Goal: Task Accomplishment & Management: Use online tool/utility

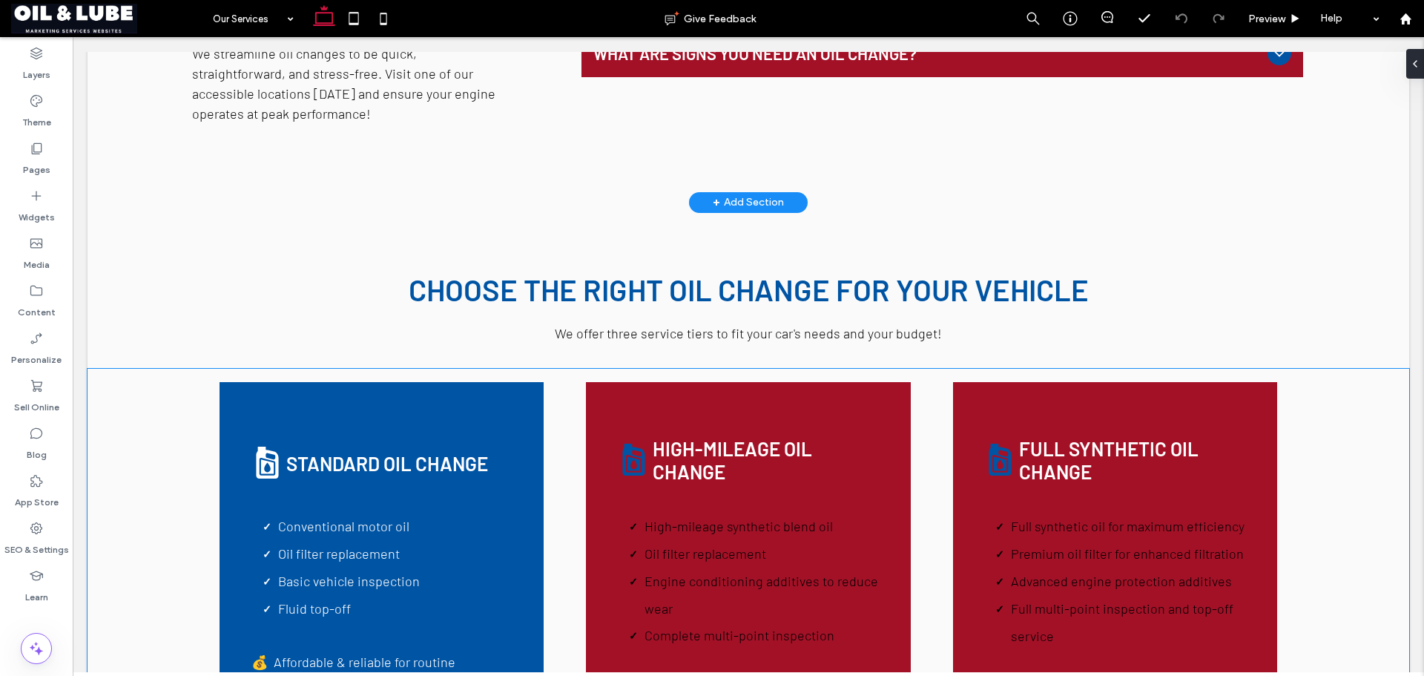
scroll to position [816, 0]
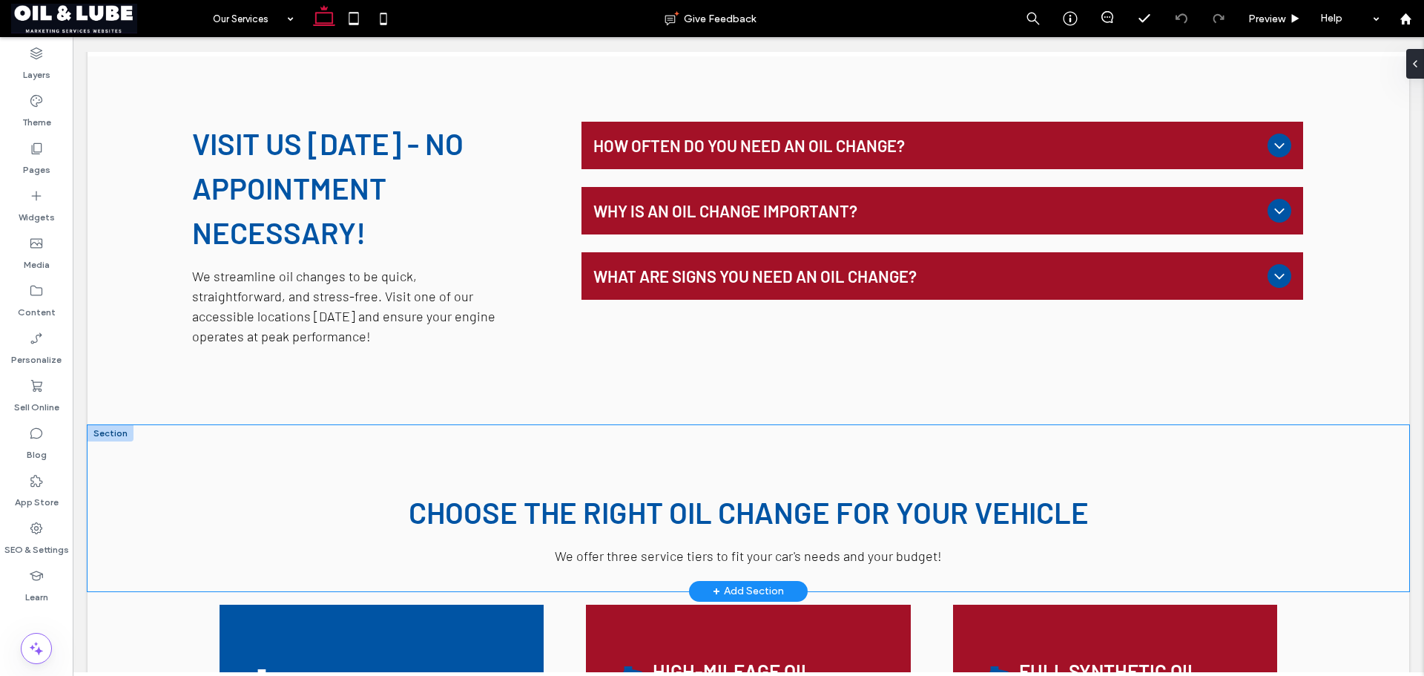
click at [294, 446] on div "Choose the Right Oil Change for Your Vehicle We offer three service tiers to fi…" at bounding box center [749, 508] width 1322 height 166
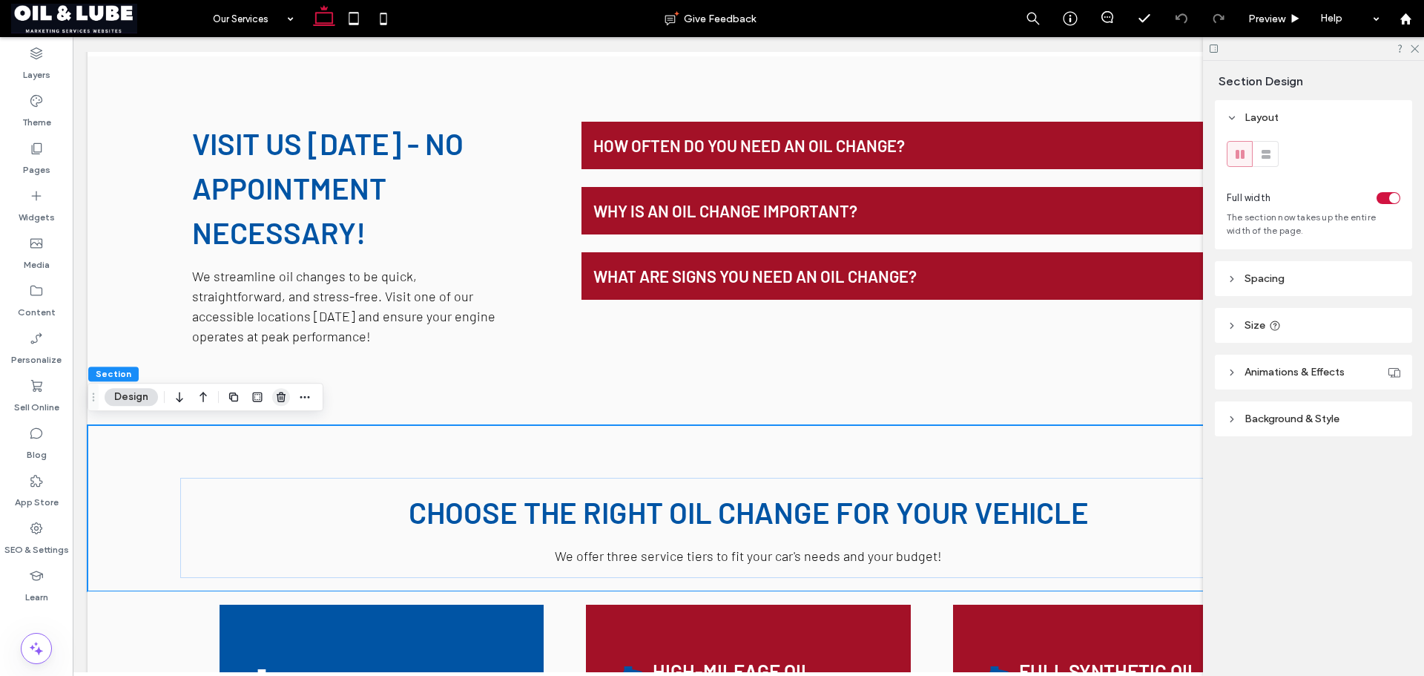
click at [289, 395] on span "button" at bounding box center [281, 397] width 18 height 18
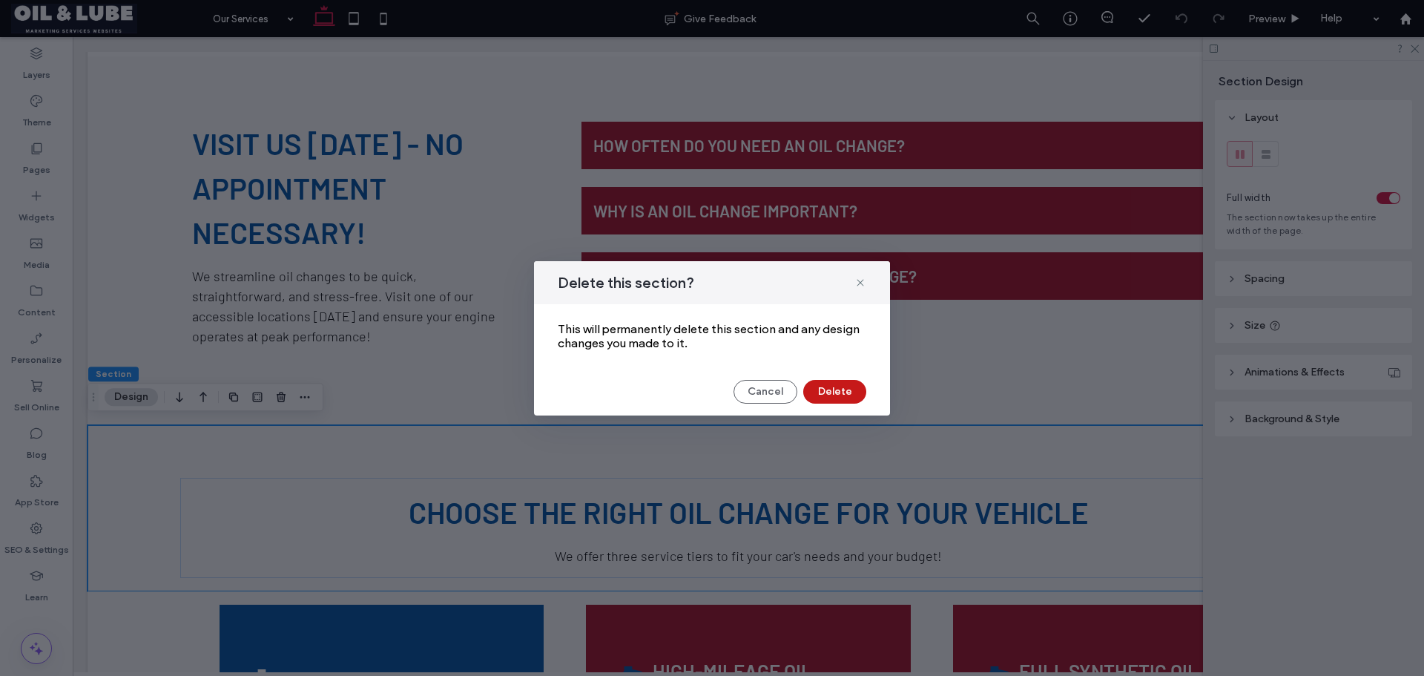
click at [828, 395] on button "Delete" at bounding box center [834, 392] width 63 height 24
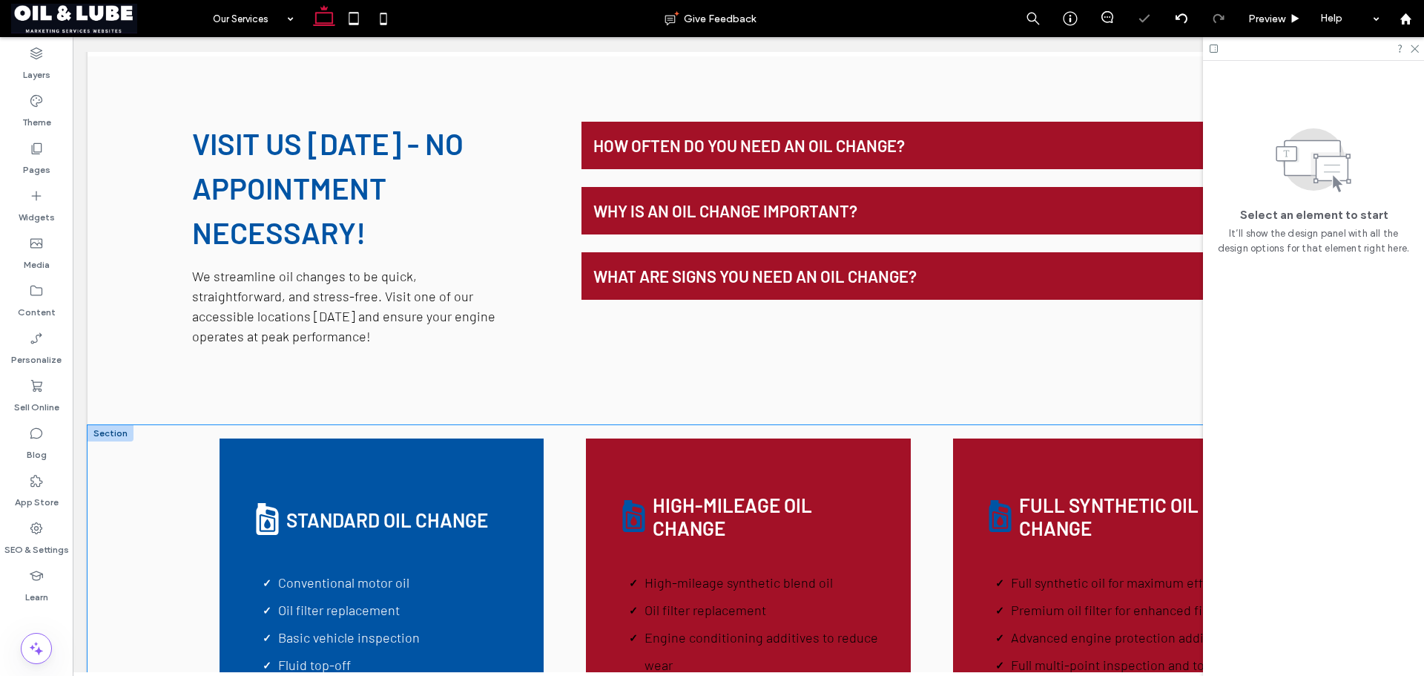
click at [148, 469] on div "Standard Oil Change Conventional motor oil Oil filter replacement Basic vehicle…" at bounding box center [749, 644] width 1322 height 438
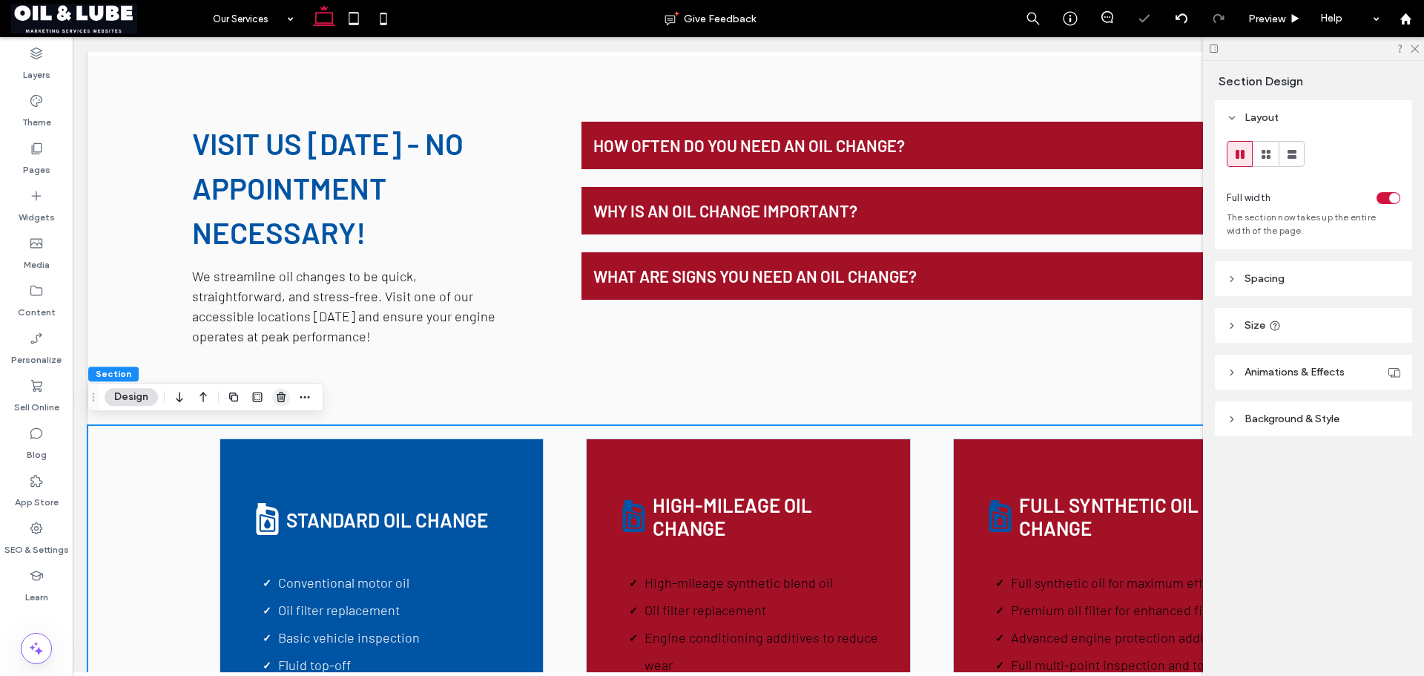
click at [283, 397] on icon "button" at bounding box center [281, 397] width 12 height 12
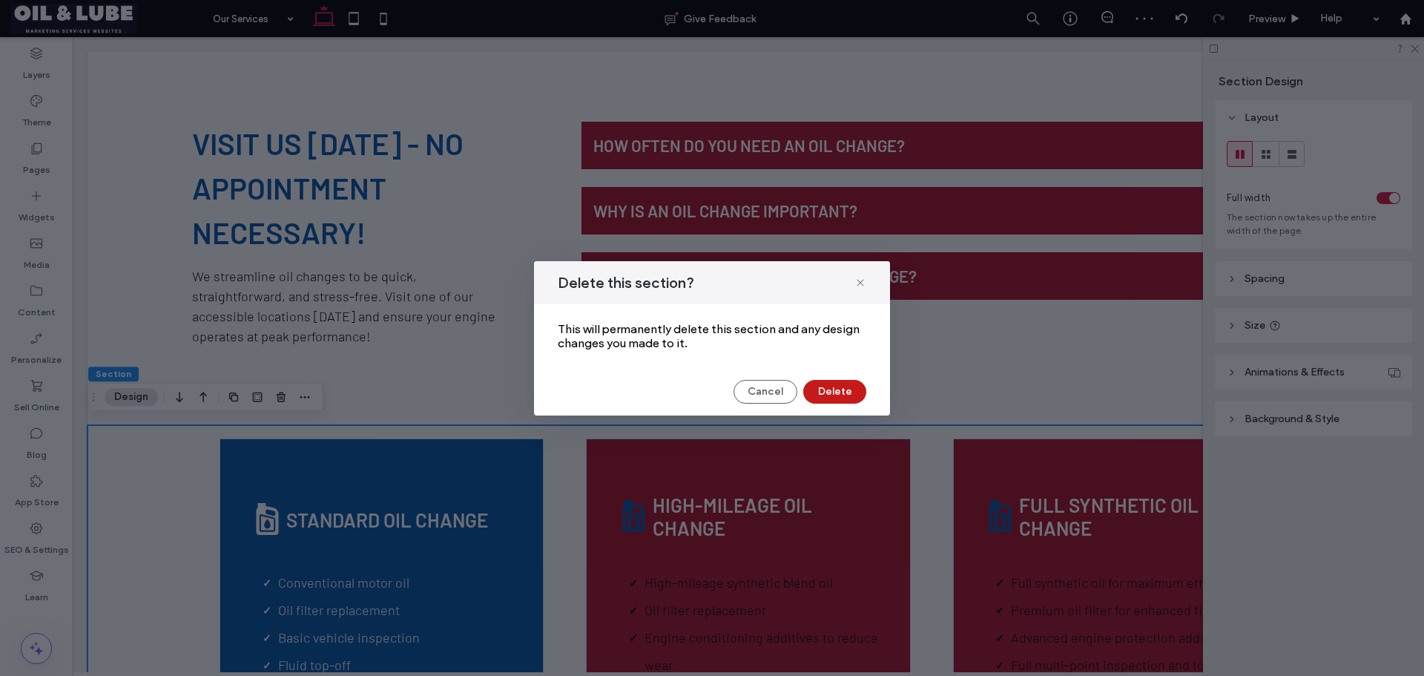
click at [834, 388] on button "Delete" at bounding box center [834, 392] width 63 height 24
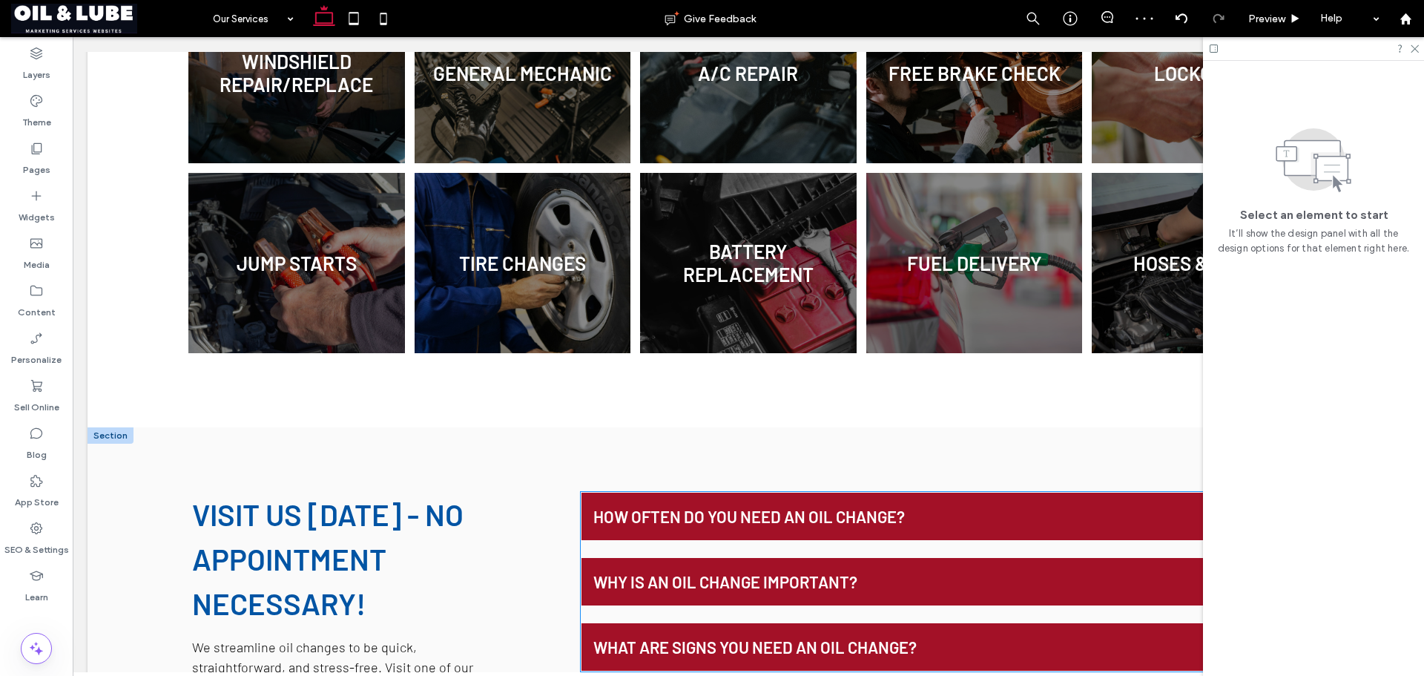
scroll to position [519, 0]
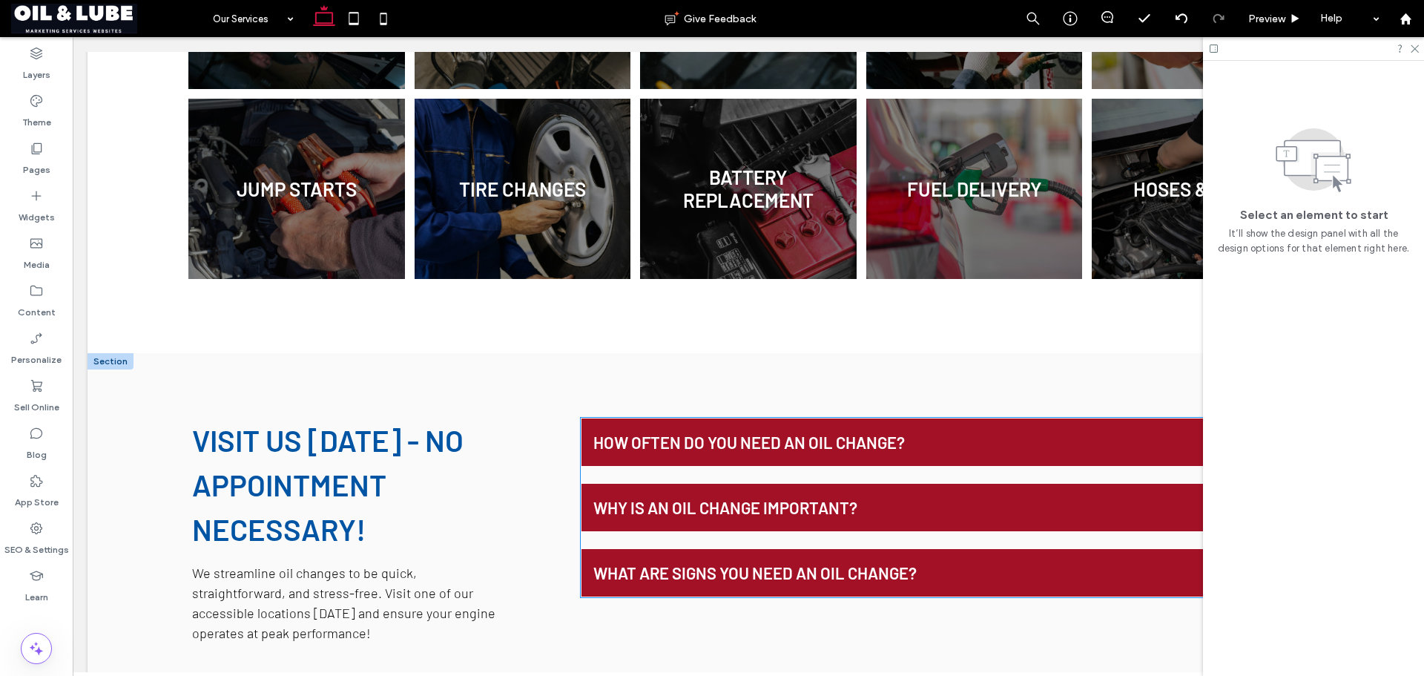
click at [685, 426] on div "How often do you need an oil change?" at bounding box center [942, 441] width 722 height 47
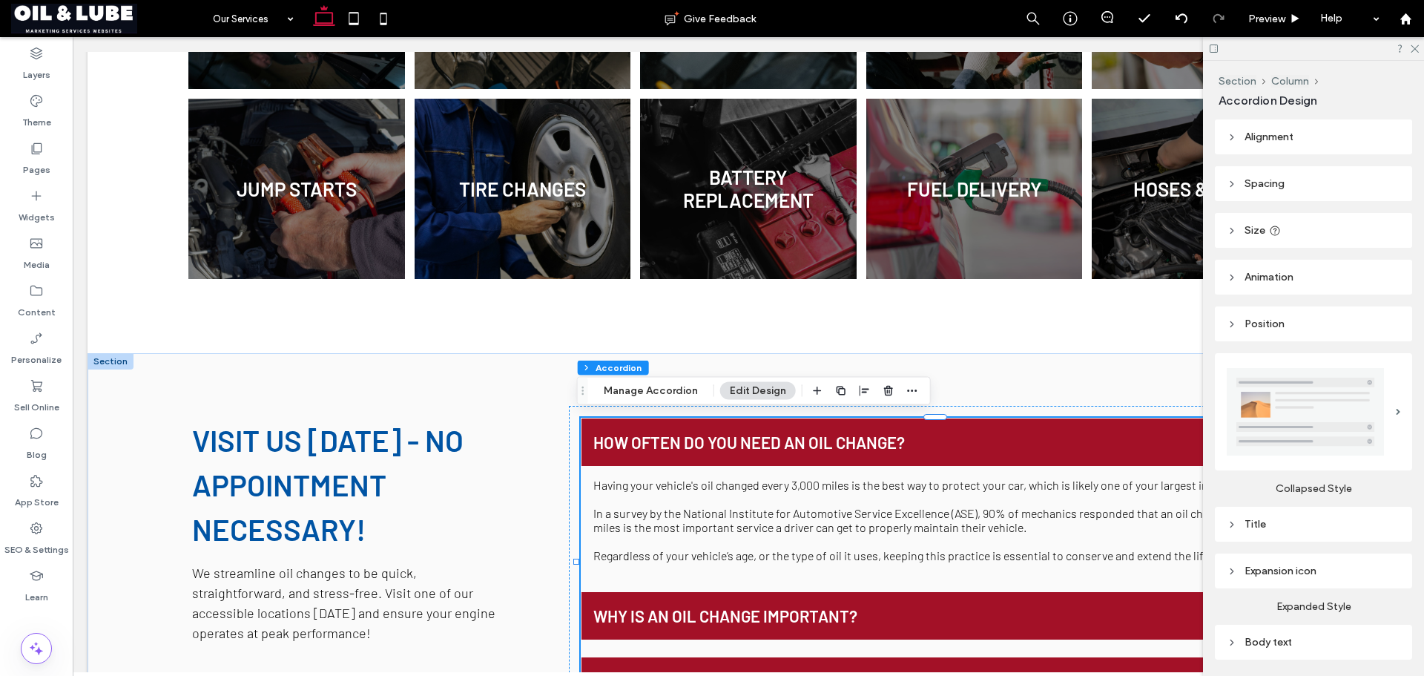
scroll to position [209, 0]
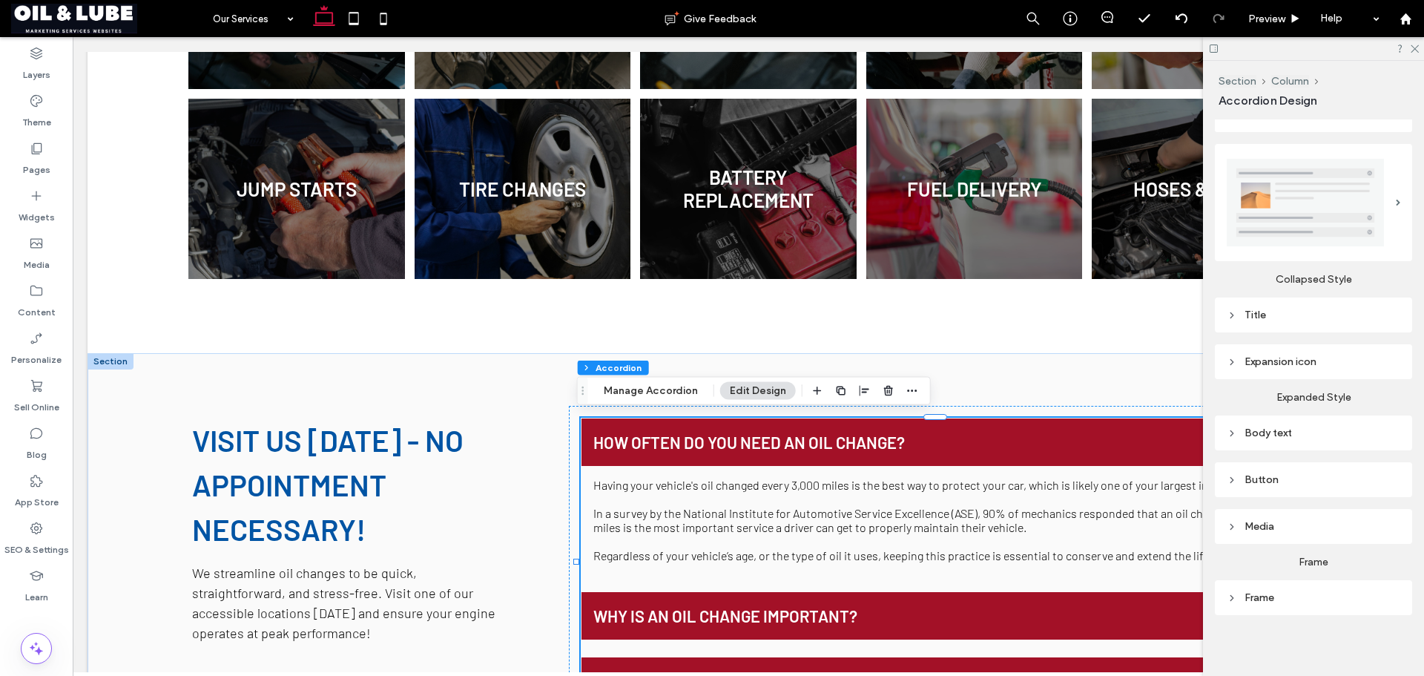
click at [1315, 525] on div "Media" at bounding box center [1314, 526] width 174 height 13
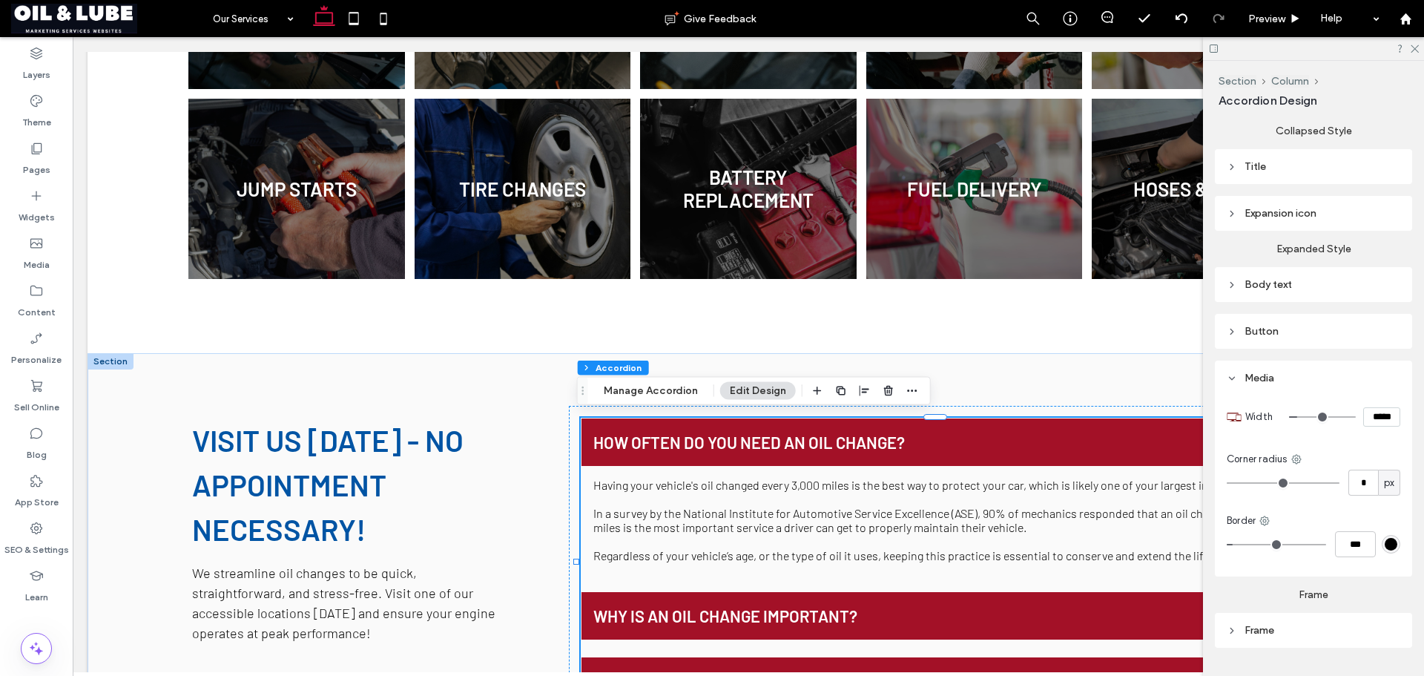
scroll to position [391, 0]
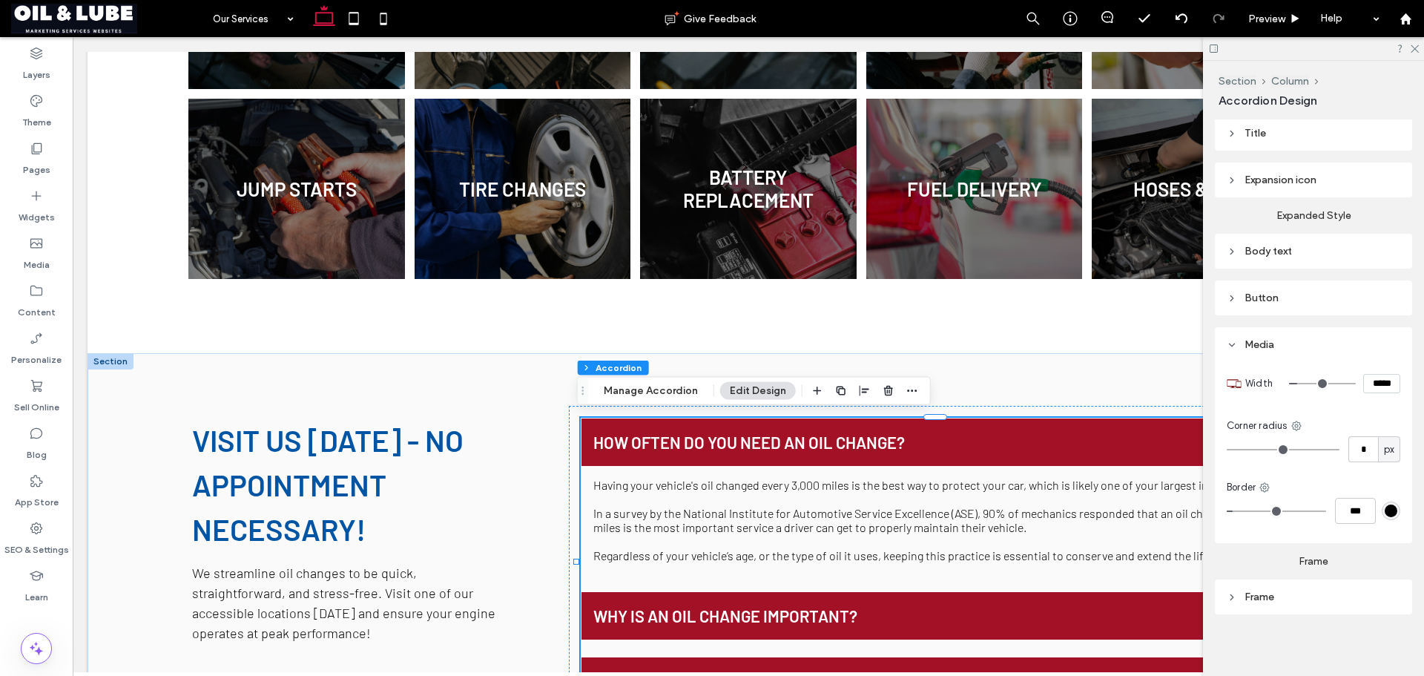
click at [1325, 251] on div "Body text" at bounding box center [1314, 251] width 174 height 13
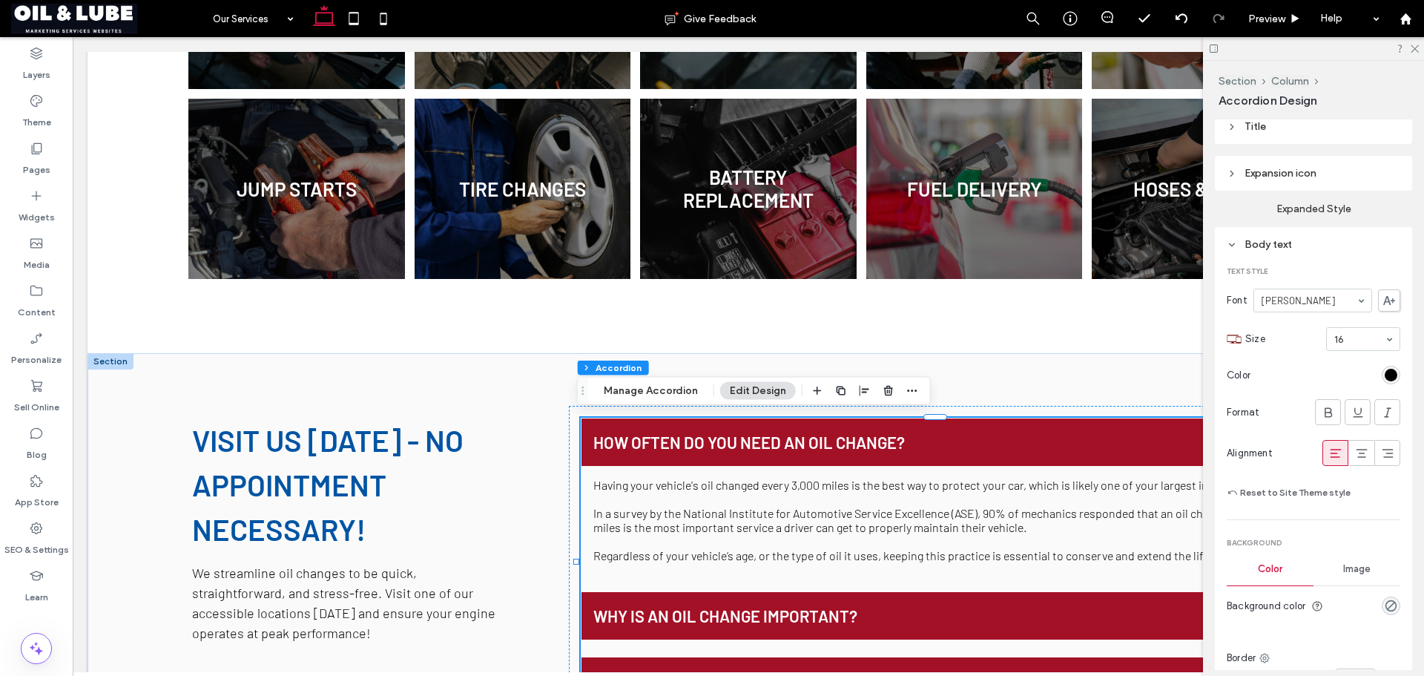
click at [1305, 244] on div "Body text" at bounding box center [1314, 244] width 174 height 13
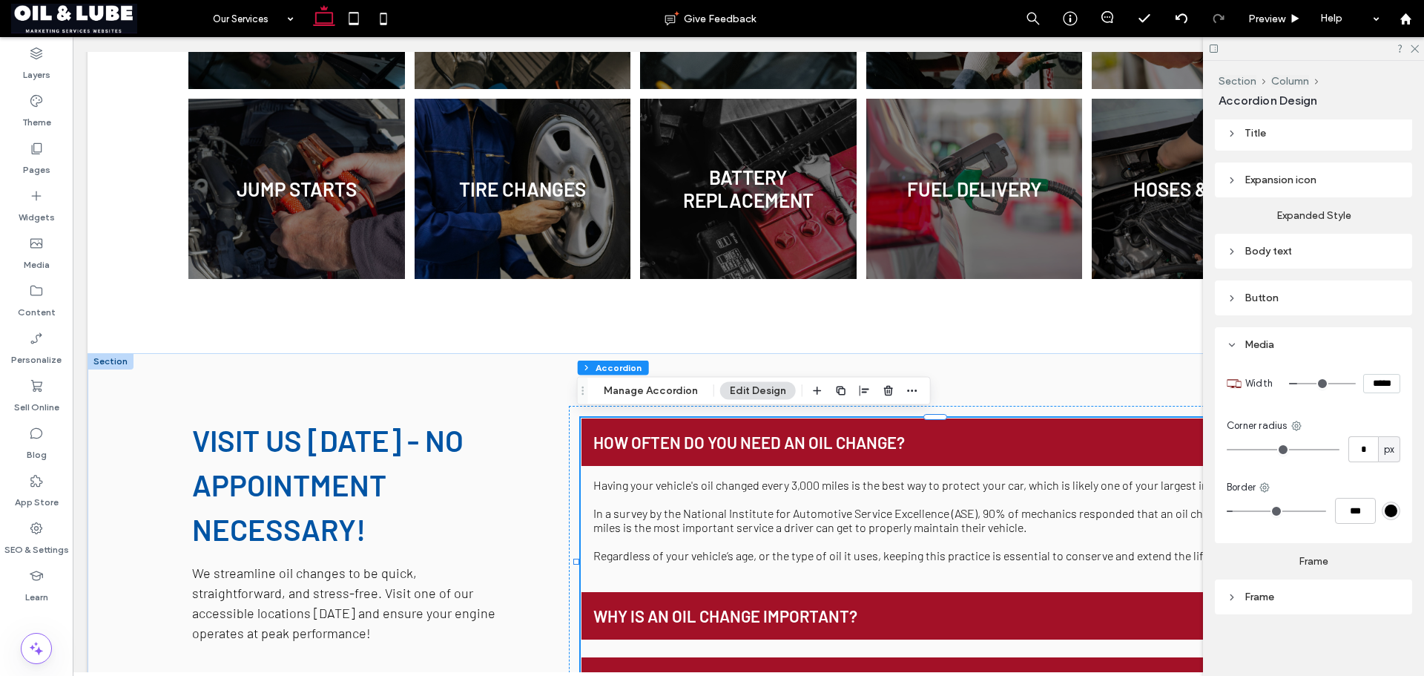
click at [1306, 188] on div "Expansion icon" at bounding box center [1313, 179] width 197 height 35
click at [1319, 175] on div "Expansion icon" at bounding box center [1314, 180] width 174 height 13
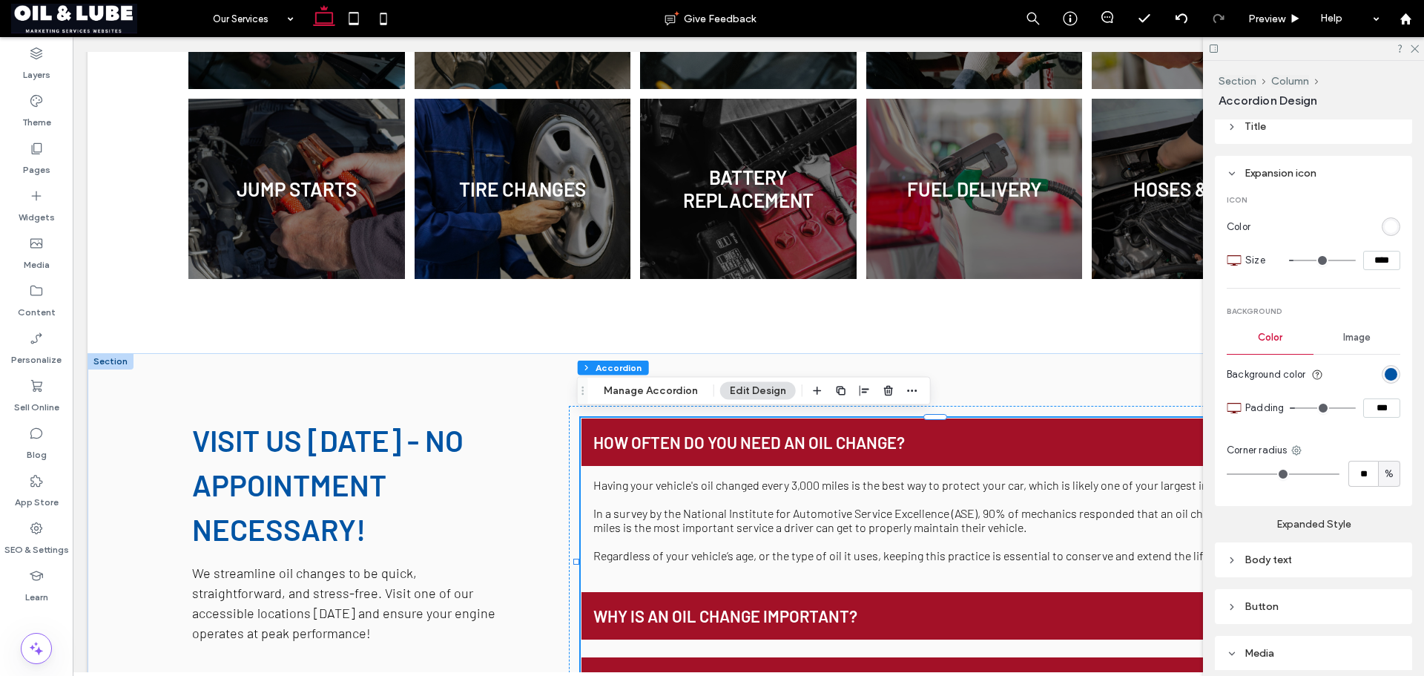
scroll to position [323, 0]
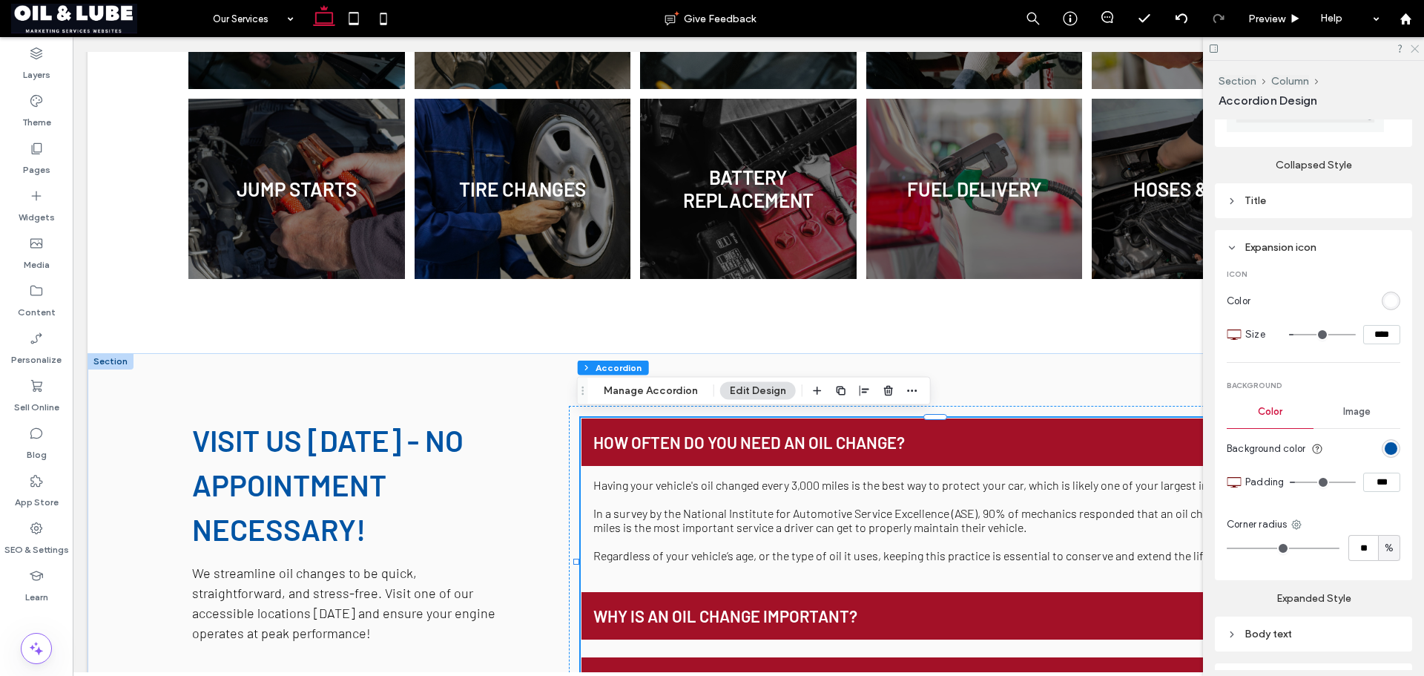
click at [1417, 48] on icon at bounding box center [1414, 48] width 10 height 10
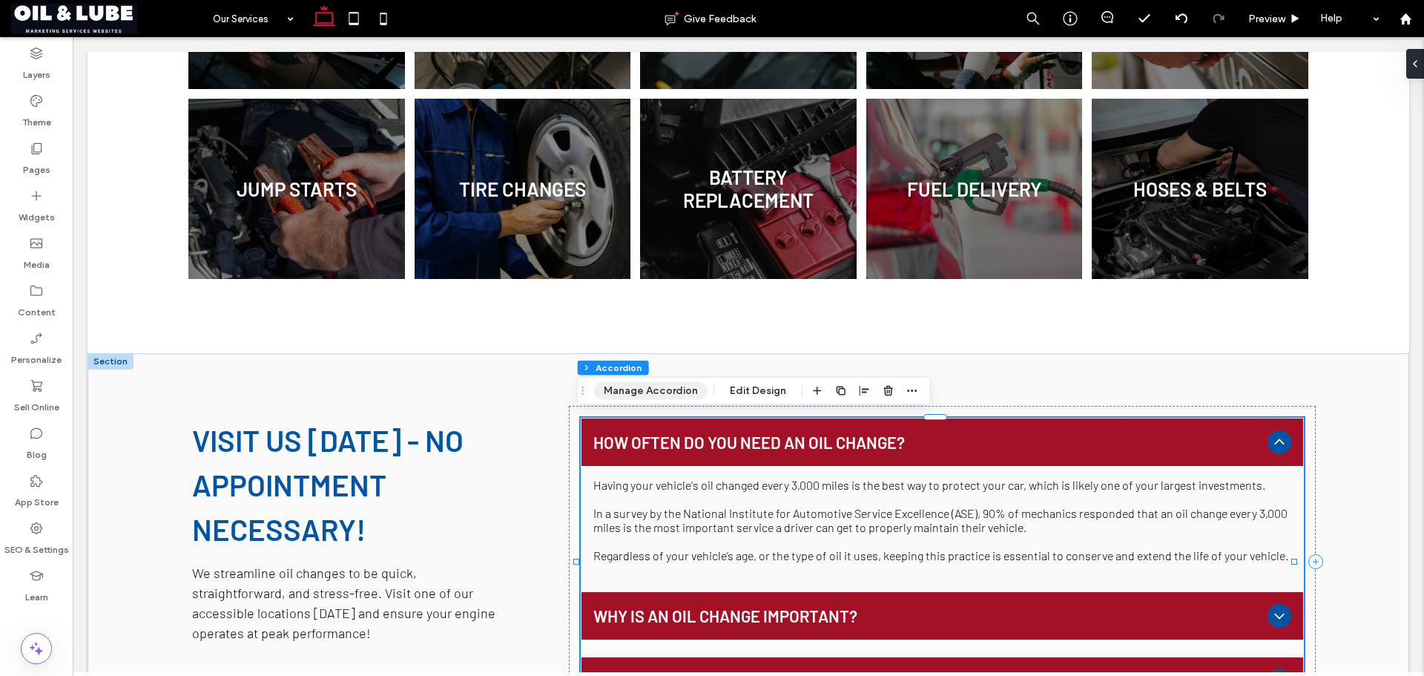
click at [641, 391] on button "Manage Accordion" at bounding box center [650, 391] width 113 height 18
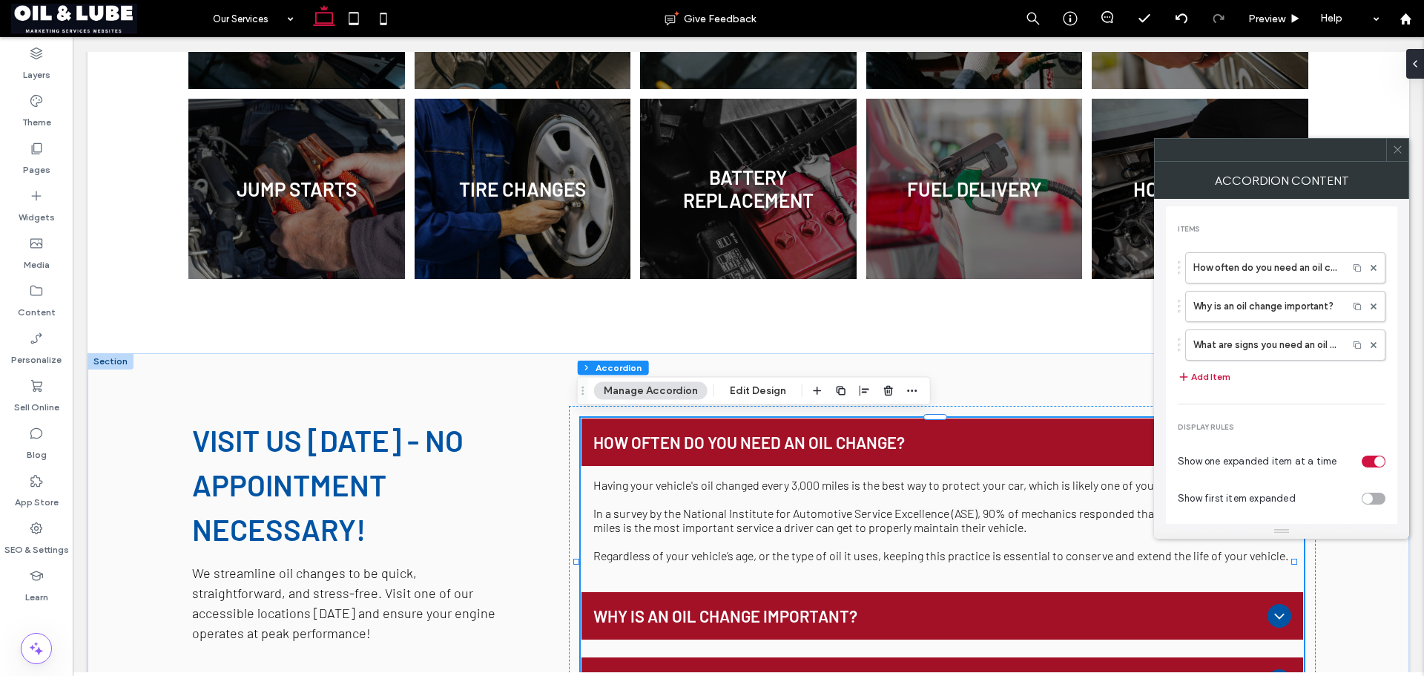
drag, startPoint x: 1407, startPoint y: 148, endPoint x: 1330, endPoint y: 85, distance: 100.1
click at [1407, 148] on div at bounding box center [1397, 150] width 22 height 22
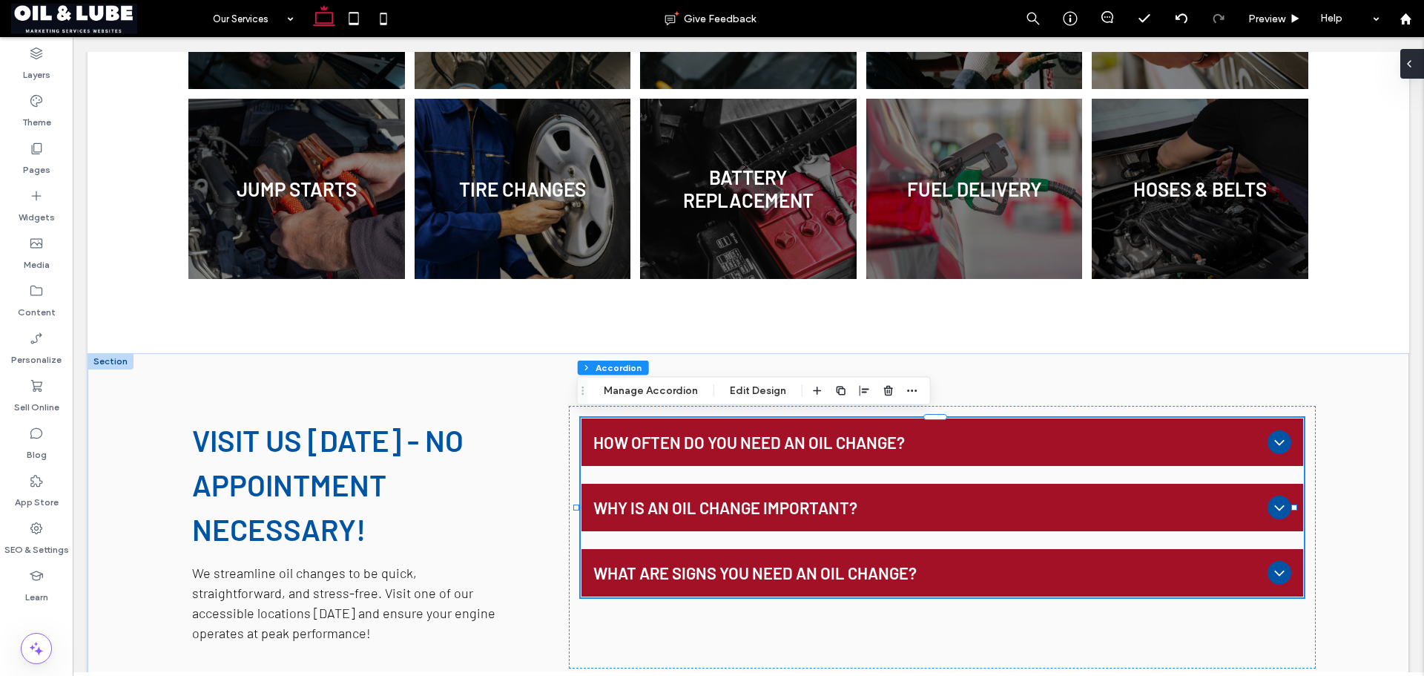
click at [1410, 57] on span at bounding box center [1409, 64] width 12 height 30
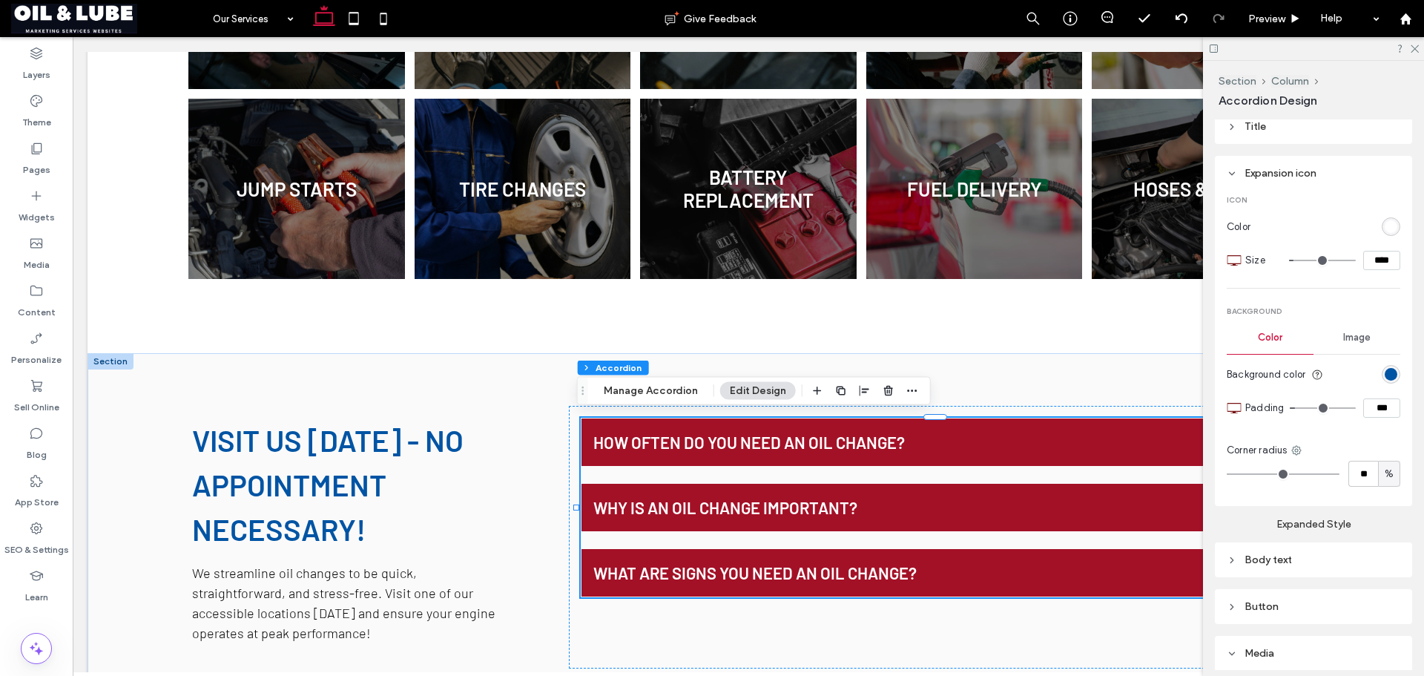
scroll to position [708, 0]
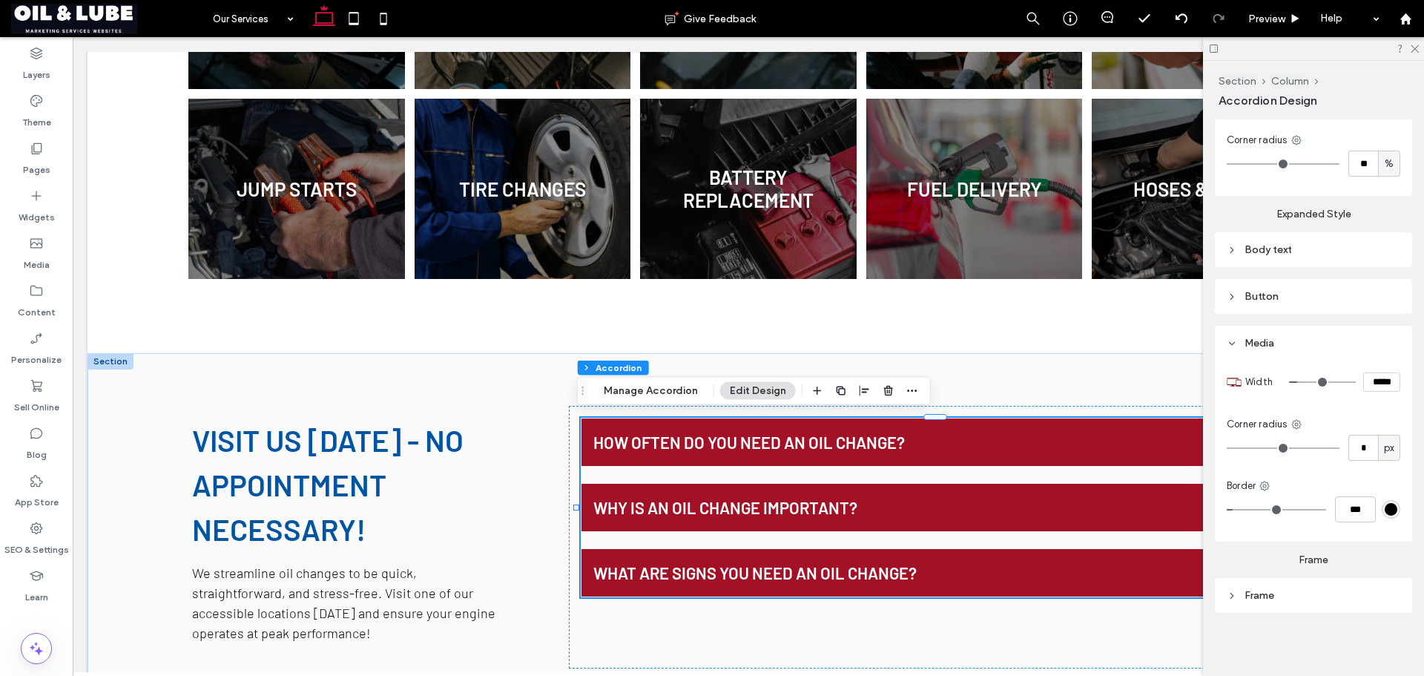
click at [1291, 596] on div "Frame" at bounding box center [1314, 595] width 174 height 13
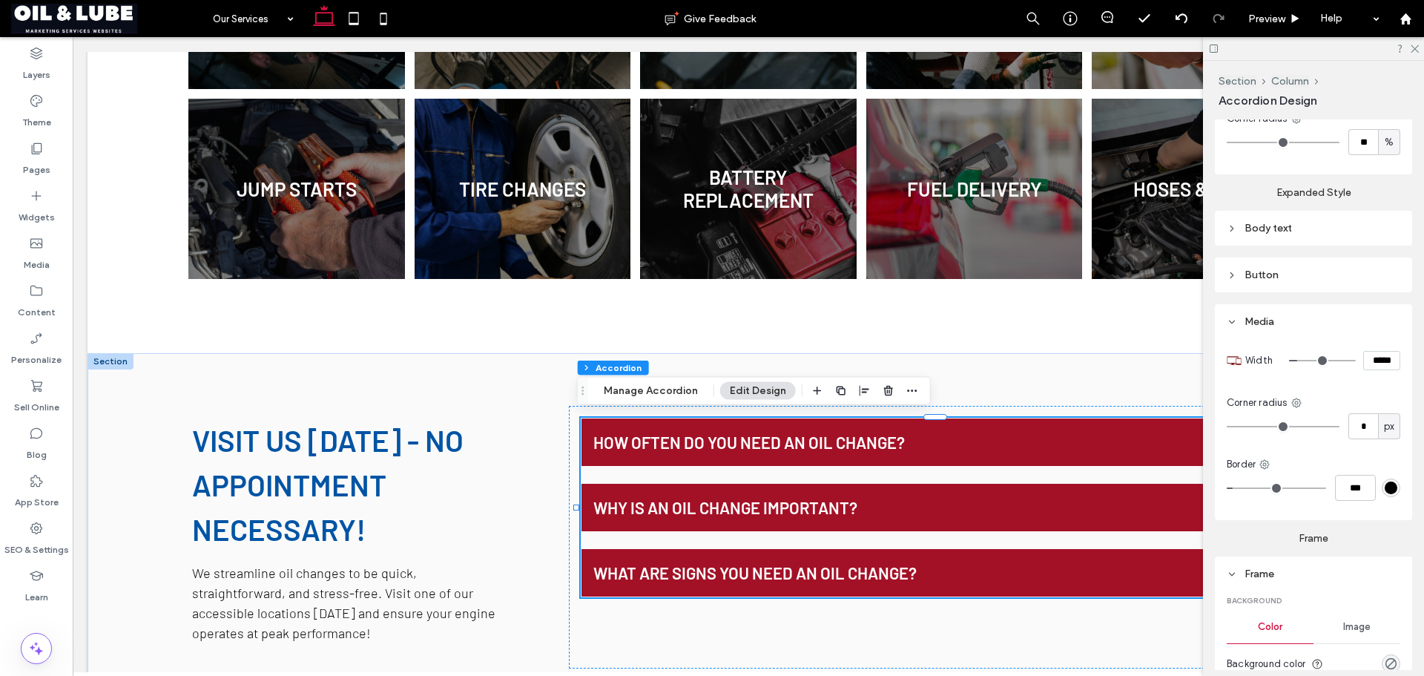
scroll to position [655, 0]
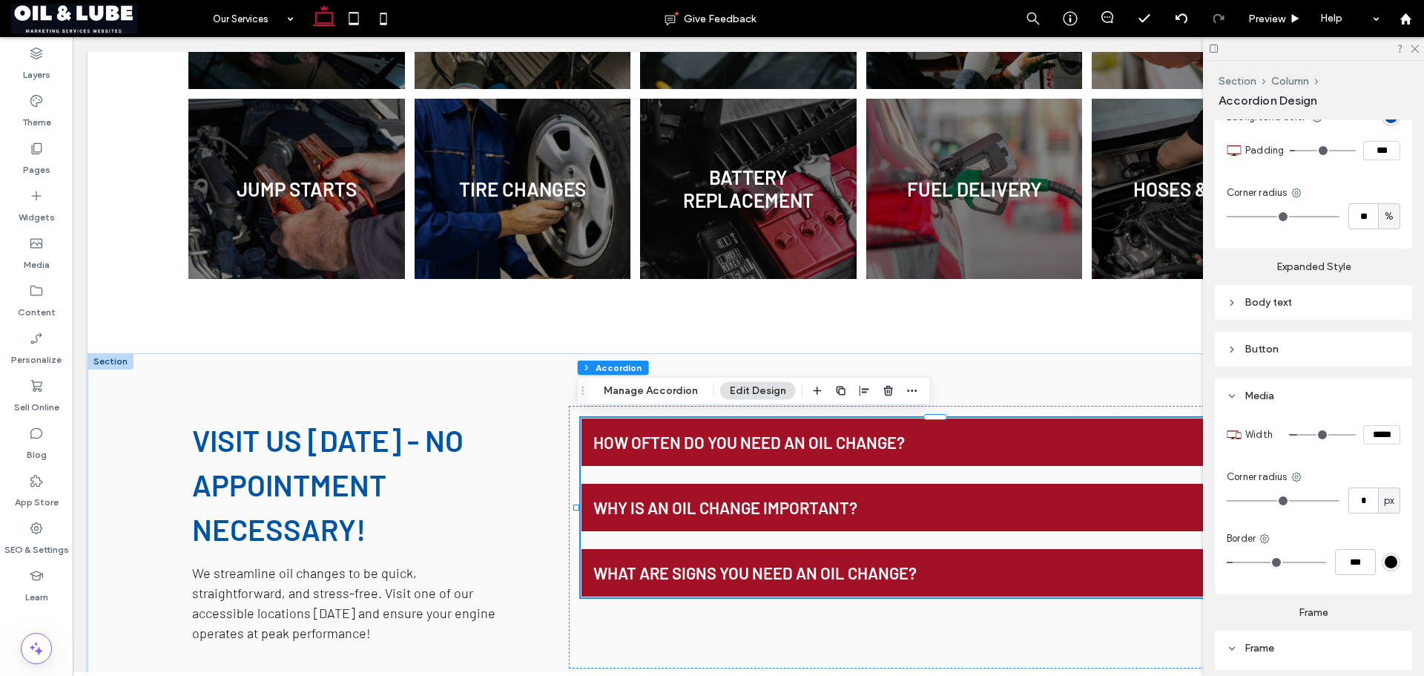
click at [1318, 299] on div "Body text" at bounding box center [1314, 302] width 174 height 13
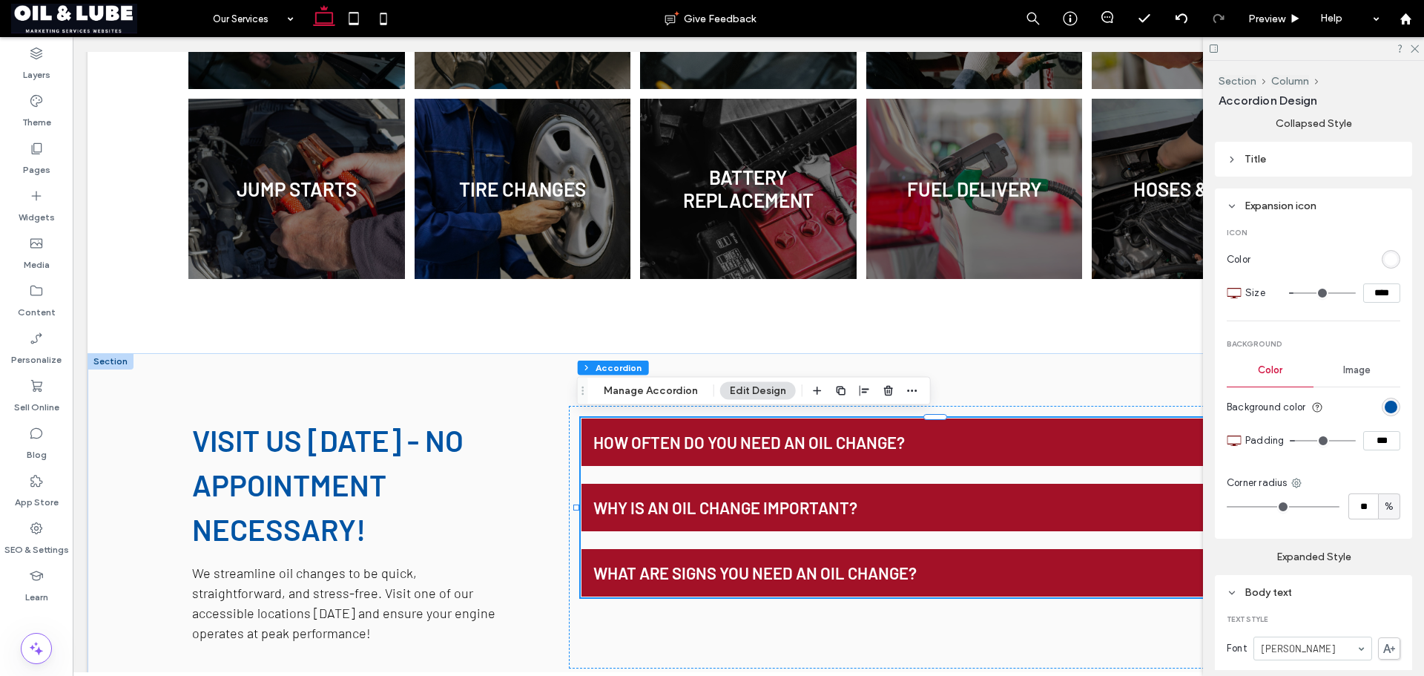
scroll to position [291, 0]
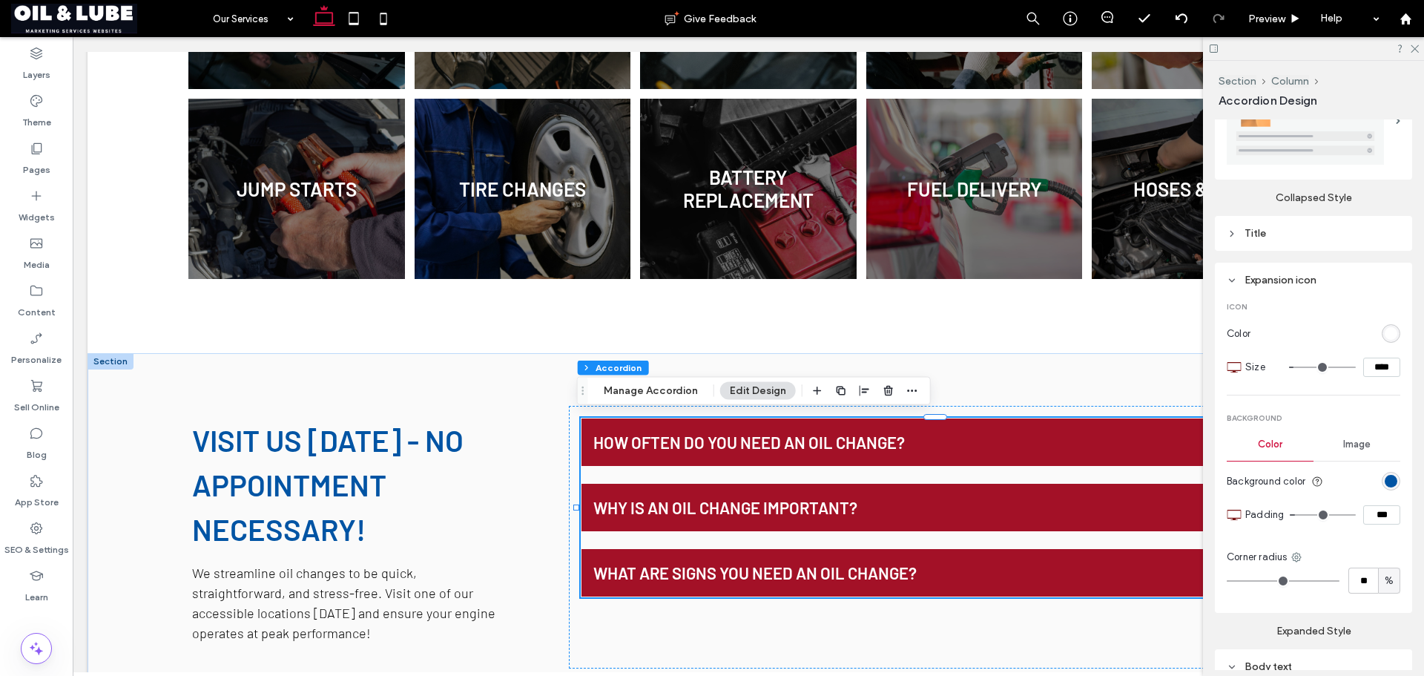
click at [1294, 234] on div "Title" at bounding box center [1314, 233] width 174 height 13
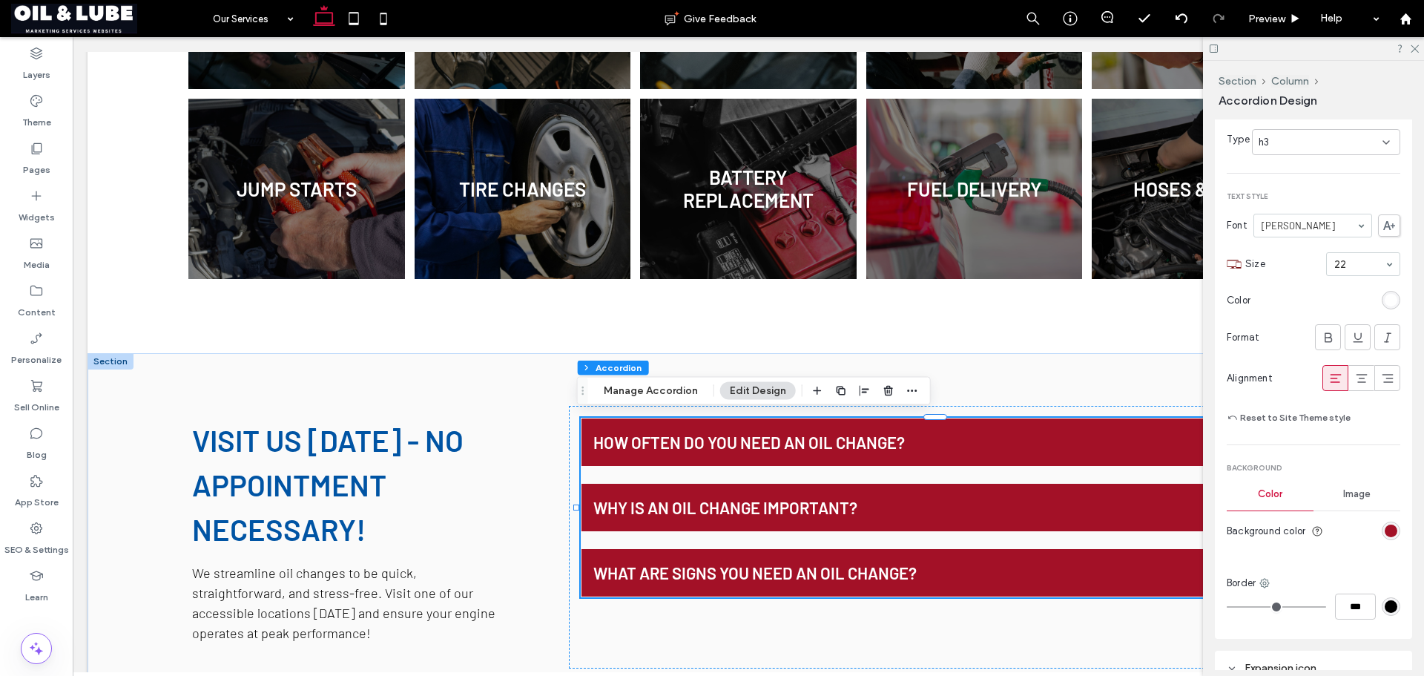
scroll to position [513, 0]
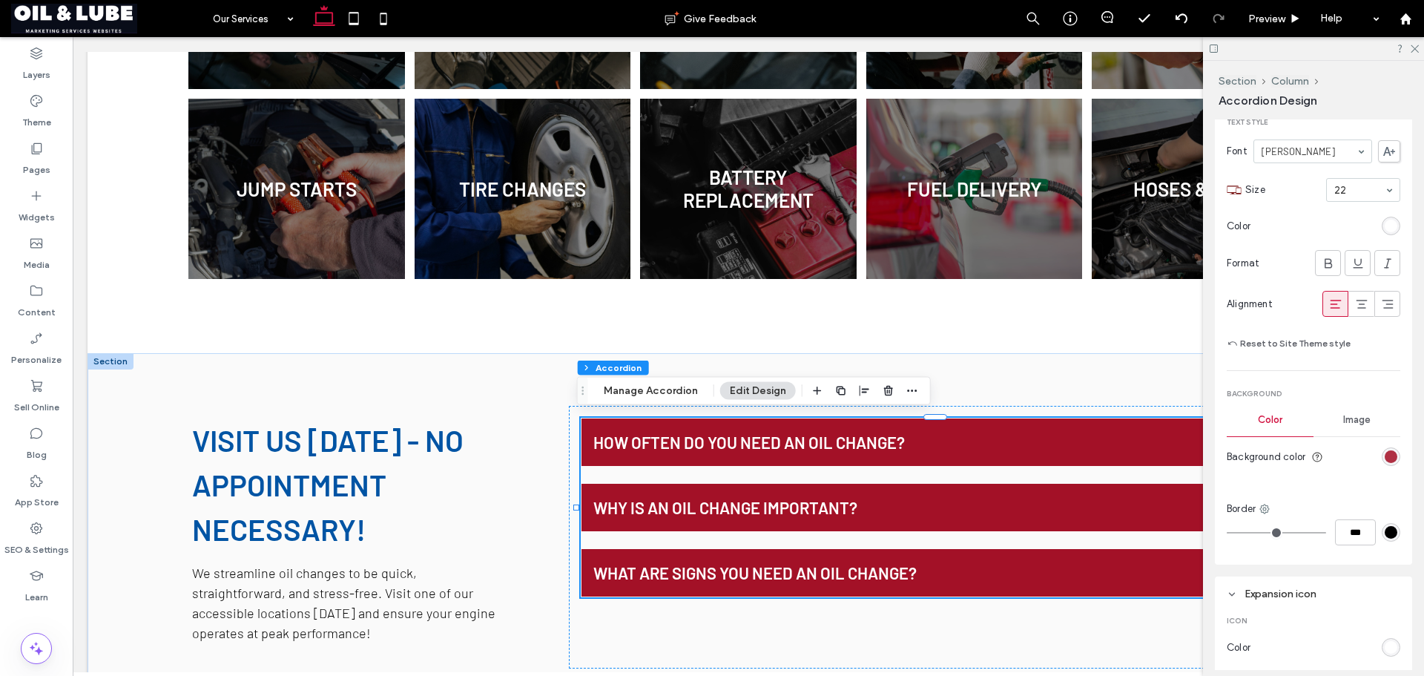
click at [1386, 450] on div "rgb(163, 17, 39)" at bounding box center [1391, 456] width 13 height 13
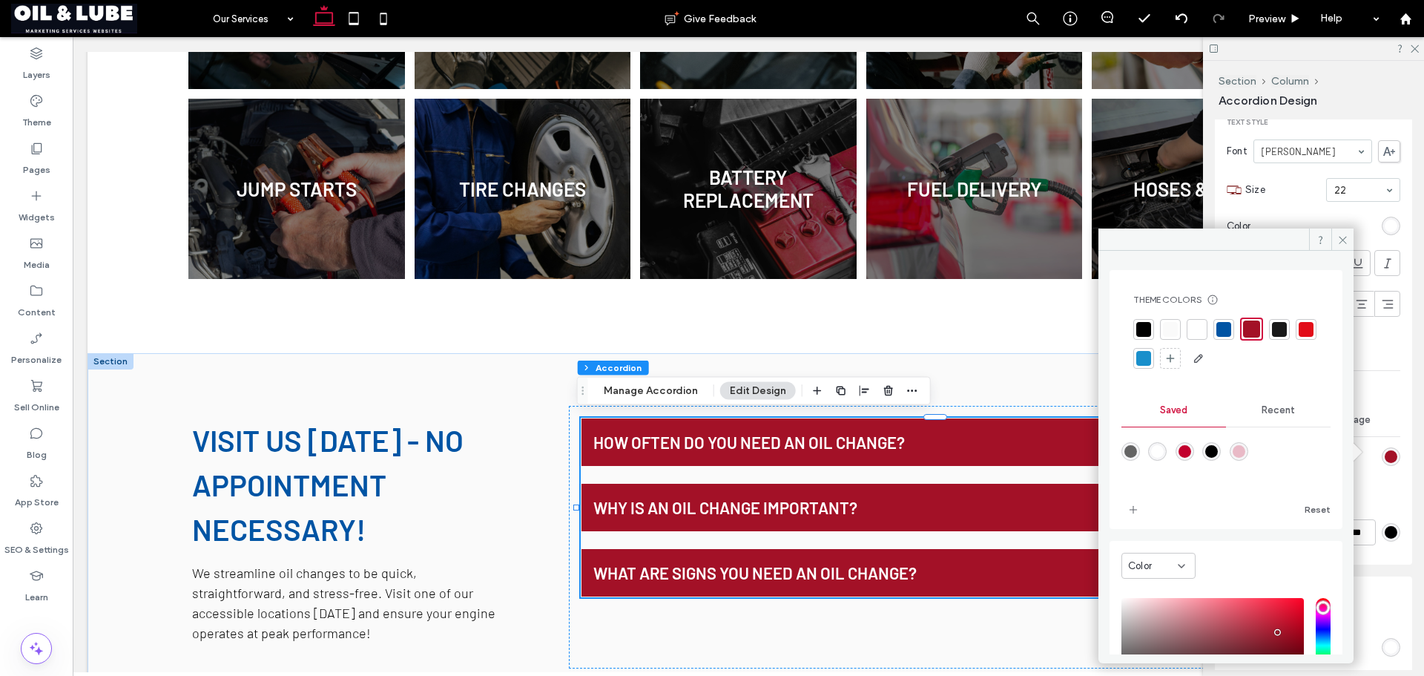
click at [1218, 326] on div at bounding box center [1223, 329] width 15 height 15
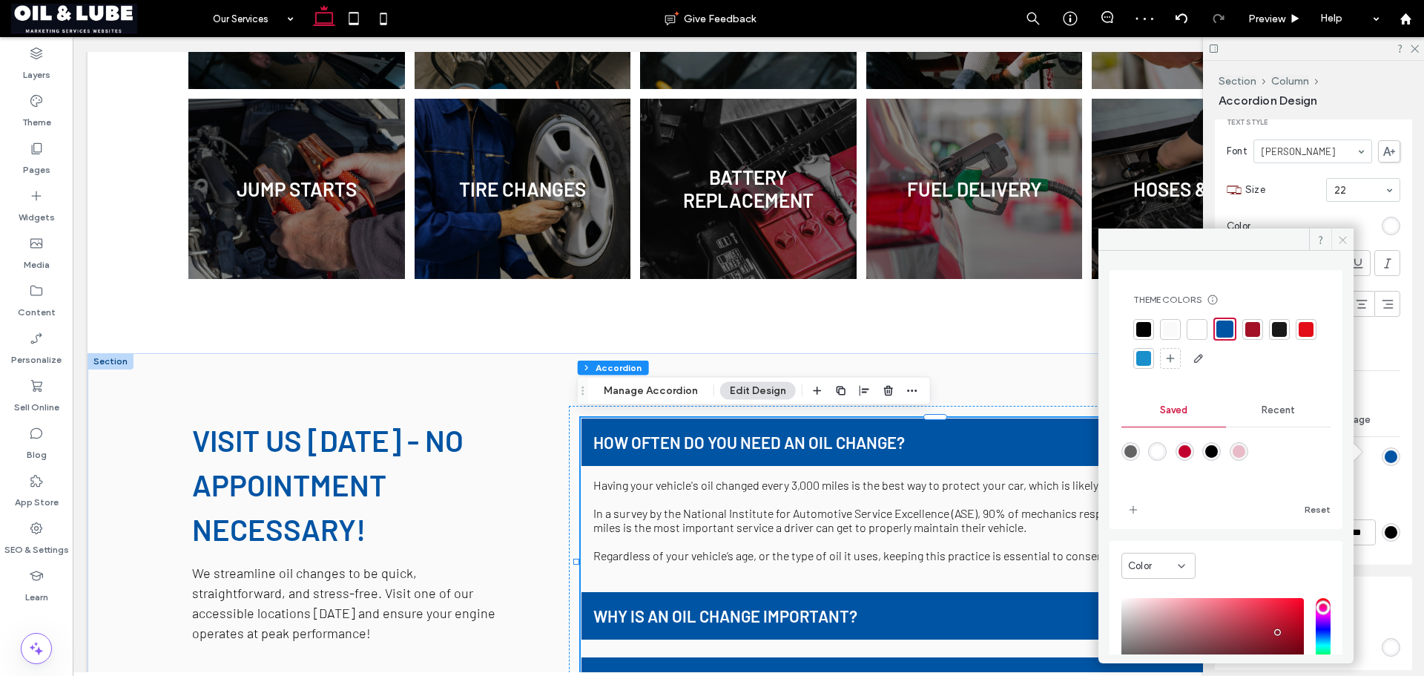
click at [1341, 237] on icon at bounding box center [1342, 239] width 11 height 11
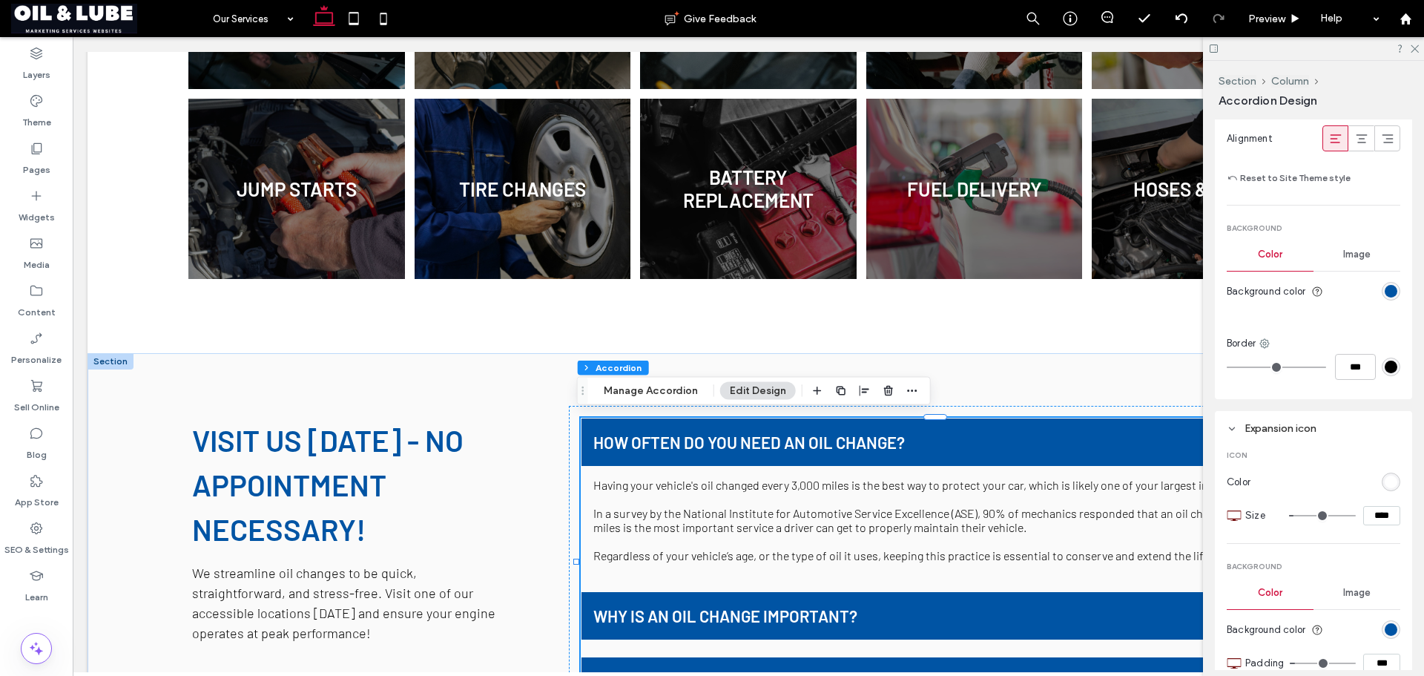
scroll to position [753, 0]
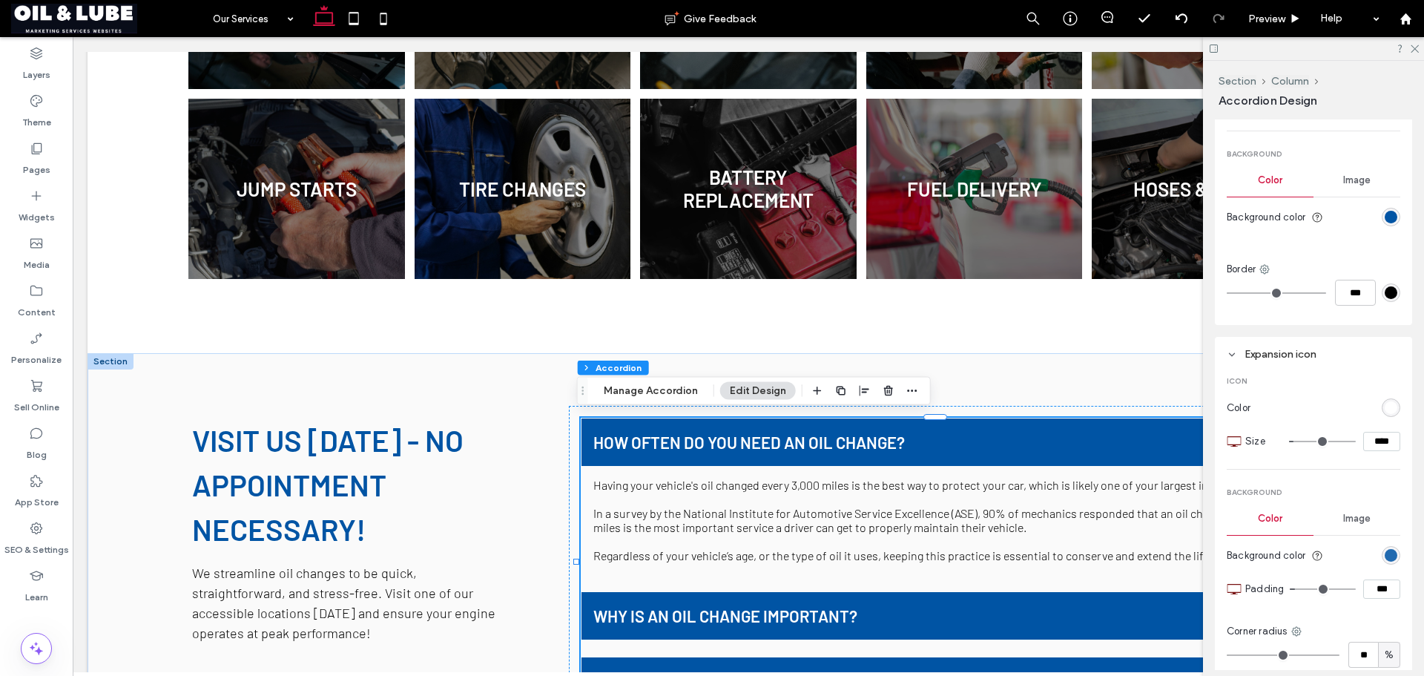
click at [1385, 550] on div "rgb(0, 84, 164)" at bounding box center [1391, 555] width 13 height 13
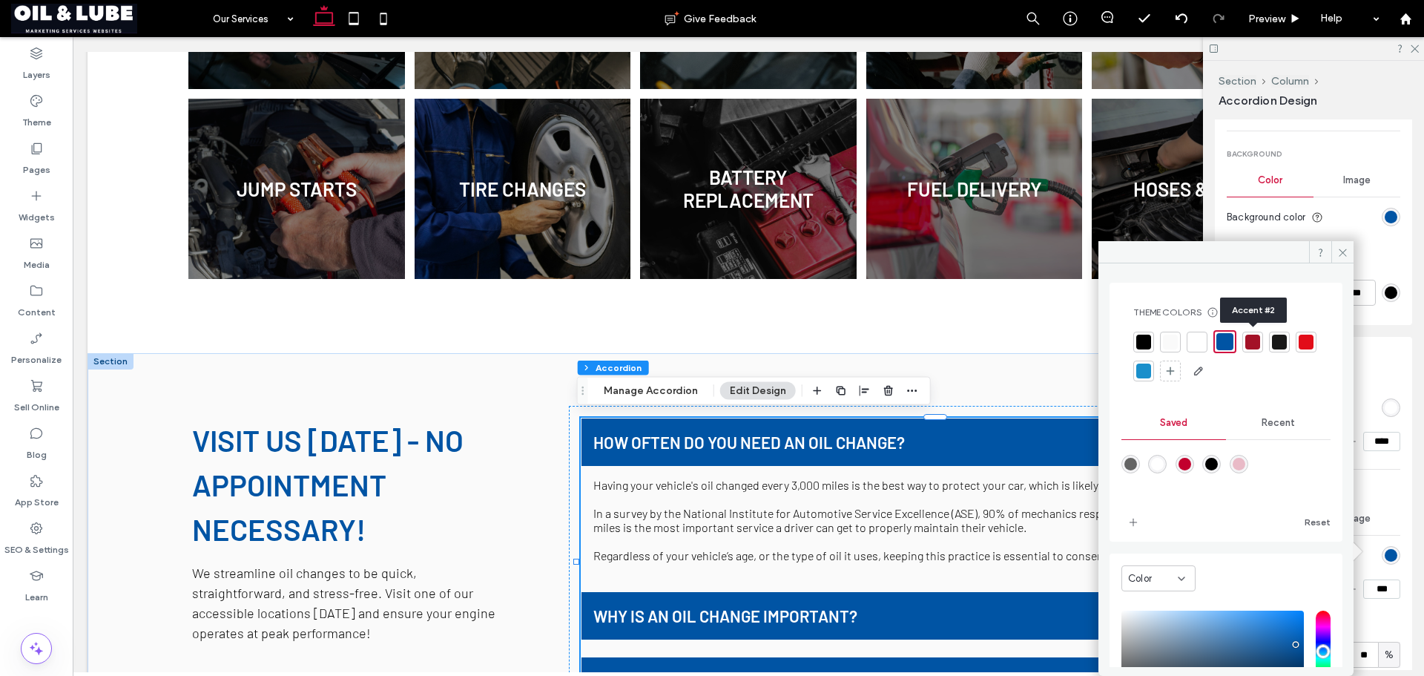
click at [1254, 337] on div at bounding box center [1252, 341] width 15 height 15
click at [1345, 253] on icon at bounding box center [1342, 252] width 11 height 11
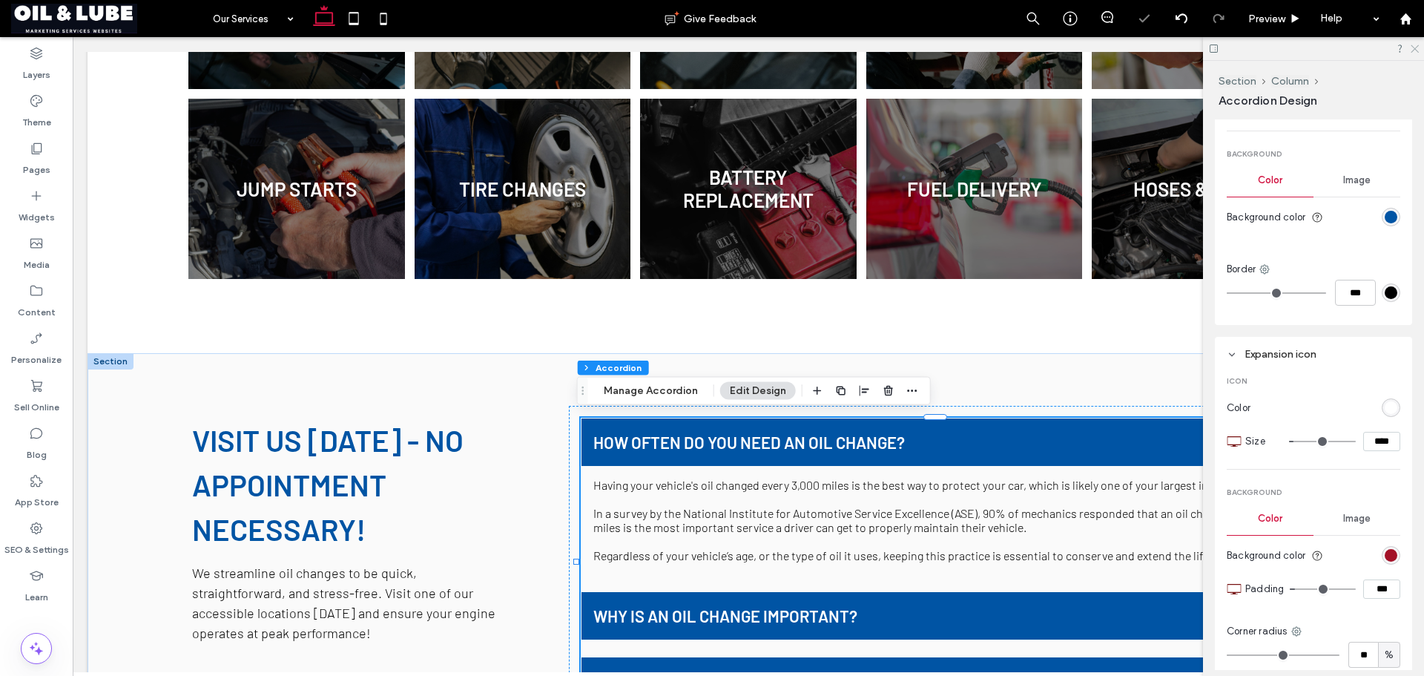
drag, startPoint x: 1411, startPoint y: 46, endPoint x: 1319, endPoint y: 59, distance: 92.2
click at [1411, 46] on icon at bounding box center [1414, 48] width 10 height 10
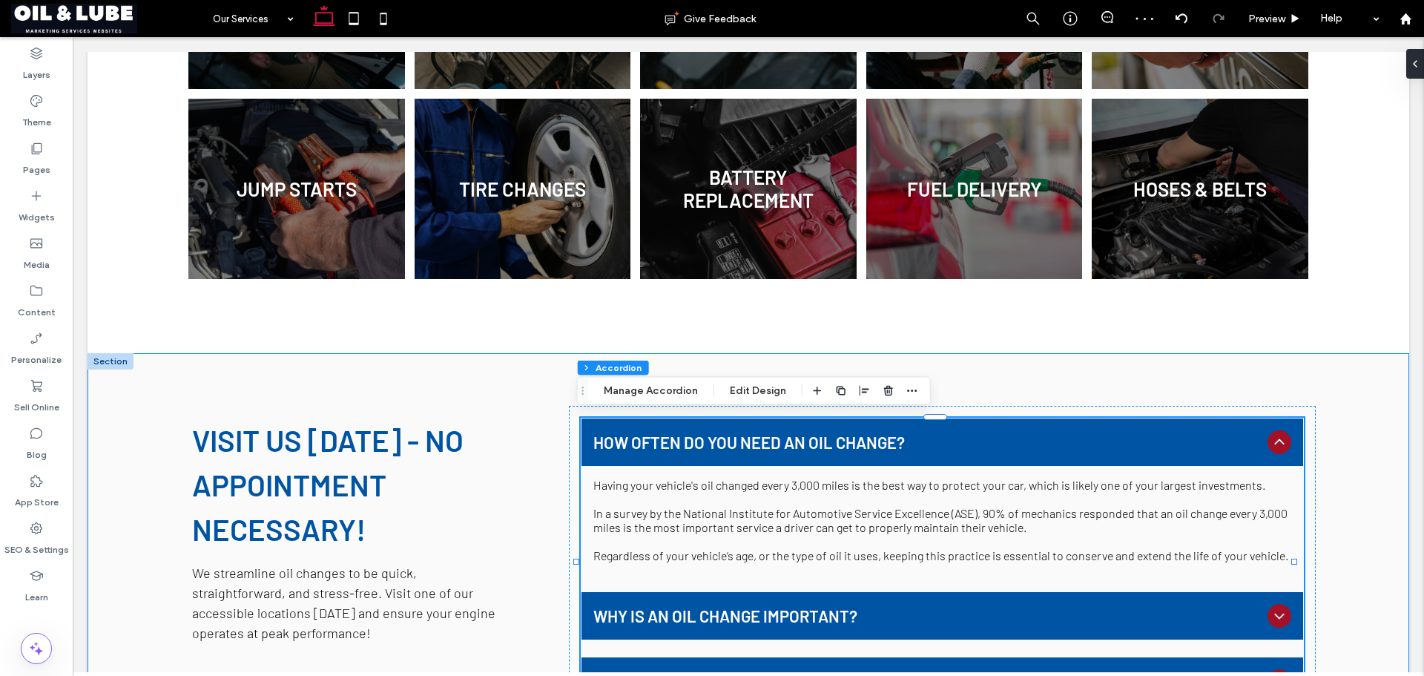
click at [1326, 410] on div "Visit Us Today - No Appointment Necessary! We streamline oil changes to be quic…" at bounding box center [749, 562] width 1322 height 418
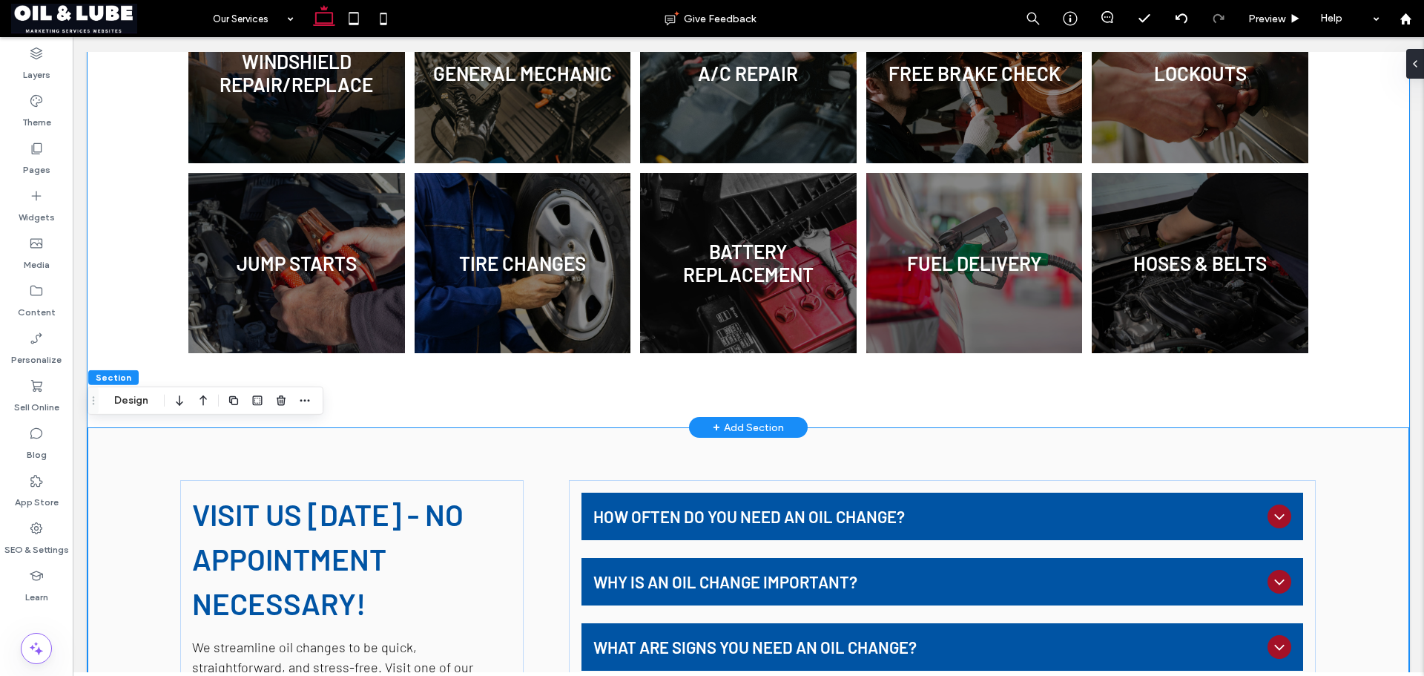
scroll to position [742, 0]
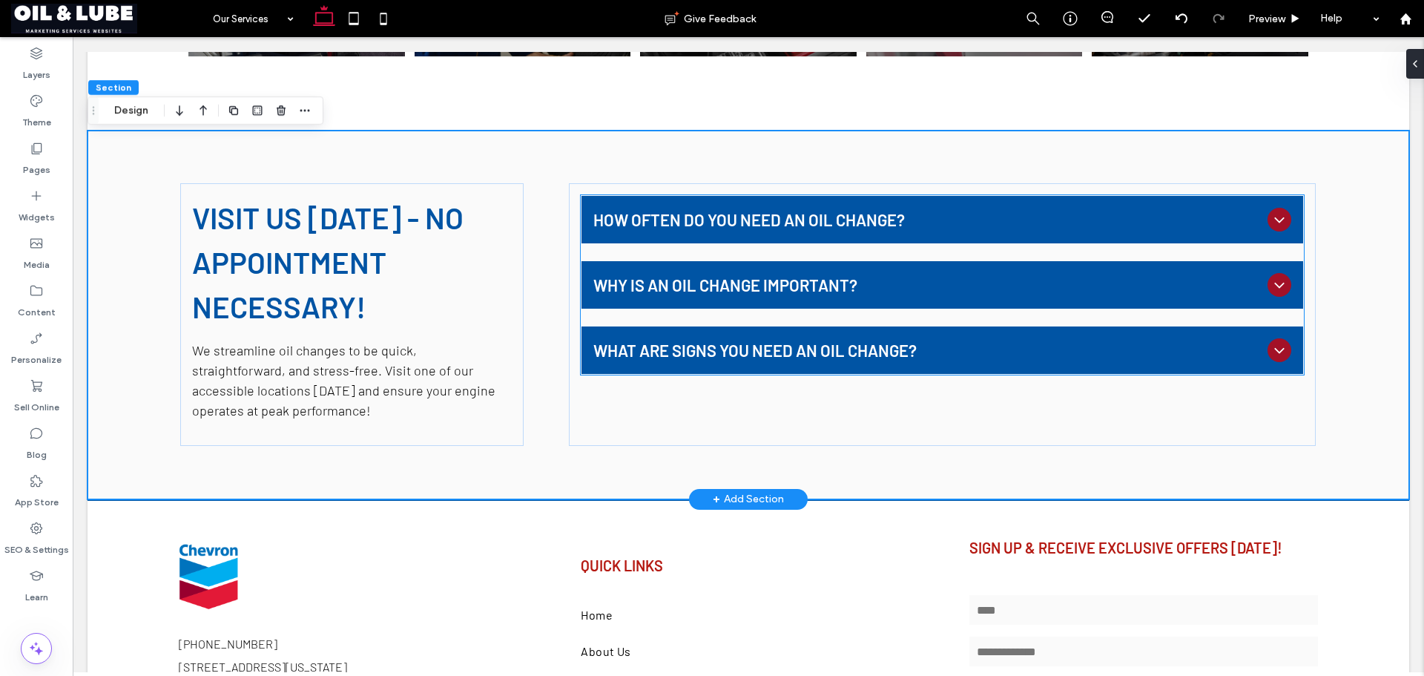
click at [1144, 303] on div "Why is an oil change important?" at bounding box center [942, 284] width 722 height 47
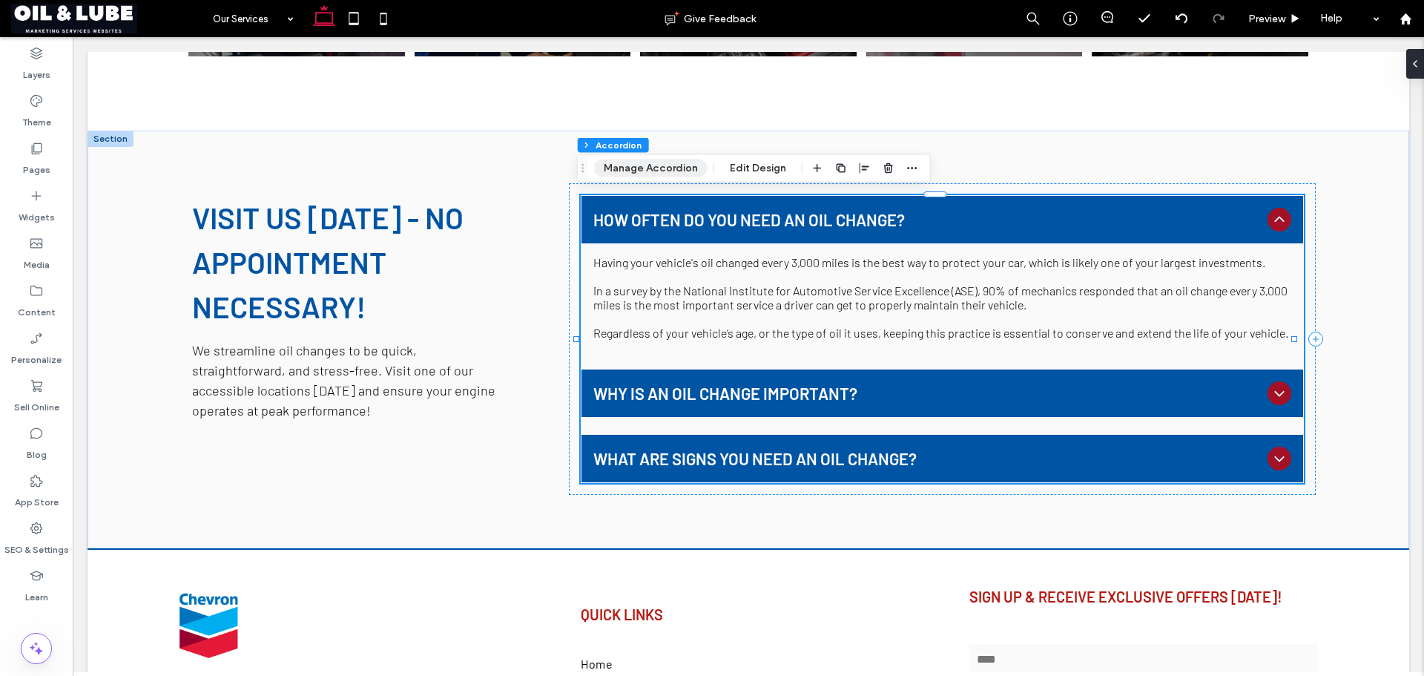
click at [679, 174] on button "Manage Accordion" at bounding box center [650, 168] width 113 height 18
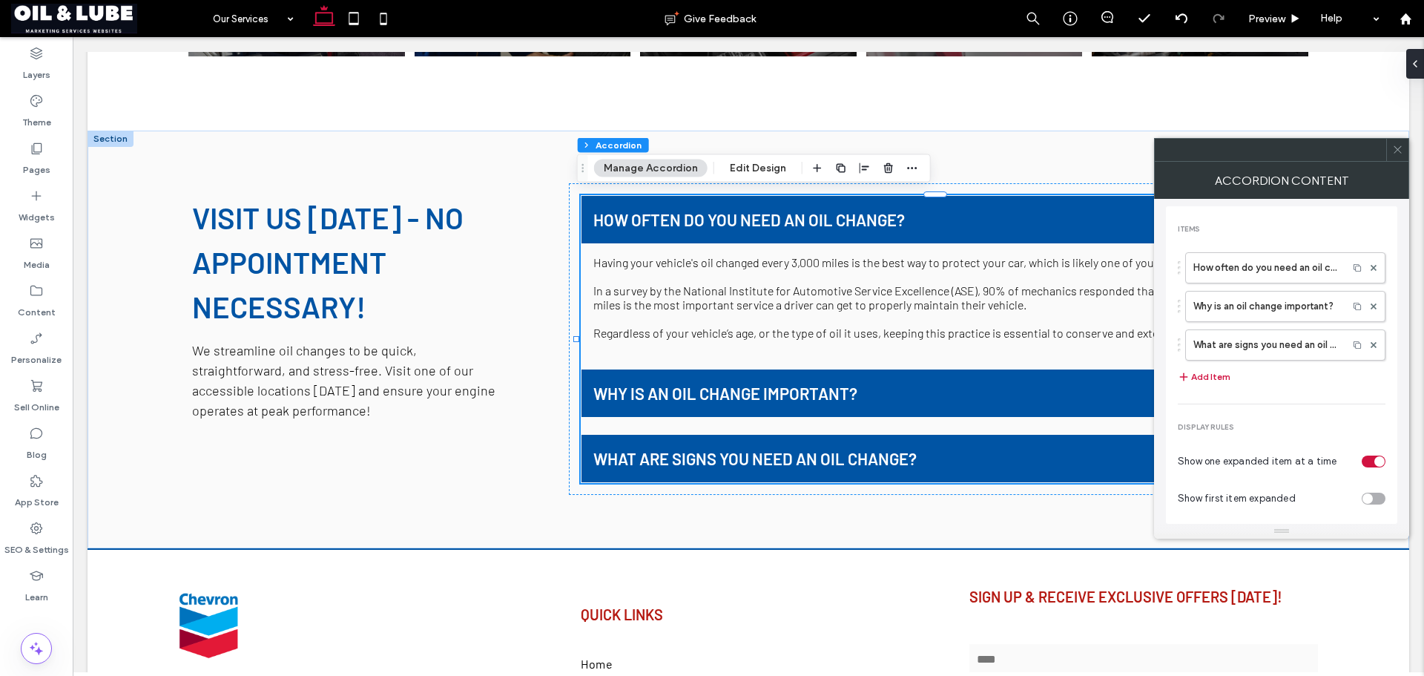
drag, startPoint x: 1395, startPoint y: 155, endPoint x: 1340, endPoint y: 44, distance: 124.0
click at [1395, 155] on span at bounding box center [1397, 150] width 11 height 22
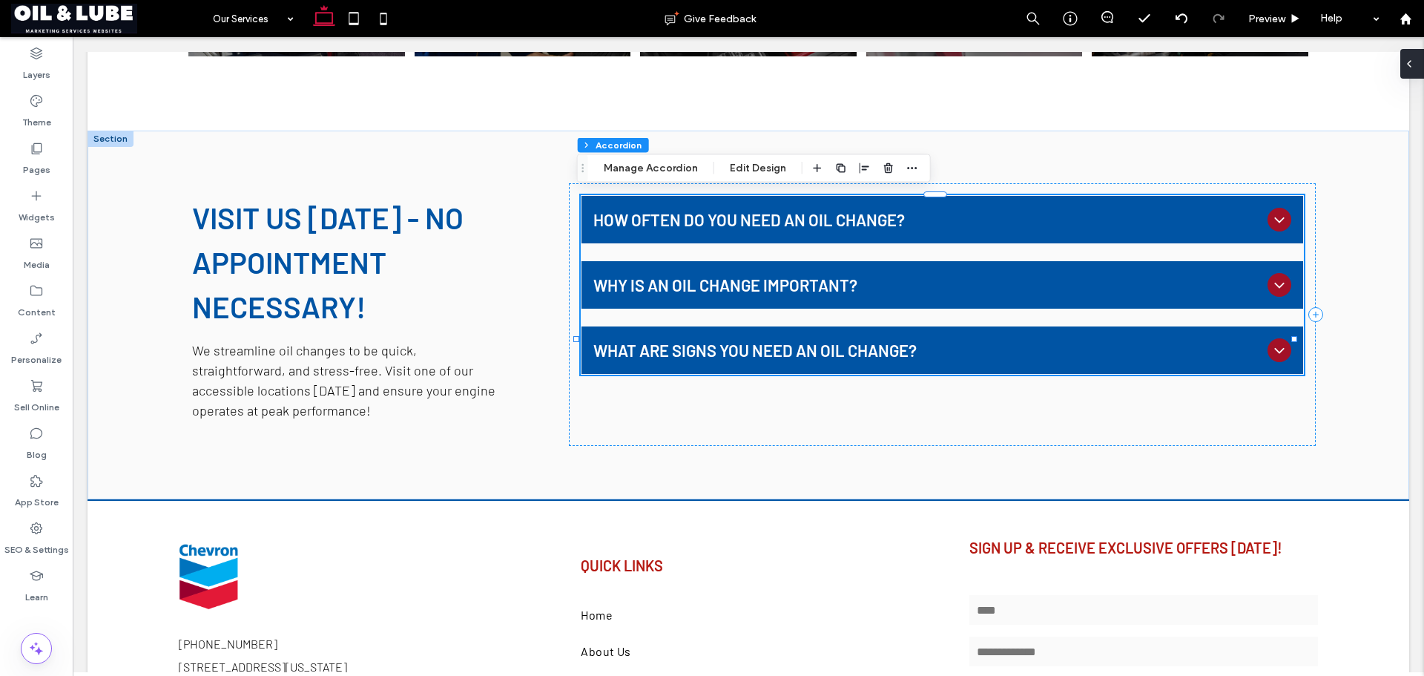
drag, startPoint x: 1413, startPoint y: 62, endPoint x: 1341, endPoint y: 26, distance: 80.3
click at [1413, 62] on icon at bounding box center [1409, 64] width 12 height 12
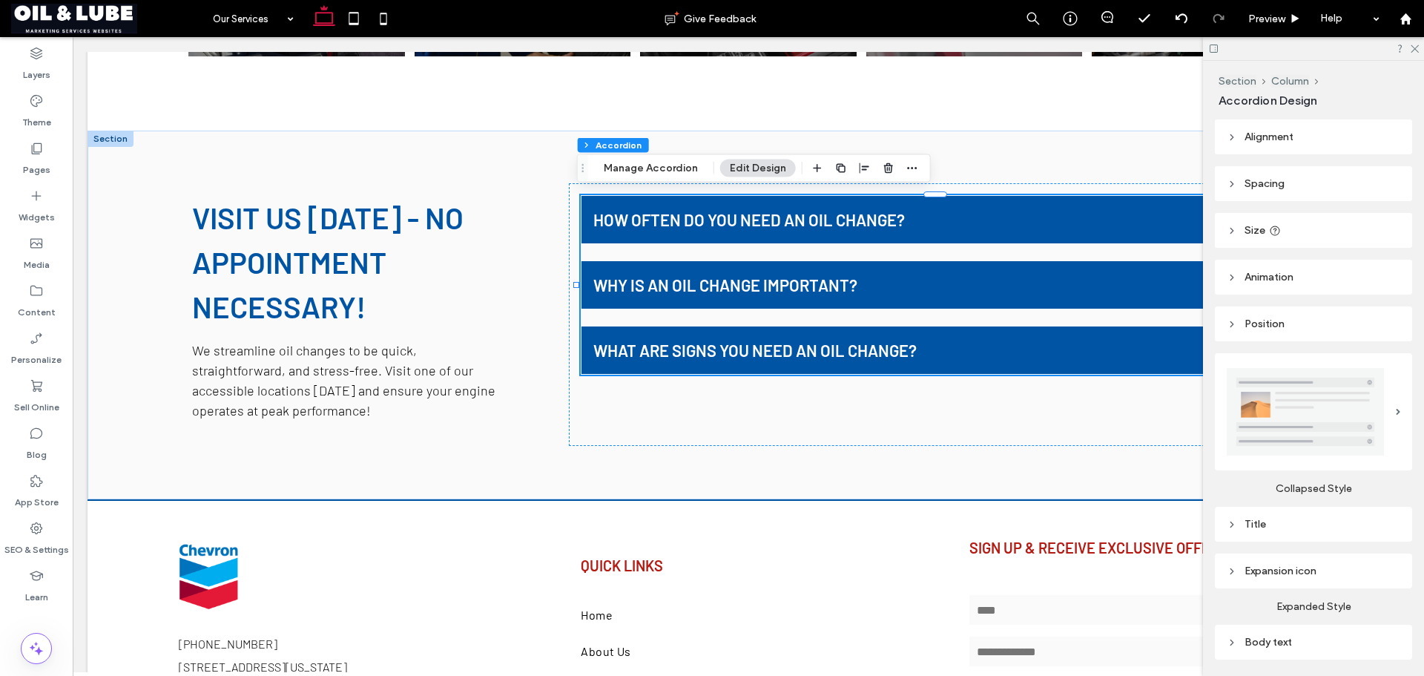
scroll to position [209, 0]
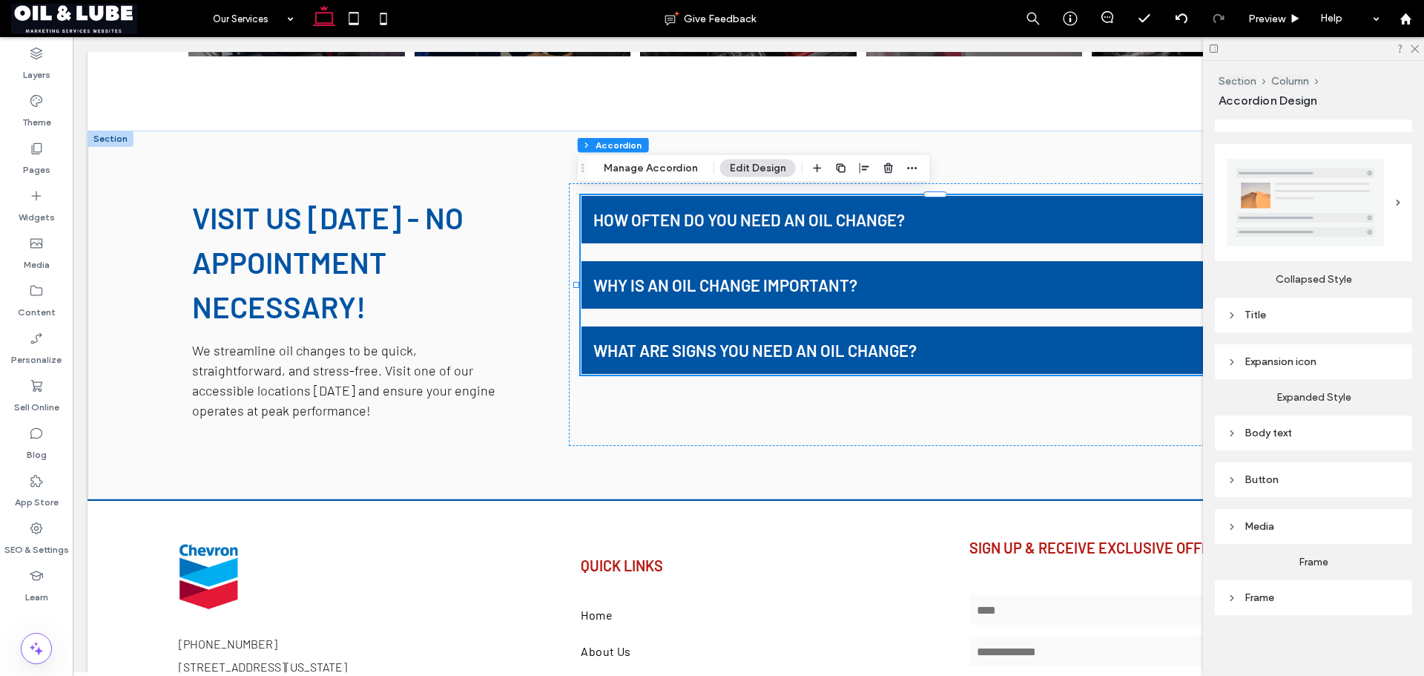
click at [1323, 438] on div "Body text" at bounding box center [1314, 433] width 174 height 20
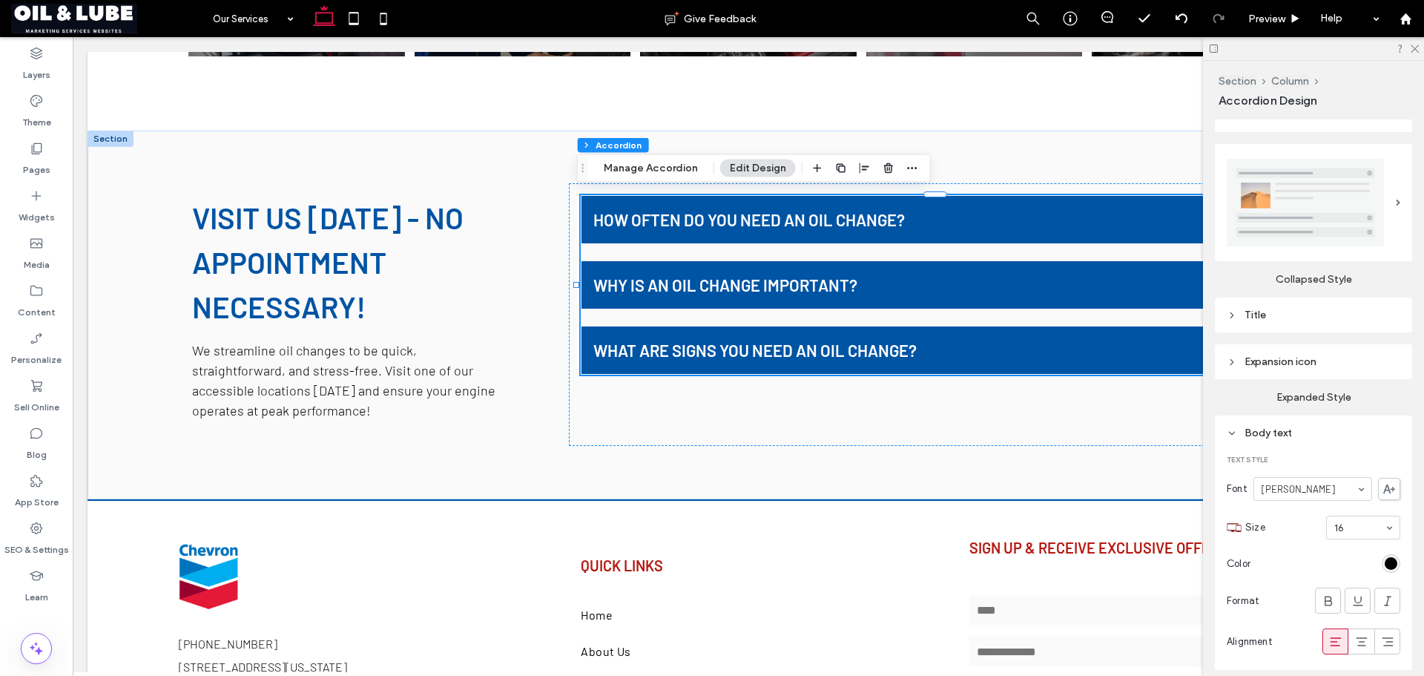
click at [1339, 365] on div "Expansion icon" at bounding box center [1314, 362] width 174 height 20
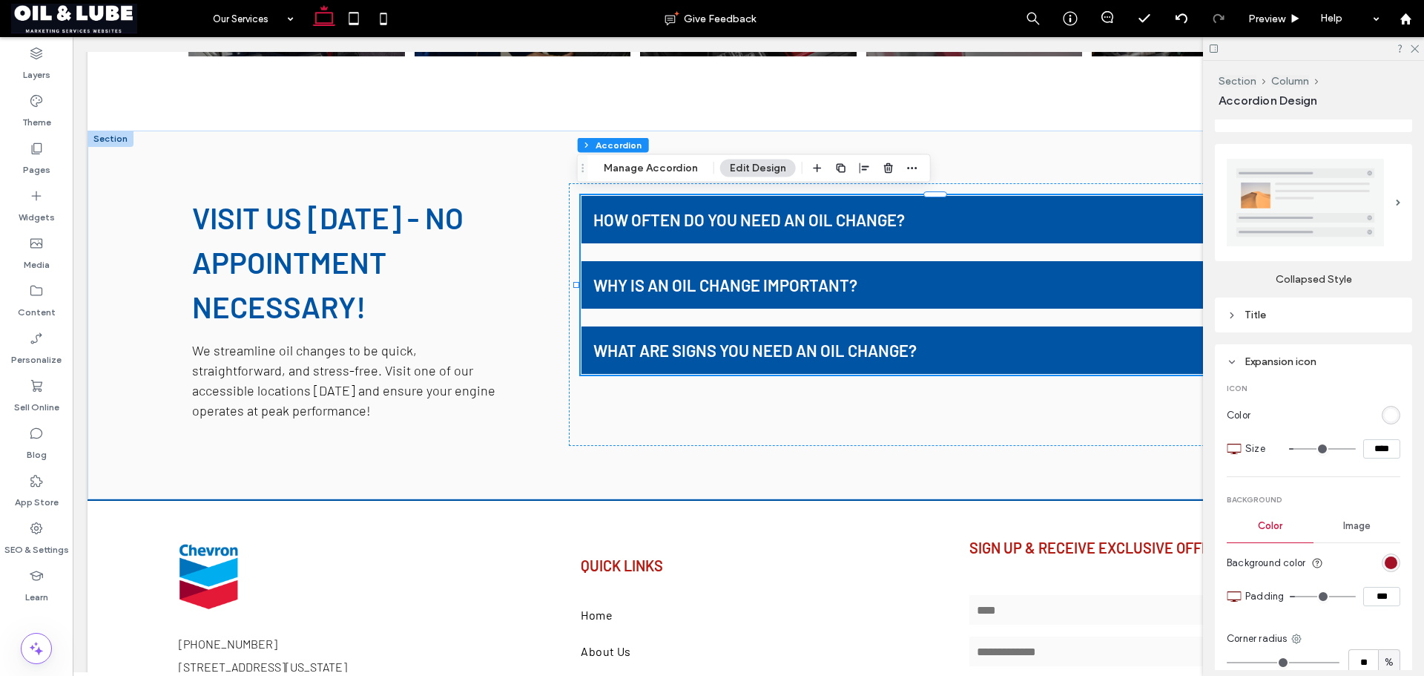
click at [1388, 565] on div "rgb(163, 17, 39)" at bounding box center [1391, 562] width 13 height 13
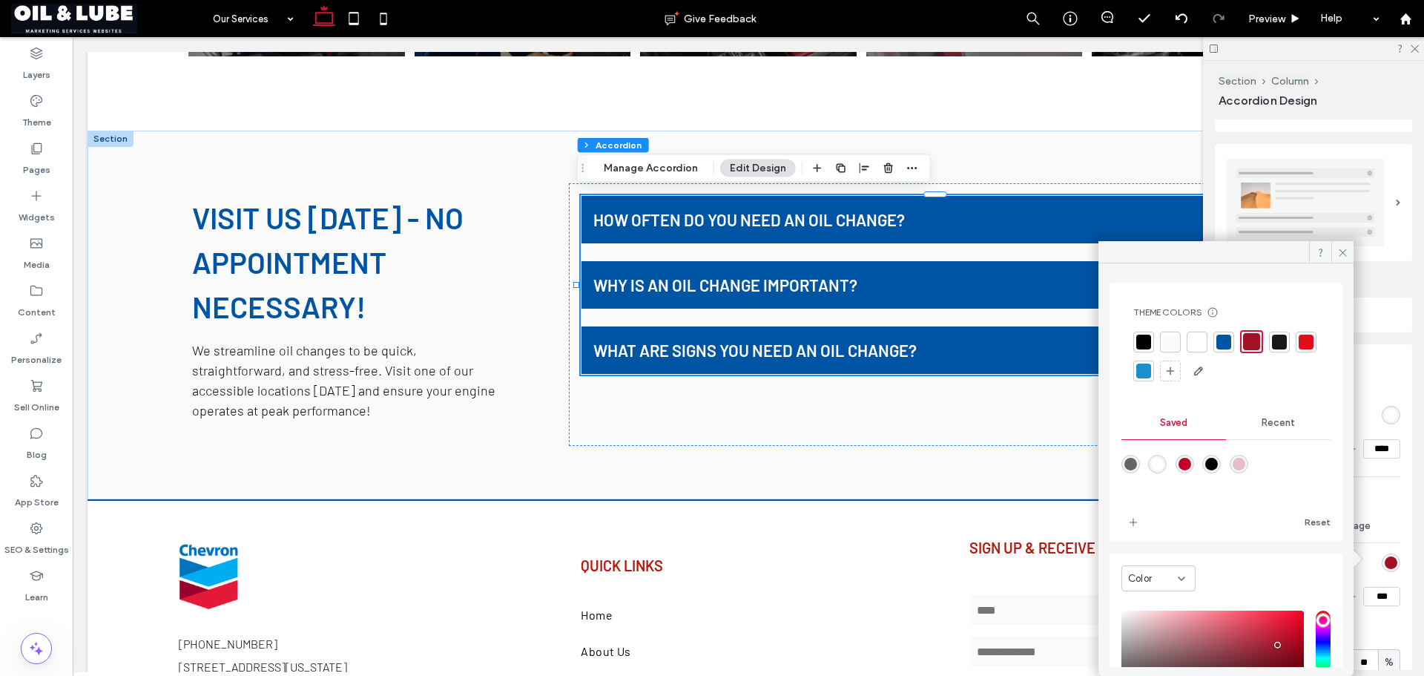
click at [1151, 368] on div at bounding box center [1143, 370] width 15 height 15
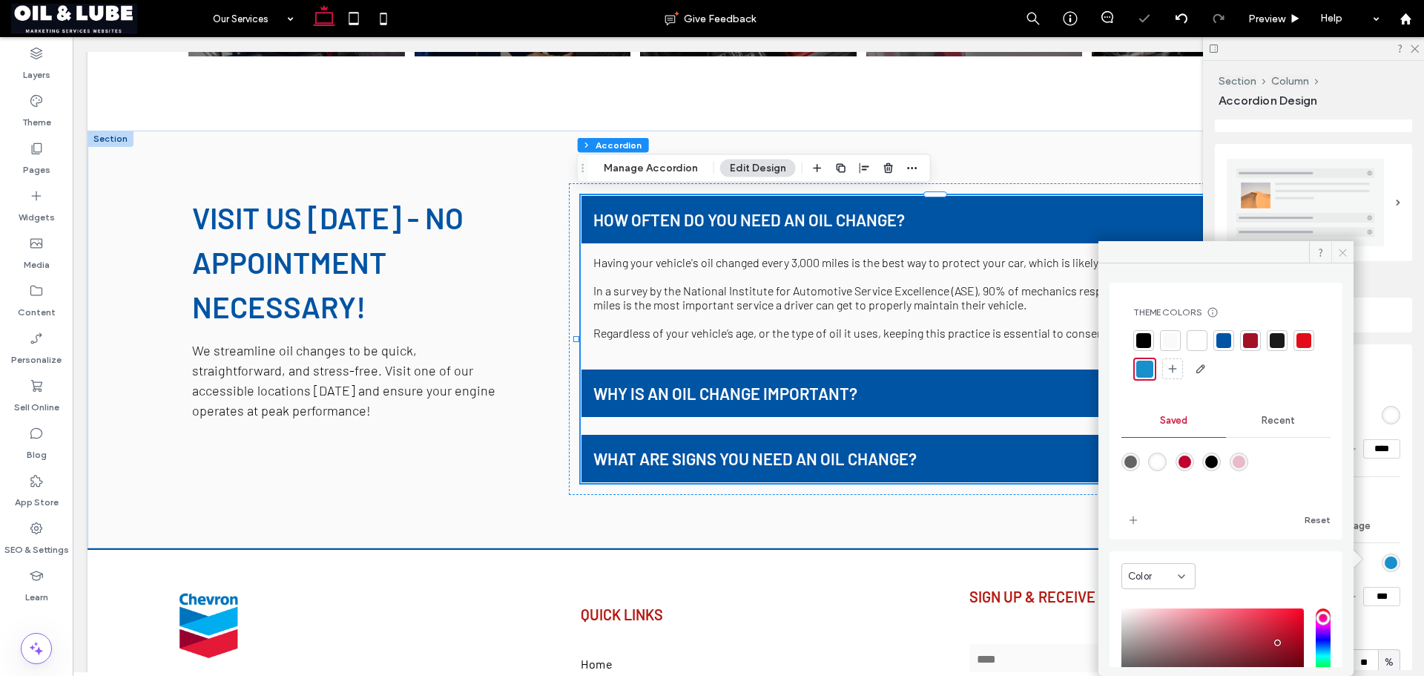
click at [1334, 254] on span at bounding box center [1342, 252] width 22 height 22
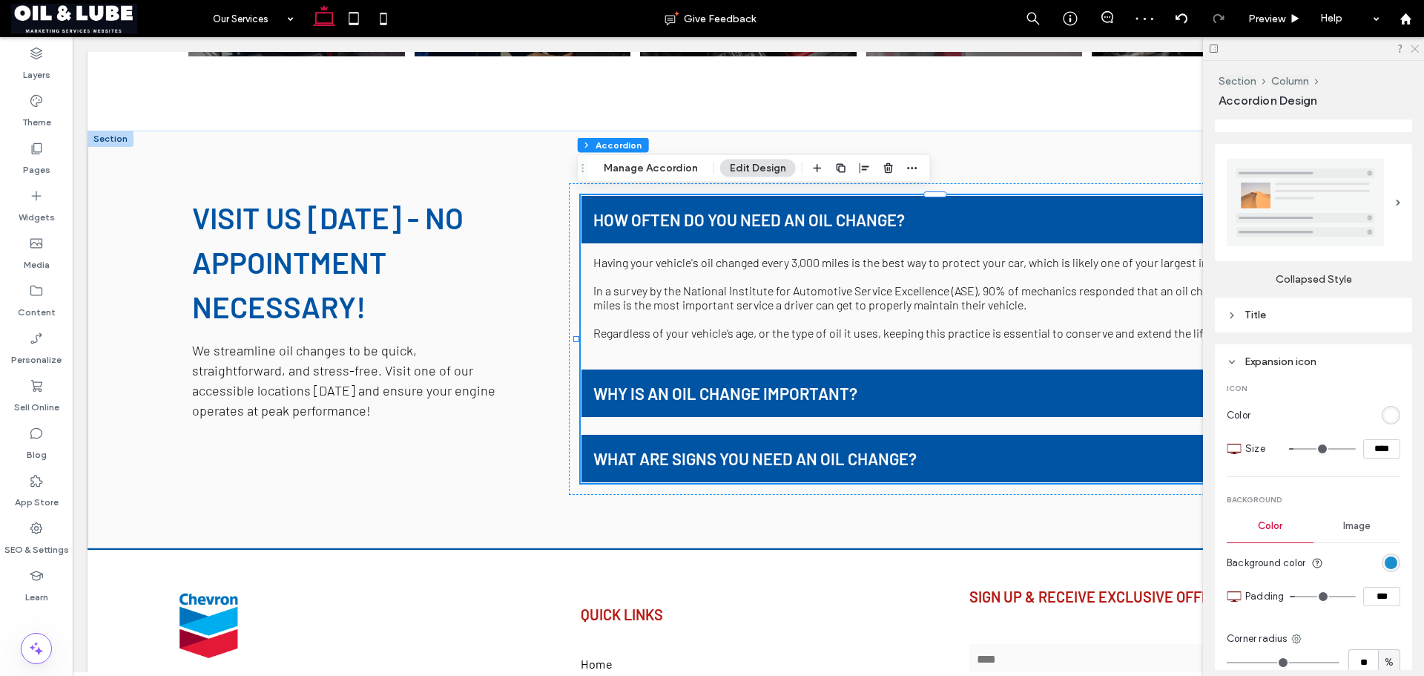
click at [1414, 50] on use at bounding box center [1415, 49] width 8 height 8
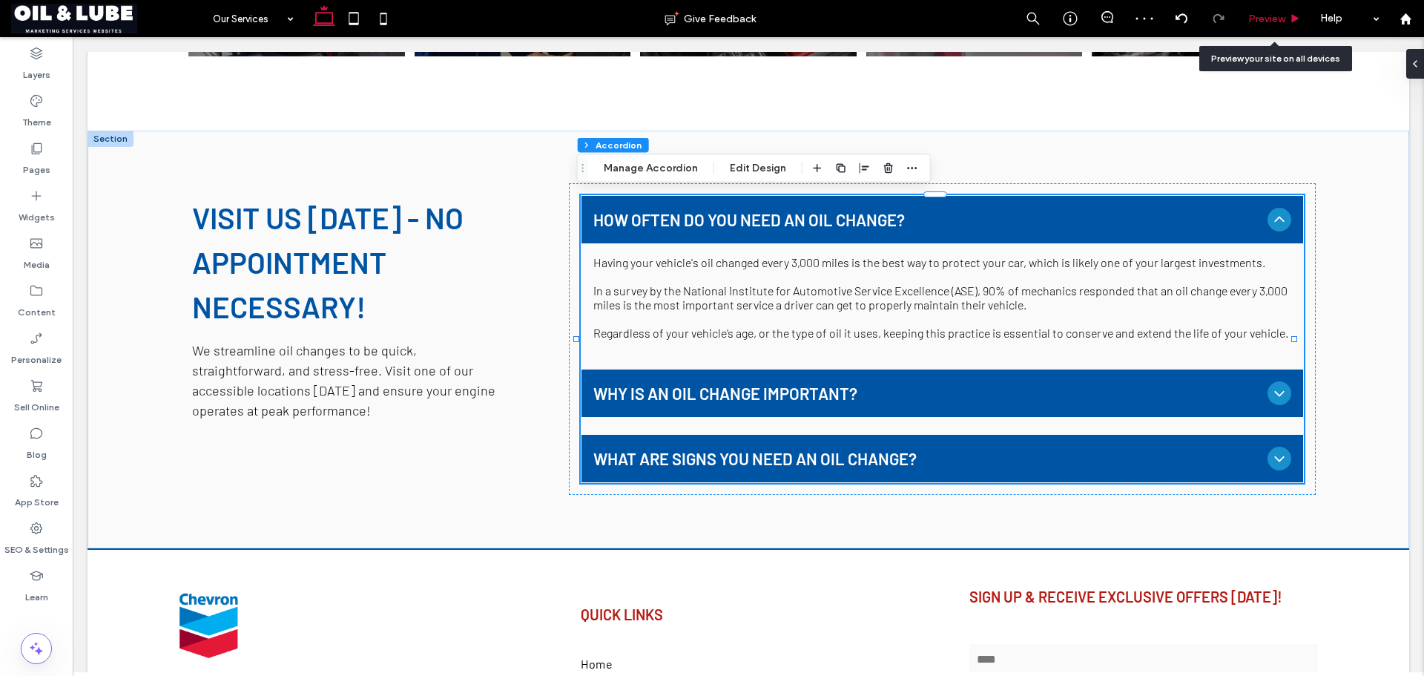
click at [1302, 25] on div "Preview" at bounding box center [1275, 18] width 76 height 37
click at [1289, 23] on div "Preview" at bounding box center [1274, 19] width 75 height 13
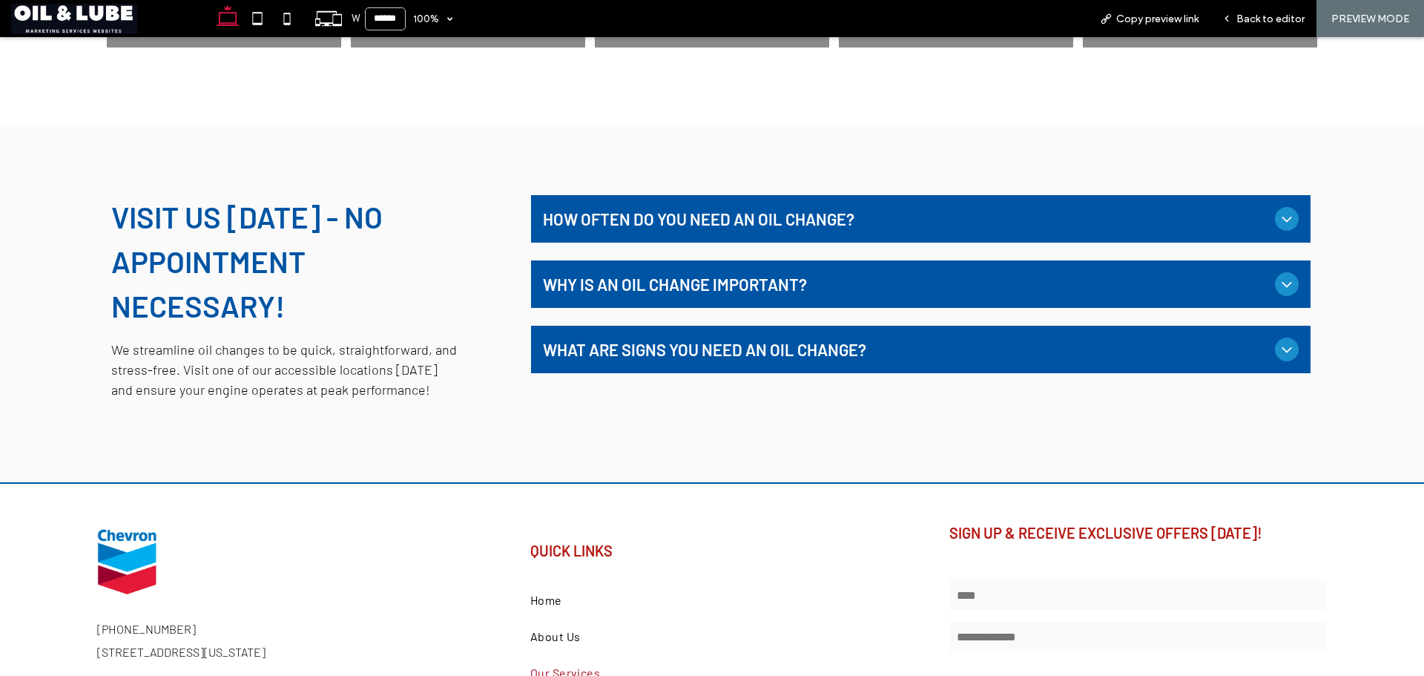
scroll to position [607, 0]
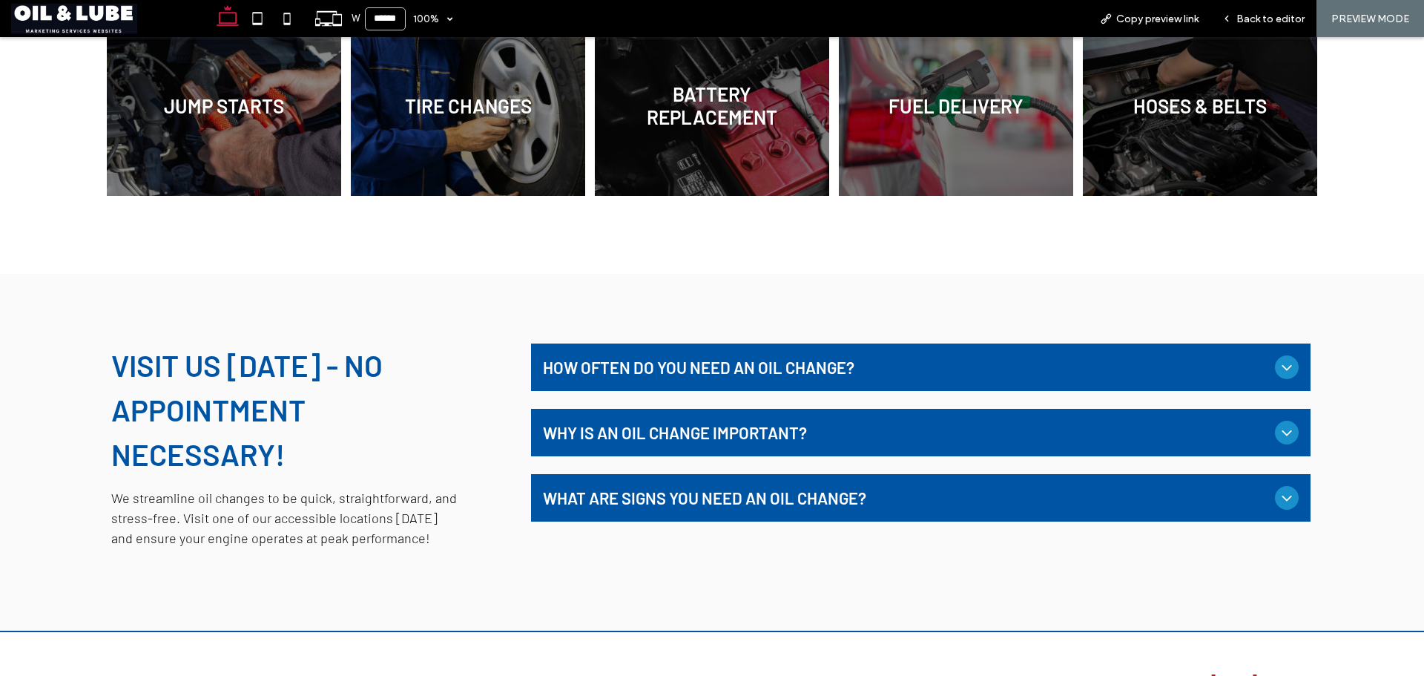
click at [956, 384] on div "How often do you need an oil change?" at bounding box center [920, 366] width 779 height 47
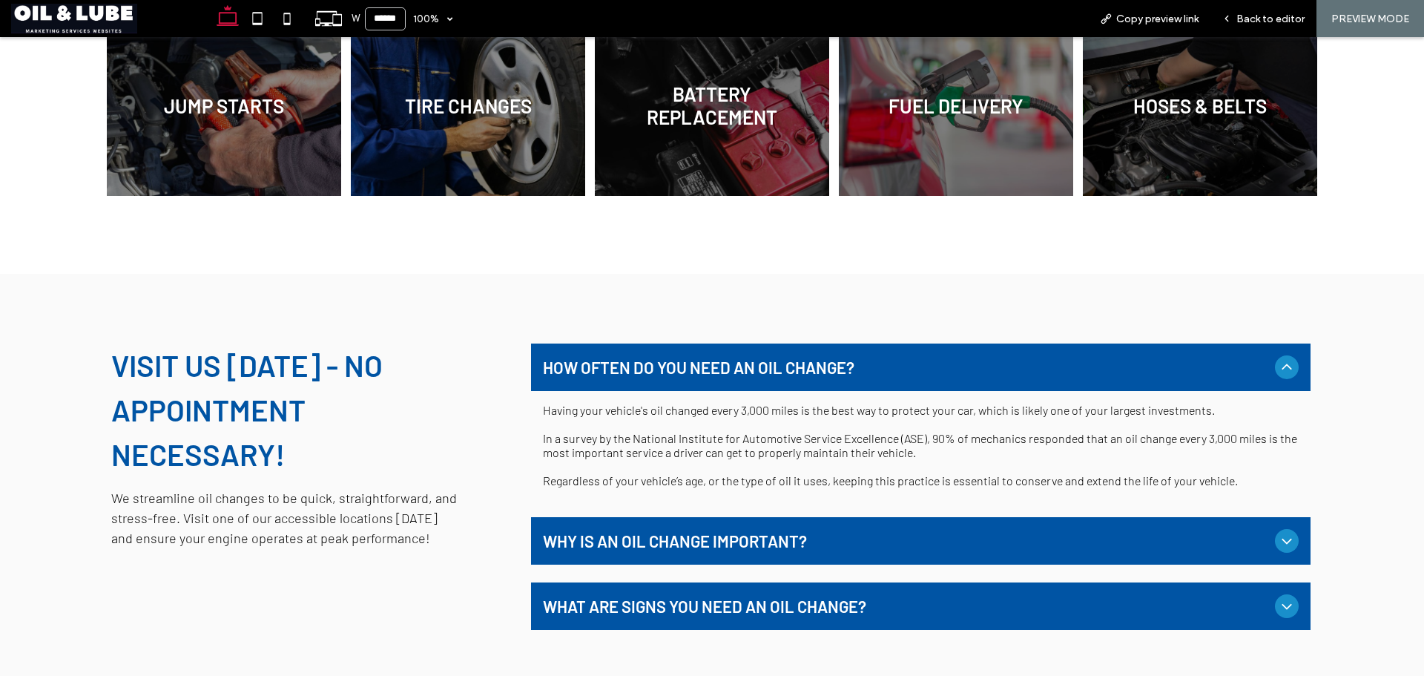
click at [955, 373] on span "How often do you need an oil change?" at bounding box center [906, 366] width 726 height 19
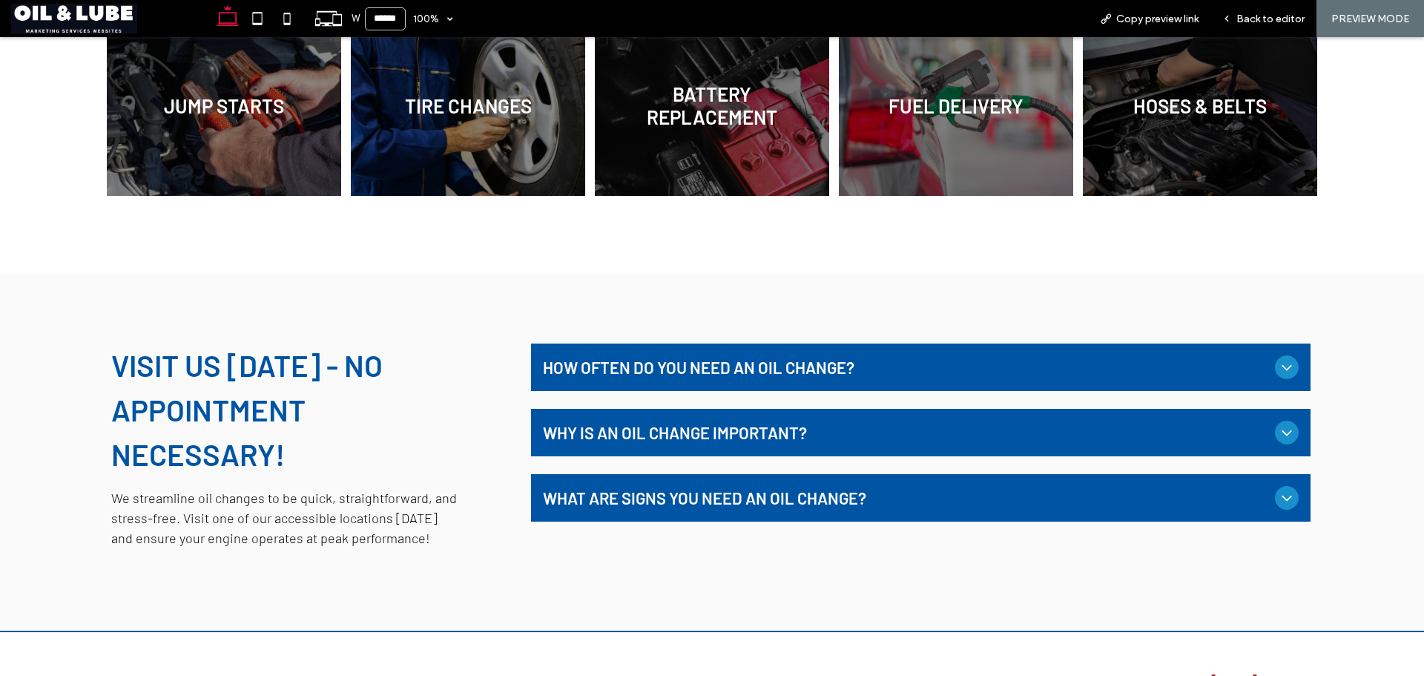
click at [924, 434] on span "Why is an oil change important?" at bounding box center [906, 432] width 726 height 19
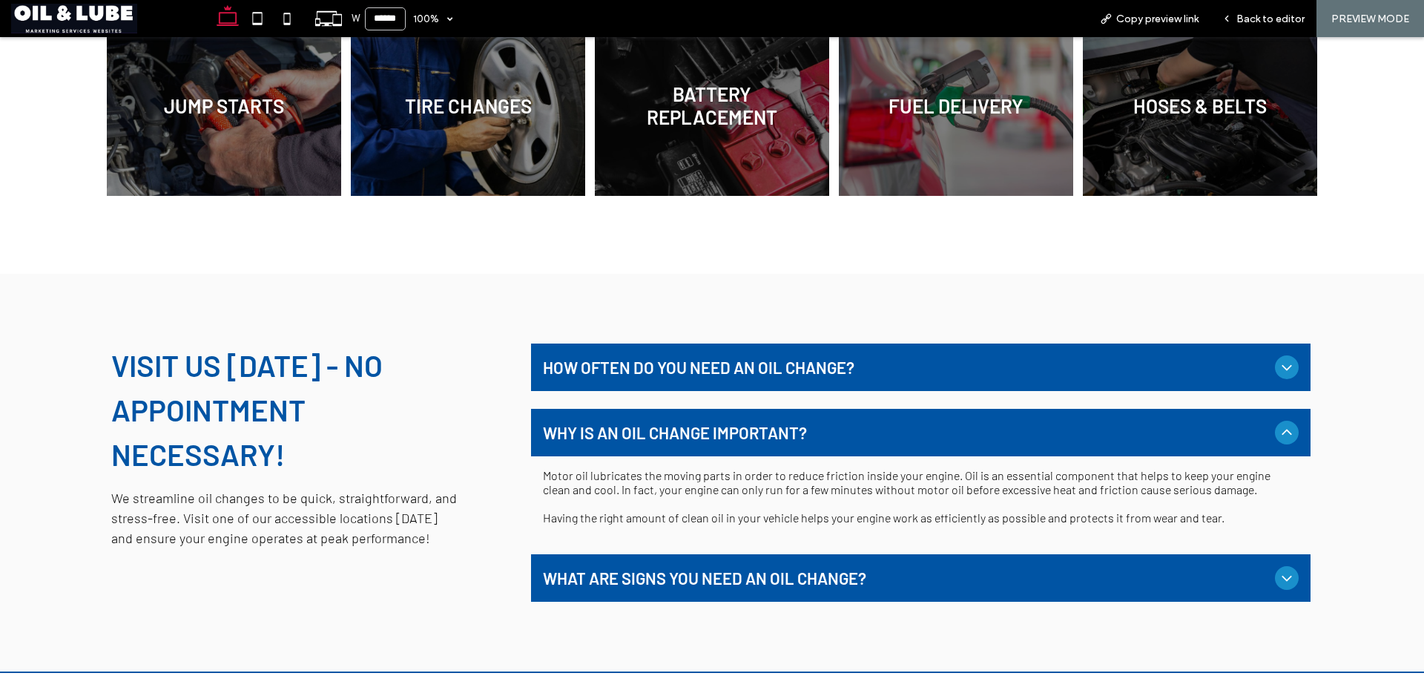
click at [924, 433] on span "Why is an oil change important?" at bounding box center [906, 432] width 726 height 19
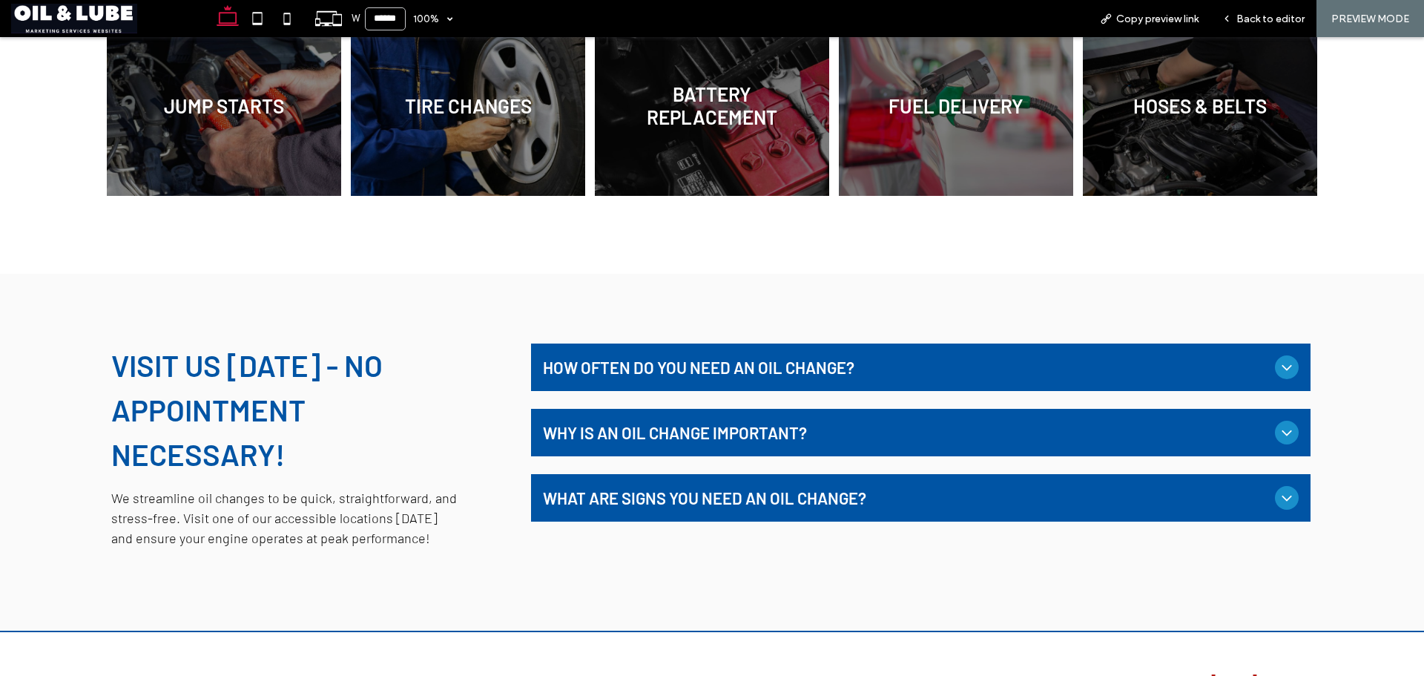
click at [909, 480] on div "What are signs you need an oil change?" at bounding box center [920, 497] width 779 height 47
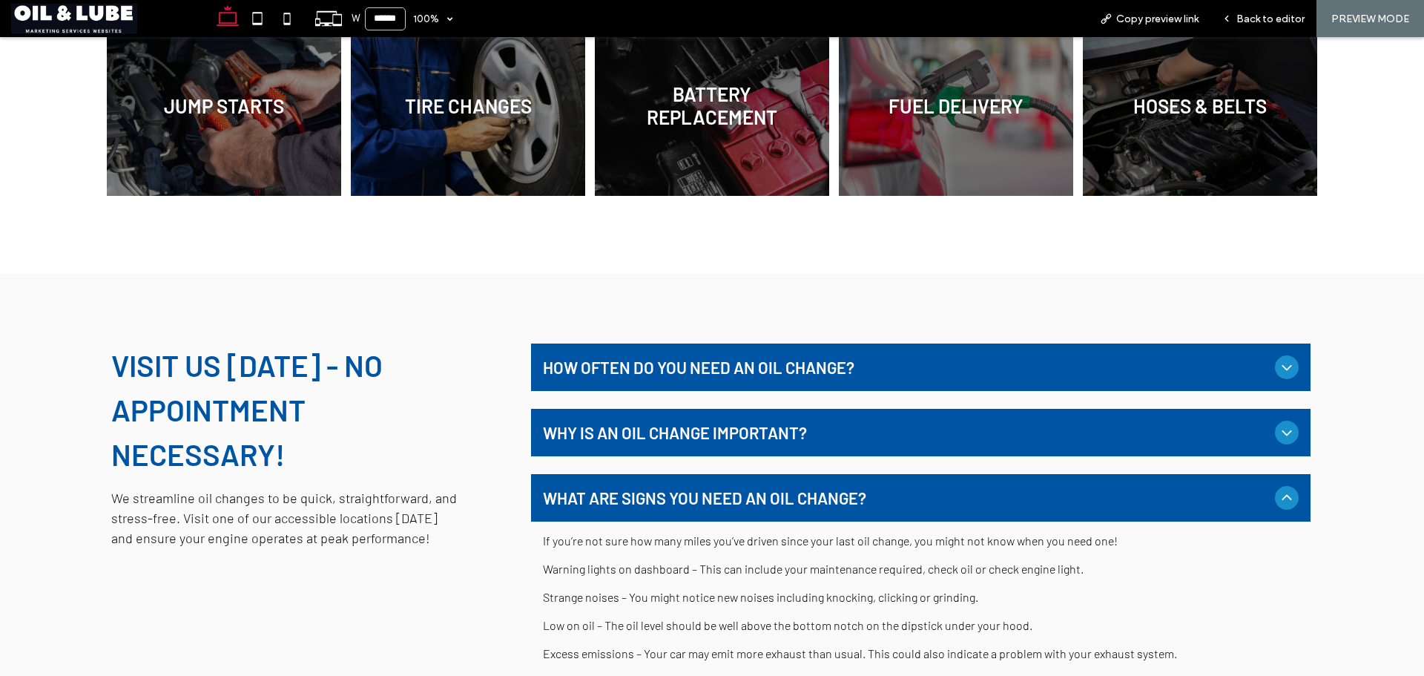
scroll to position [681, 0]
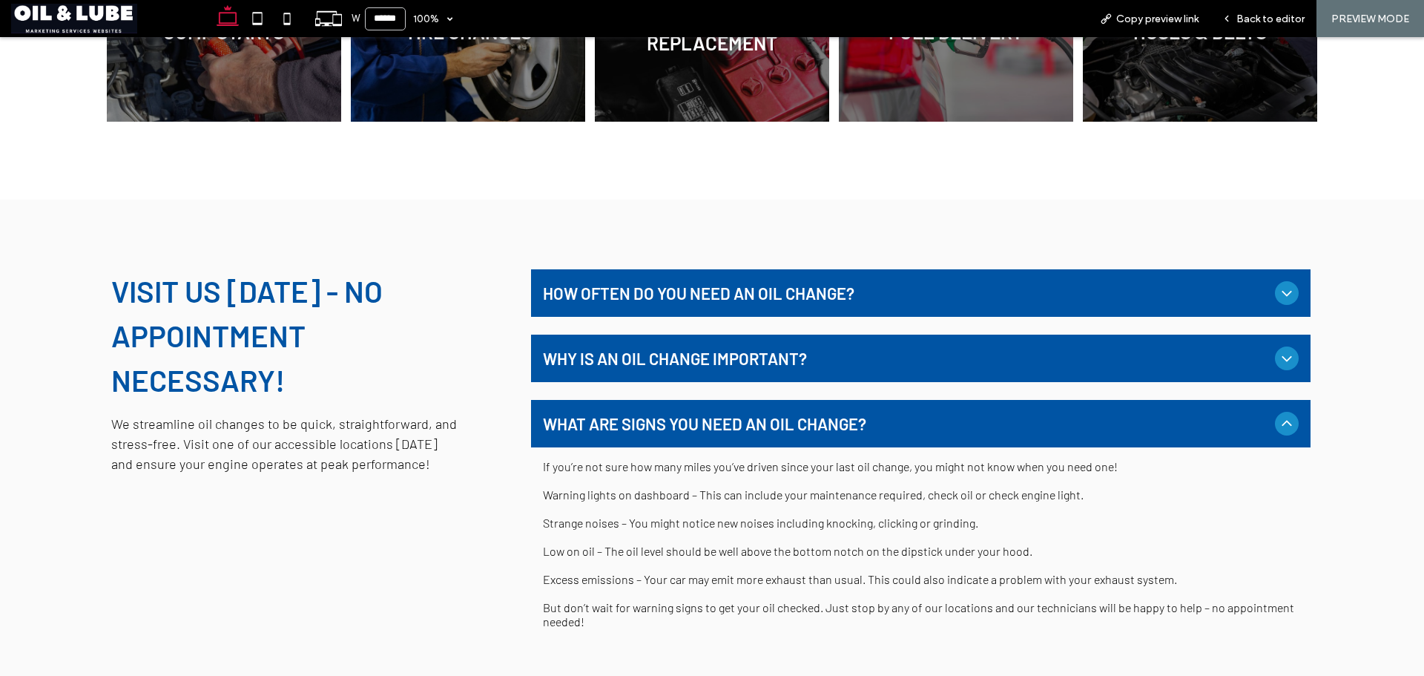
click at [693, 417] on span "What are signs you need an oil change?" at bounding box center [906, 423] width 726 height 19
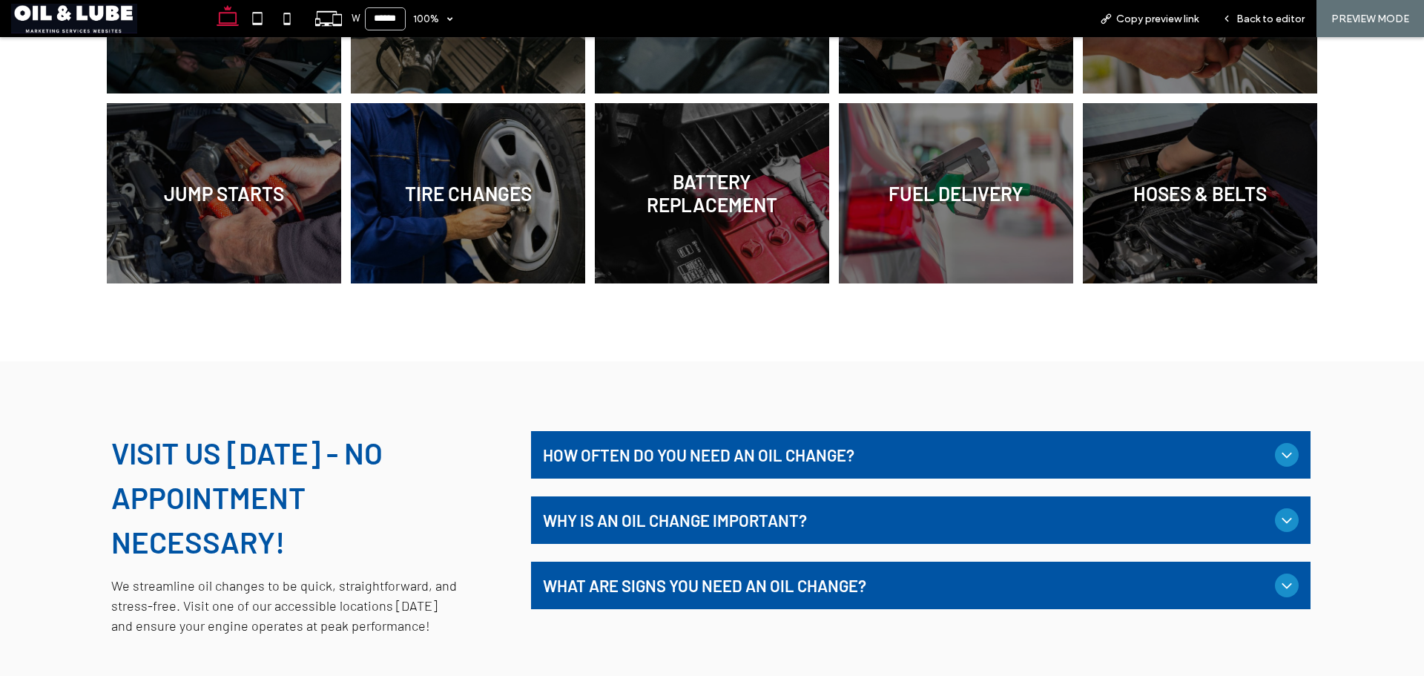
scroll to position [742, 0]
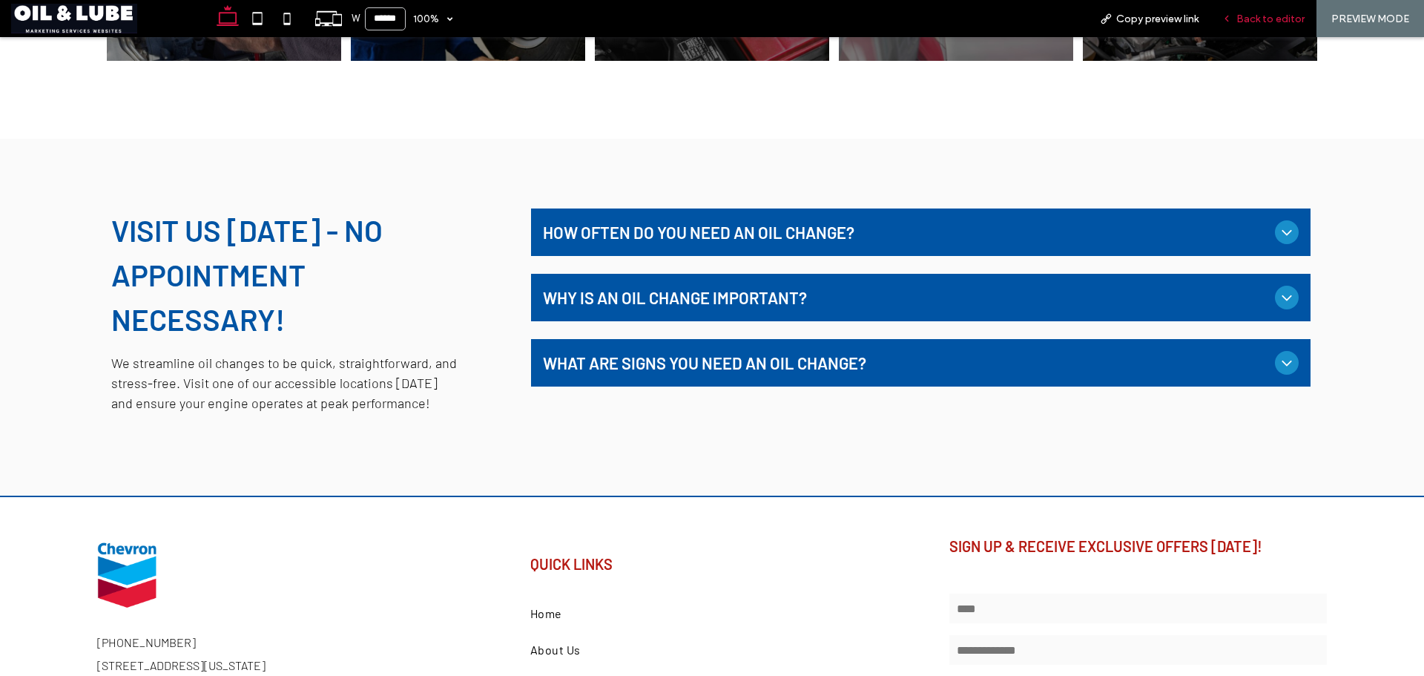
click at [1269, 13] on span "Back to editor" at bounding box center [1270, 19] width 68 height 13
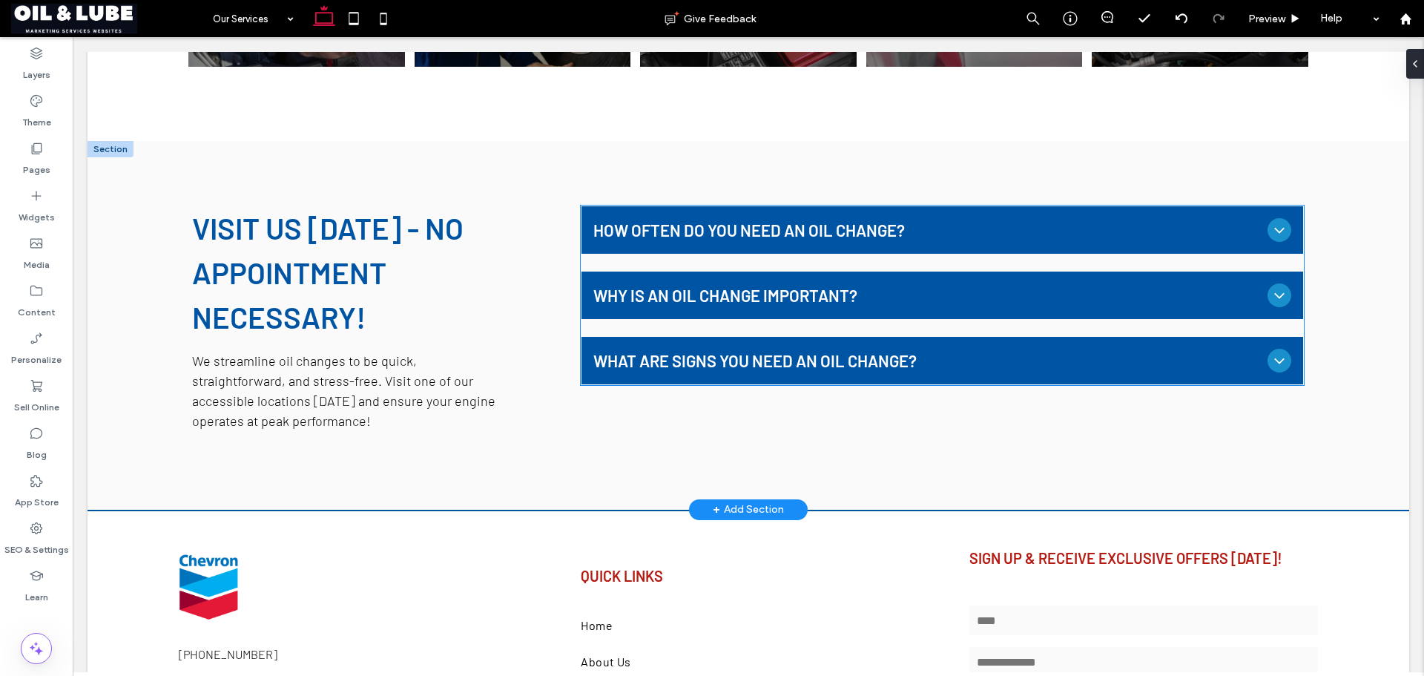
scroll to position [728, 0]
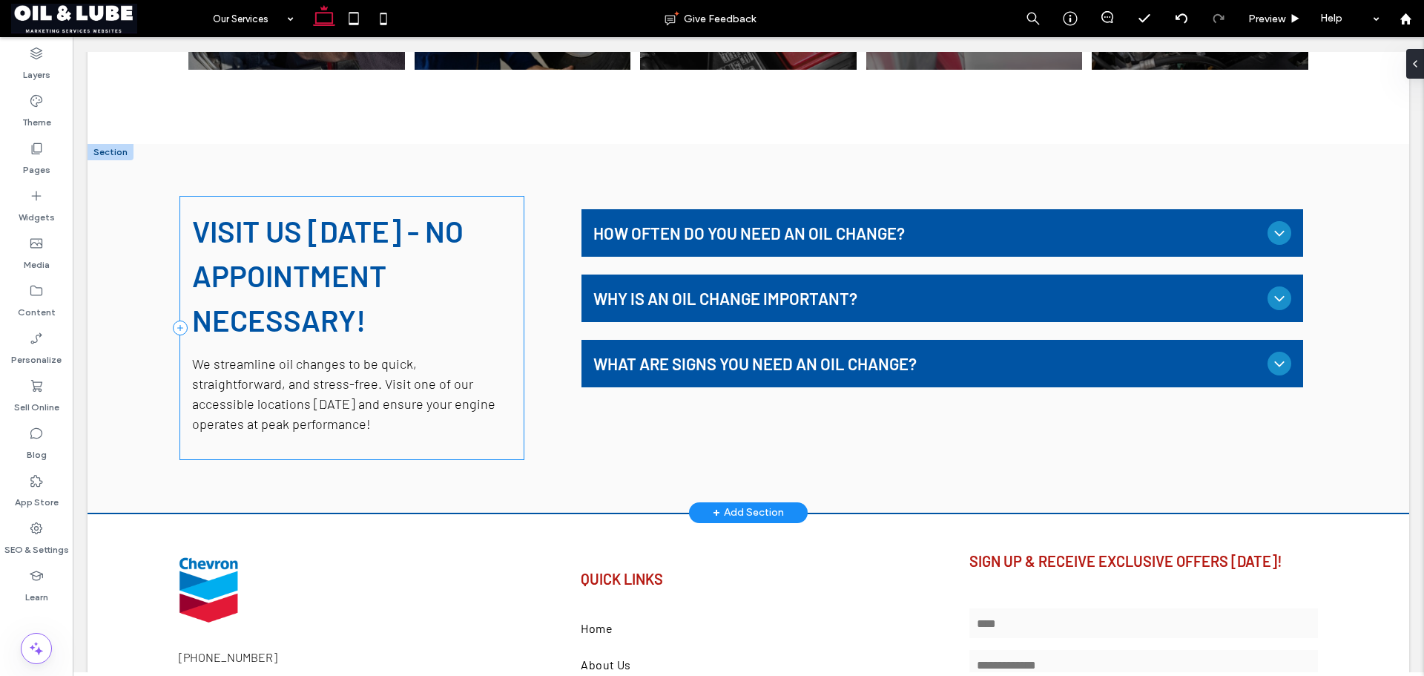
click at [284, 446] on div "Visit Us Today - No Appointment Necessary! We streamline oil changes to be quic…" at bounding box center [351, 328] width 343 height 263
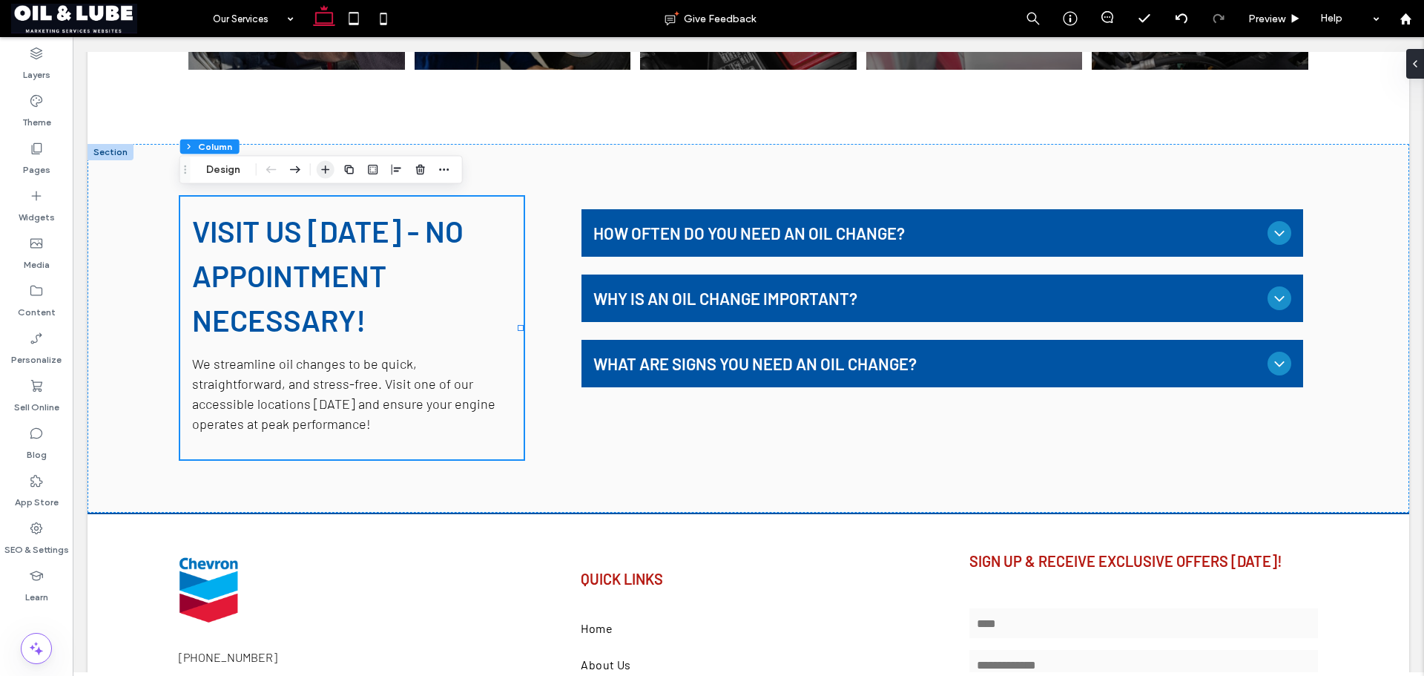
click at [325, 171] on use "button" at bounding box center [325, 169] width 8 height 8
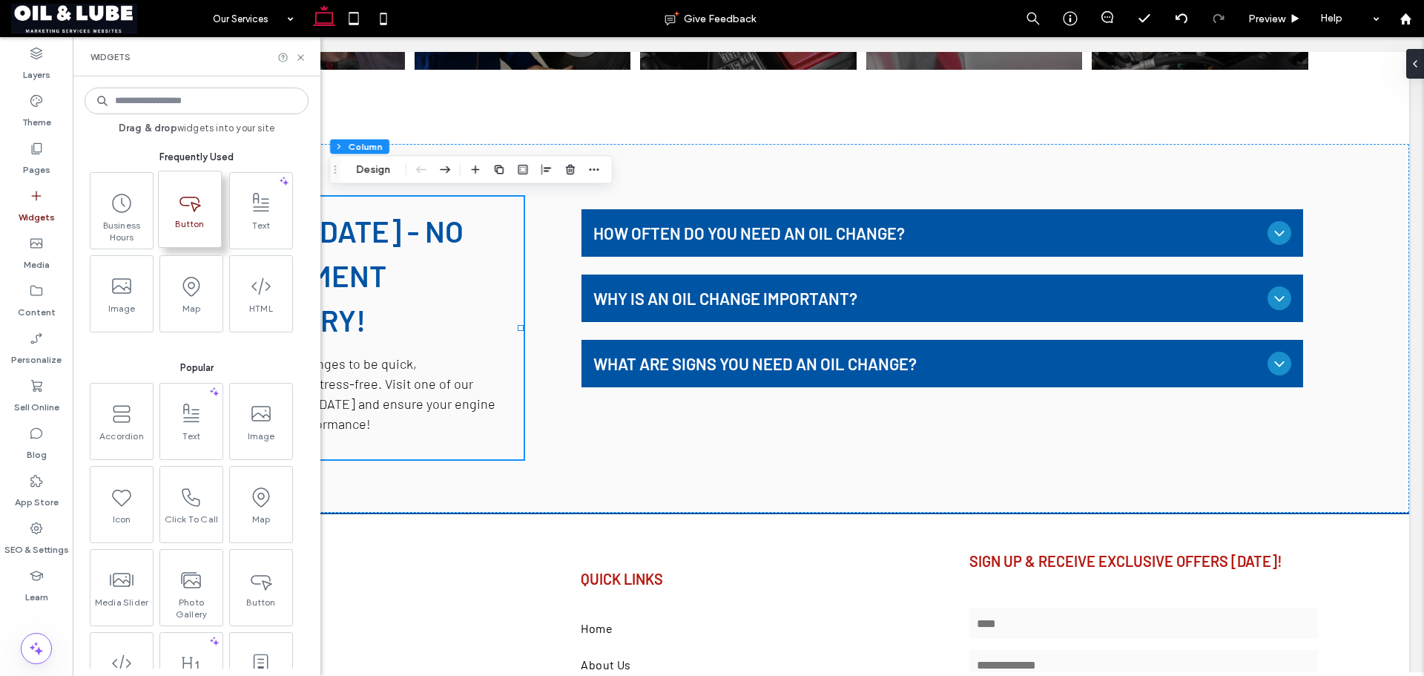
click at [178, 212] on icon at bounding box center [190, 202] width 24 height 24
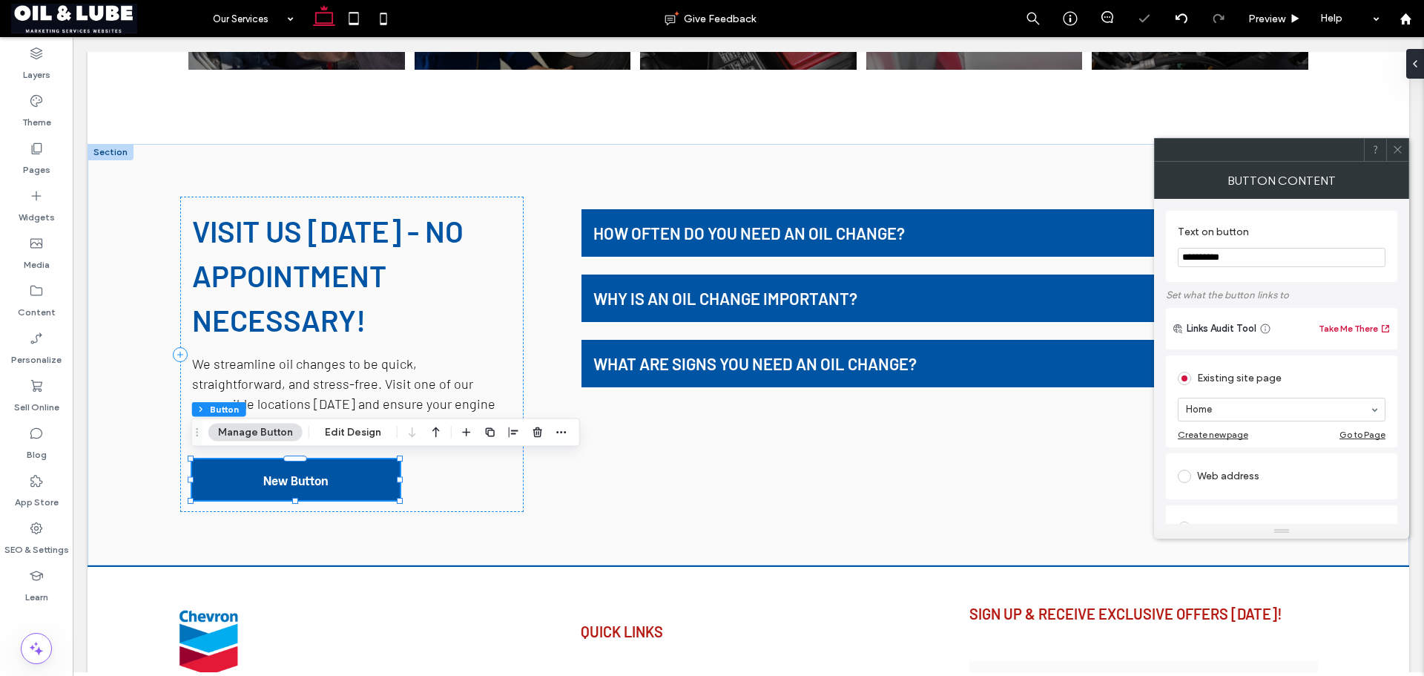
type input "**"
click at [1220, 254] on input "**********" at bounding box center [1282, 257] width 208 height 19
click at [1220, 253] on input "**********" at bounding box center [1282, 257] width 208 height 19
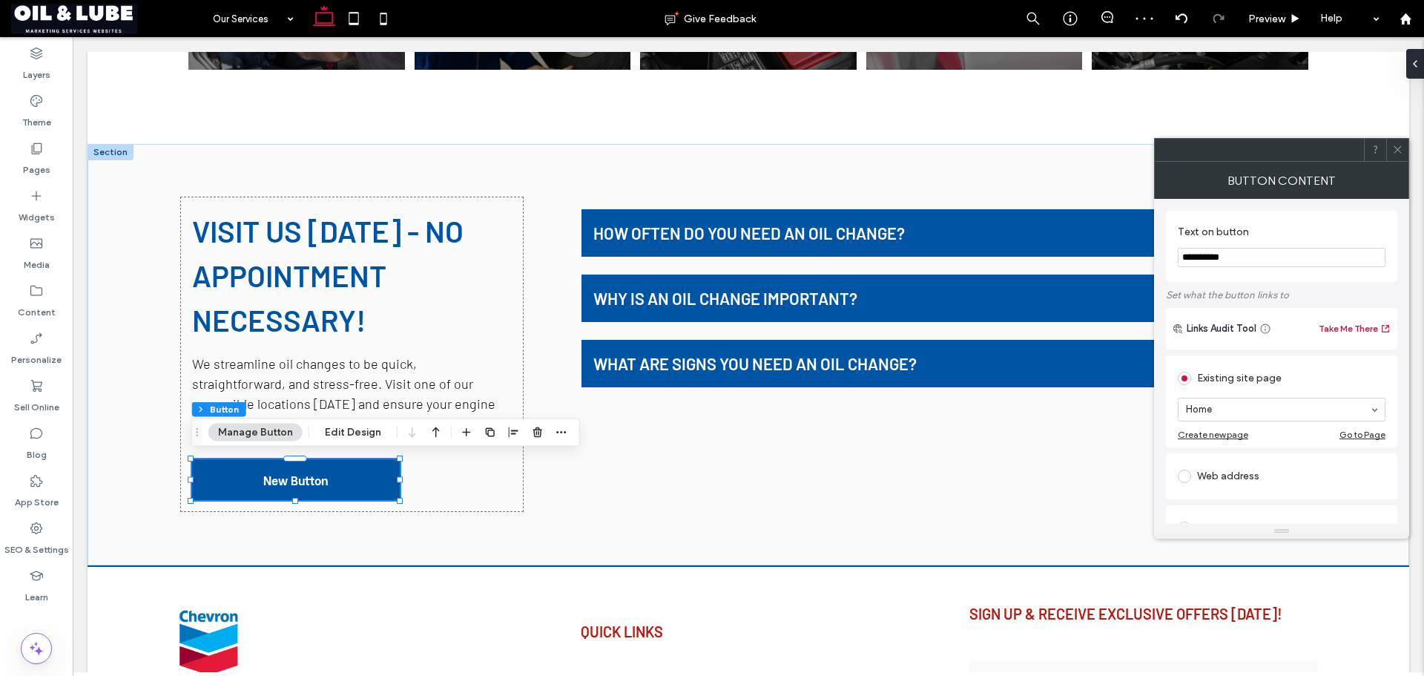
click at [1220, 253] on input "**********" at bounding box center [1282, 257] width 208 height 19
type input "**********"
click at [1378, 352] on div "Links Audit Tool Take Me There Existing site page Contact Create new page Go to…" at bounding box center [1281, 611] width 231 height 607
click at [1401, 154] on span at bounding box center [1397, 150] width 11 height 22
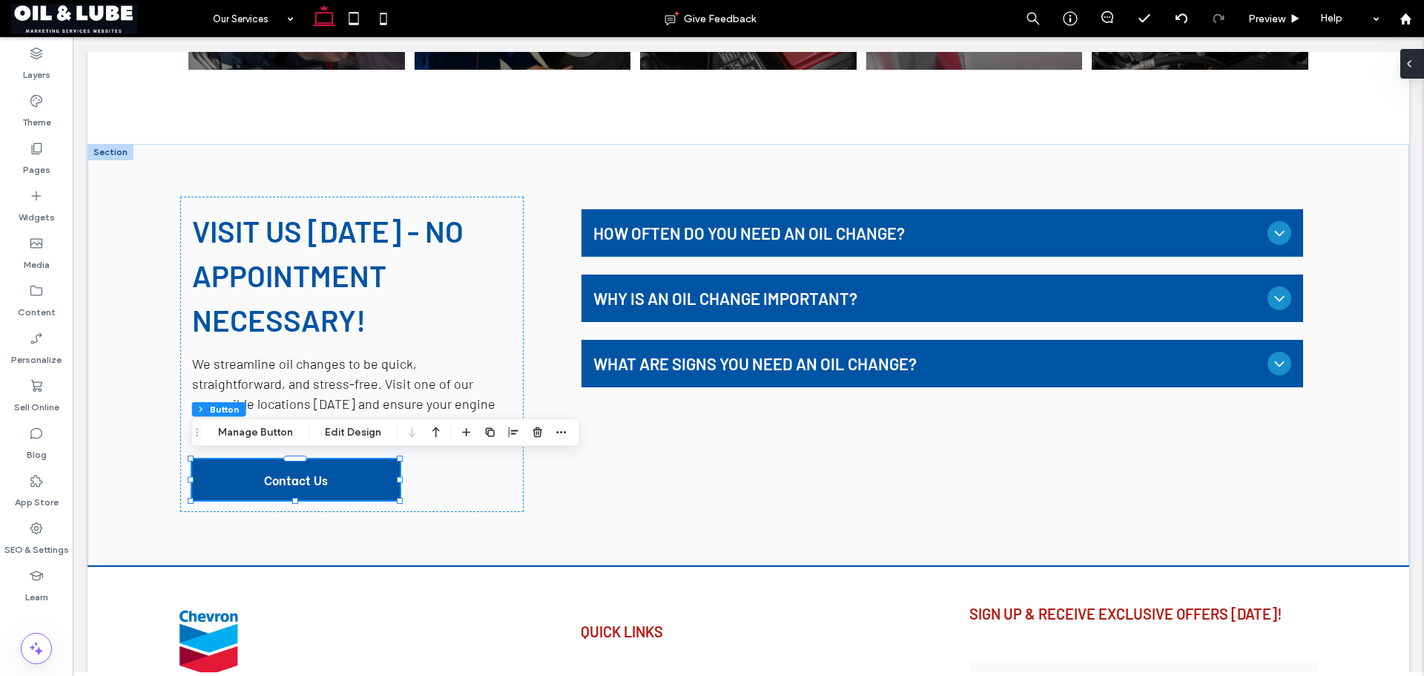
click at [1411, 63] on icon at bounding box center [1409, 64] width 12 height 12
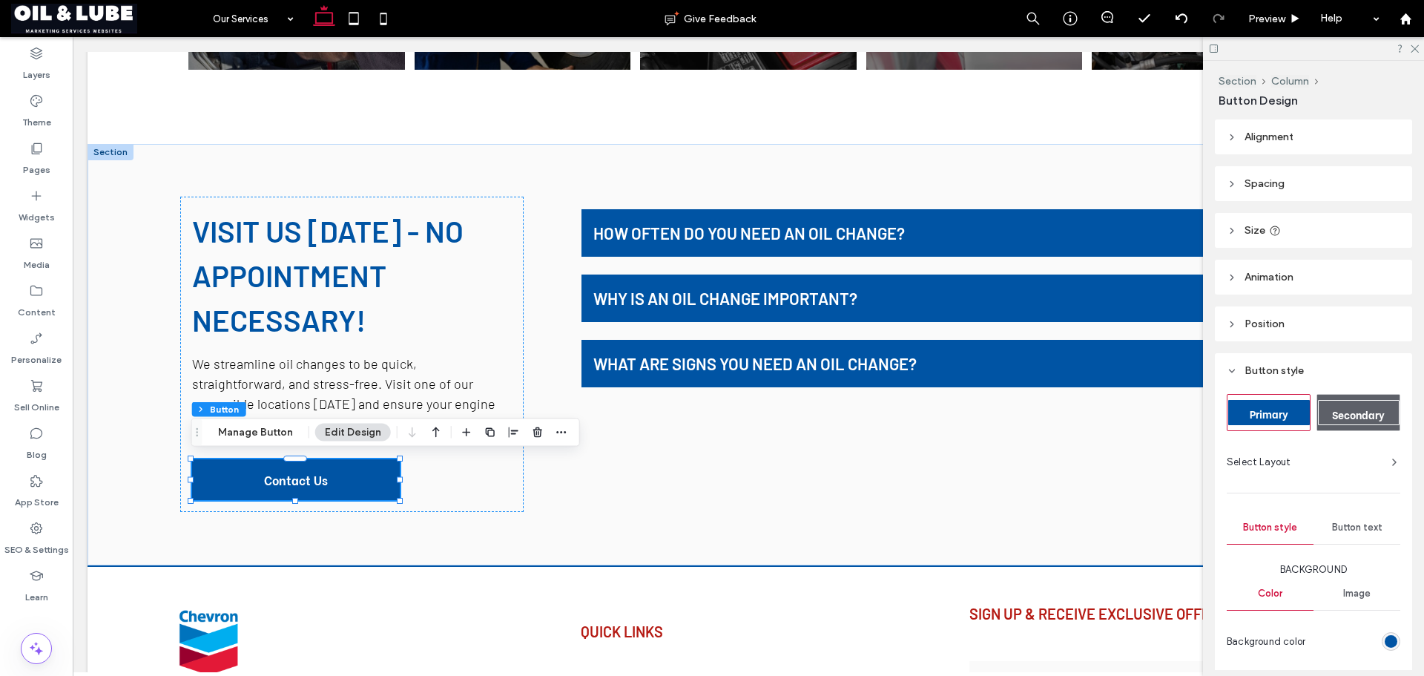
click at [1329, 241] on header "Size" at bounding box center [1313, 230] width 197 height 35
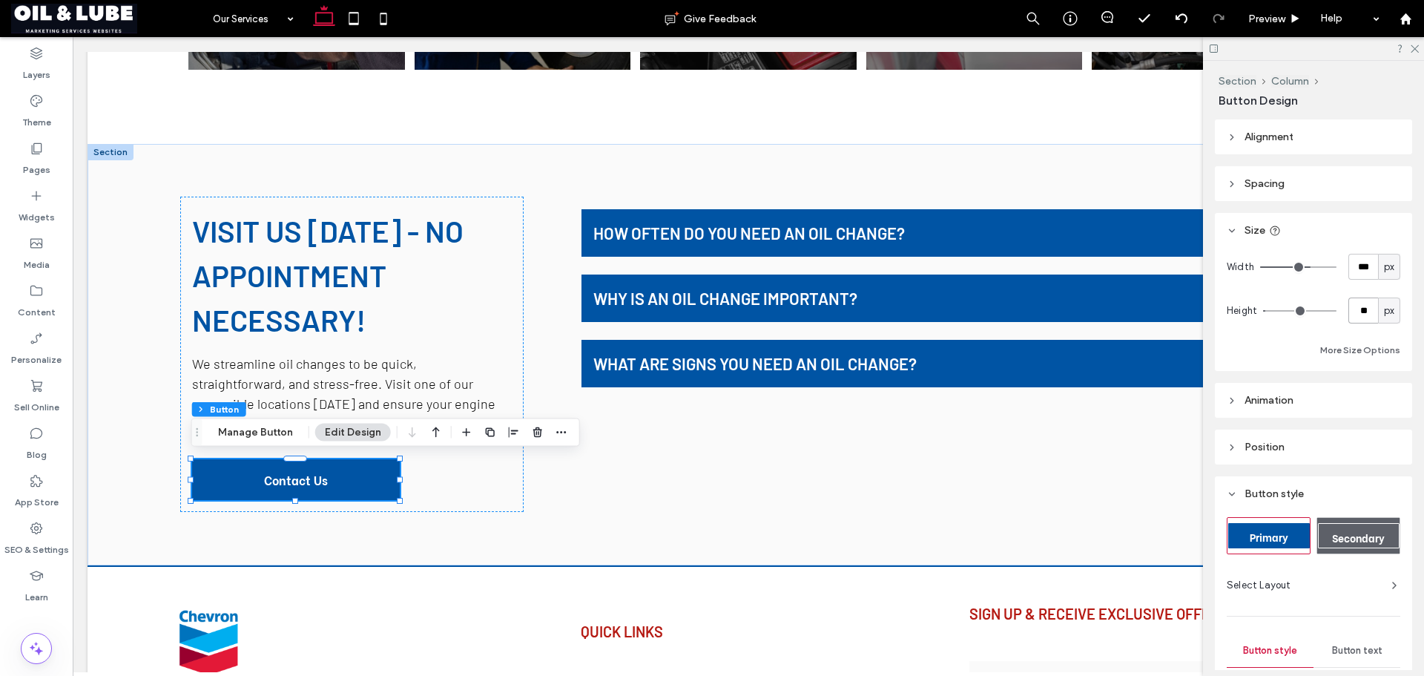
click at [1362, 314] on input "**" at bounding box center [1363, 310] width 30 height 26
type input "**"
click at [1352, 284] on div "Width *** px Height ** px More Size Options" at bounding box center [1314, 306] width 174 height 105
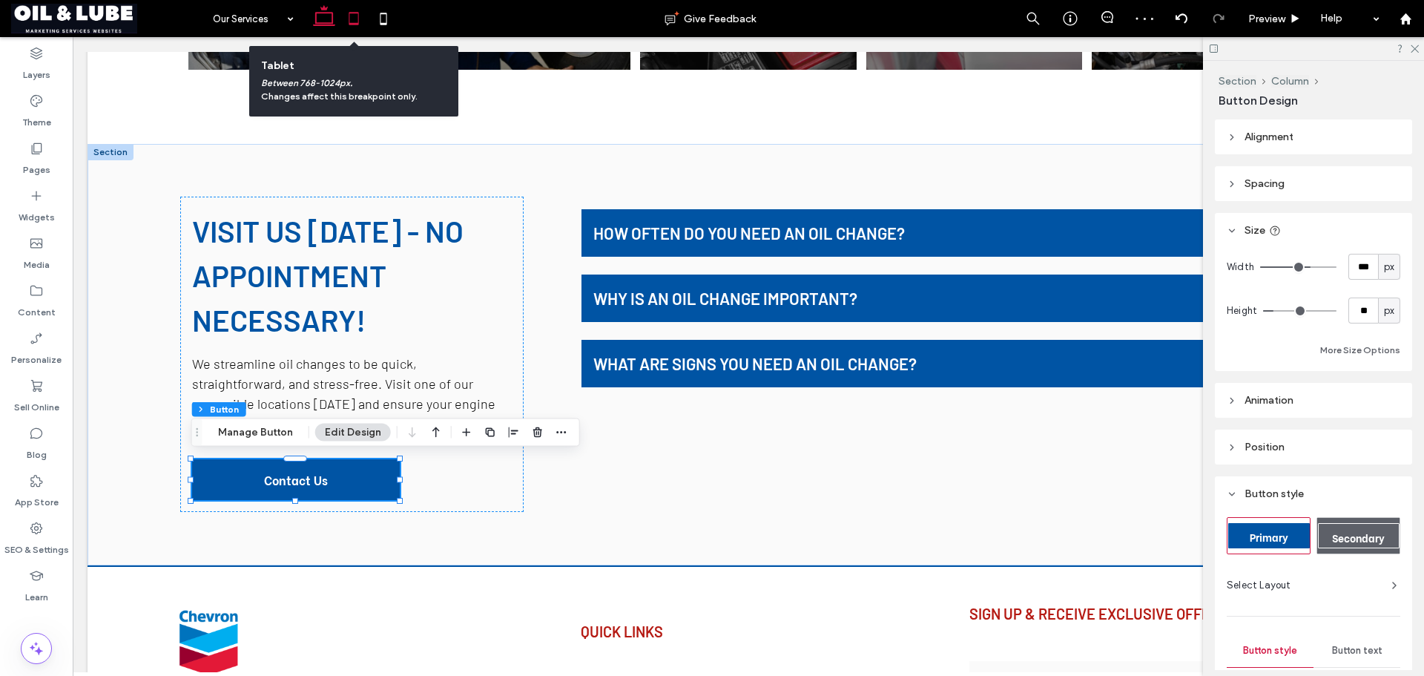
click at [355, 15] on icon at bounding box center [354, 19] width 30 height 30
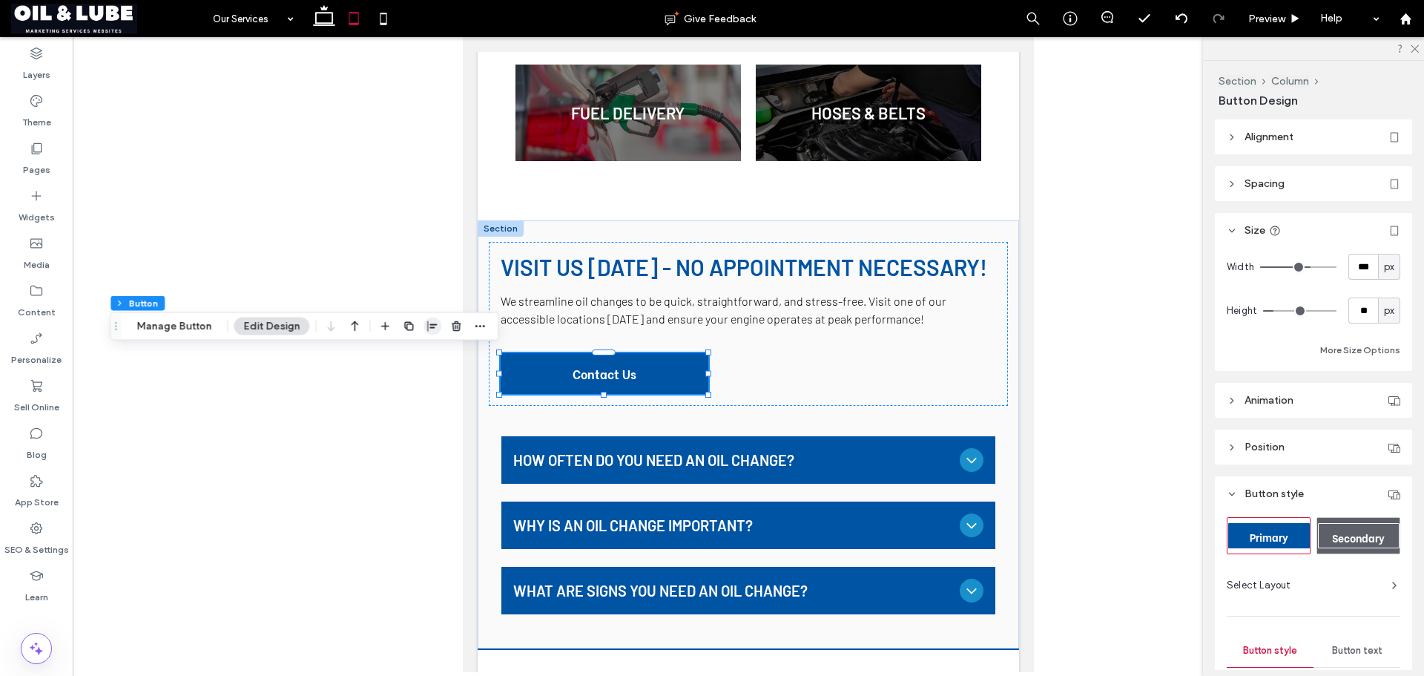
click at [426, 325] on icon "button" at bounding box center [432, 326] width 12 height 12
click at [413, 354] on use "center" at bounding box center [417, 355] width 8 height 10
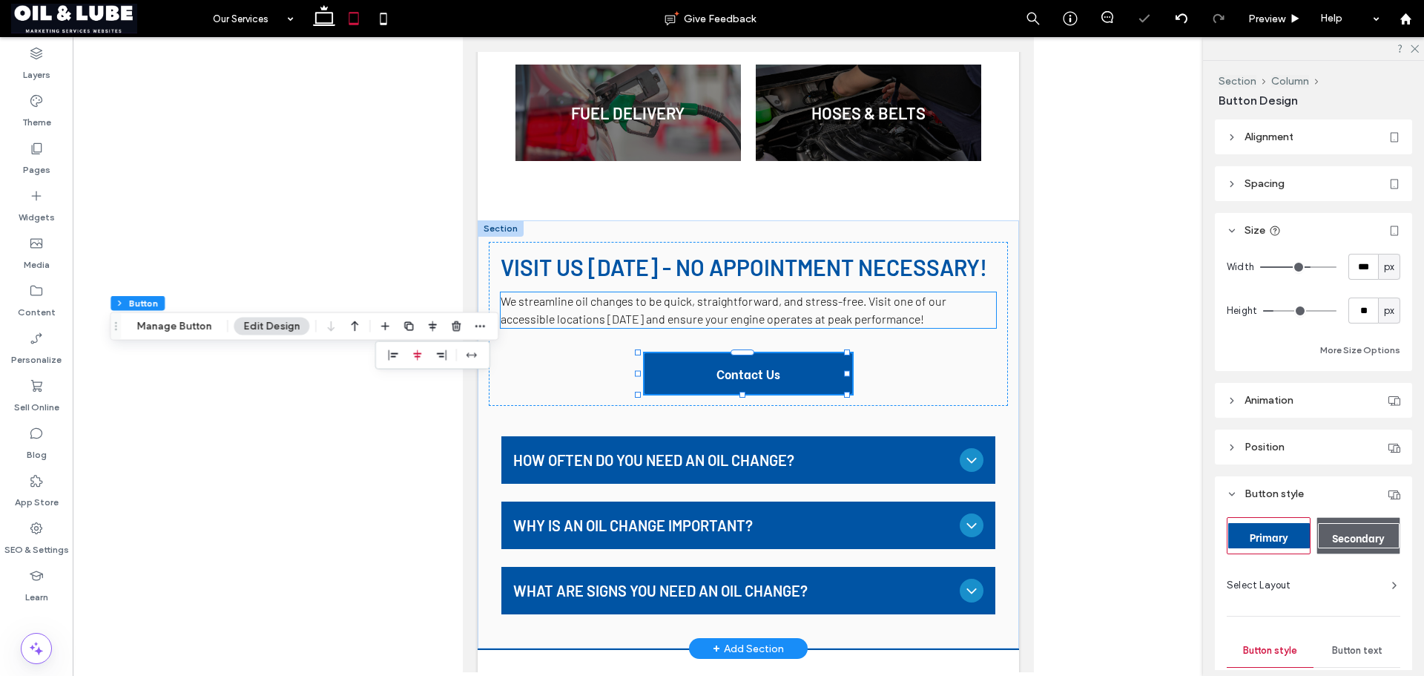
click at [733, 314] on span "We streamline oil changes to be quick, straightforward, and stress-free. Visit …" at bounding box center [724, 310] width 446 height 32
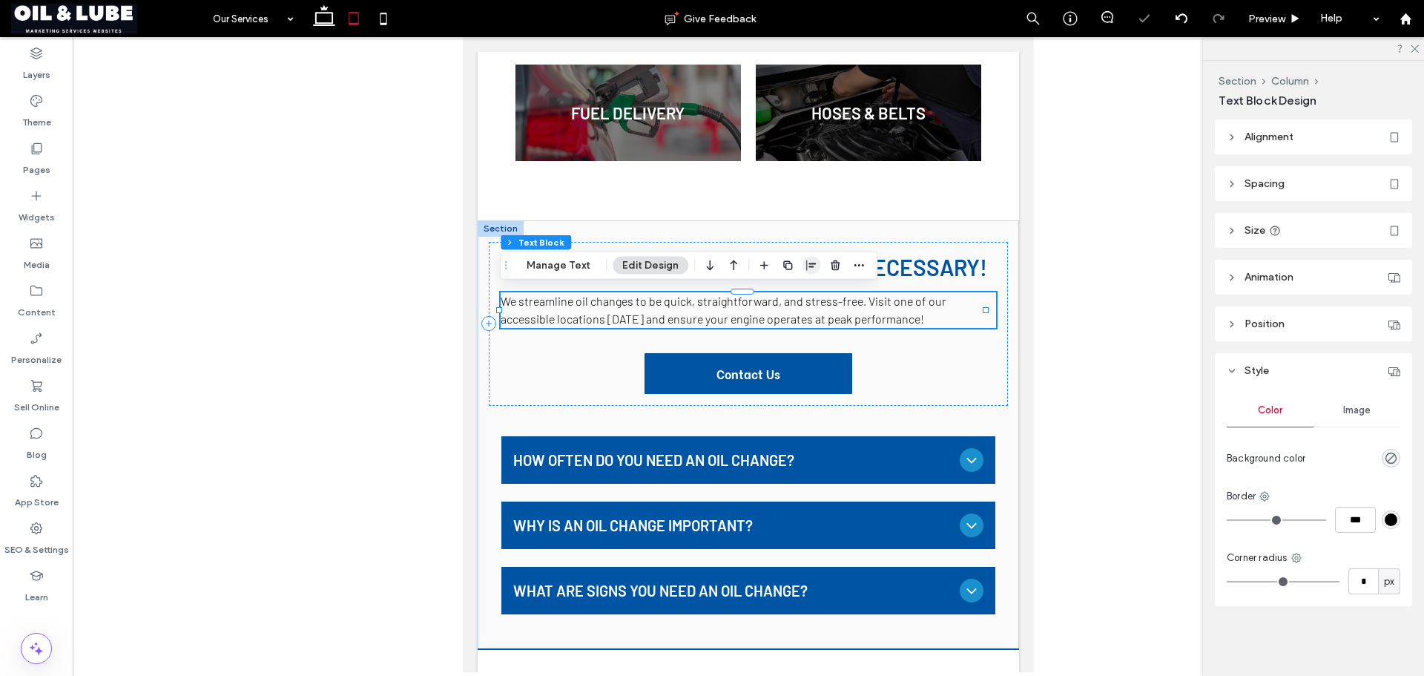
click at [811, 268] on icon "button" at bounding box center [811, 266] width 12 height 12
click at [794, 289] on icon "center" at bounding box center [797, 295] width 12 height 12
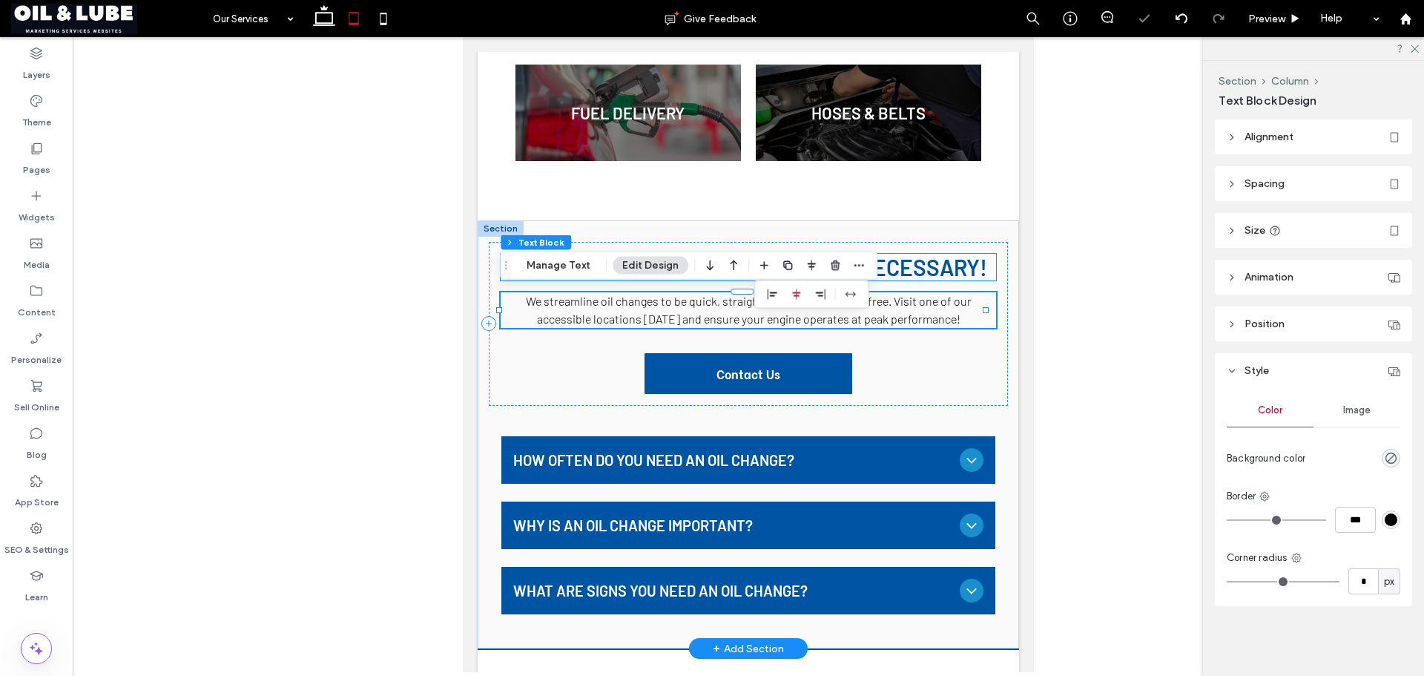
click at [929, 268] on span "Visit Us Today - No Appointment Necessary!" at bounding box center [744, 267] width 487 height 27
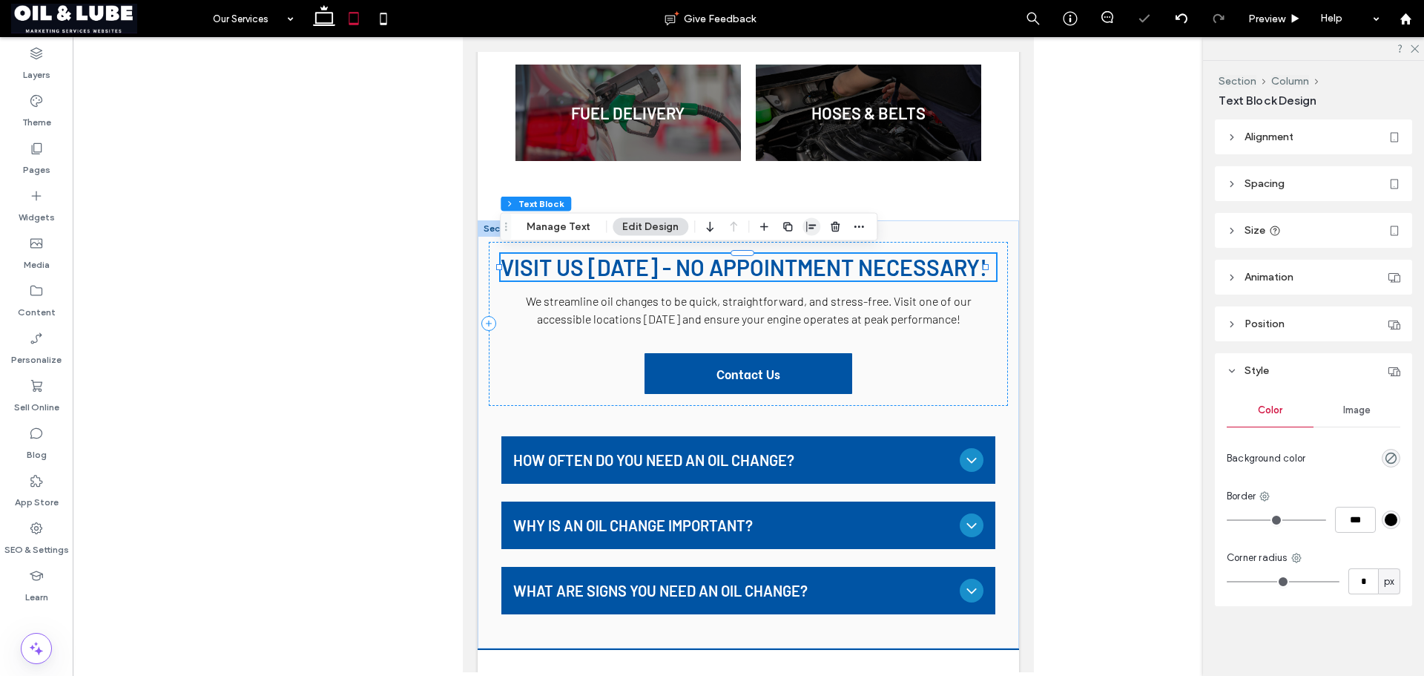
click at [808, 228] on use "button" at bounding box center [811, 227] width 10 height 10
click at [797, 257] on icon "center" at bounding box center [797, 256] width 12 height 12
click at [983, 225] on div "Visit Us Today - No Appointment Necessary! We streamline oil changes to be quic…" at bounding box center [748, 434] width 541 height 428
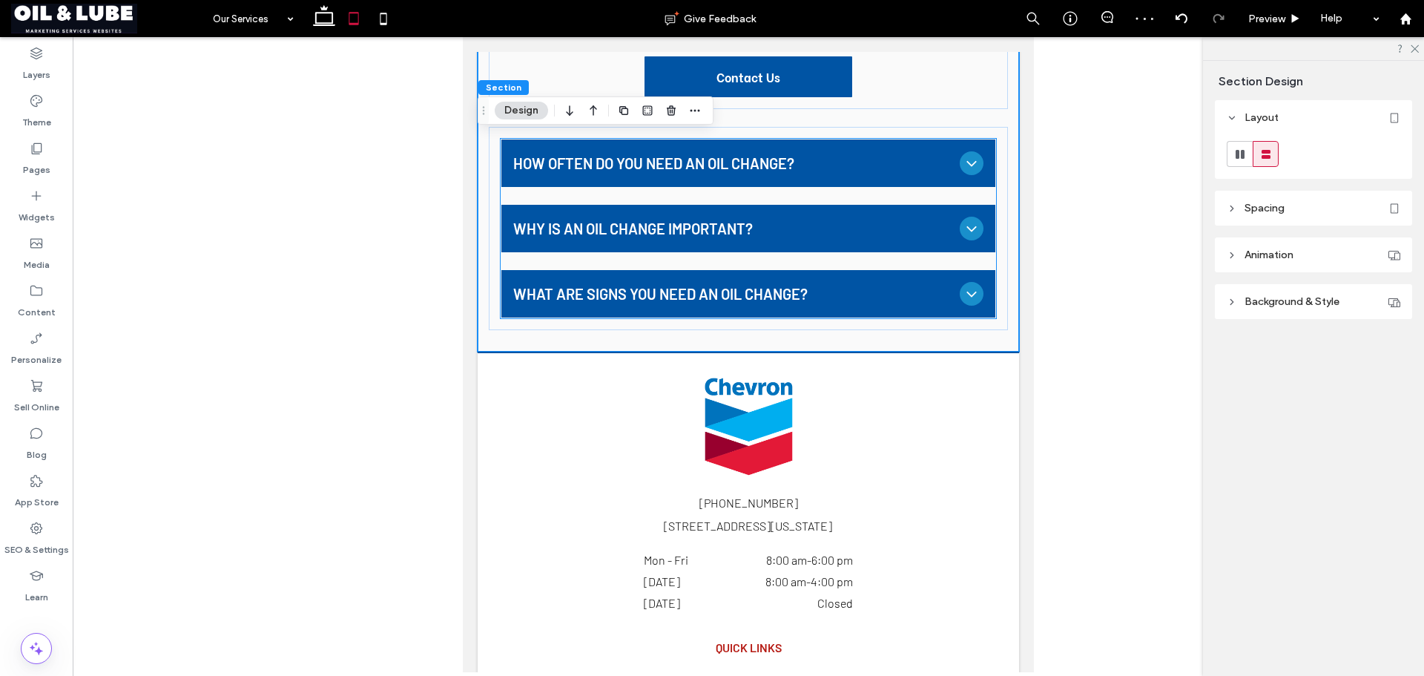
scroll to position [758, 0]
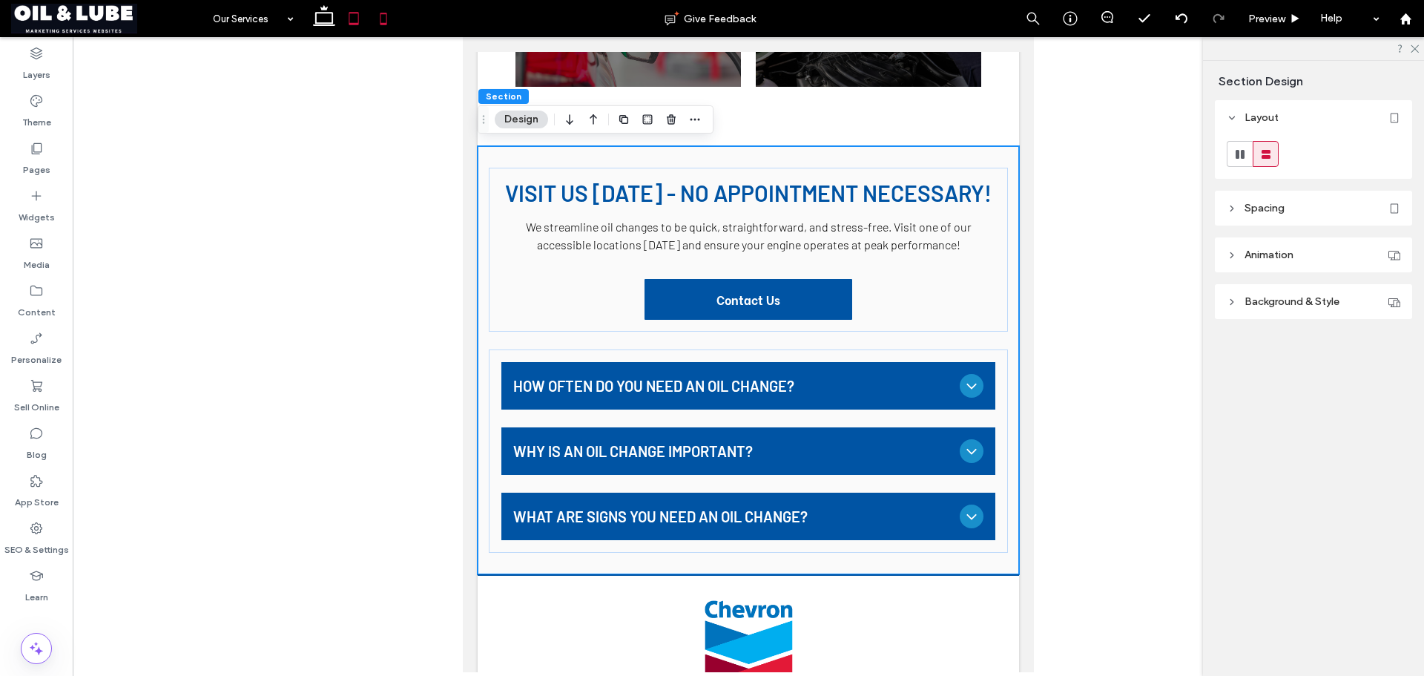
click at [380, 20] on use at bounding box center [383, 19] width 7 height 12
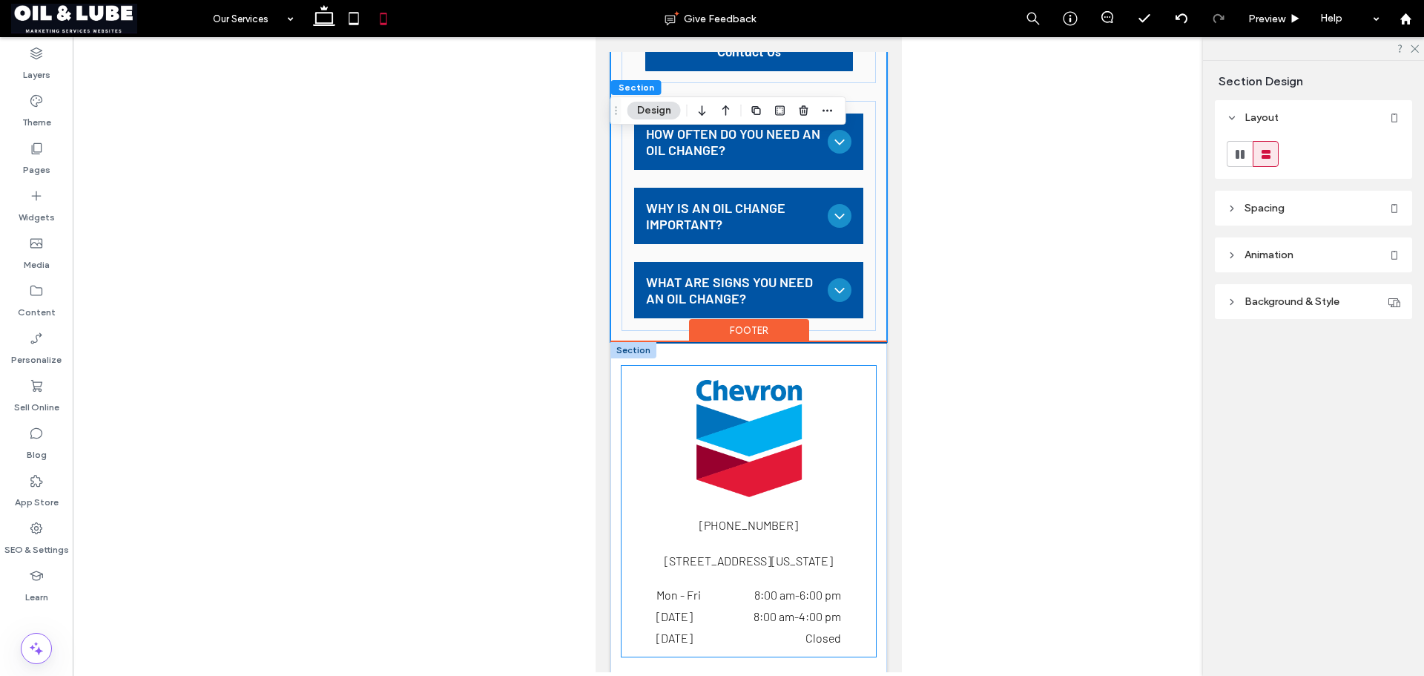
scroll to position [1661, 0]
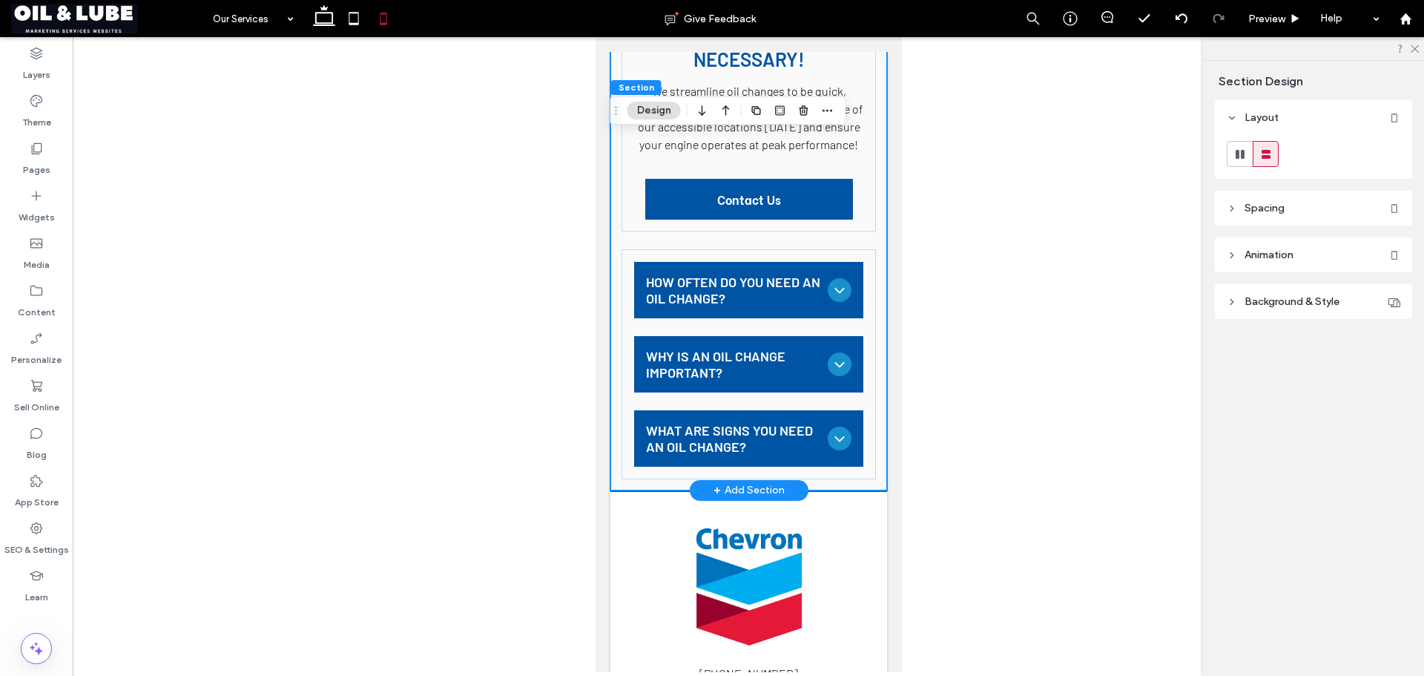
click at [852, 490] on div "Visit Us Today - No Appointment Necessary! We streamline oil changes to be quic…" at bounding box center [748, 234] width 277 height 512
click at [1296, 208] on header "Spacing" at bounding box center [1313, 208] width 197 height 35
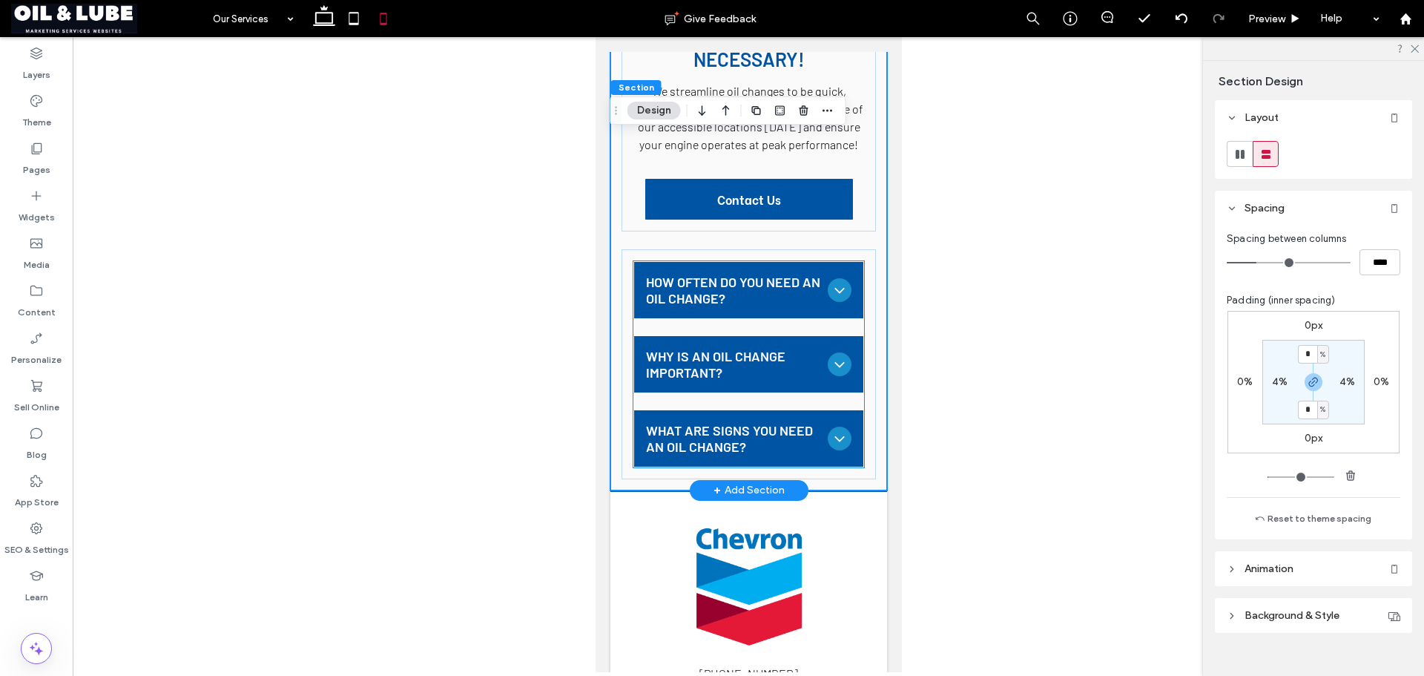
scroll to position [1364, 0]
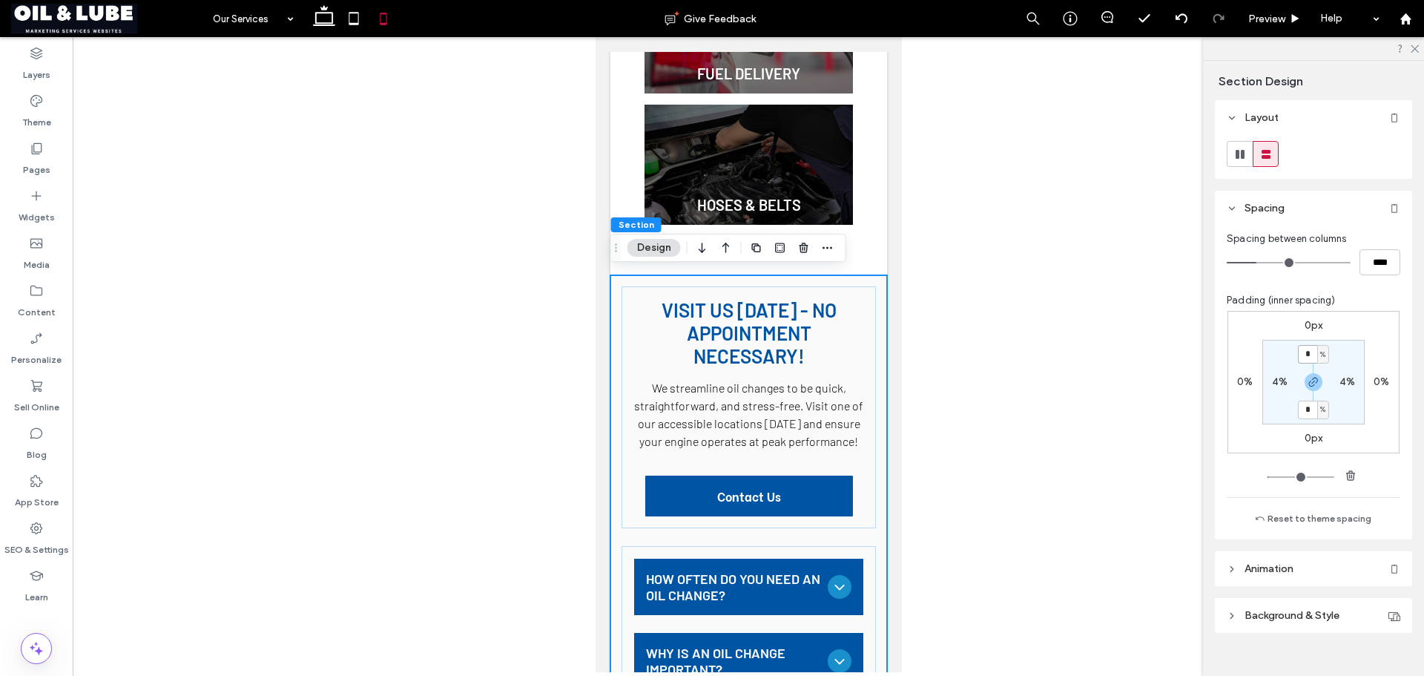
click at [1298, 355] on input "*" at bounding box center [1307, 354] width 19 height 19
type input "**"
click at [1351, 330] on div "0px 0% 0px 0% ** % 4% ** % 4%" at bounding box center [1313, 382] width 172 height 142
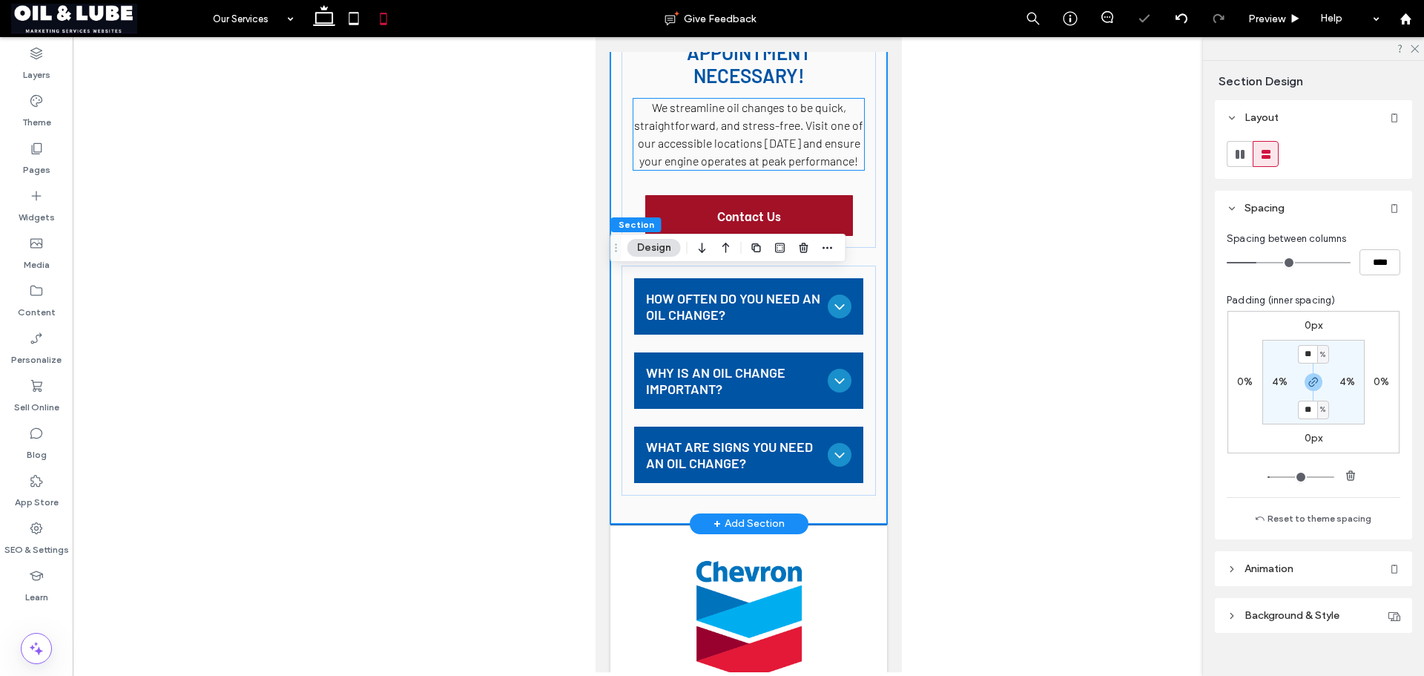
scroll to position [1735, 0]
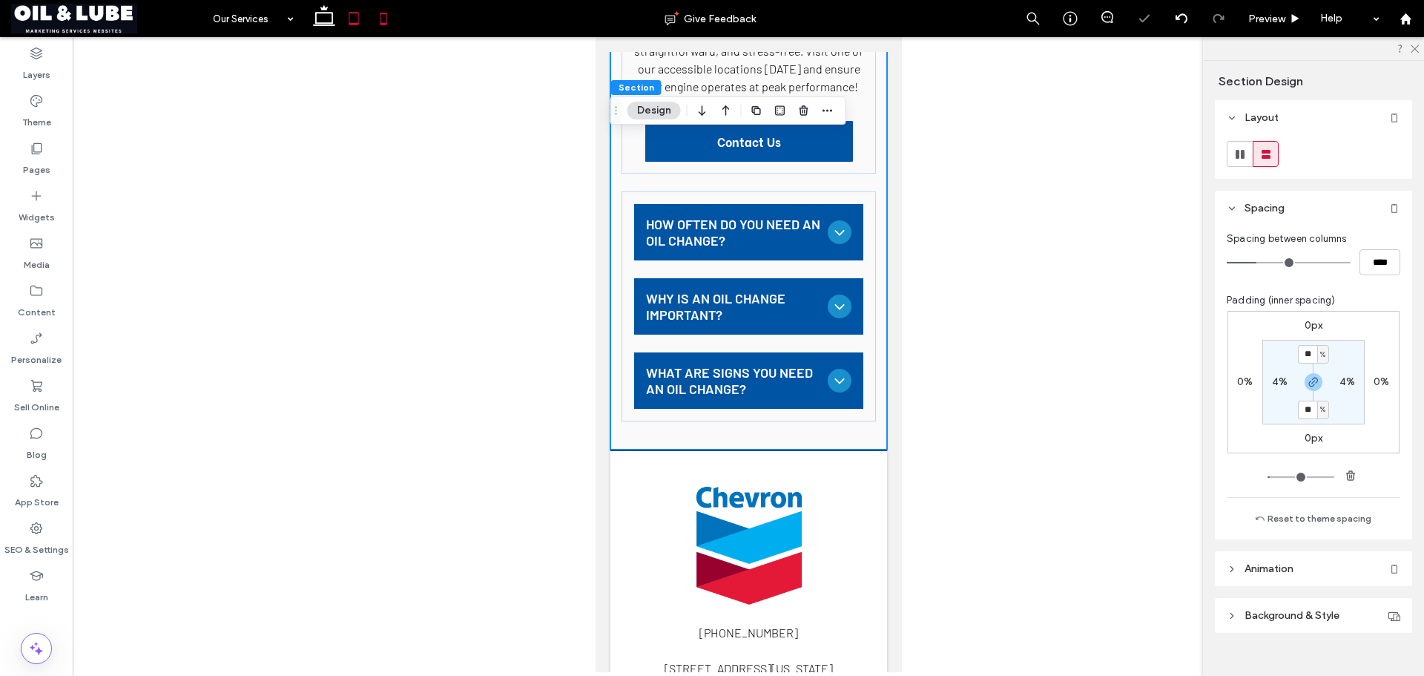
drag, startPoint x: 357, startPoint y: 18, endPoint x: 507, endPoint y: 200, distance: 236.1
click at [357, 18] on icon at bounding box center [354, 19] width 30 height 30
type input "*"
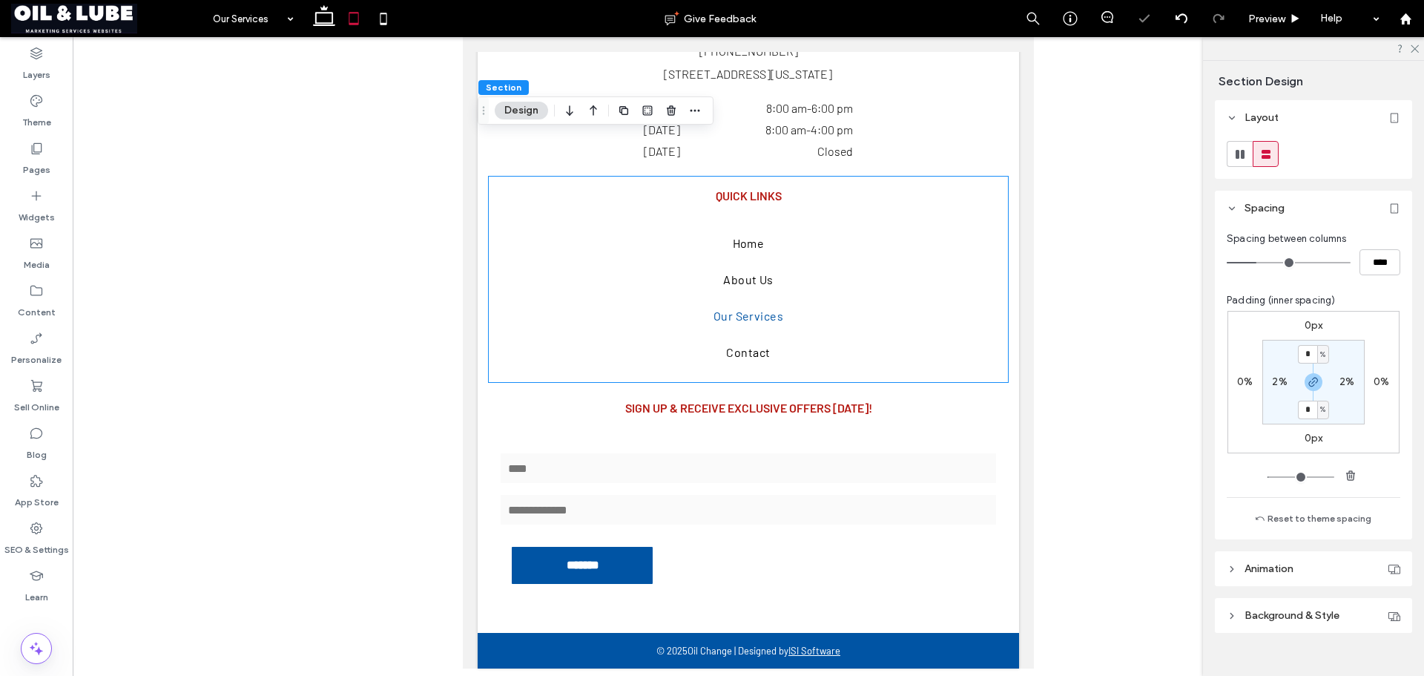
scroll to position [1446, 0]
click at [1306, 357] on input "*" at bounding box center [1307, 354] width 19 height 19
type input "*"
click at [1362, 346] on div "0px 0% 0px 0% * % 2% * % 2%" at bounding box center [1313, 382] width 172 height 142
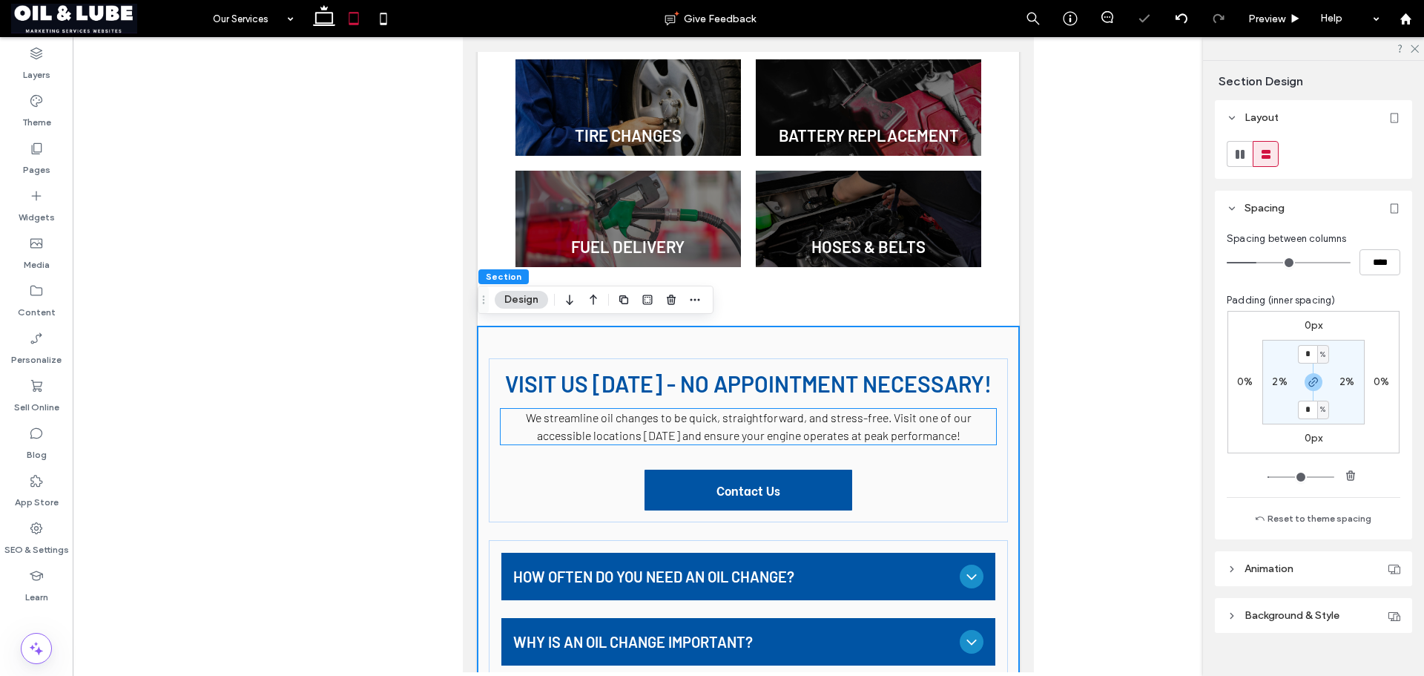
scroll to position [726, 0]
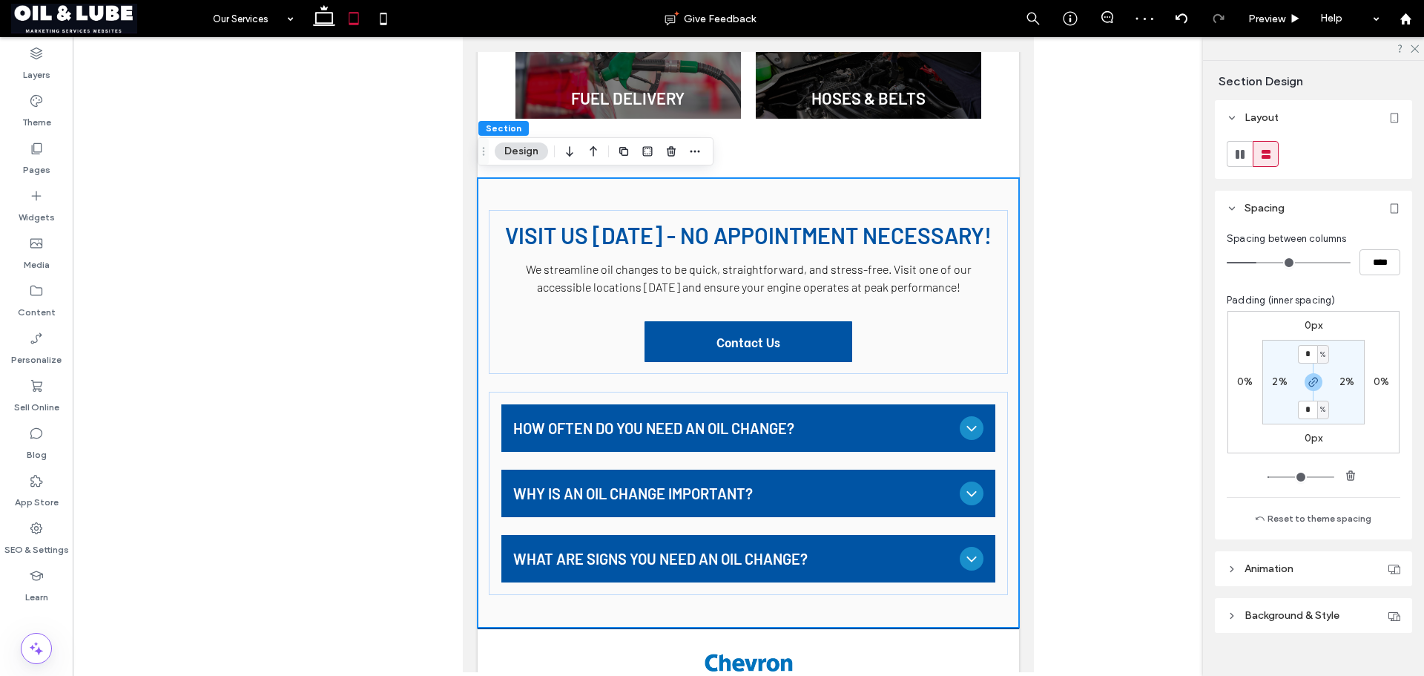
click at [1274, 374] on section "* % 2% * % 2%" at bounding box center [1313, 382] width 102 height 85
click at [1276, 381] on label "2%" at bounding box center [1279, 381] width 15 height 13
type input "*"
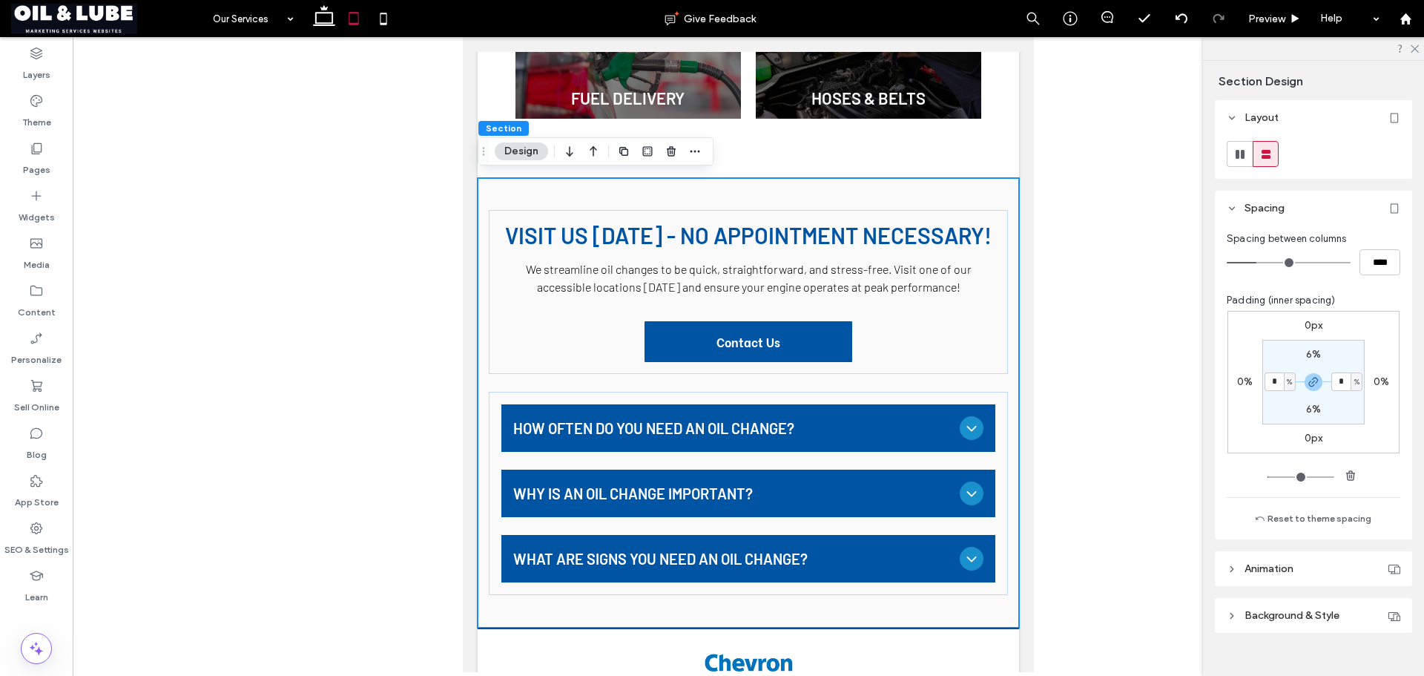
type input "*"
click at [1354, 337] on div "0px 0% 0px 0% 6% * % 6% * %" at bounding box center [1313, 382] width 172 height 142
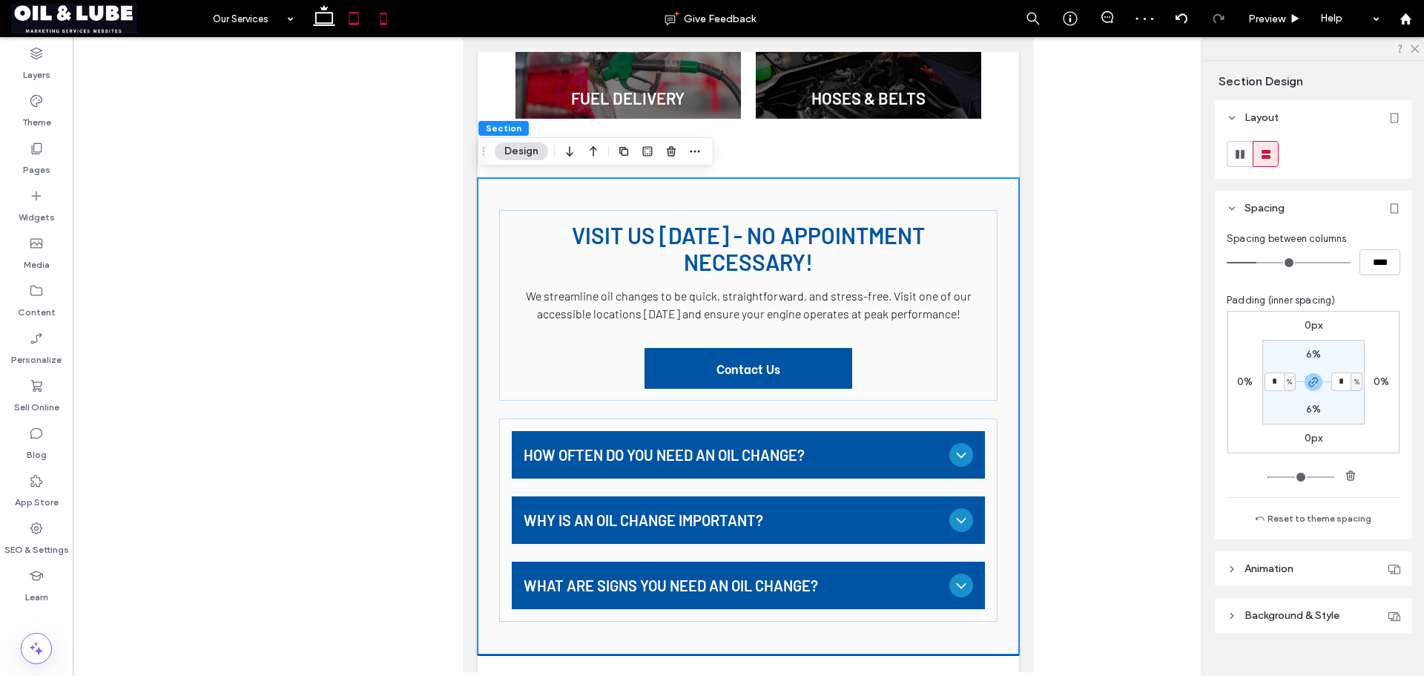
click at [374, 11] on icon at bounding box center [384, 19] width 30 height 30
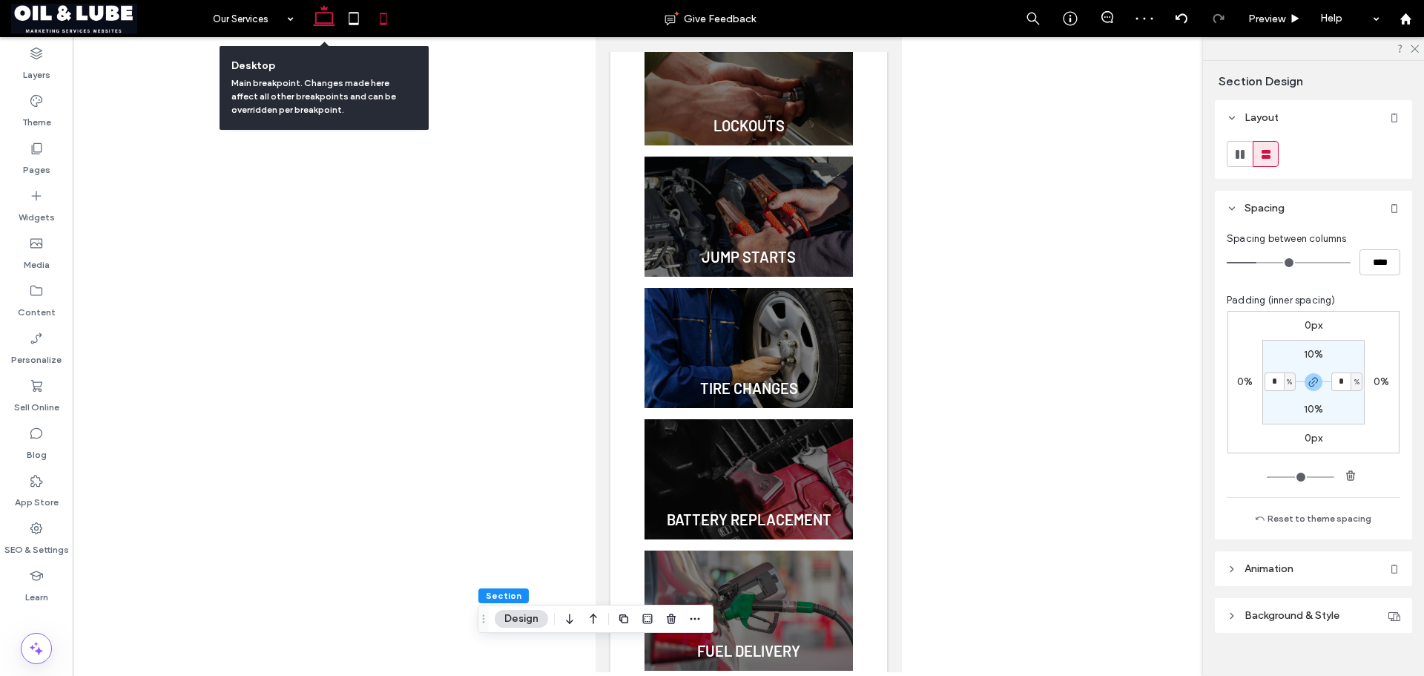
drag, startPoint x: 322, startPoint y: 17, endPoint x: 360, endPoint y: 84, distance: 76.7
click at [322, 17] on icon at bounding box center [324, 19] width 30 height 30
type input "*"
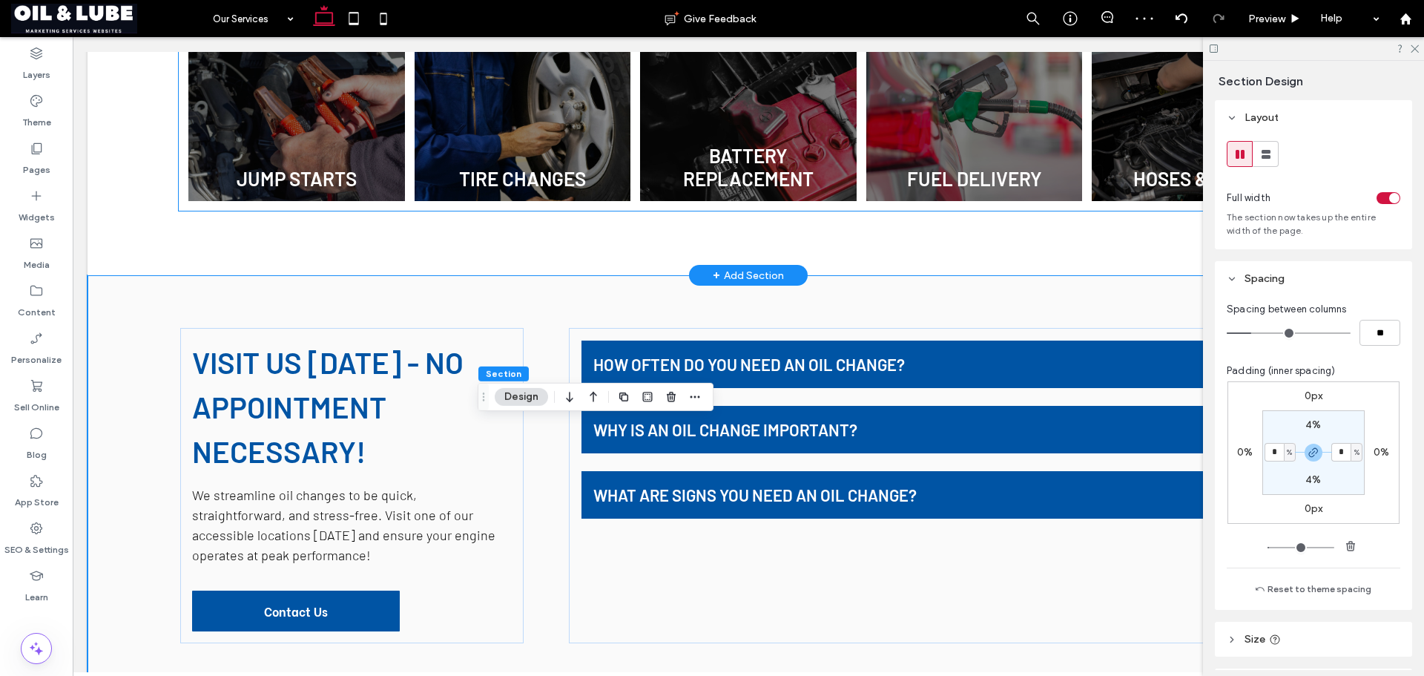
scroll to position [671, 0]
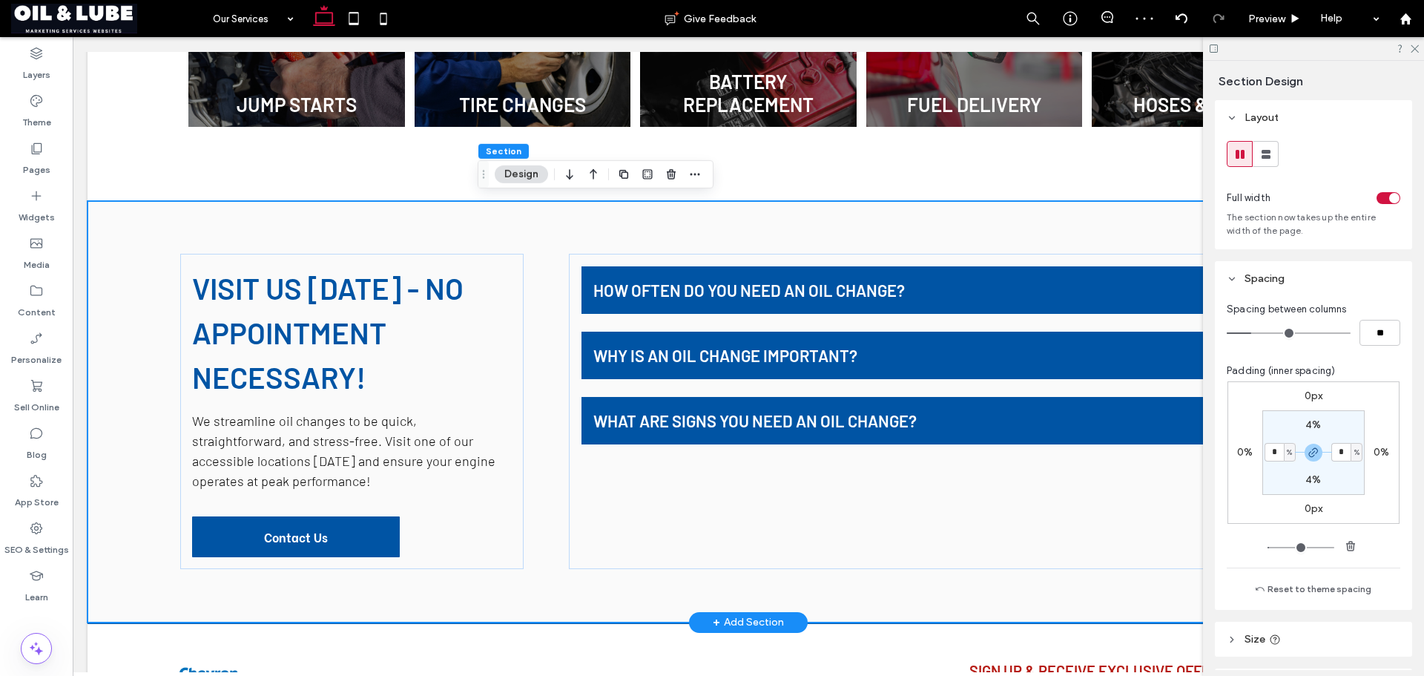
click at [349, 226] on div "Visit Us Today - No Appointment Necessary! We streamline oil changes to be quic…" at bounding box center [749, 411] width 1322 height 421
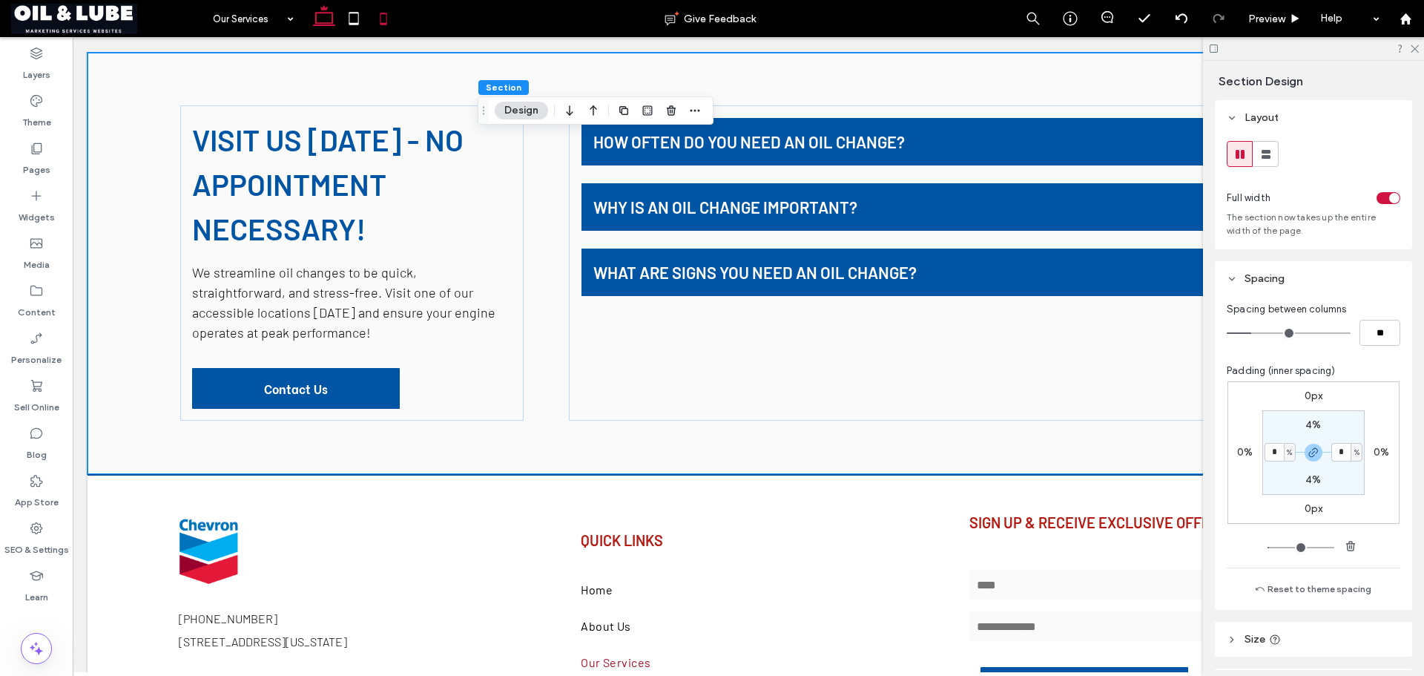
click at [370, 15] on icon at bounding box center [384, 19] width 30 height 30
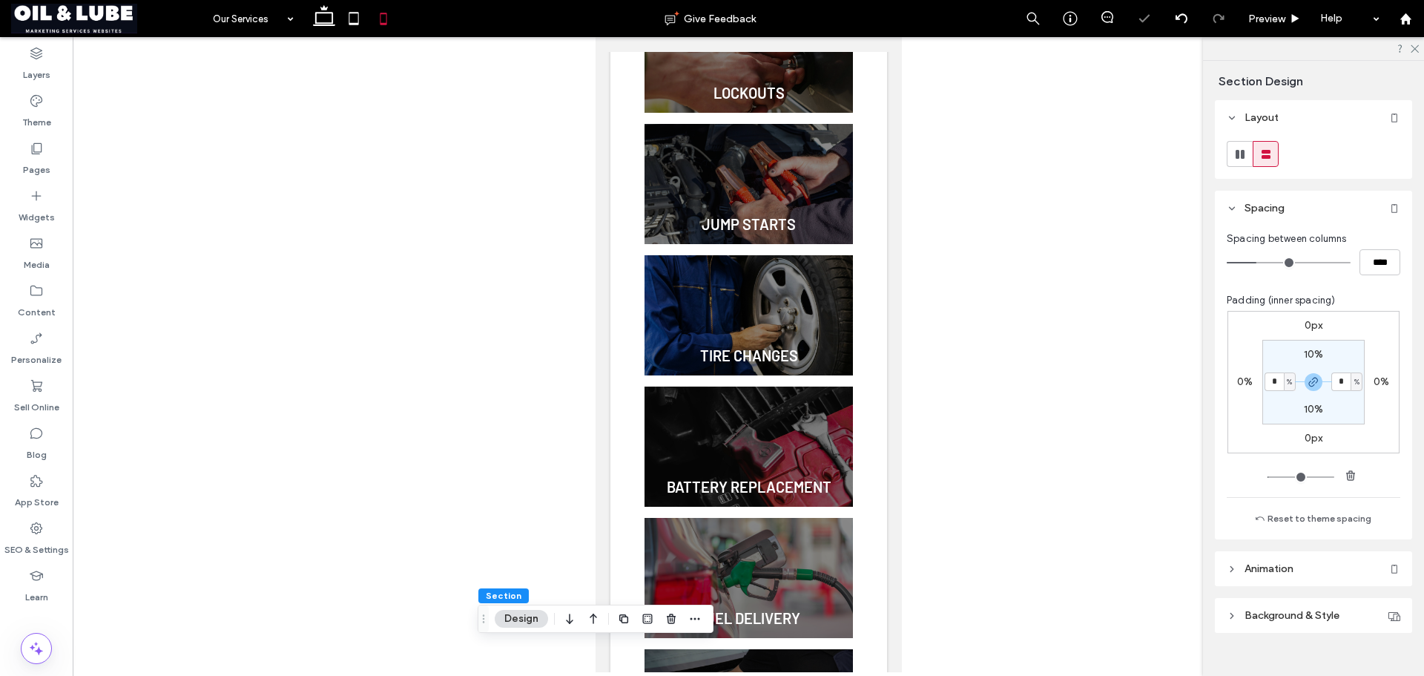
type input "*"
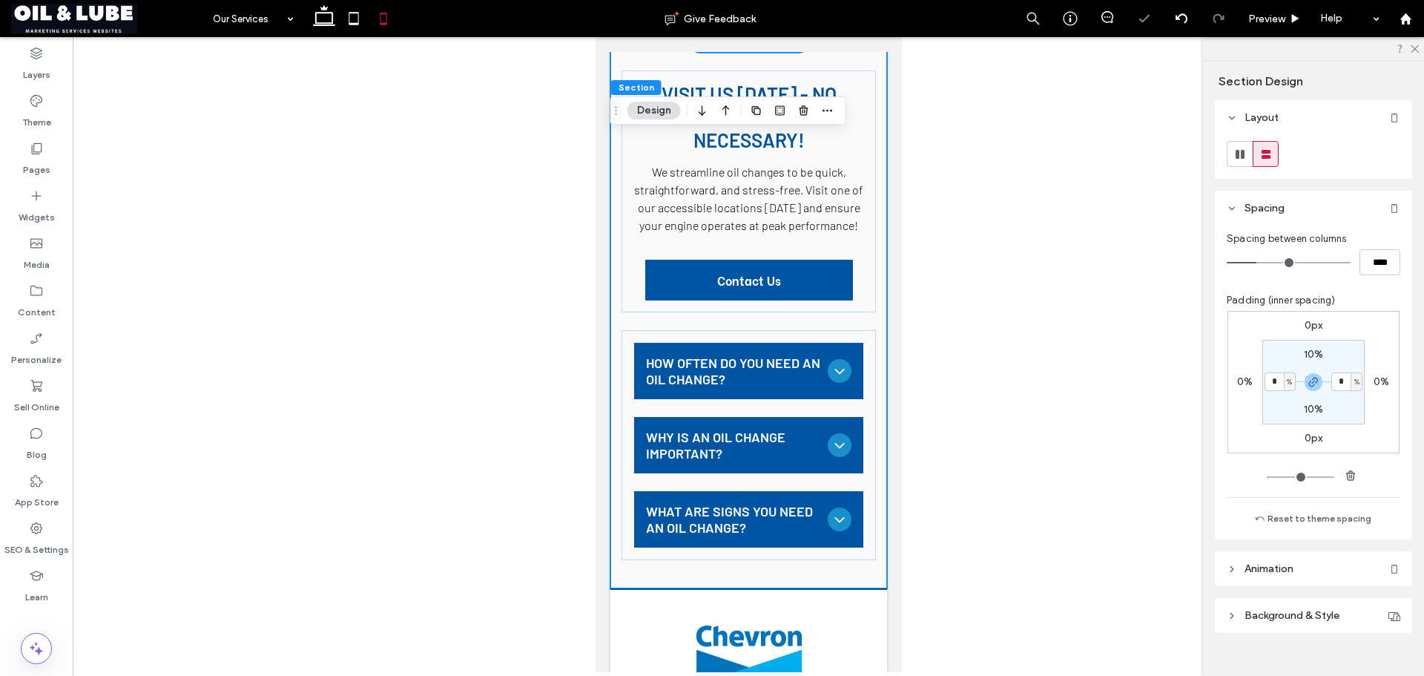
scroll to position [1967, 0]
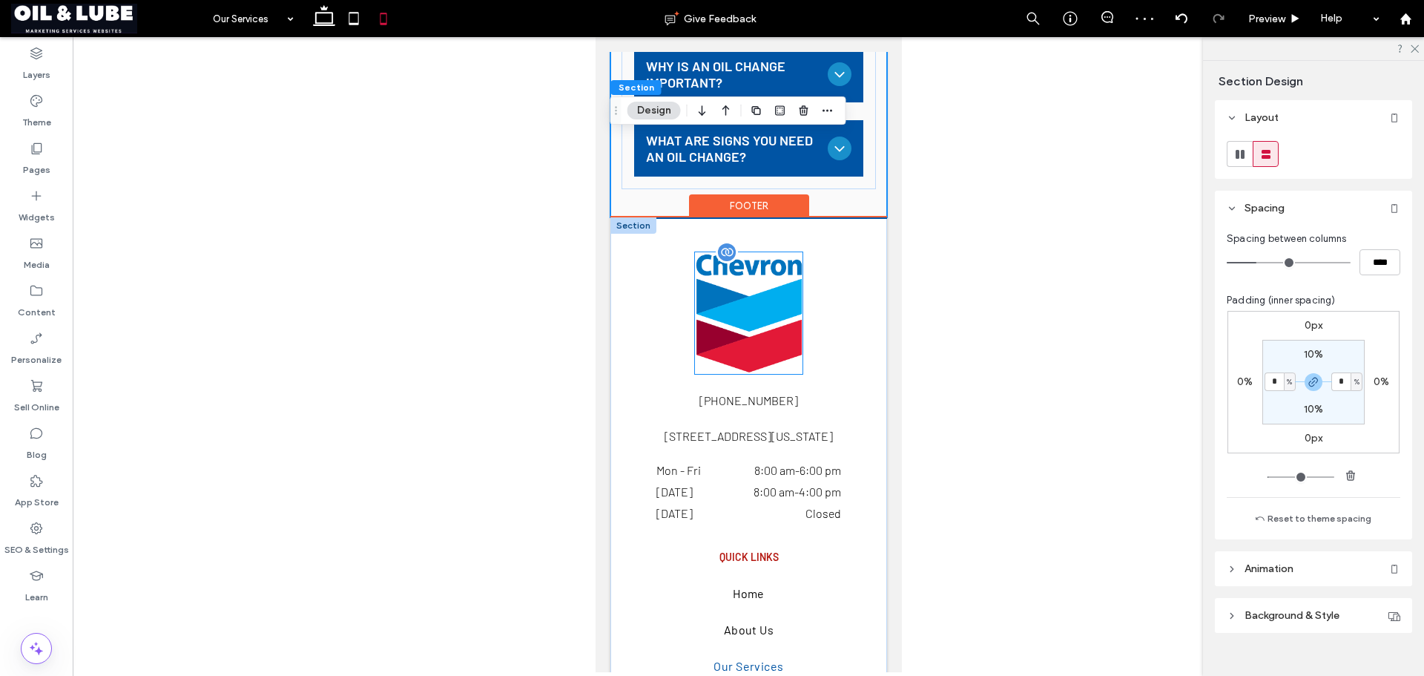
click at [757, 294] on img at bounding box center [748, 313] width 108 height 122
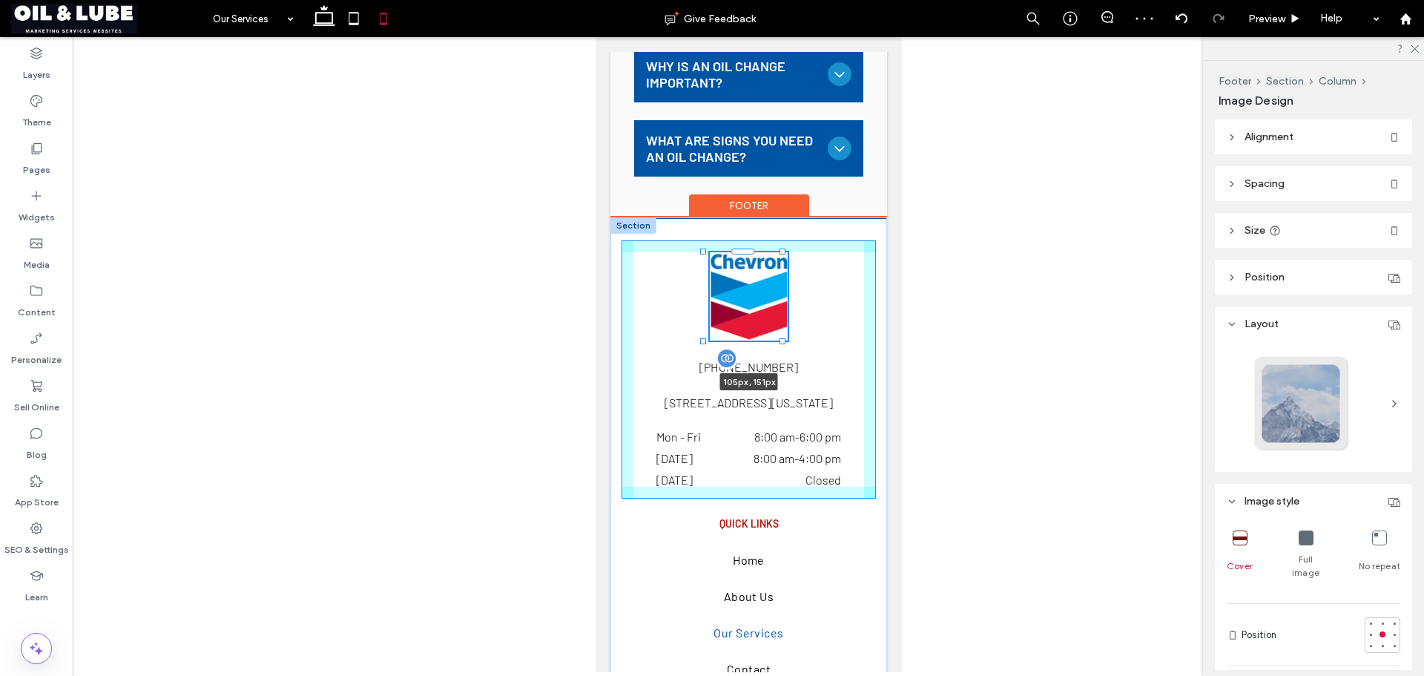
drag, startPoint x: 796, startPoint y: 388, endPoint x: 782, endPoint y: 369, distance: 22.8
click at [782, 369] on div "105px , 151px 210-255-1451 10877 Shaenfield Road, San Antonio, Texas 78254, Uni…" at bounding box center [748, 590] width 277 height 742
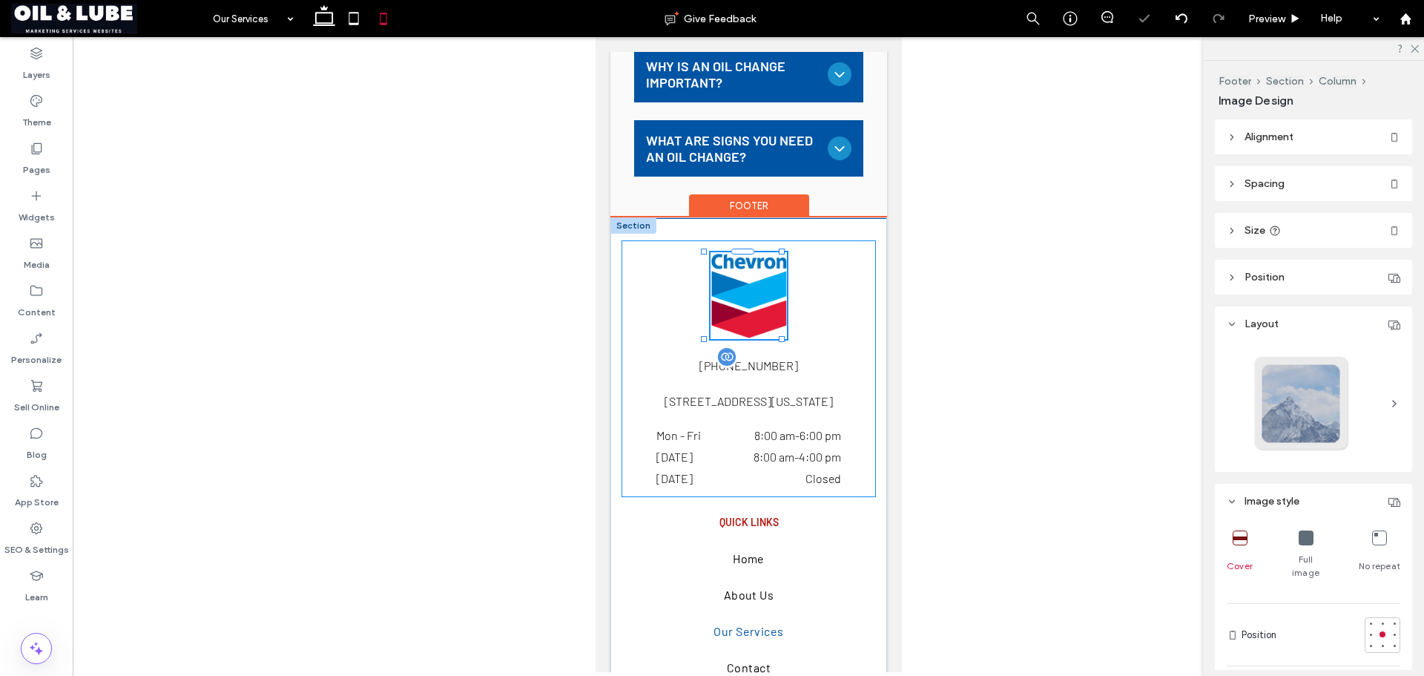
type input "***"
click at [869, 294] on div "103px , 154px 210-255-1451 10877 Shaenfield Road, San Antonio, Texas 78254, Uni…" at bounding box center [748, 589] width 277 height 741
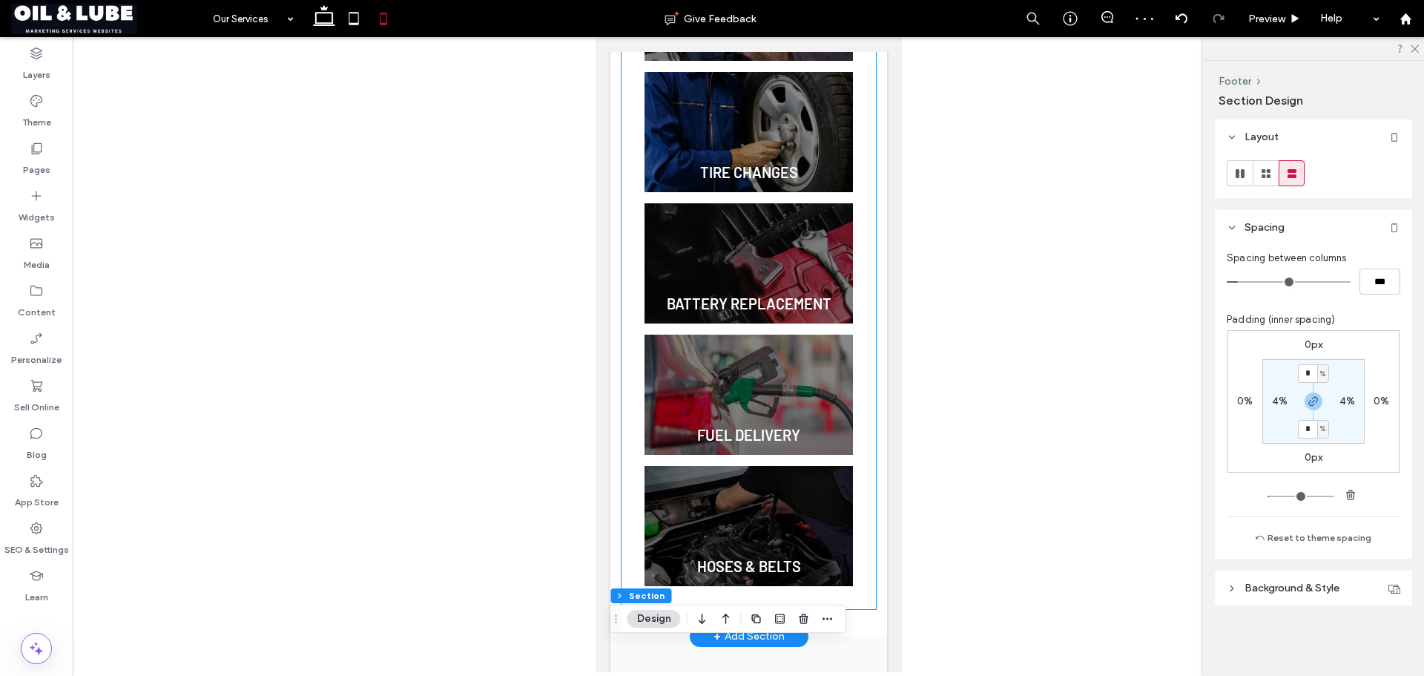
scroll to position [929, 0]
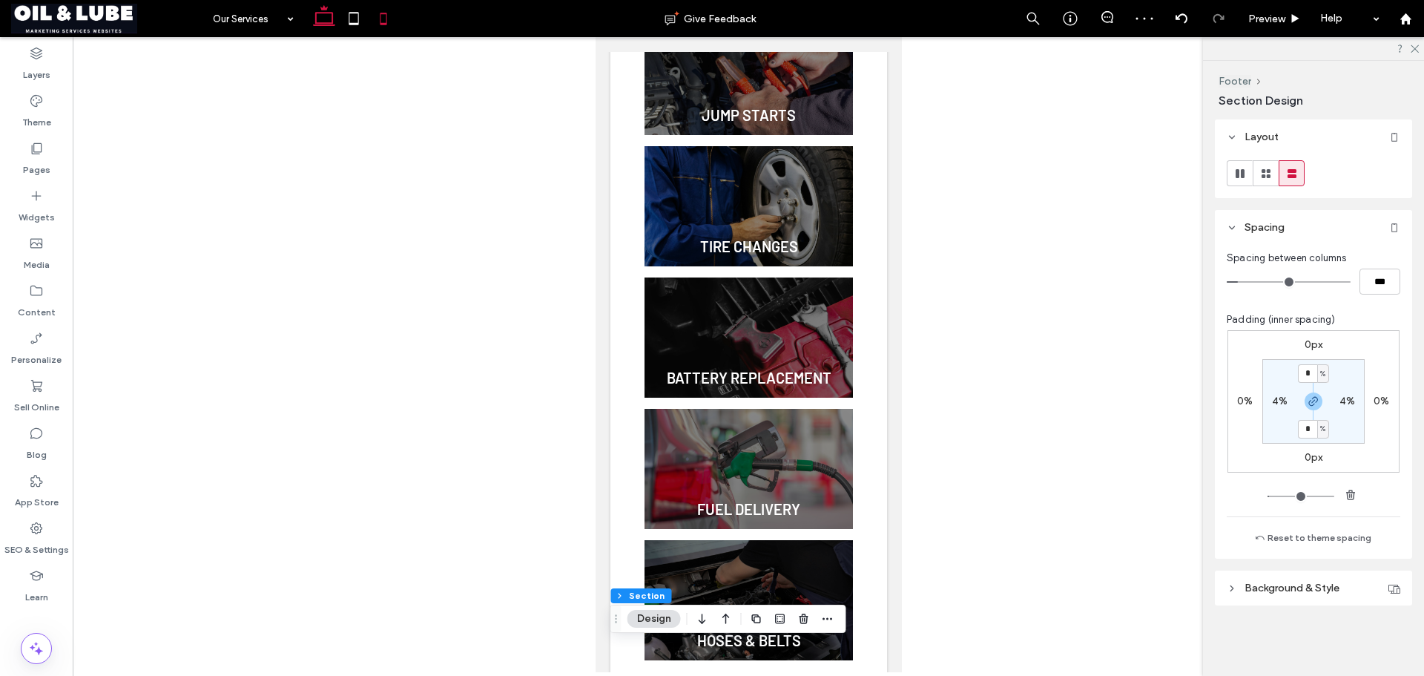
drag, startPoint x: 326, startPoint y: 10, endPoint x: 392, endPoint y: 11, distance: 66.0
click at [326, 10] on icon at bounding box center [324, 19] width 30 height 30
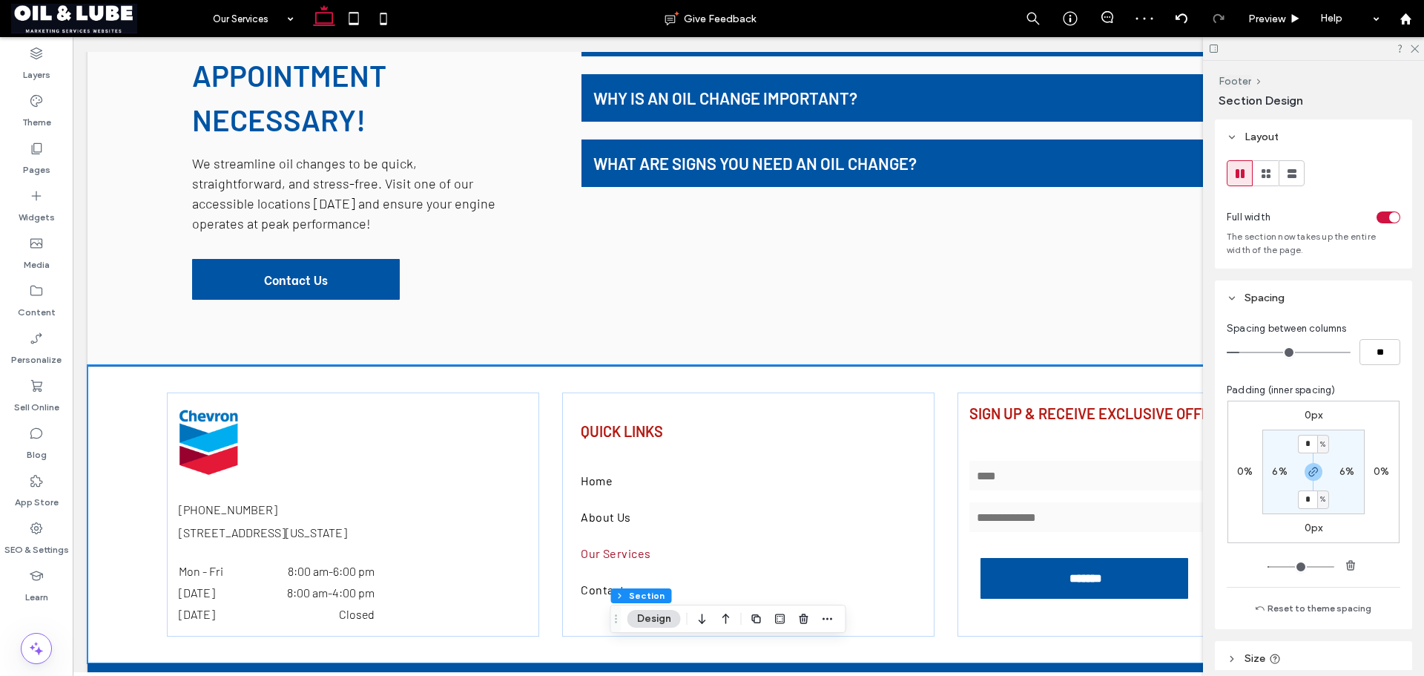
type input "*"
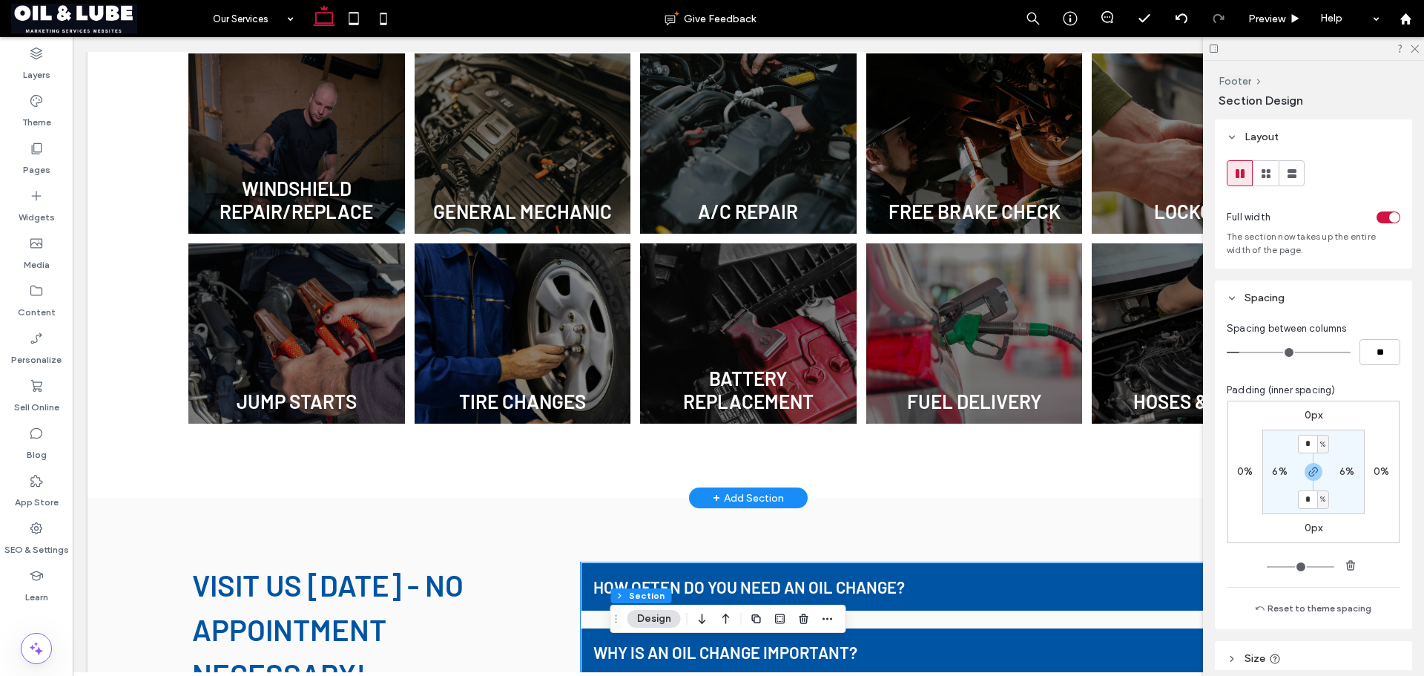
scroll to position [300, 0]
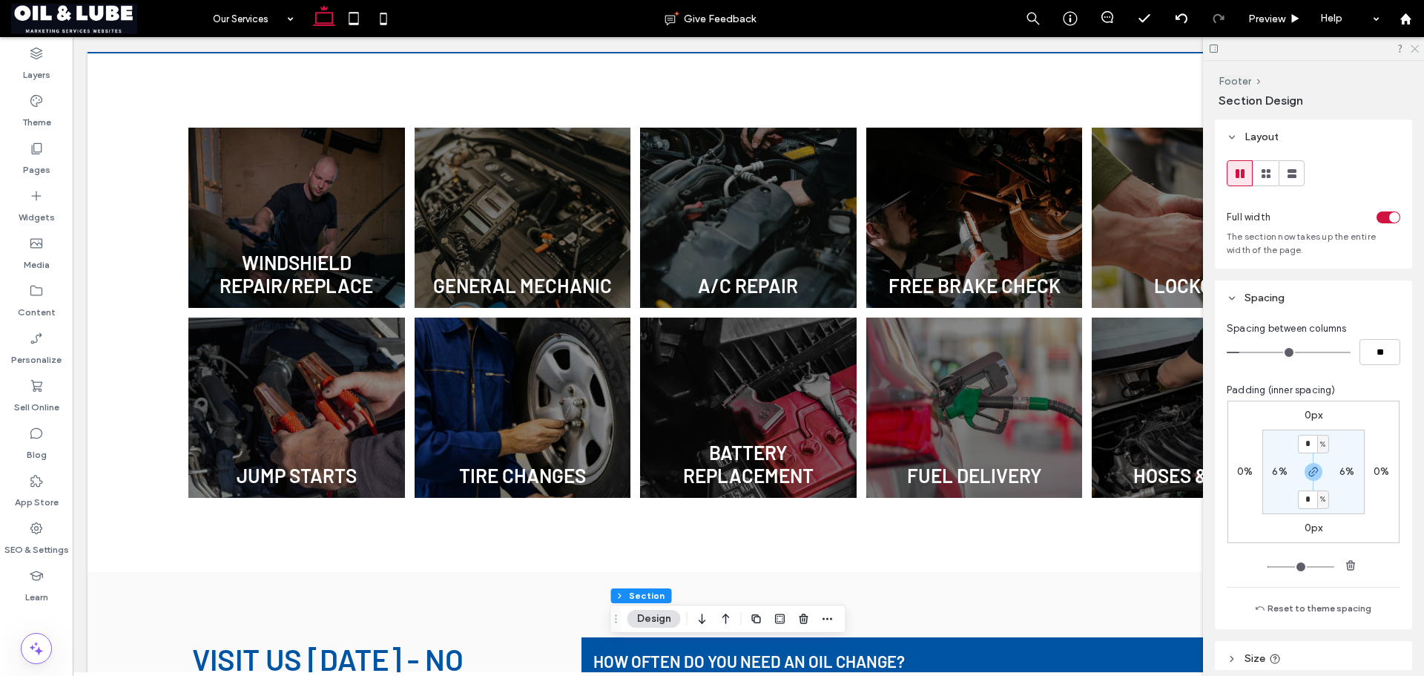
click at [1412, 47] on icon at bounding box center [1414, 48] width 10 height 10
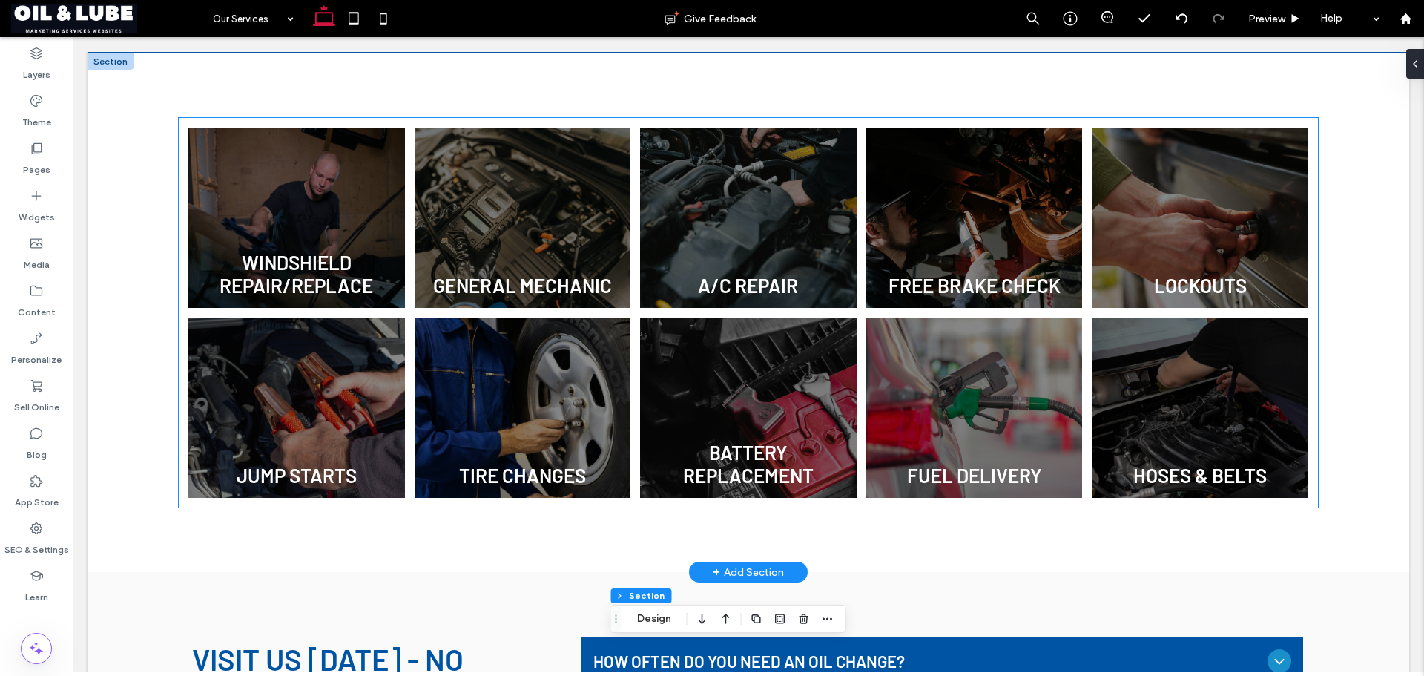
click at [372, 225] on link at bounding box center [296, 217] width 229 height 191
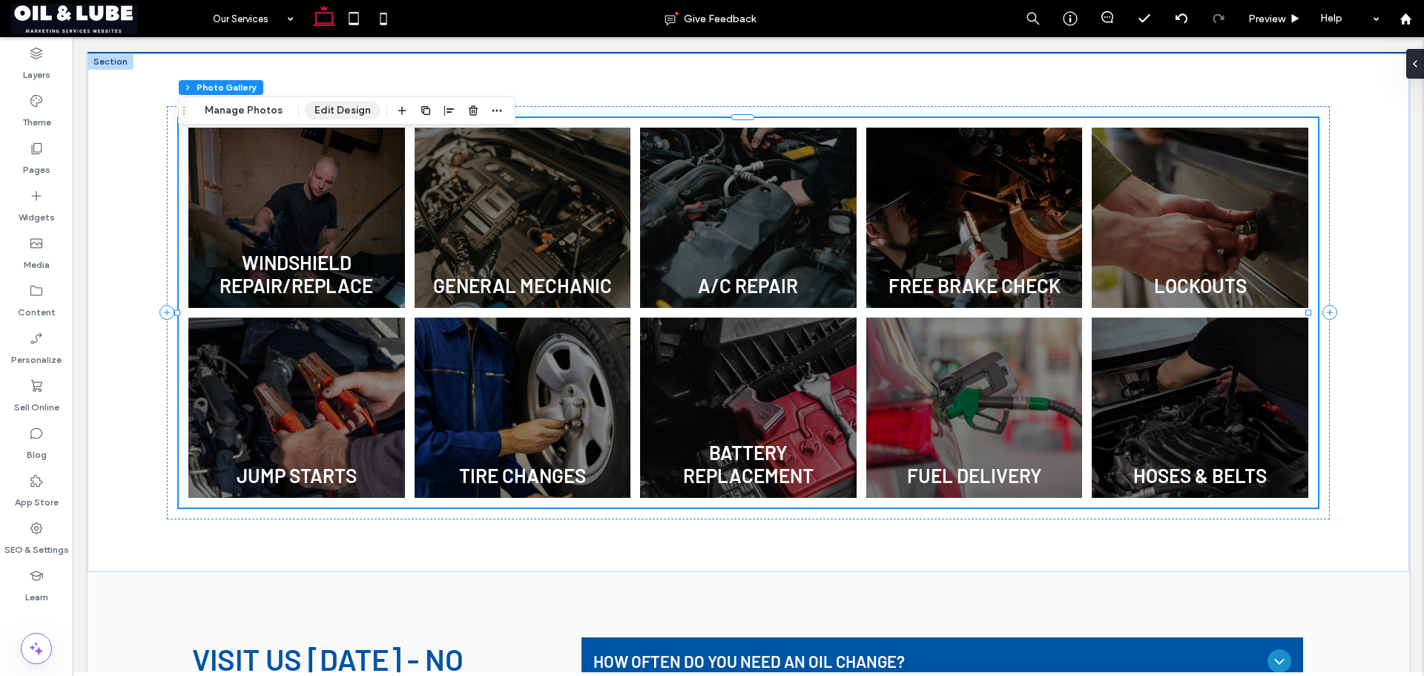
click at [332, 102] on button "Edit Design" at bounding box center [343, 111] width 76 height 18
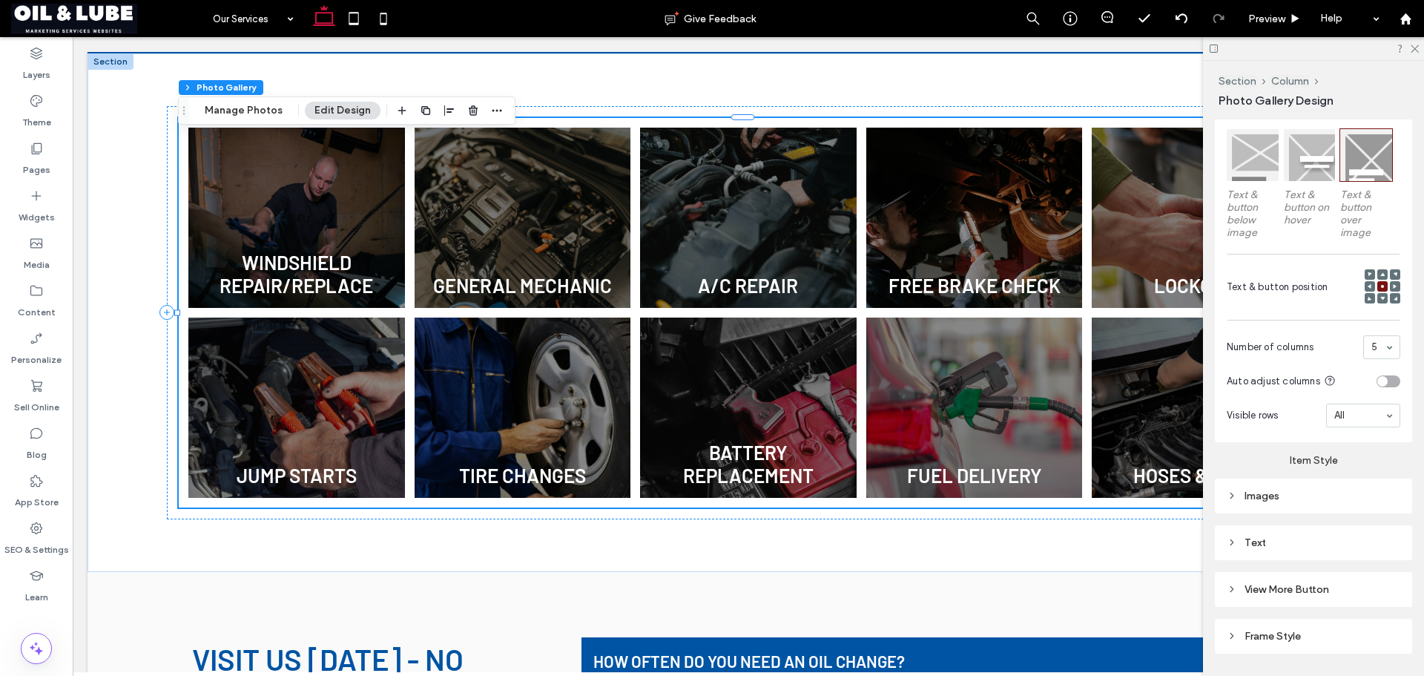
scroll to position [486, 0]
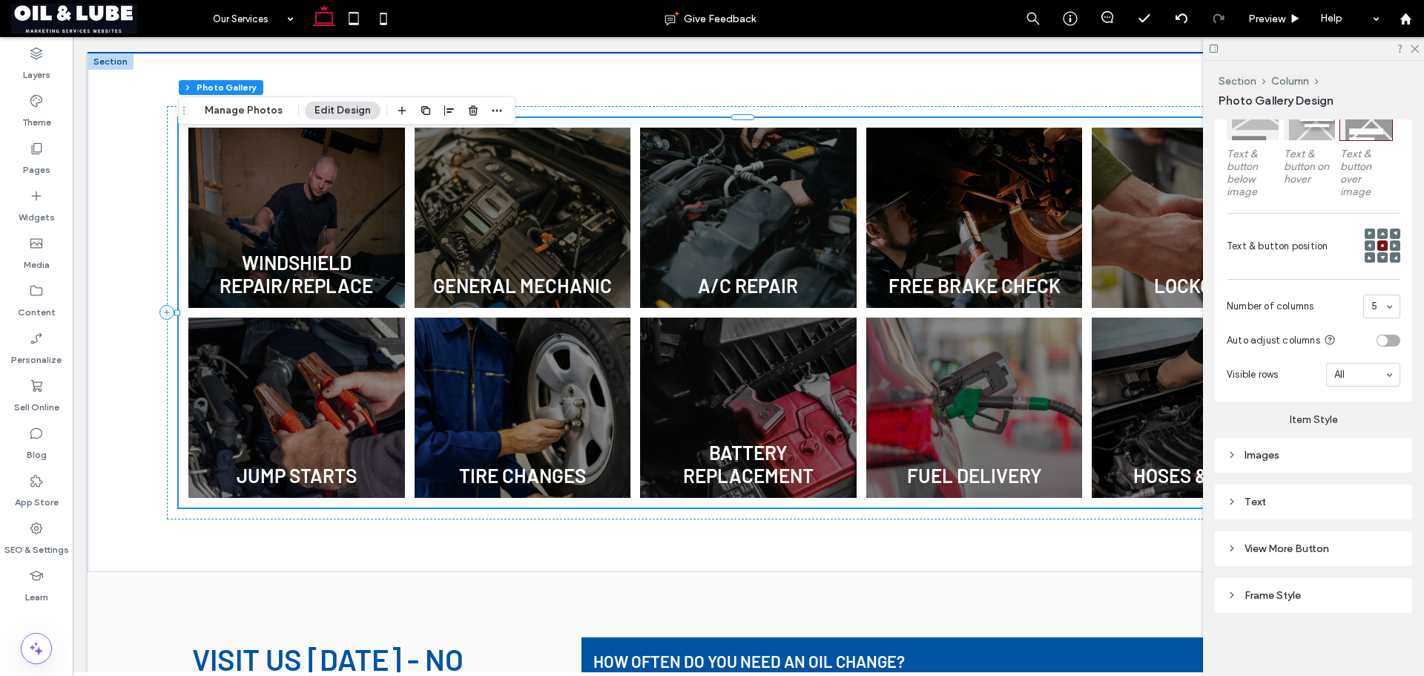
click at [1279, 449] on div "Images" at bounding box center [1314, 455] width 174 height 13
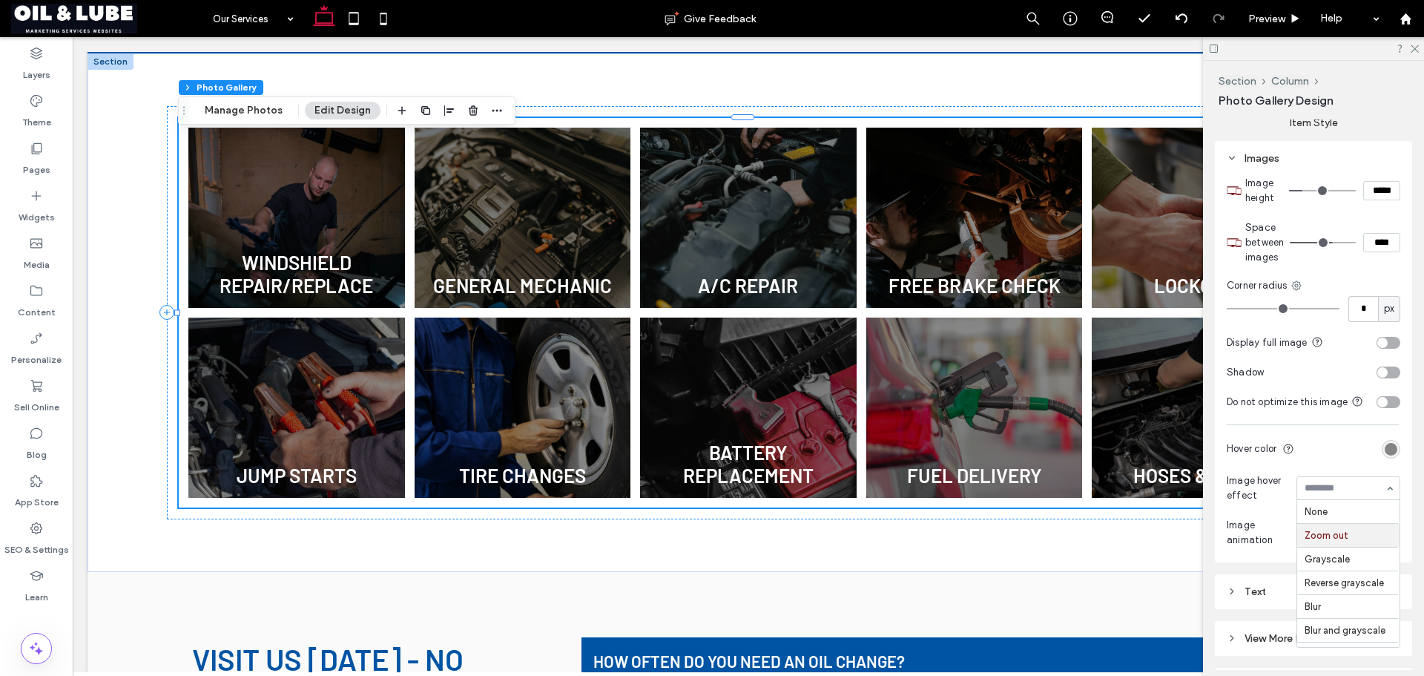
scroll to position [24, 0]
click at [1400, 481] on div "Images Image height ***** Space between images **** Corner radius * px Display …" at bounding box center [1313, 351] width 197 height 421
click at [221, 115] on button "Manage Photos" at bounding box center [243, 111] width 97 height 18
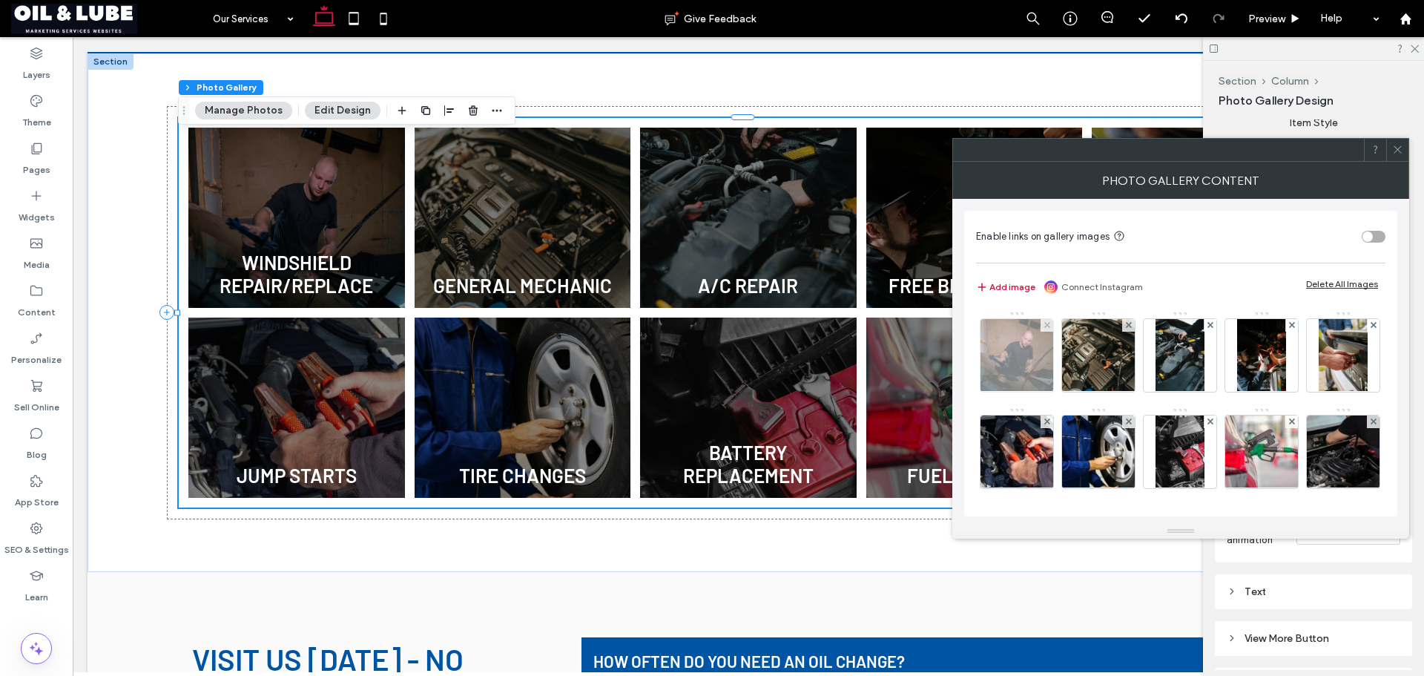
click at [1038, 346] on img at bounding box center [1017, 355] width 109 height 73
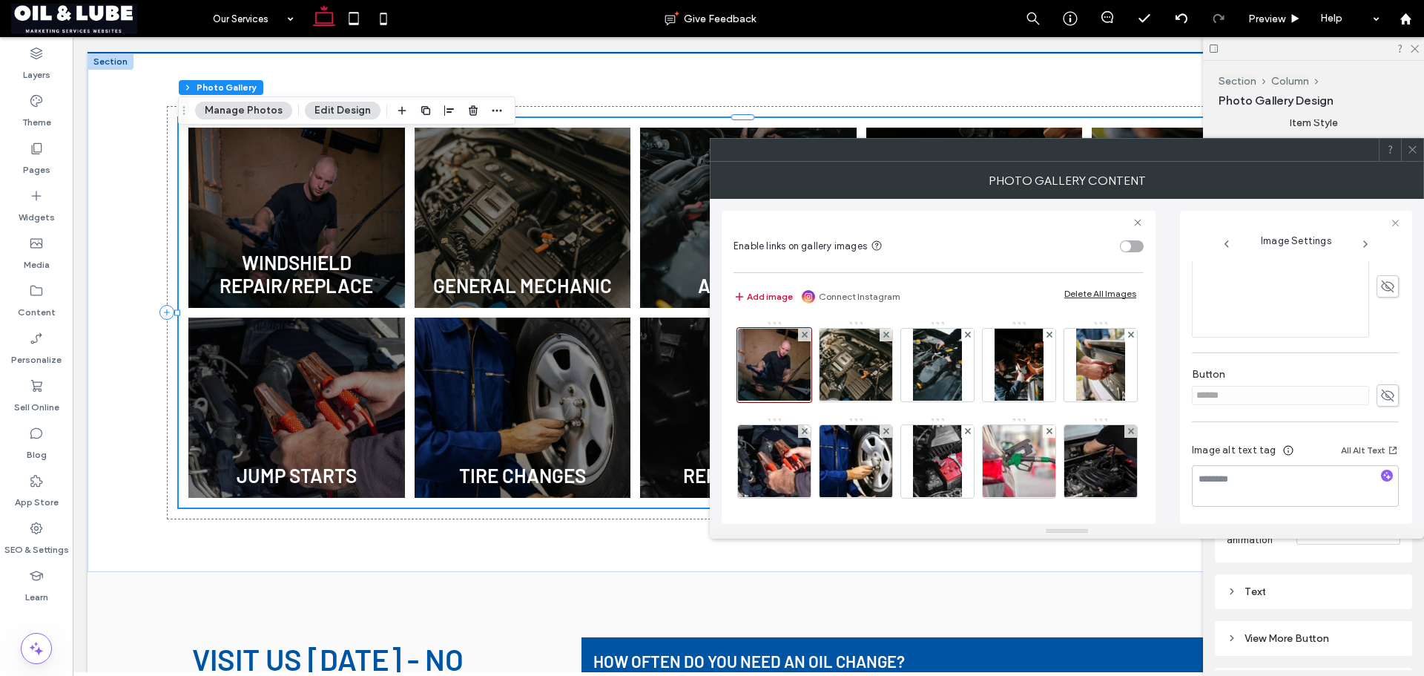
scroll to position [373, 0]
click at [1419, 149] on div at bounding box center [1412, 150] width 22 height 22
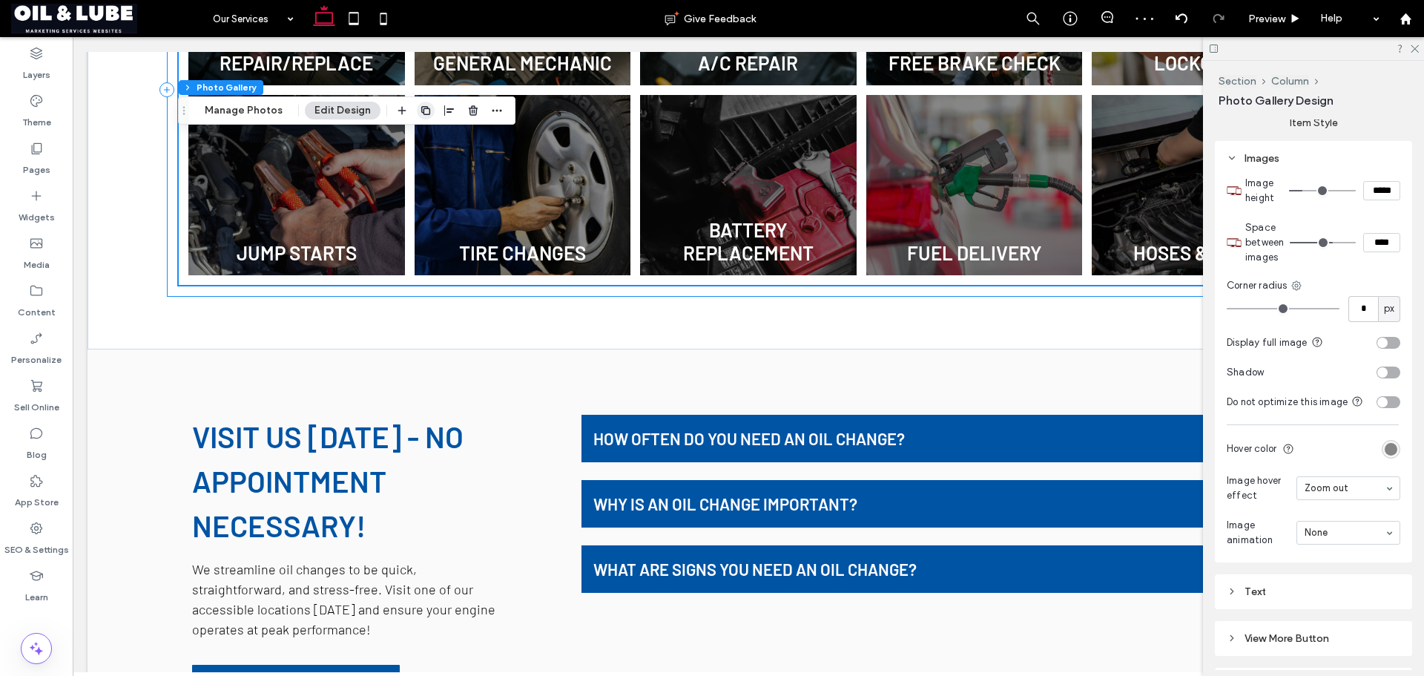
scroll to position [152, 0]
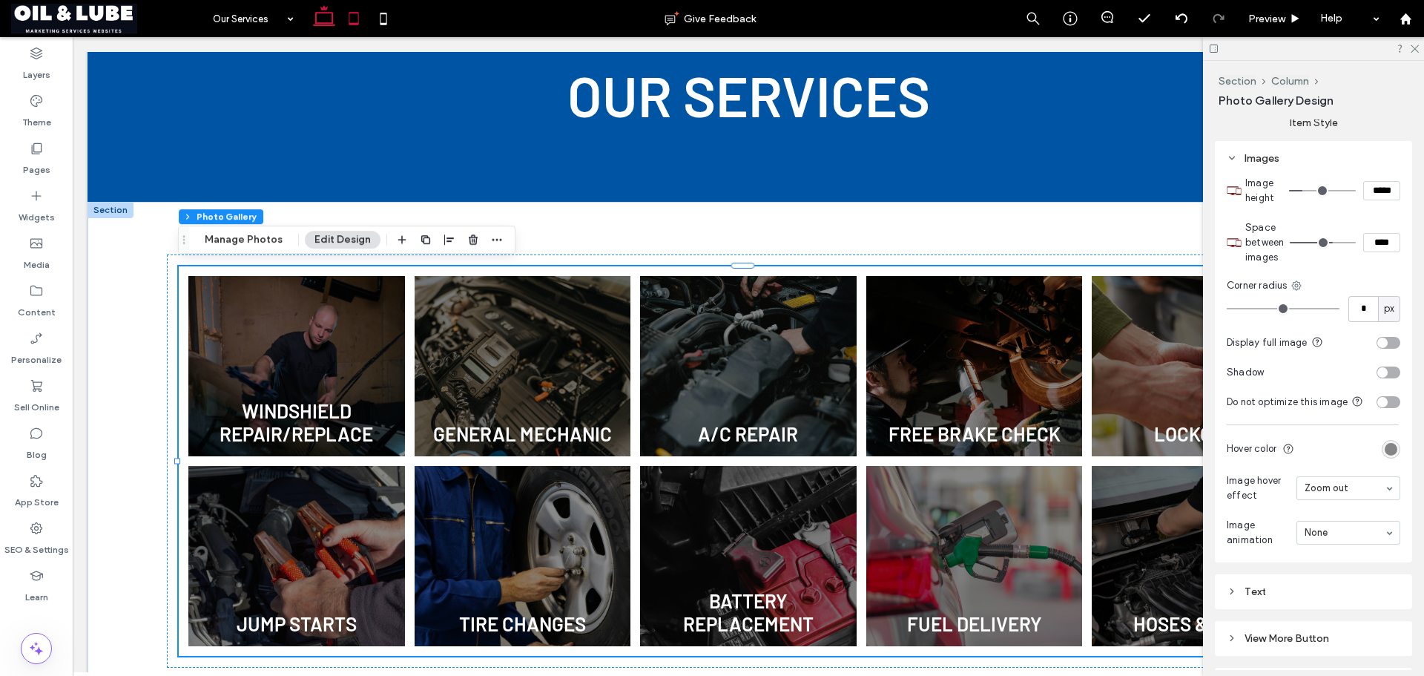
drag, startPoint x: 352, startPoint y: 18, endPoint x: 239, endPoint y: 326, distance: 328.0
click at [352, 18] on icon at bounding box center [354, 19] width 30 height 30
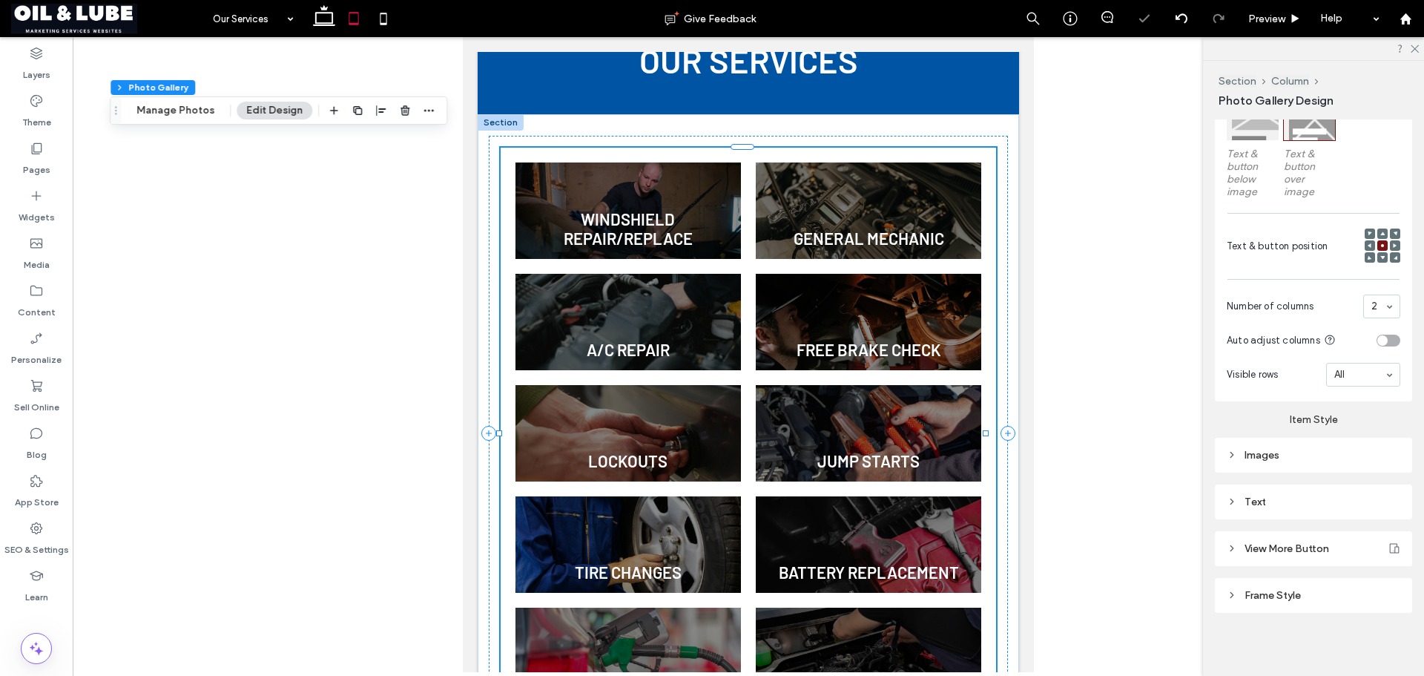
scroll to position [67, 0]
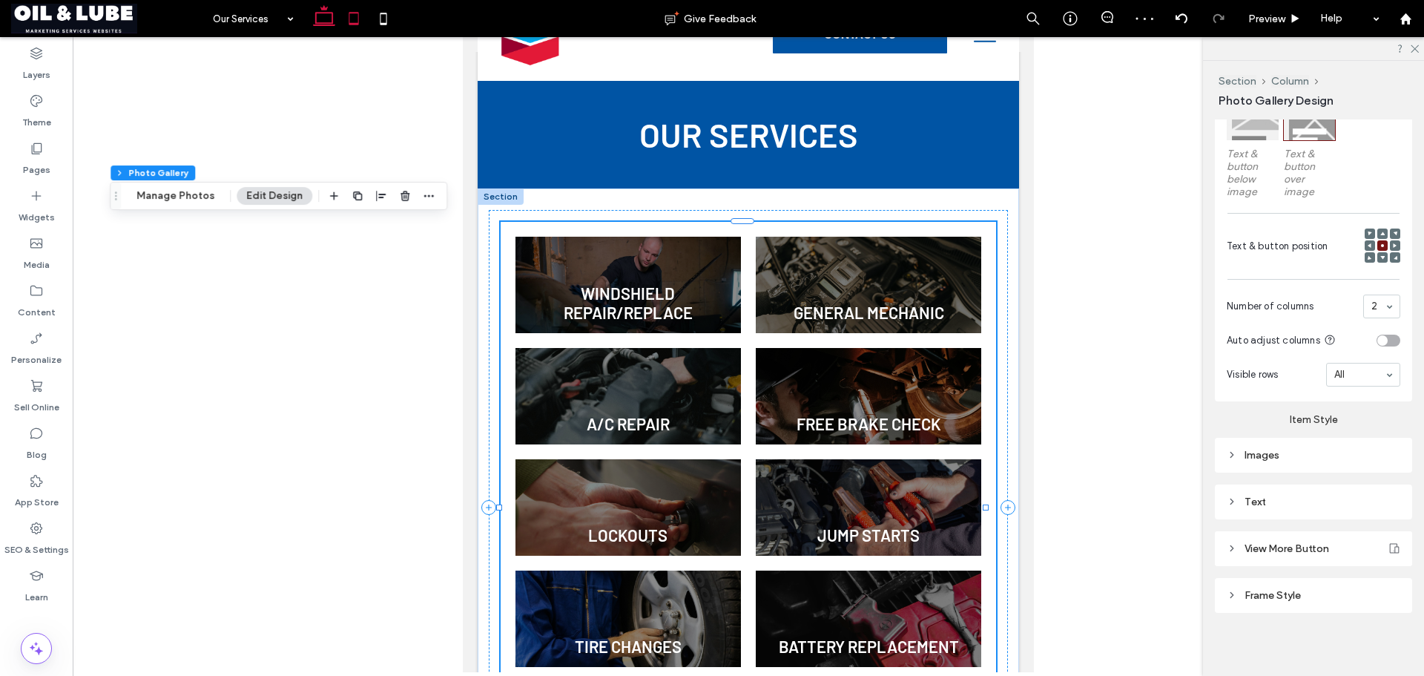
drag, startPoint x: 326, startPoint y: 13, endPoint x: 269, endPoint y: 1, distance: 57.8
click at [326, 13] on use at bounding box center [324, 15] width 22 height 21
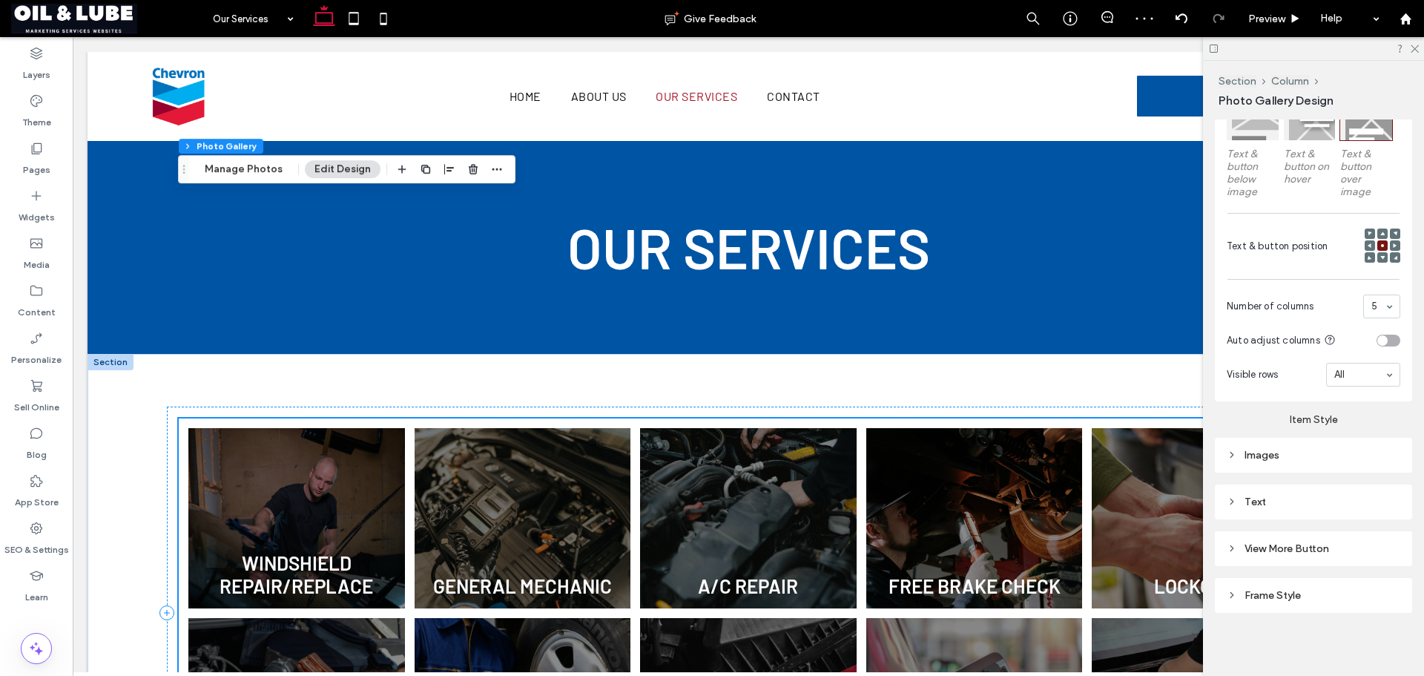
scroll to position [297, 0]
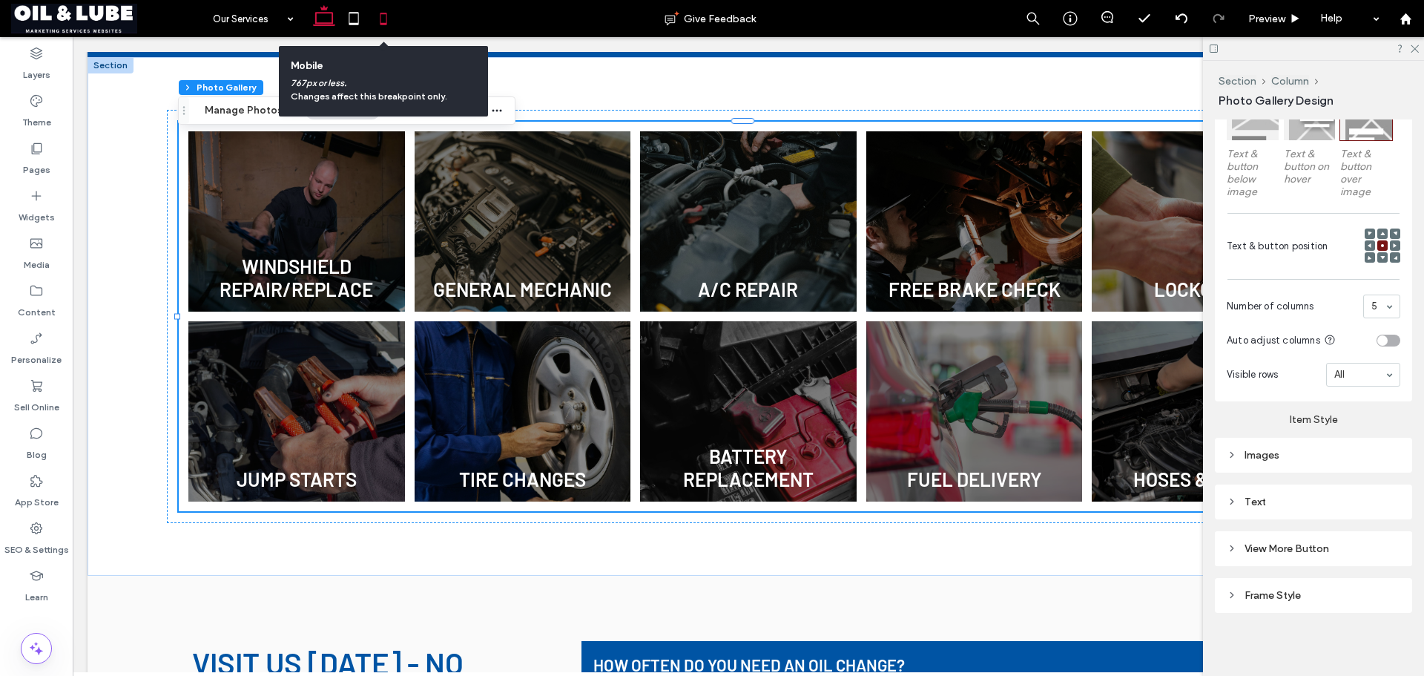
click at [392, 14] on icon at bounding box center [384, 19] width 30 height 30
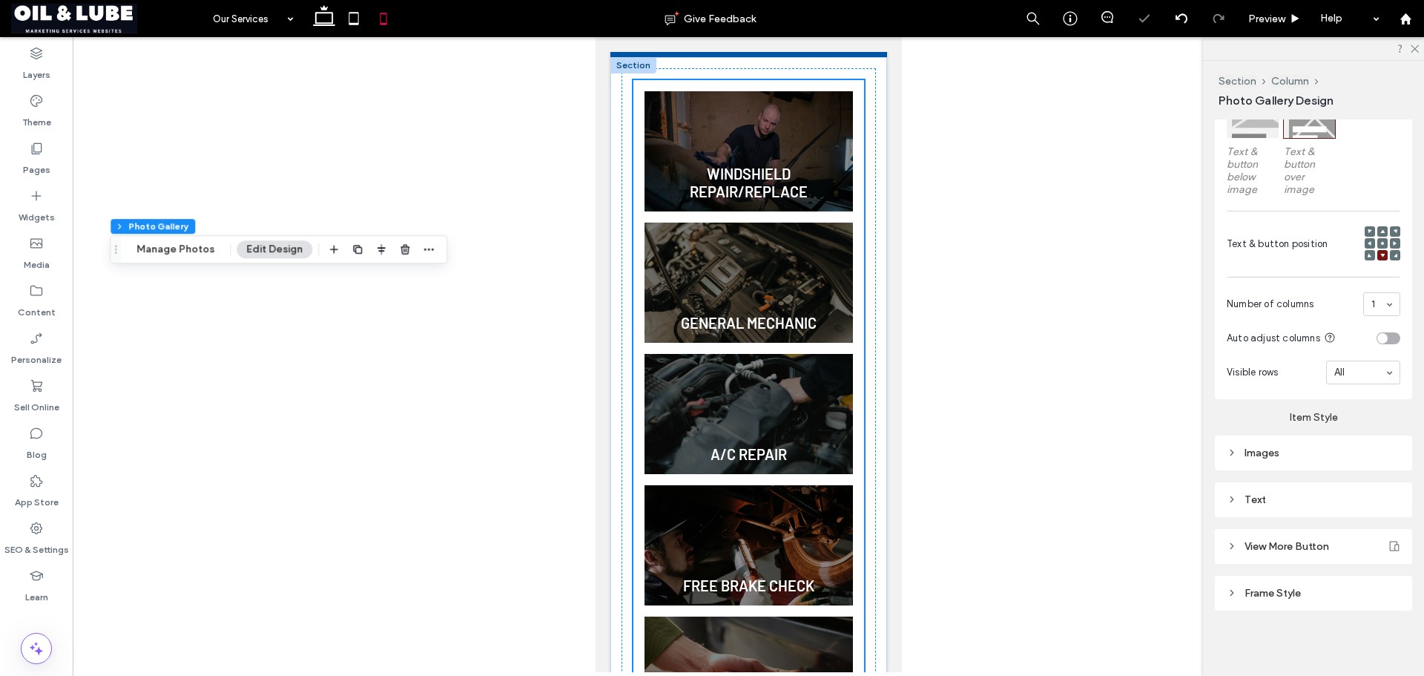
scroll to position [0, 0]
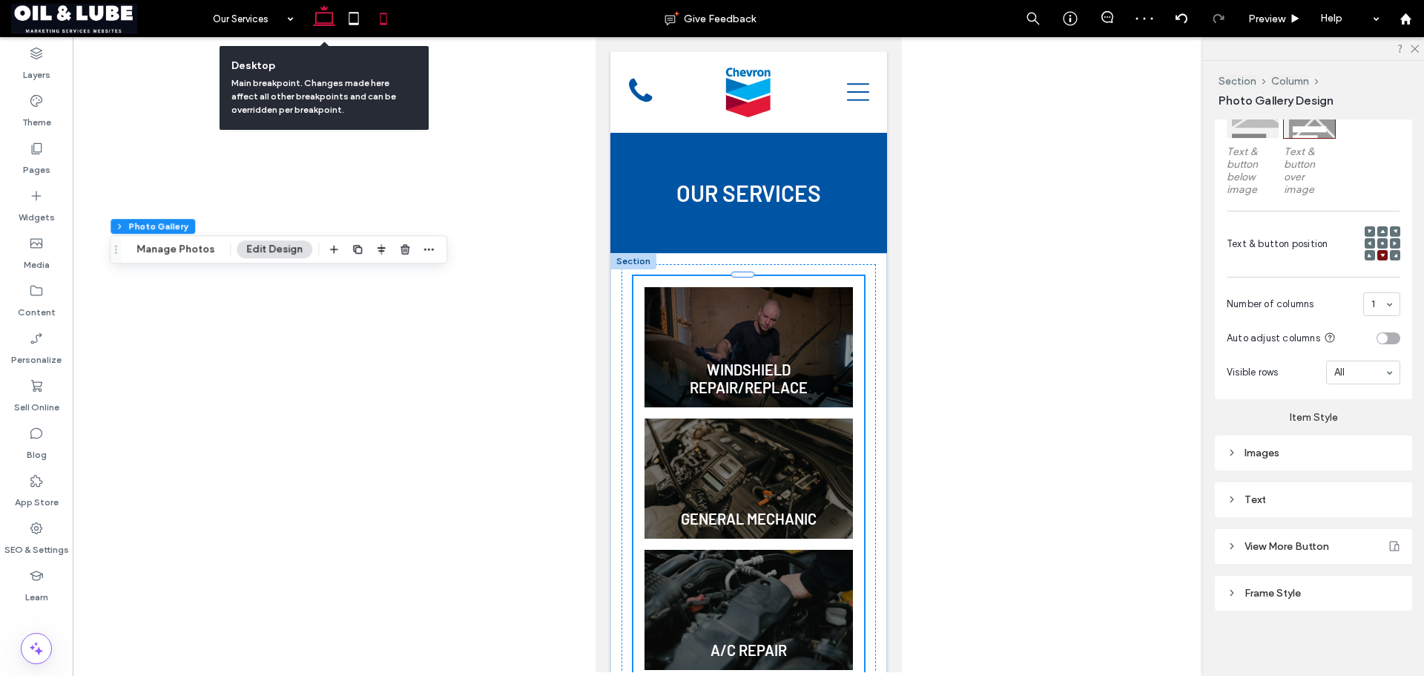
drag, startPoint x: 323, startPoint y: 22, endPoint x: 235, endPoint y: 8, distance: 88.5
click at [323, 22] on icon at bounding box center [324, 19] width 30 height 30
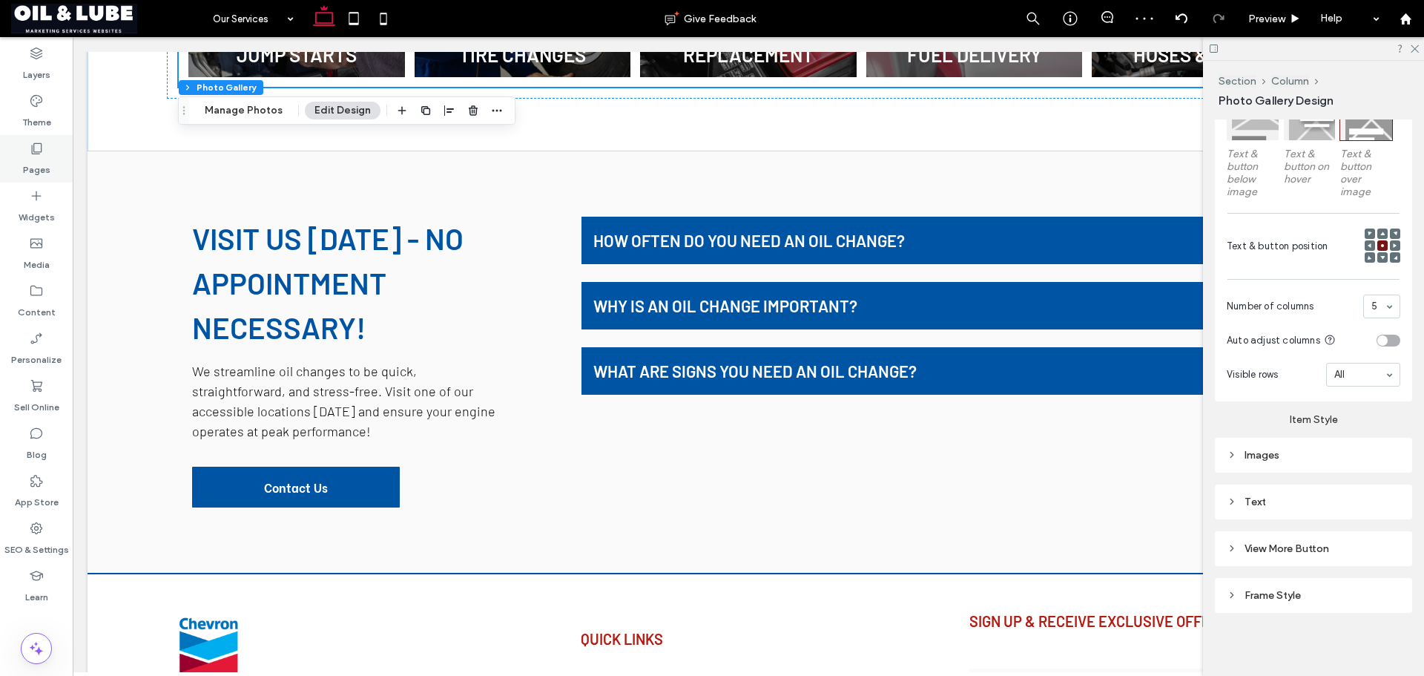
click at [53, 158] on div "Pages" at bounding box center [36, 158] width 73 height 47
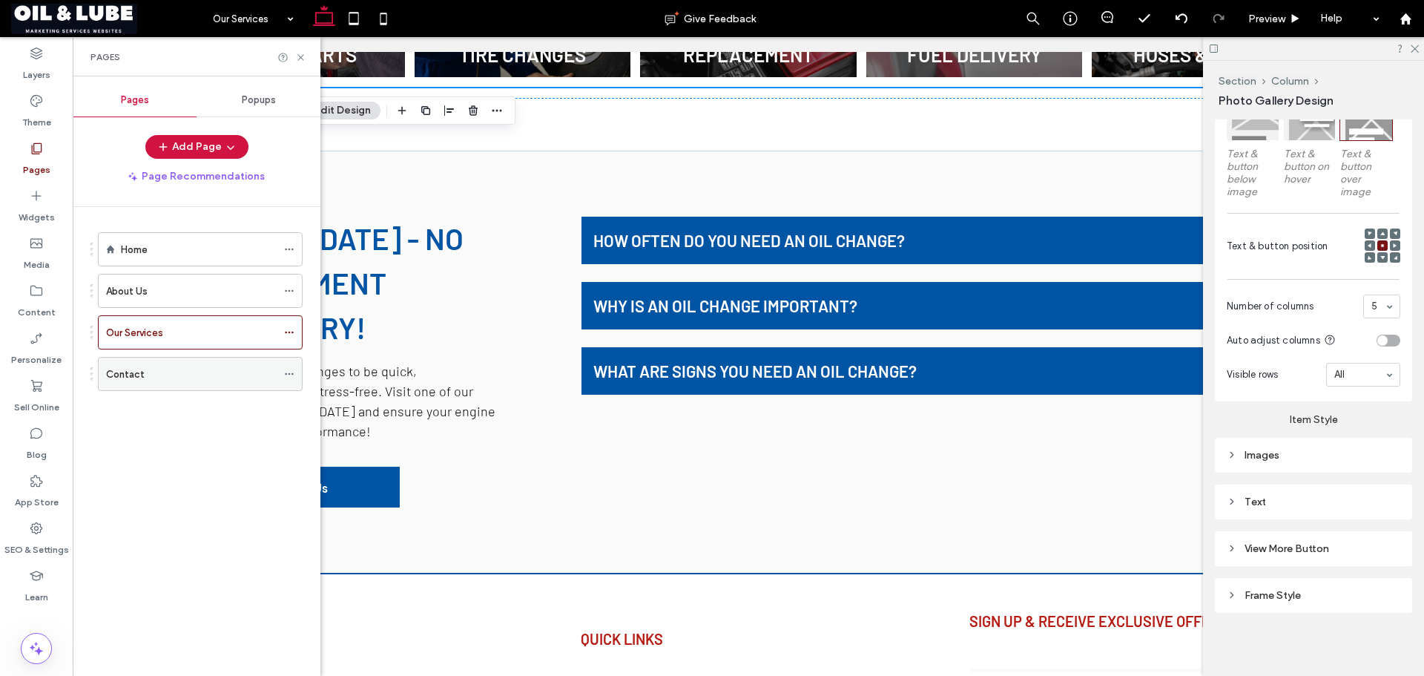
click at [180, 371] on div "Contact" at bounding box center [191, 374] width 171 height 16
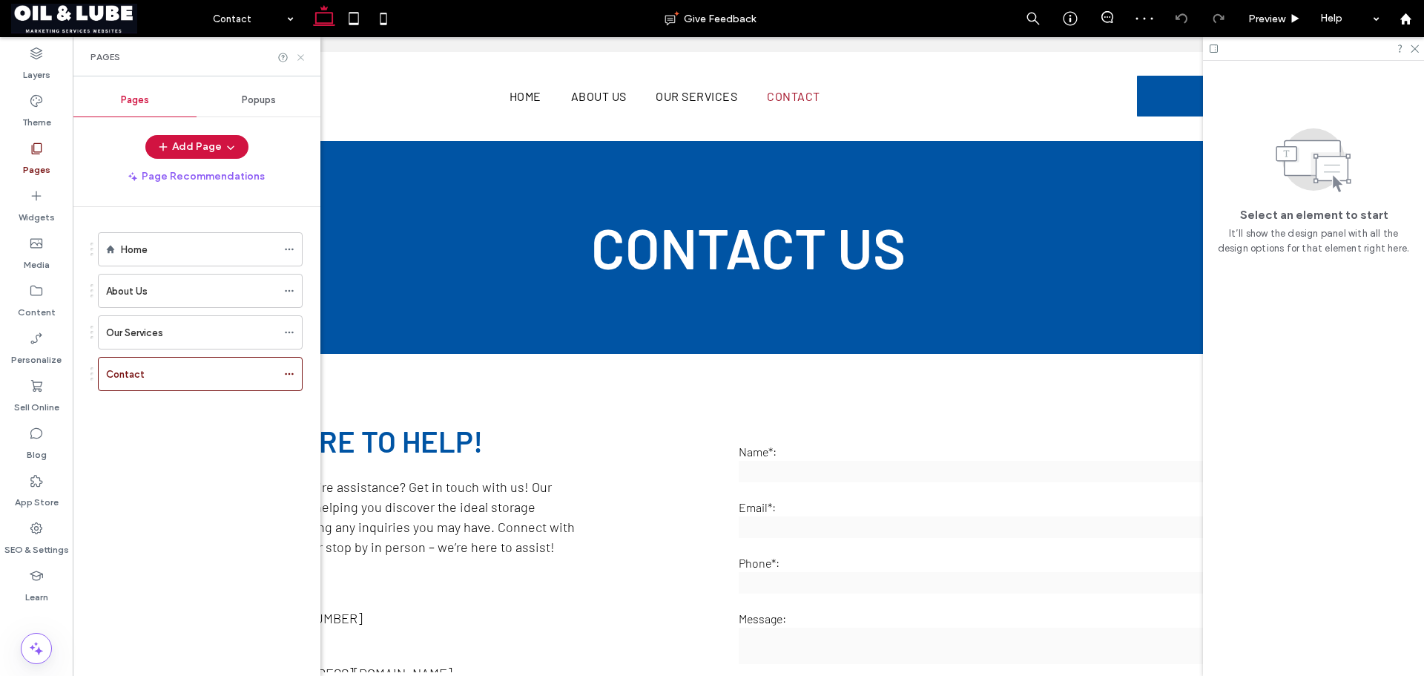
drag, startPoint x: 299, startPoint y: 53, endPoint x: 380, endPoint y: 171, distance: 143.6
click at [299, 53] on icon at bounding box center [300, 57] width 11 height 11
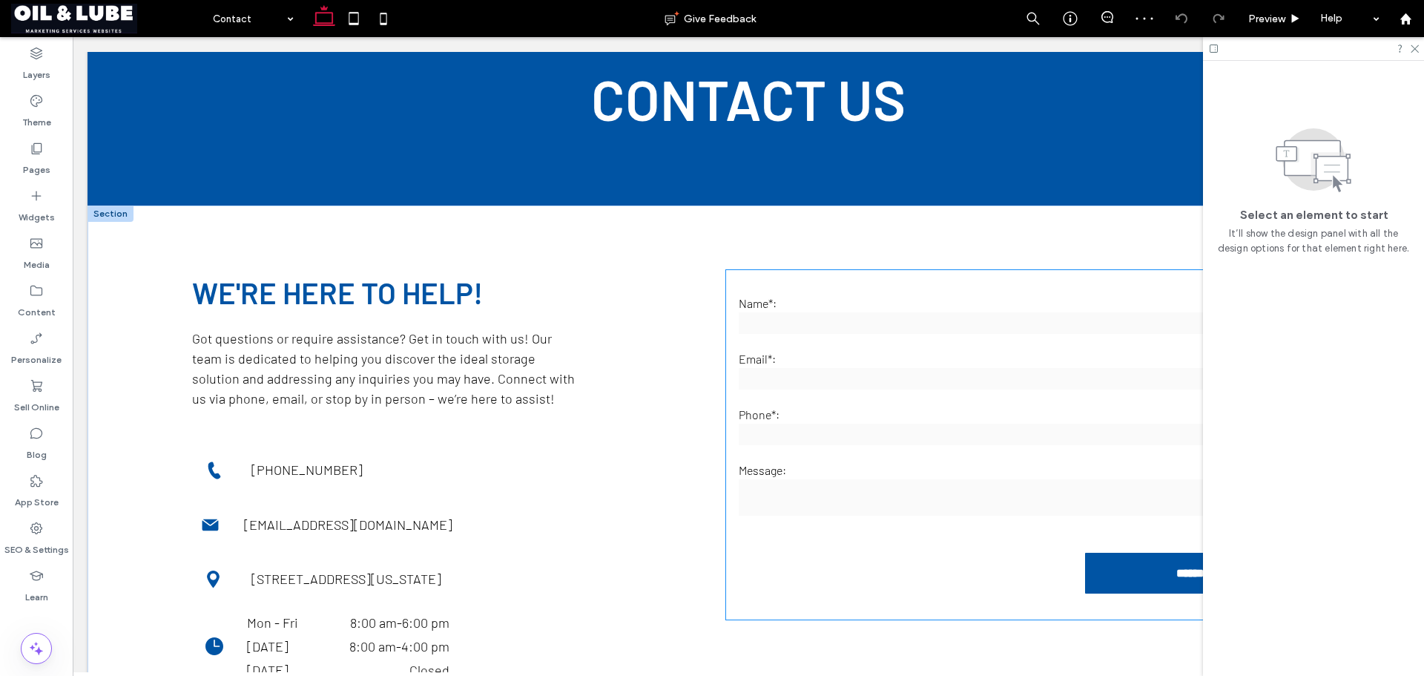
scroll to position [445, 0]
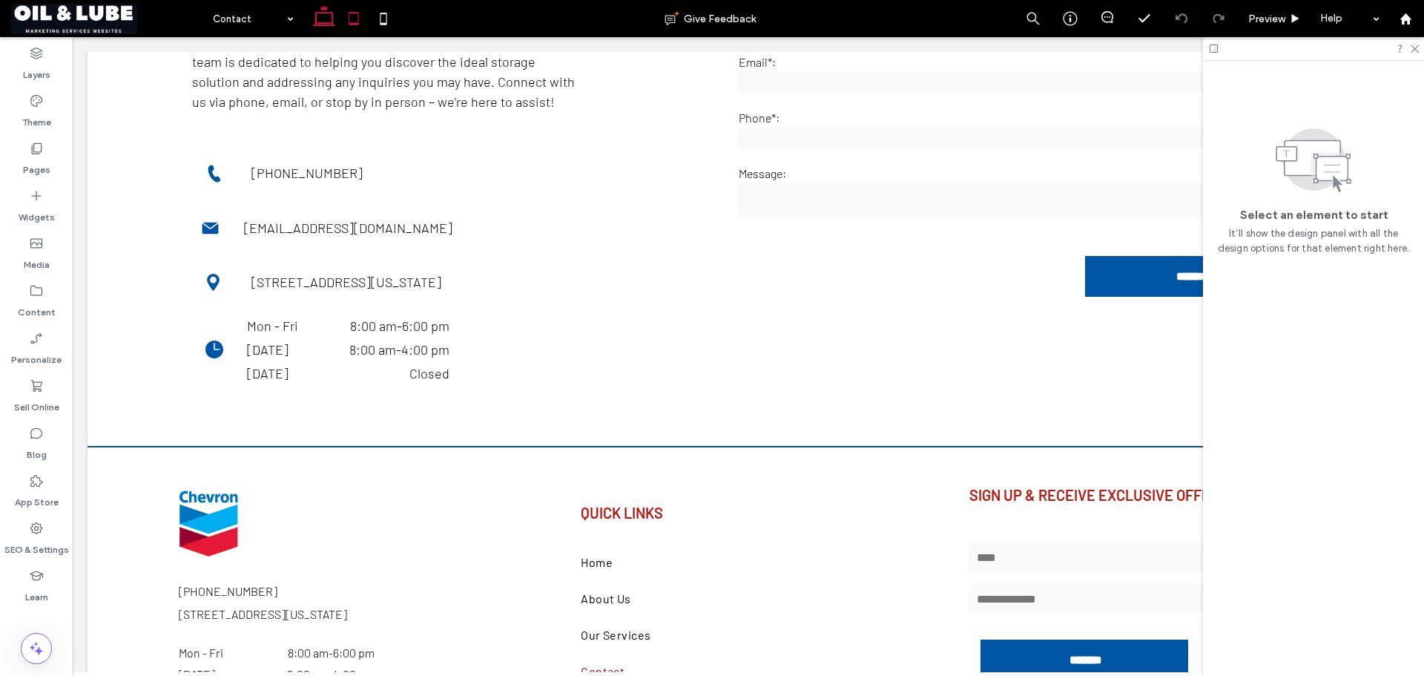
click at [346, 10] on icon at bounding box center [354, 19] width 30 height 30
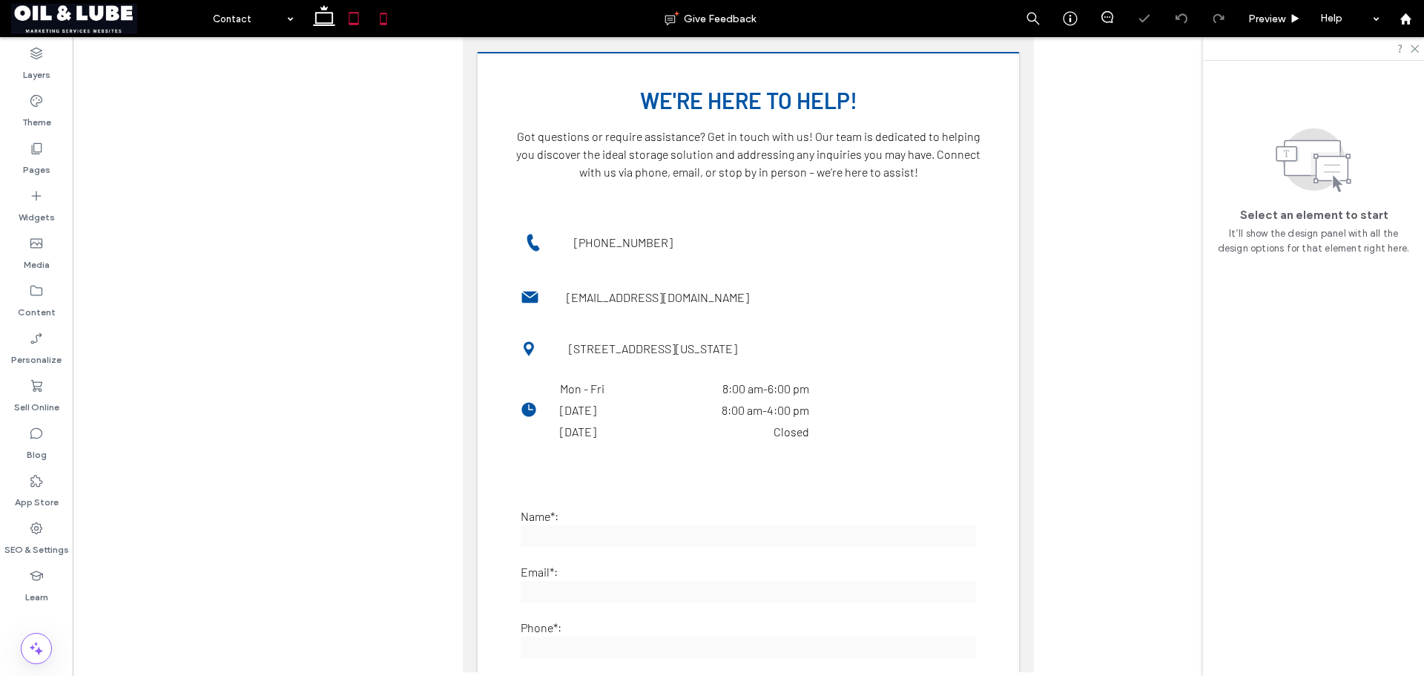
click at [386, 14] on use at bounding box center [383, 19] width 7 height 12
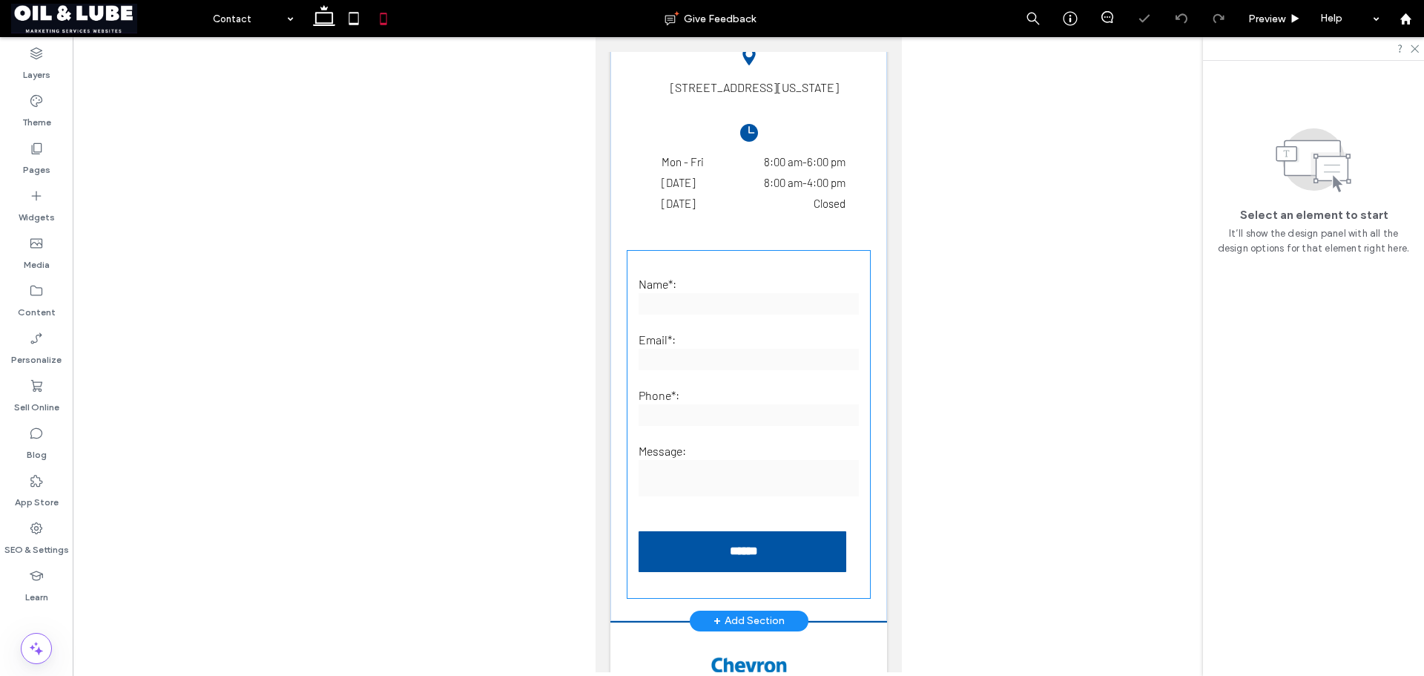
scroll to position [125, 0]
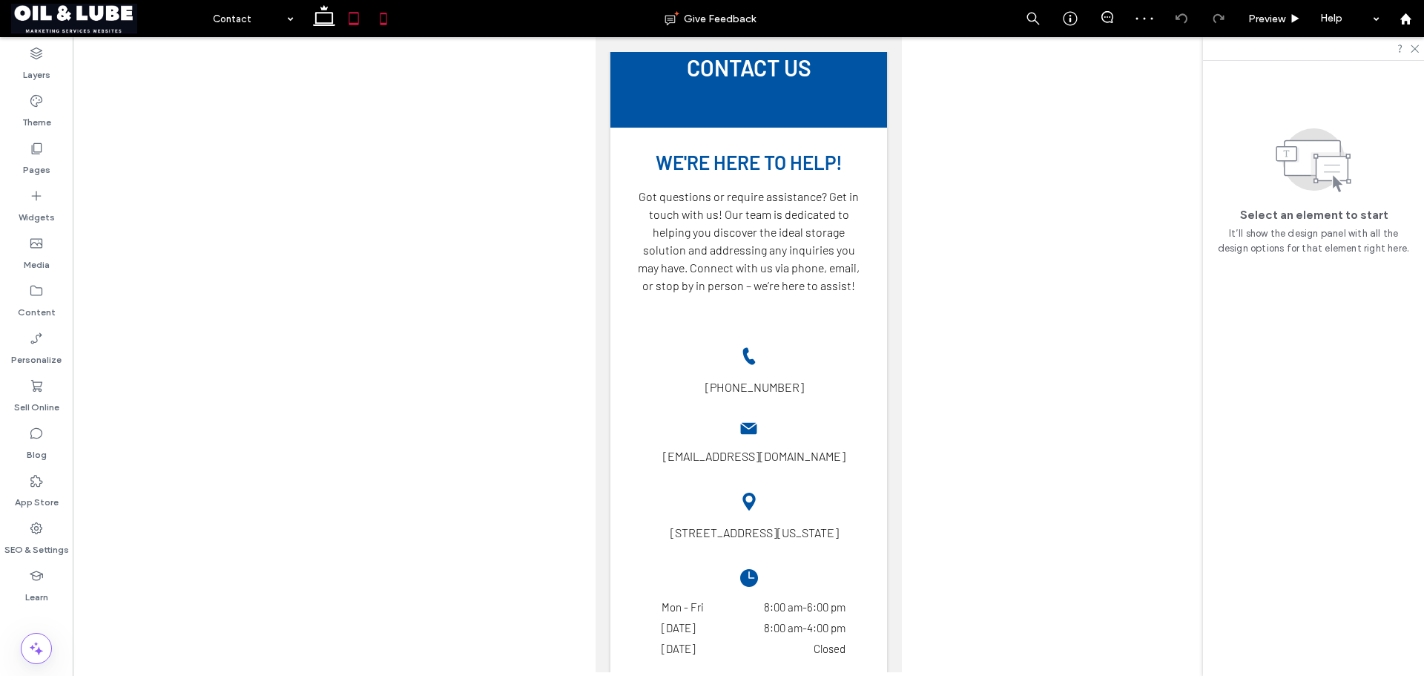
click at [357, 10] on icon at bounding box center [354, 19] width 30 height 30
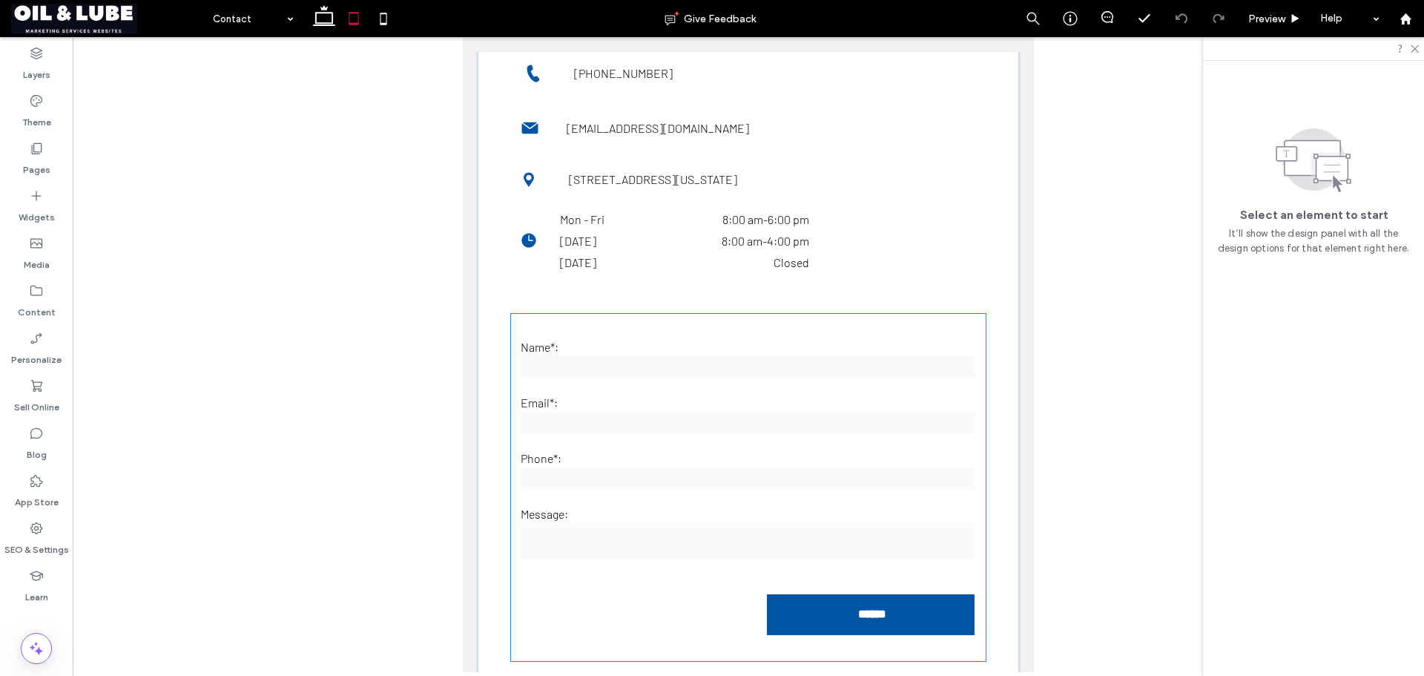
scroll to position [519, 0]
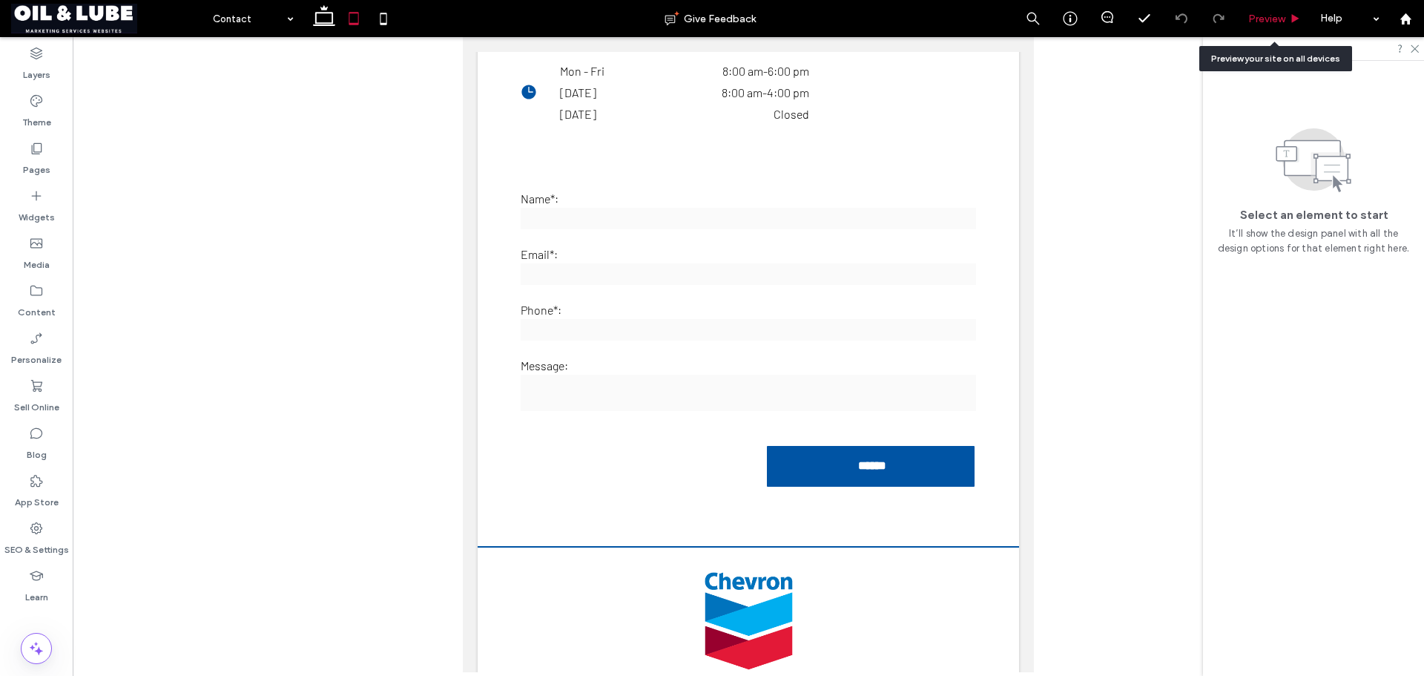
click at [1263, 16] on span "Preview" at bounding box center [1266, 19] width 37 height 13
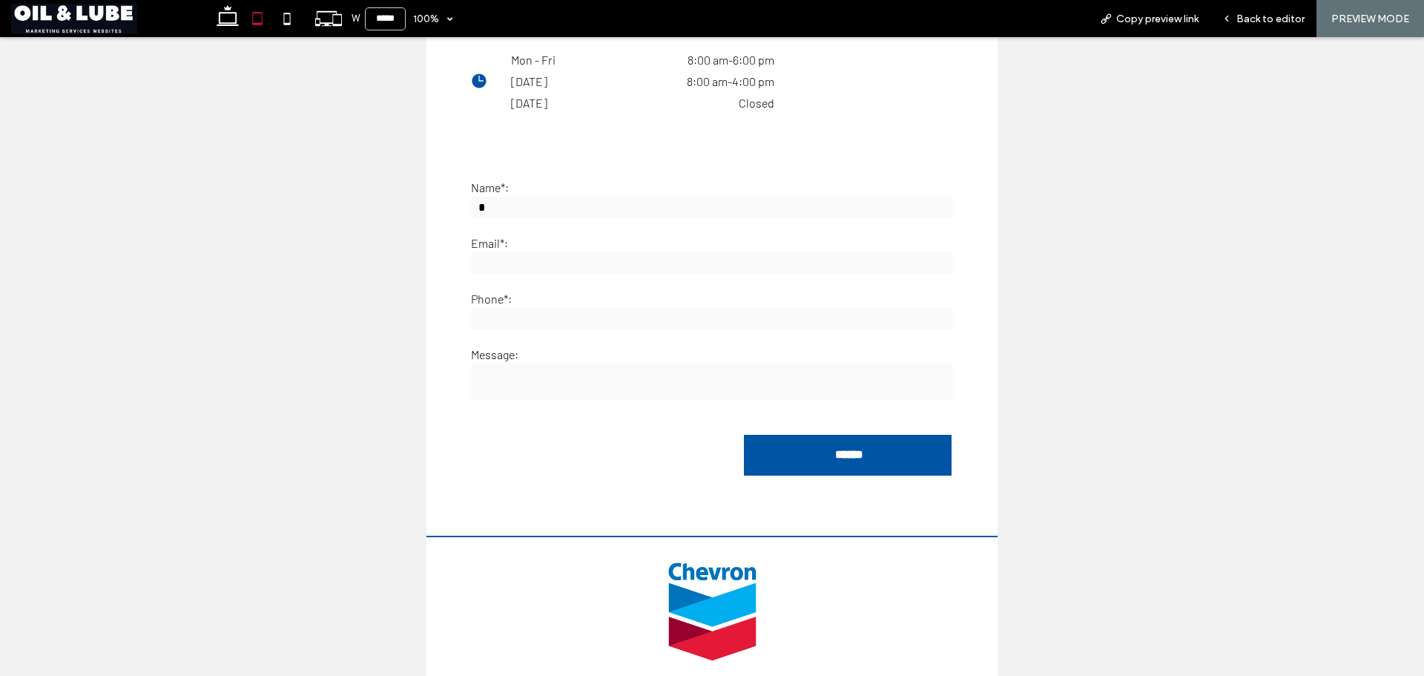
click at [737, 205] on input "text" at bounding box center [712, 208] width 482 height 22
type input "*"
drag, startPoint x: 1244, startPoint y: 28, endPoint x: 1232, endPoint y: 36, distance: 14.4
click at [1244, 27] on div "Back to editor" at bounding box center [1263, 18] width 106 height 37
click at [1270, 8] on div "Back to editor" at bounding box center [1263, 18] width 106 height 37
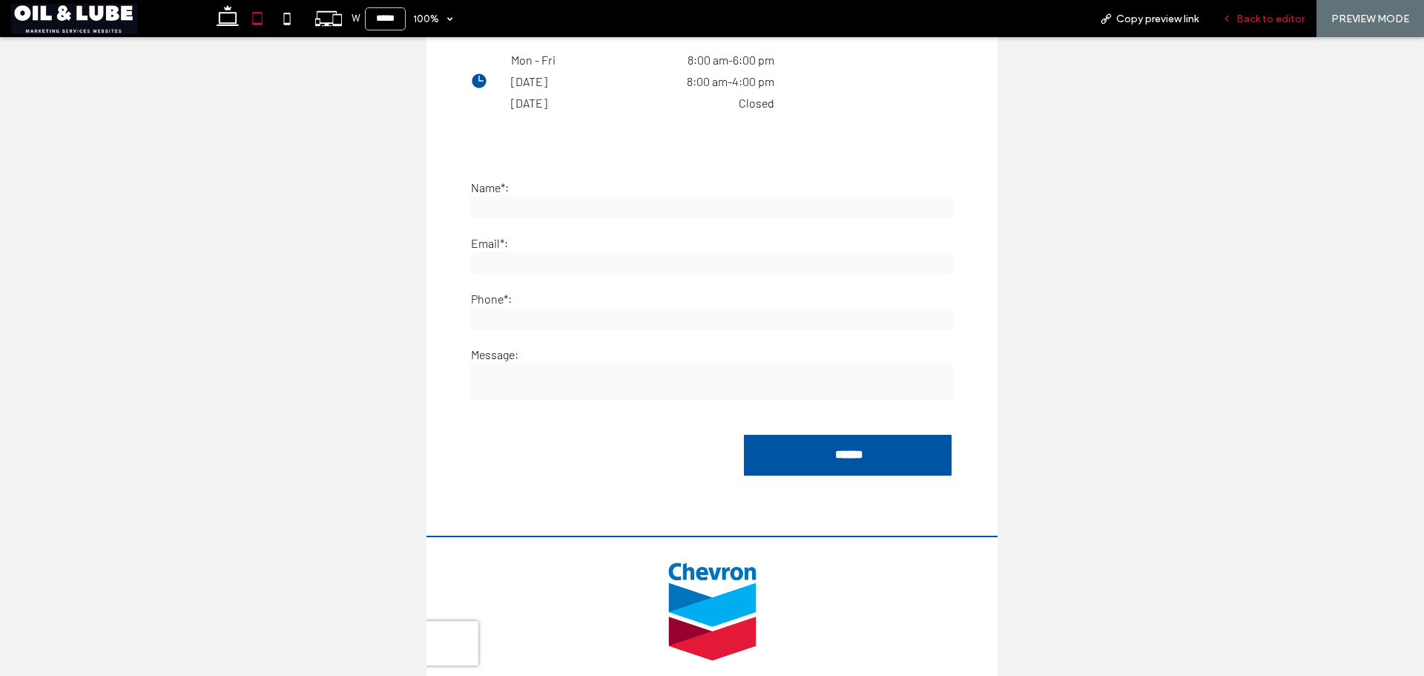
click at [1272, 19] on span "Back to editor" at bounding box center [1270, 19] width 68 height 13
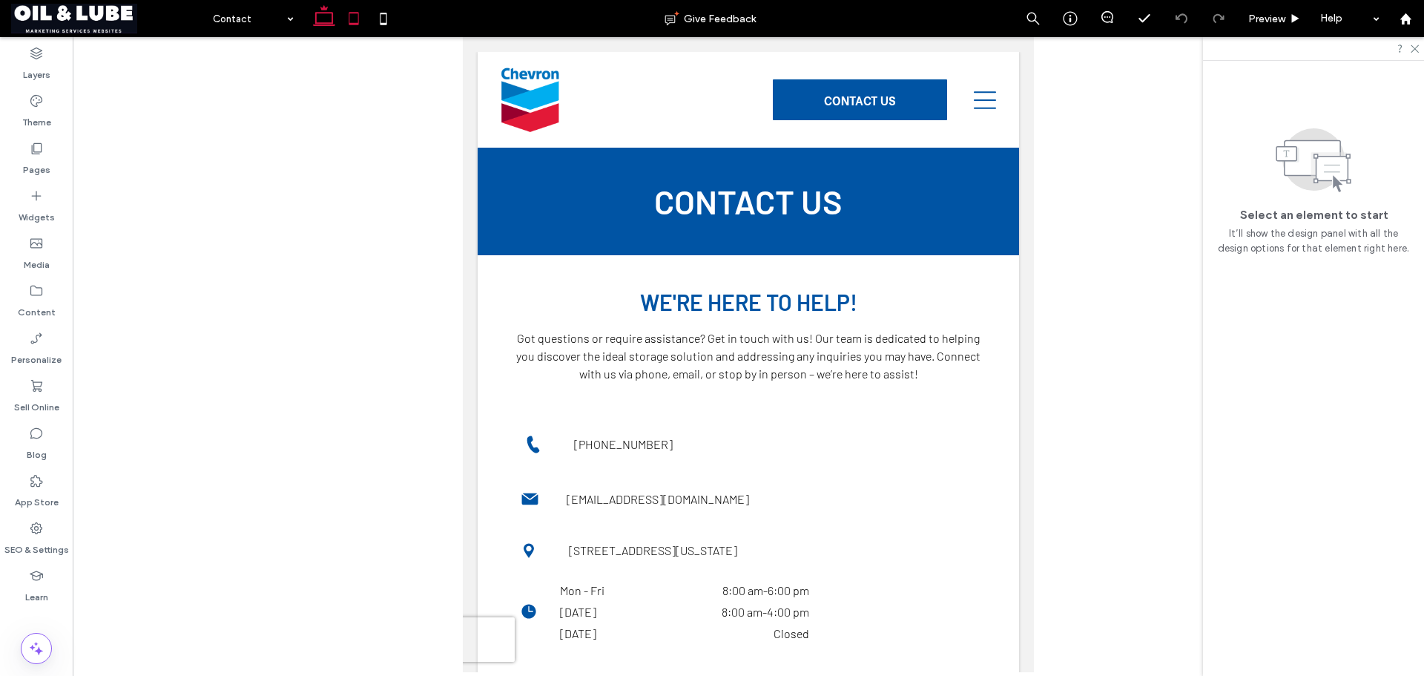
click at [323, 16] on icon at bounding box center [324, 19] width 30 height 30
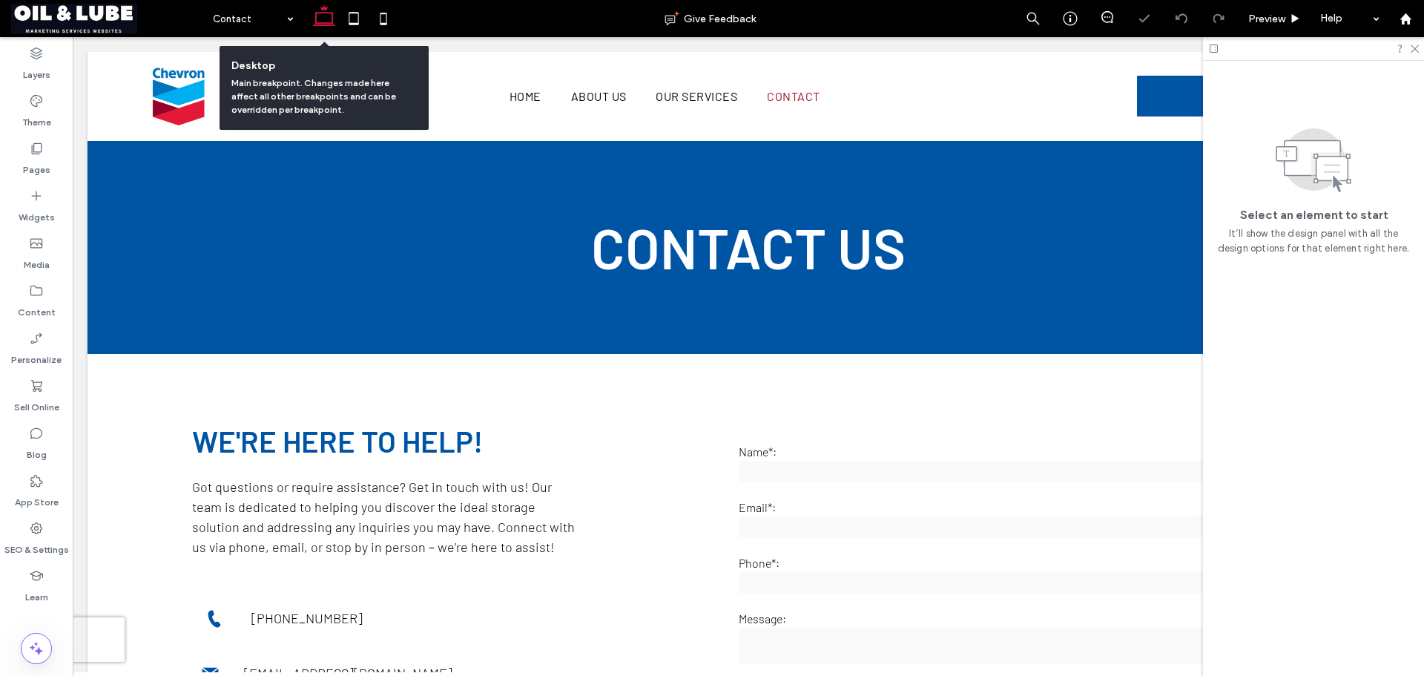
scroll to position [88, 0]
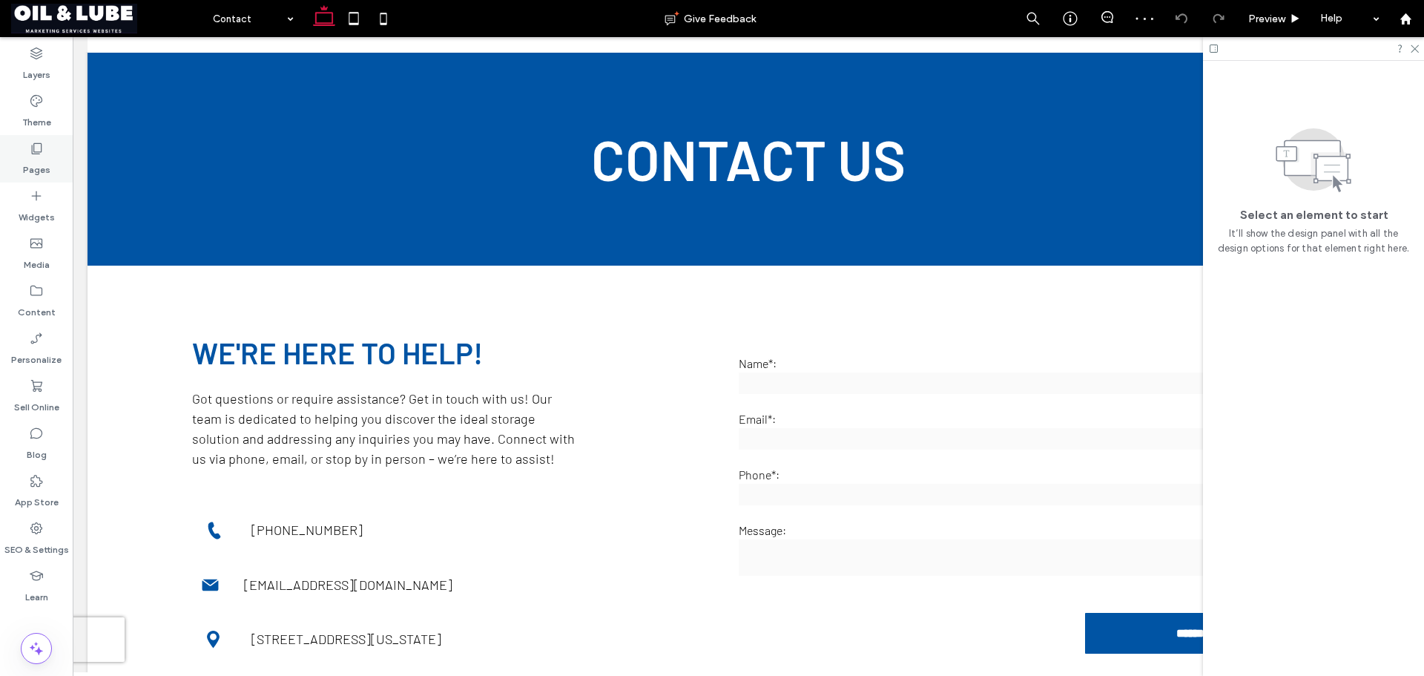
click at [13, 148] on div "Pages" at bounding box center [36, 158] width 73 height 47
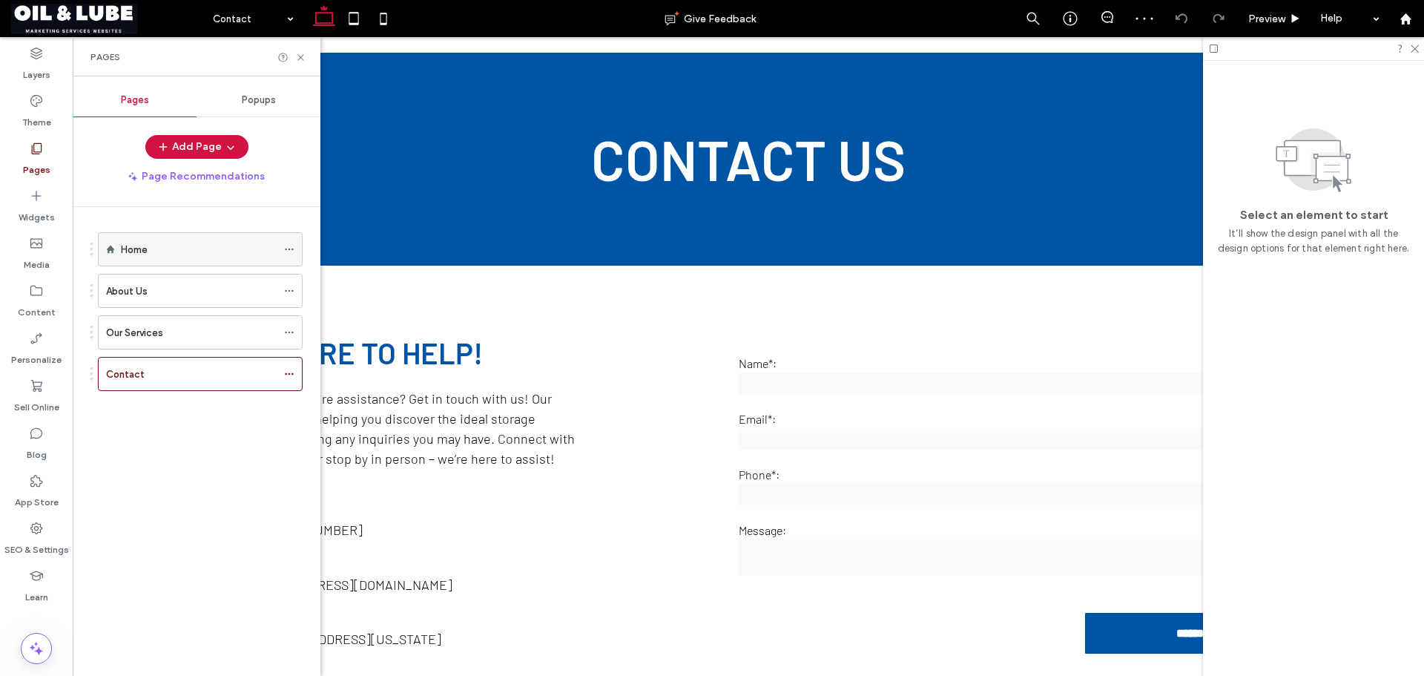
click at [155, 252] on div "Home" at bounding box center [199, 250] width 156 height 16
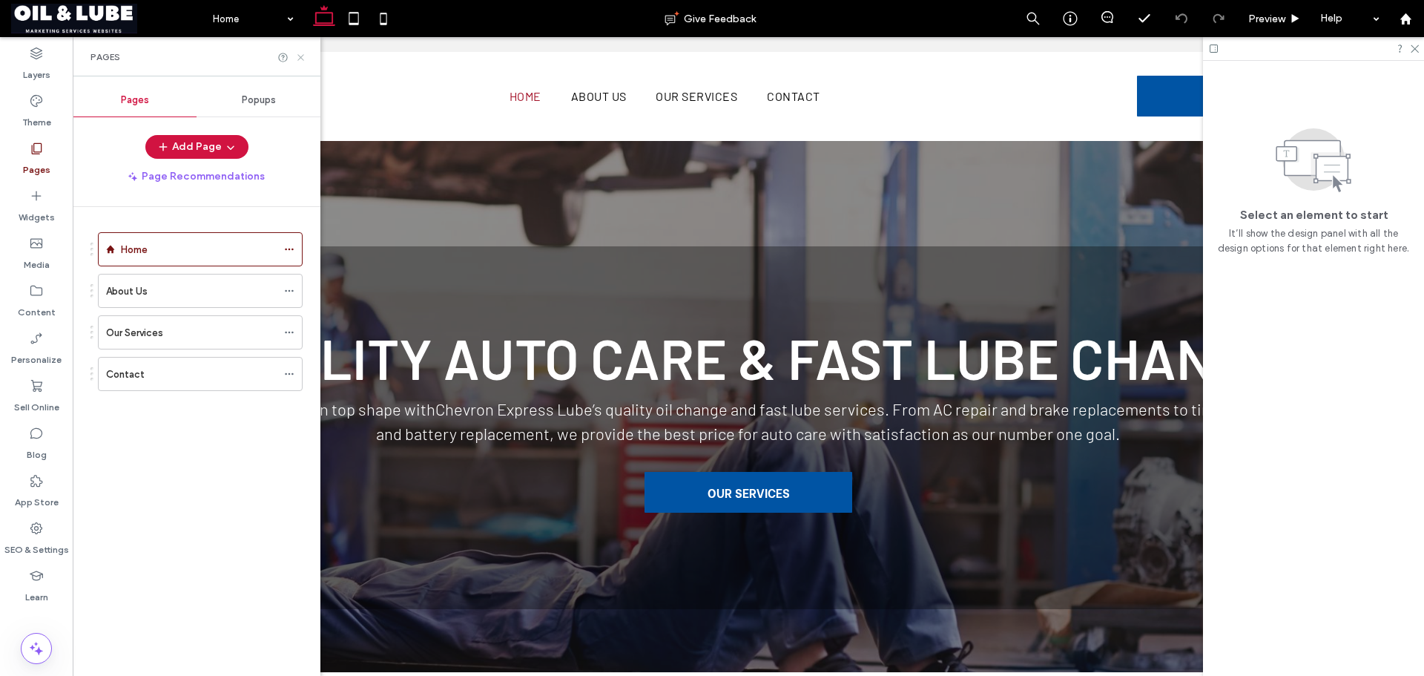
click at [300, 58] on use at bounding box center [300, 57] width 6 height 6
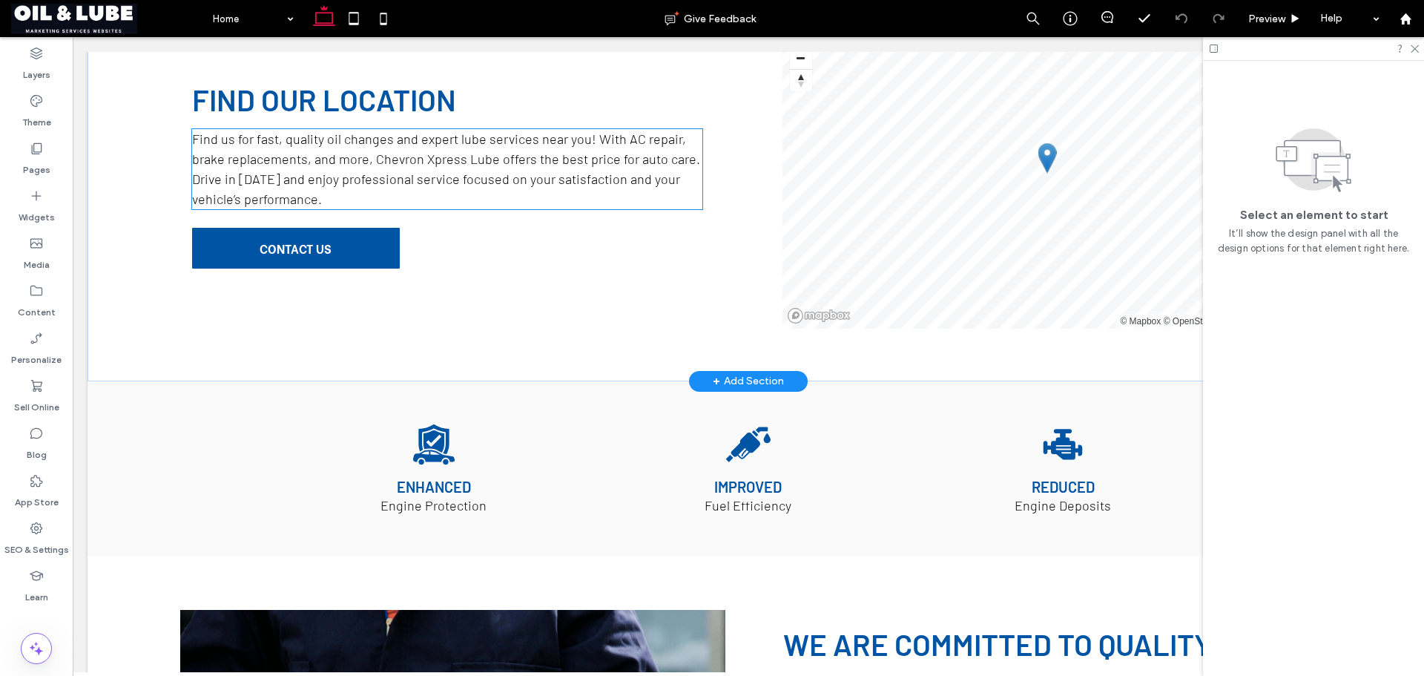
scroll to position [1409, 0]
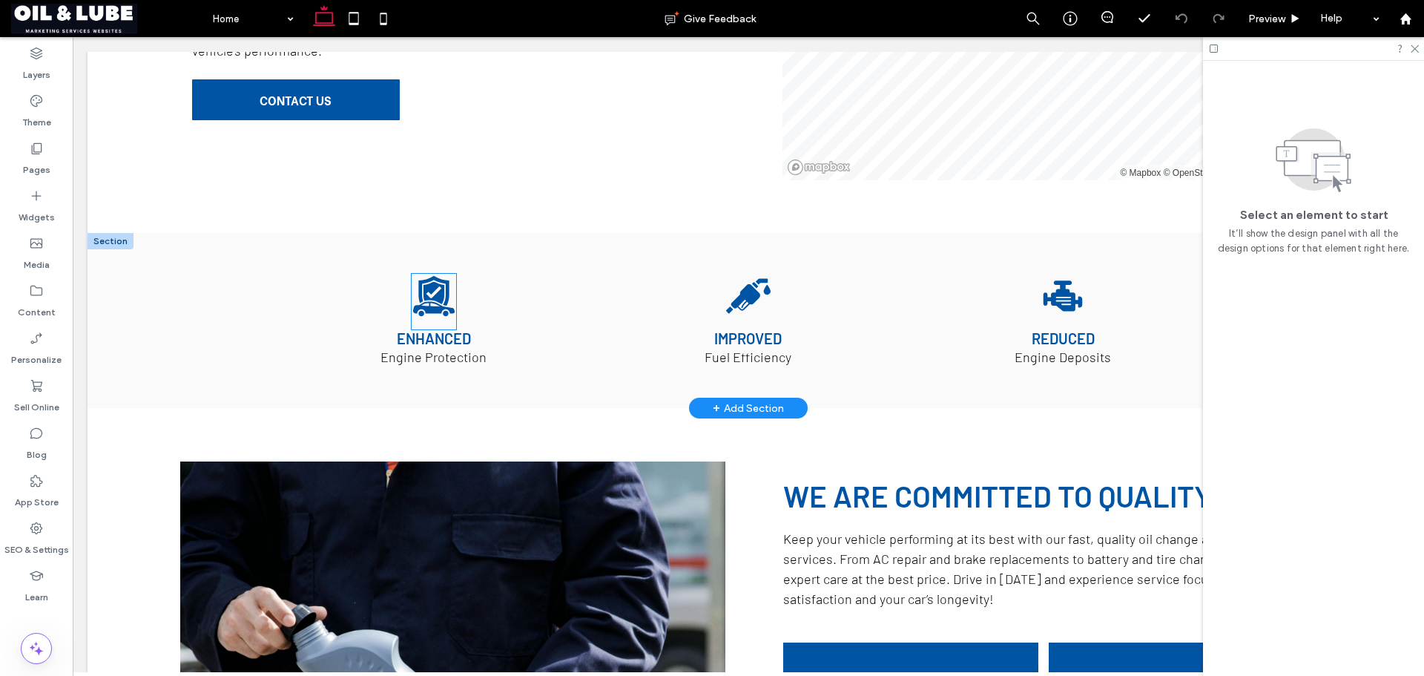
click at [429, 289] on icon at bounding box center [433, 293] width 21 height 23
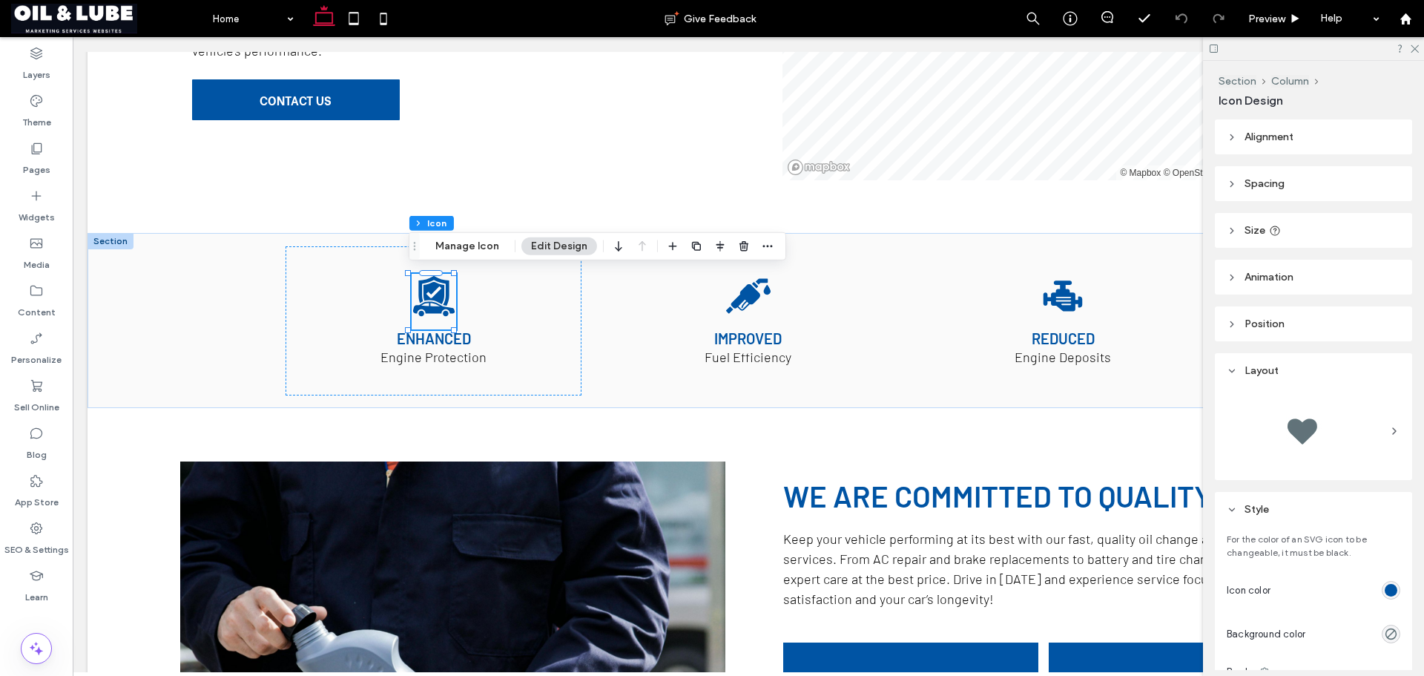
scroll to position [346, 0]
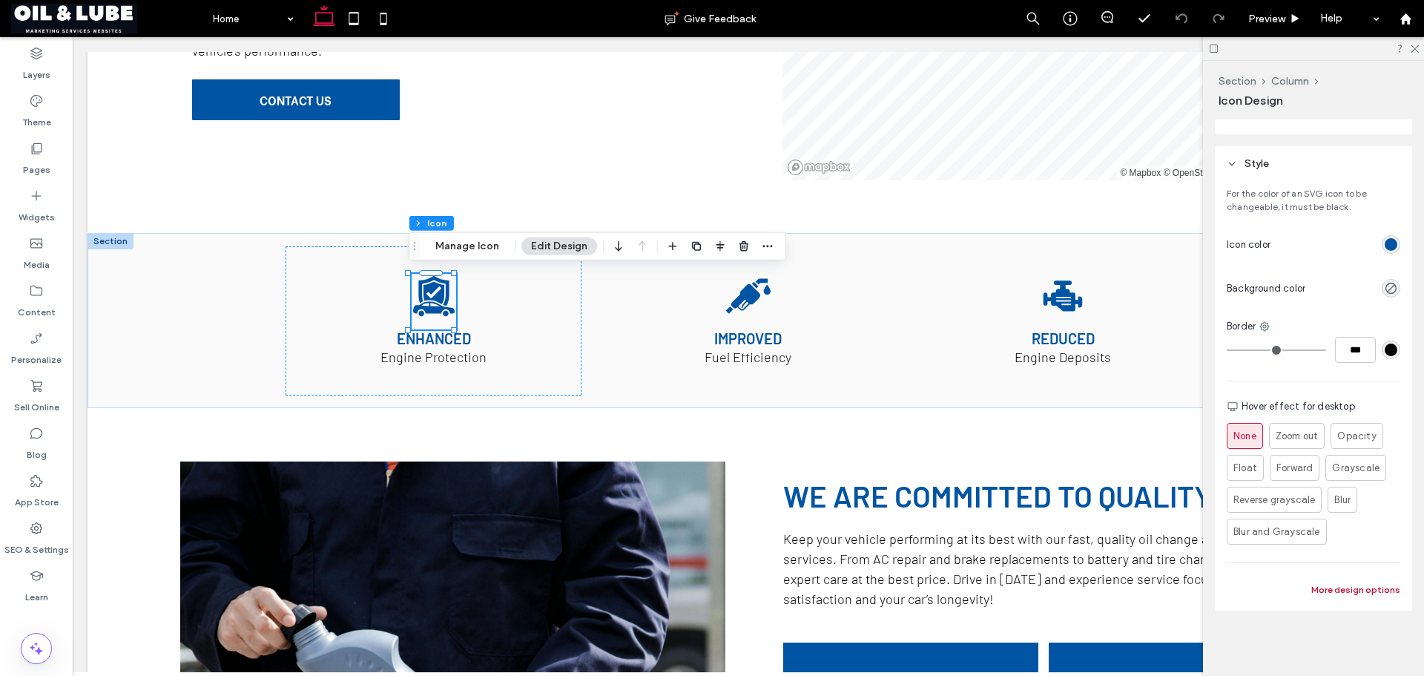
click at [1359, 587] on button "More design options" at bounding box center [1355, 590] width 89 height 18
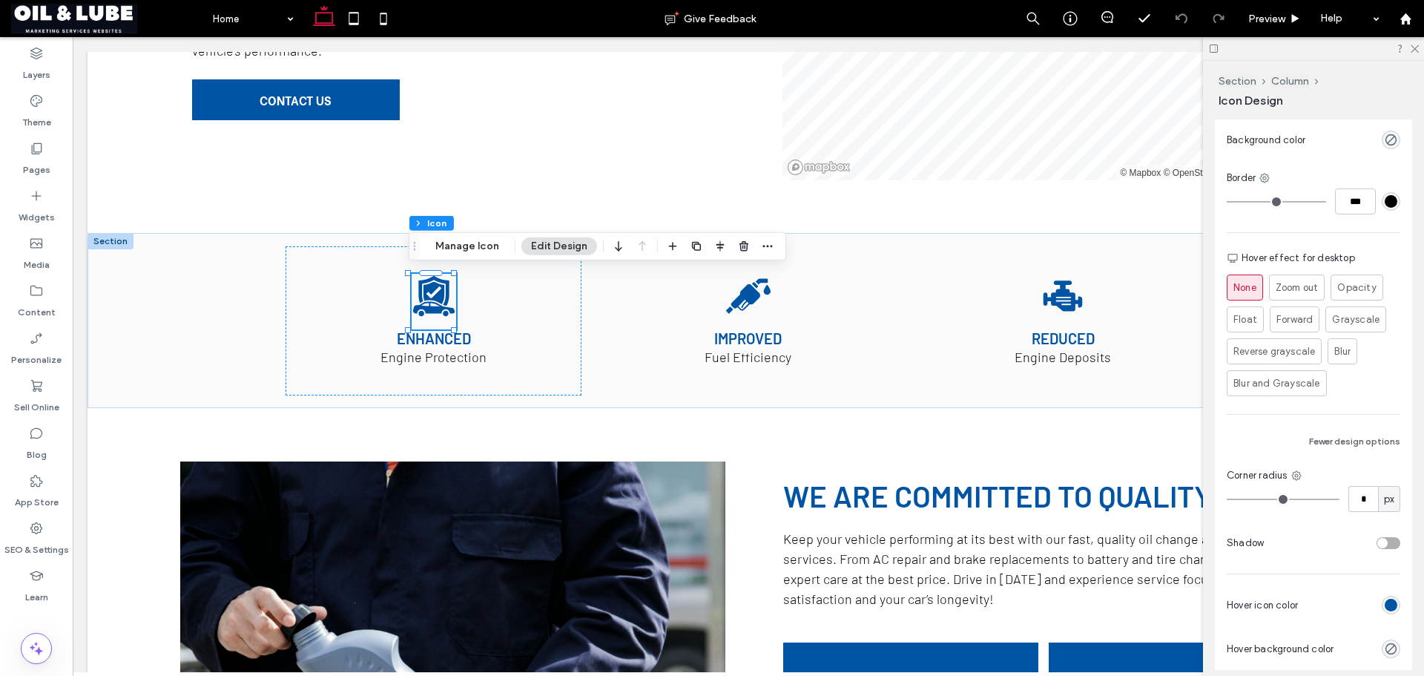
scroll to position [557, 0]
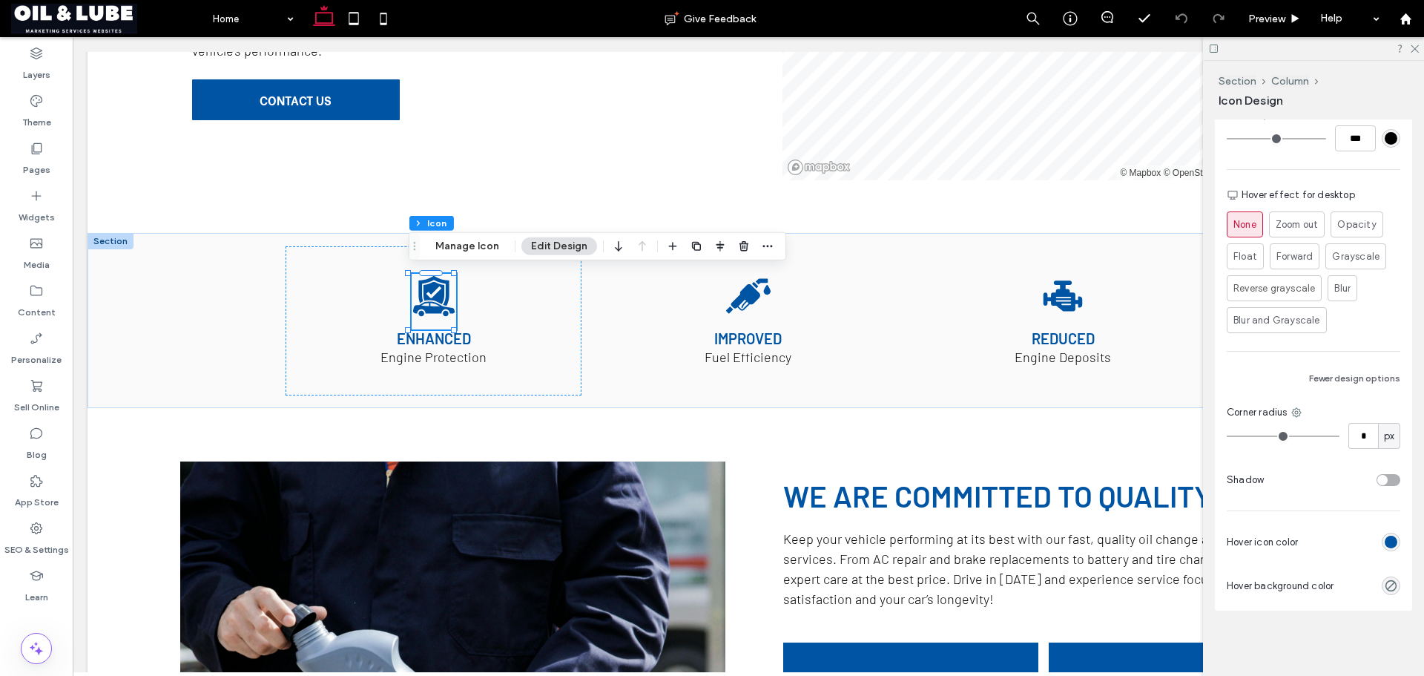
click at [1385, 545] on div "rgb(0, 84, 164)" at bounding box center [1391, 541] width 13 height 13
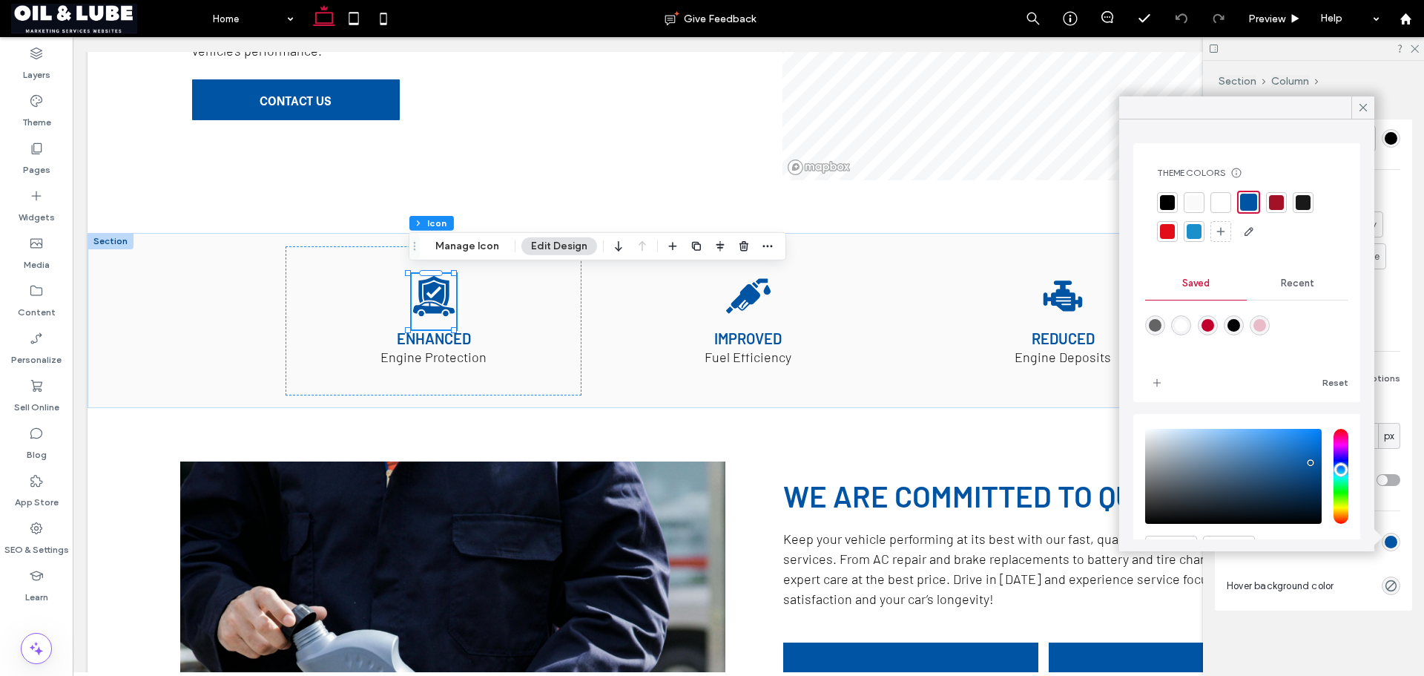
click at [1277, 202] on div at bounding box center [1276, 202] width 15 height 15
click at [1360, 105] on icon at bounding box center [1362, 107] width 13 height 13
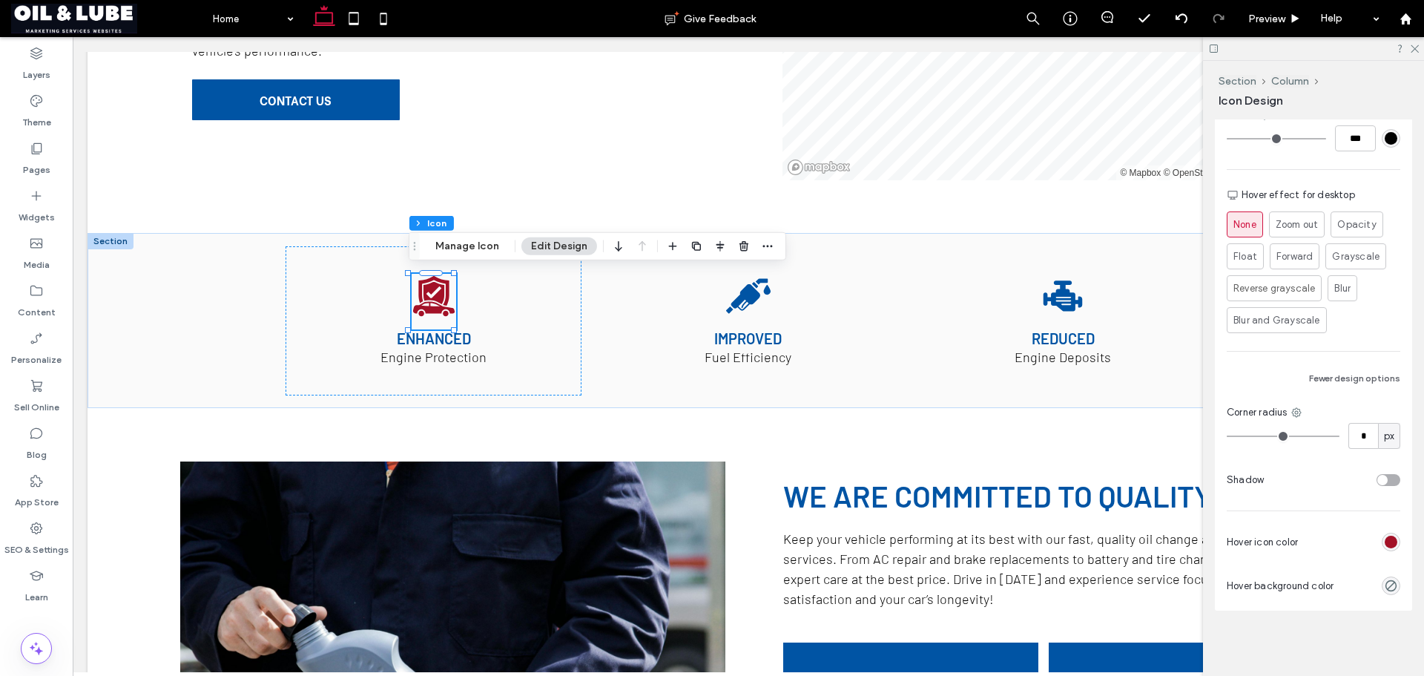
click at [1386, 543] on div "rgb(163, 17, 39)" at bounding box center [1391, 541] width 13 height 13
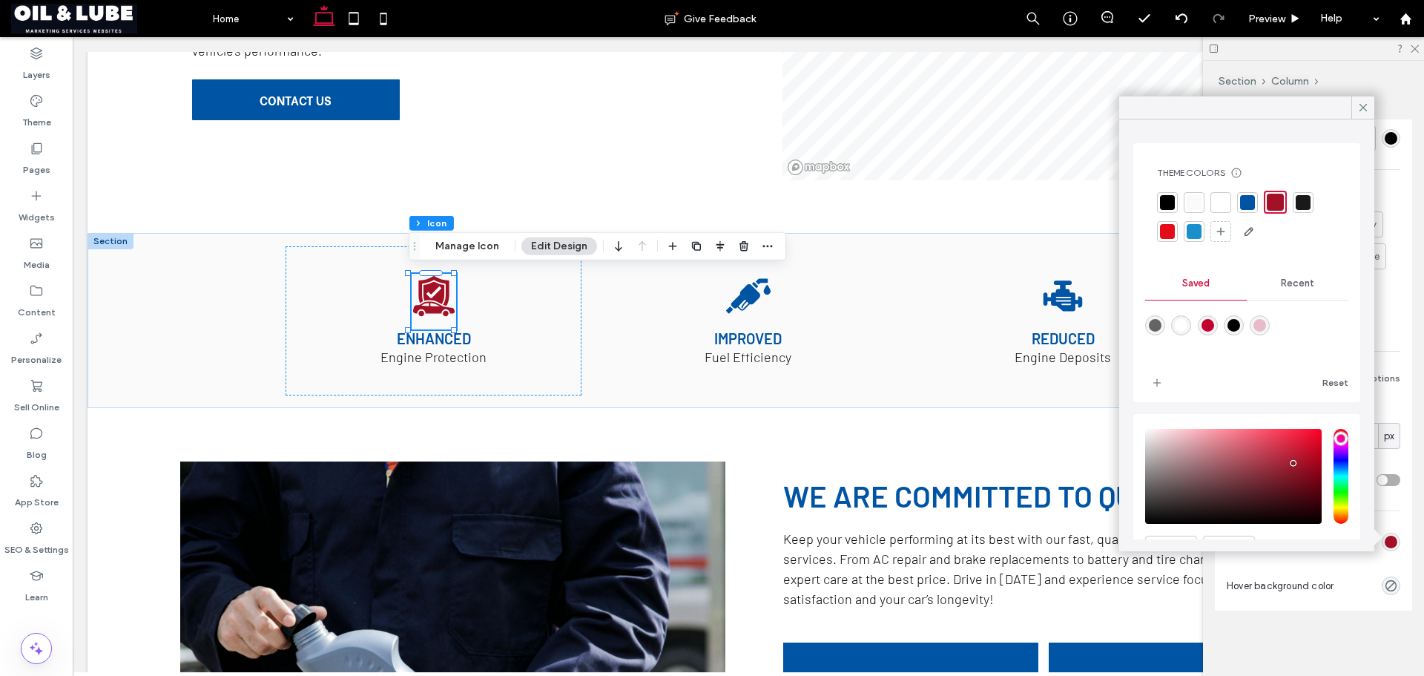
click at [1285, 279] on span "Recent" at bounding box center [1297, 283] width 33 height 12
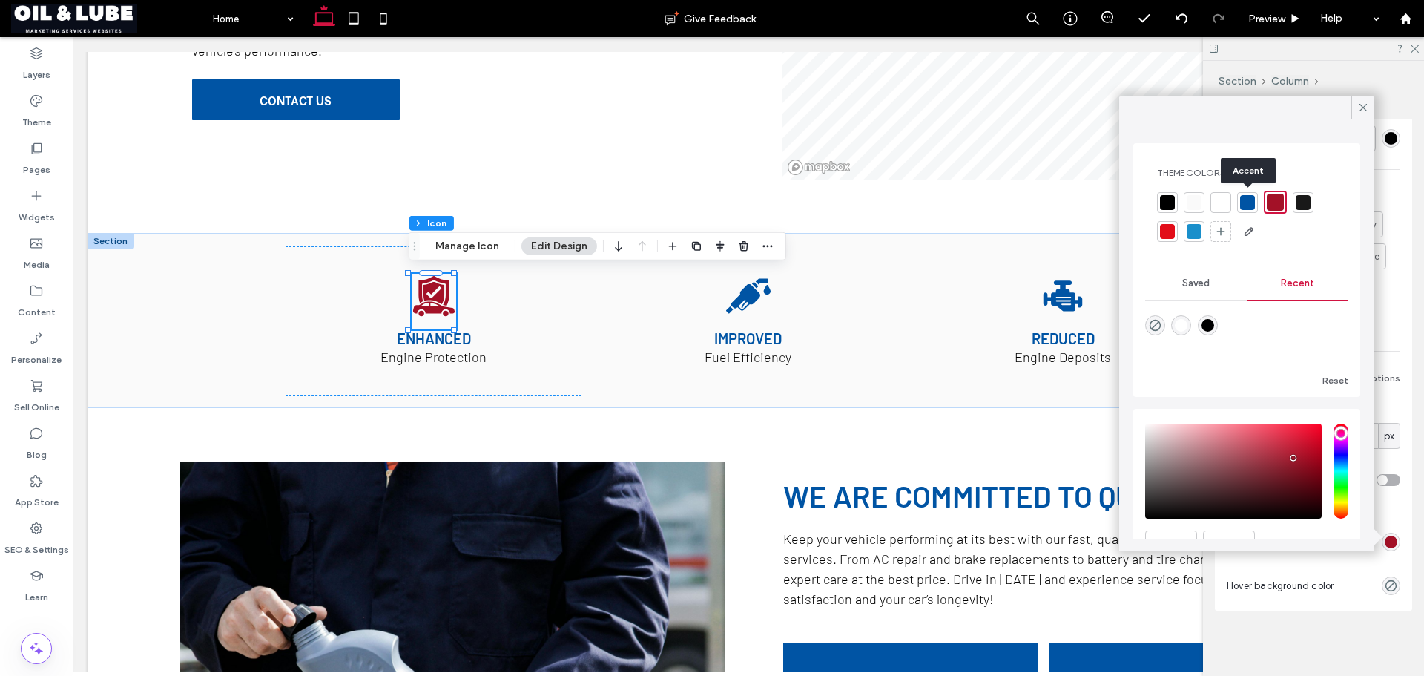
click at [1248, 202] on div at bounding box center [1247, 202] width 15 height 15
click at [1368, 106] on icon at bounding box center [1362, 107] width 13 height 13
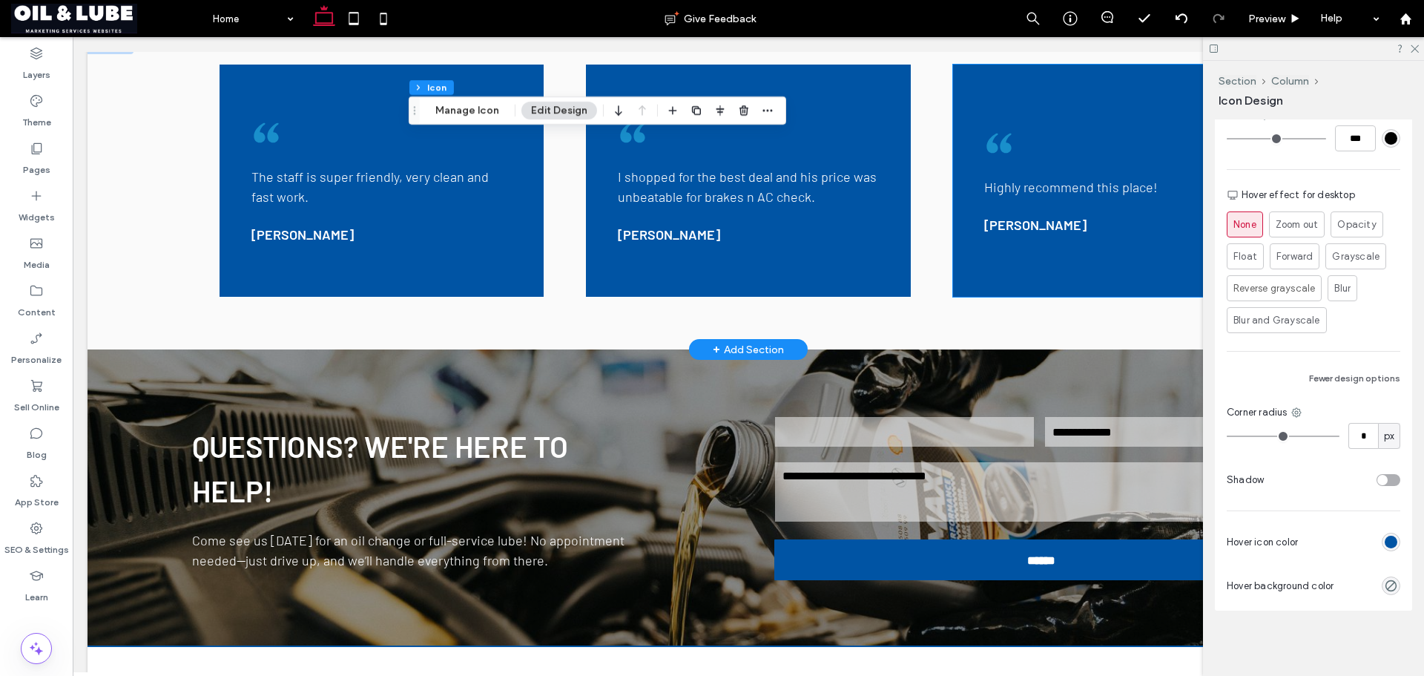
scroll to position [2522, 0]
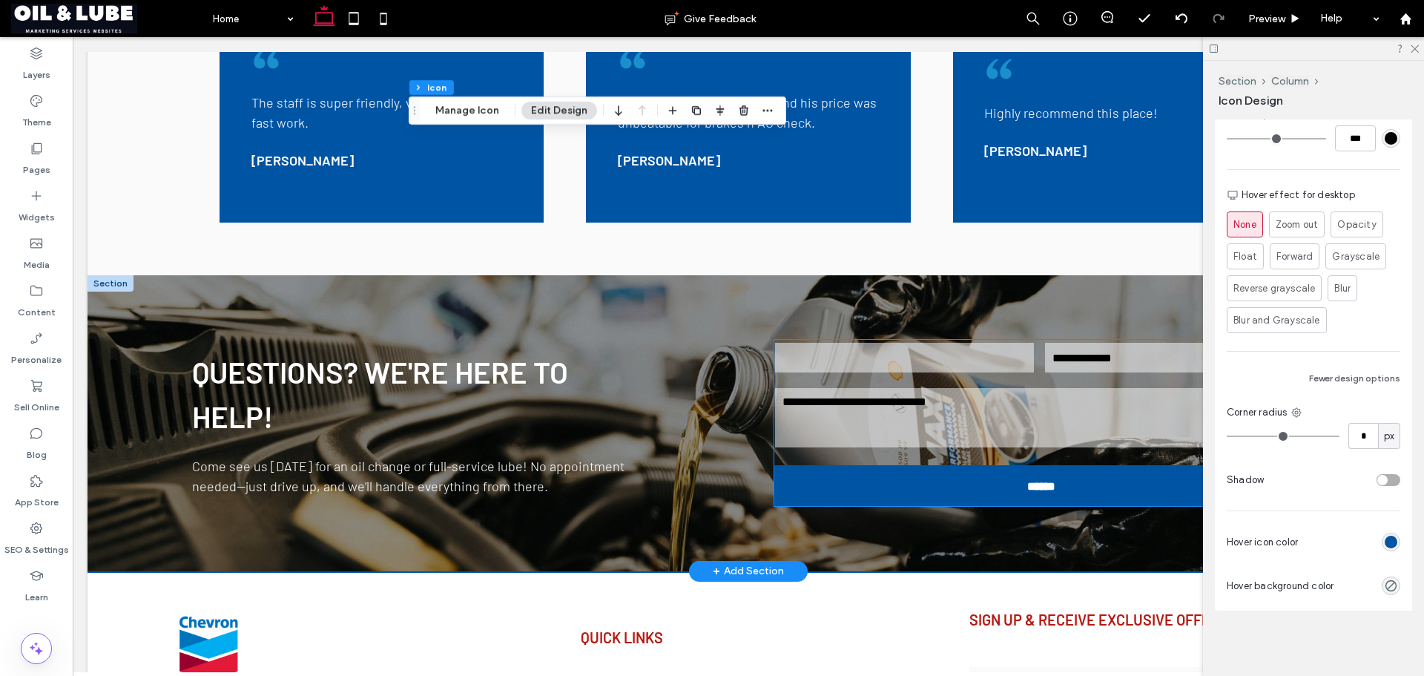
click at [939, 380] on div "Message:" at bounding box center [1040, 417] width 540 height 75
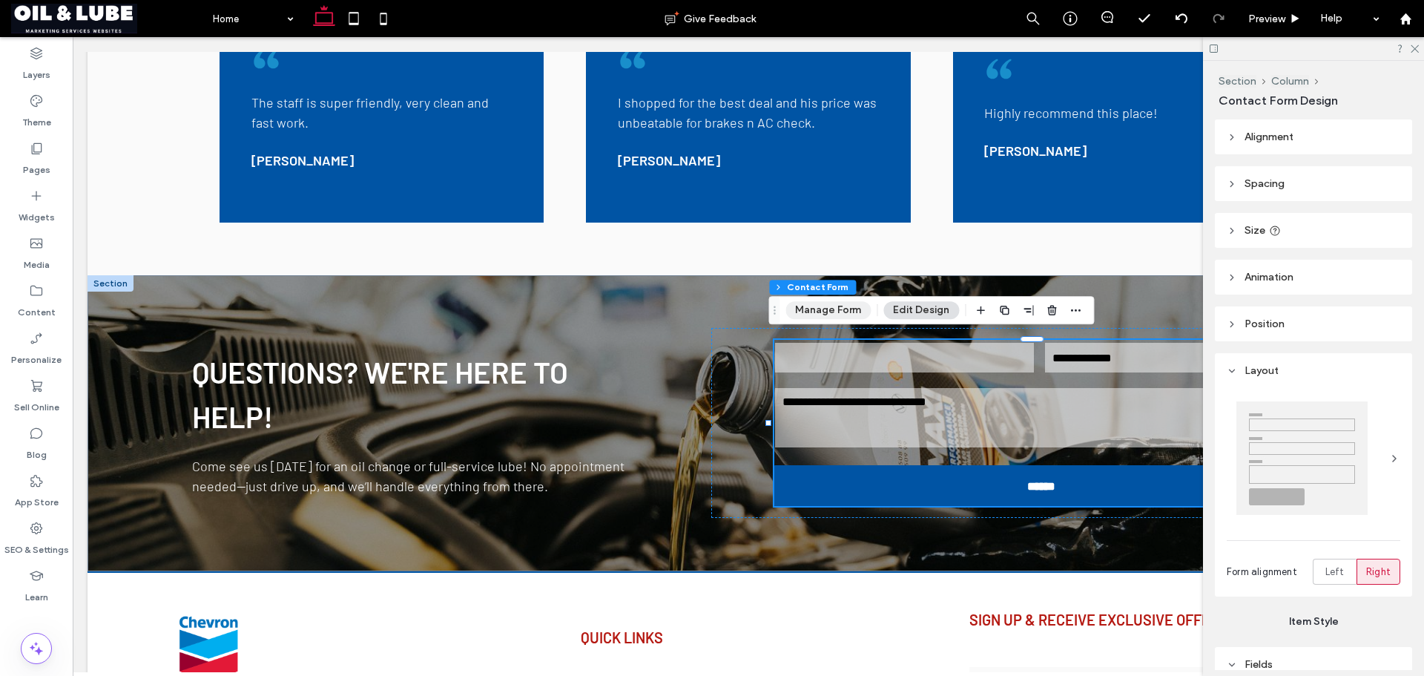
click at [822, 308] on button "Manage Form" at bounding box center [827, 310] width 85 height 18
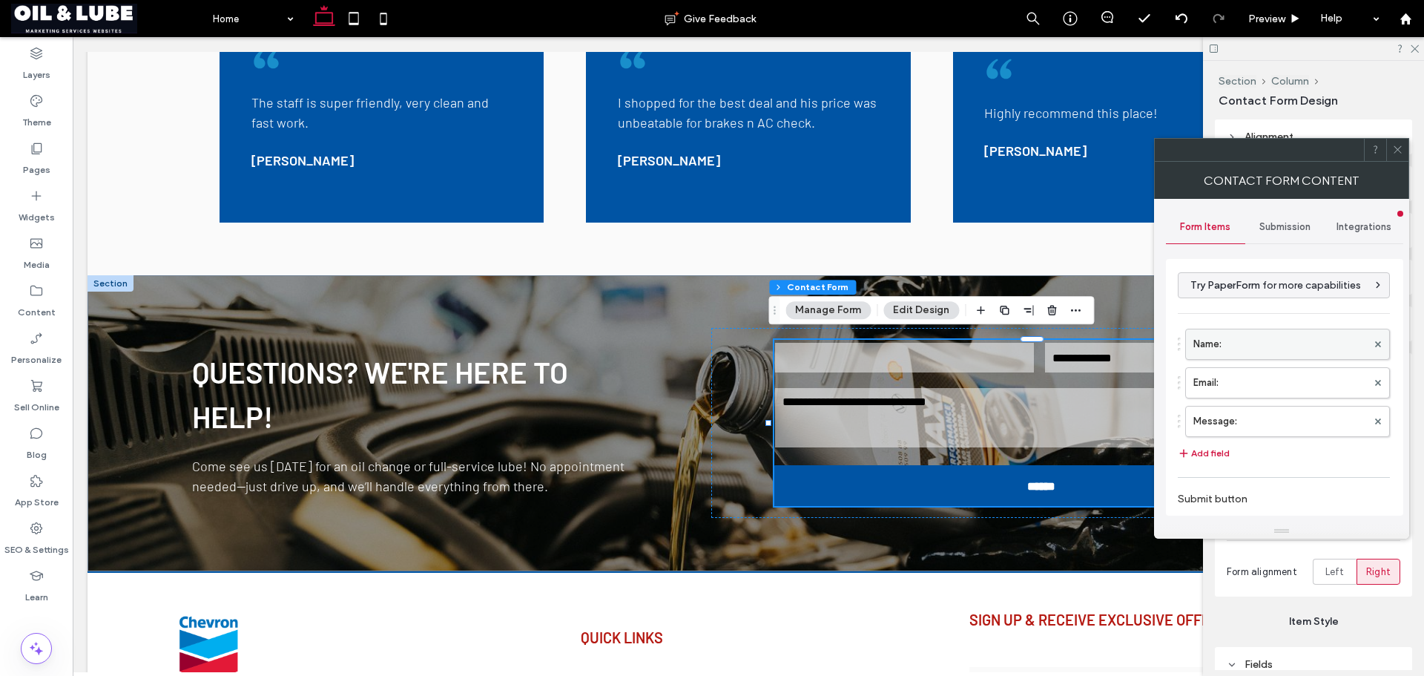
click at [1256, 346] on label "Name:" at bounding box center [1280, 344] width 174 height 30
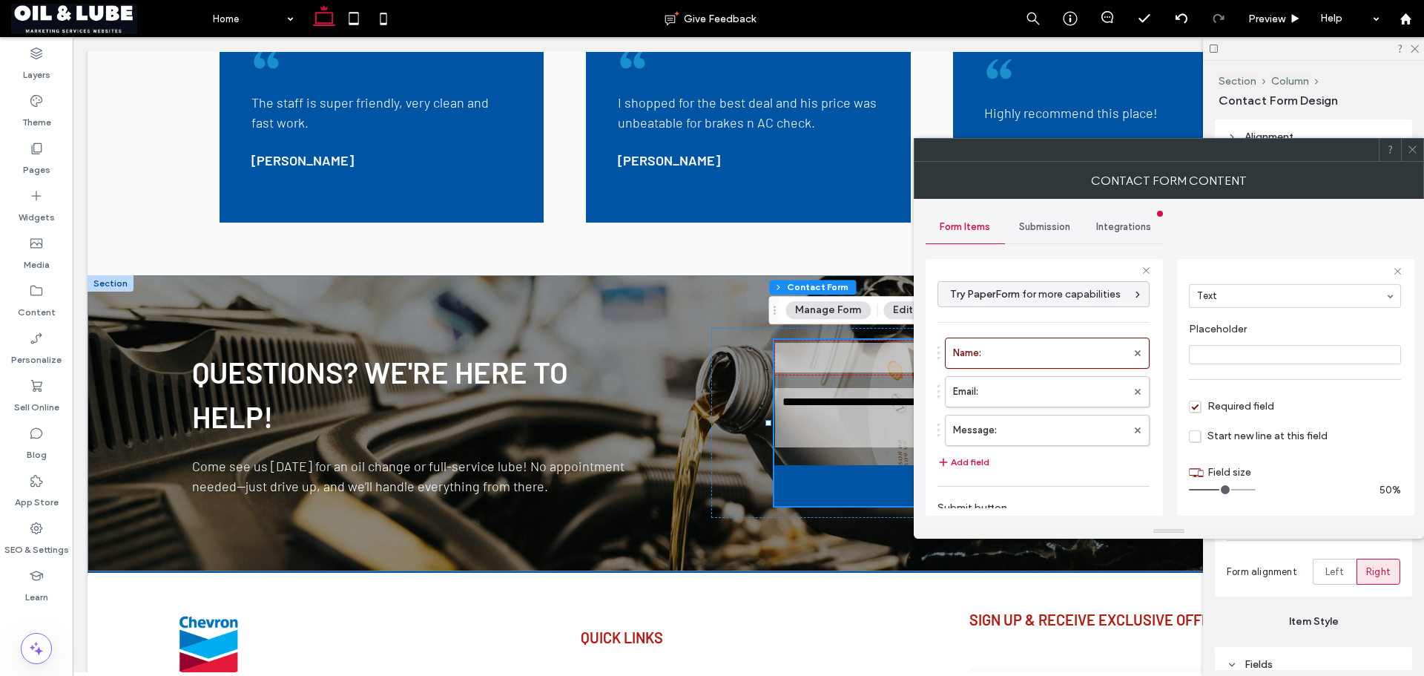
scroll to position [30, 0]
click at [1240, 421] on input "Placeholder" at bounding box center [1295, 427] width 212 height 19
type input "*****"
click at [1066, 392] on label "Email:" at bounding box center [1040, 392] width 174 height 30
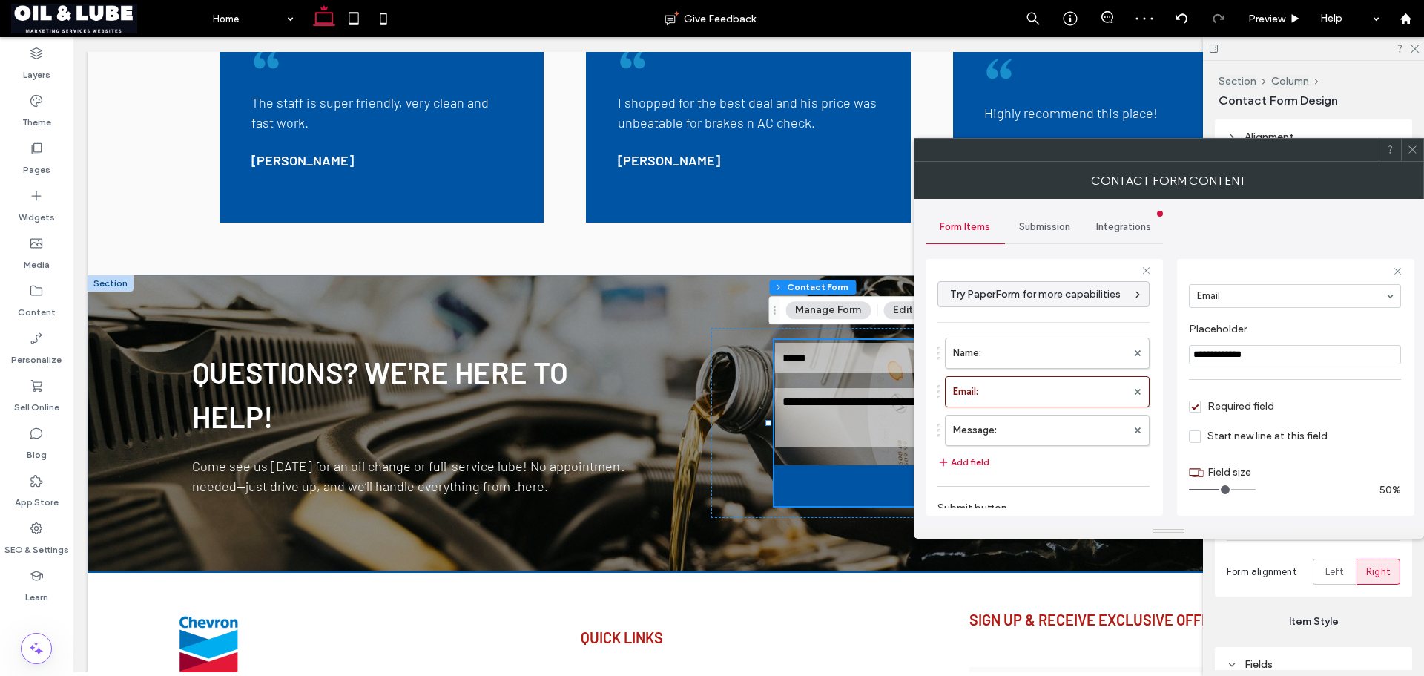
click at [1280, 355] on input "**********" at bounding box center [1295, 354] width 212 height 19
type input "**********"
click at [998, 425] on label "Message:" at bounding box center [1040, 430] width 174 height 30
type input "**"
click at [1414, 153] on icon at bounding box center [1412, 149] width 11 height 11
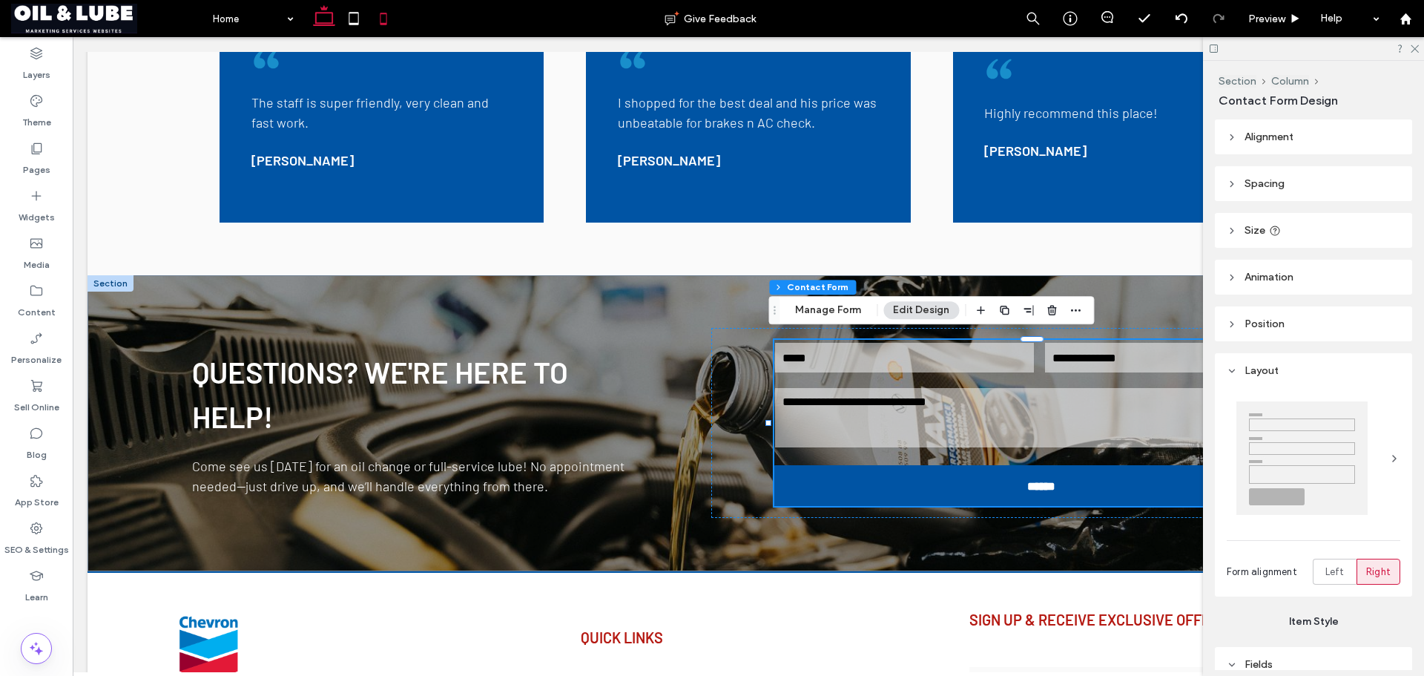
click at [385, 10] on icon at bounding box center [384, 19] width 30 height 30
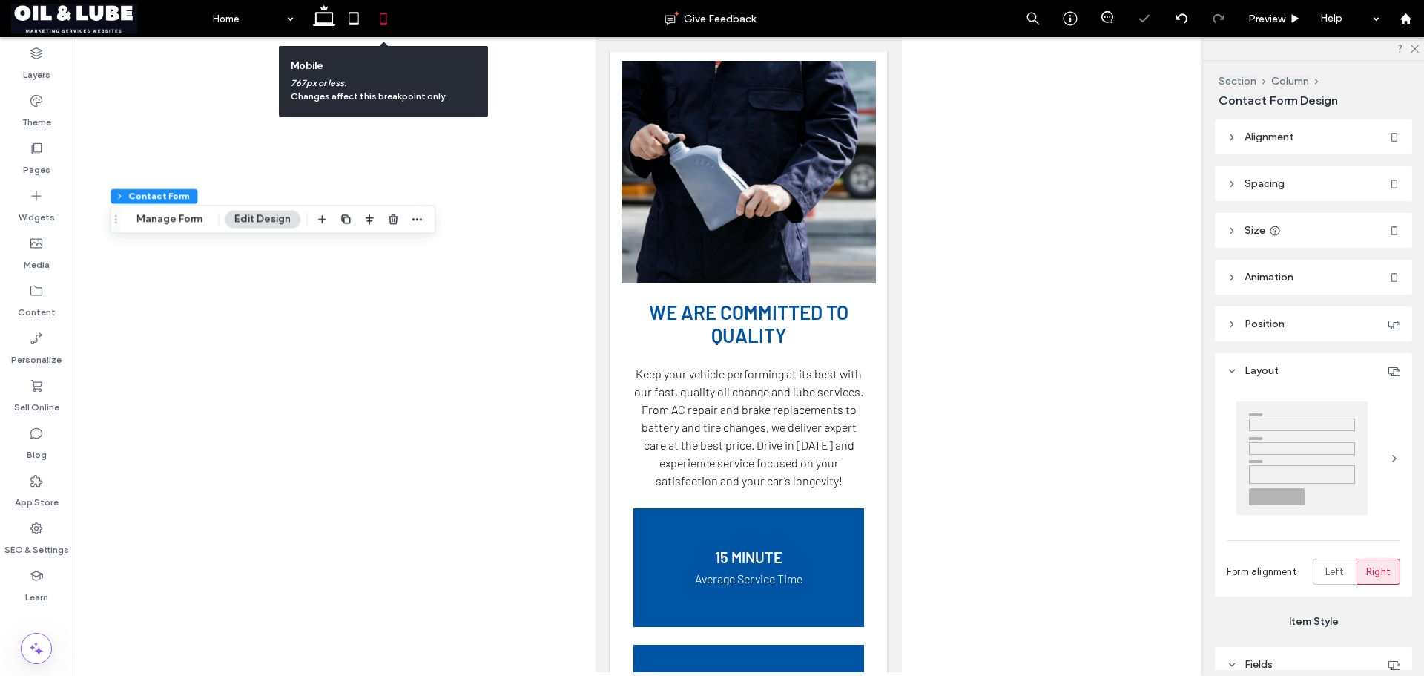
type input "***"
type input "*****"
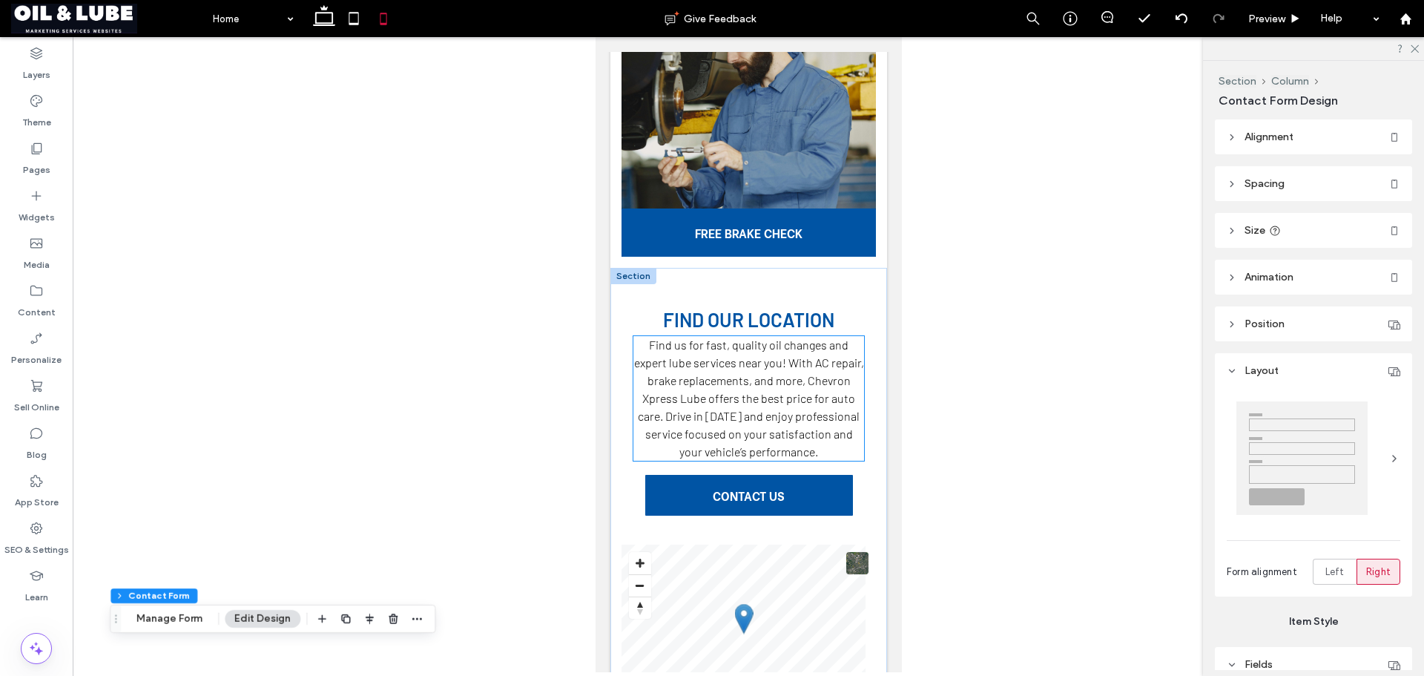
scroll to position [1700, 0]
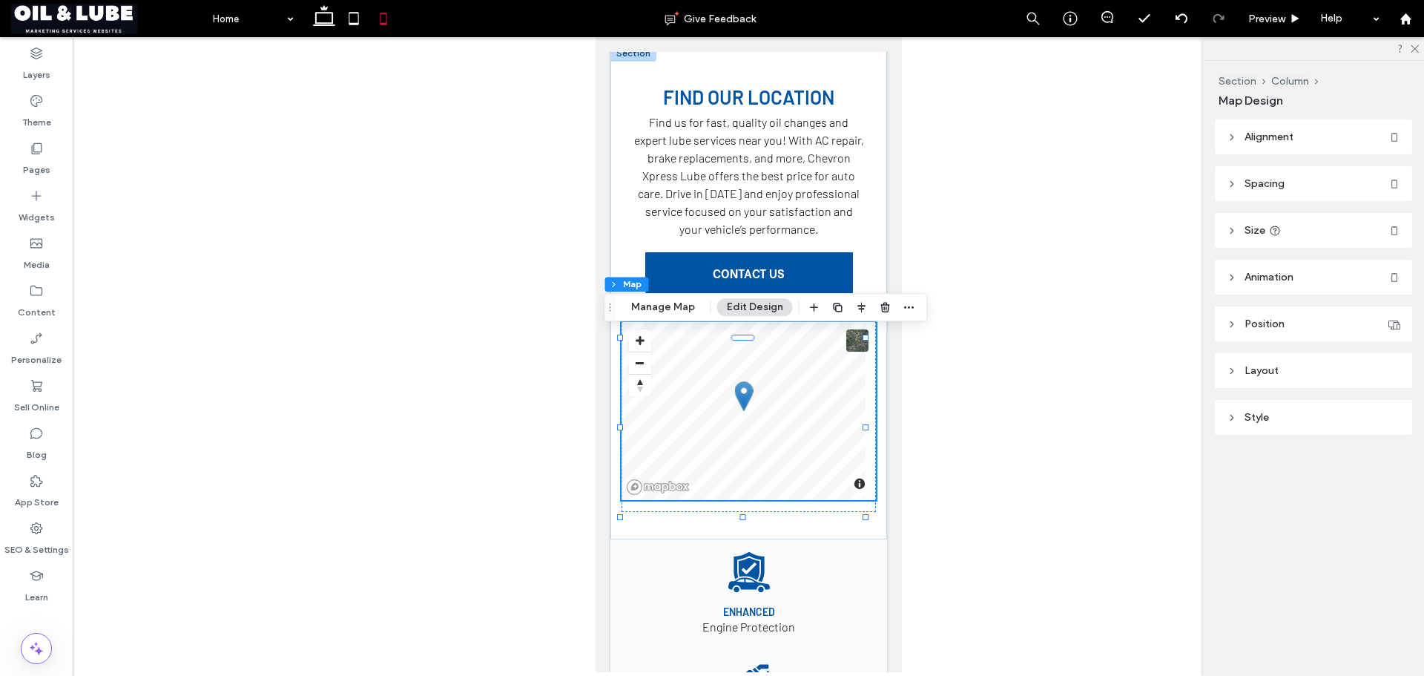
click at [1321, 234] on header "Size" at bounding box center [1313, 230] width 197 height 35
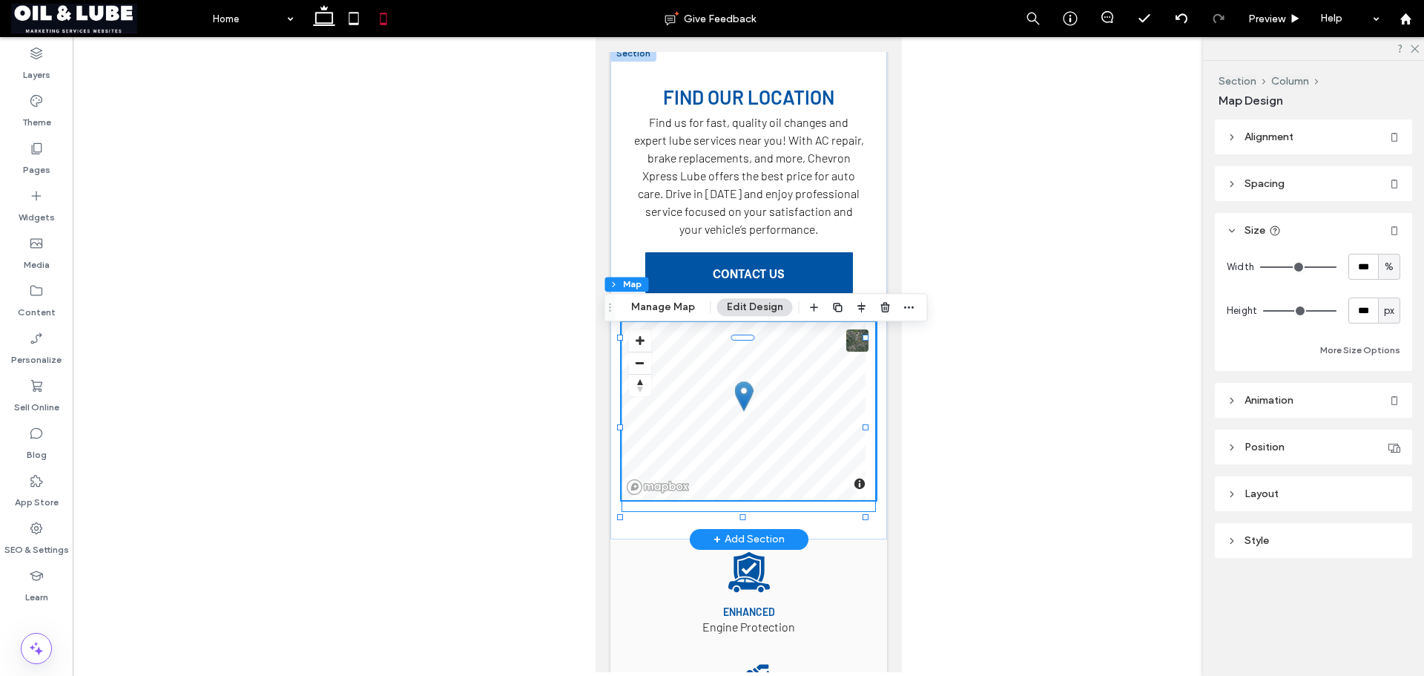
click at [805, 512] on div "© Mapbox © OpenStreetMap Improve this map" at bounding box center [748, 411] width 254 height 202
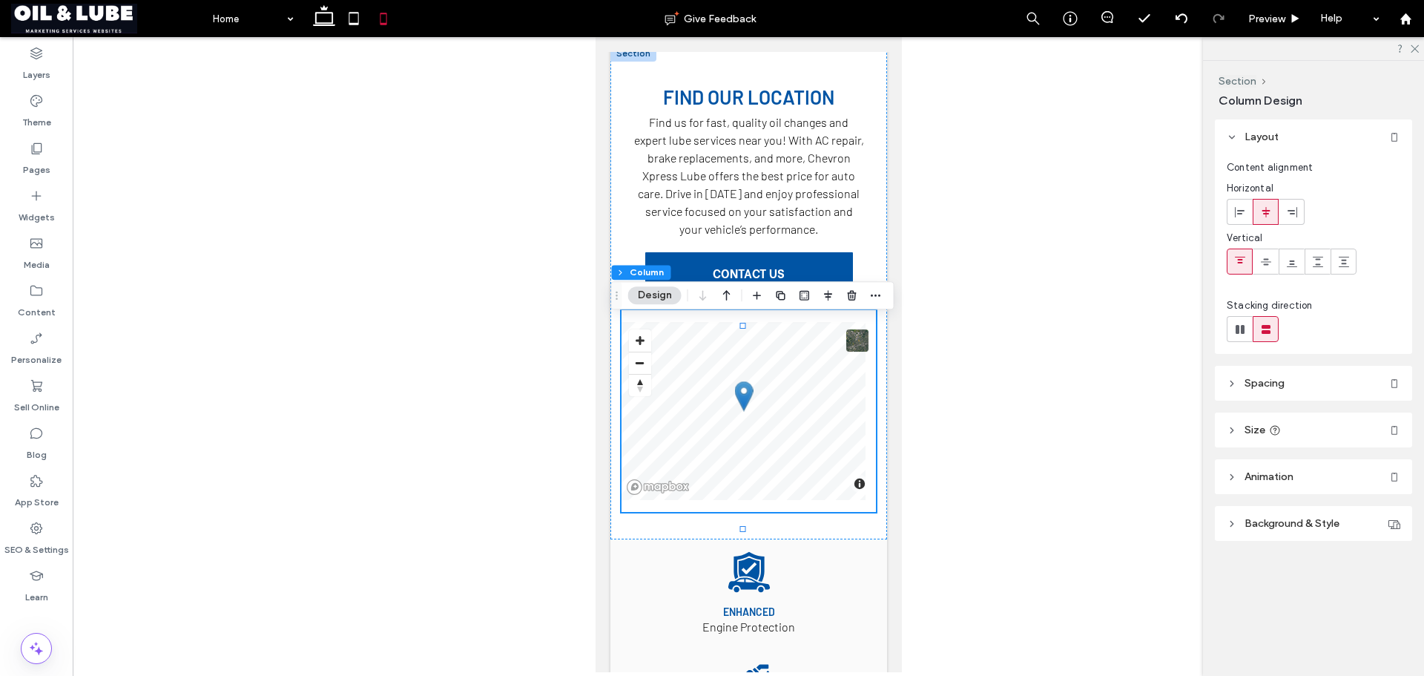
click at [1290, 429] on header "Size" at bounding box center [1313, 429] width 197 height 35
click at [1314, 377] on header "Spacing" at bounding box center [1313, 383] width 197 height 35
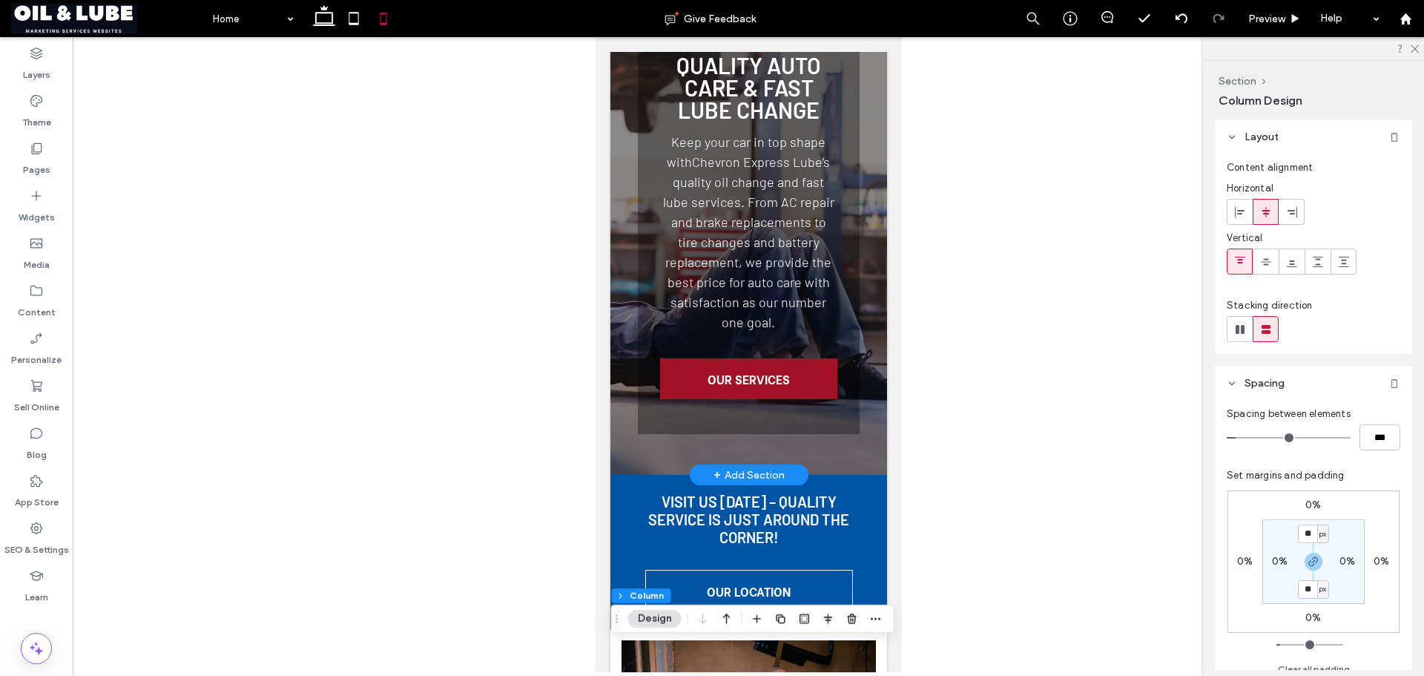
scroll to position [0, 0]
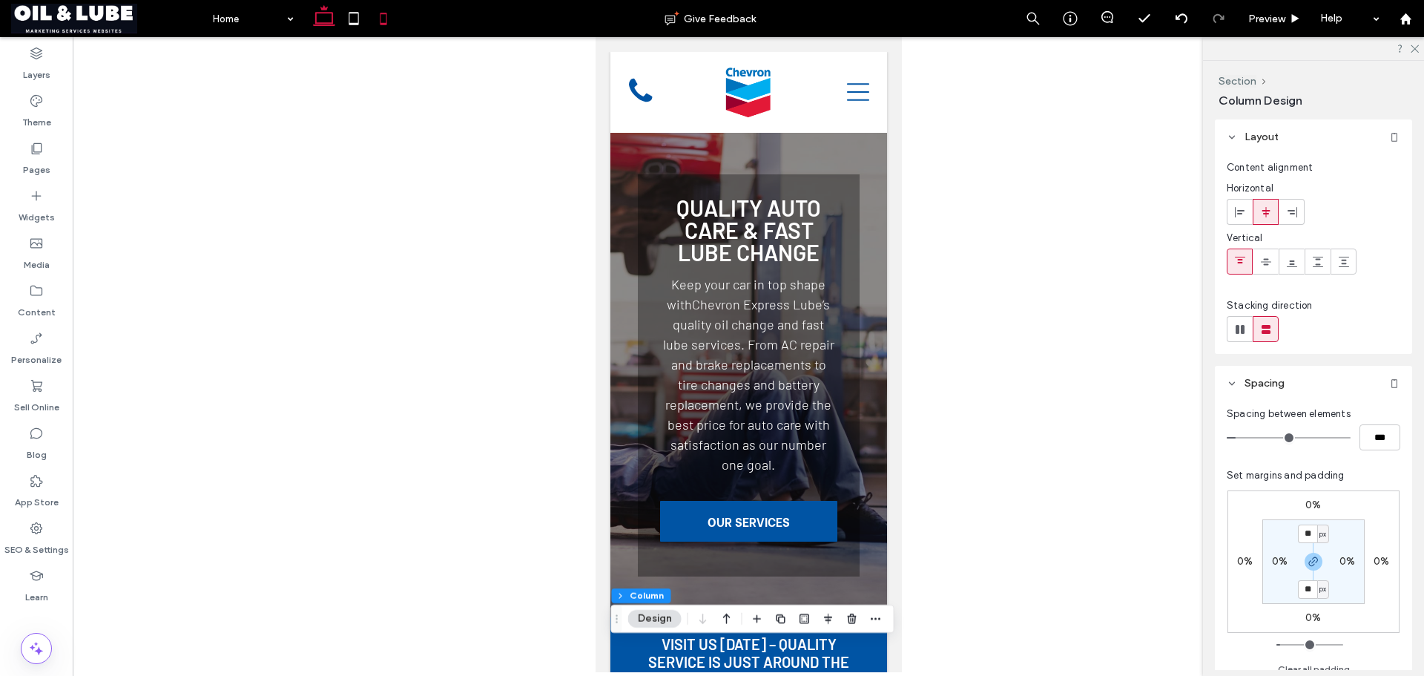
drag, startPoint x: 317, startPoint y: 16, endPoint x: 271, endPoint y: 3, distance: 47.0
click at [317, 16] on use at bounding box center [324, 15] width 22 height 21
type input "**"
type input "****"
type input "*"
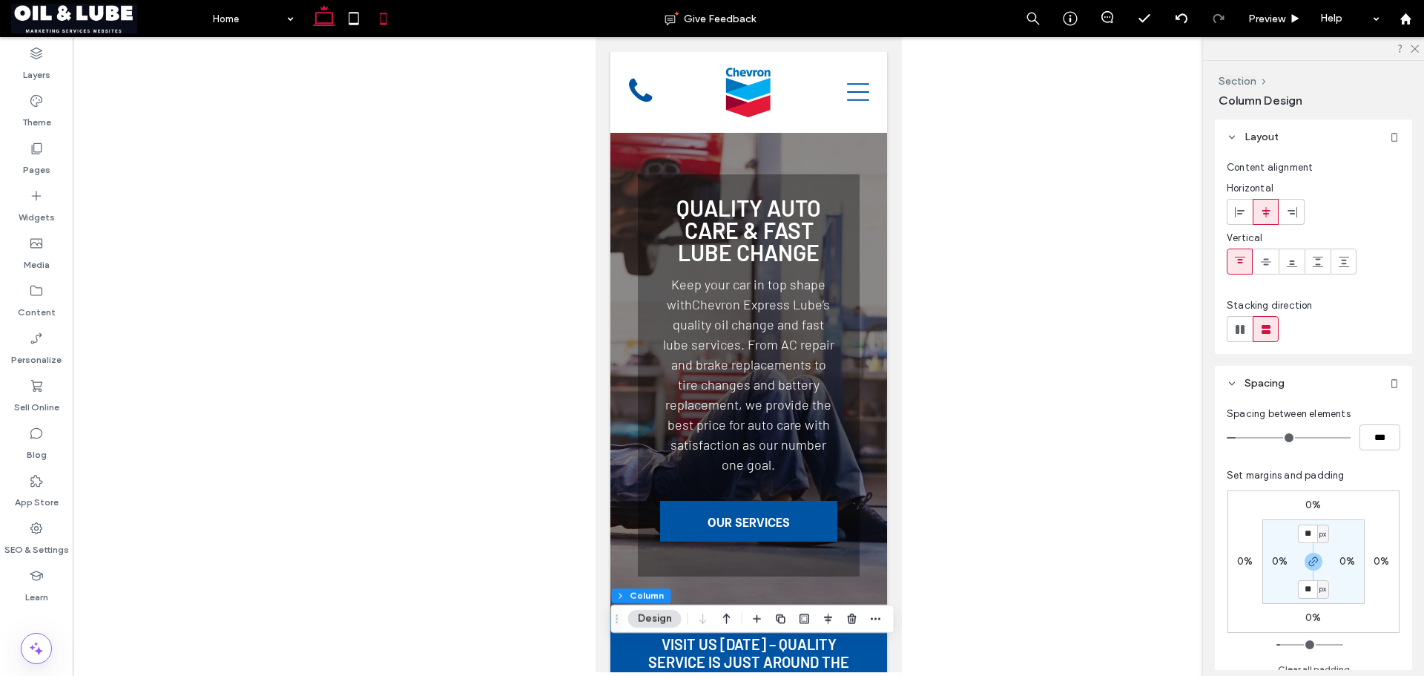
type input "*"
type input "**"
type input "***"
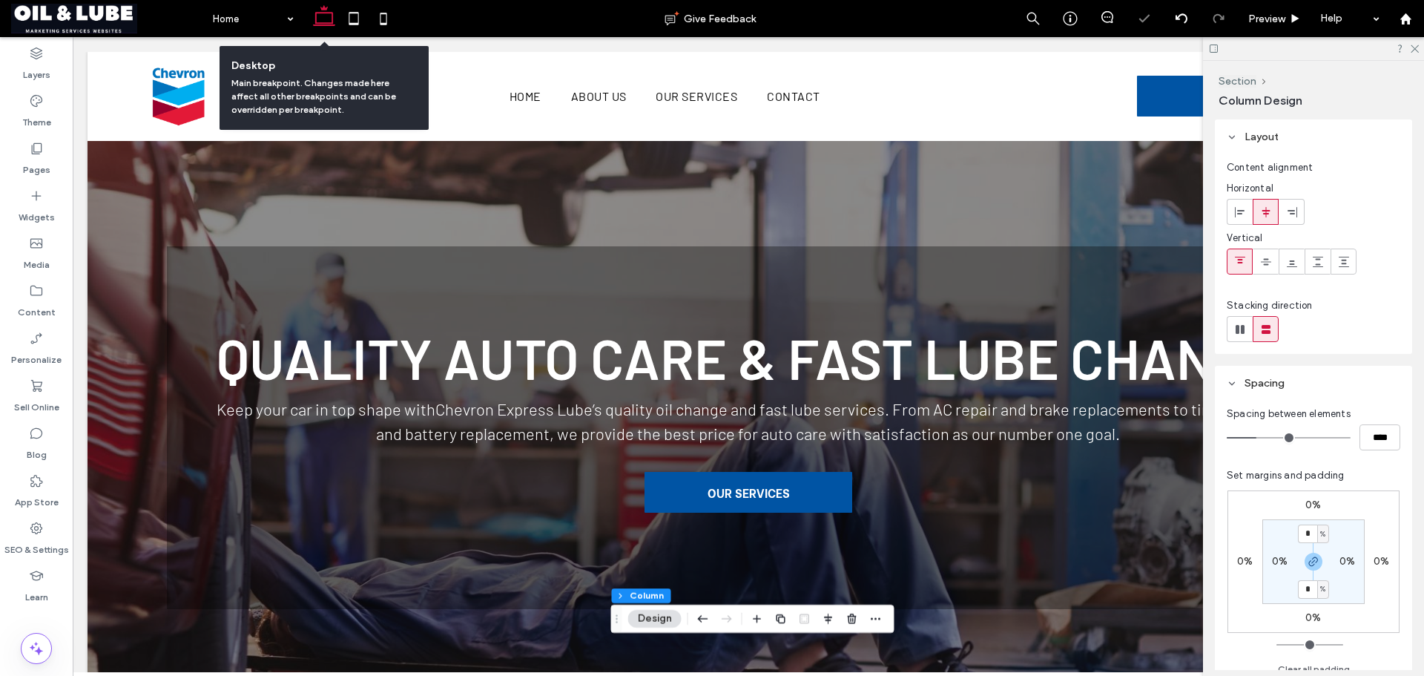
scroll to position [88, 0]
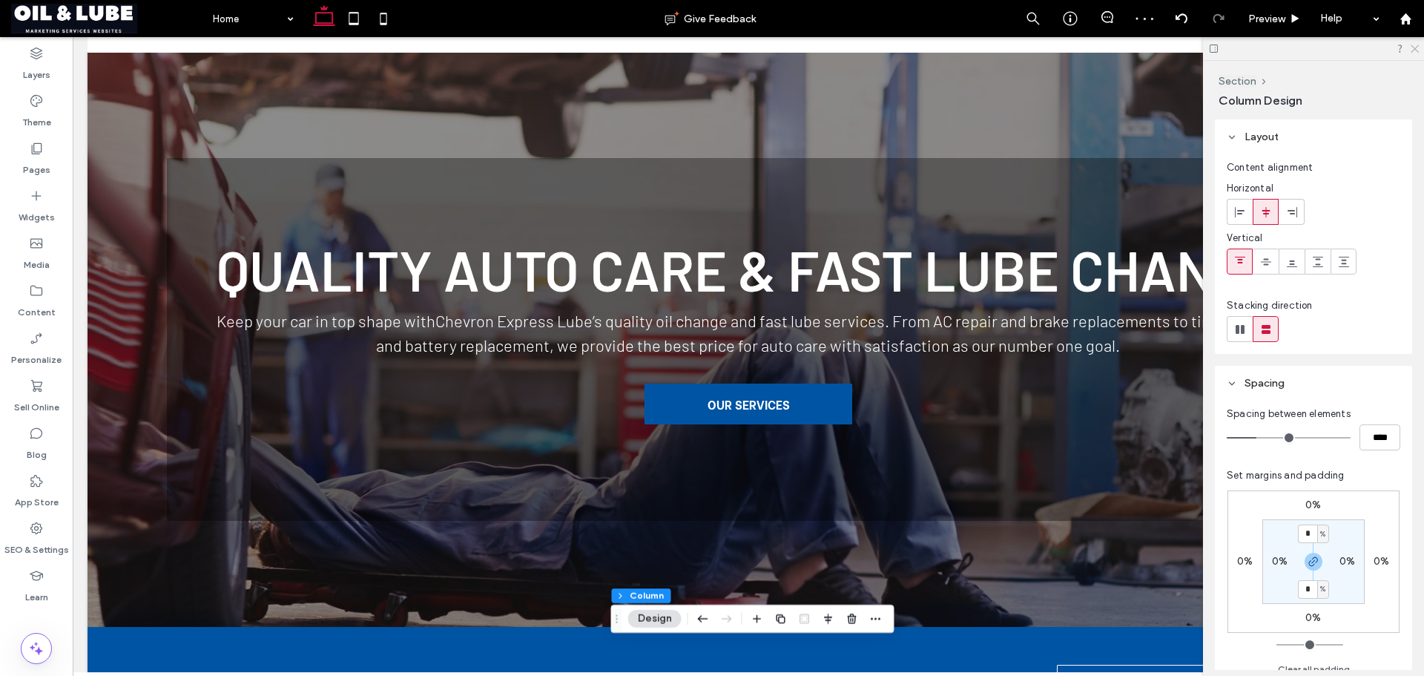
click at [1415, 44] on icon at bounding box center [1414, 48] width 10 height 10
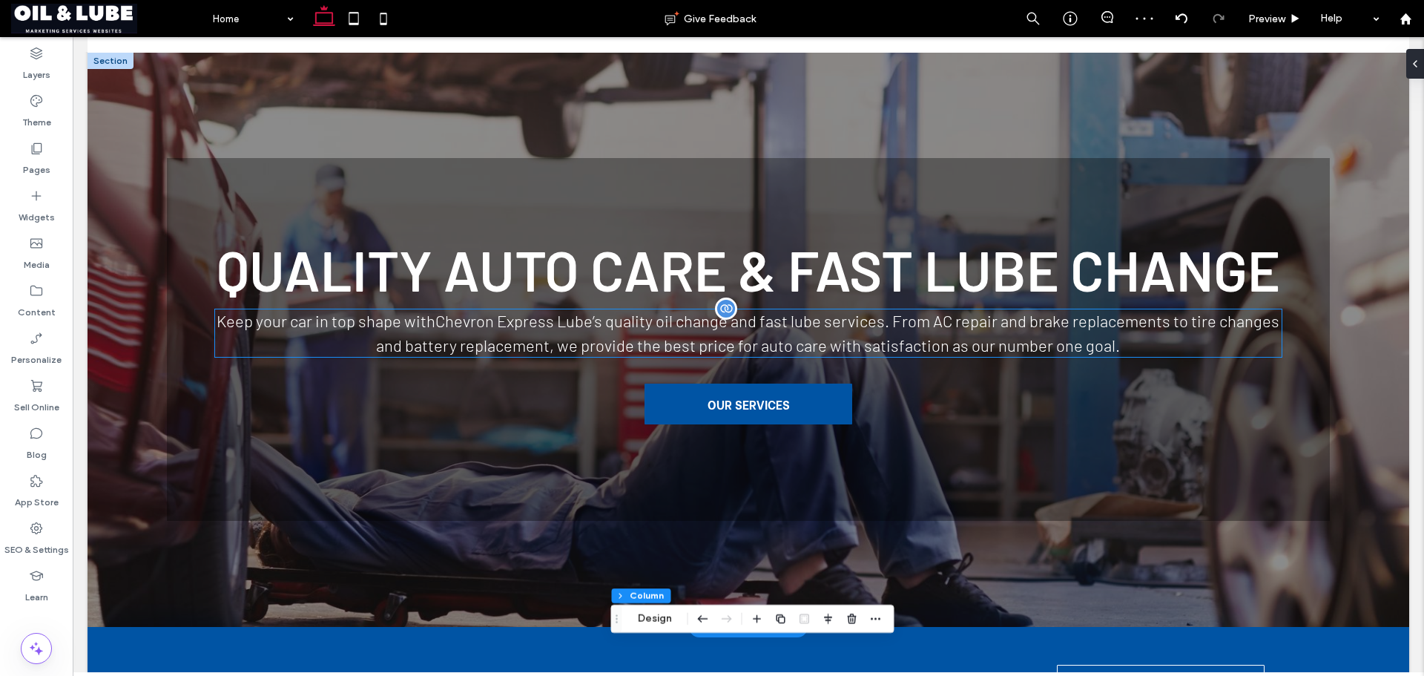
scroll to position [237, 0]
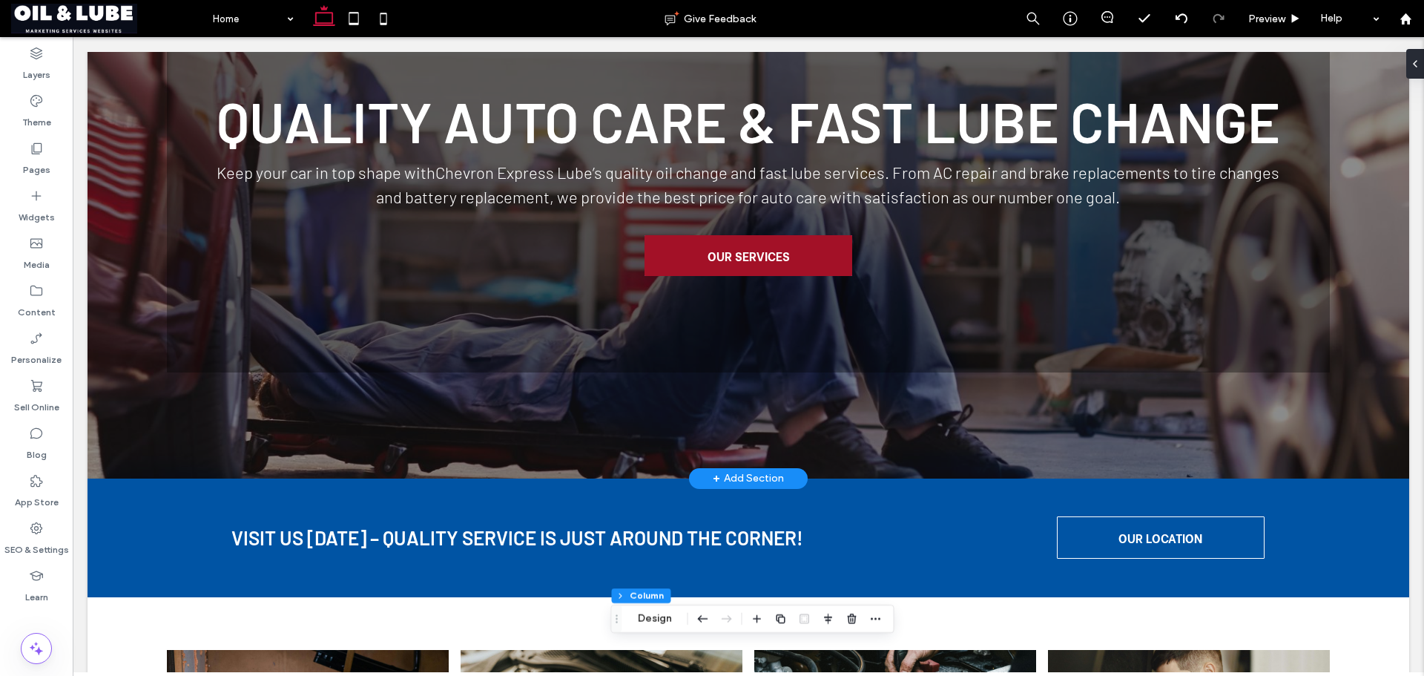
click at [801, 276] on link "OUR SERVICES" at bounding box center [748, 255] width 208 height 41
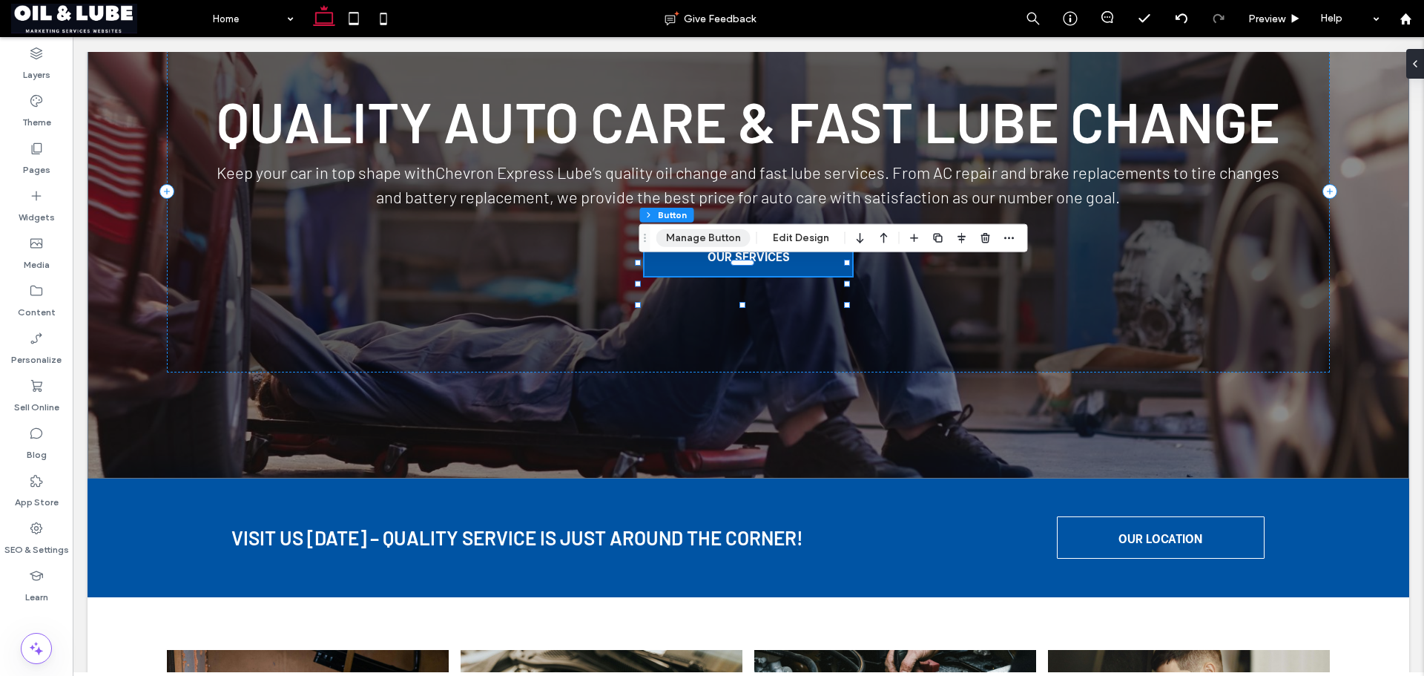
click at [714, 244] on button "Manage Button" at bounding box center [703, 238] width 94 height 18
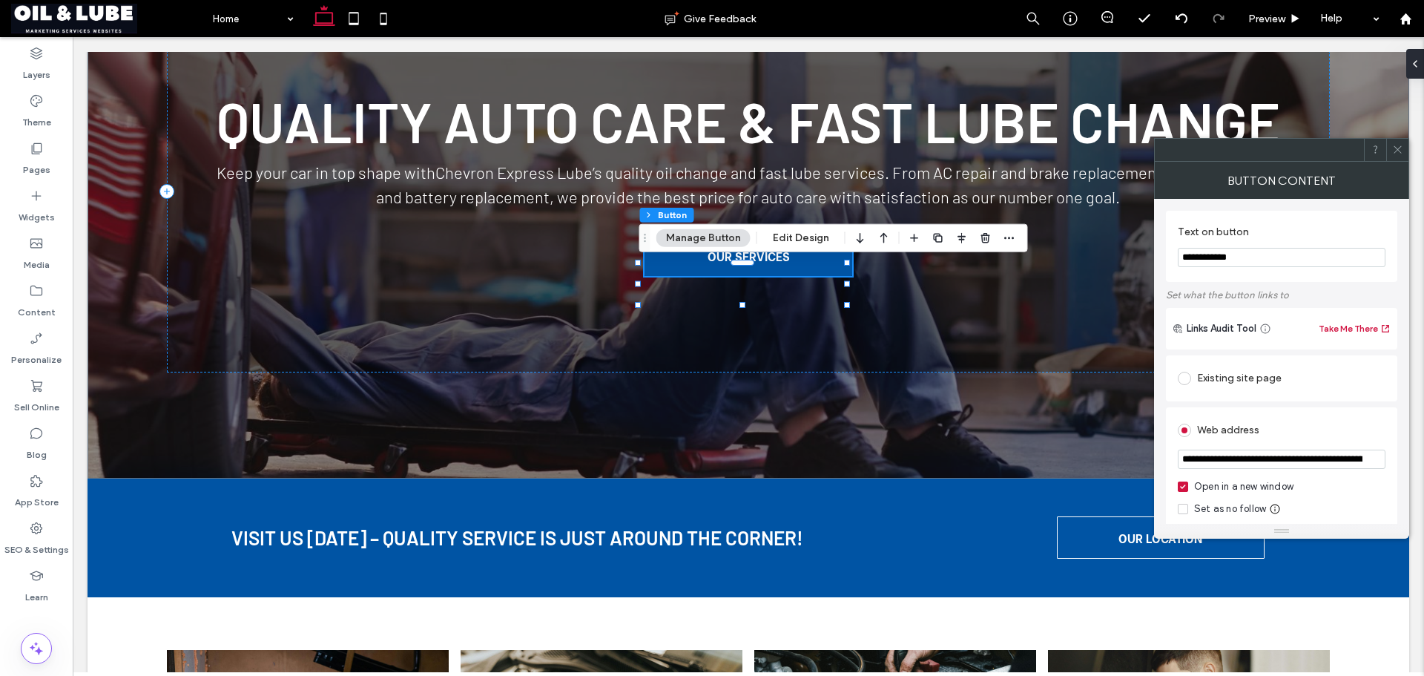
click at [1262, 380] on div "Existing site page" at bounding box center [1282, 378] width 208 height 24
click at [1400, 153] on icon at bounding box center [1397, 149] width 11 height 11
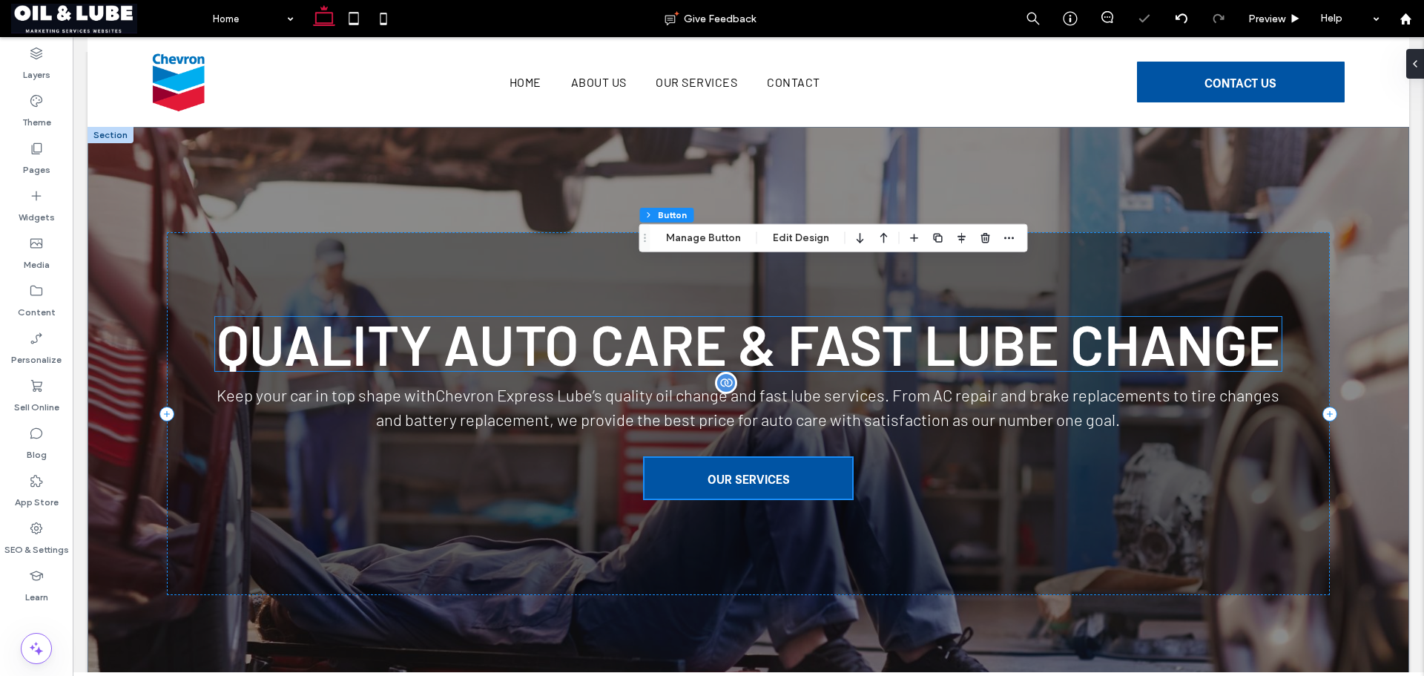
scroll to position [0, 0]
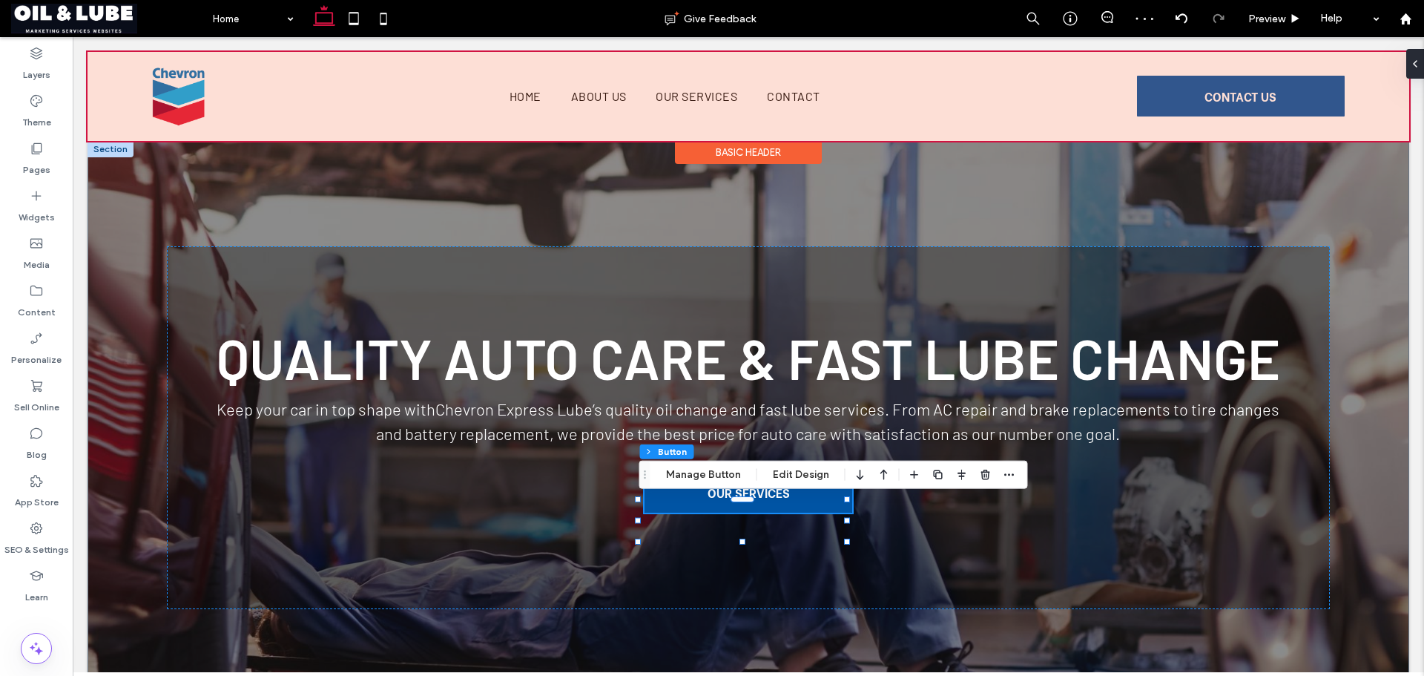
click at [1214, 93] on div at bounding box center [749, 96] width 1322 height 89
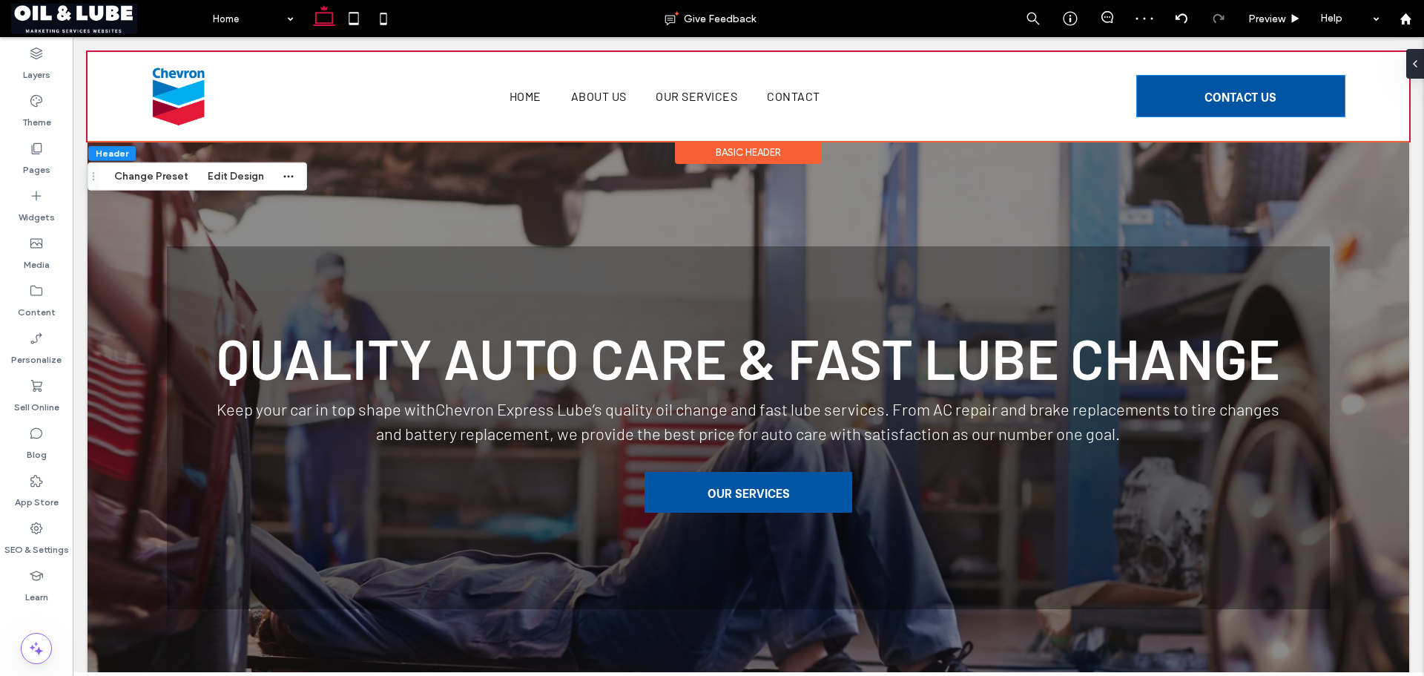
click at [1214, 93] on span "CONTACT US" at bounding box center [1240, 96] width 72 height 41
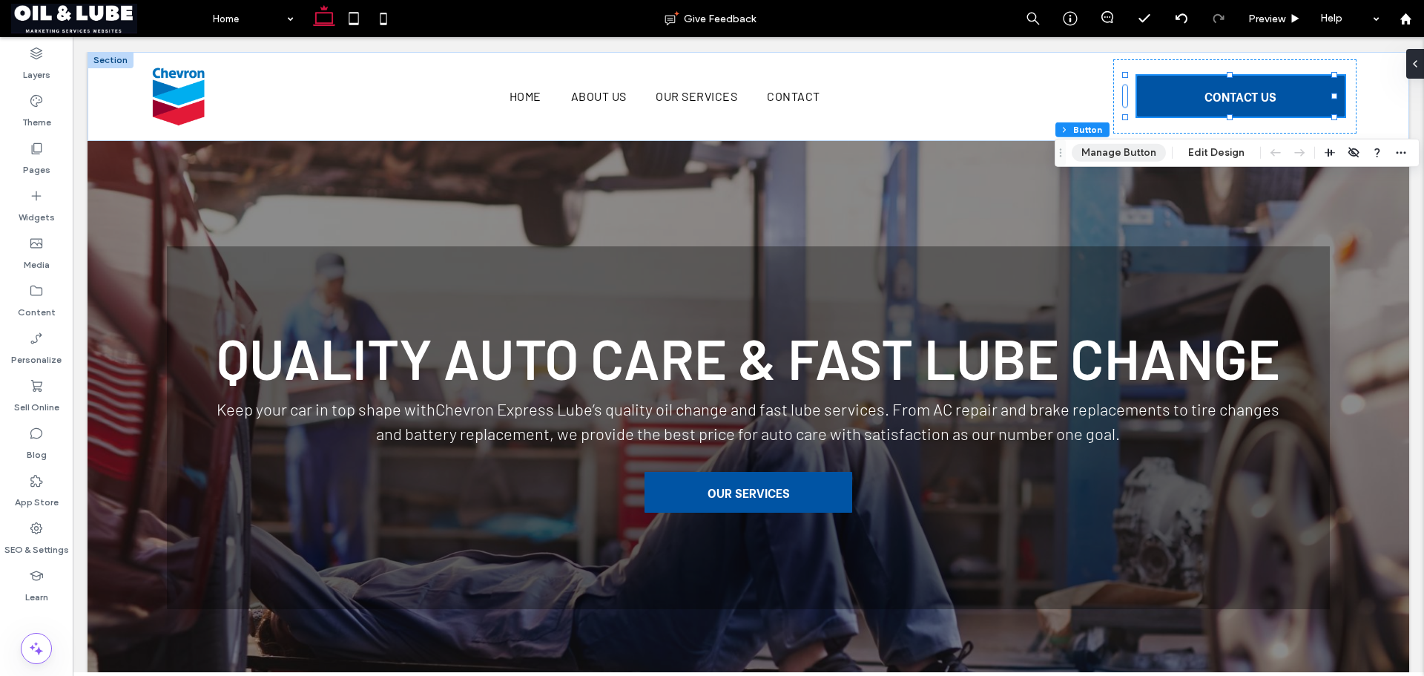
drag, startPoint x: 1112, startPoint y: 154, endPoint x: 1074, endPoint y: 139, distance: 40.9
click at [1112, 154] on button "Manage Button" at bounding box center [1119, 153] width 94 height 18
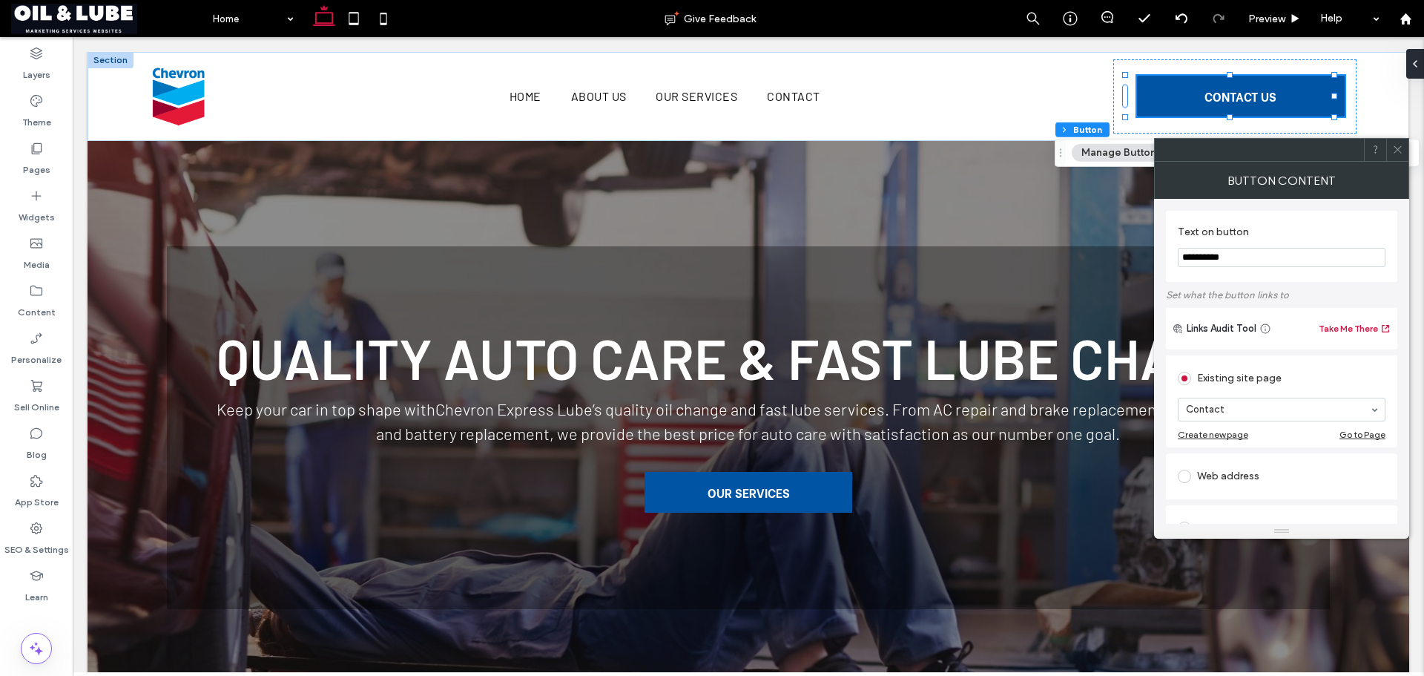
click at [1394, 151] on icon at bounding box center [1397, 149] width 11 height 11
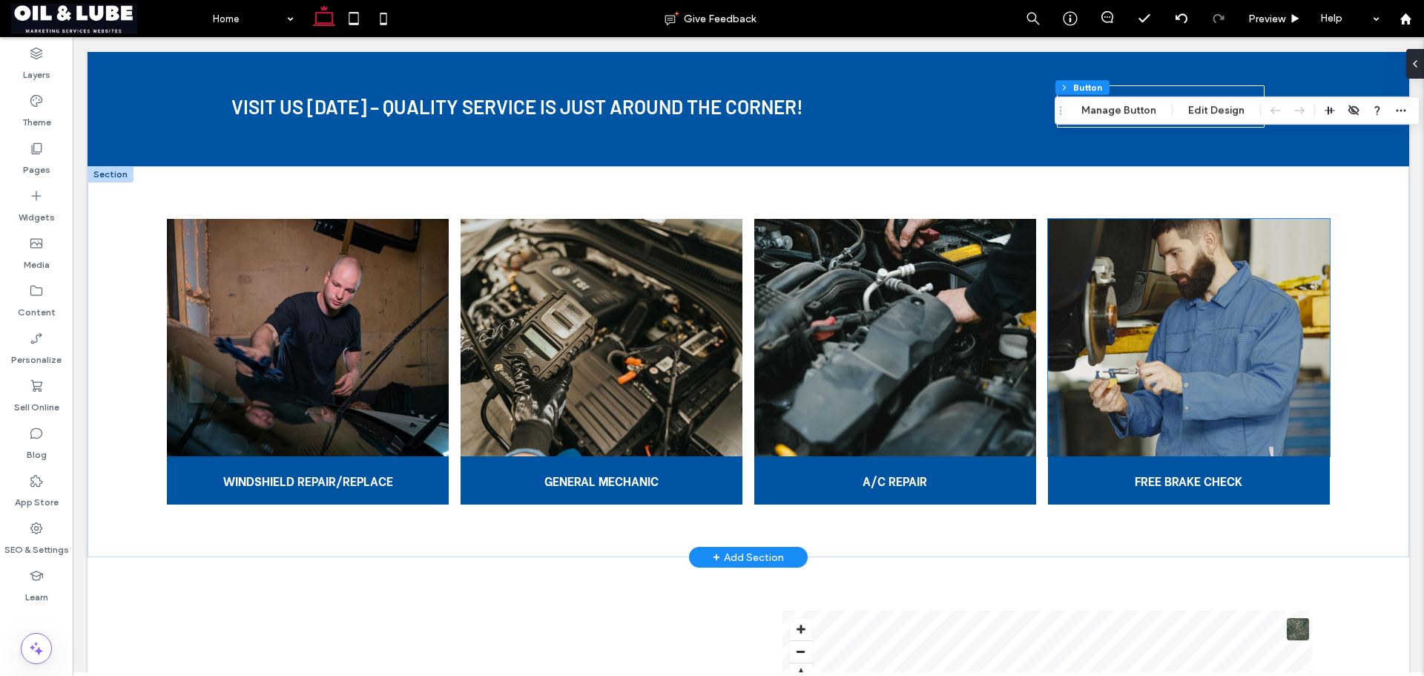
scroll to position [445, 0]
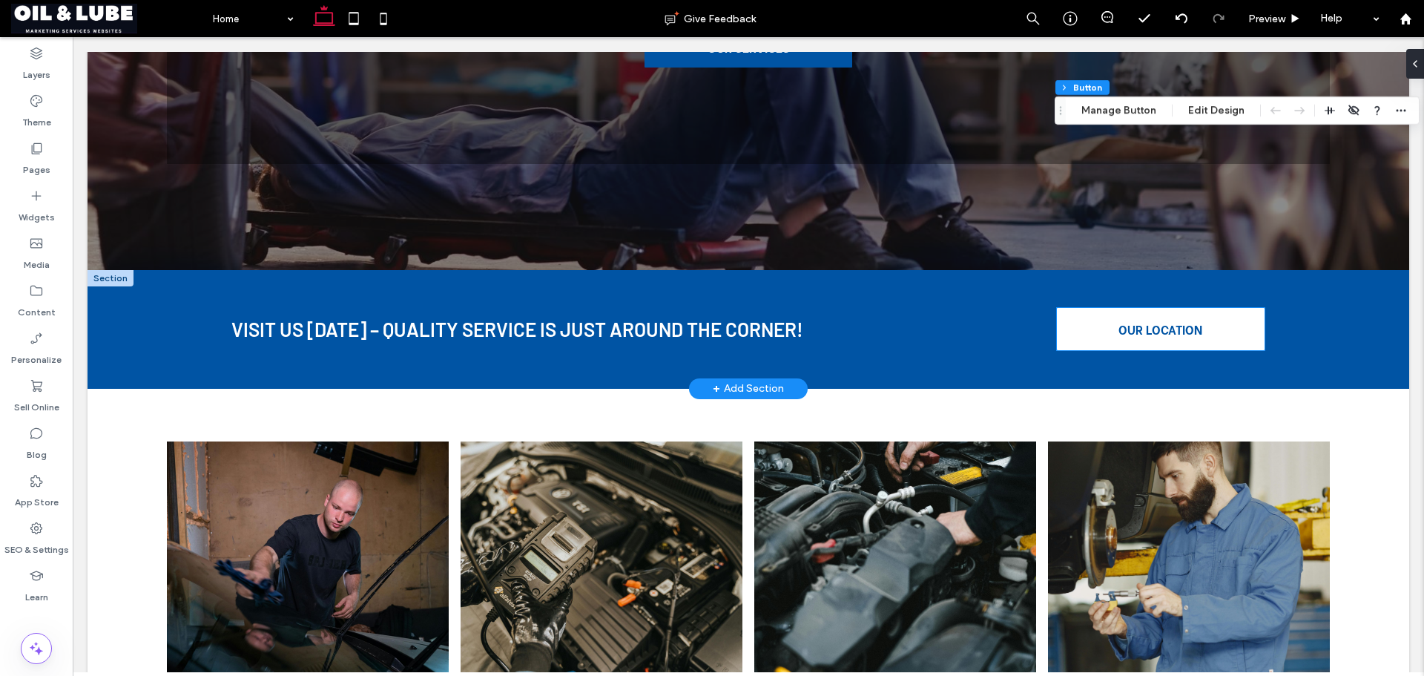
click at [1137, 320] on span "OUR LOCATION" at bounding box center [1160, 328] width 84 height 17
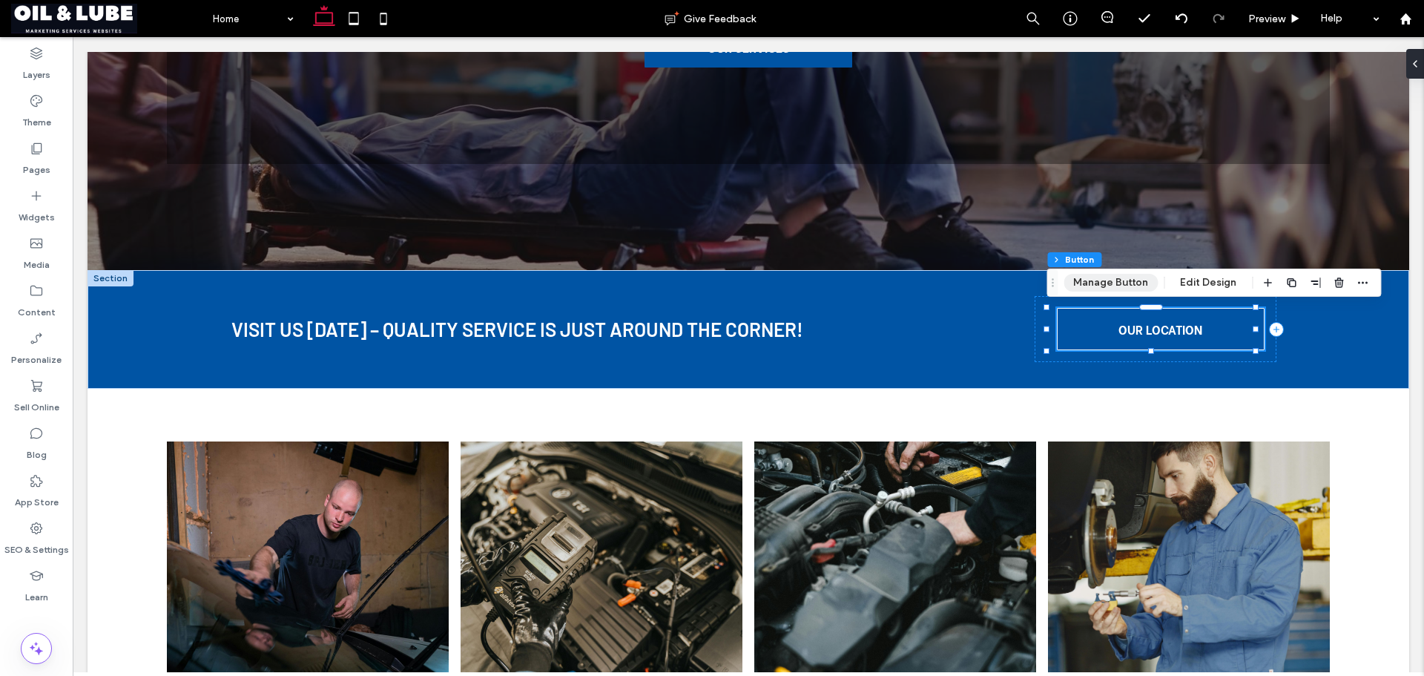
click at [1077, 277] on button "Manage Button" at bounding box center [1111, 283] width 94 height 18
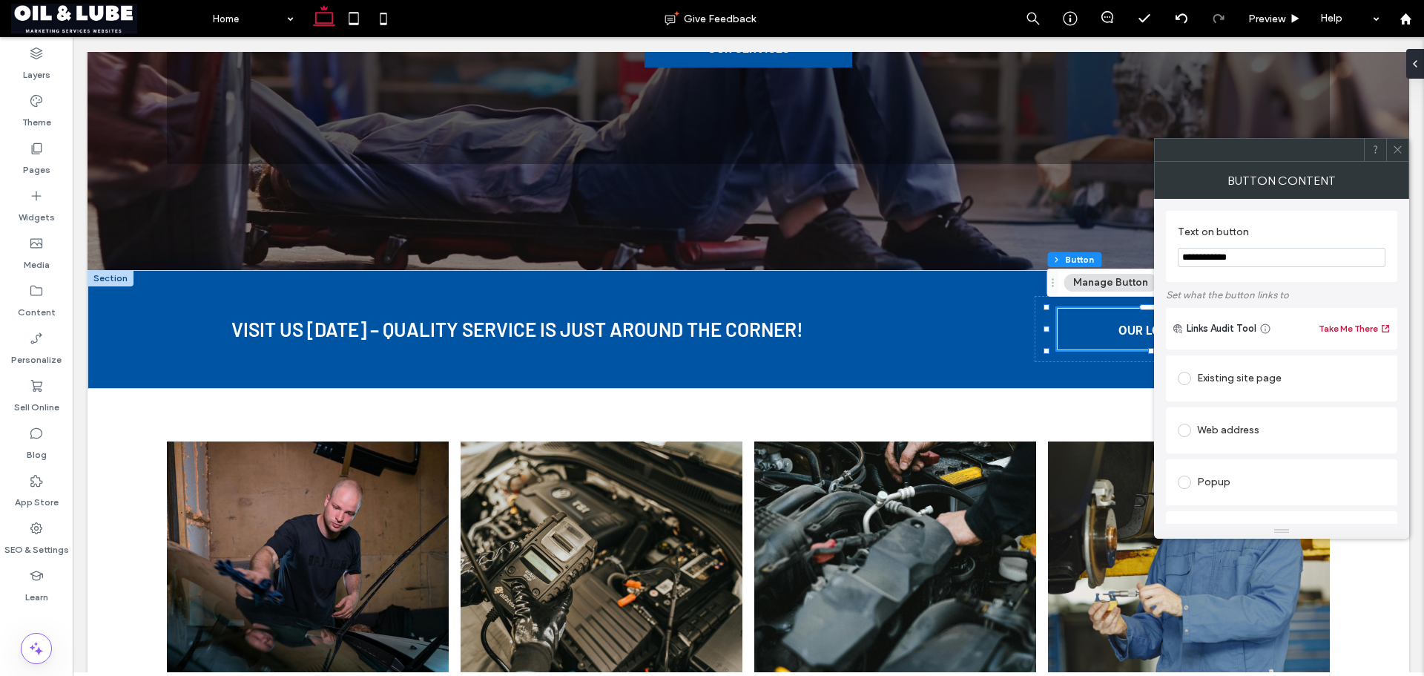
scroll to position [222, 0]
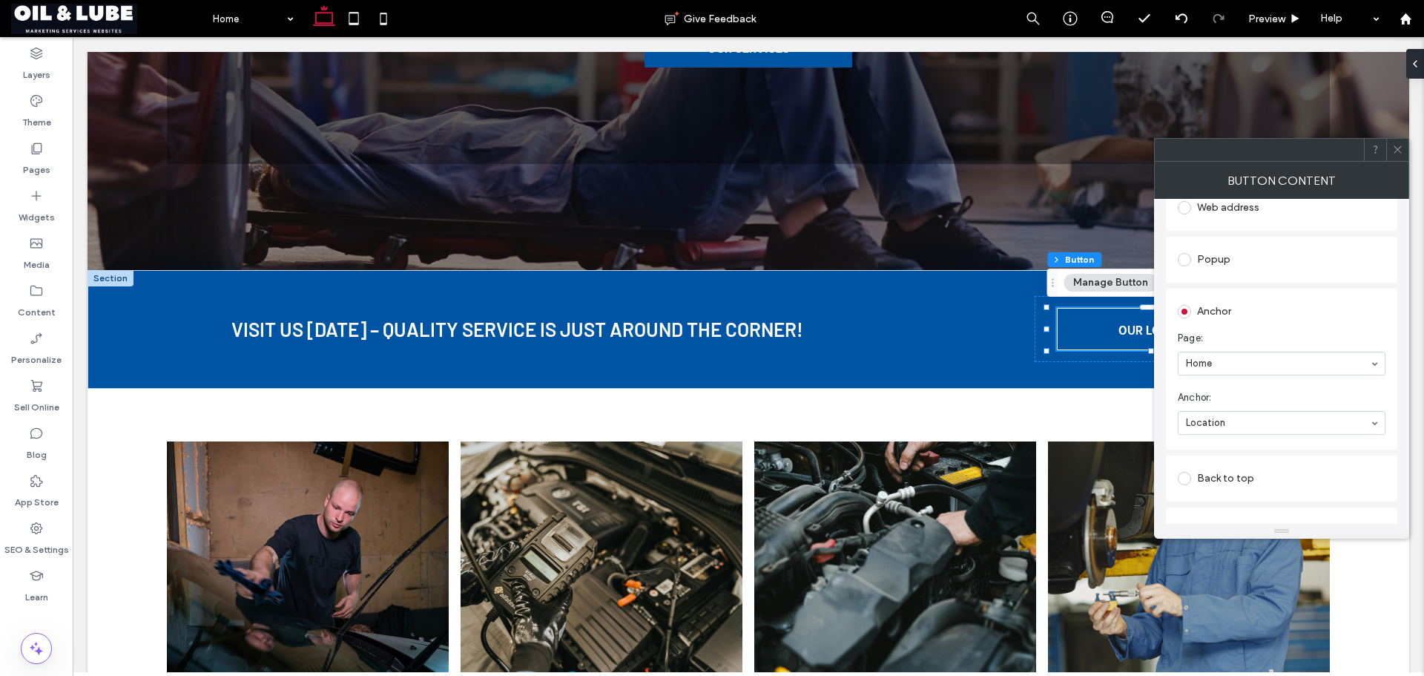
drag, startPoint x: 1400, startPoint y: 147, endPoint x: 821, endPoint y: 192, distance: 581.0
click at [1400, 147] on use at bounding box center [1397, 149] width 7 height 7
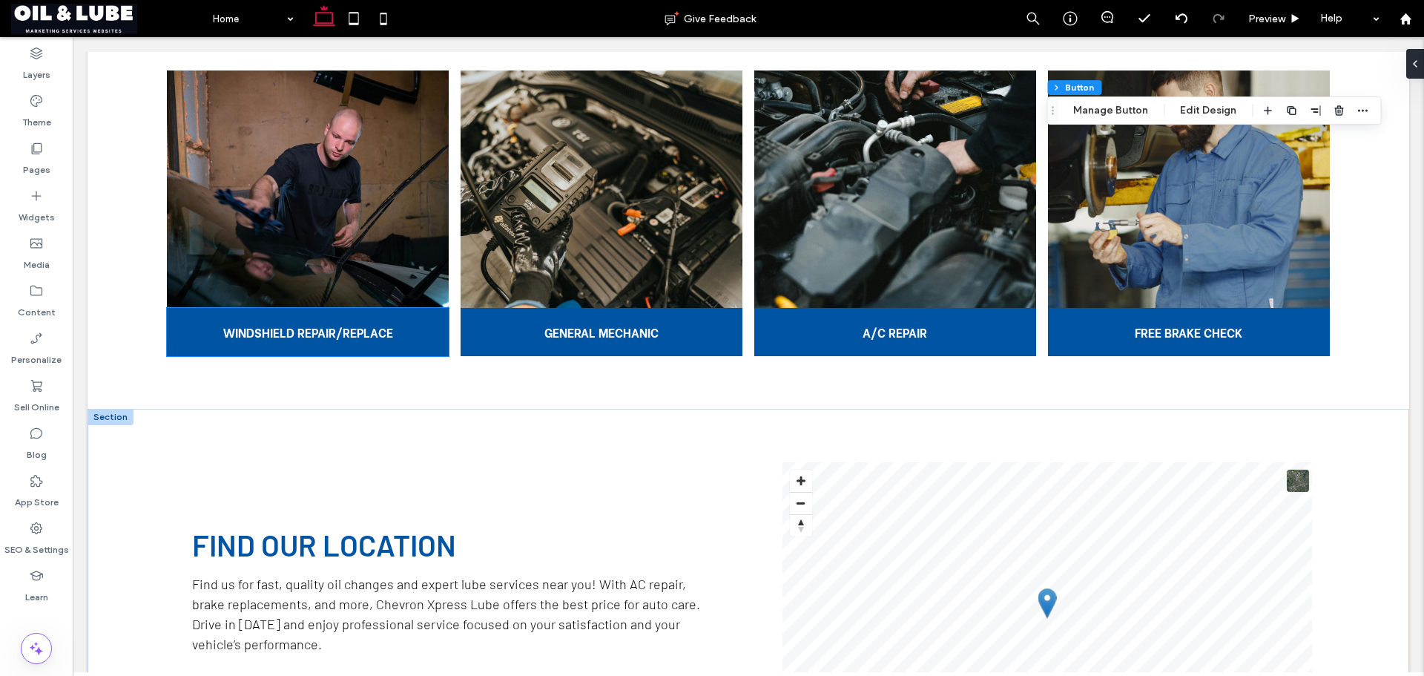
scroll to position [1038, 0]
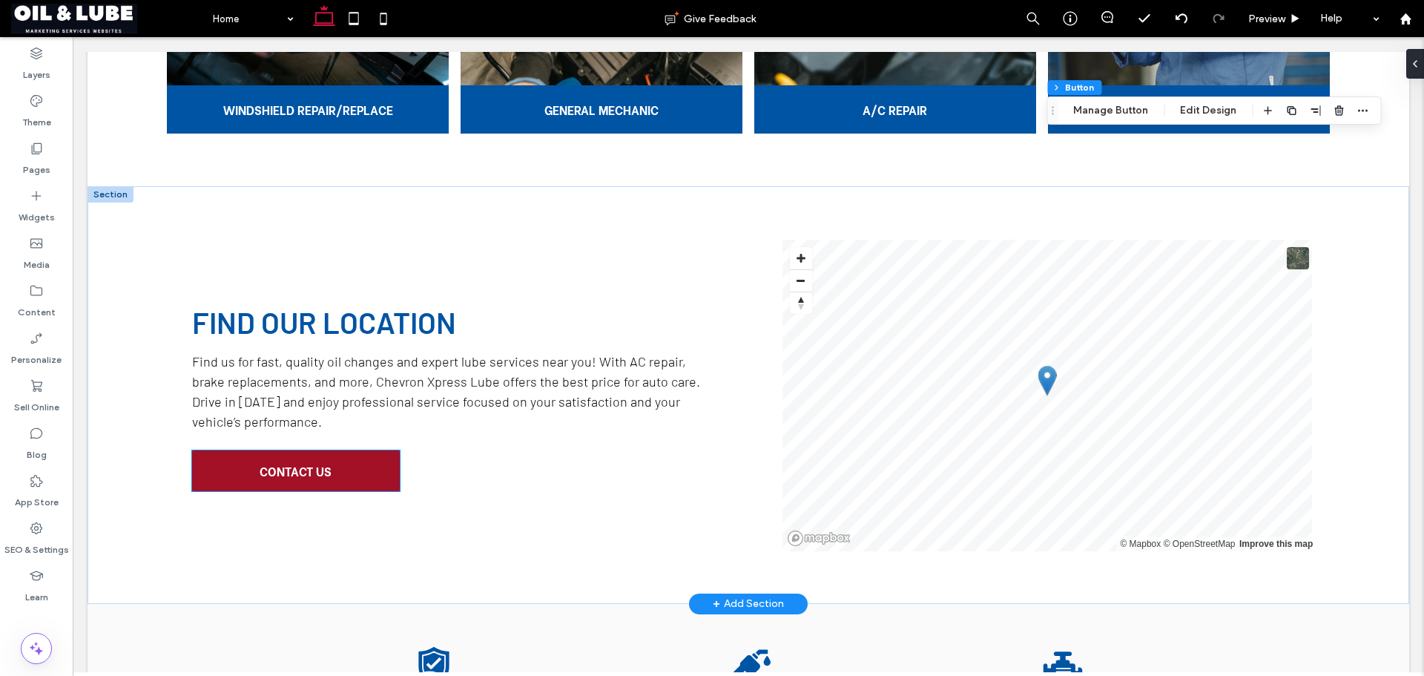
click at [353, 472] on link "CONTACT US" at bounding box center [296, 470] width 208 height 41
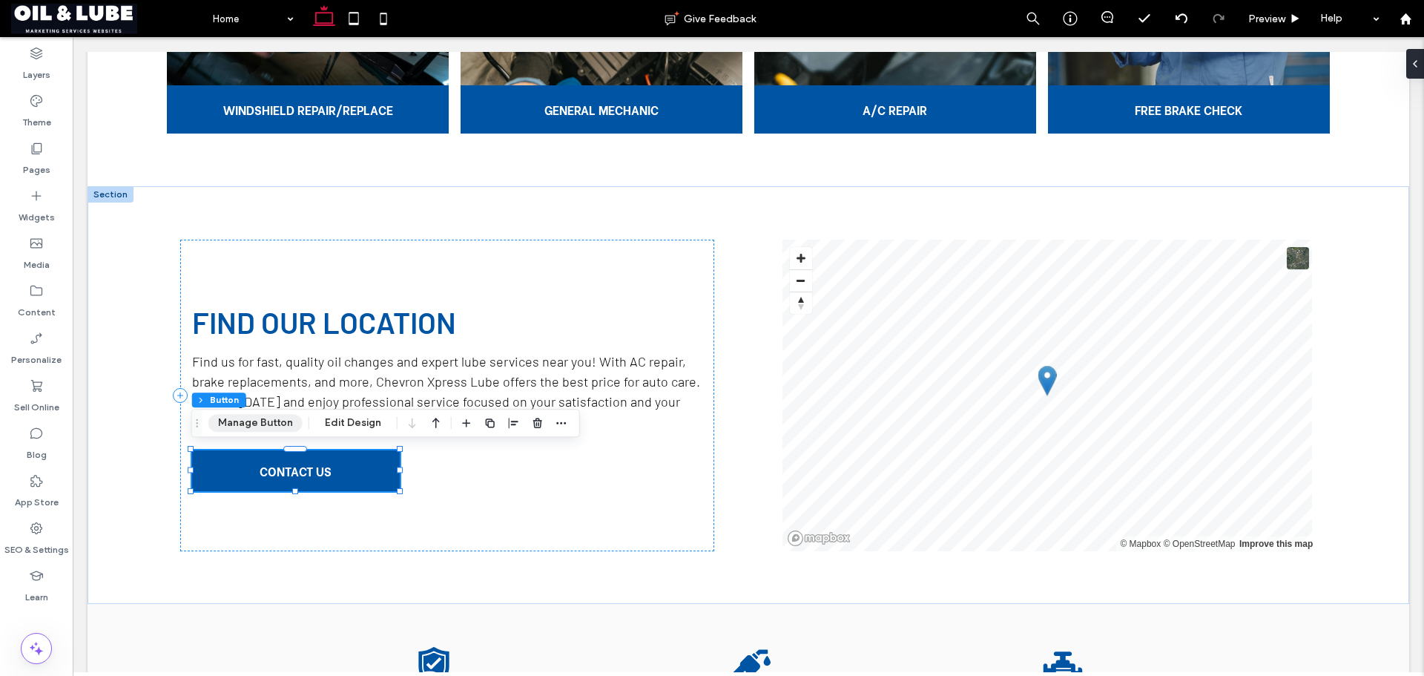
drag, startPoint x: 282, startPoint y: 422, endPoint x: 389, endPoint y: 360, distance: 123.3
click at [282, 422] on button "Manage Button" at bounding box center [255, 423] width 94 height 18
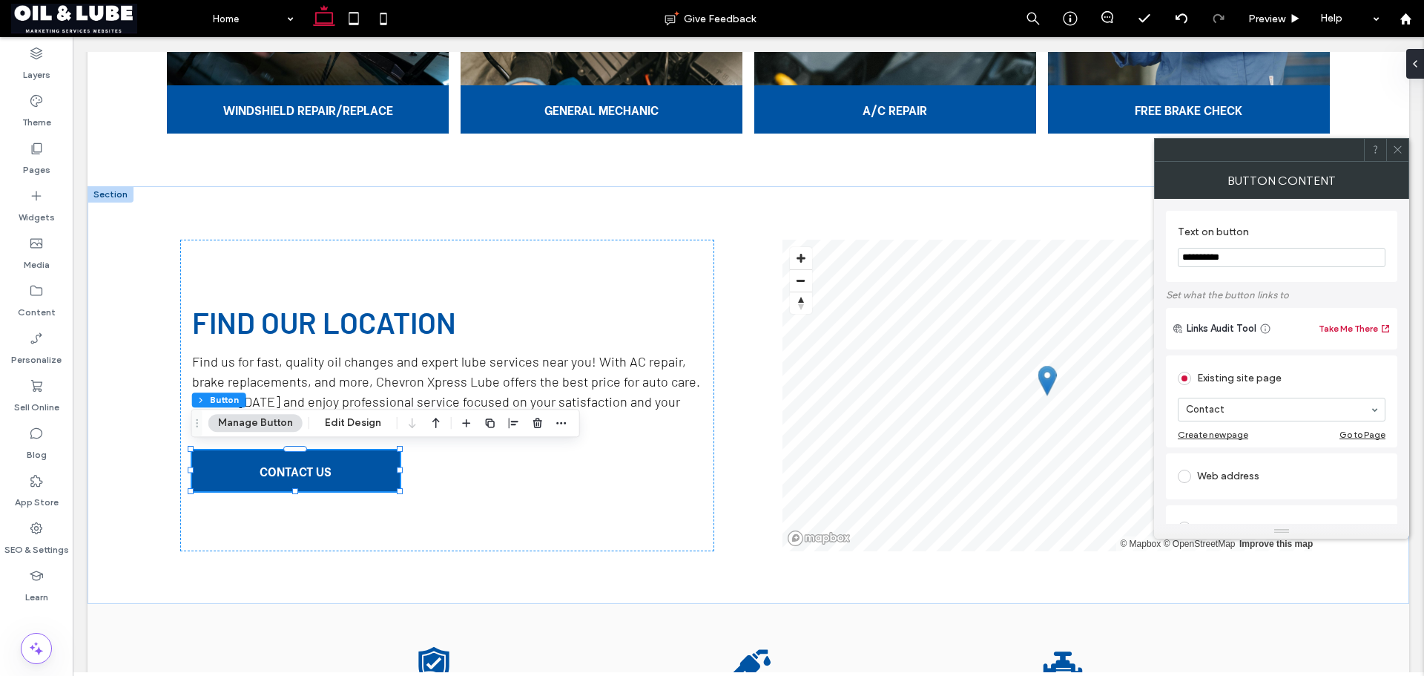
click at [1396, 151] on use at bounding box center [1397, 149] width 7 height 7
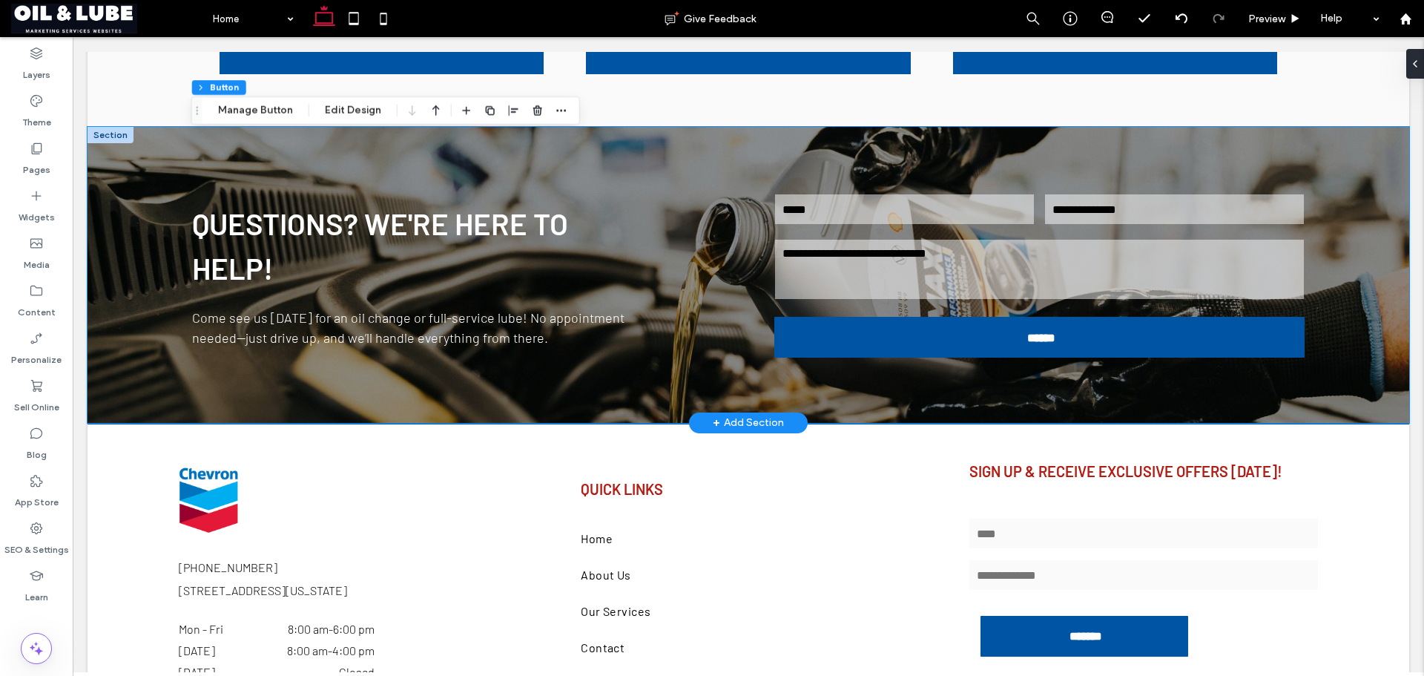
scroll to position [2762, 0]
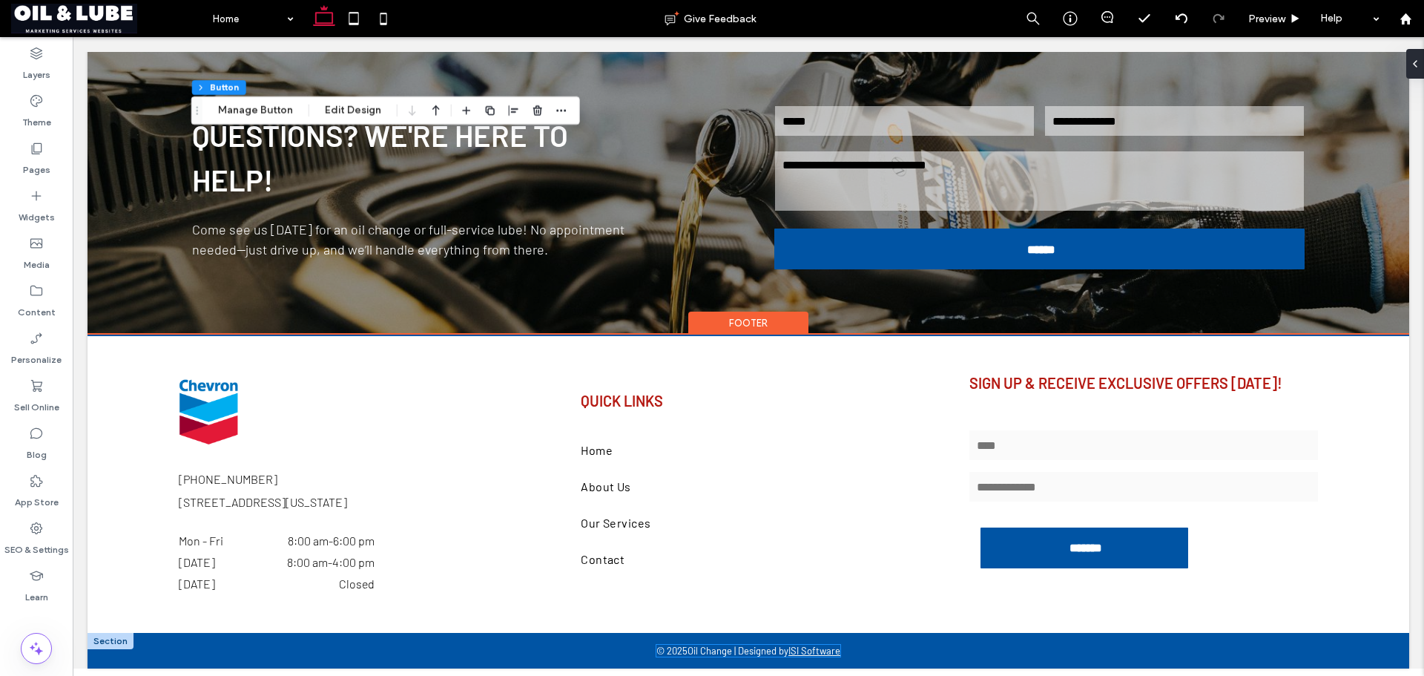
click at [717, 648] on p "Oil Change | Designed by ISI Software" at bounding box center [764, 650] width 153 height 12
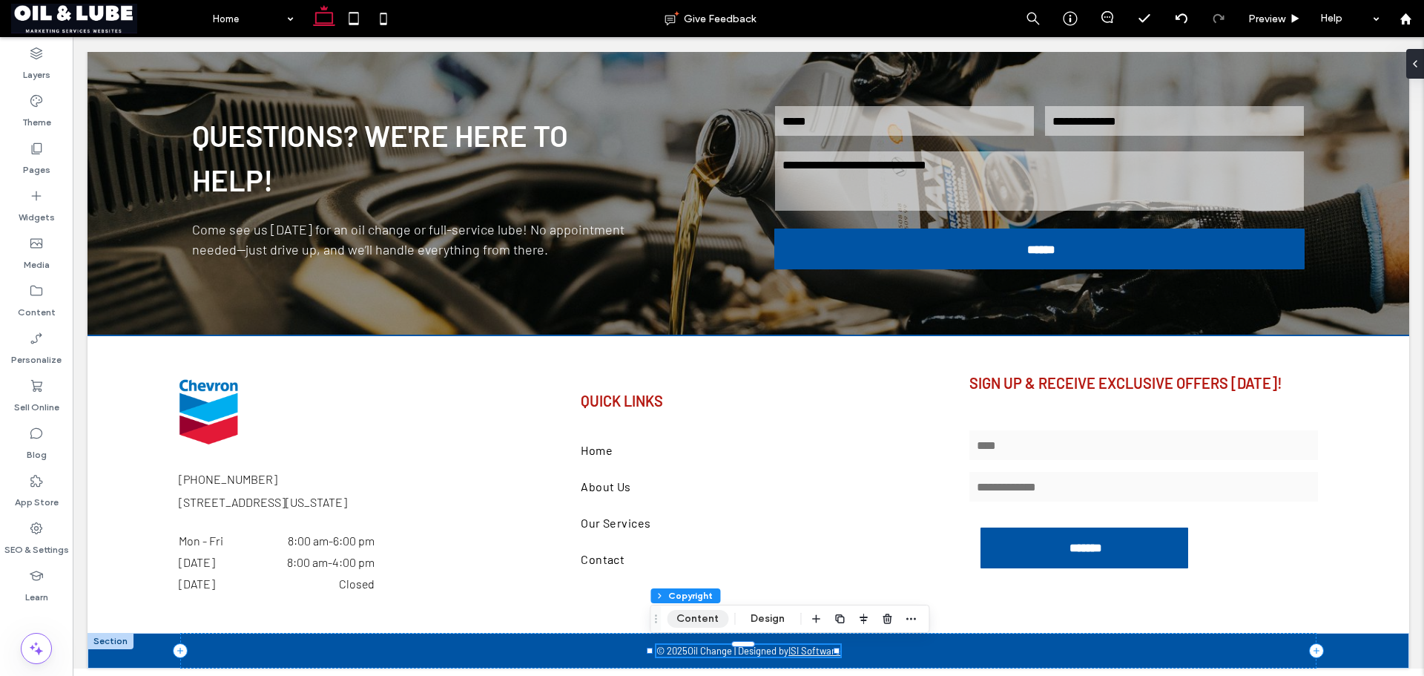
click at [689, 616] on button "Content" at bounding box center [698, 619] width 62 height 18
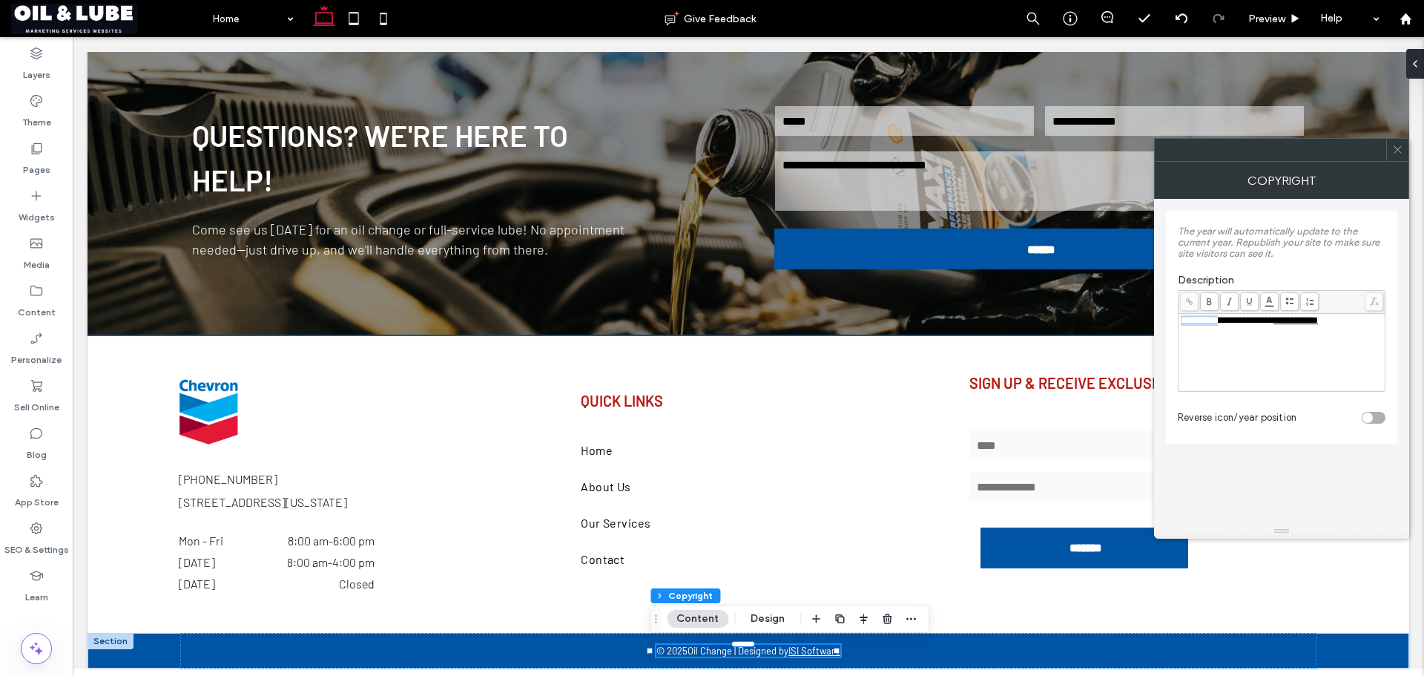
drag, startPoint x: 1230, startPoint y: 321, endPoint x: 1181, endPoint y: 329, distance: 49.6
click at [1181, 329] on div "**********" at bounding box center [1282, 352] width 202 height 74
click at [1321, 346] on div "**********" at bounding box center [1282, 352] width 202 height 74
click at [1351, 271] on div "**********" at bounding box center [1282, 332] width 208 height 133
drag, startPoint x: 1399, startPoint y: 154, endPoint x: 1380, endPoint y: 165, distance: 22.3
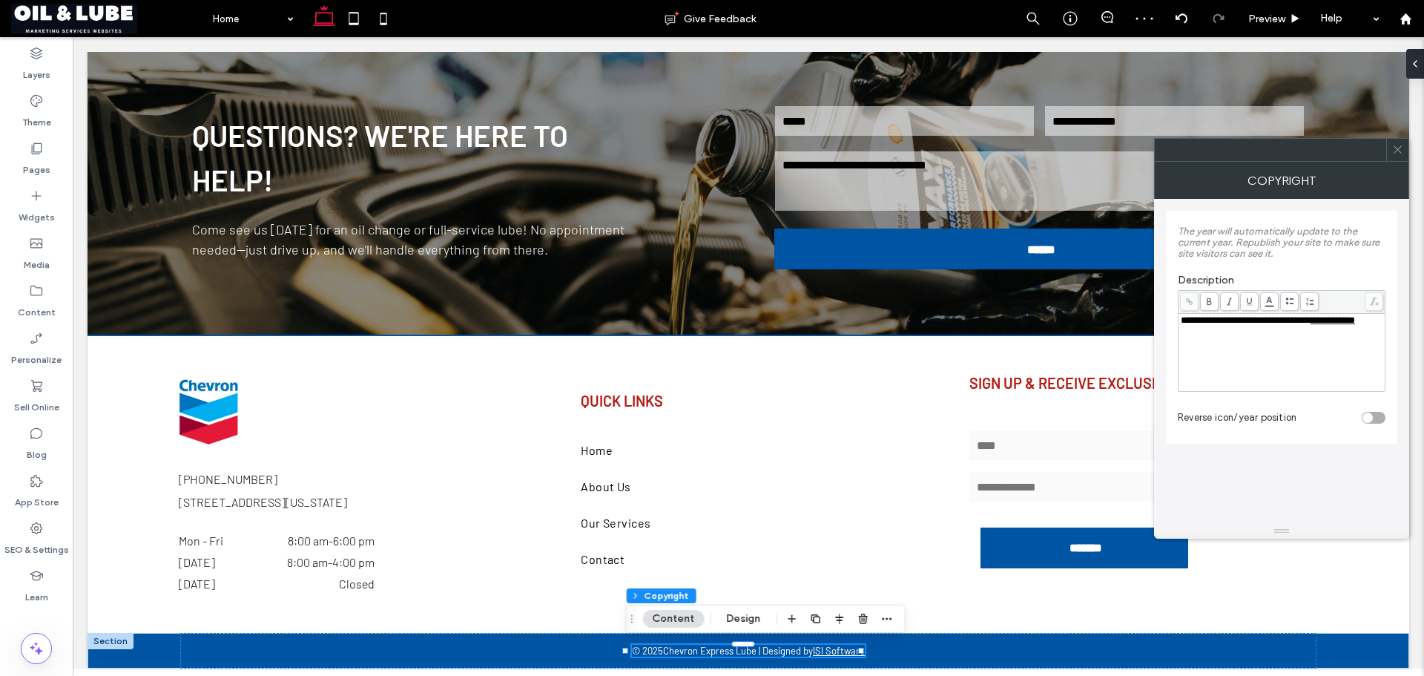
click at [1399, 153] on icon at bounding box center [1397, 149] width 11 height 11
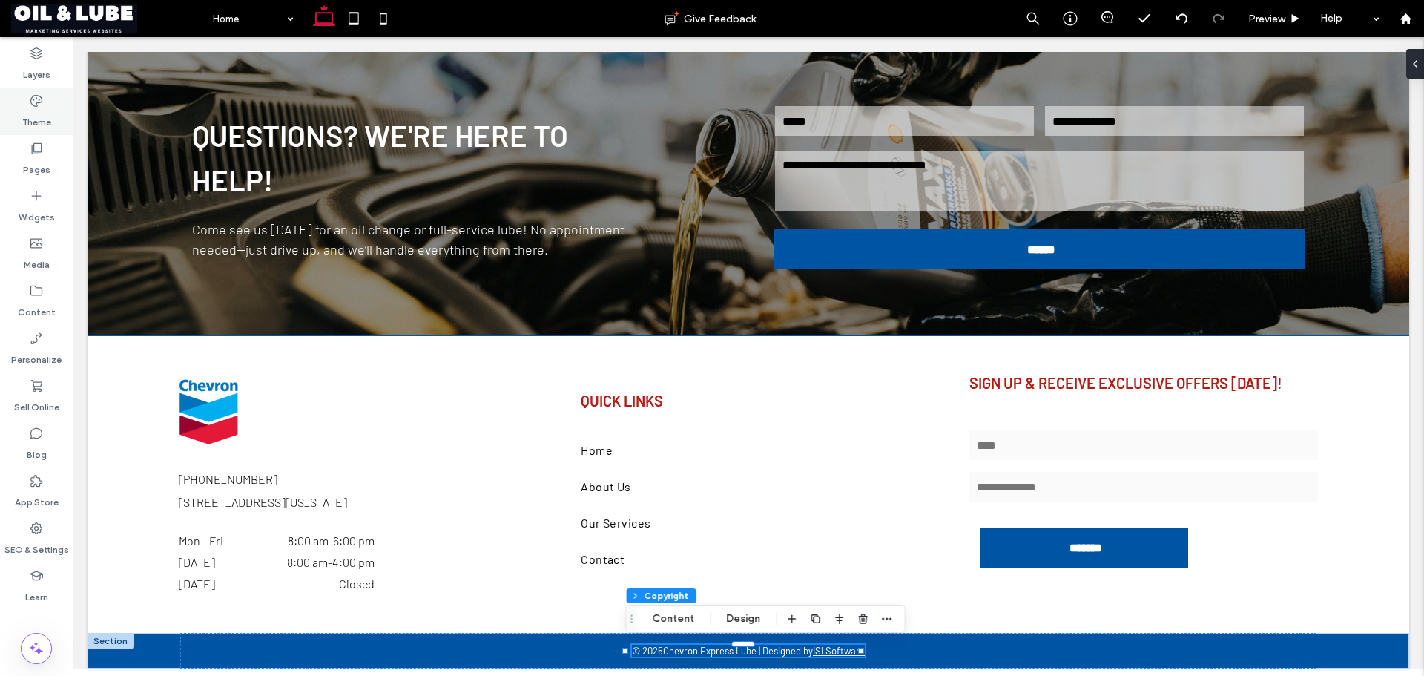
click at [46, 109] on label "Theme" at bounding box center [36, 118] width 29 height 21
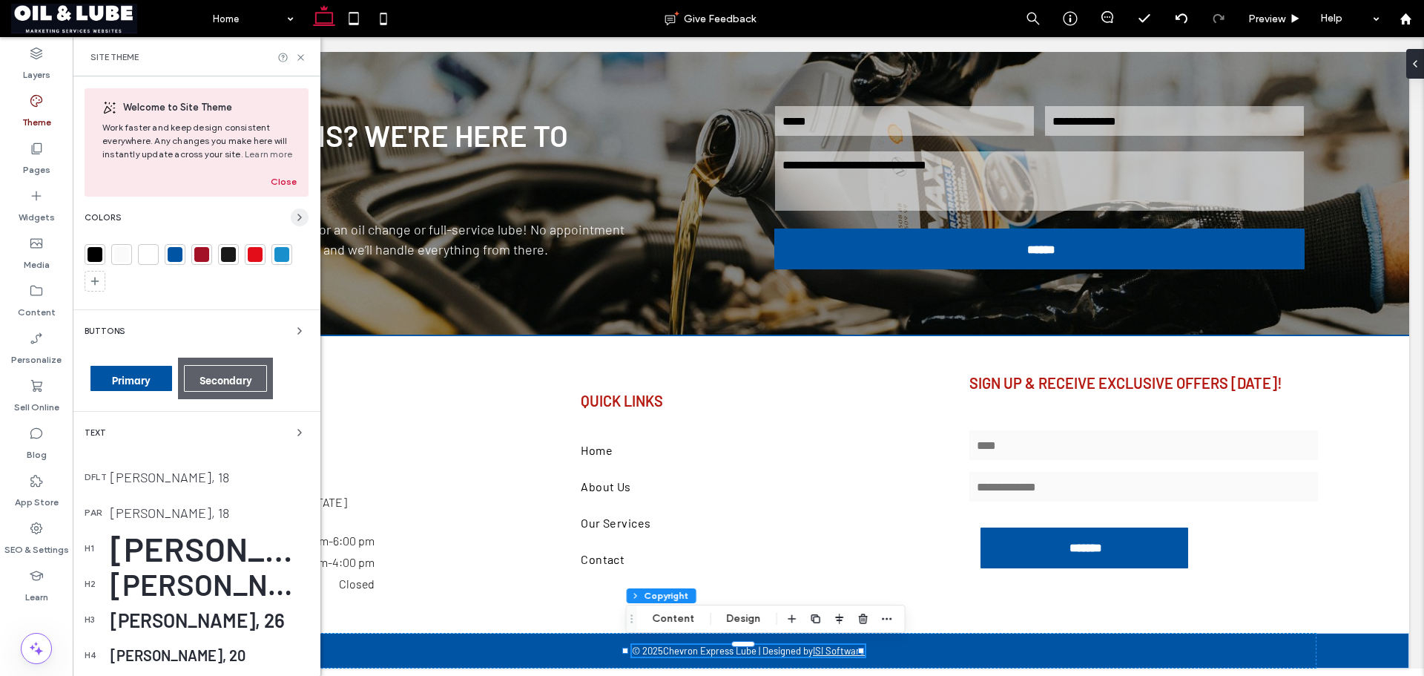
click at [294, 220] on icon "button" at bounding box center [300, 217] width 12 height 12
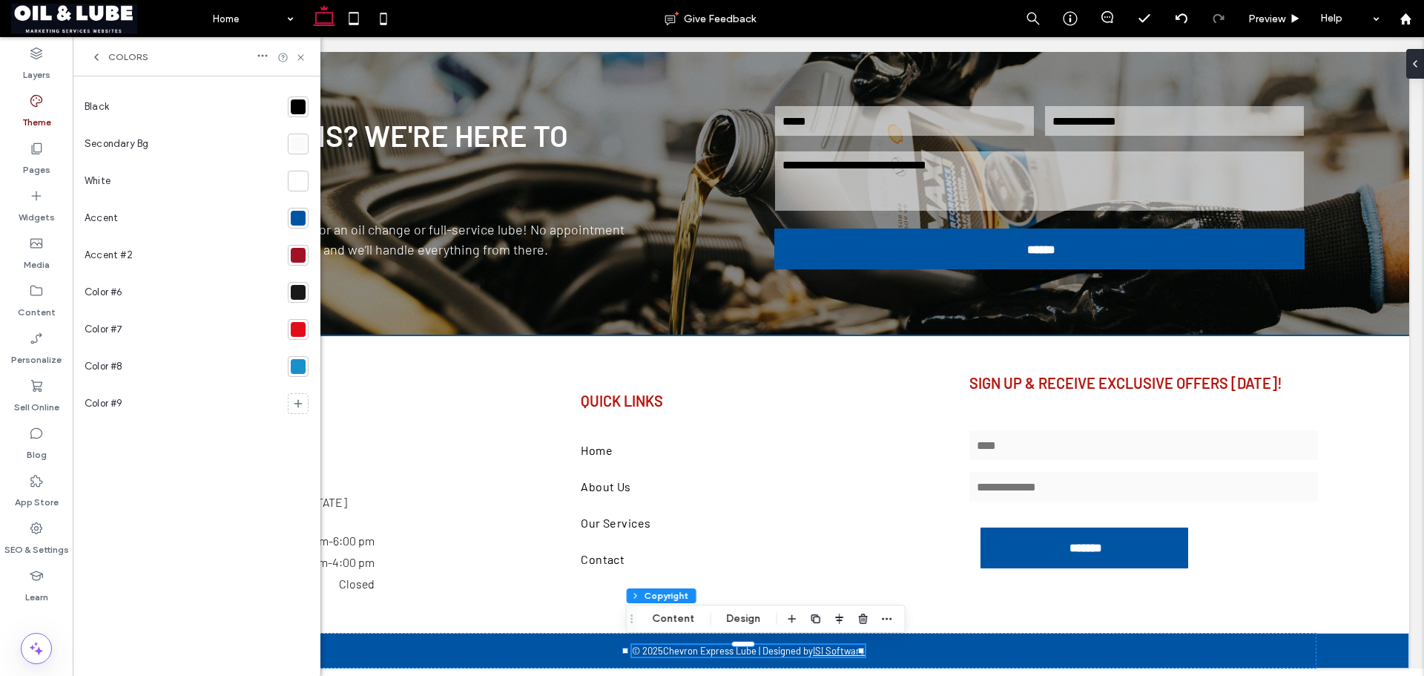
click at [297, 366] on div at bounding box center [298, 366] width 15 height 15
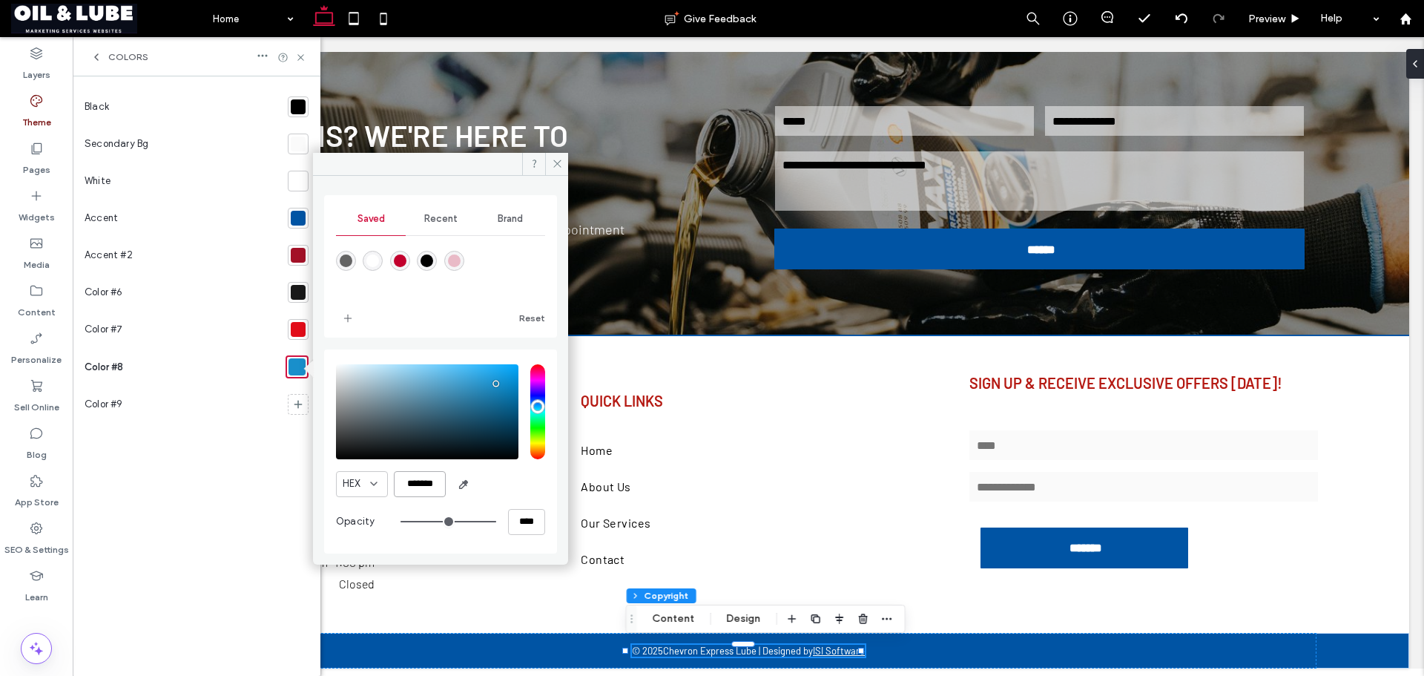
click at [423, 484] on input "*******" at bounding box center [420, 484] width 52 height 26
click at [553, 162] on icon at bounding box center [557, 163] width 11 height 11
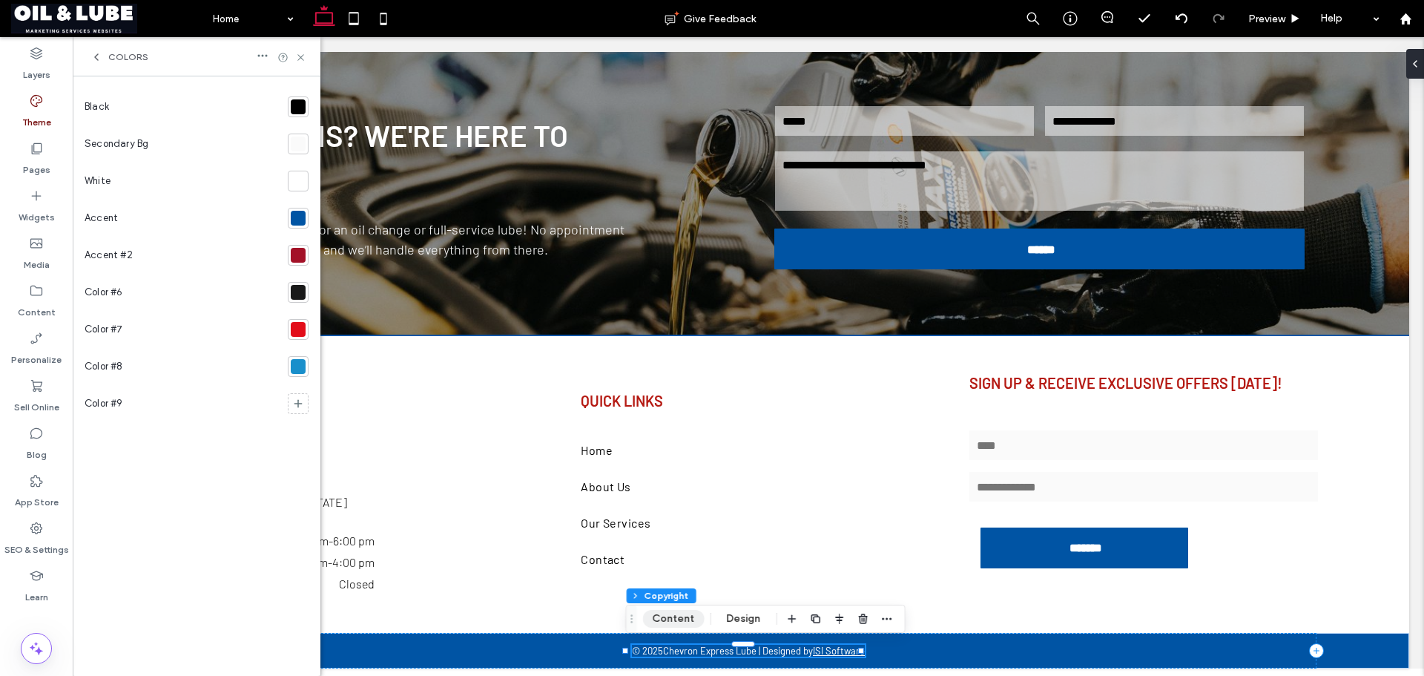
click at [668, 621] on button "Content" at bounding box center [674, 619] width 62 height 18
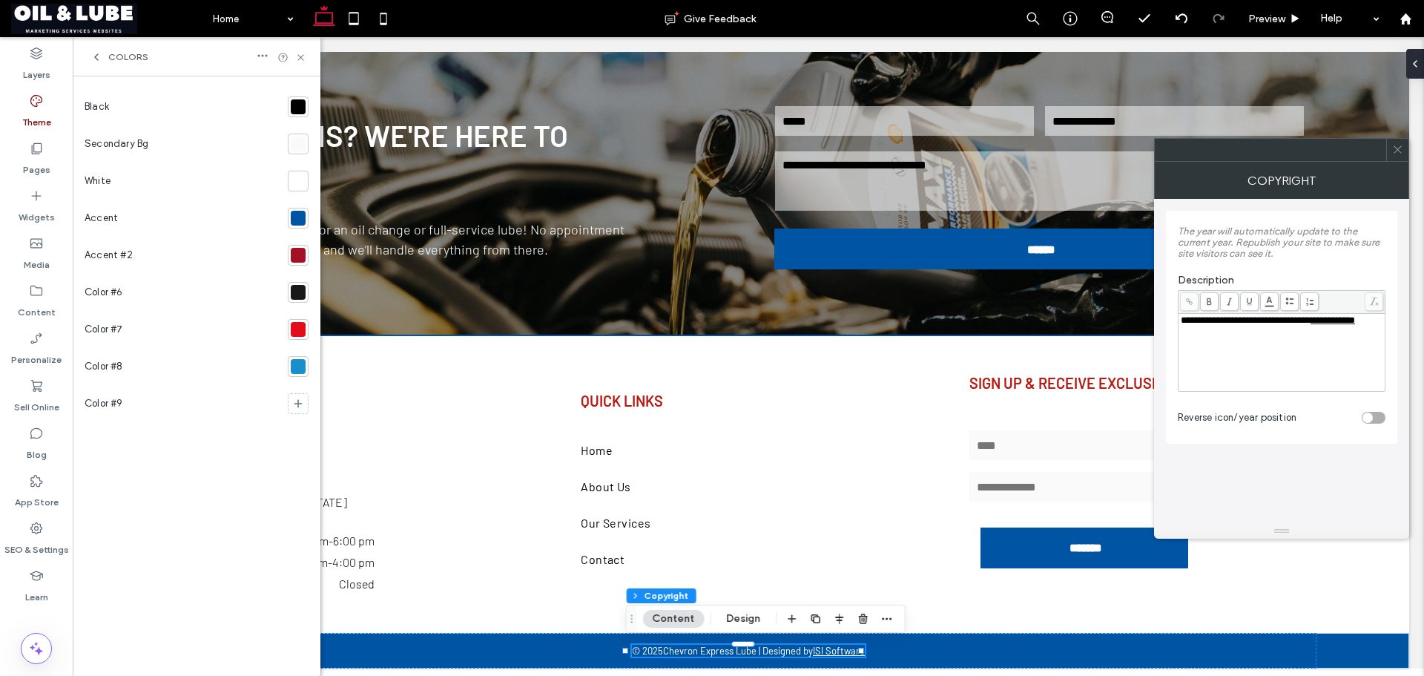
drag, startPoint x: 1397, startPoint y: 153, endPoint x: 1259, endPoint y: 269, distance: 180.5
click at [1399, 153] on icon at bounding box center [1397, 149] width 11 height 11
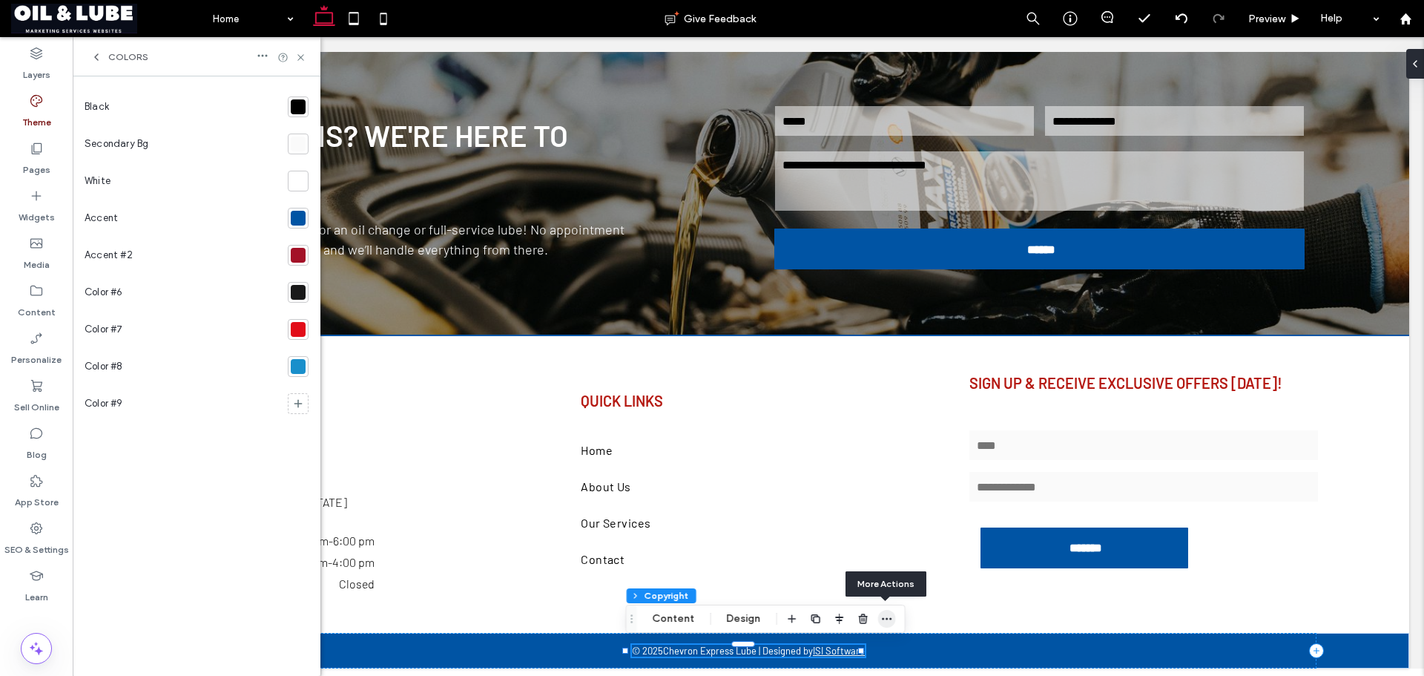
click at [888, 621] on icon "button" at bounding box center [887, 619] width 12 height 12
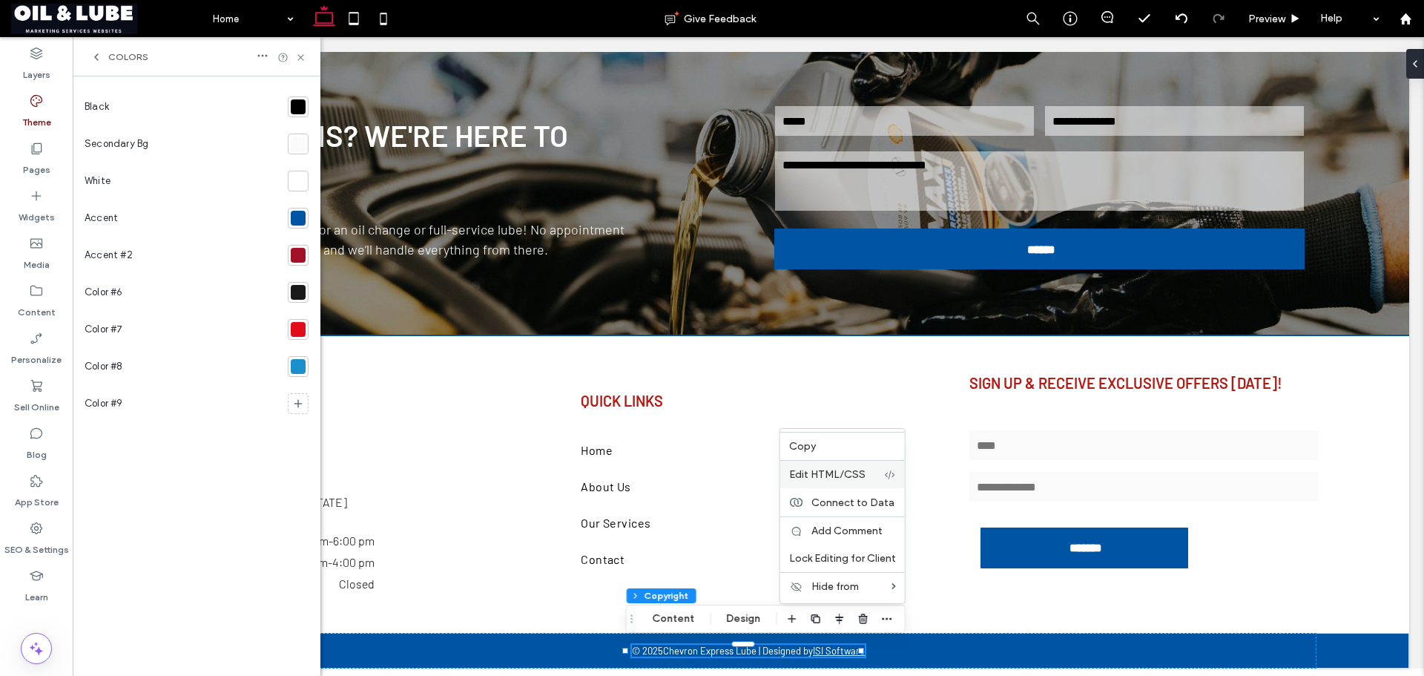
drag, startPoint x: 848, startPoint y: 484, endPoint x: 775, endPoint y: 446, distance: 81.9
click at [848, 484] on div "Edit HTML/CSS" at bounding box center [842, 474] width 125 height 28
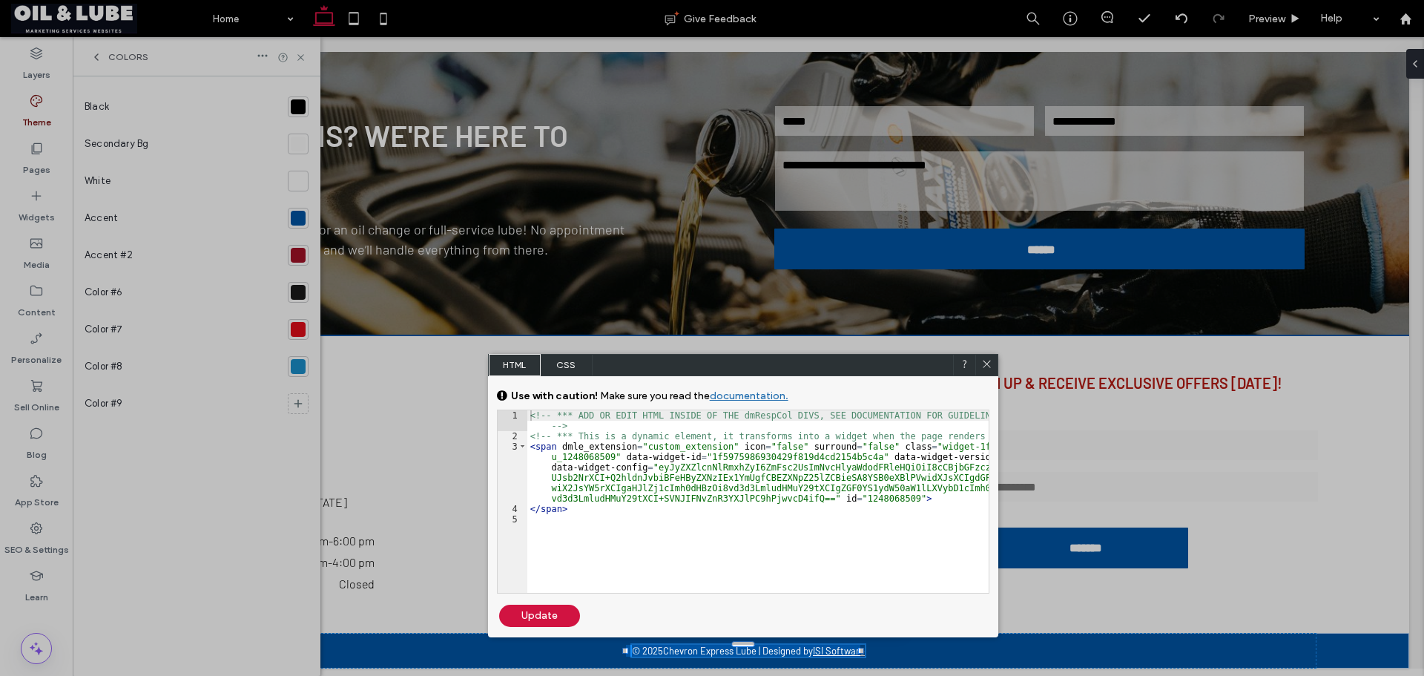
click at [561, 358] on span "CSS" at bounding box center [567, 365] width 52 height 22
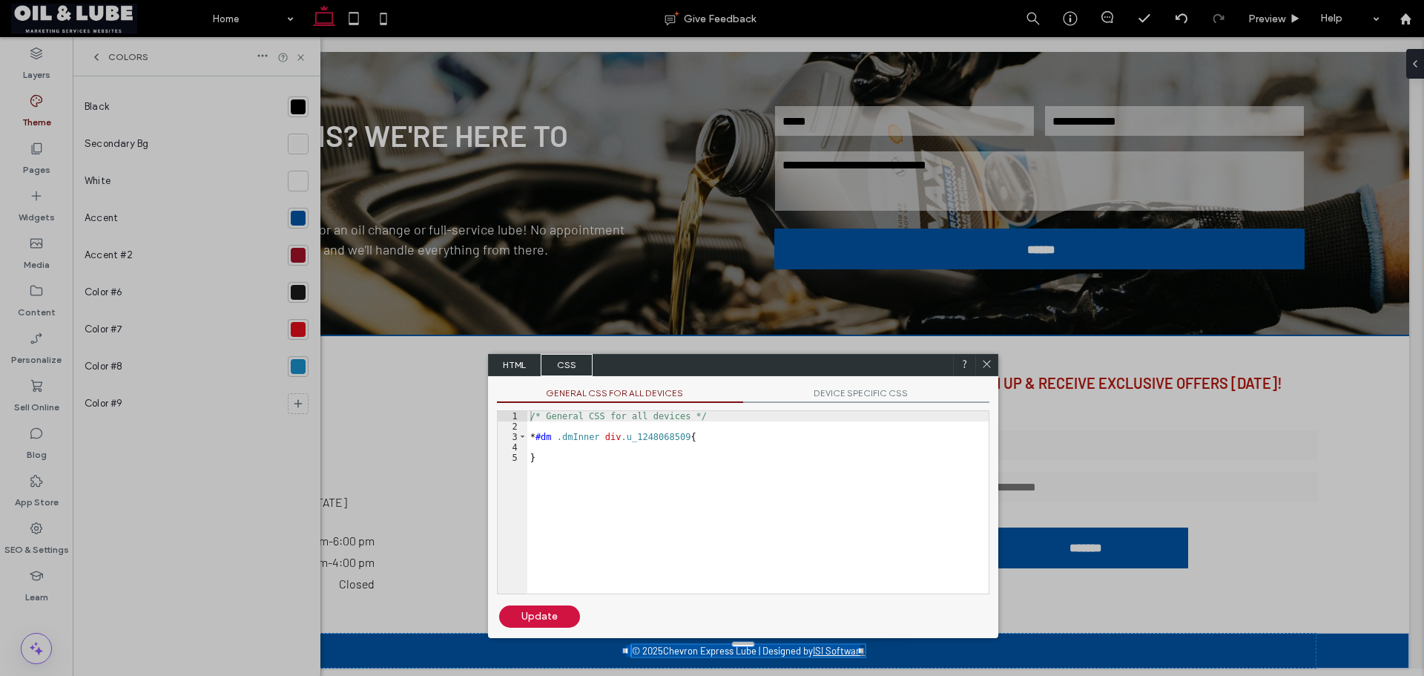
click at [678, 435] on div "/* General CSS for all devices */ * #dm .dmInner div .u_1248068509 { }" at bounding box center [757, 512] width 461 height 203
click at [621, 452] on div "/* General CSS for all devices */ * #dm .dmInner div .u_1248068509 a :hover { }" at bounding box center [757, 512] width 461 height 203
type textarea "**"
click at [659, 489] on div "/* General CSS for all devices */ * #dm .dmInner div .u_1248068509 a :hover { c…" at bounding box center [757, 512] width 461 height 203
click at [558, 622] on div "Update" at bounding box center [539, 616] width 81 height 22
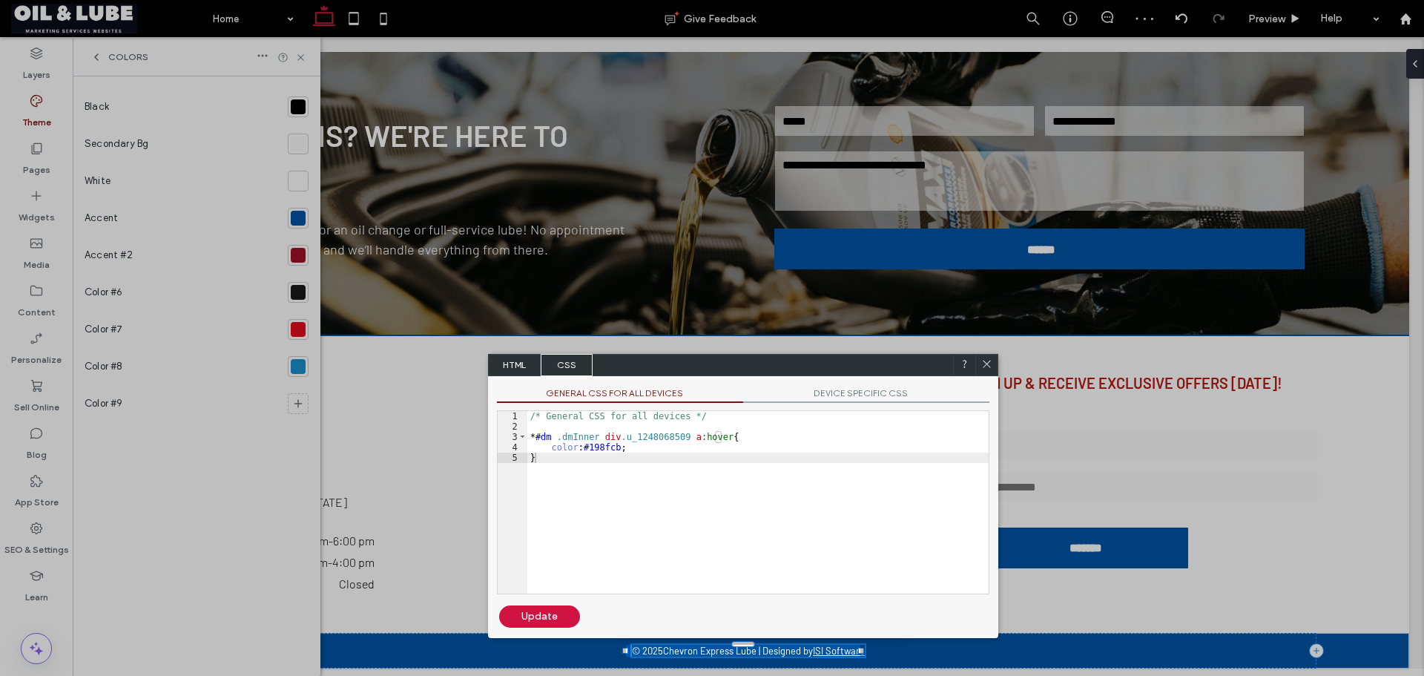
click at [987, 361] on icon at bounding box center [986, 363] width 11 height 11
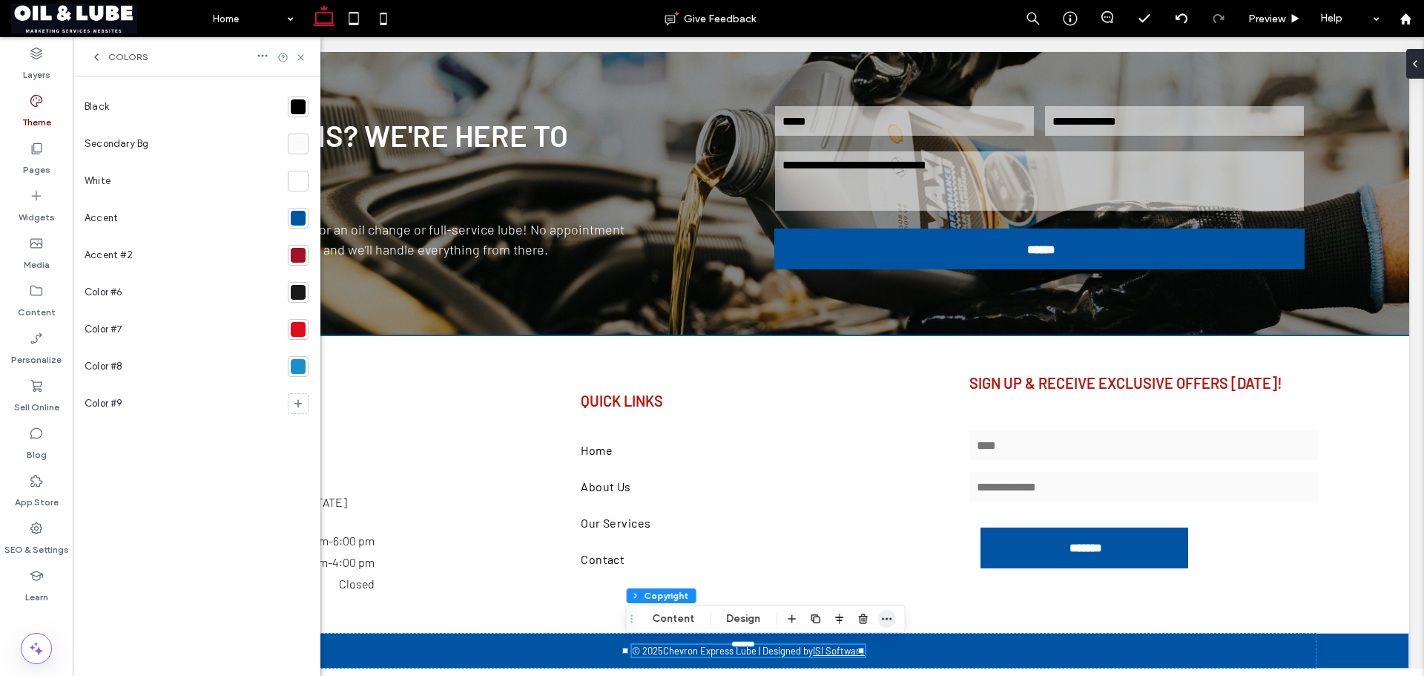
click at [888, 618] on icon "button" at bounding box center [887, 619] width 12 height 12
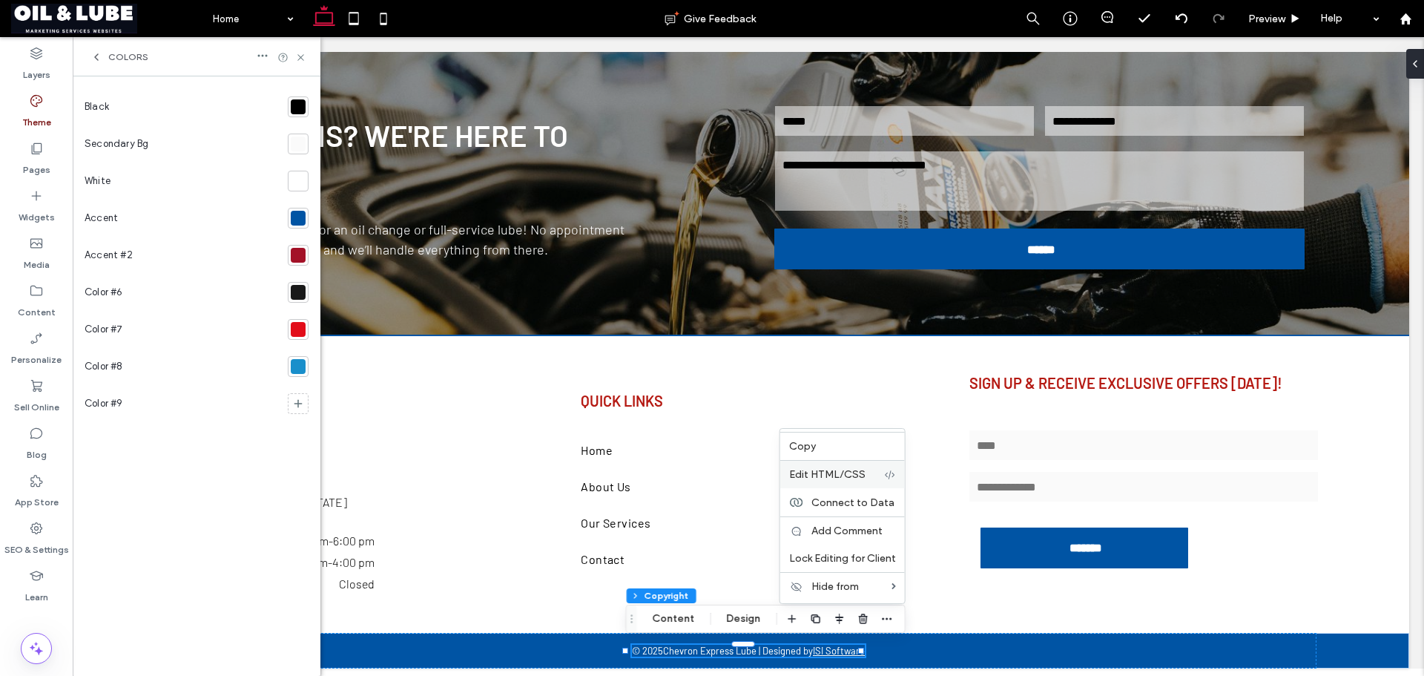
click at [854, 477] on span "Edit HTML/CSS" at bounding box center [827, 474] width 76 height 13
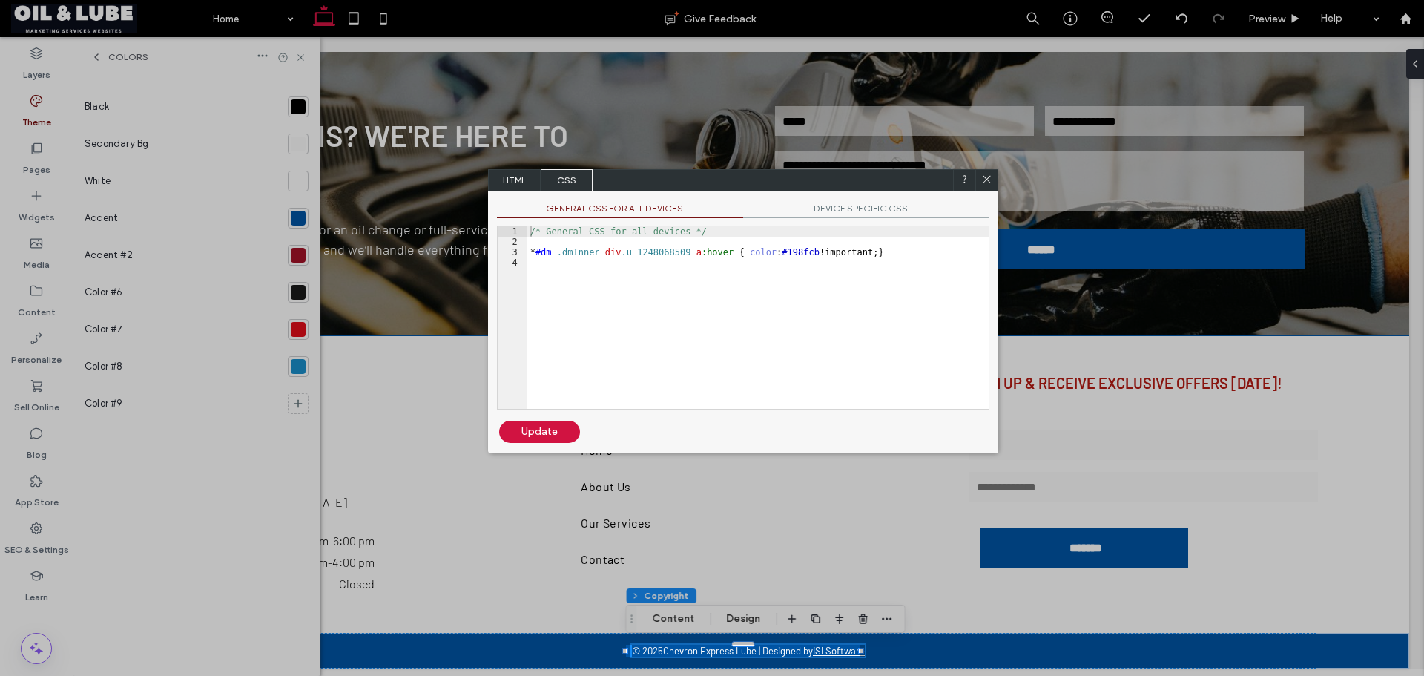
drag, startPoint x: 986, startPoint y: 179, endPoint x: 855, endPoint y: 334, distance: 202.6
click at [986, 179] on icon at bounding box center [986, 179] width 11 height 11
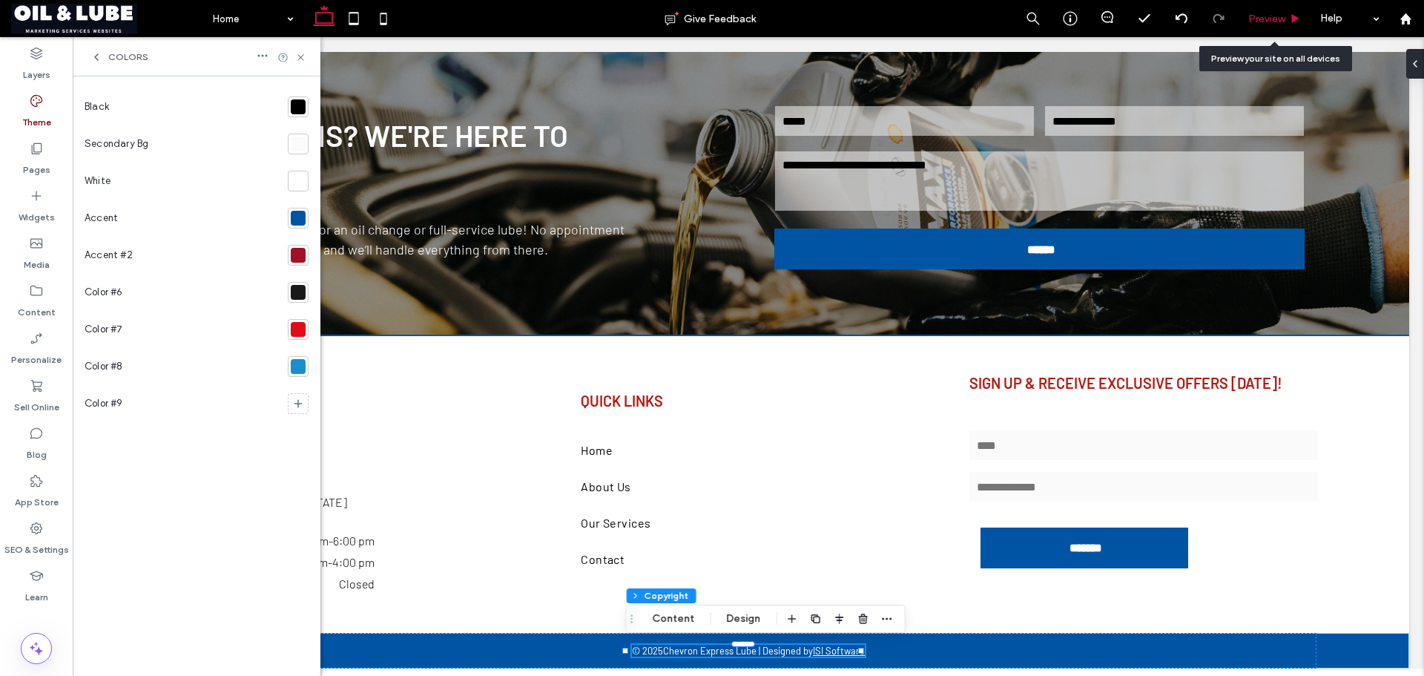
click at [1302, 10] on div "Preview" at bounding box center [1275, 18] width 76 height 37
click at [1293, 21] on use at bounding box center [1295, 18] width 7 height 8
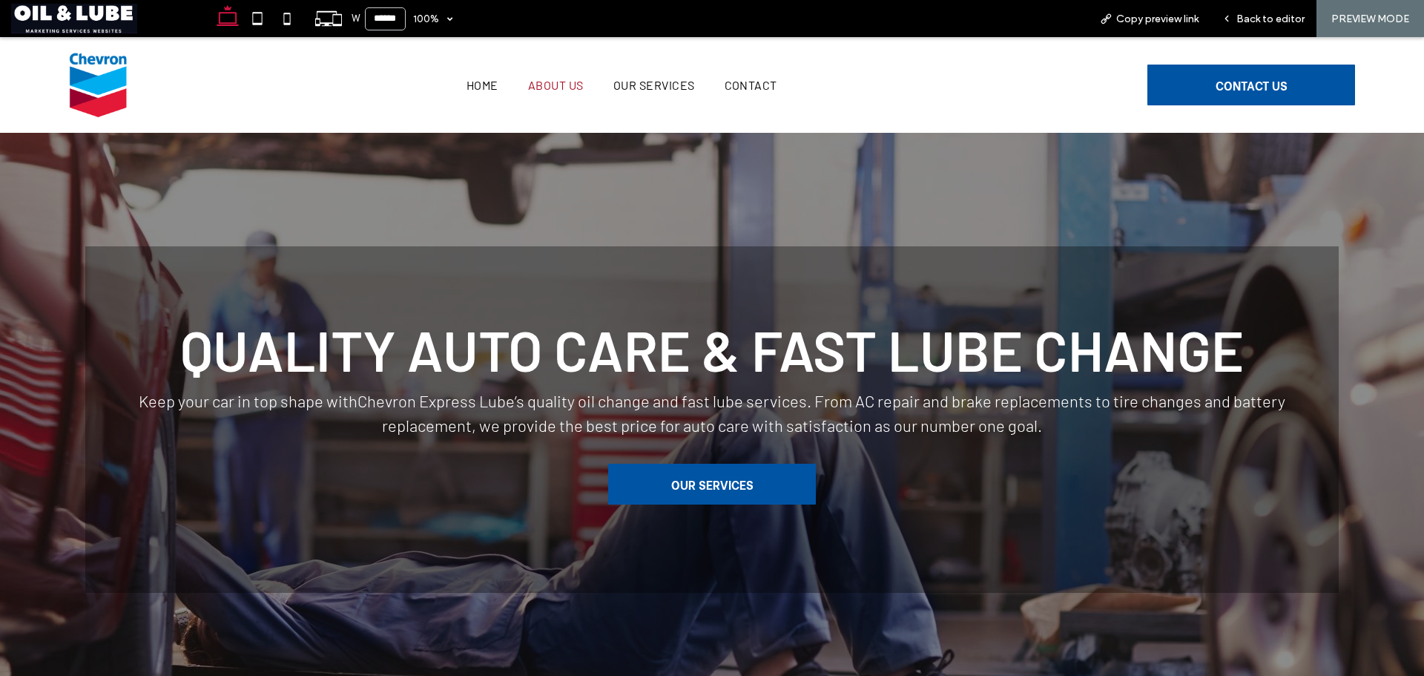
click at [550, 86] on span "About Us" at bounding box center [556, 85] width 56 height 14
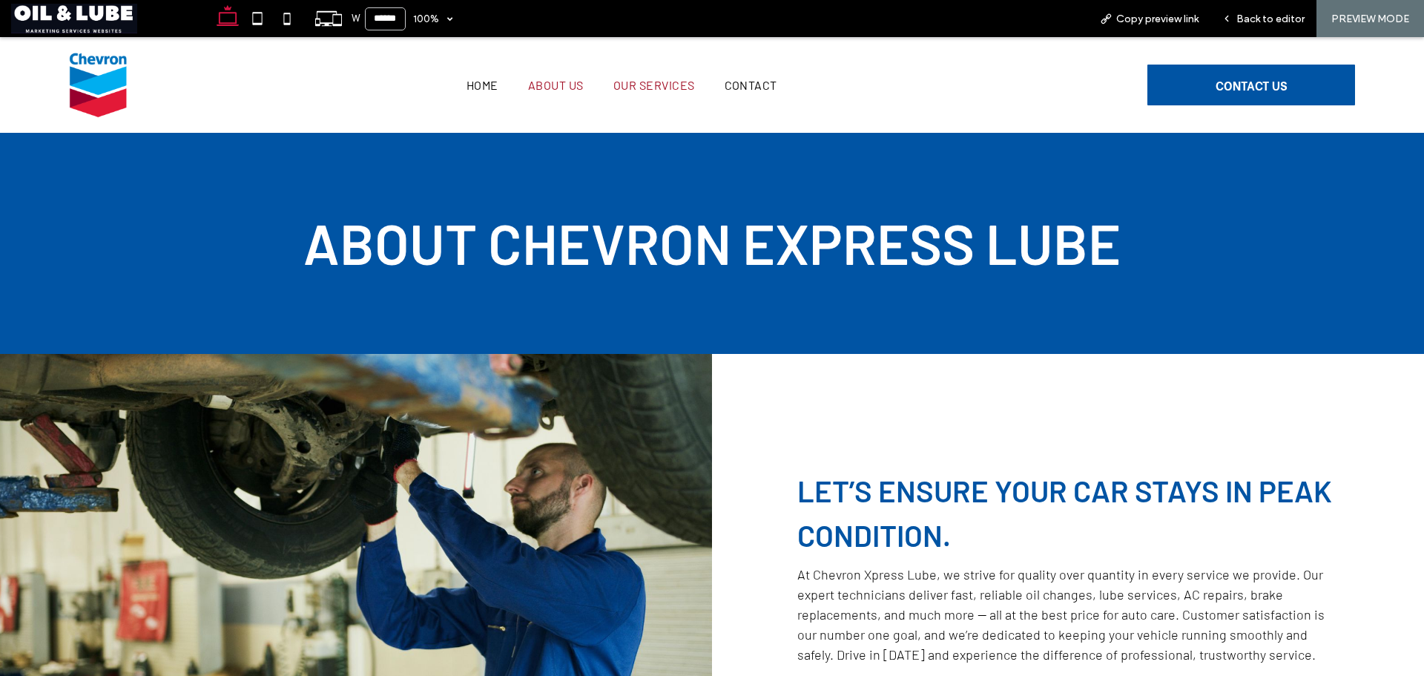
click at [649, 79] on span "Our Services" at bounding box center [654, 85] width 82 height 14
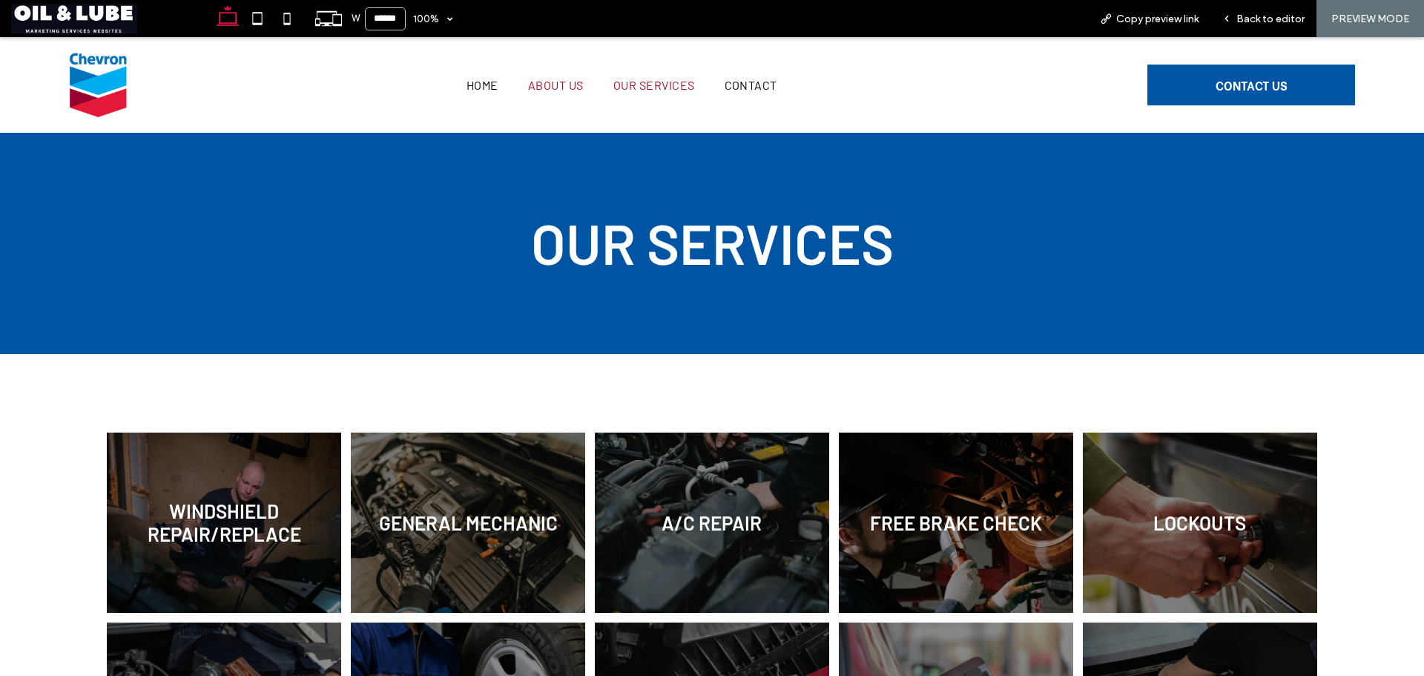
click at [537, 90] on span "About Us" at bounding box center [556, 85] width 56 height 14
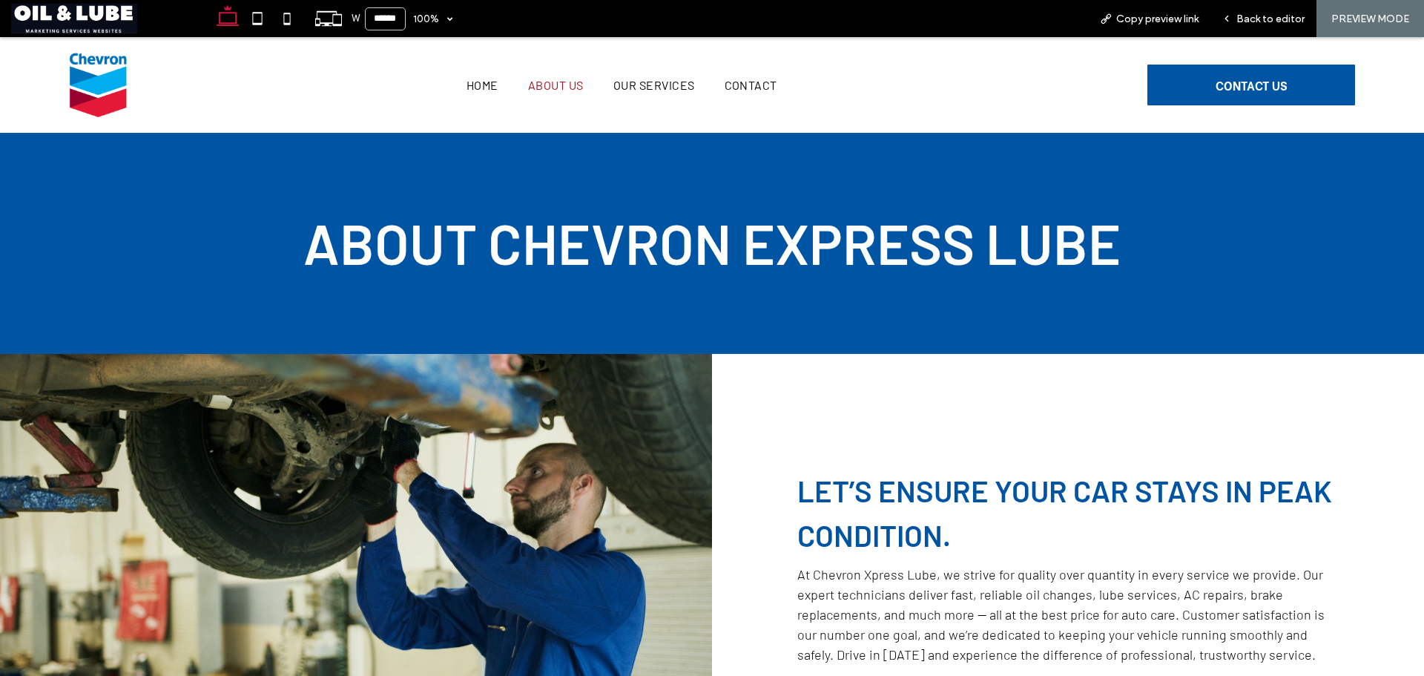
click at [256, 18] on icon at bounding box center [258, 19] width 30 height 30
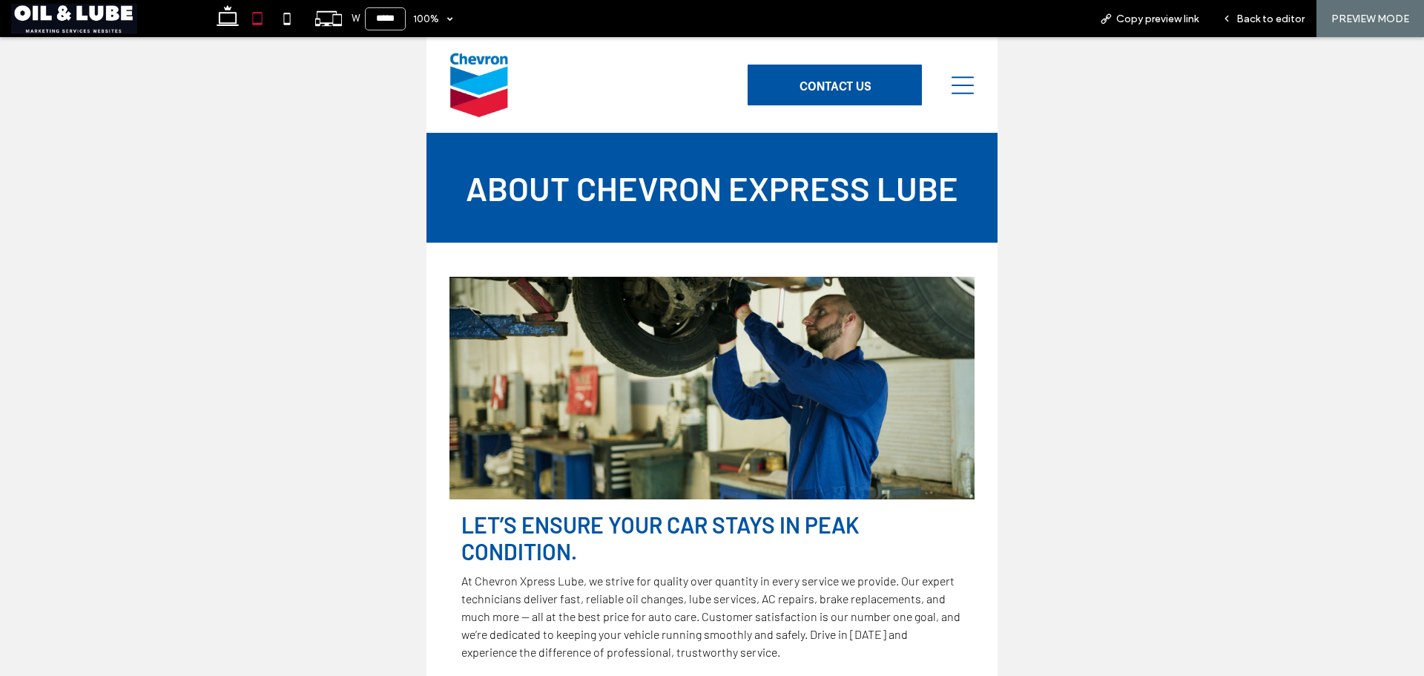
type input "*****"
click at [326, 16] on icon at bounding box center [328, 18] width 28 height 28
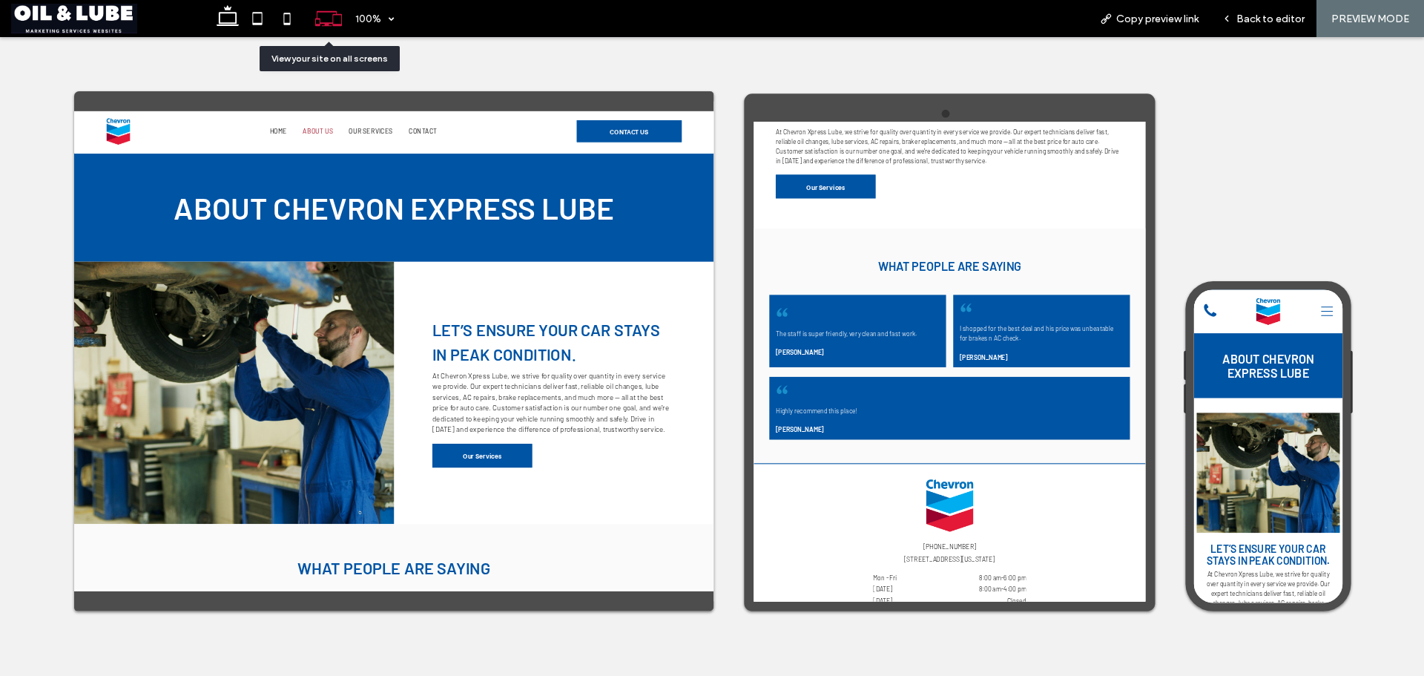
click at [332, 7] on icon at bounding box center [328, 18] width 28 height 28
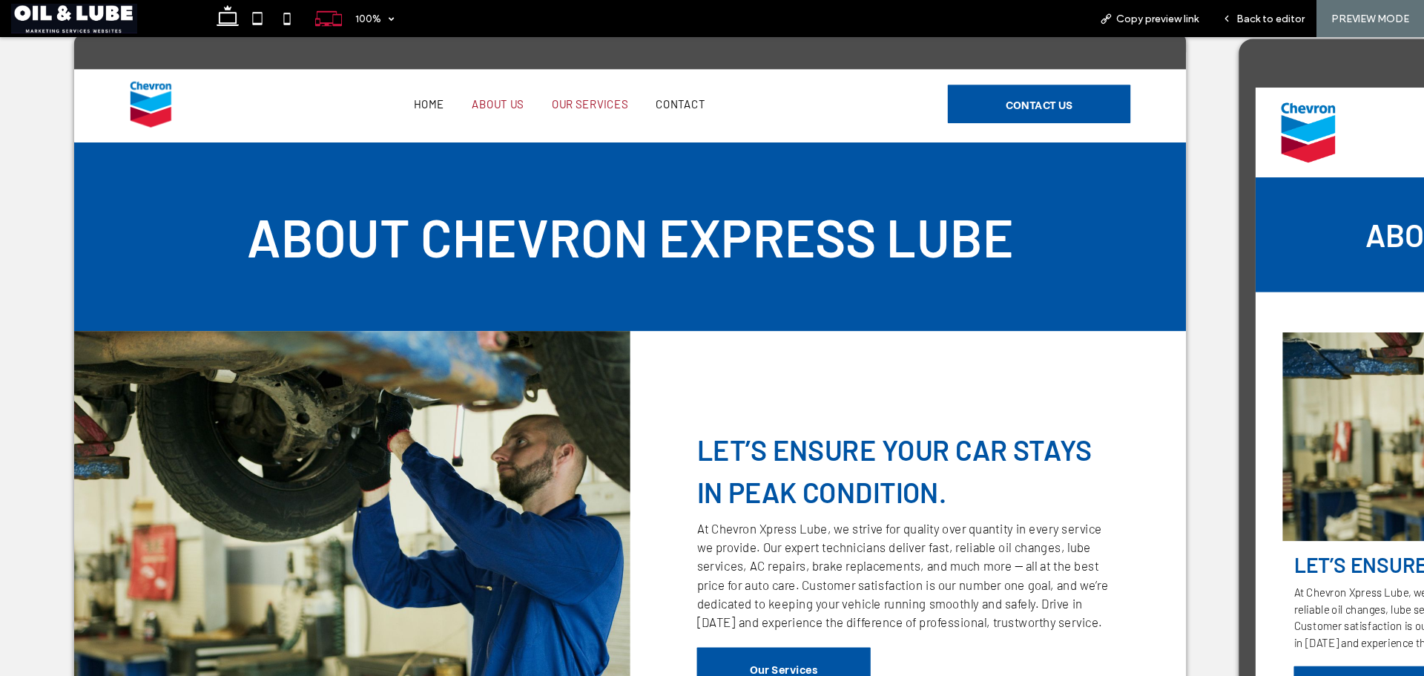
click at [614, 109] on span "Our Services" at bounding box center [625, 106] width 82 height 14
click at [325, 18] on icon at bounding box center [328, 18] width 28 height 28
click at [228, 13] on use at bounding box center [228, 15] width 22 height 21
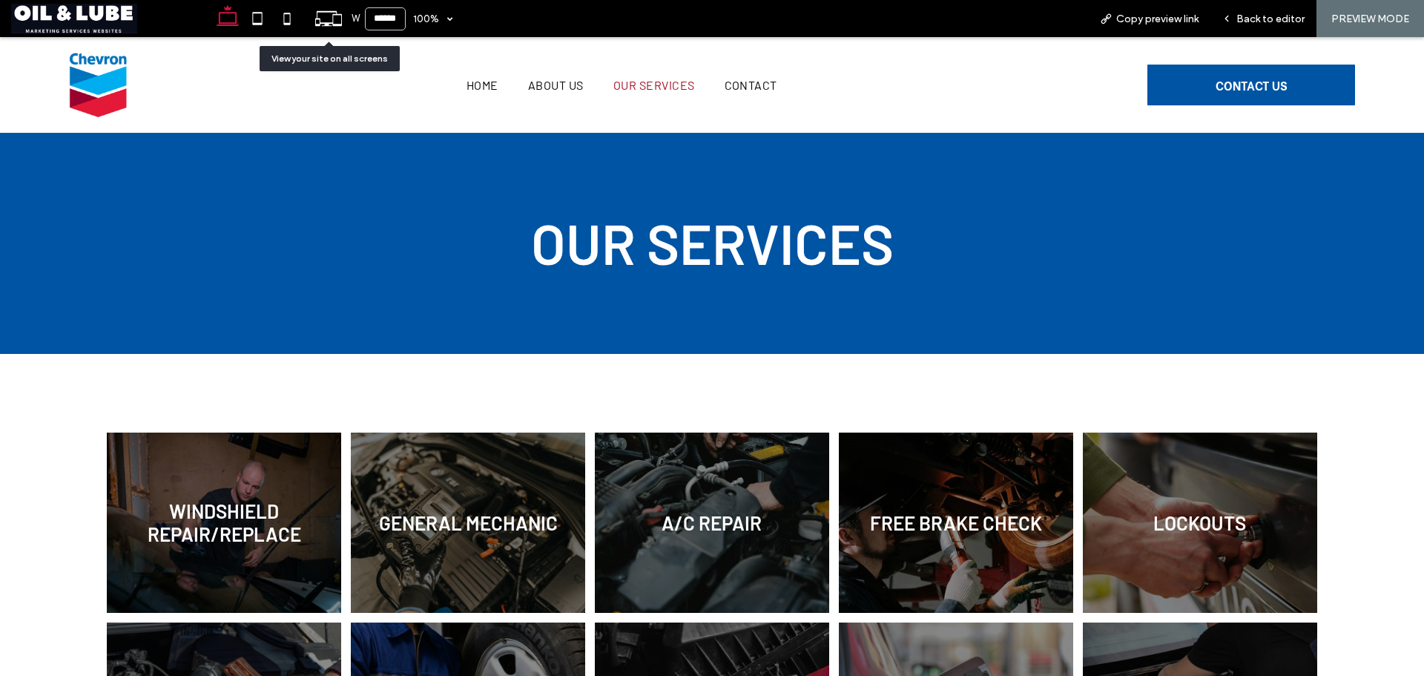
click at [327, 19] on icon at bounding box center [328, 18] width 28 height 28
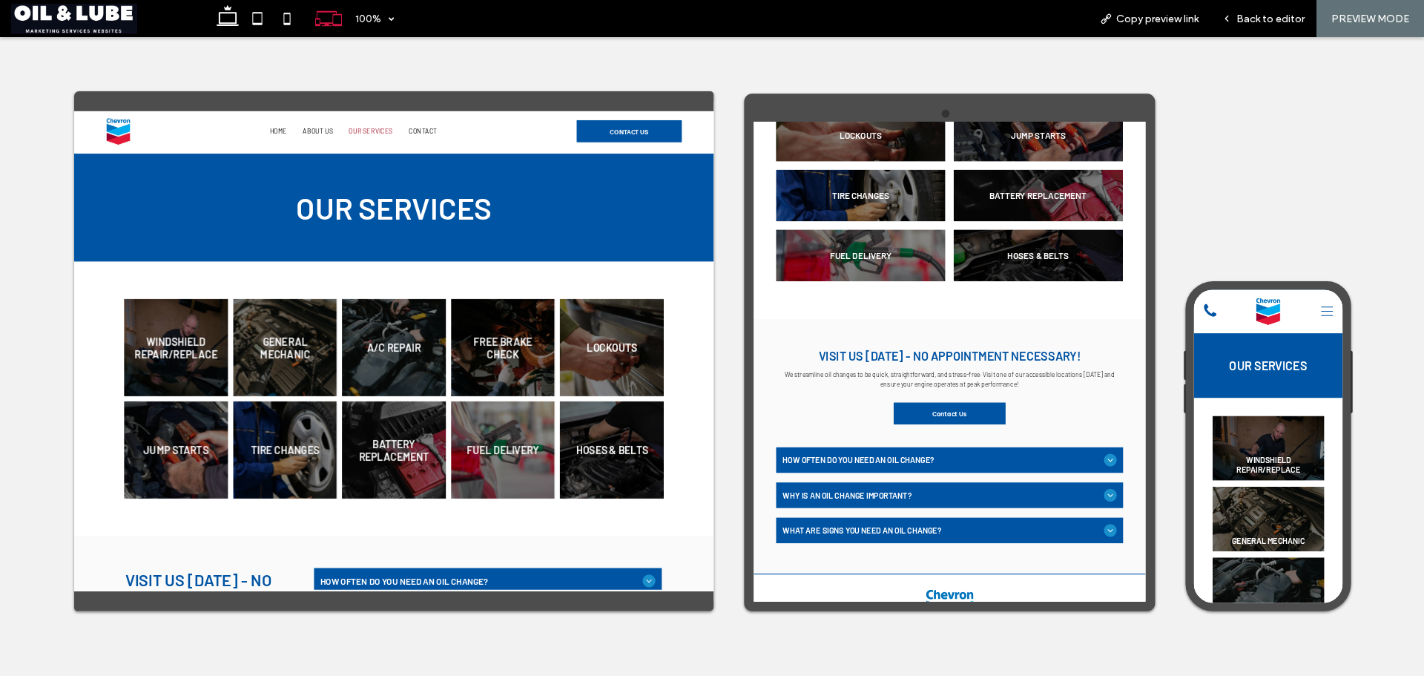
scroll to position [593, 0]
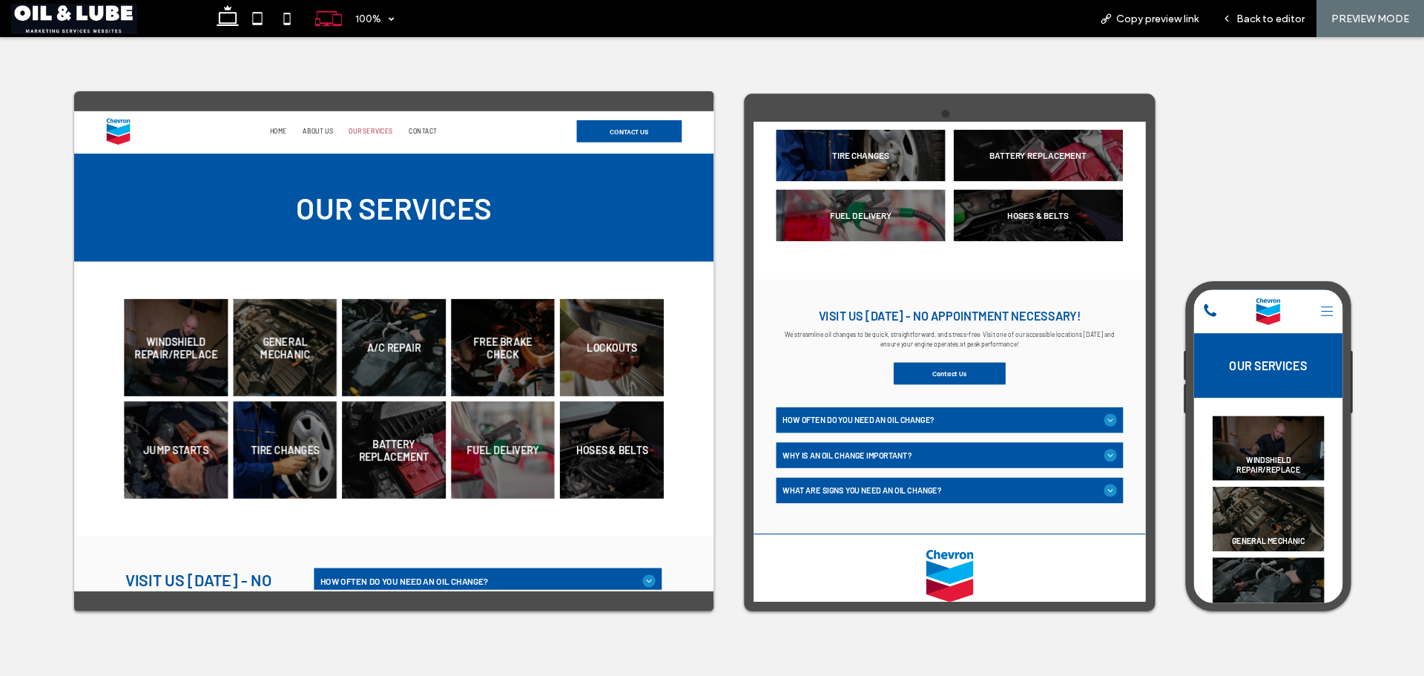
click at [1127, 653] on div "How often do you need an oil change?" at bounding box center [1117, 674] width 644 height 47
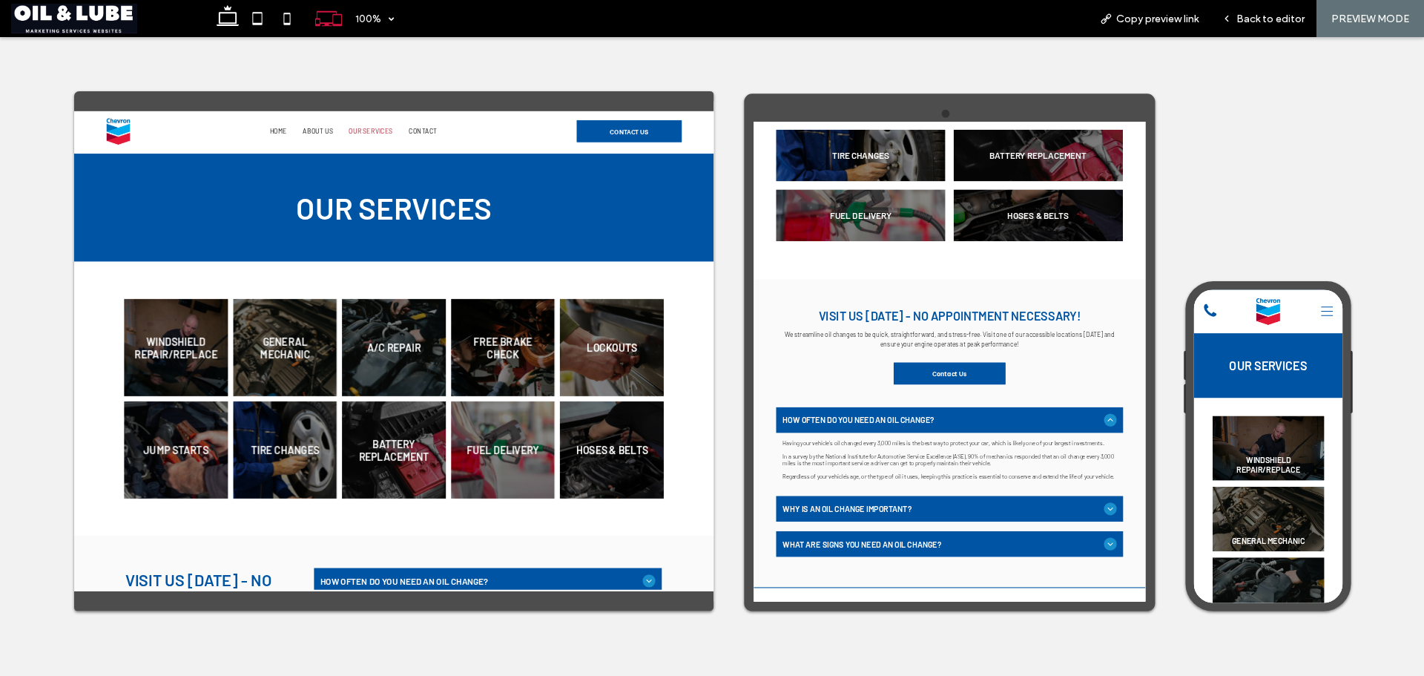
click at [1138, 608] on div "Visit Us Today - No Appointment Necessary! We streamline oil changes to be quic…" at bounding box center [1116, 539] width 669 height 164
click at [1156, 658] on div "How often do you need an oil change?" at bounding box center [1117, 674] width 644 height 47
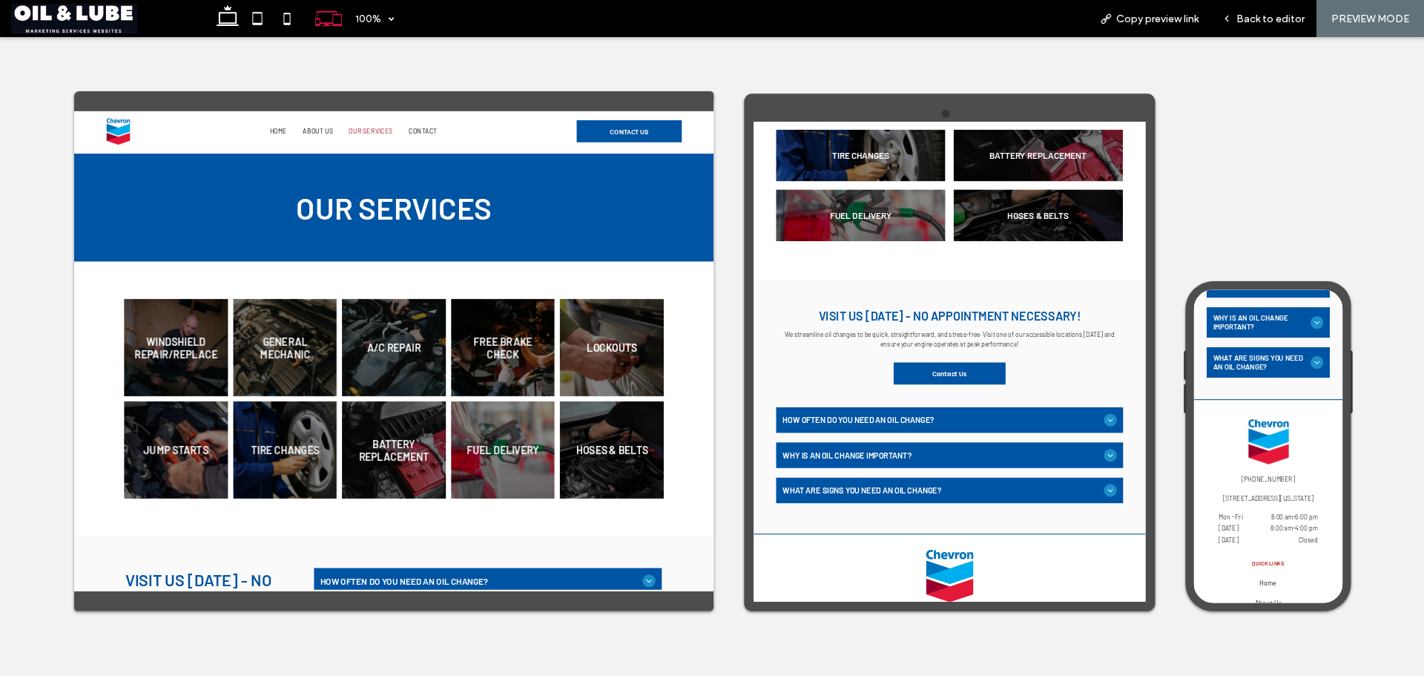
scroll to position [1780, 0]
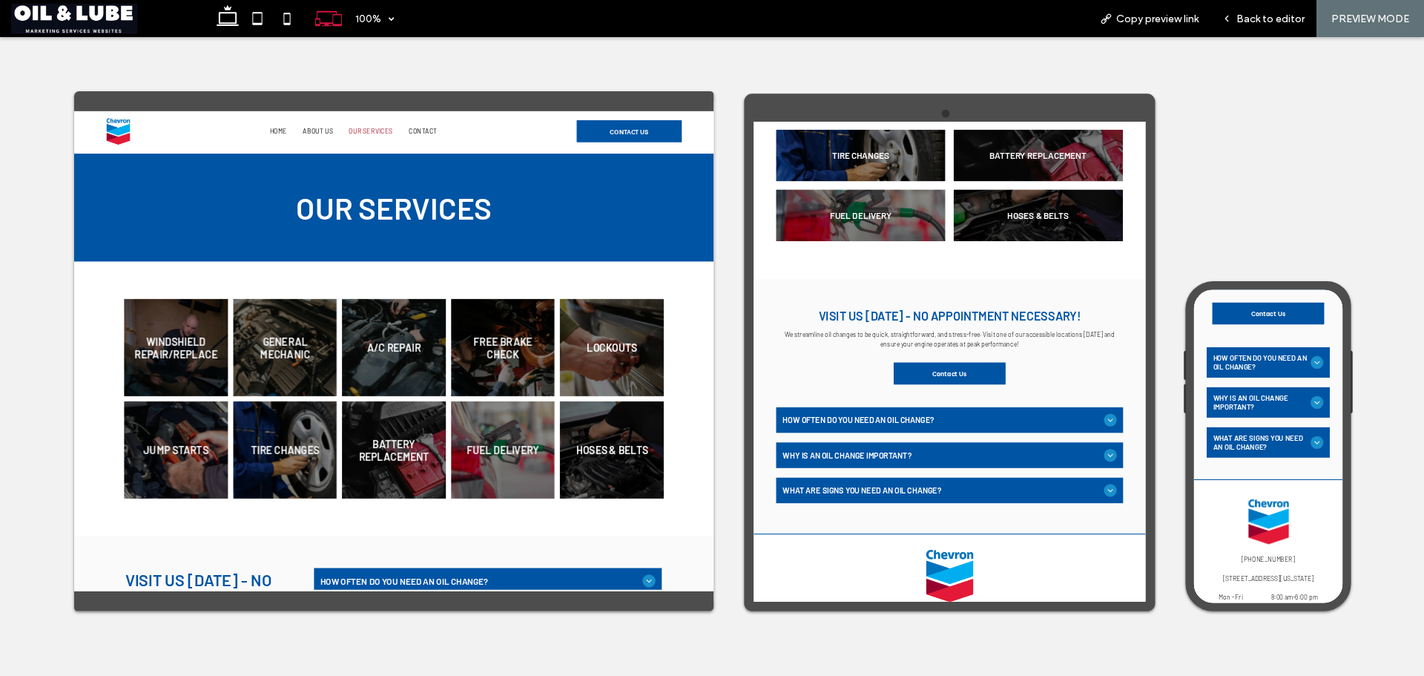
click at [1362, 424] on span "How often do you need an oil change?" at bounding box center [1316, 424] width 175 height 33
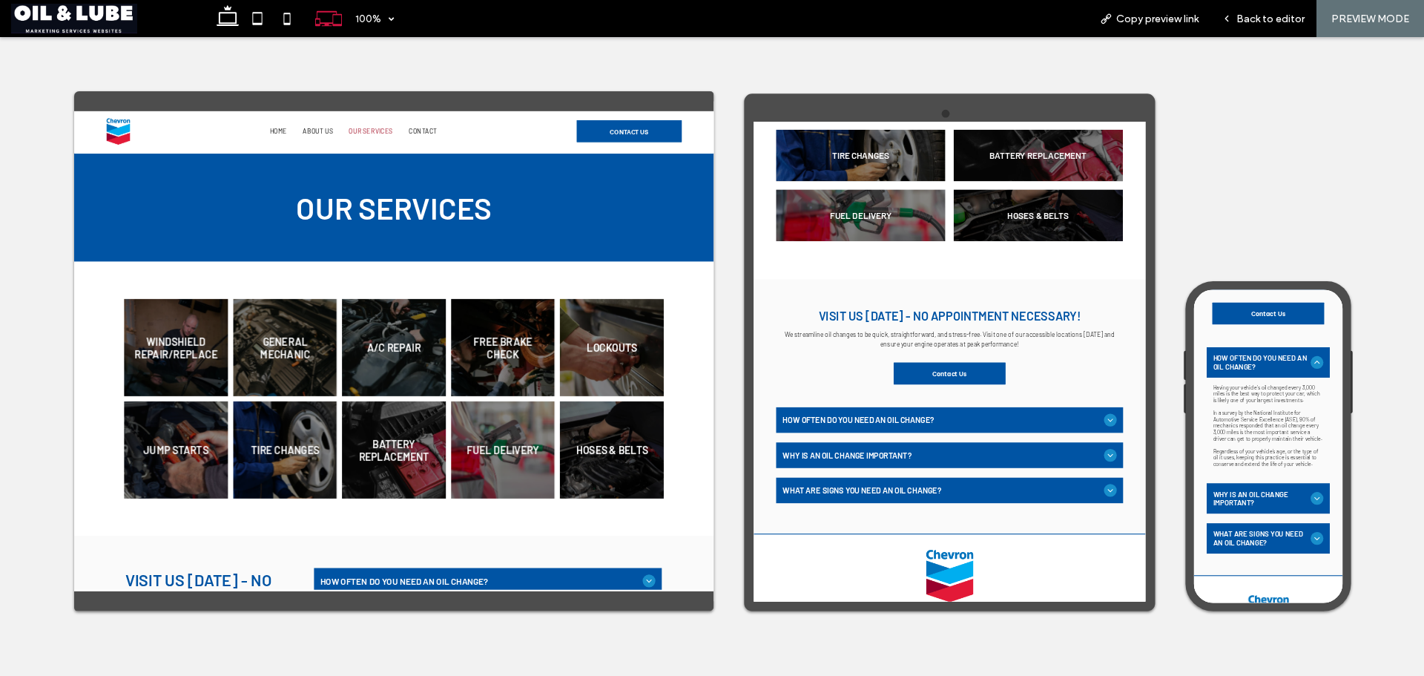
click at [1359, 422] on span "How often do you need an oil change?" at bounding box center [1316, 424] width 175 height 33
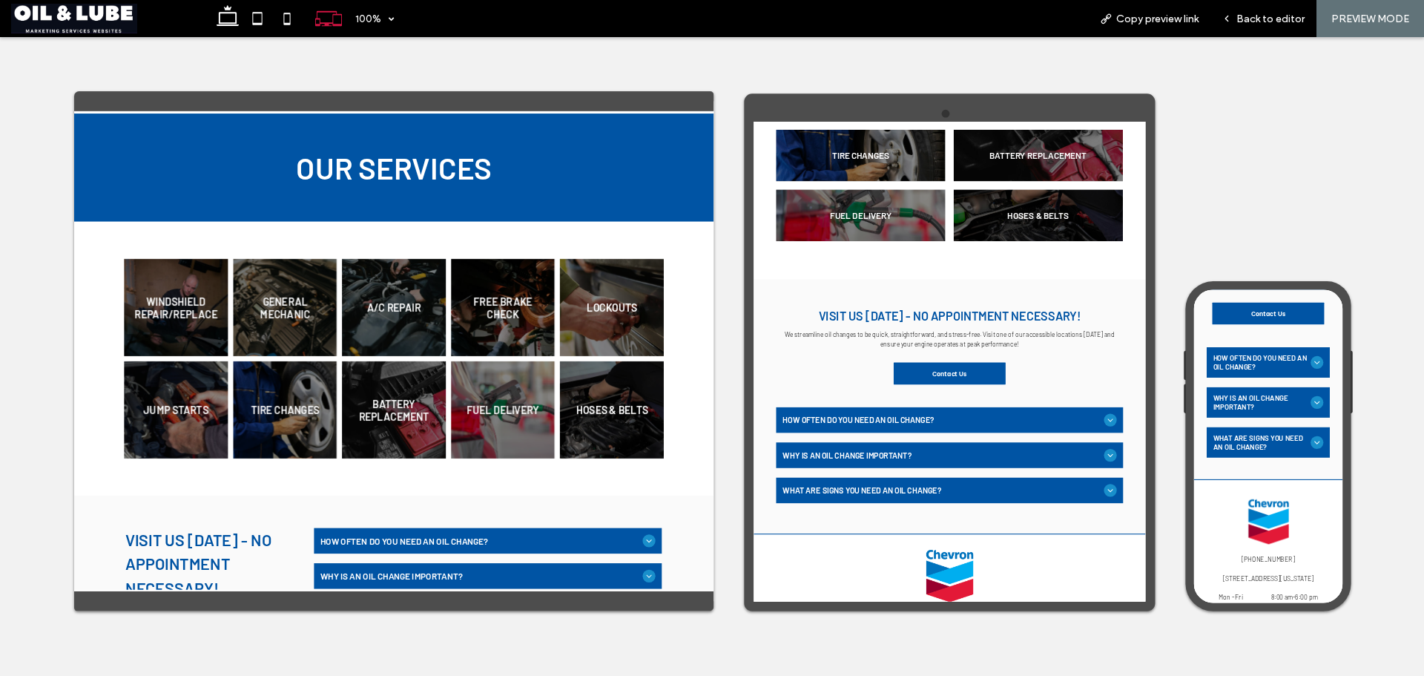
scroll to position [0, 0]
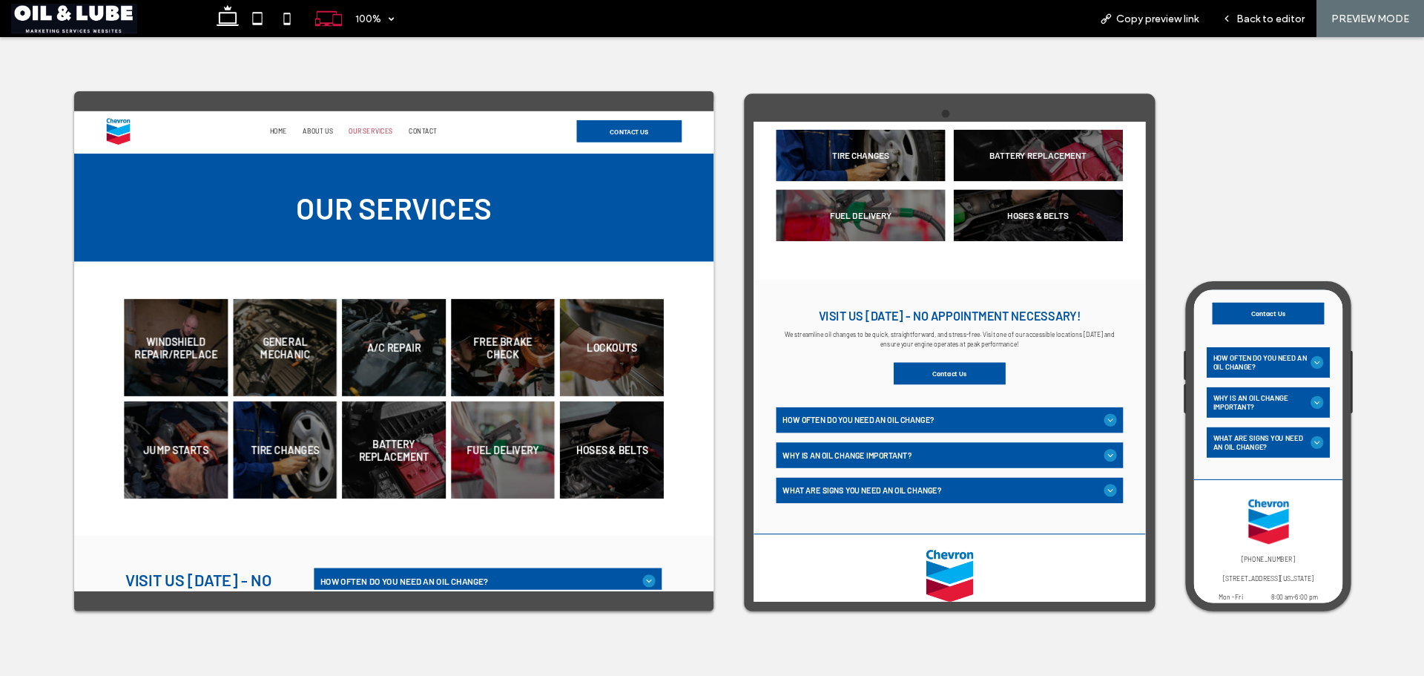
click at [697, 136] on div "Home About Us Our Services Contact" at bounding box center [592, 148] width 805 height 65
click at [712, 150] on span "Contact" at bounding box center [721, 149] width 53 height 14
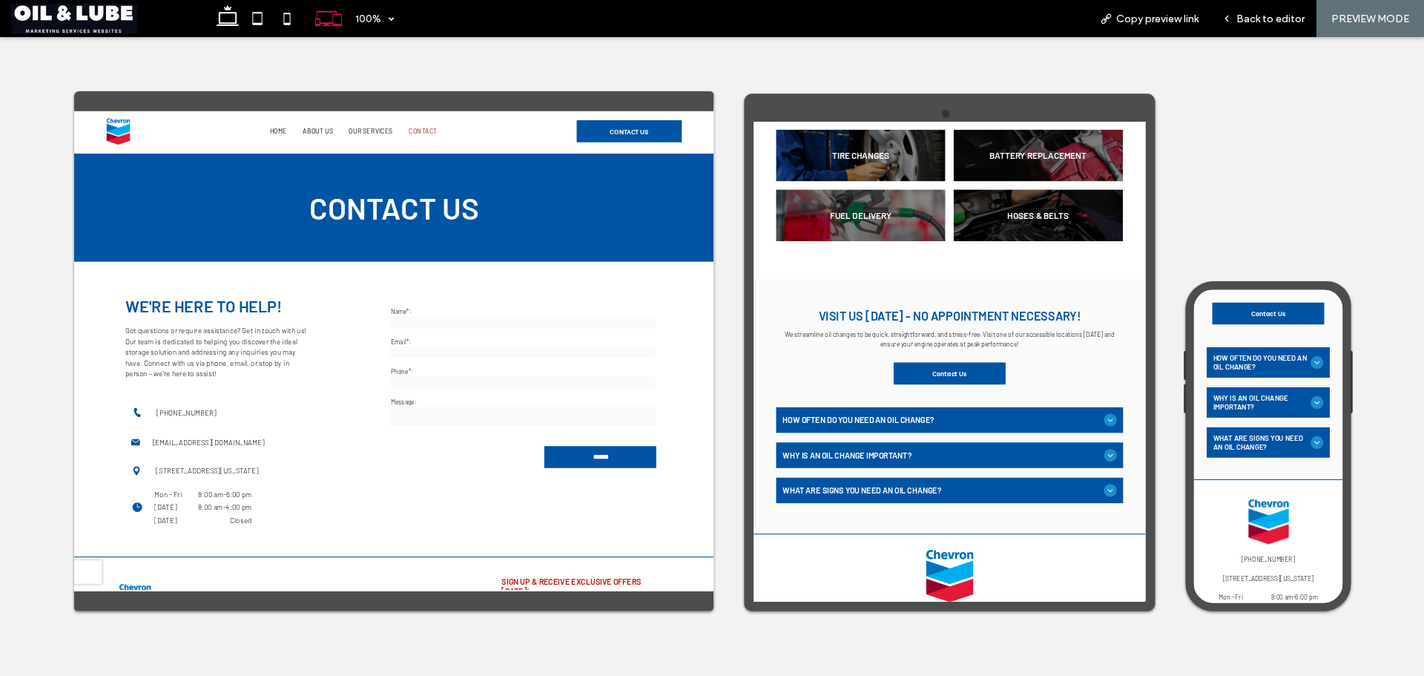
click at [685, 501] on input "text" at bounding box center [907, 503] width 491 height 22
type input "*"
click at [223, 23] on use at bounding box center [228, 15] width 22 height 21
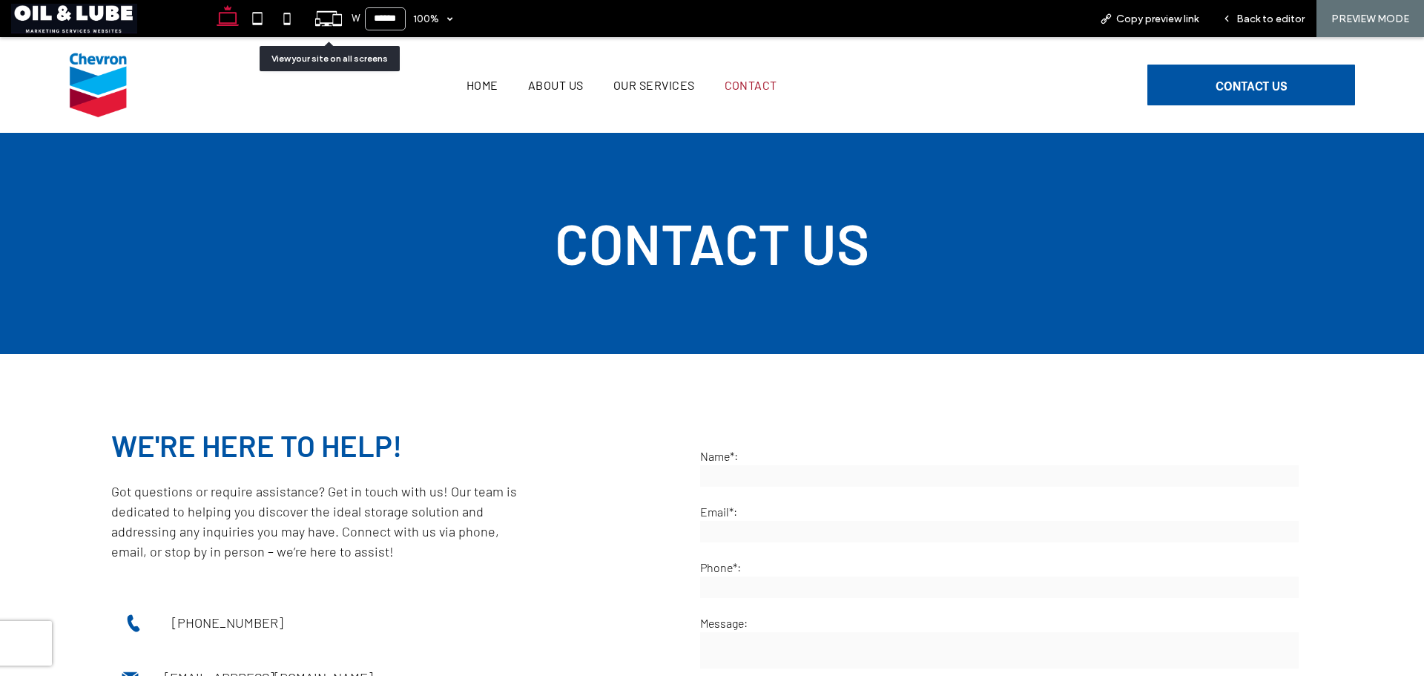
drag, startPoint x: 322, startPoint y: 11, endPoint x: 891, endPoint y: 99, distance: 576.3
click at [322, 11] on use at bounding box center [328, 18] width 27 height 15
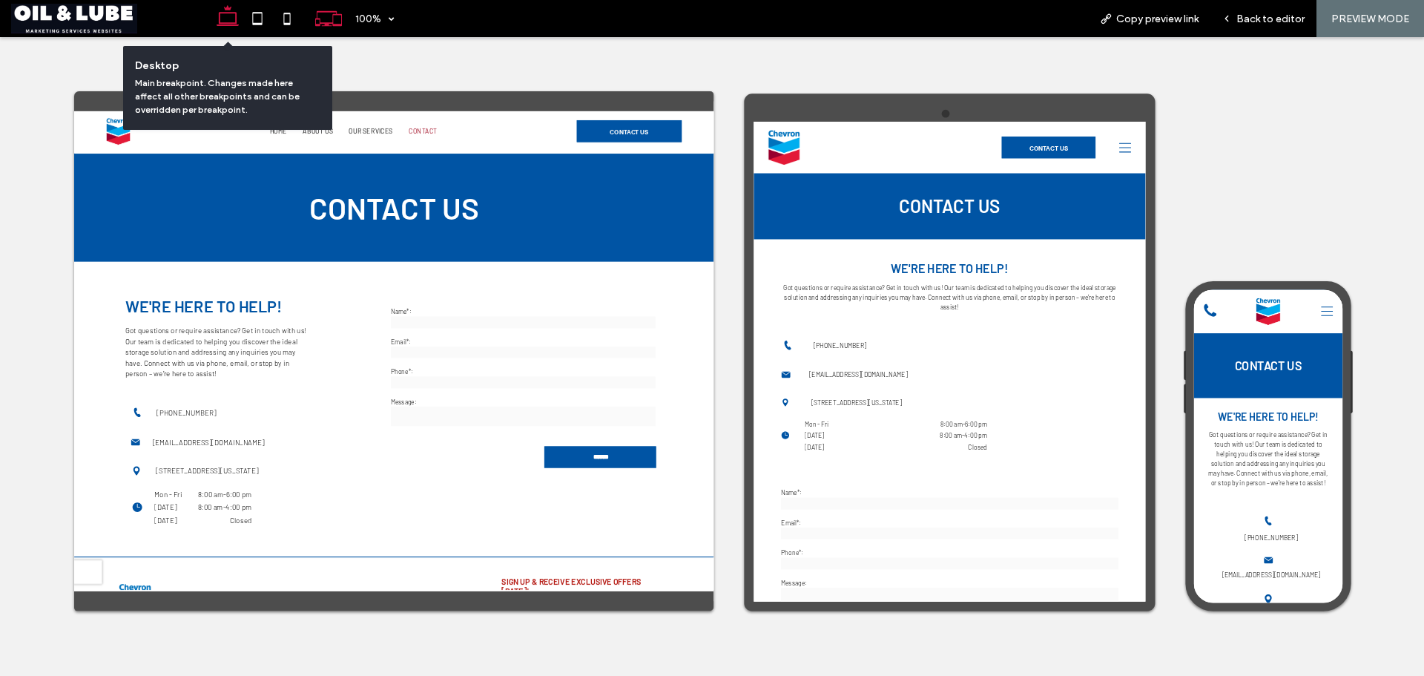
click at [232, 19] on icon at bounding box center [228, 19] width 30 height 30
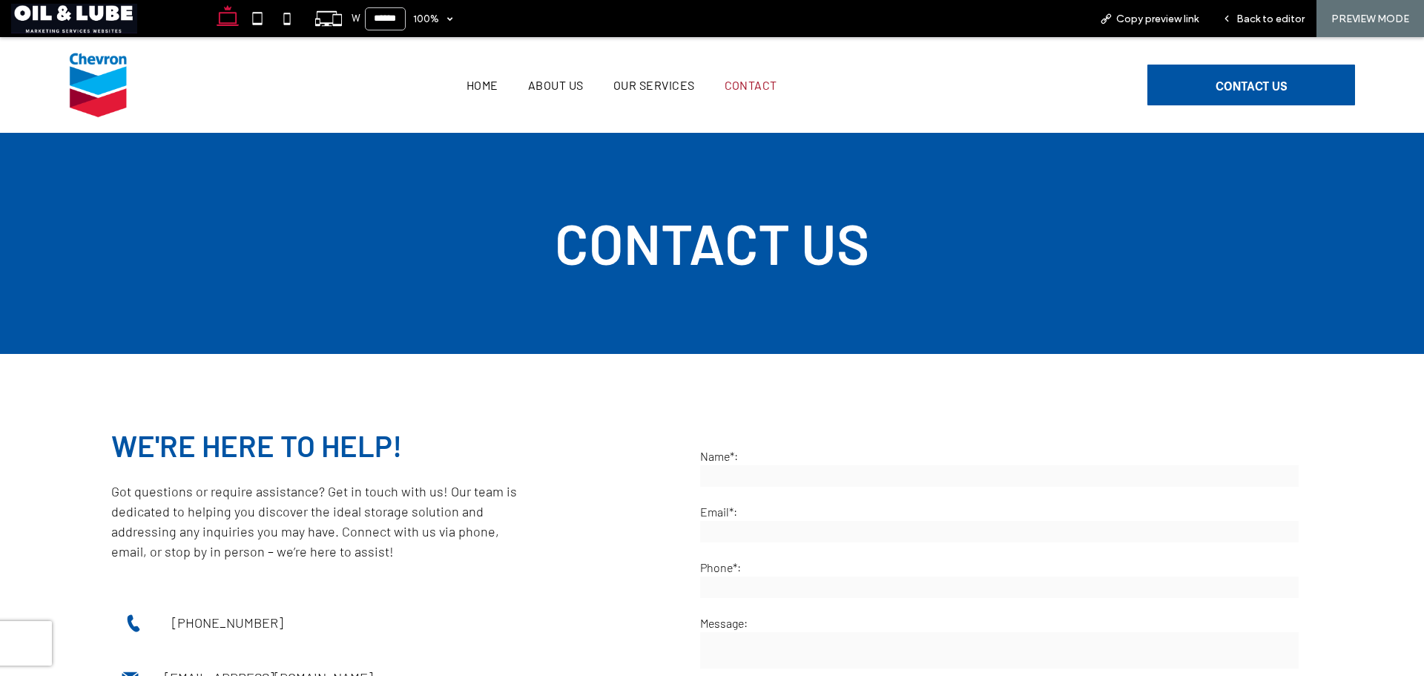
click at [107, 85] on img at bounding box center [98, 85] width 58 height 66
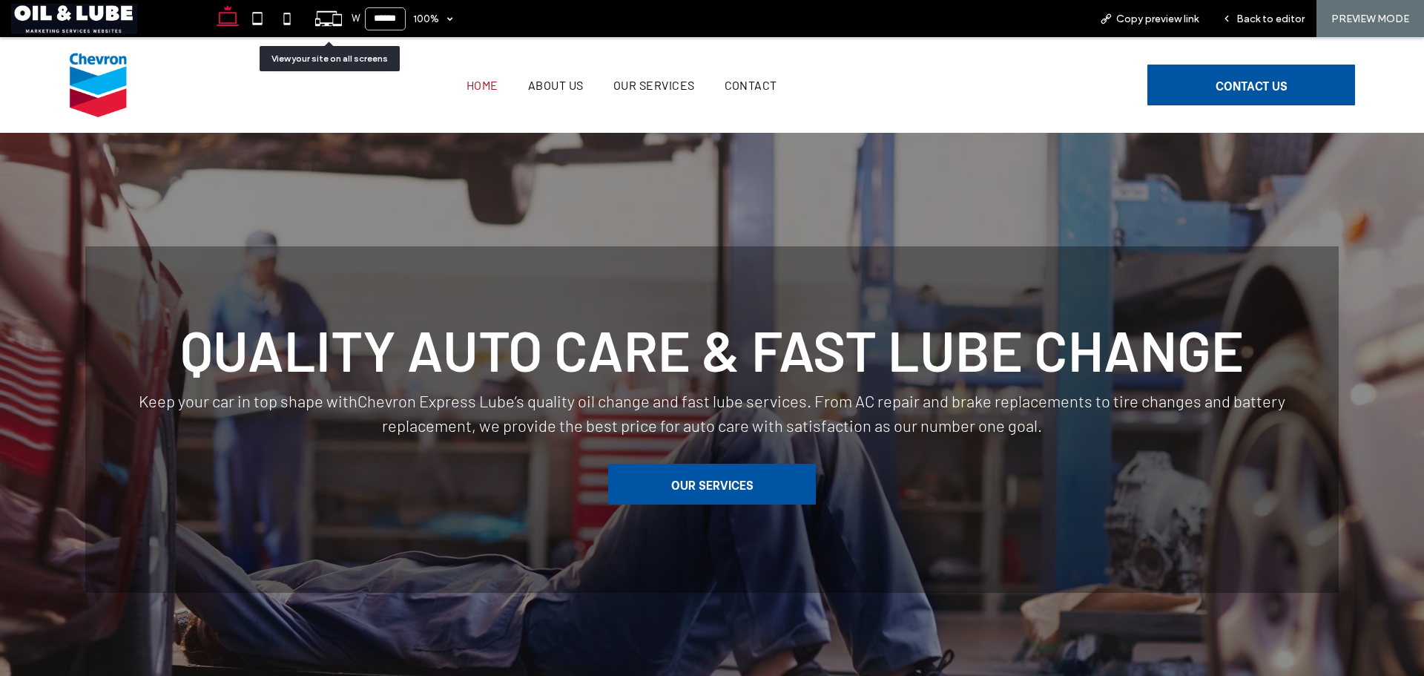
click at [325, 16] on icon at bounding box center [328, 18] width 28 height 28
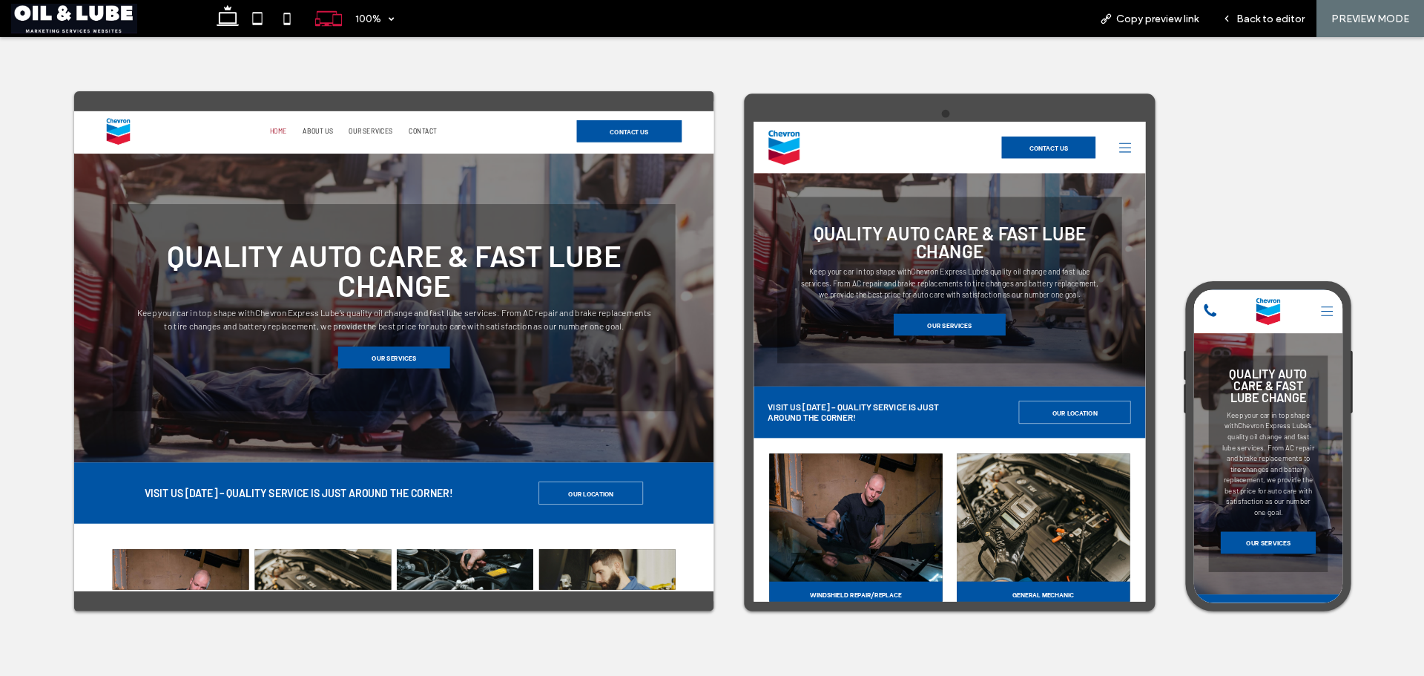
click at [1423, 174] on icon at bounding box center [1442, 170] width 22 height 22
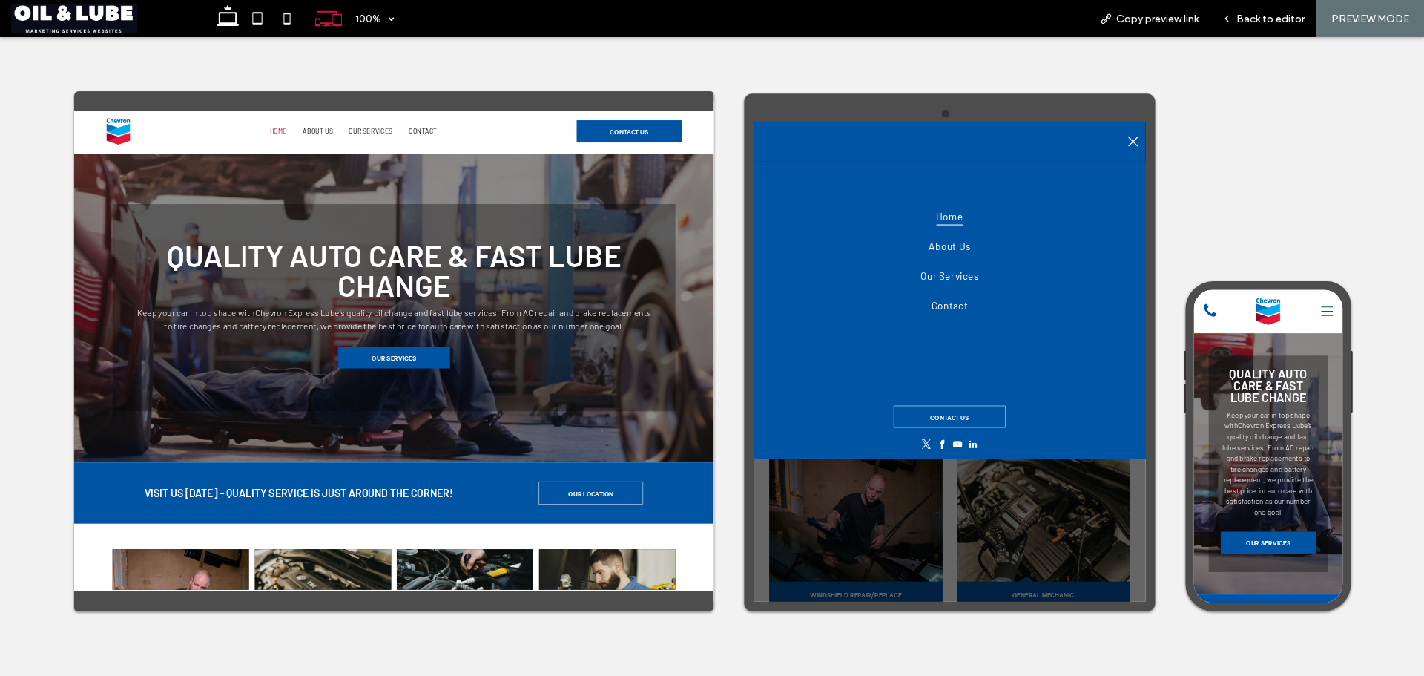
click at [1423, 327] on icon at bounding box center [1440, 329] width 22 height 22
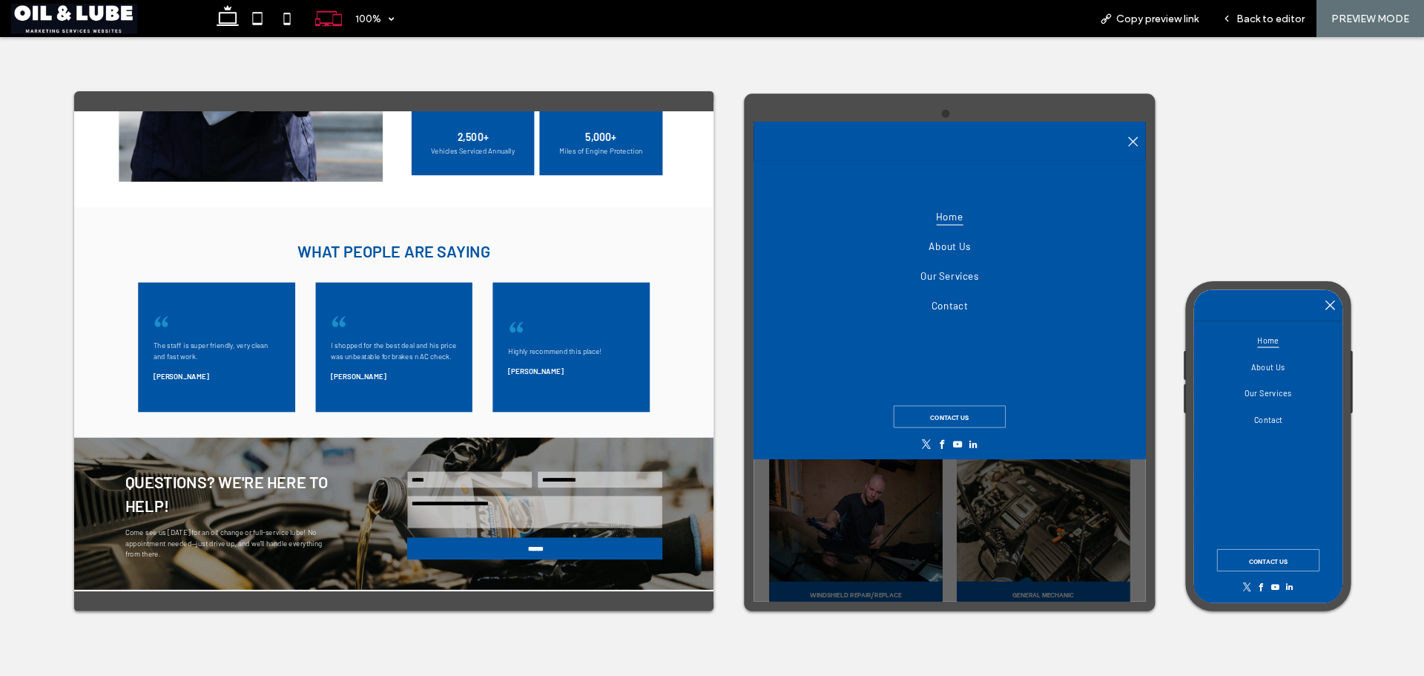
scroll to position [2430, 0]
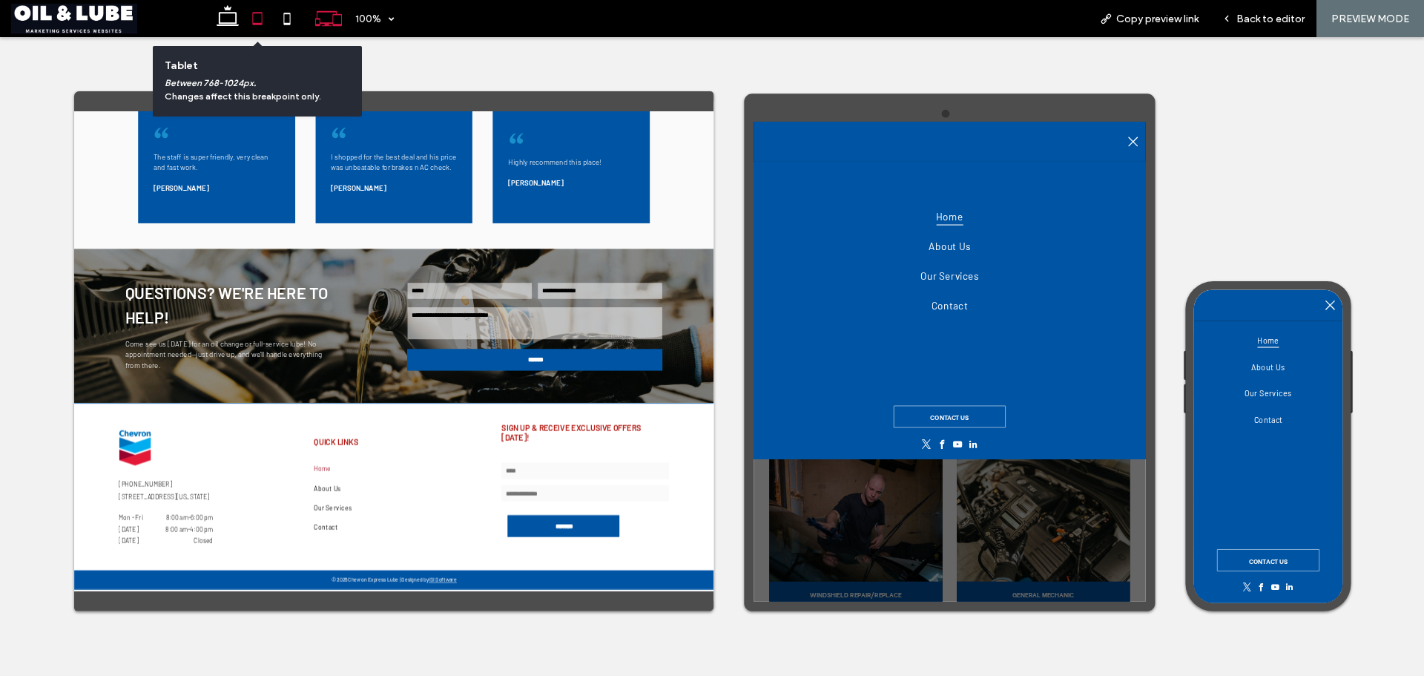
click at [257, 19] on icon at bounding box center [258, 19] width 30 height 30
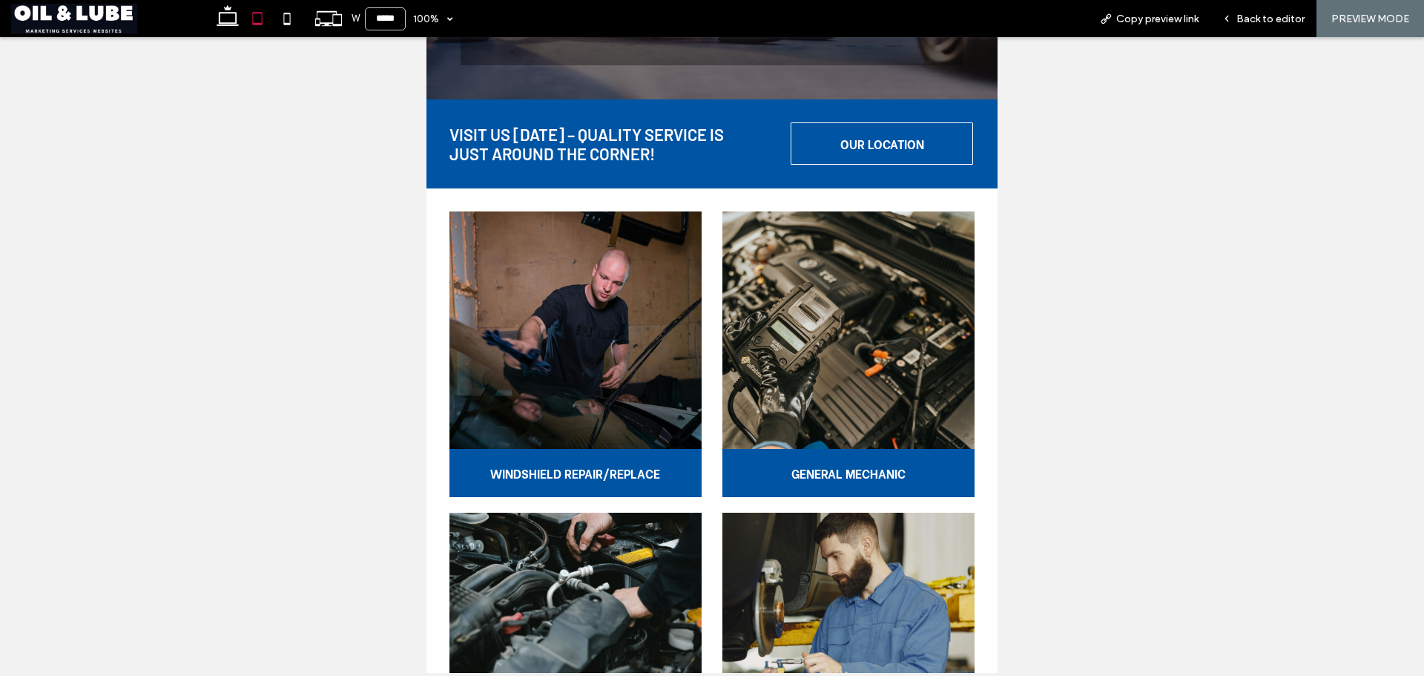
scroll to position [0, 0]
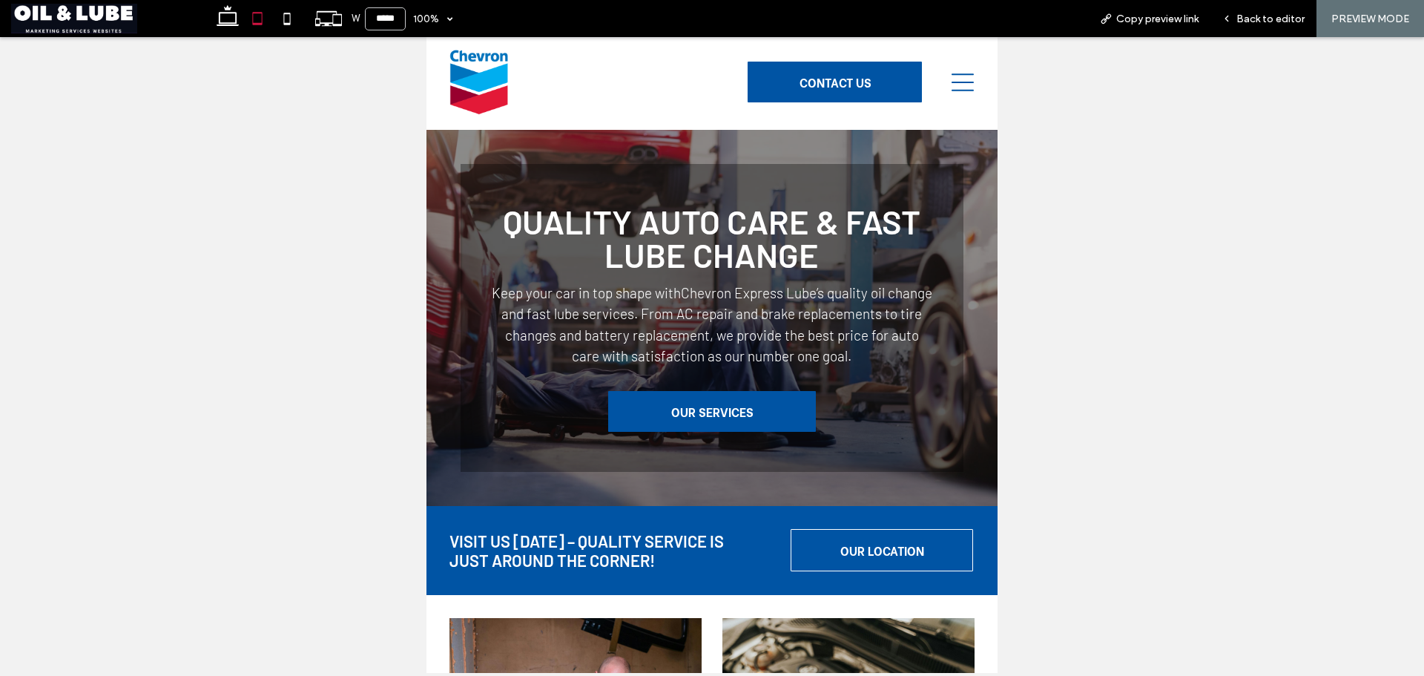
click at [956, 89] on icon at bounding box center [963, 82] width 22 height 22
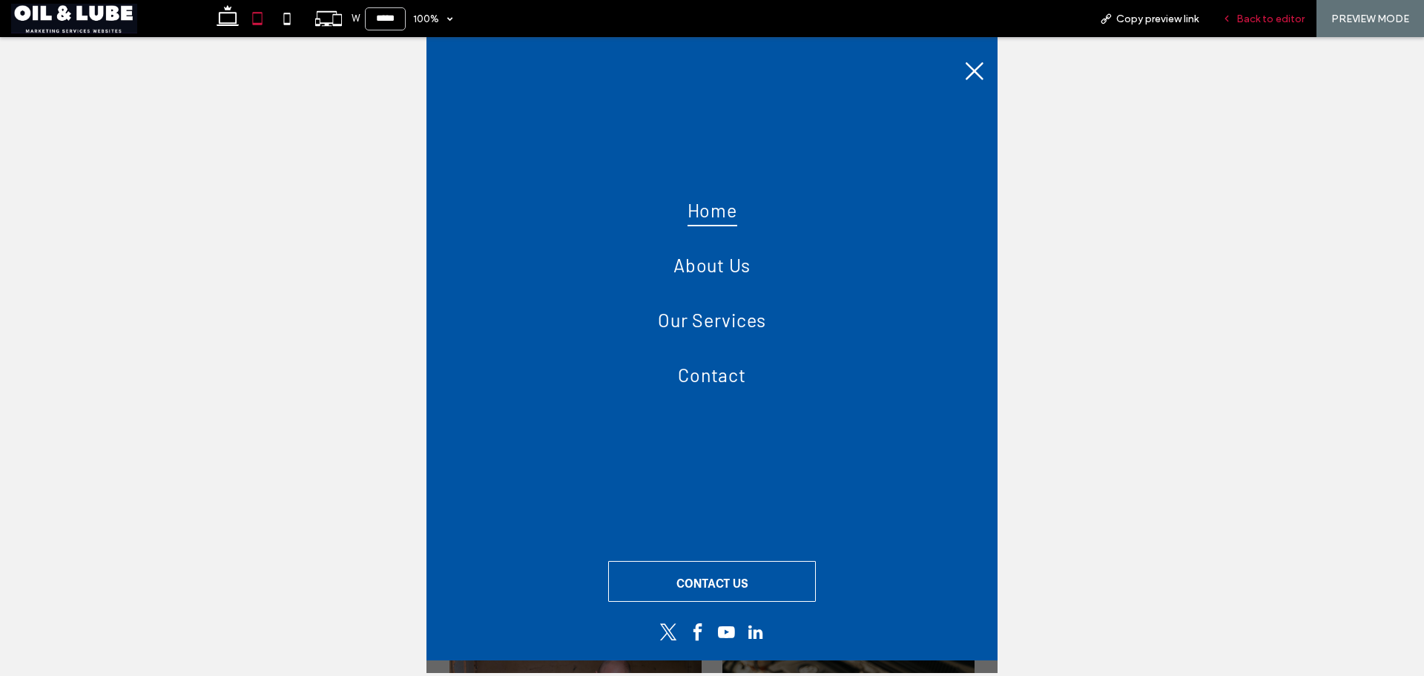
click at [1271, 13] on span "Back to editor" at bounding box center [1270, 19] width 68 height 13
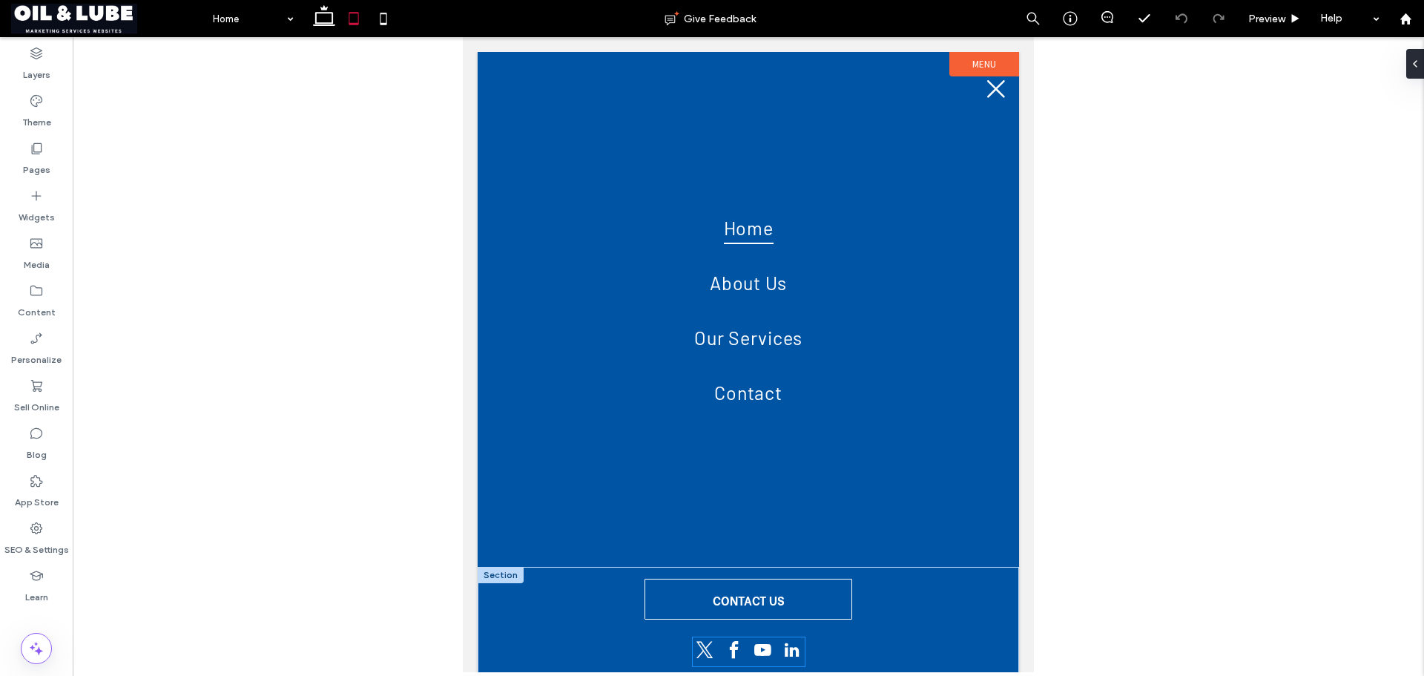
click at [781, 651] on span "linkedin" at bounding box center [791, 649] width 25 height 25
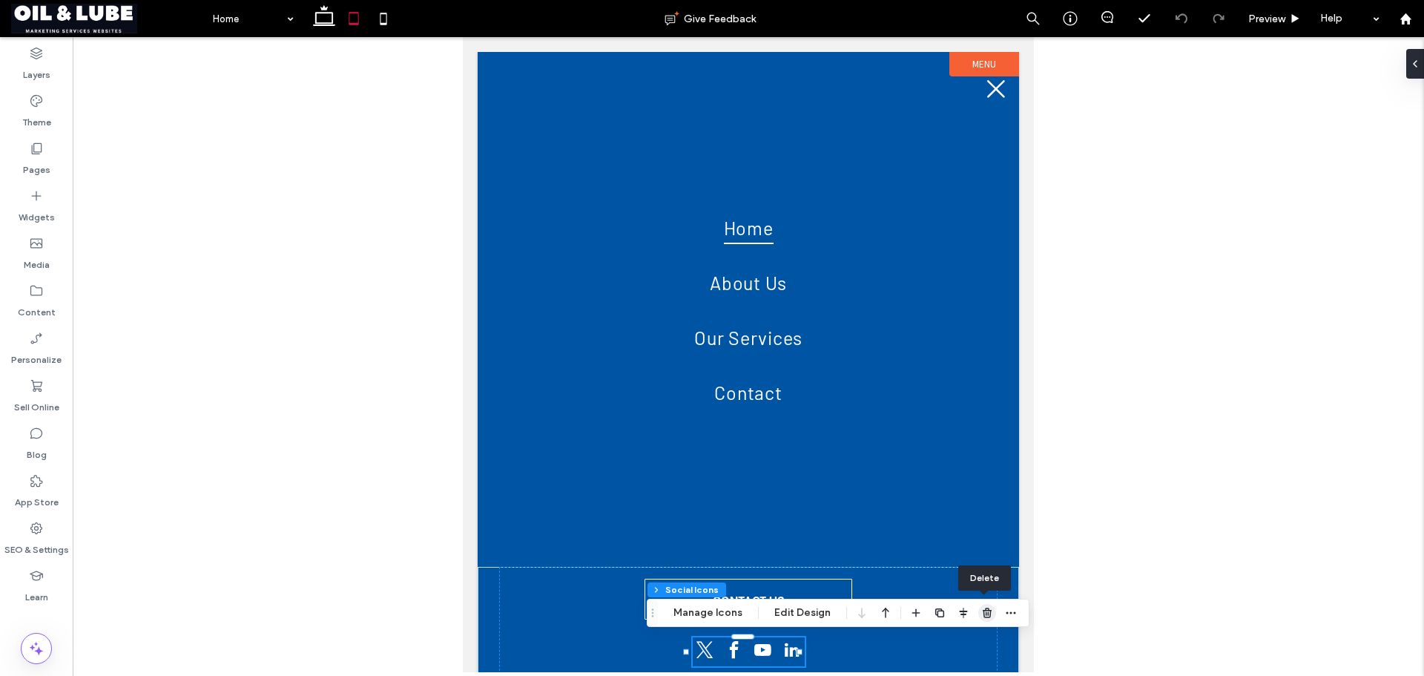
click at [987, 610] on use "button" at bounding box center [987, 612] width 9 height 10
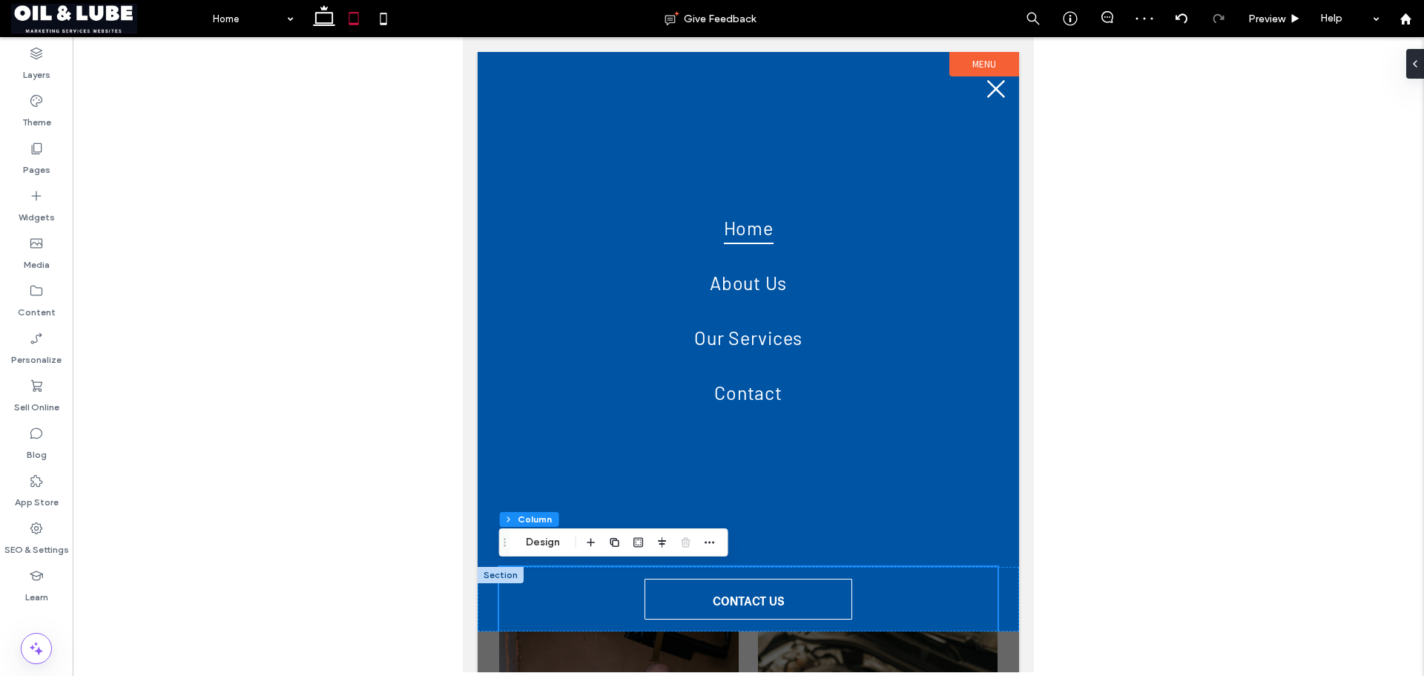
click at [886, 621] on div "CONTACT US" at bounding box center [748, 599] width 498 height 65
click at [1411, 75] on span at bounding box center [1409, 64] width 12 height 30
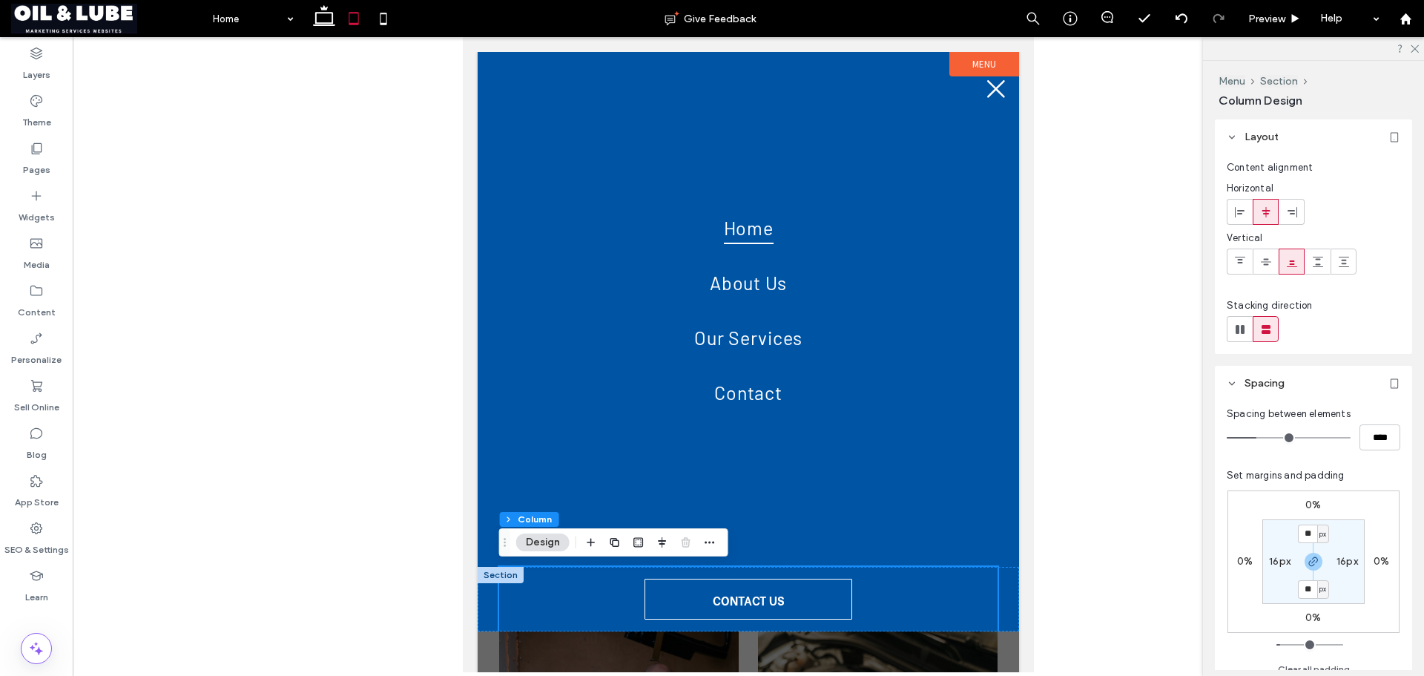
click at [866, 592] on div "CONTACT US" at bounding box center [748, 599] width 498 height 65
click at [997, 588] on div "CONTACT US" at bounding box center [748, 599] width 541 height 65
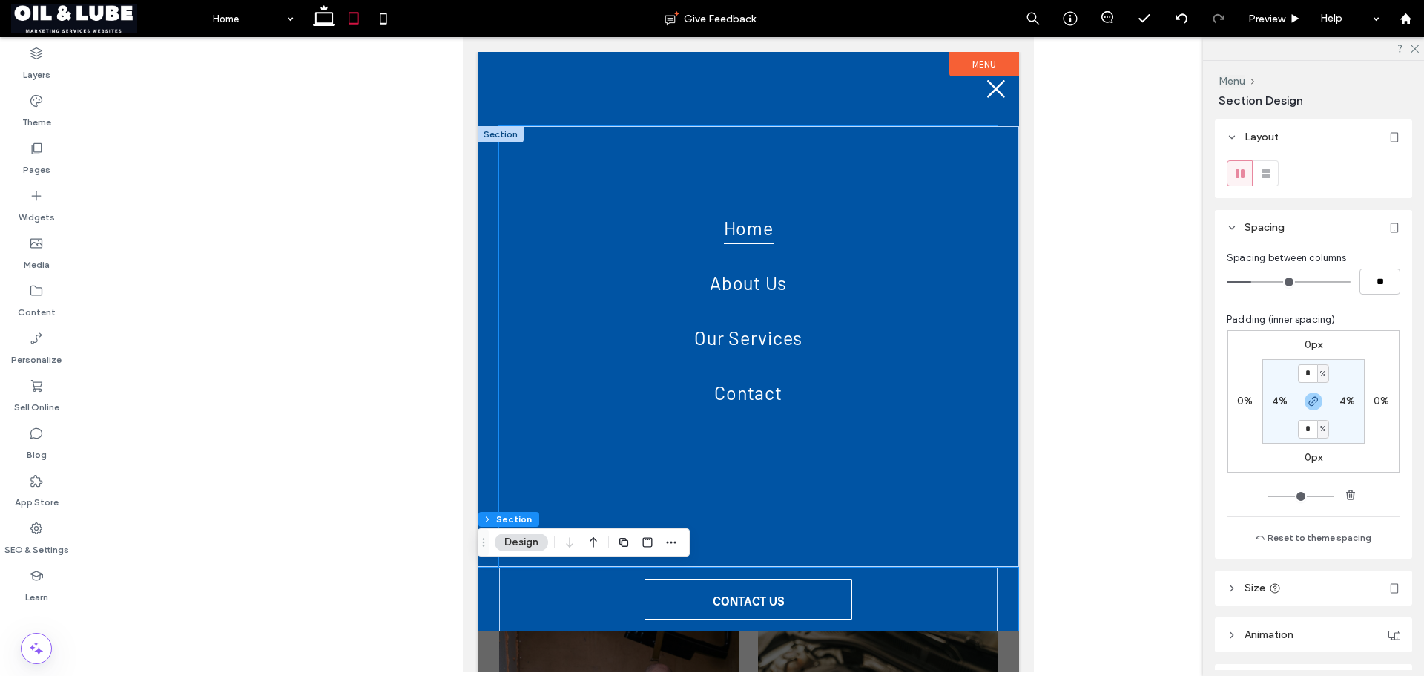
click at [929, 460] on div "Home About Us Our Services Contact" at bounding box center [748, 346] width 498 height 441
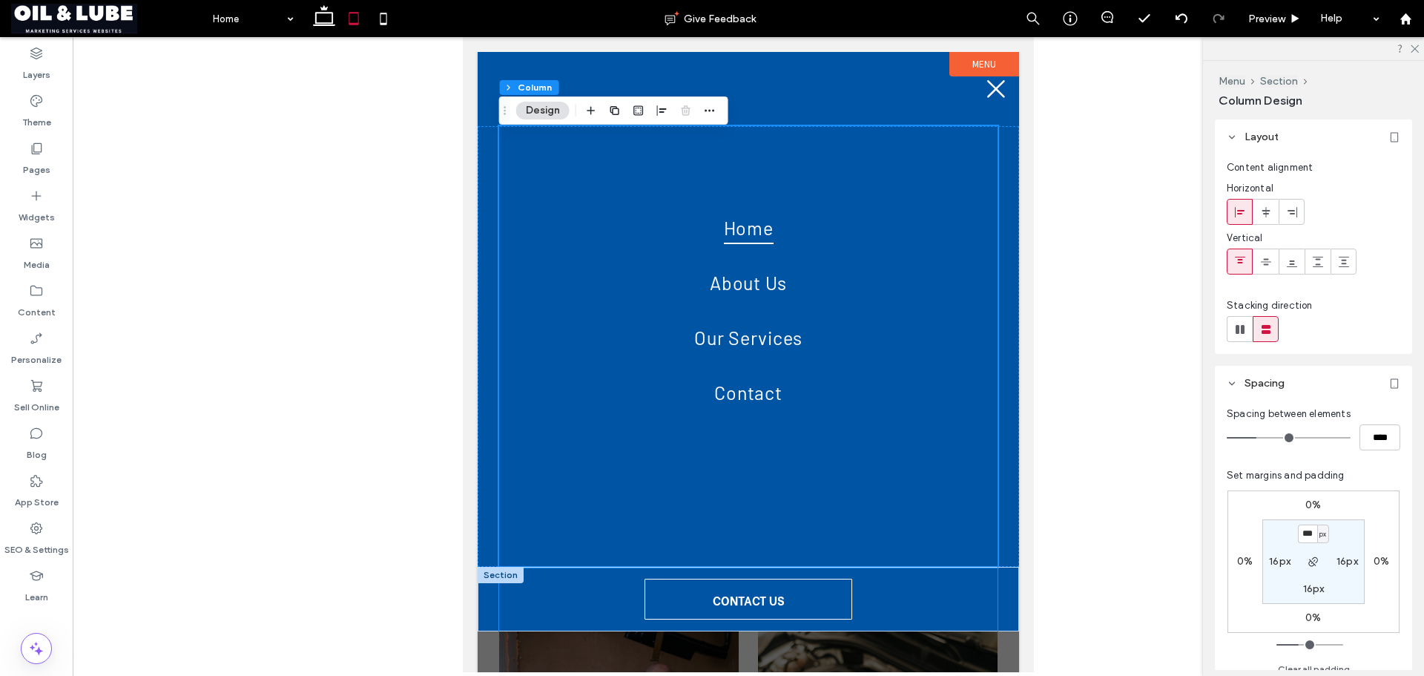
click at [854, 602] on div "CONTACT US" at bounding box center [748, 599] width 498 height 65
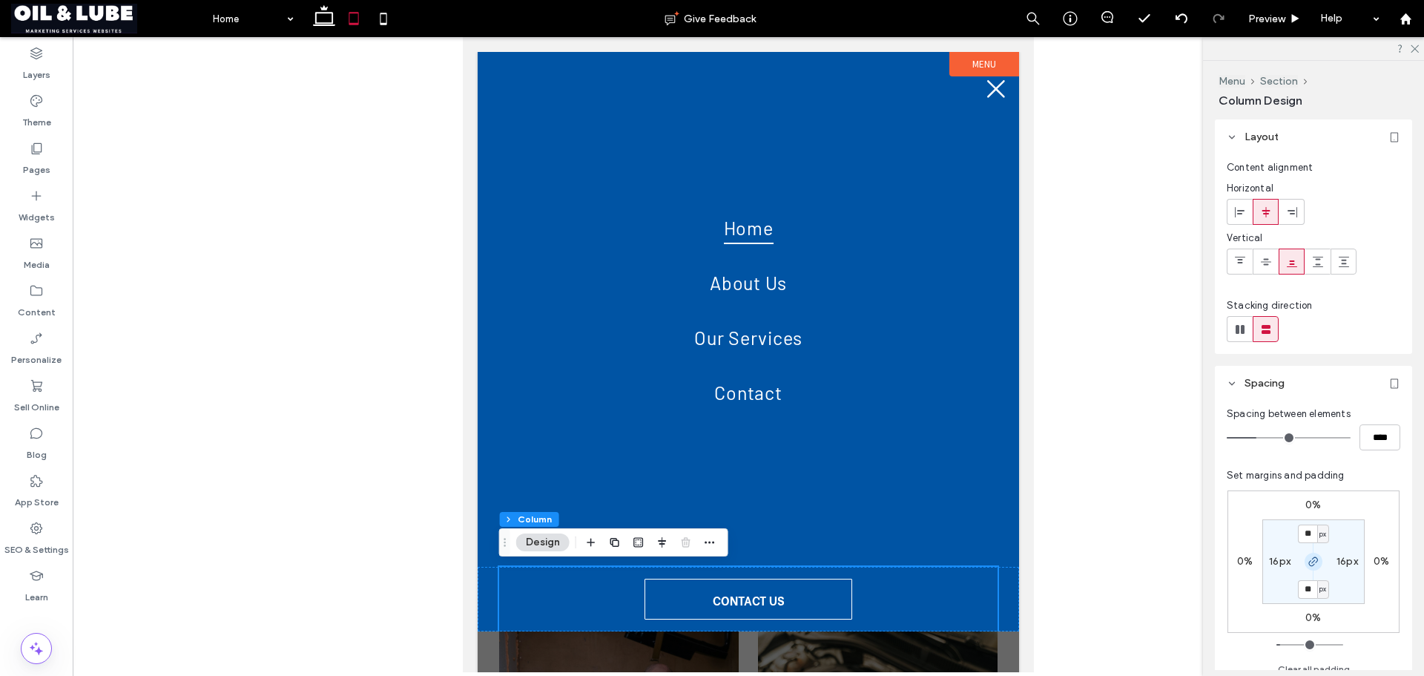
click at [1311, 564] on icon "button" at bounding box center [1314, 561] width 12 height 12
click at [1313, 590] on label "16px" at bounding box center [1314, 588] width 22 height 13
type input "***"
click at [1341, 588] on section "16px 16px *** px 16px" at bounding box center [1313, 561] width 102 height 85
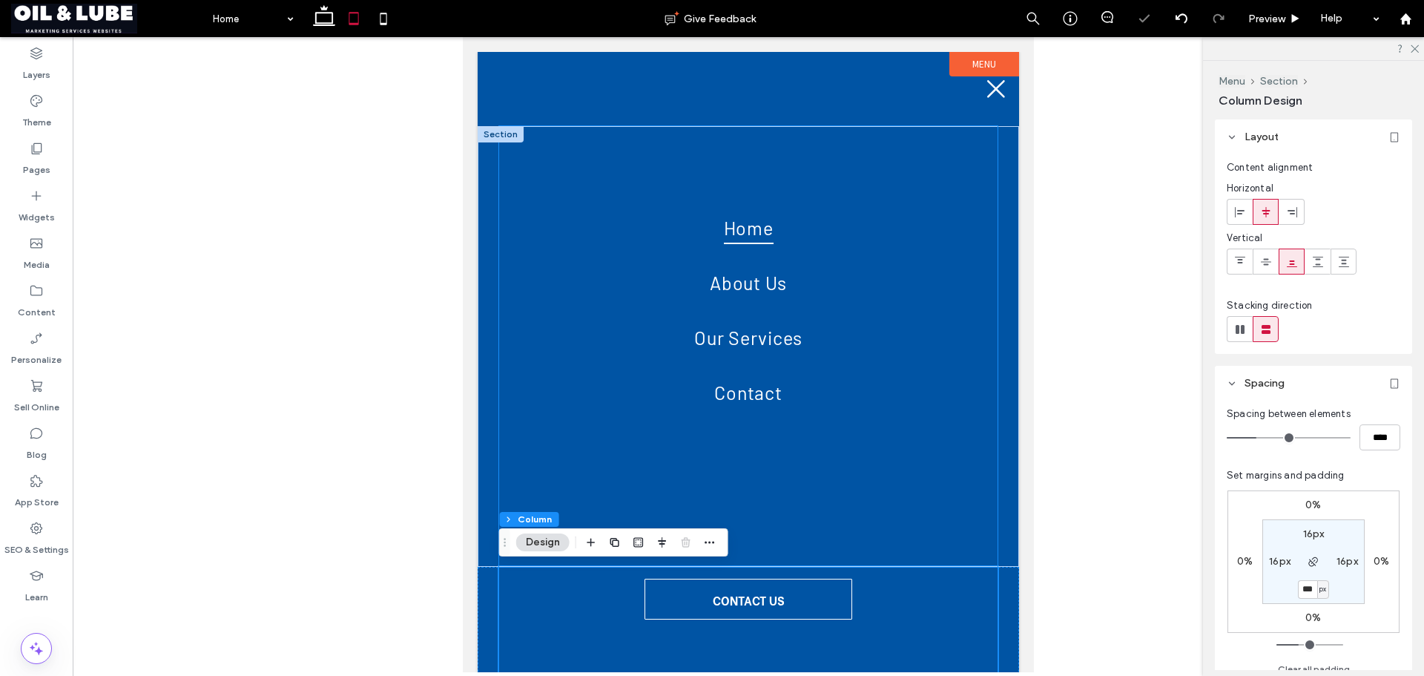
scroll to position [22, 0]
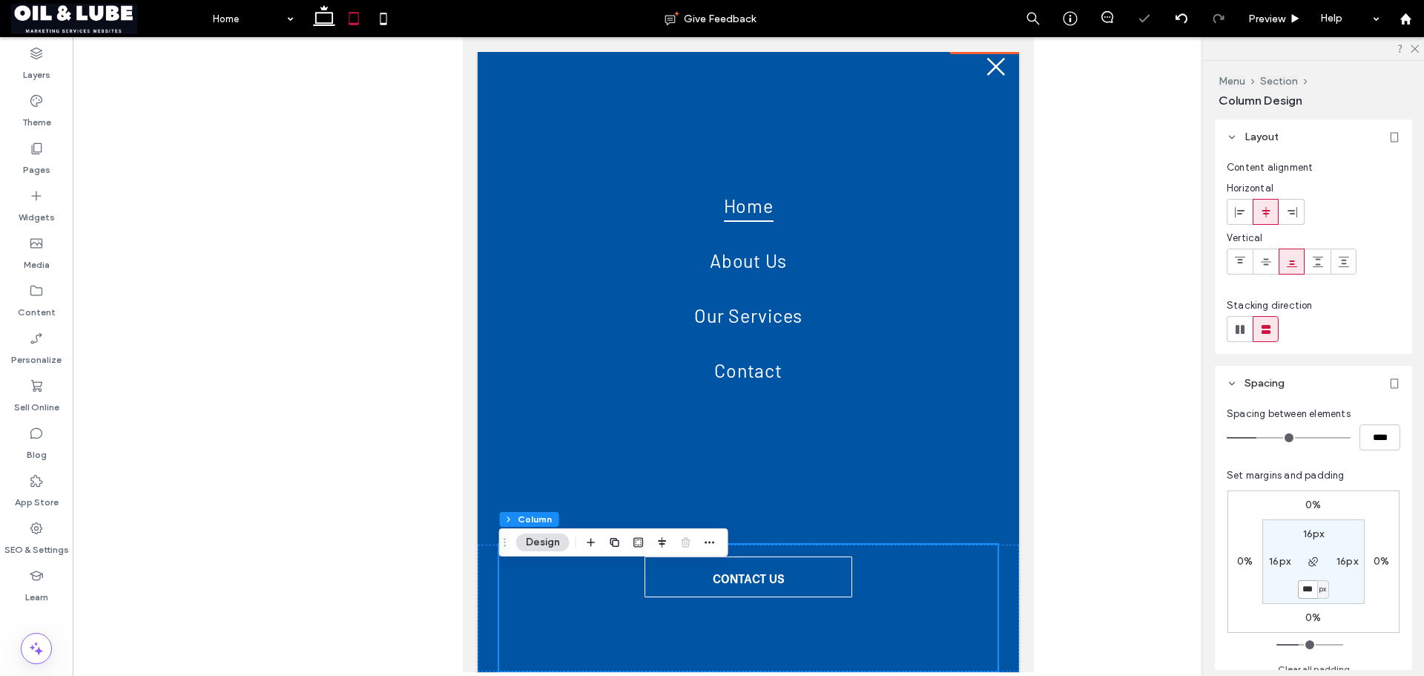
click at [1310, 590] on input "***" at bounding box center [1307, 589] width 19 height 19
type input "*"
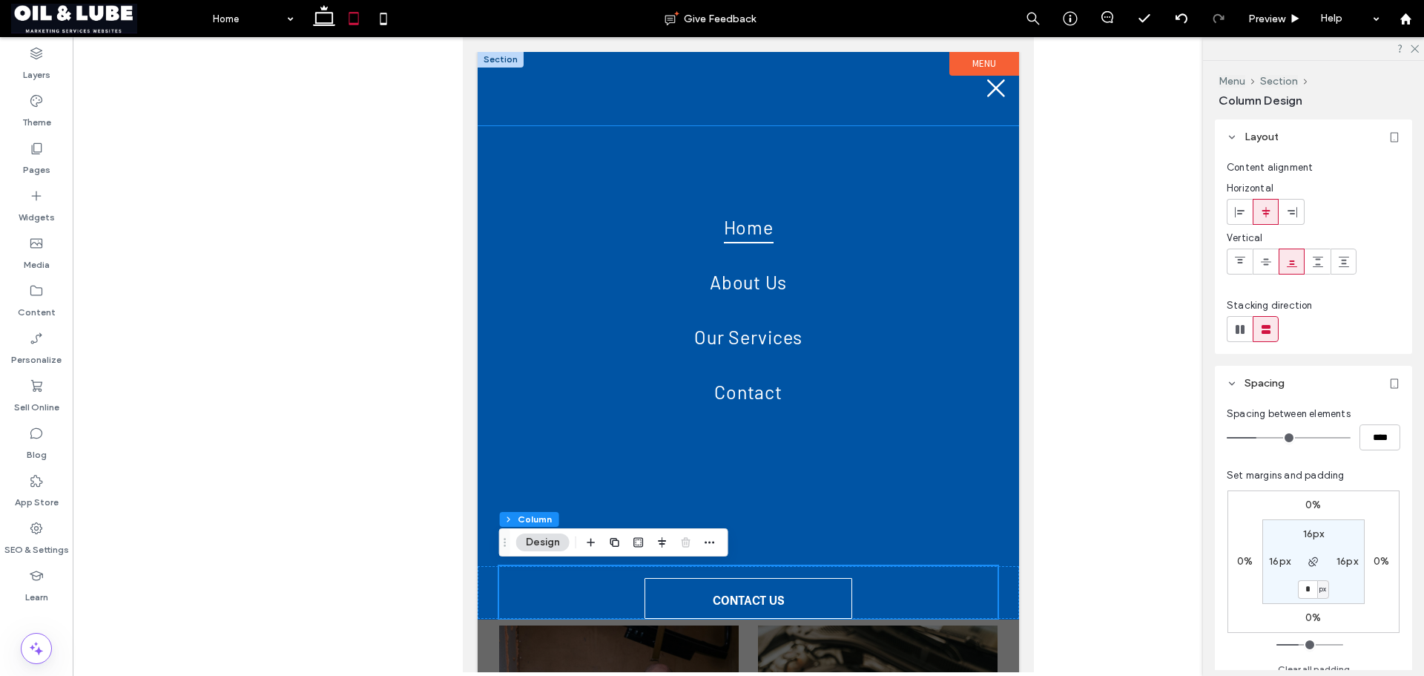
click at [822, 75] on div at bounding box center [748, 88] width 541 height 74
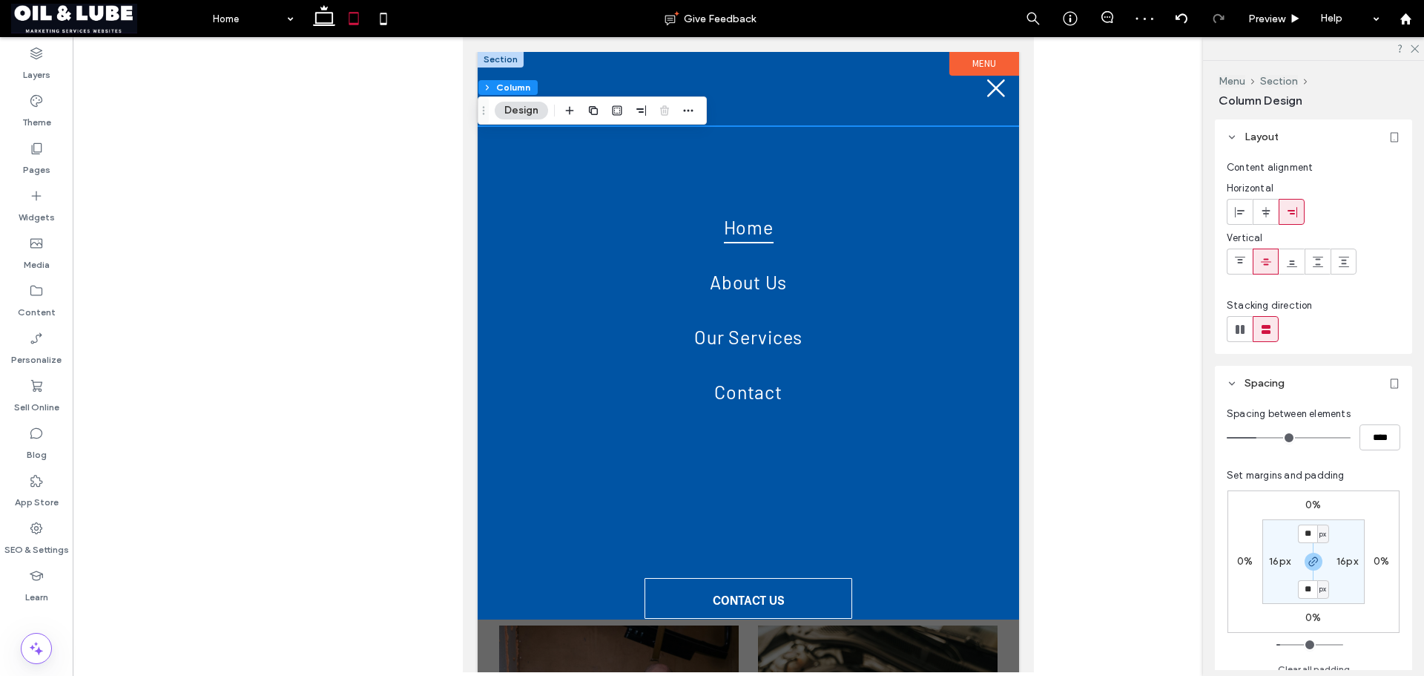
click at [831, 78] on div at bounding box center [748, 88] width 541 height 74
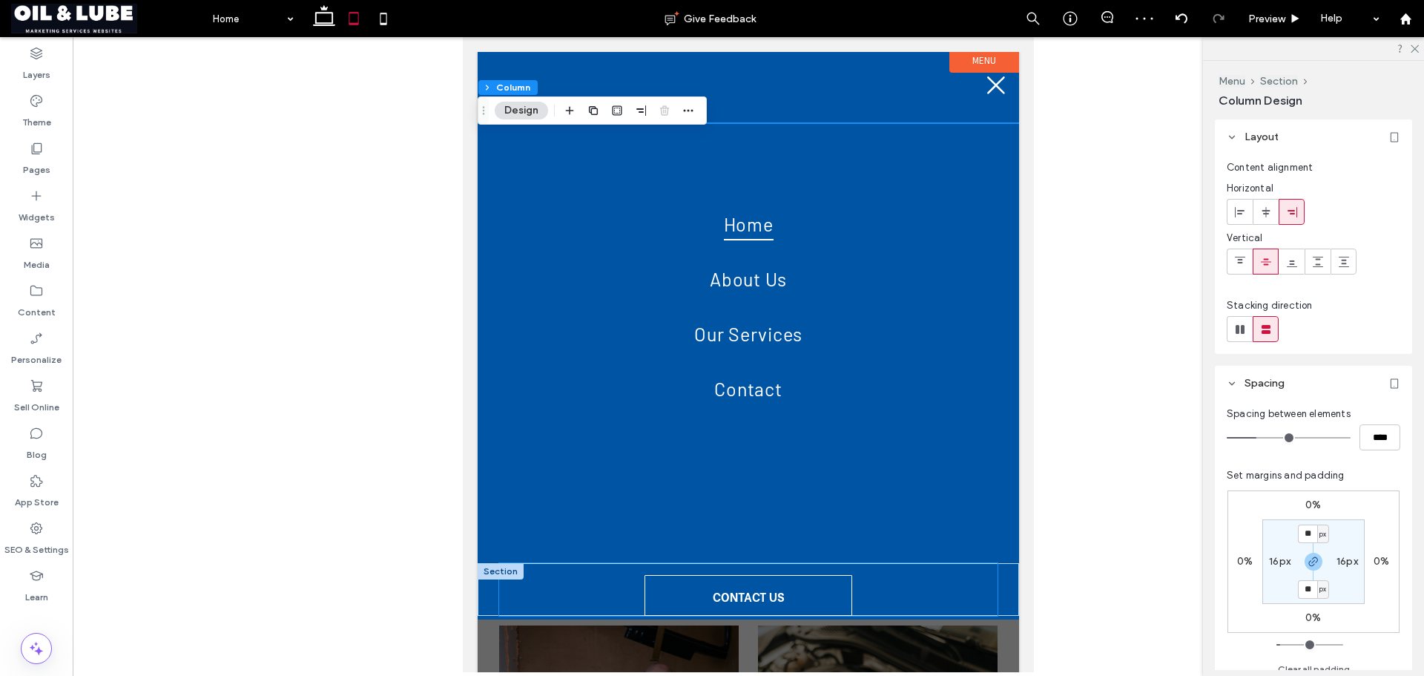
click at [883, 589] on div "CONTACT US" at bounding box center [748, 589] width 498 height 53
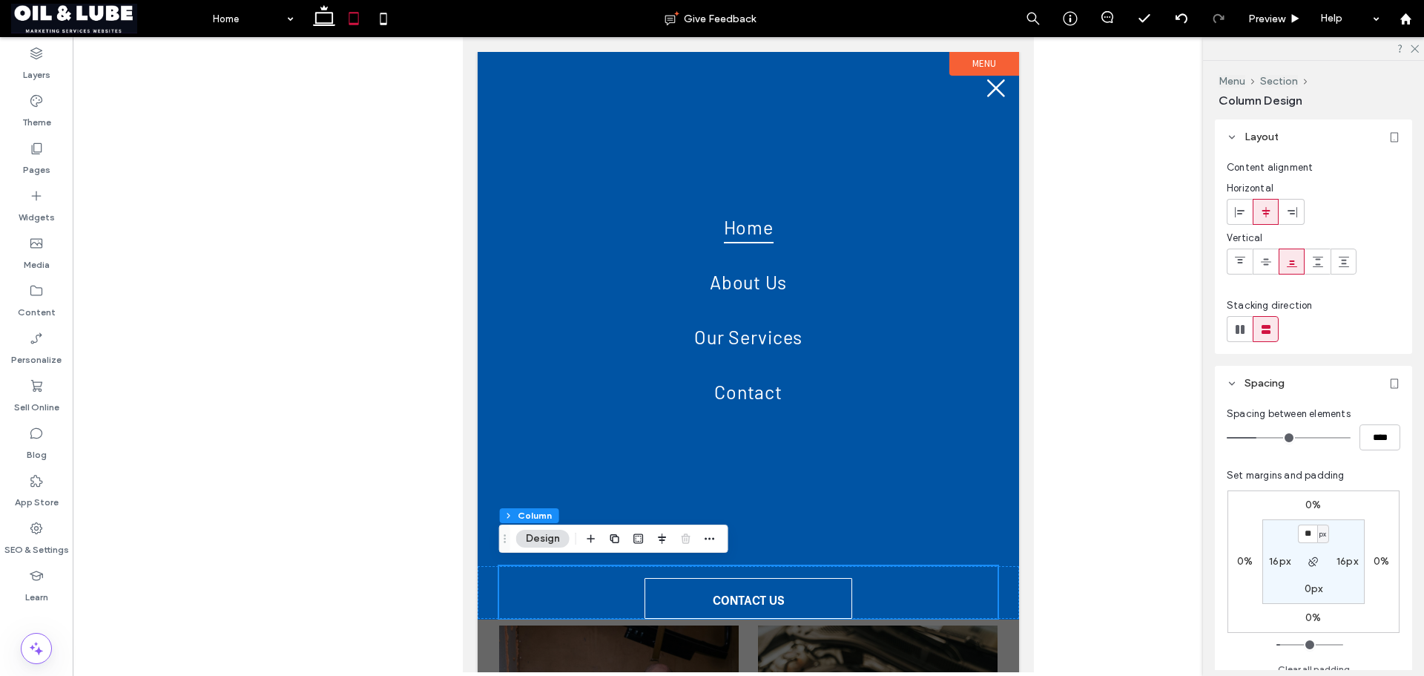
click at [1310, 587] on label "0px" at bounding box center [1314, 588] width 19 height 13
type input "*"
type input "**"
click at [1334, 584] on section "16px 16px ** px 16px" at bounding box center [1313, 561] width 102 height 85
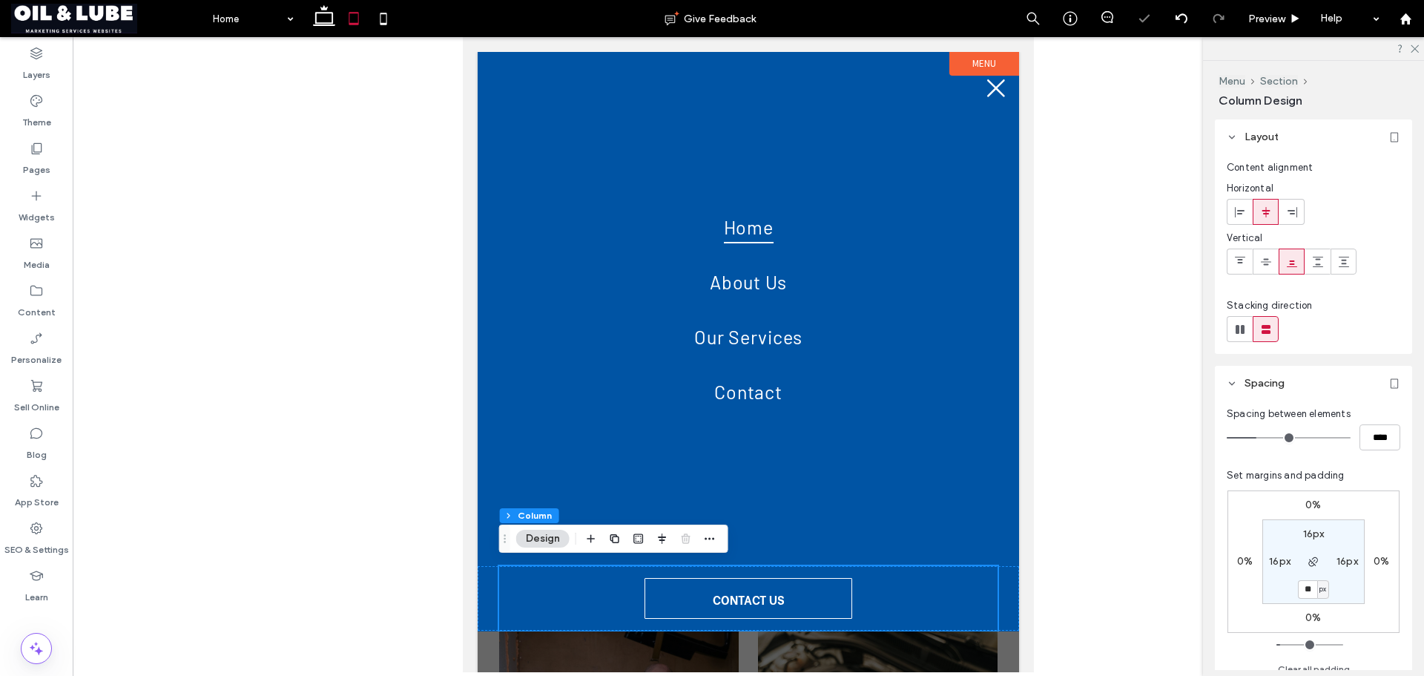
scroll to position [0, 0]
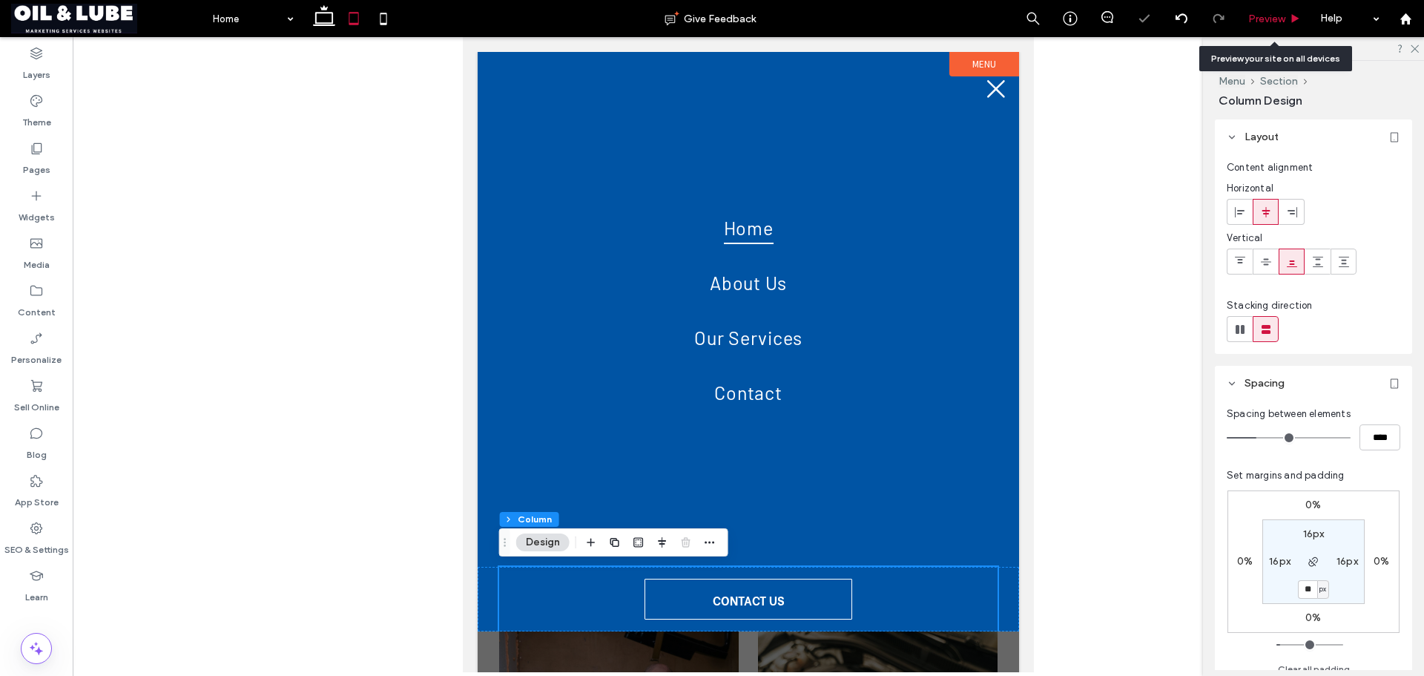
click at [1280, 21] on span "Preview" at bounding box center [1266, 19] width 37 height 13
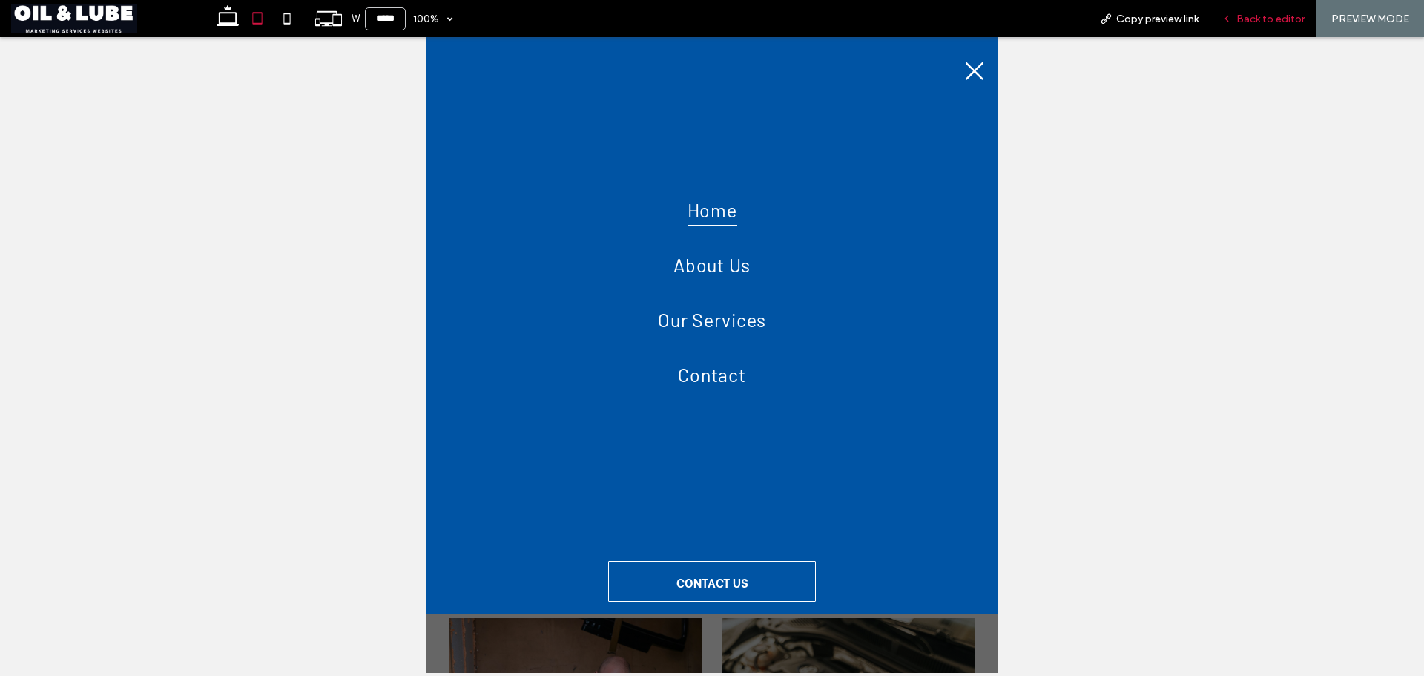
click at [1253, 11] on div "Back to editor" at bounding box center [1263, 18] width 106 height 37
click at [1245, 13] on span "Back to editor" at bounding box center [1270, 19] width 68 height 13
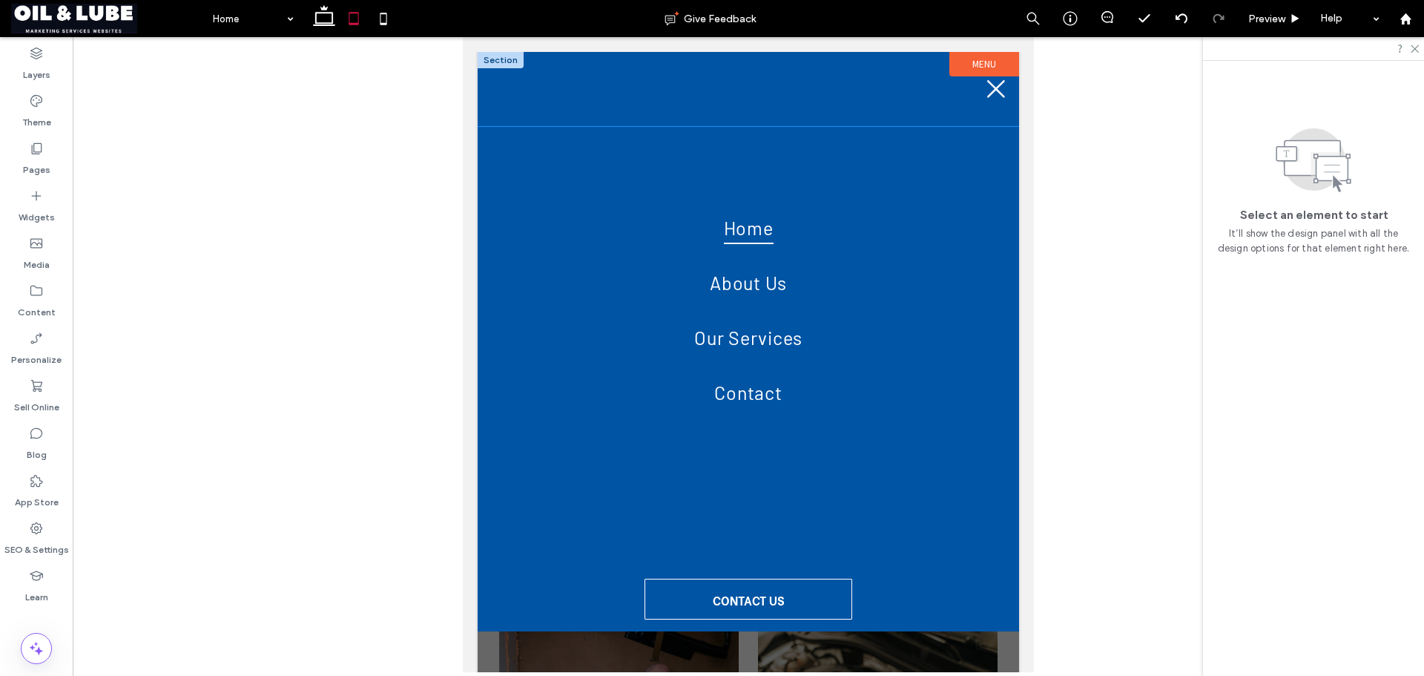
click at [842, 103] on div at bounding box center [748, 89] width 541 height 74
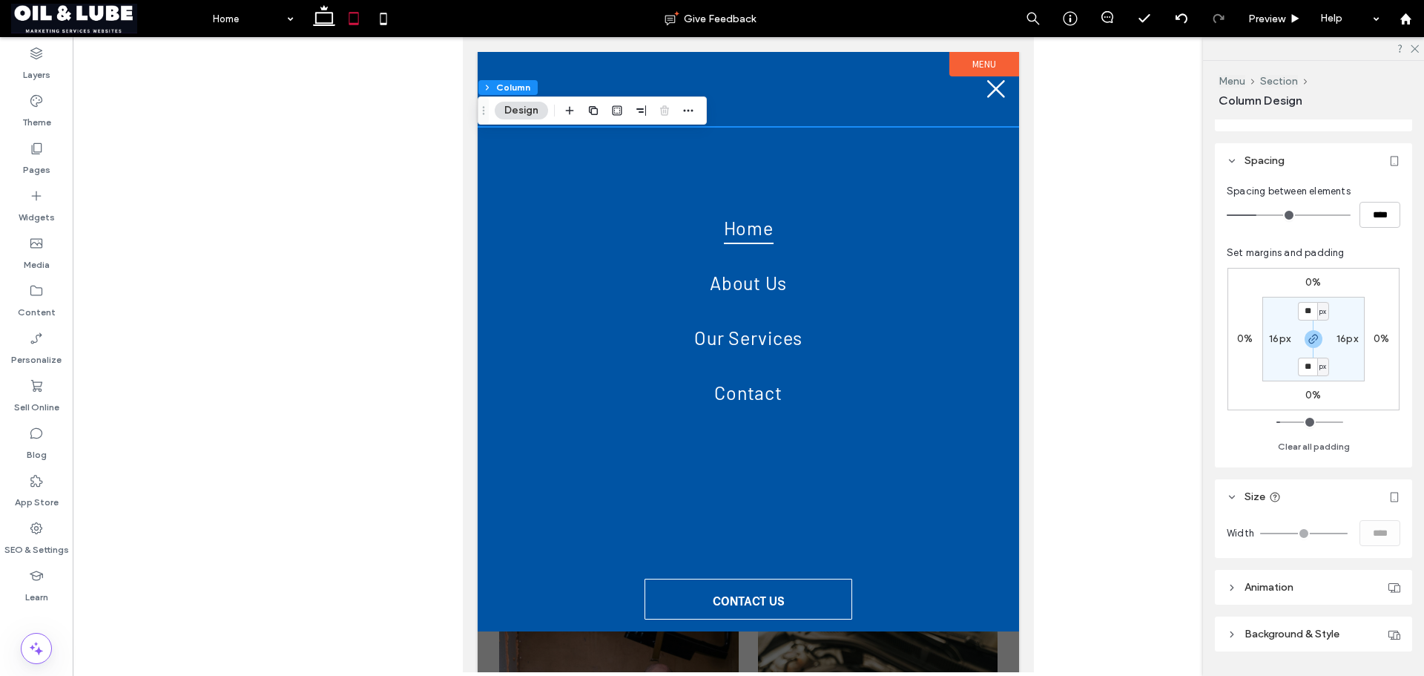
scroll to position [263, 0]
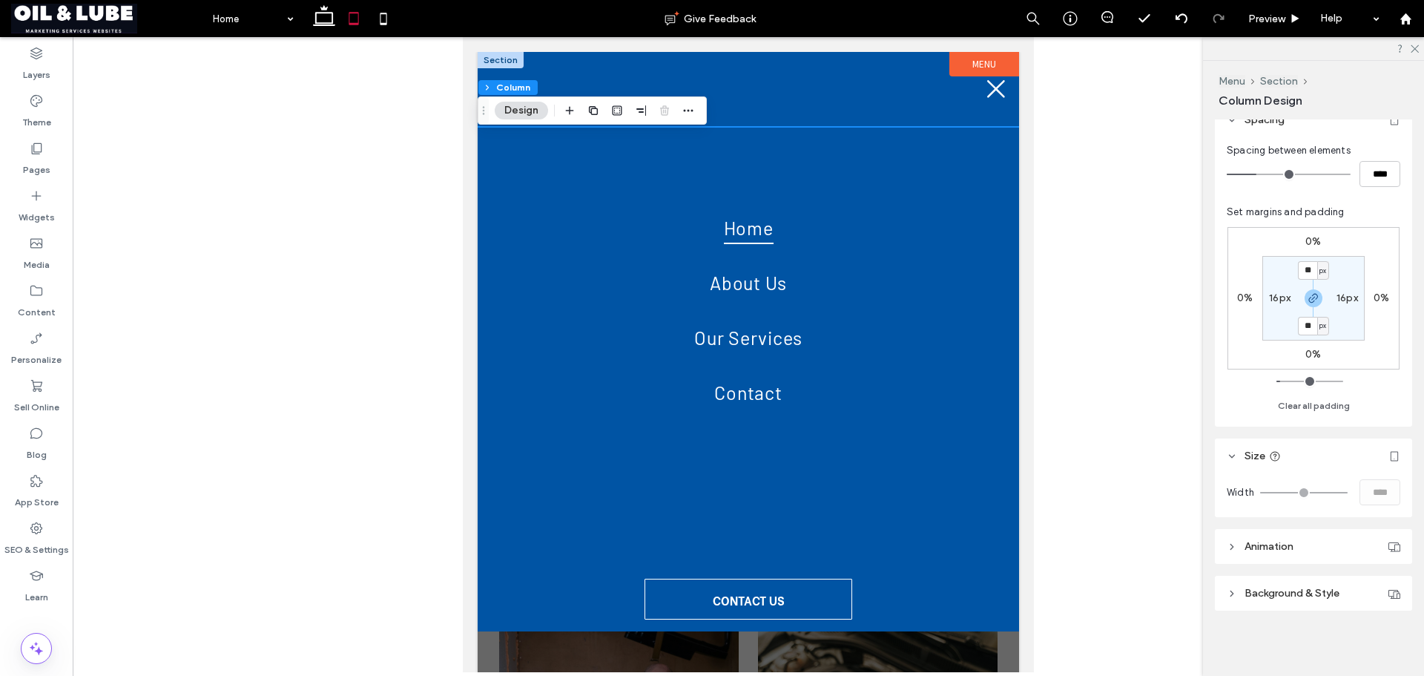
click at [506, 55] on div at bounding box center [501, 60] width 46 height 16
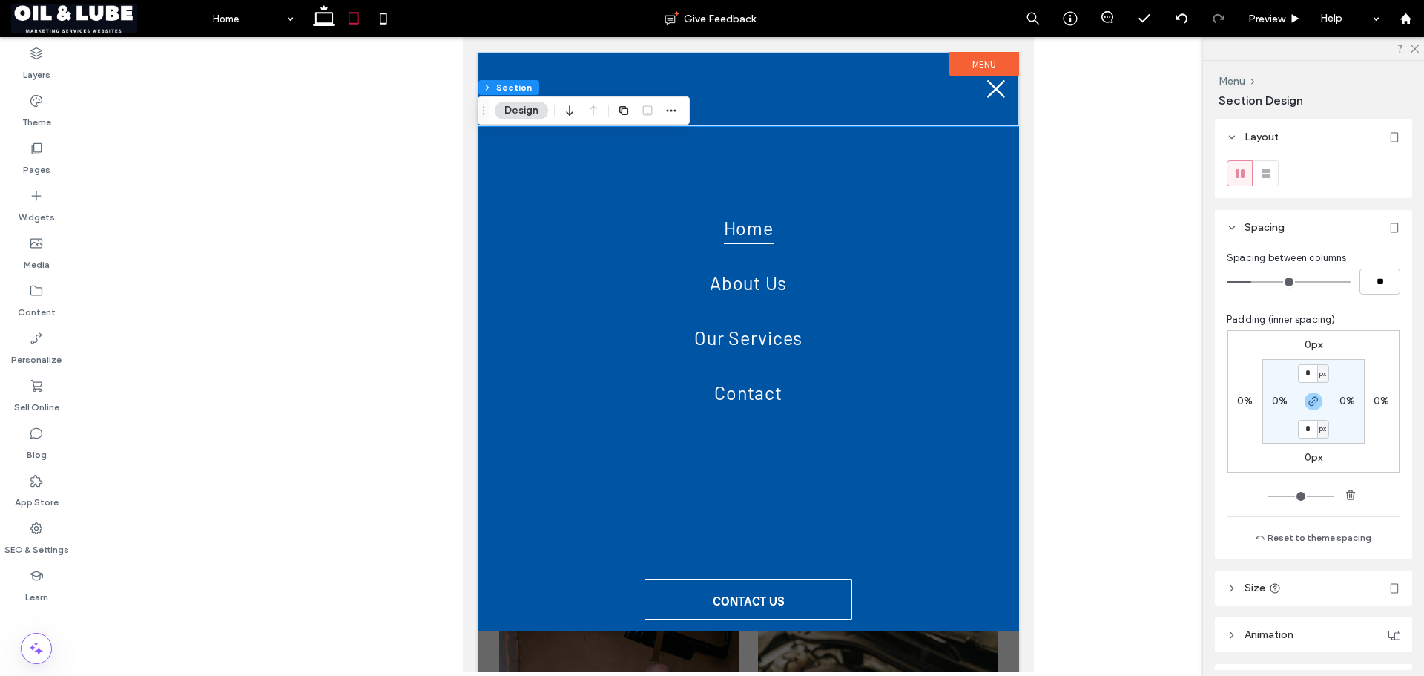
click at [1316, 589] on header "Size" at bounding box center [1313, 587] width 197 height 35
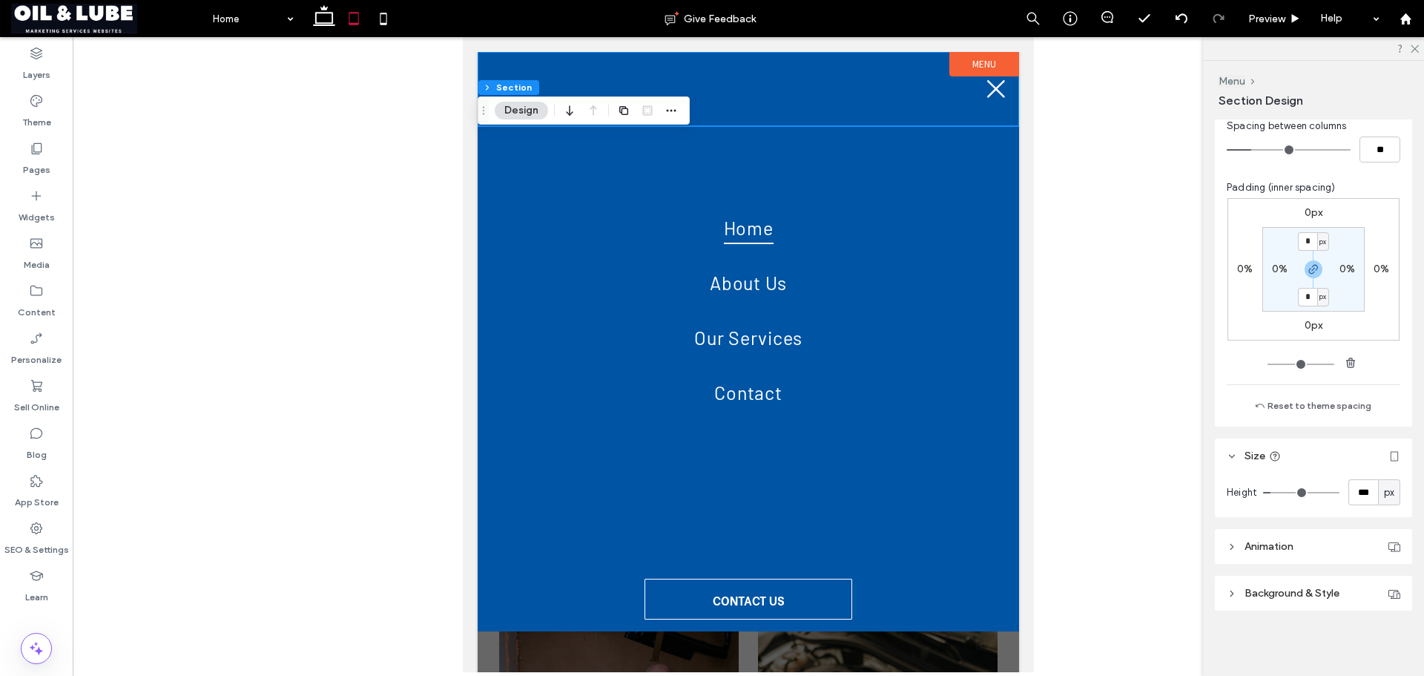
click at [662, 83] on div at bounding box center [748, 89] width 541 height 74
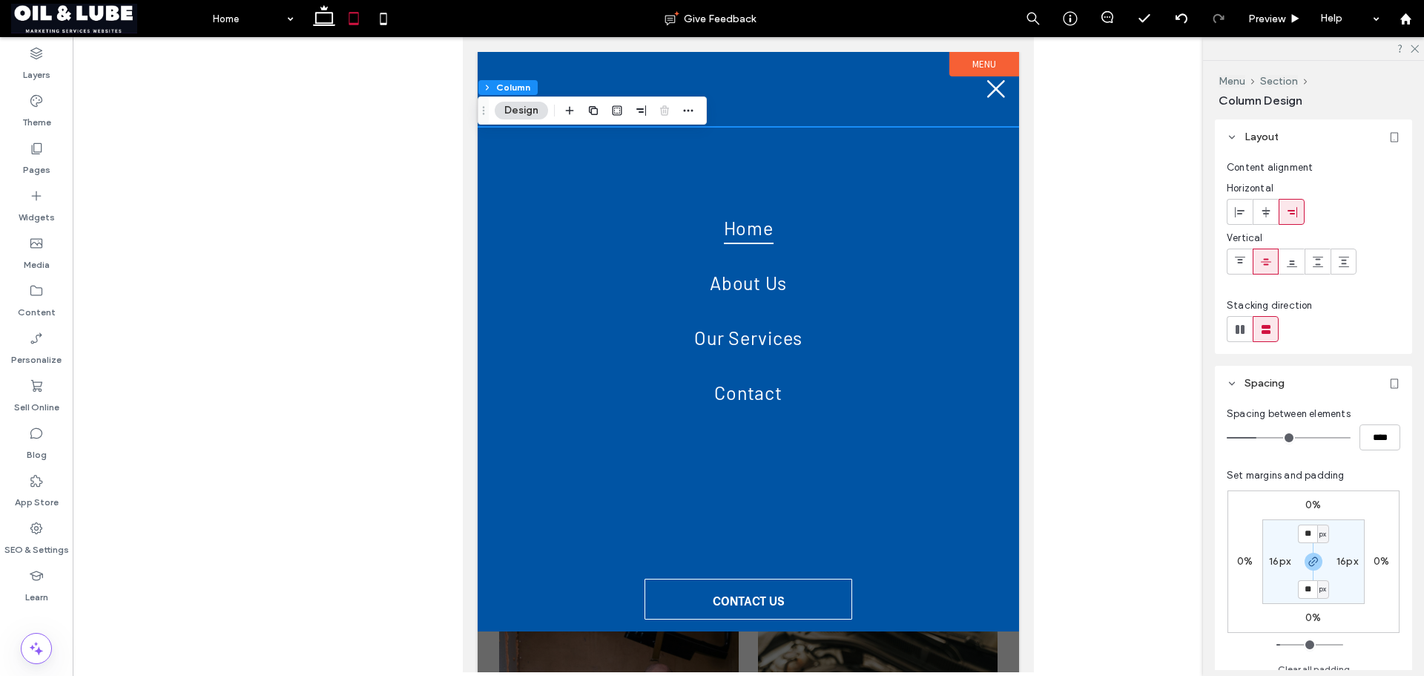
scroll to position [263, 0]
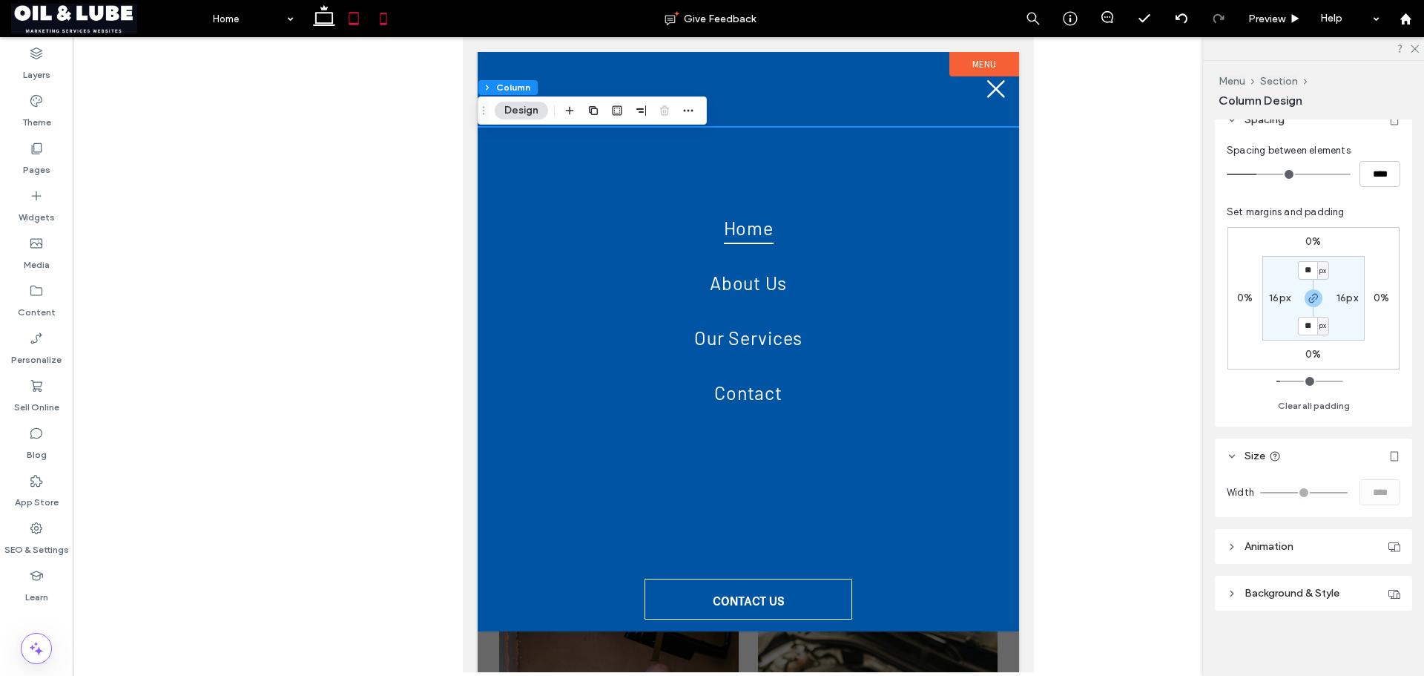
click at [379, 13] on icon at bounding box center [384, 19] width 30 height 30
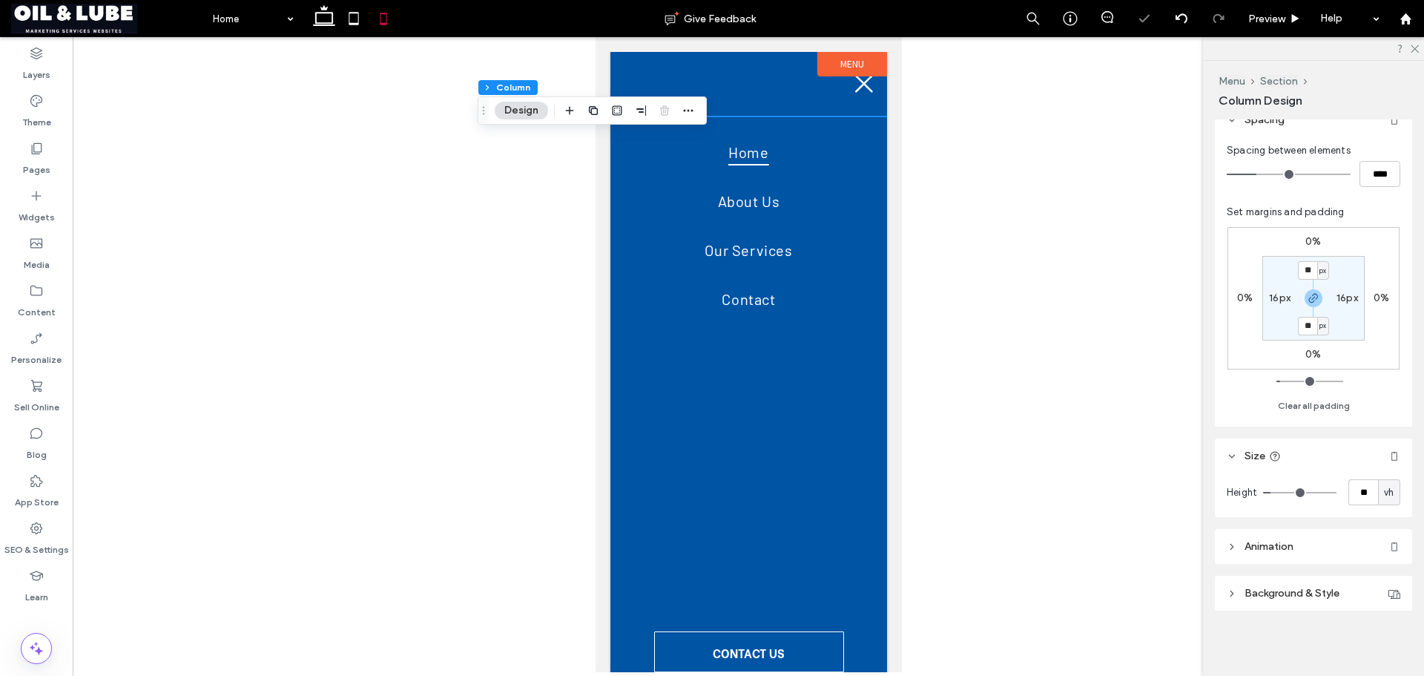
type input "**"
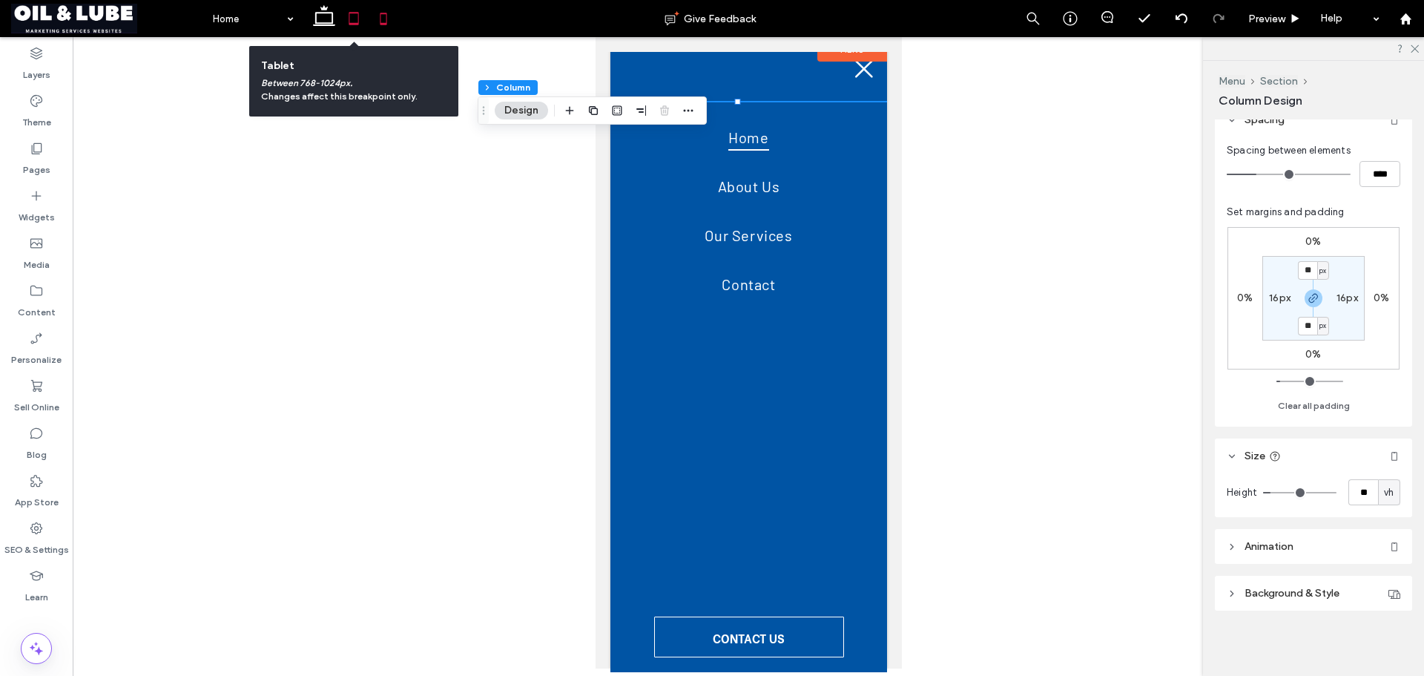
click at [352, 18] on icon at bounding box center [354, 19] width 30 height 30
type input "***"
type input "****"
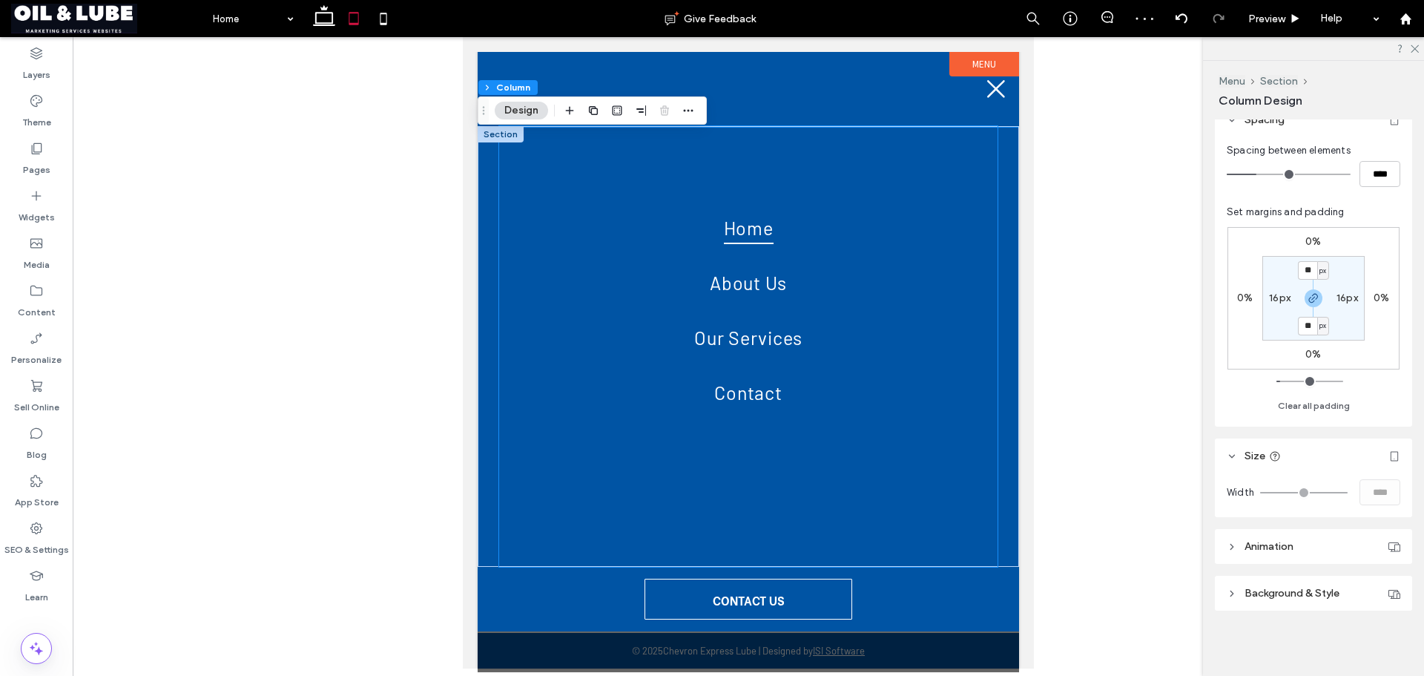
click at [958, 133] on div "Home About Us Our Services Contact" at bounding box center [748, 346] width 498 height 441
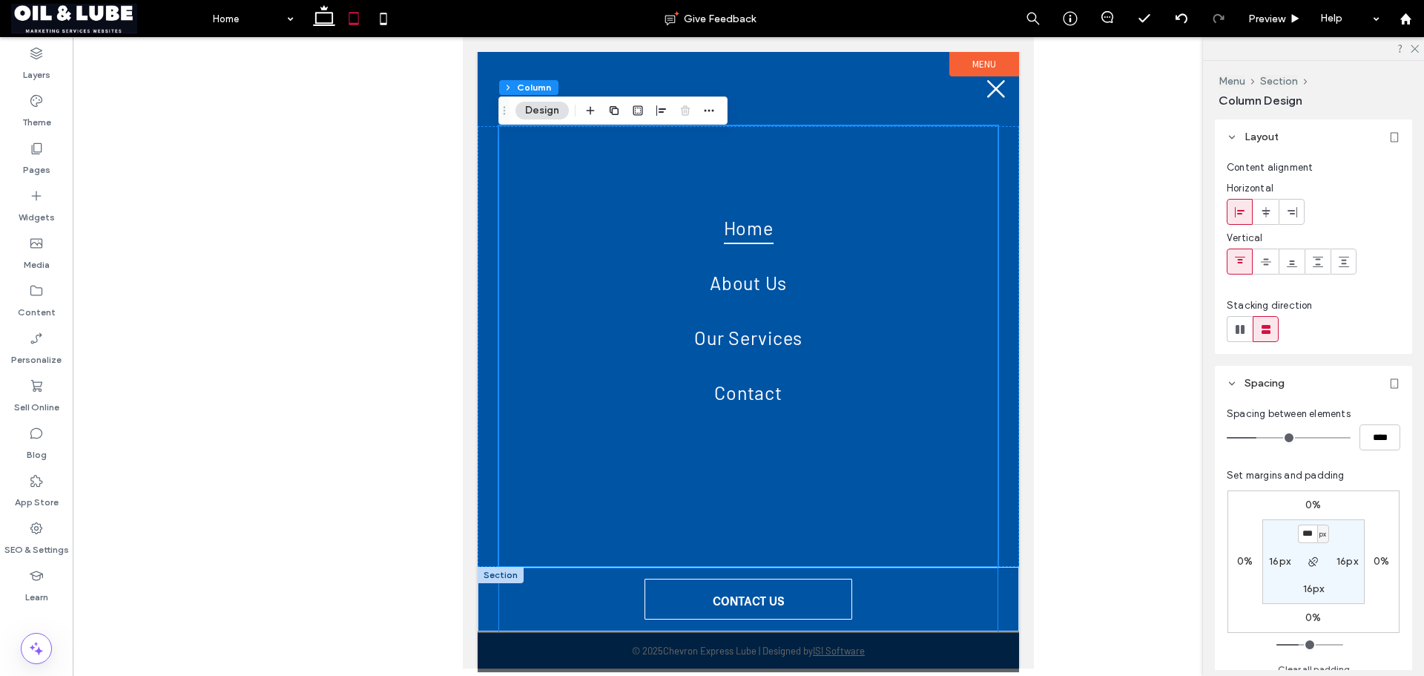
click at [946, 601] on div "CONTACT US" at bounding box center [748, 599] width 498 height 65
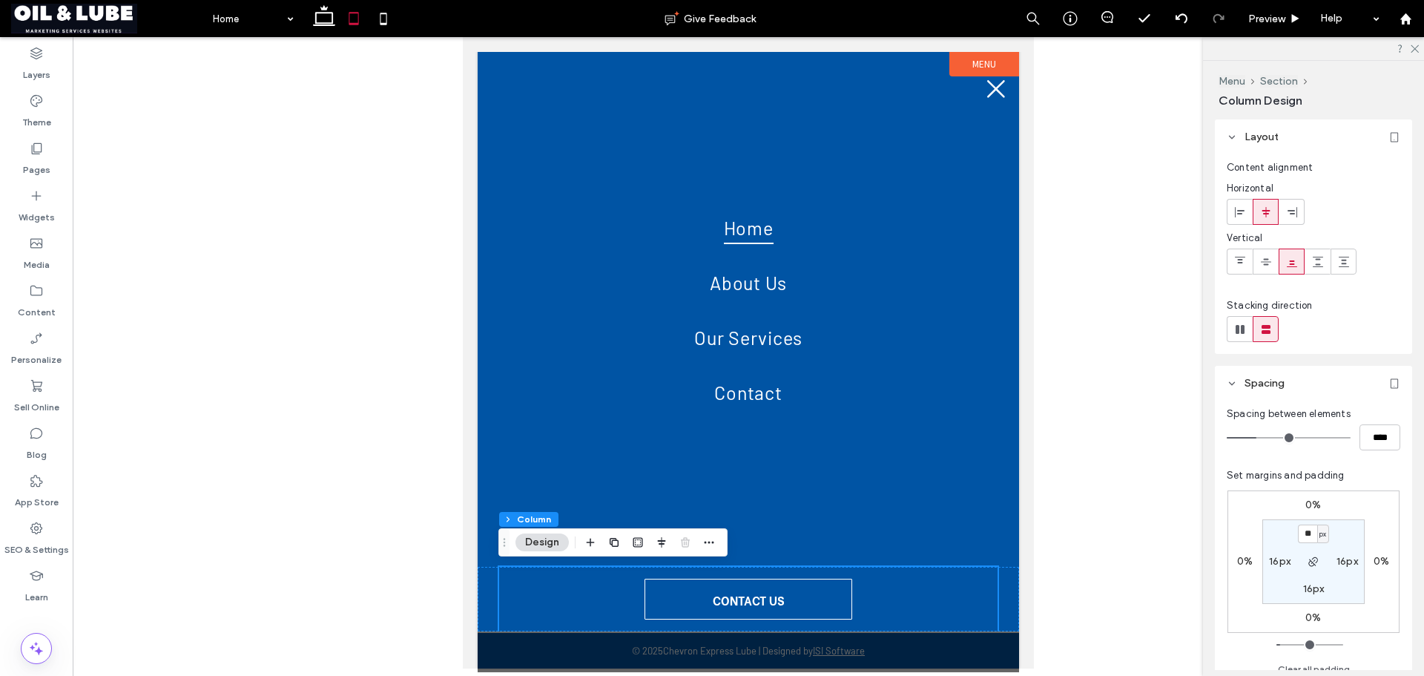
click at [1305, 590] on label "16px" at bounding box center [1314, 588] width 22 height 13
type input "**"
click at [1345, 598] on section "16px 16px ** px 16px" at bounding box center [1313, 561] width 102 height 85
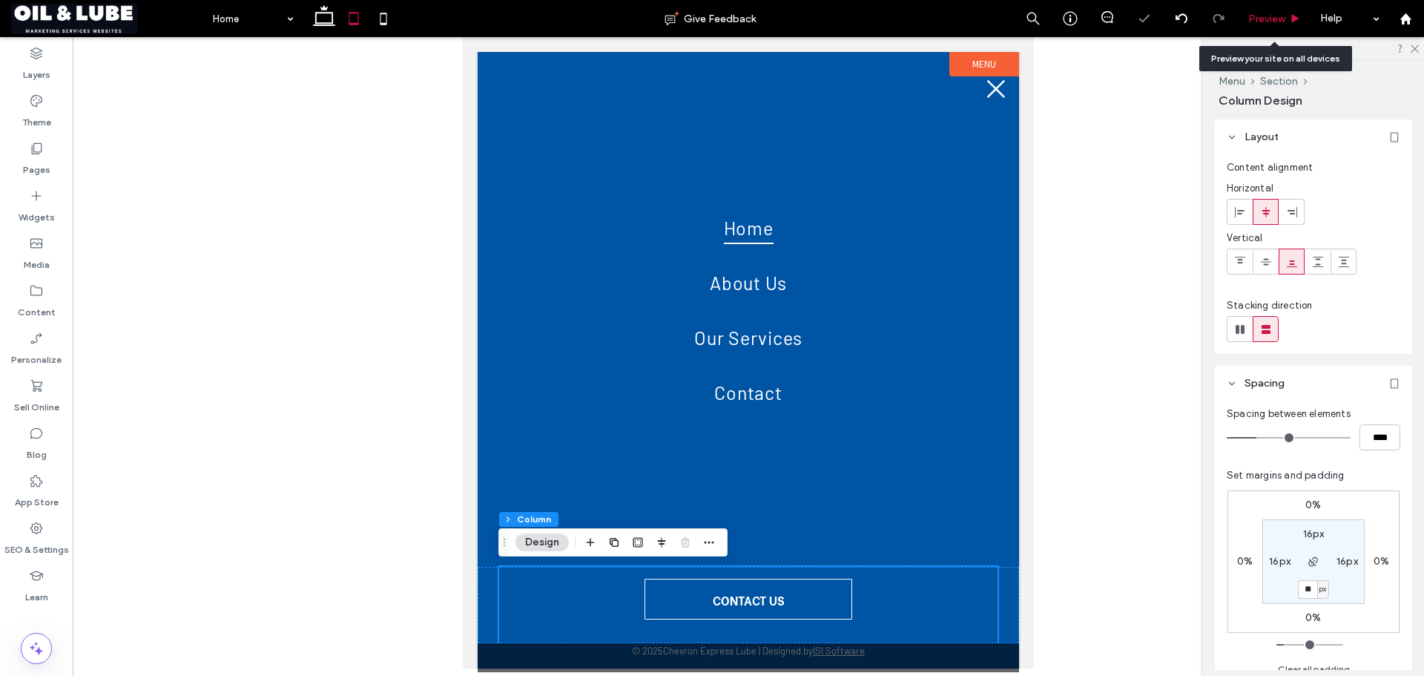
click at [1299, 22] on icon at bounding box center [1295, 18] width 11 height 11
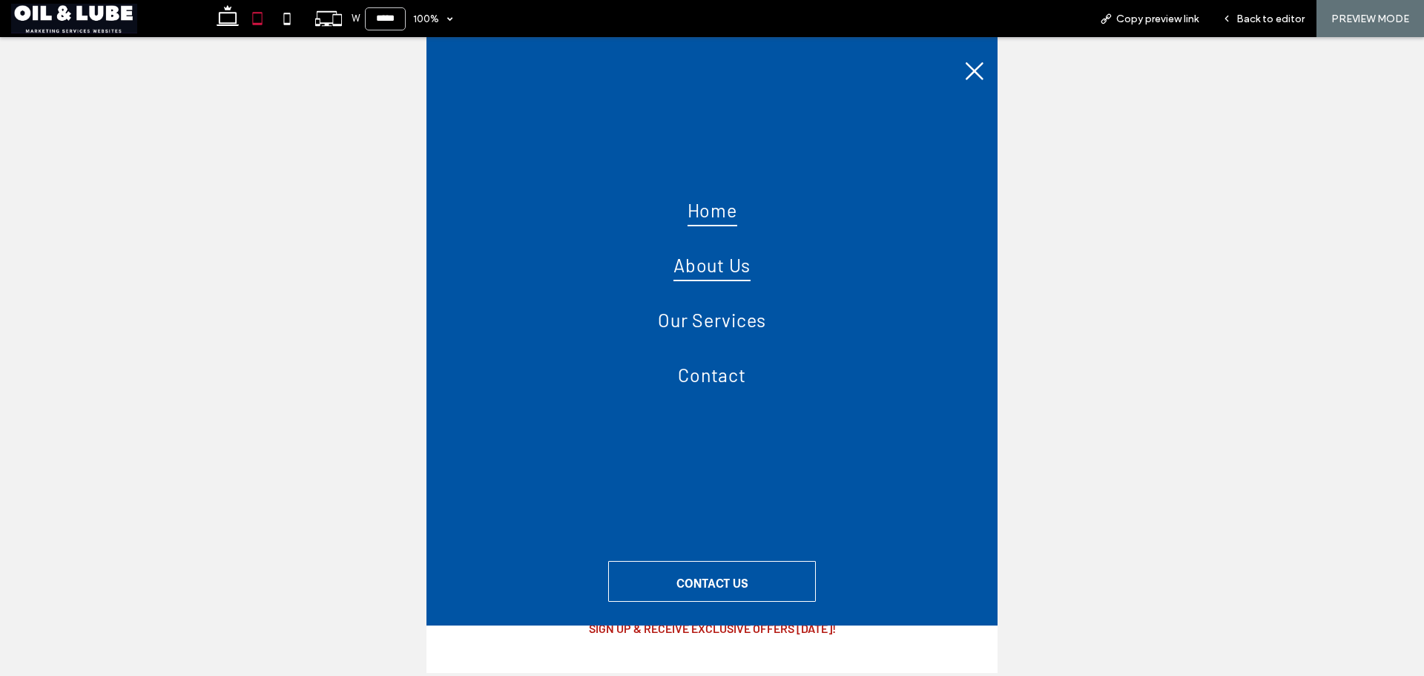
scroll to position [3521, 0]
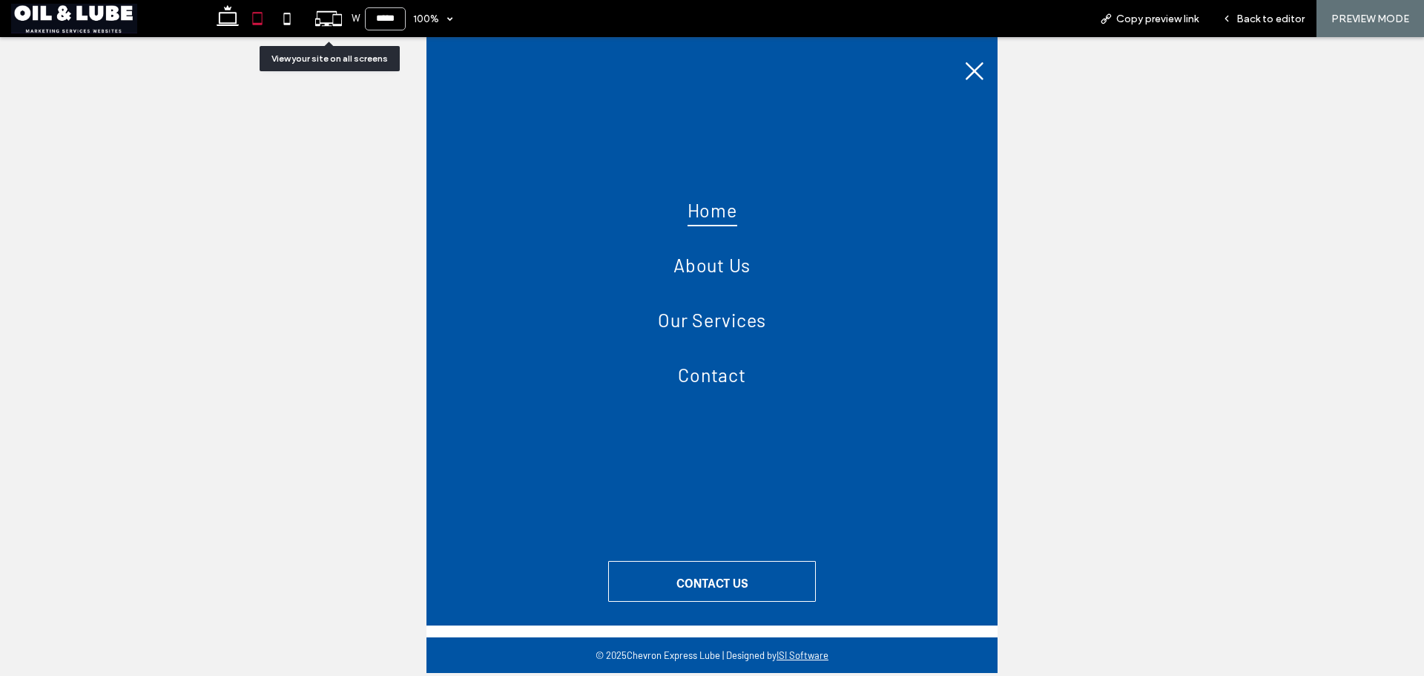
click at [318, 23] on icon at bounding box center [328, 18] width 28 height 28
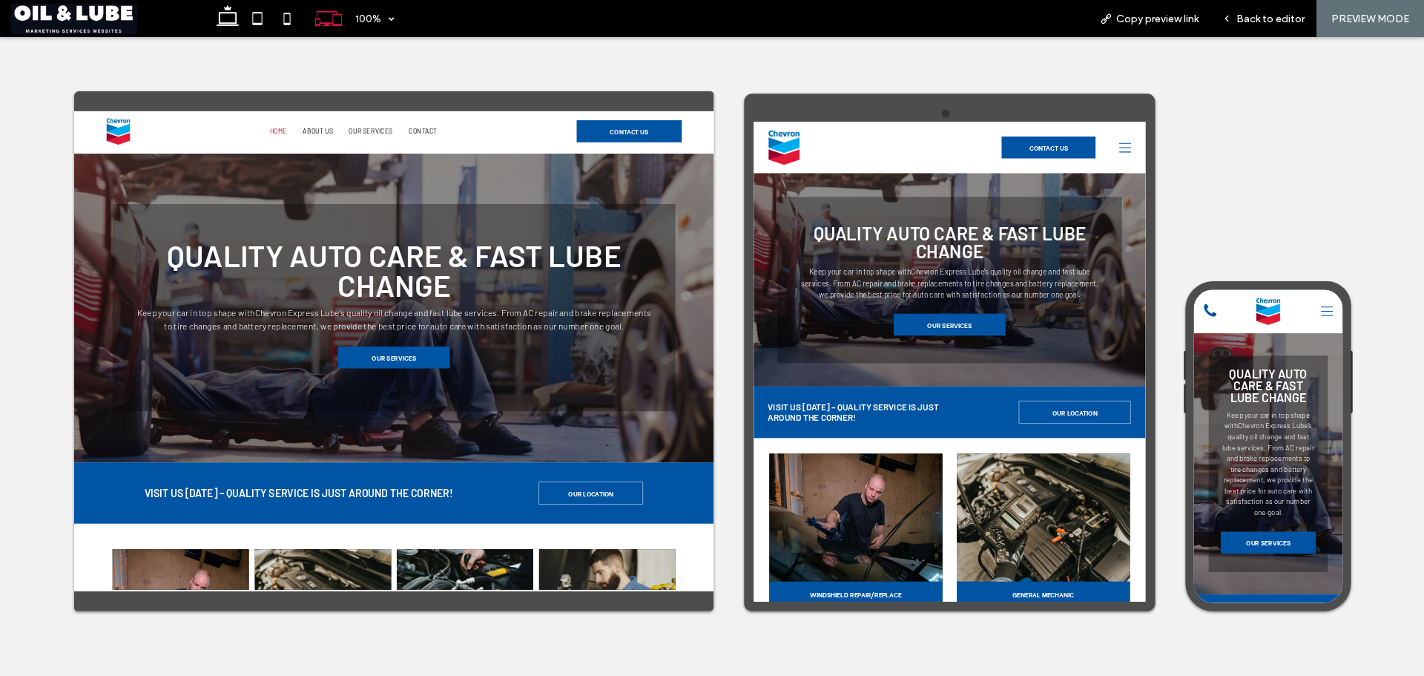
scroll to position [0, 0]
click at [1423, 165] on icon at bounding box center [1442, 170] width 22 height 22
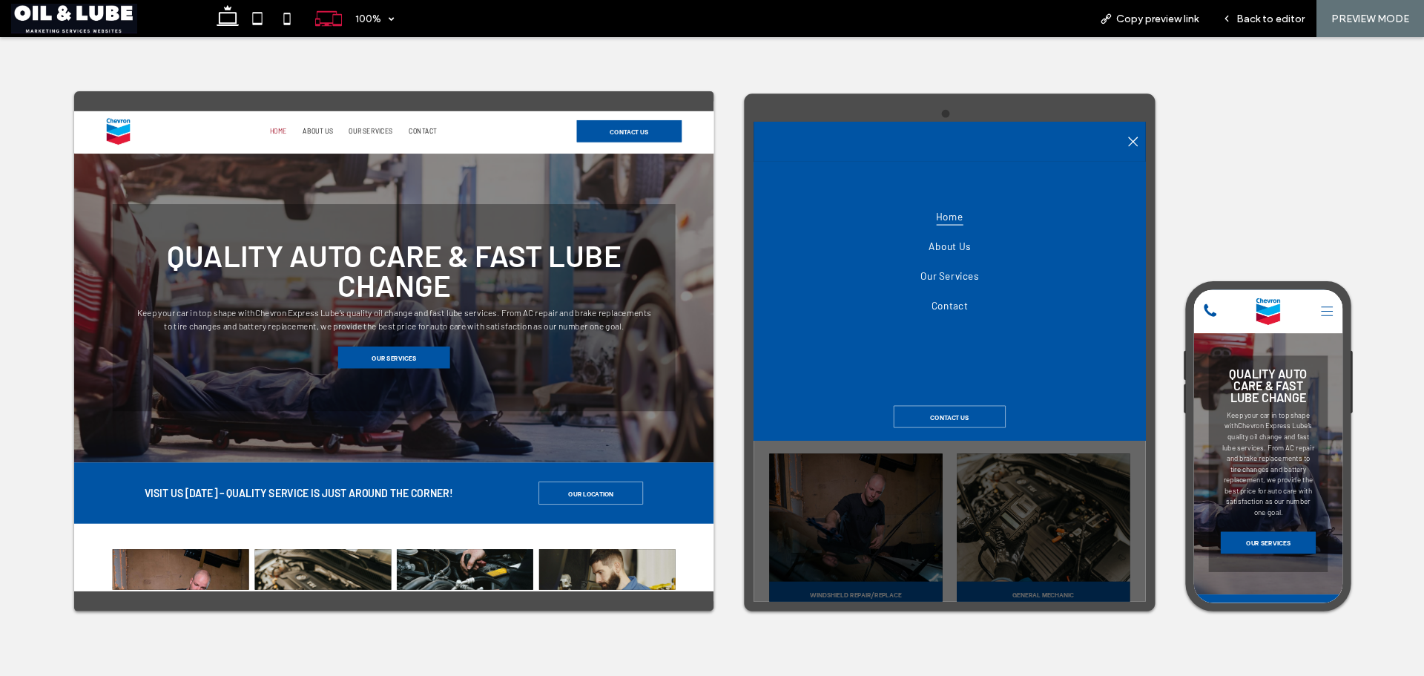
drag, startPoint x: 251, startPoint y: 15, endPoint x: 370, endPoint y: 58, distance: 126.2
click at [252, 15] on icon at bounding box center [258, 19] width 30 height 30
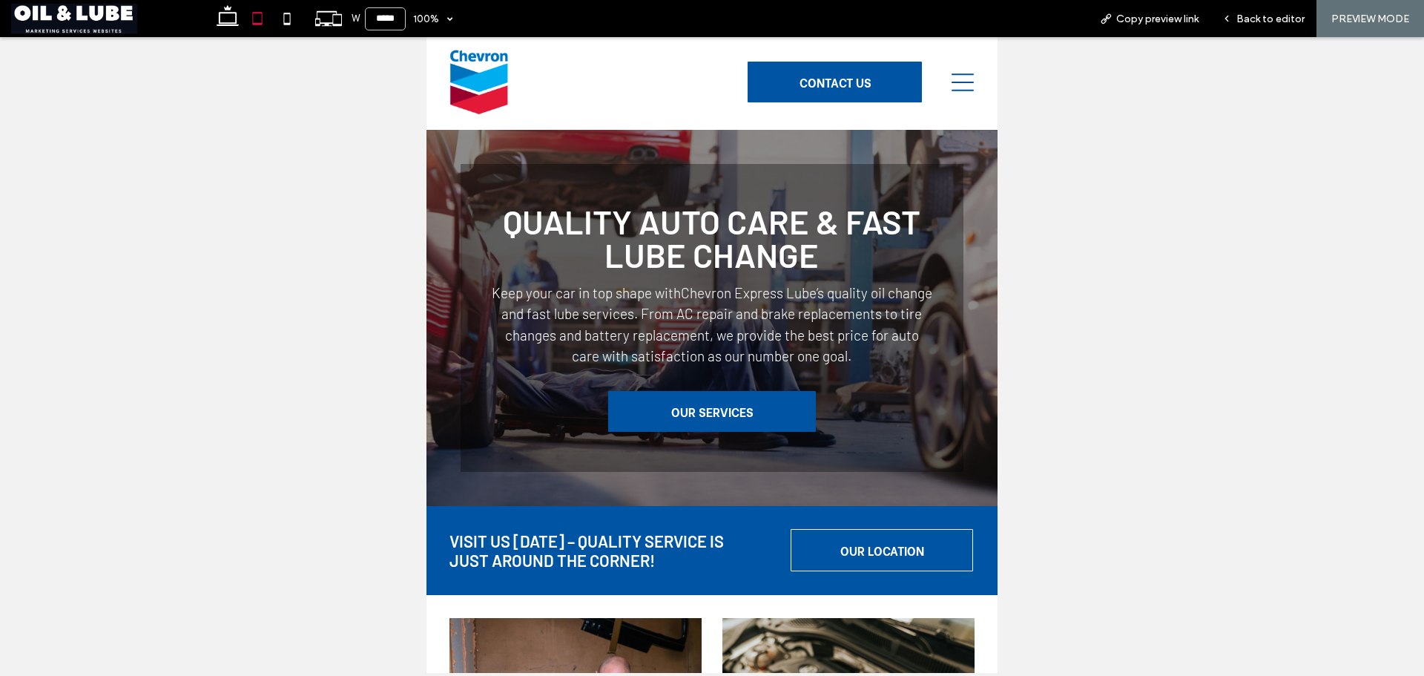
click at [952, 85] on icon at bounding box center [963, 82] width 22 height 22
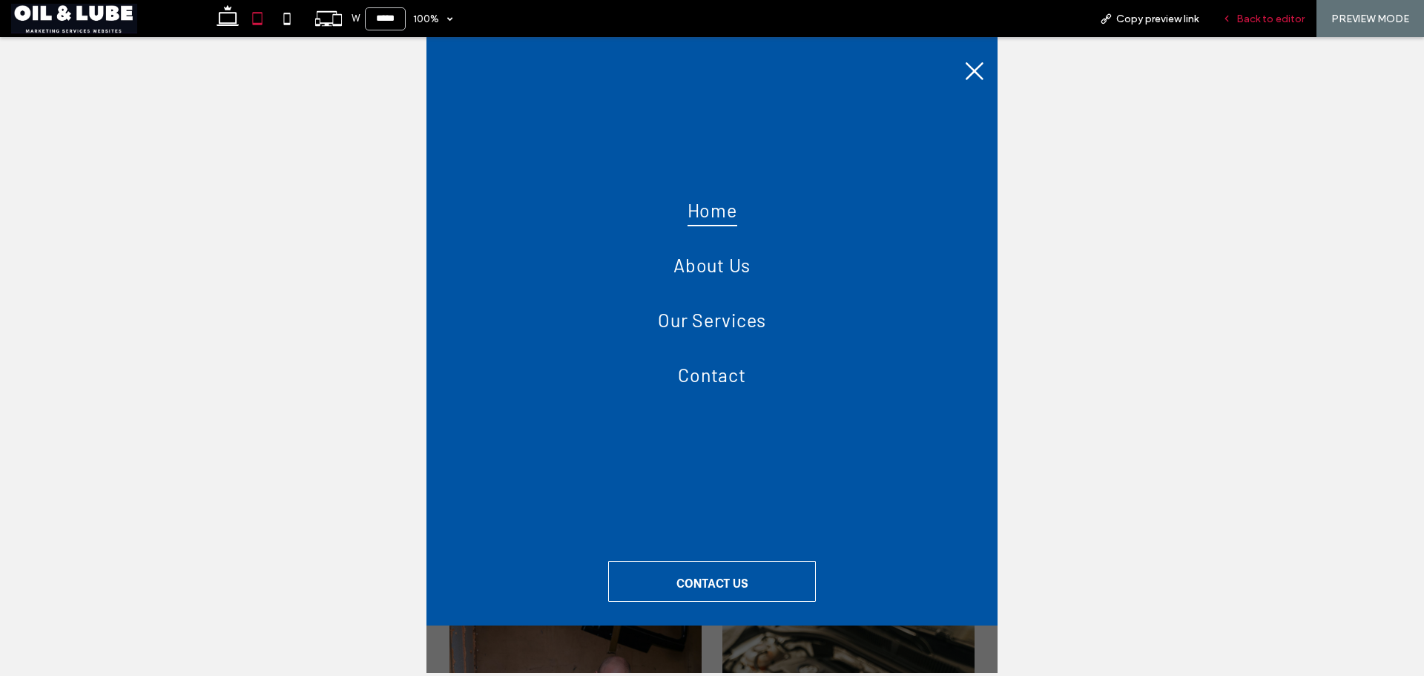
click at [1257, 25] on div "Back to editor" at bounding box center [1263, 18] width 106 height 37
click at [1230, 23] on icon at bounding box center [1226, 18] width 10 height 10
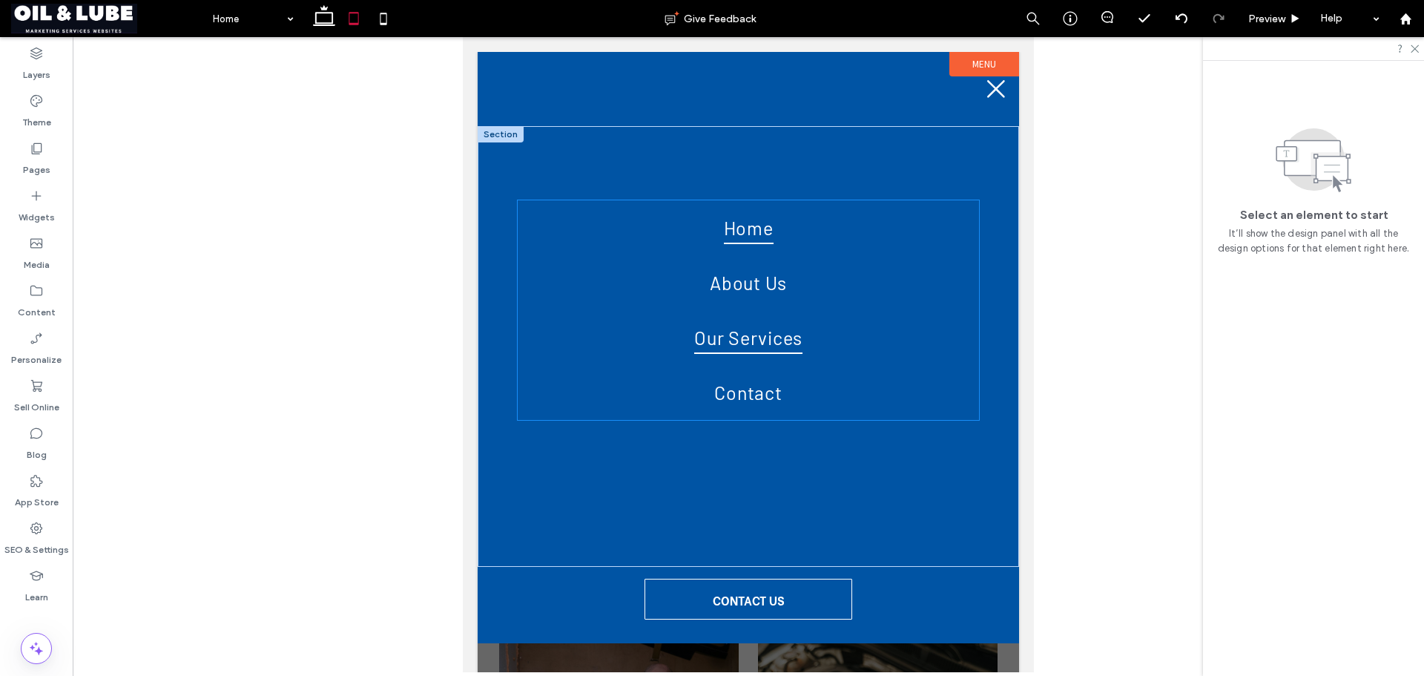
click at [949, 352] on link "Our Services" at bounding box center [748, 337] width 461 height 55
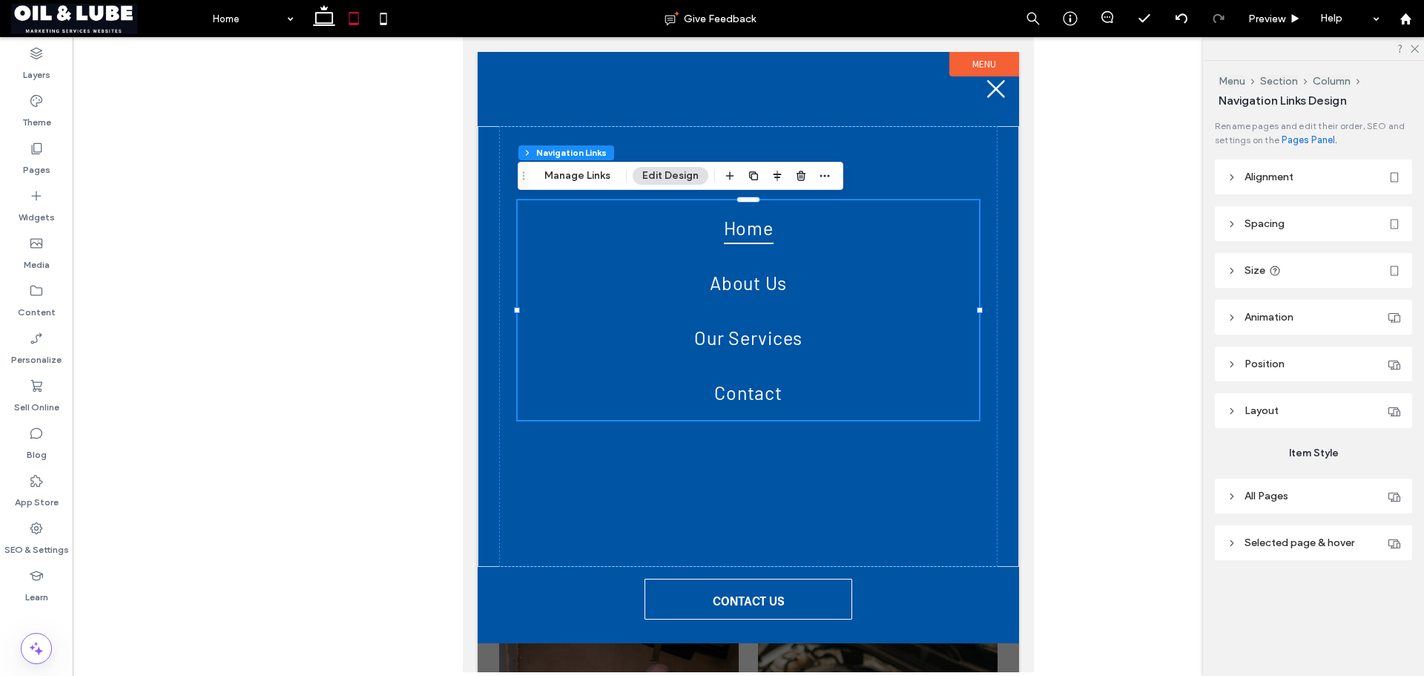
click at [1279, 264] on header "Size" at bounding box center [1313, 270] width 197 height 35
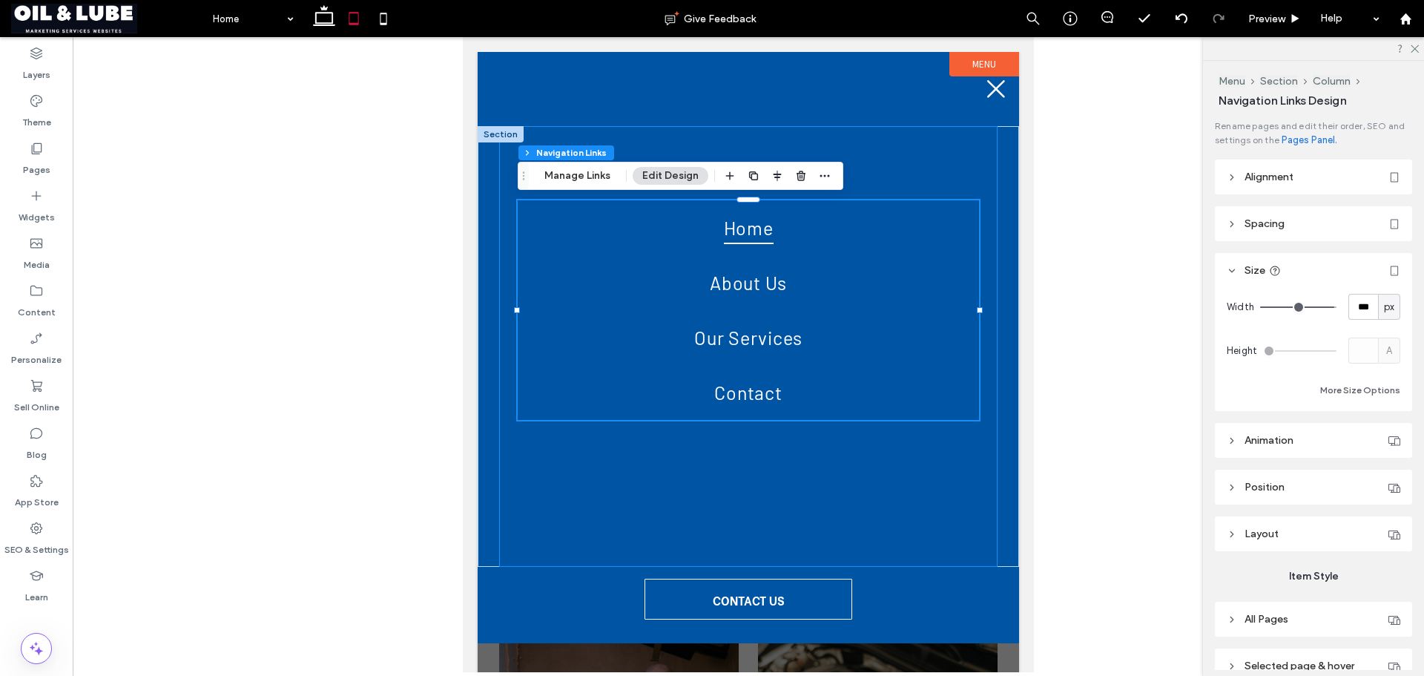
click at [938, 145] on div "Home About Us Our Services Contact" at bounding box center [748, 346] width 498 height 441
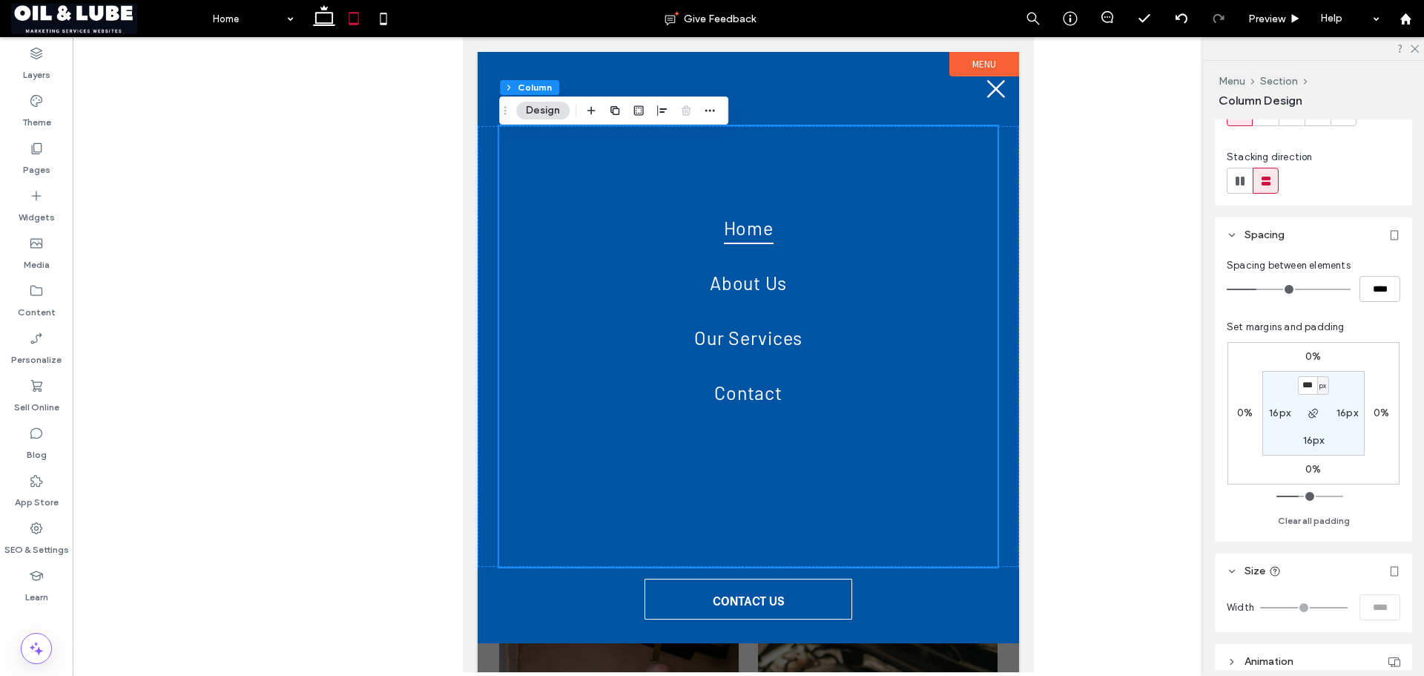
scroll to position [222, 0]
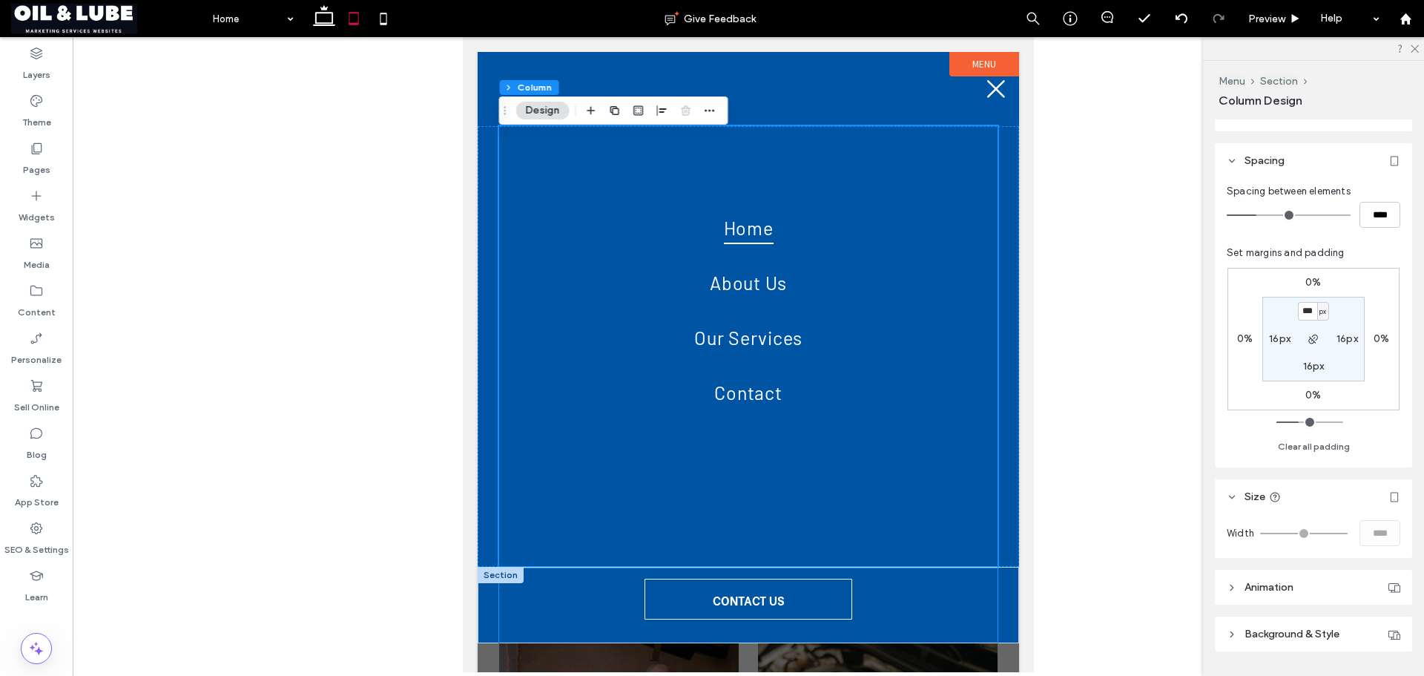
click at [907, 602] on div "CONTACT US" at bounding box center [748, 605] width 498 height 76
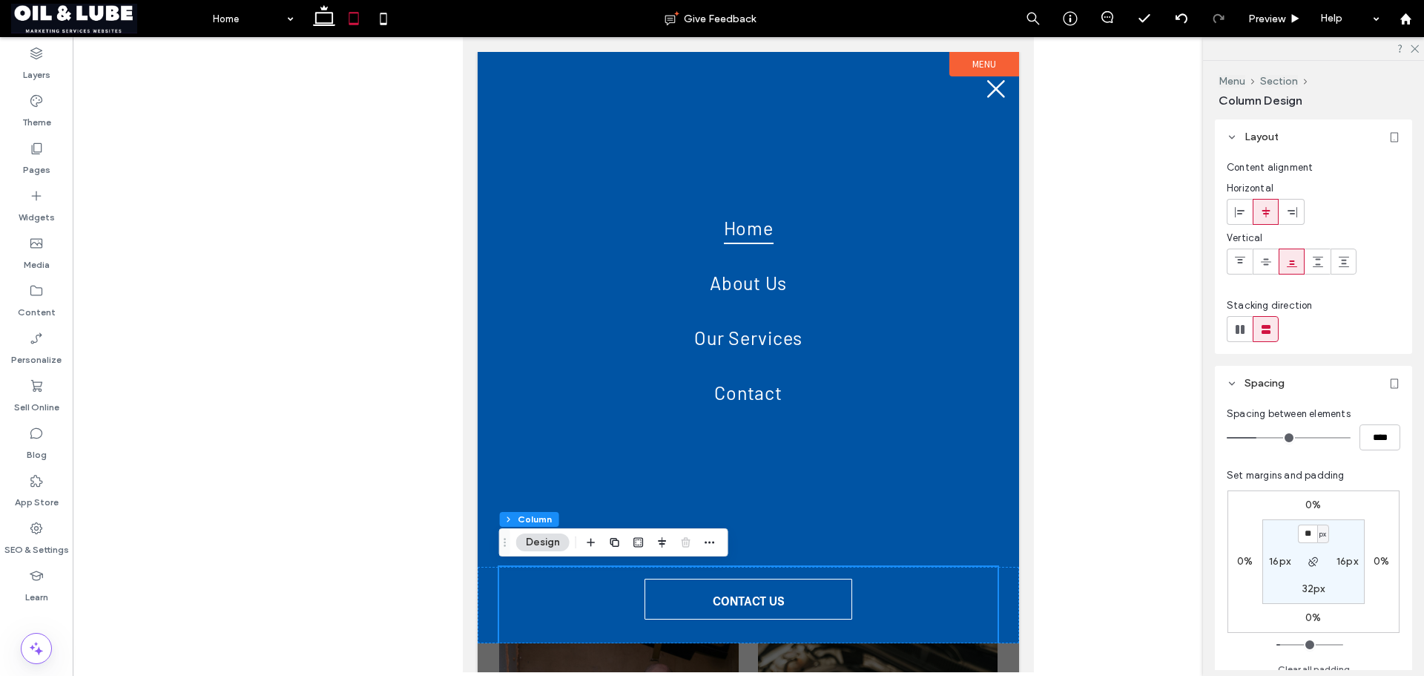
click at [1309, 595] on label "32px" at bounding box center [1313, 588] width 23 height 13
type input "**"
type input "***"
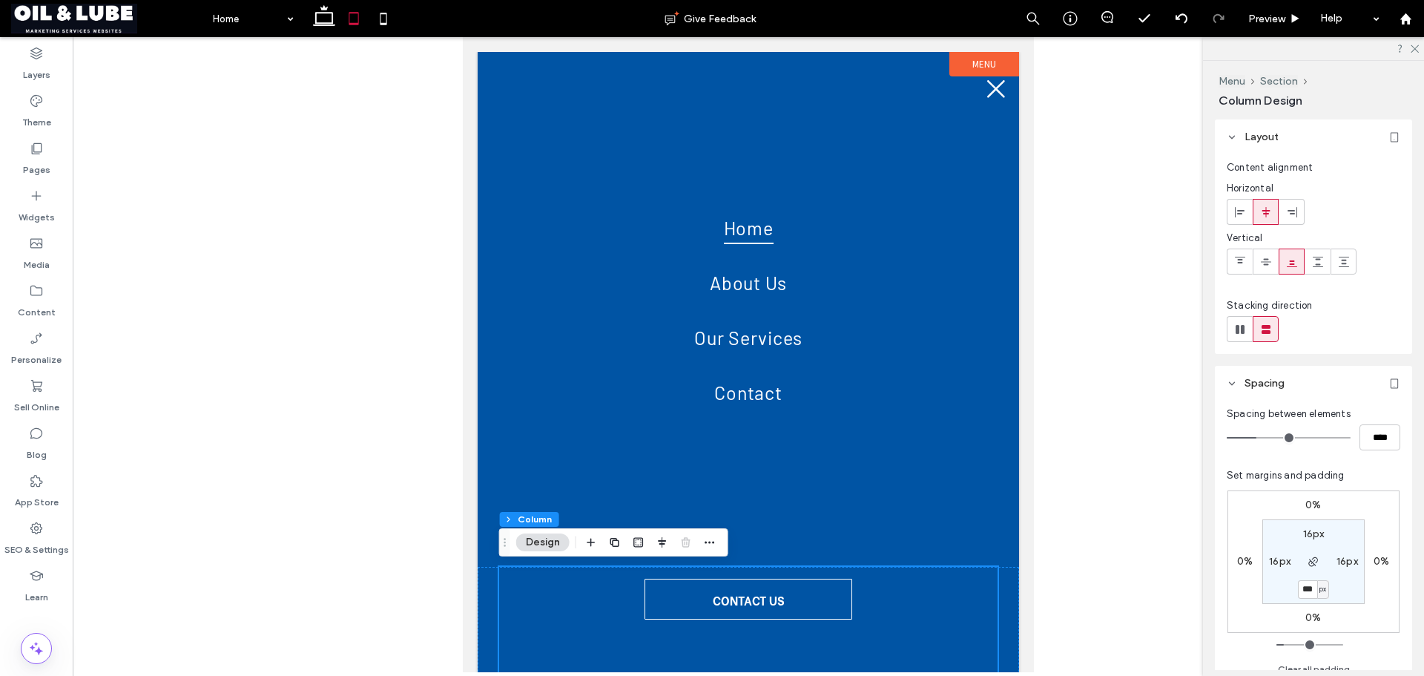
click at [1351, 597] on section "16px 16px *** px 16px" at bounding box center [1313, 561] width 102 height 85
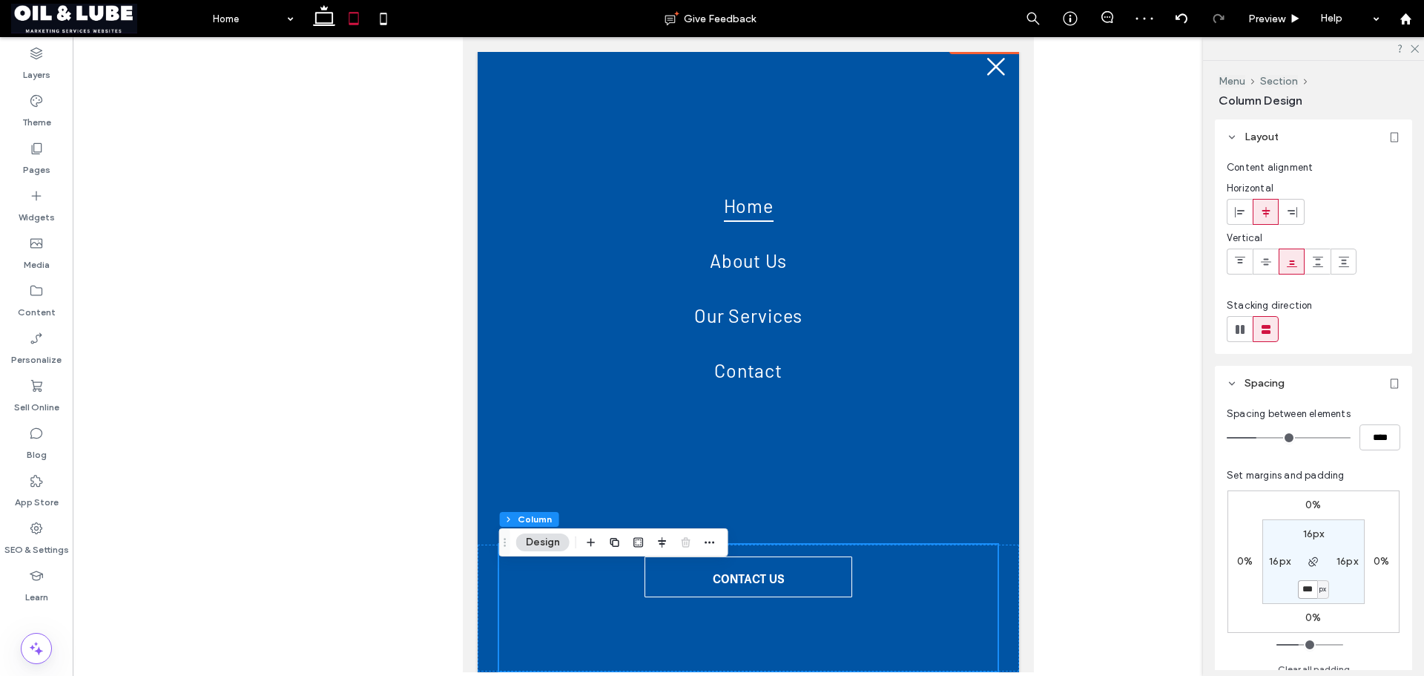
click at [1310, 589] on input "***" at bounding box center [1307, 589] width 19 height 19
click at [934, 201] on link "Home" at bounding box center [748, 205] width 461 height 55
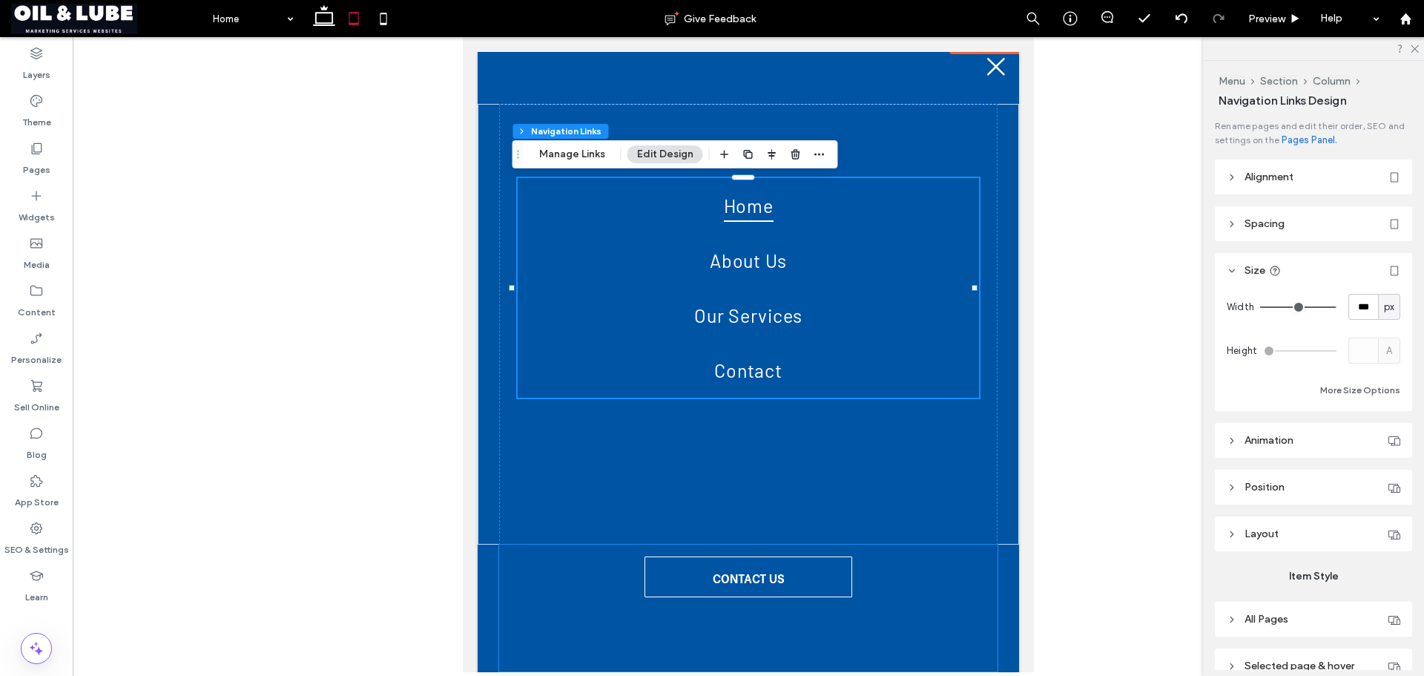
scroll to position [22, 0]
click at [1306, 218] on header "Spacing" at bounding box center [1313, 223] width 197 height 35
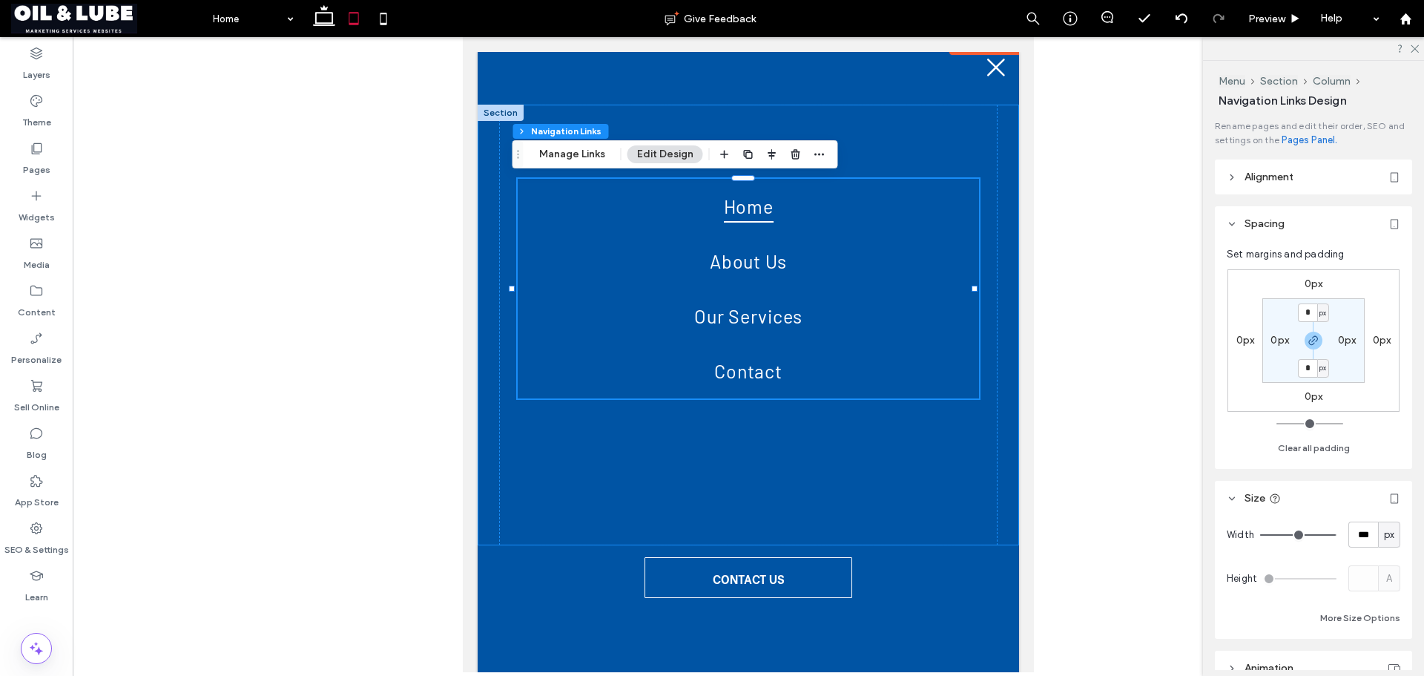
click at [994, 458] on div "Home About Us Our Services Contact" at bounding box center [748, 325] width 541 height 441
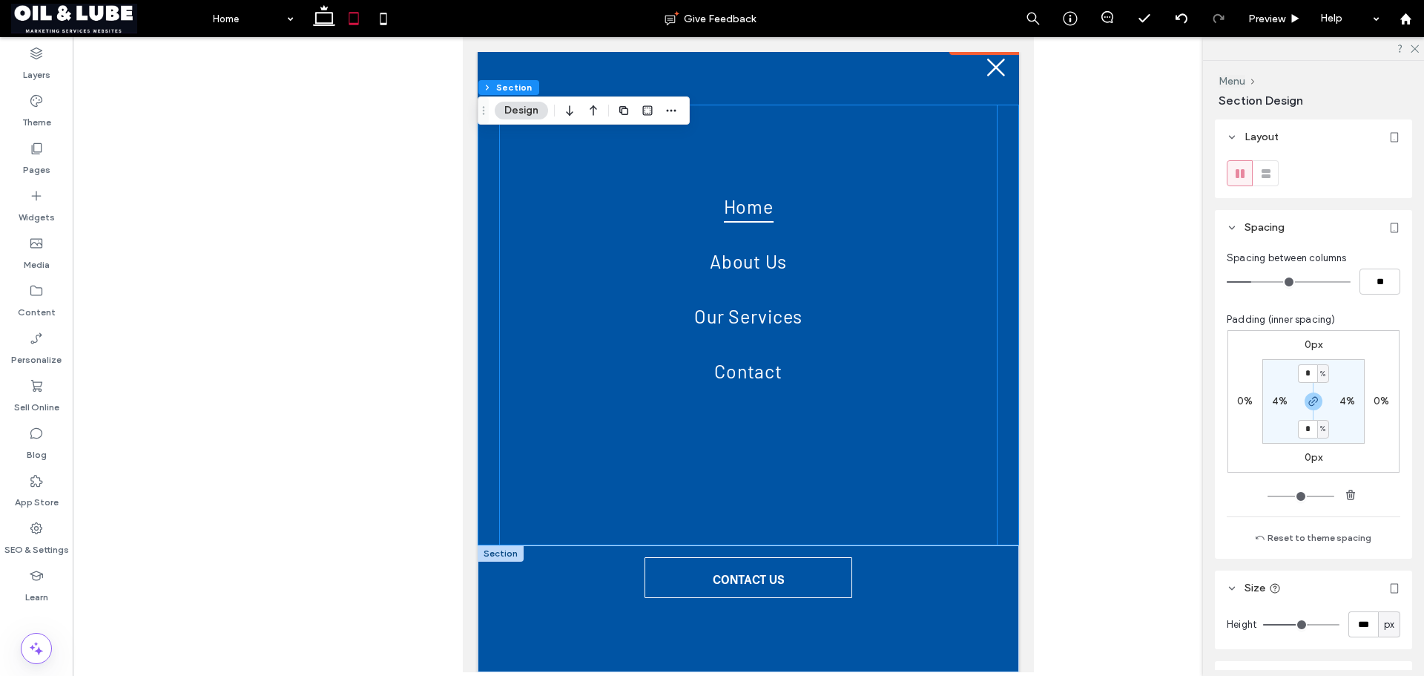
scroll to position [22, 0]
click at [943, 593] on div "CONTACT US" at bounding box center [748, 607] width 498 height 127
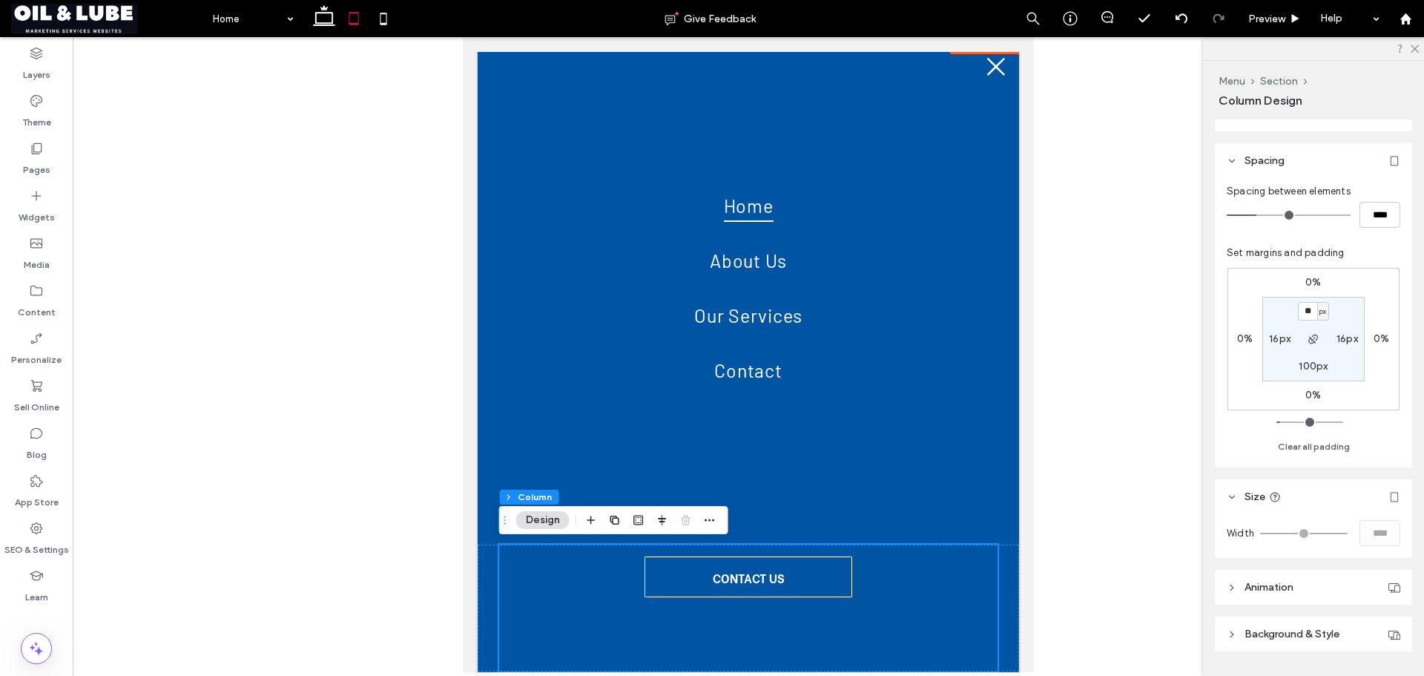
scroll to position [263, 0]
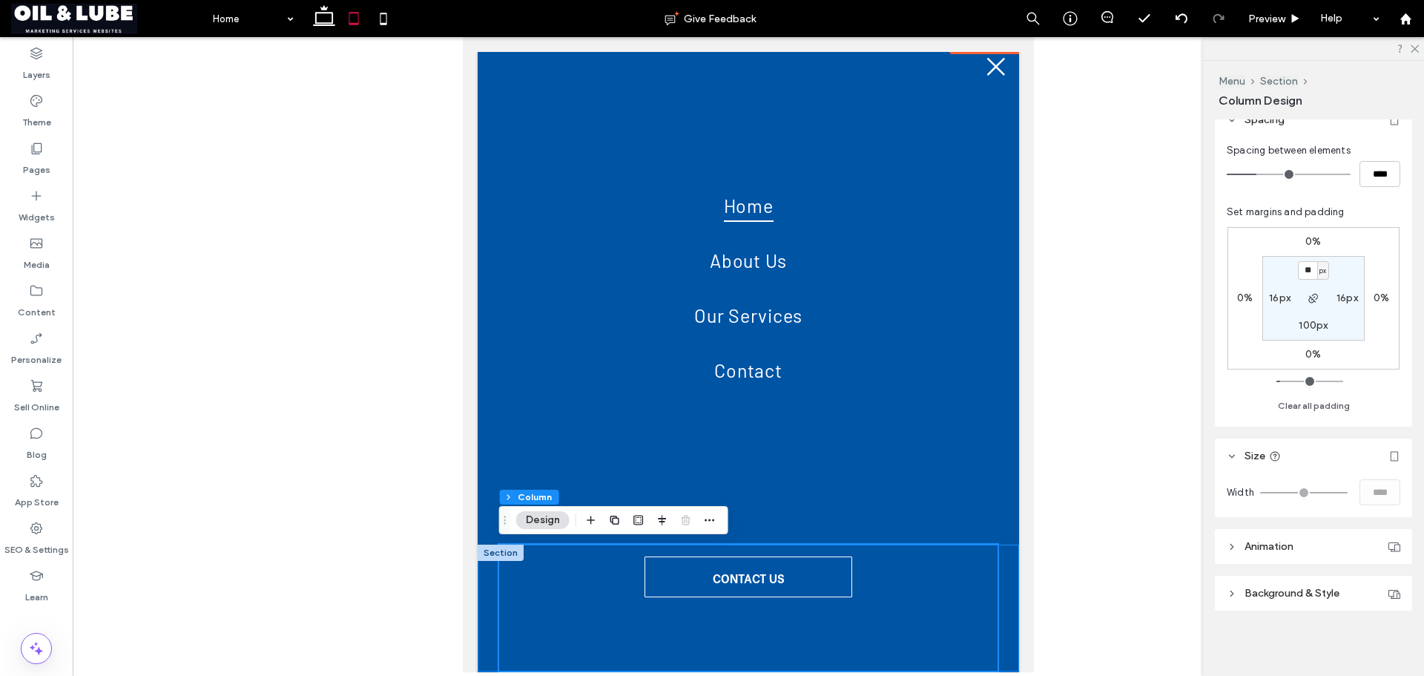
click at [1002, 590] on div "CONTACT US" at bounding box center [748, 607] width 541 height 127
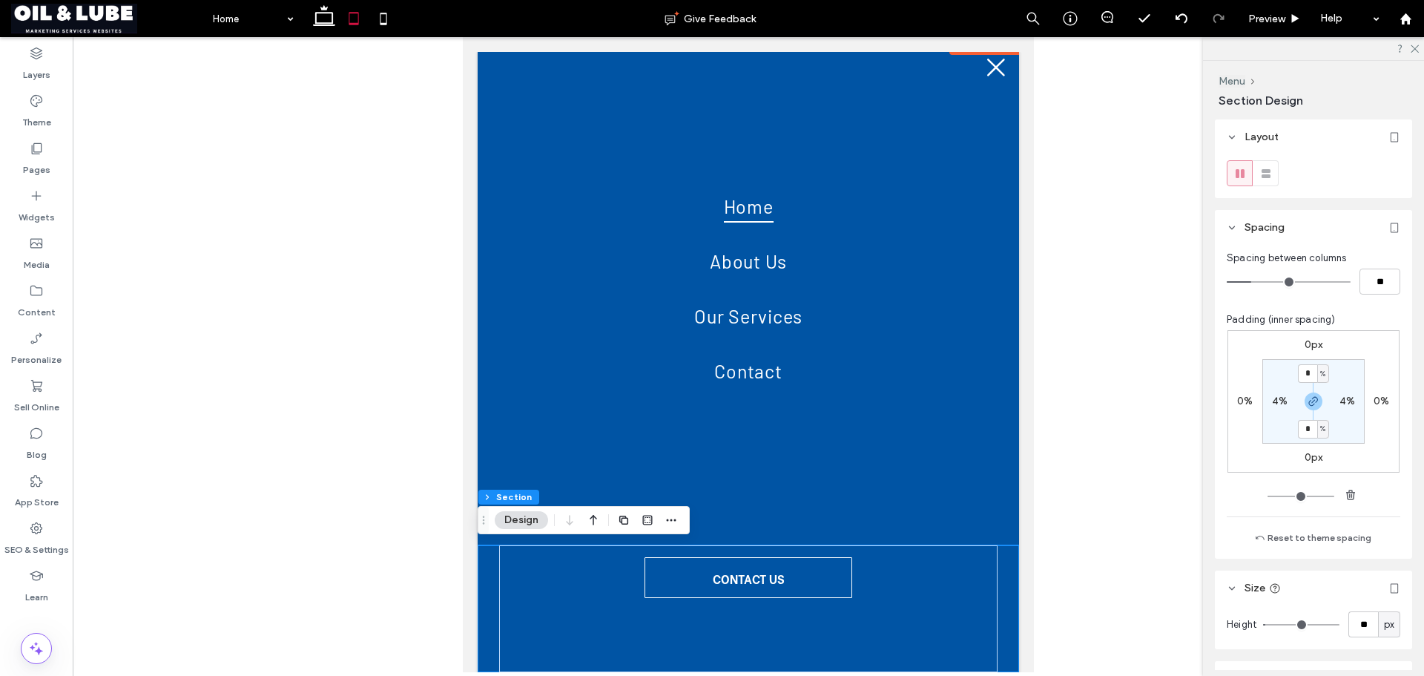
scroll to position [22, 0]
click at [1361, 628] on input "**" at bounding box center [1363, 624] width 30 height 26
type input "***"
click at [1351, 565] on div "Layout Spacing Spacing between columns ** Padding (inner spacing) 0px 0% 0px 0%…" at bounding box center [1318, 394] width 207 height 550
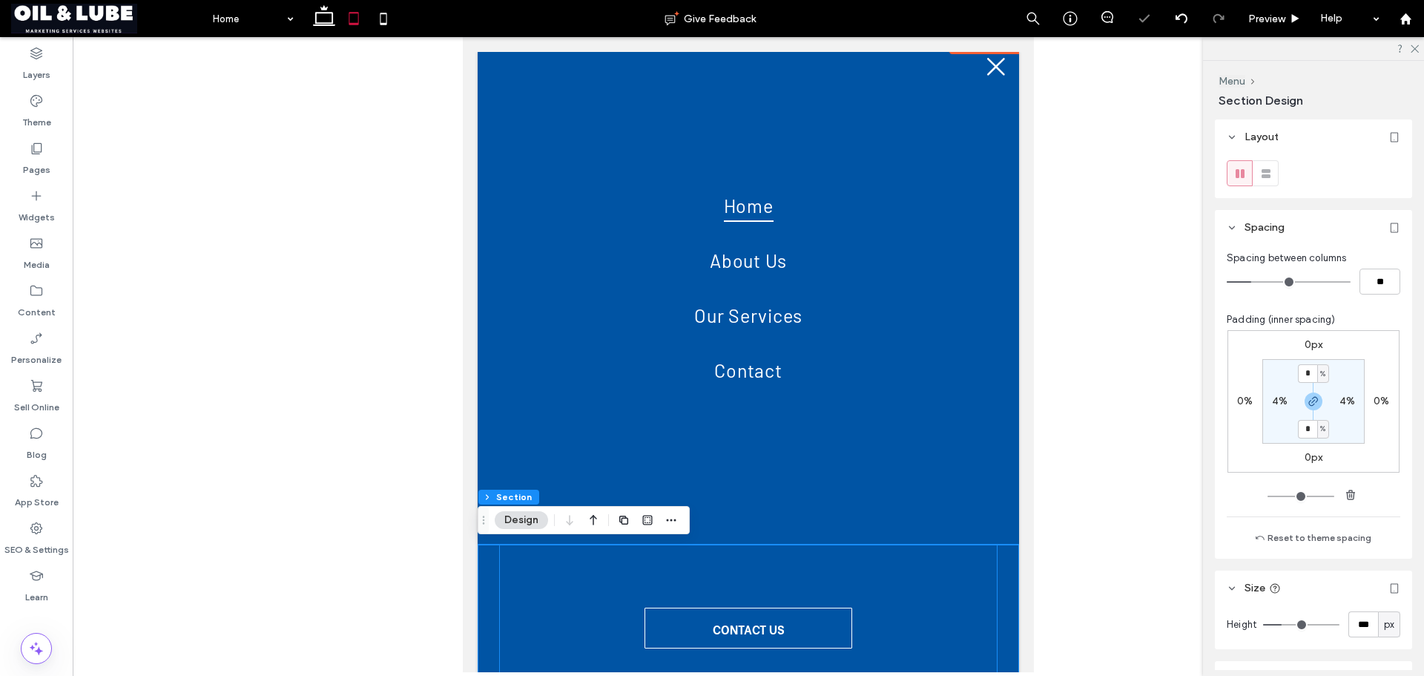
scroll to position [76, 0]
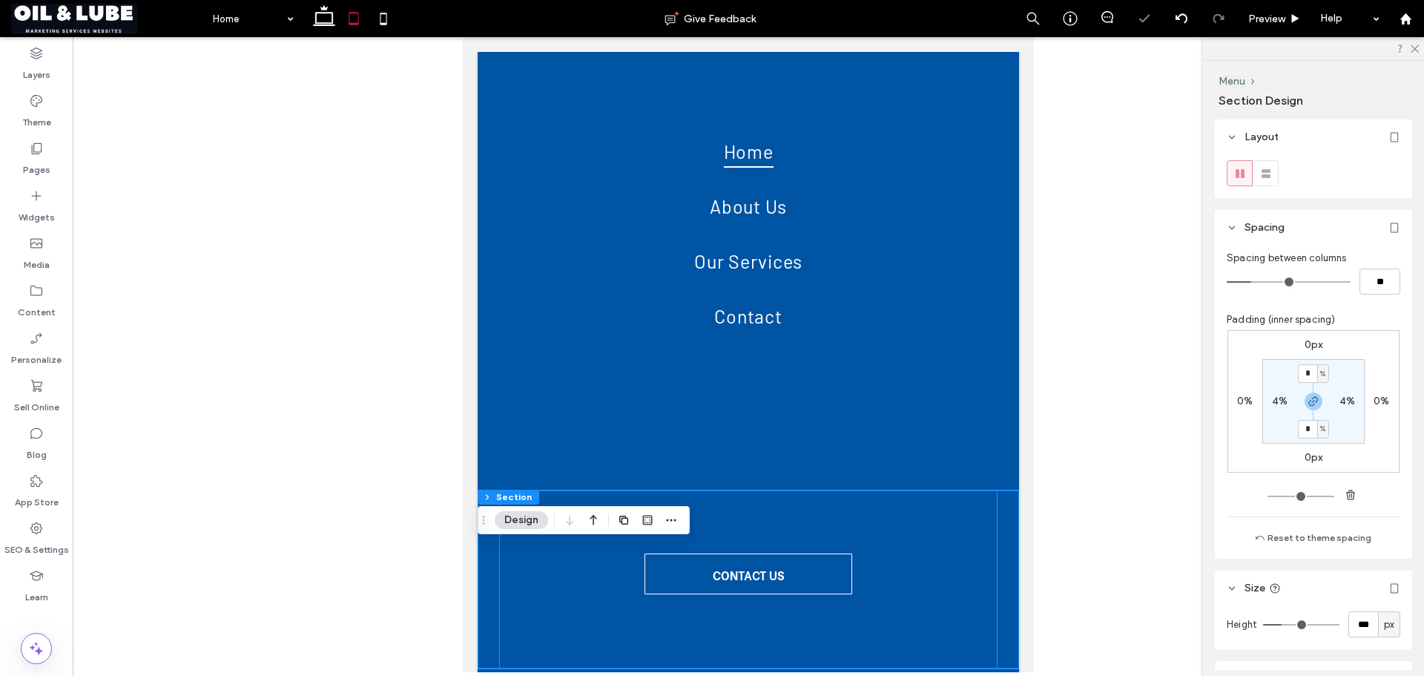
click at [888, 561] on div "CONTACT US" at bounding box center [748, 579] width 498 height 178
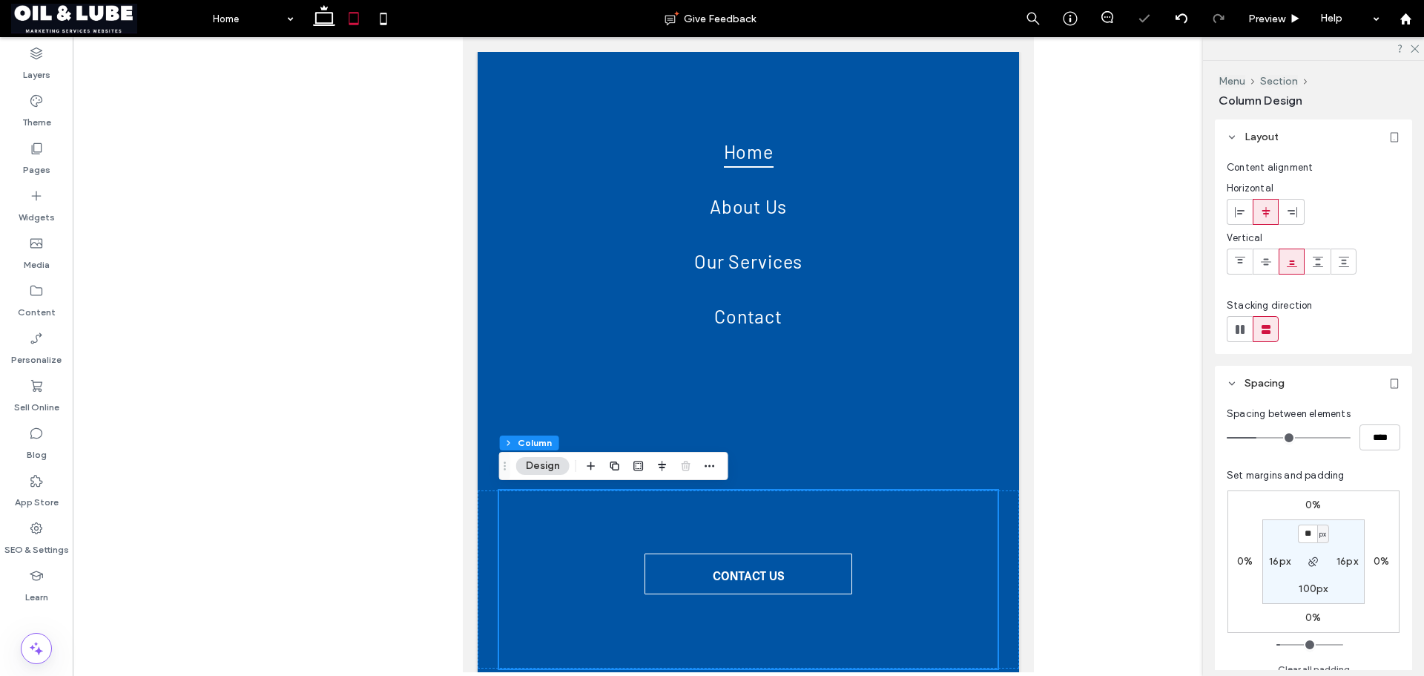
scroll to position [73, 0]
click at [1309, 584] on label "100px" at bounding box center [1313, 588] width 29 height 13
type input "***"
type input "**"
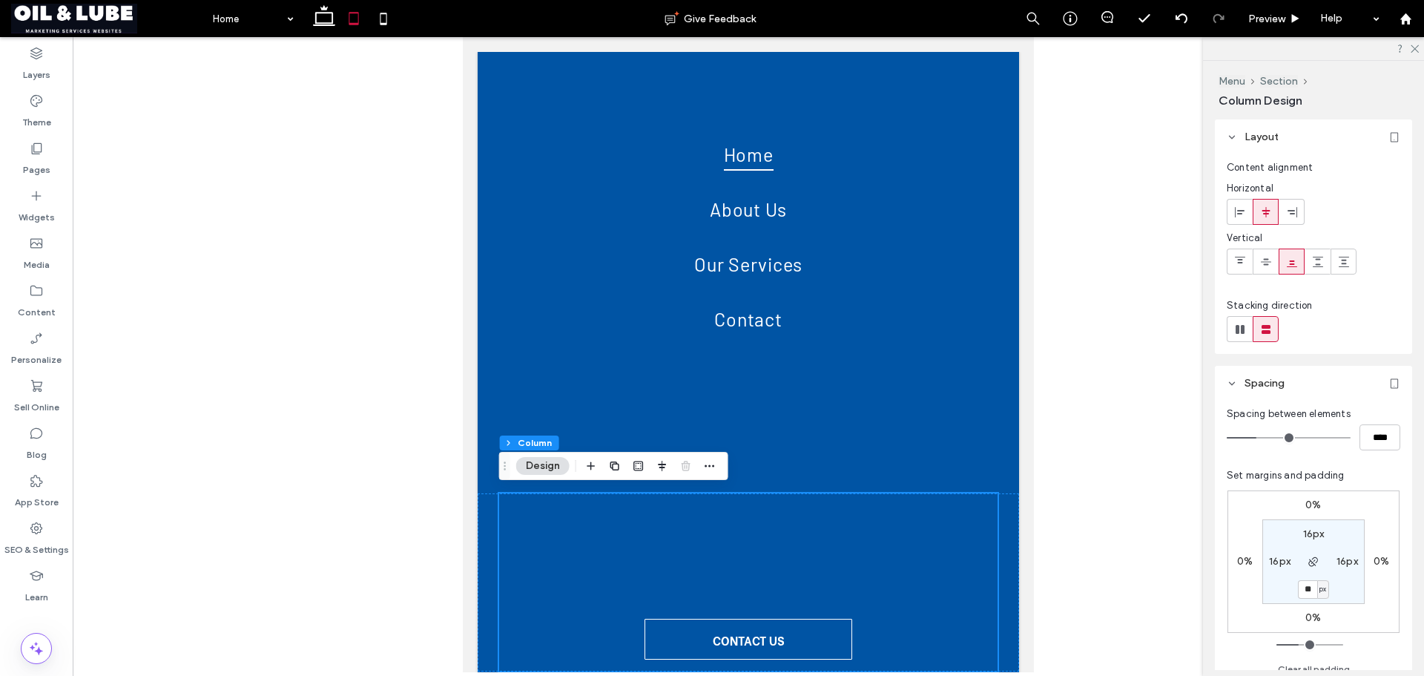
click at [1367, 485] on div "0% 0% 0% 0% 16px 16px ** px 16px Clear all padding" at bounding box center [1314, 580] width 174 height 195
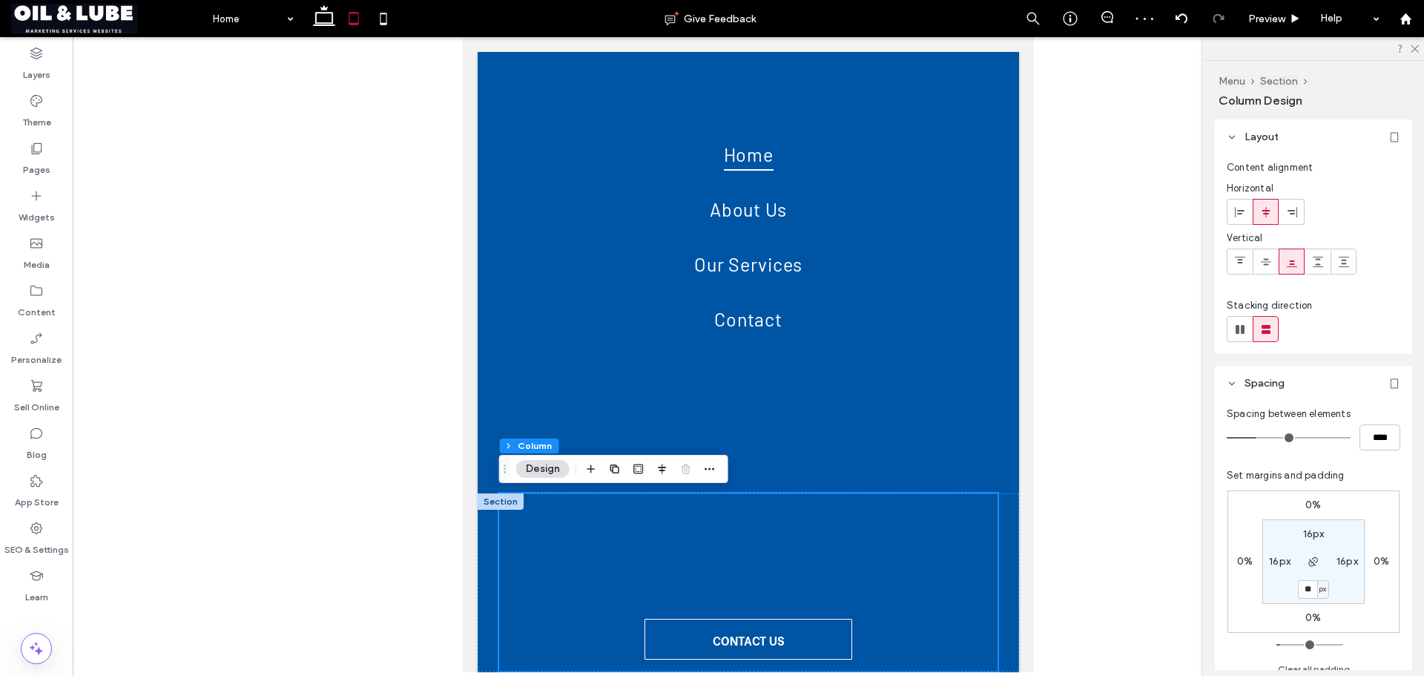
scroll to position [76, 0]
click at [1000, 515] on div "CONTACT US" at bounding box center [748, 579] width 541 height 178
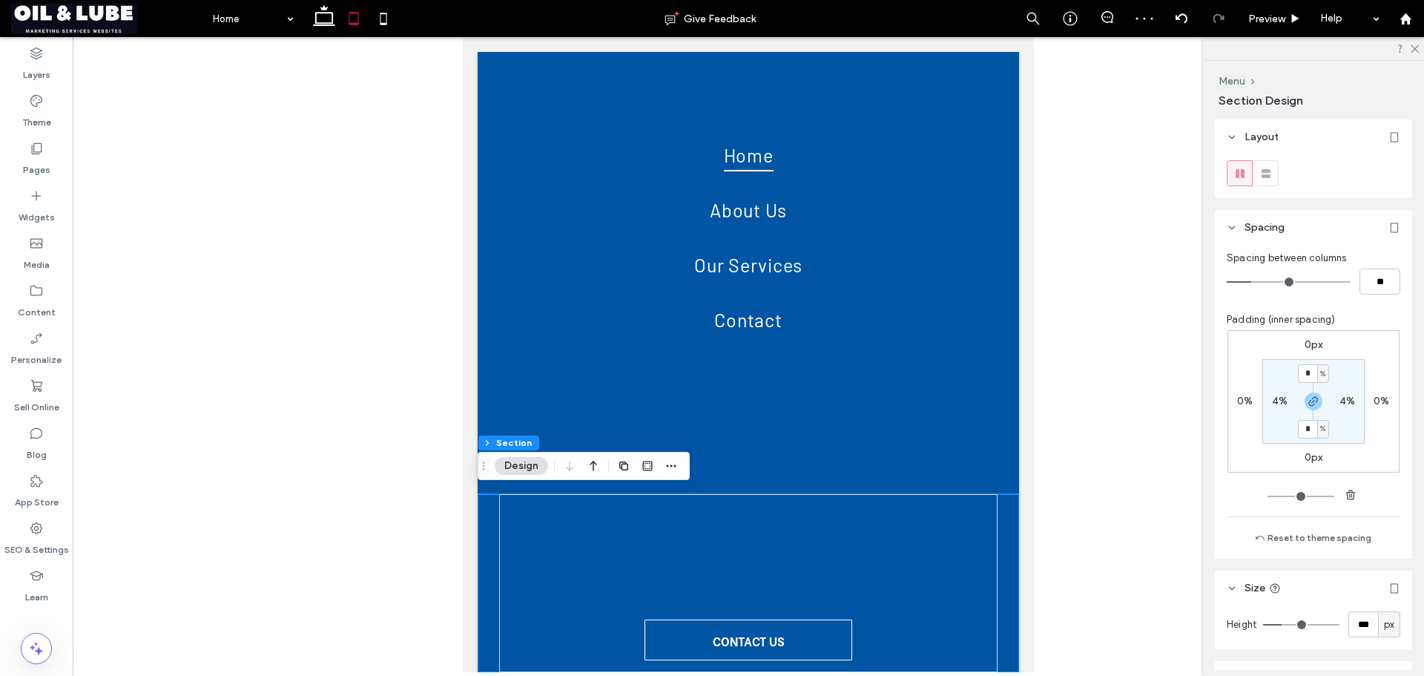
scroll to position [73, 0]
click at [1361, 624] on input "***" at bounding box center [1363, 624] width 30 height 26
type input "**"
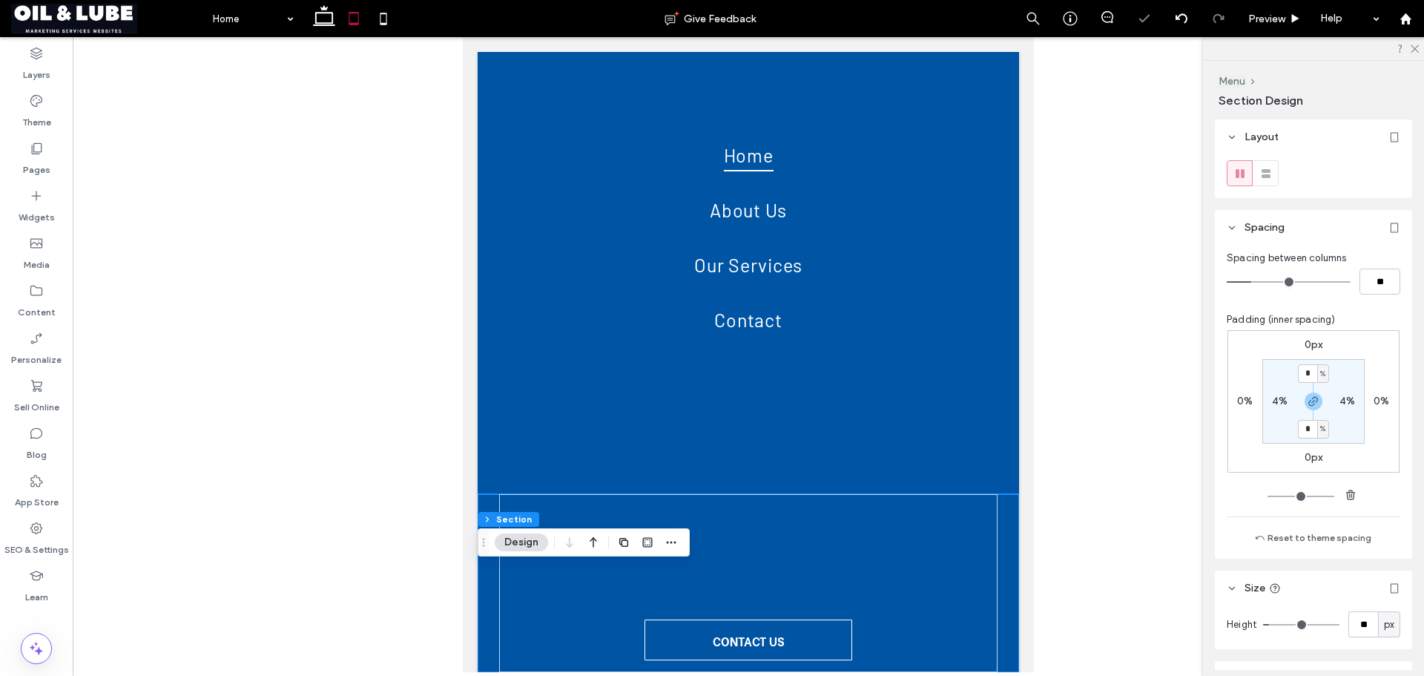
click at [1344, 562] on div "Layout Spacing Spacing between columns ** Padding (inner spacing) 0px 0% 0px 0%…" at bounding box center [1318, 394] width 207 height 550
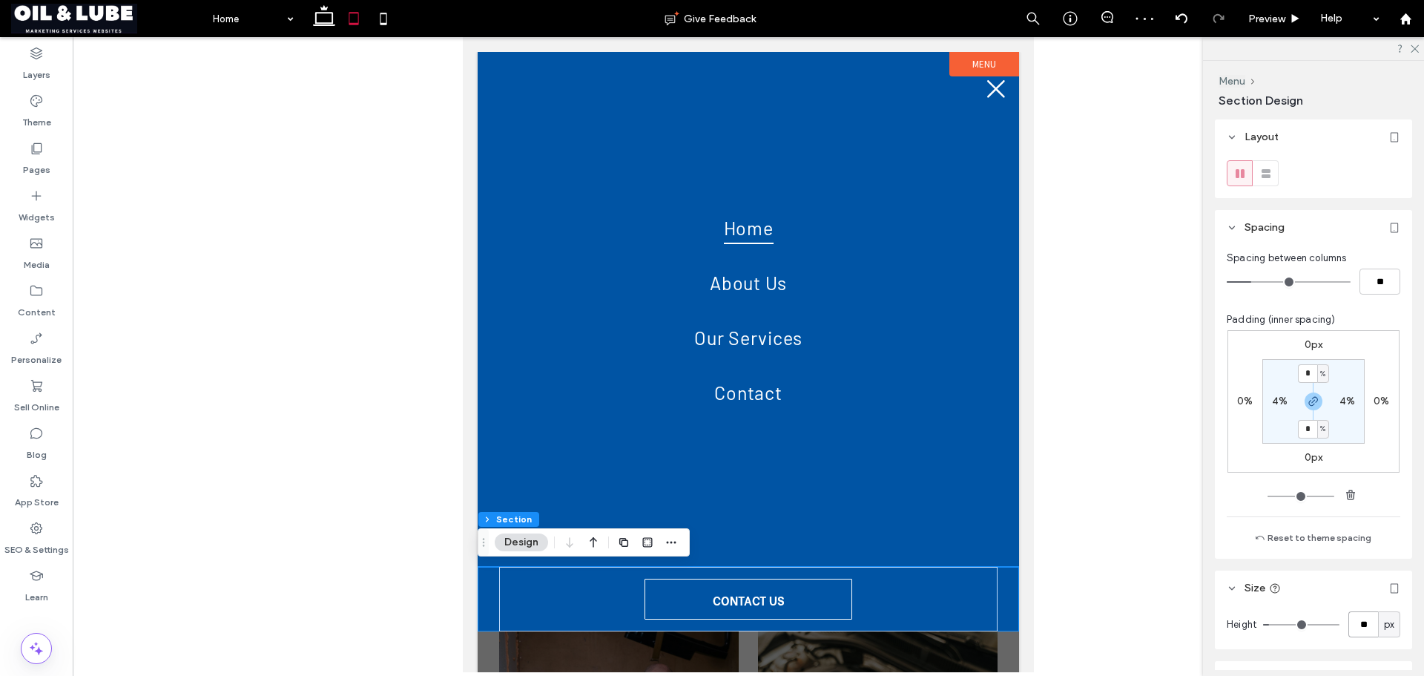
click at [1356, 624] on input "**" at bounding box center [1363, 624] width 30 height 26
type input "***"
click at [1334, 570] on div "Layout Spacing Spacing between columns ** Padding (inner spacing) 0px 0% 0px 0%…" at bounding box center [1318, 394] width 207 height 550
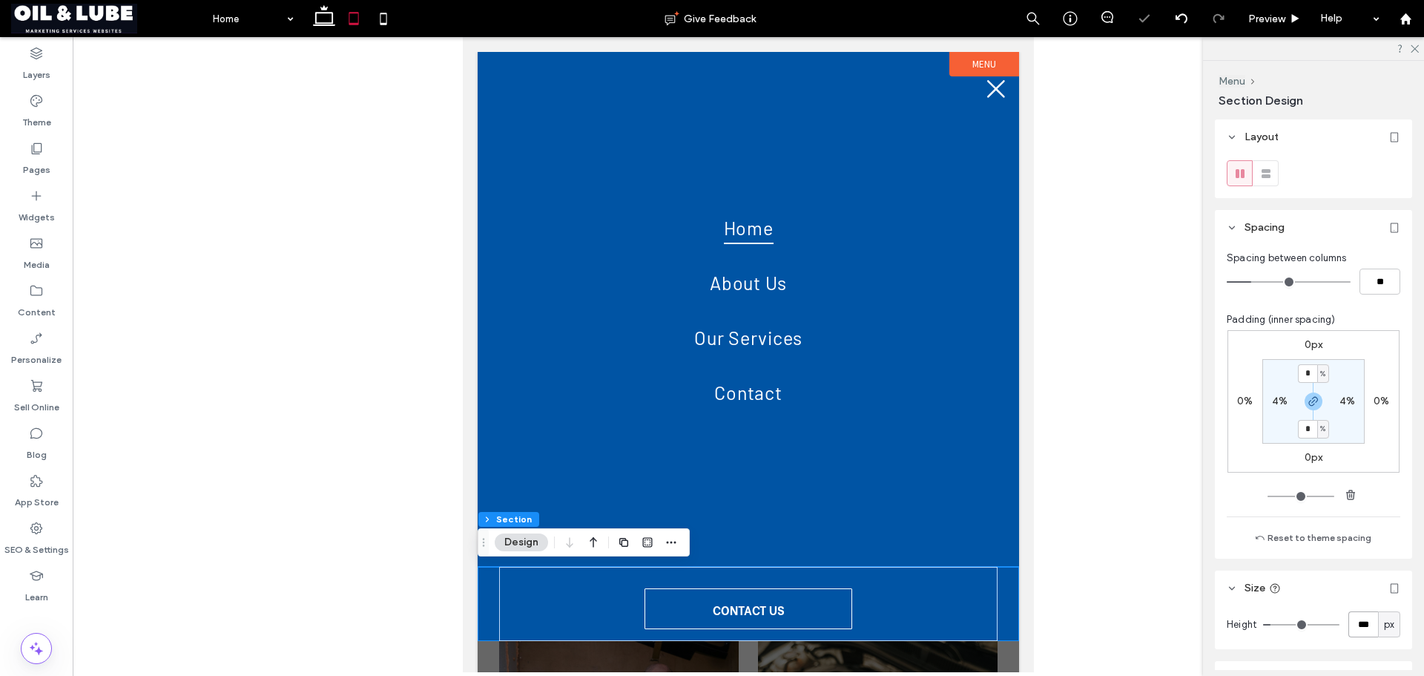
click at [1351, 628] on input "***" at bounding box center [1363, 624] width 30 height 26
type input "**"
click at [1333, 565] on div "Layout Spacing Spacing between columns ** Padding (inner spacing) 0px 0% 0px 0%…" at bounding box center [1318, 394] width 207 height 550
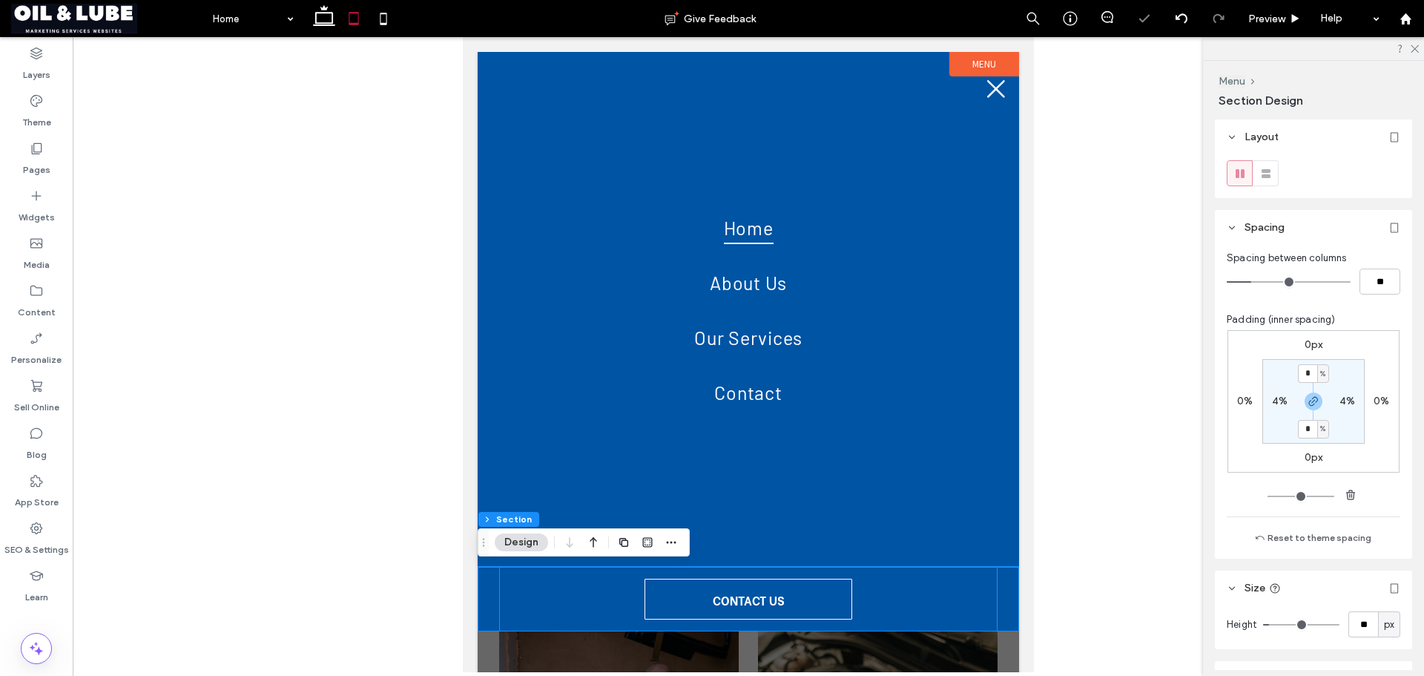
click at [877, 590] on div "CONTACT US" at bounding box center [748, 599] width 498 height 65
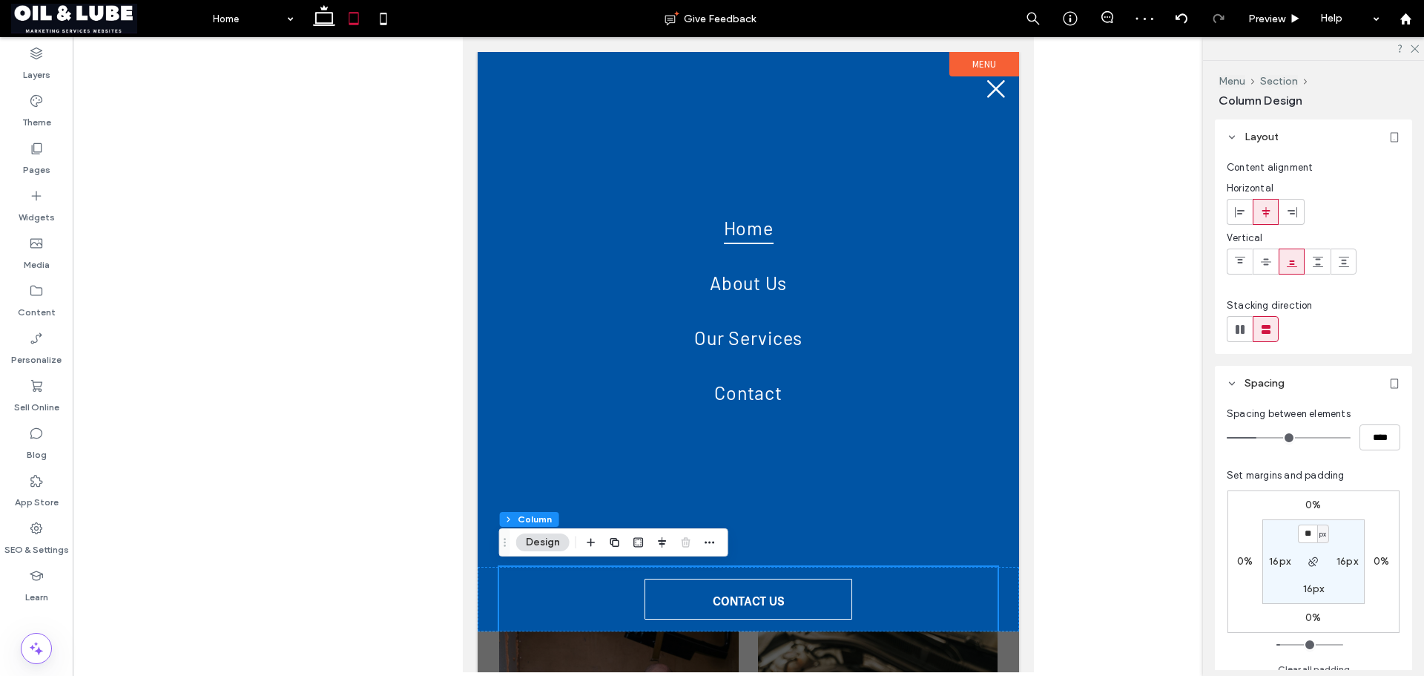
click at [1311, 590] on label "16px" at bounding box center [1314, 588] width 22 height 13
type input "**"
click at [1358, 478] on div "Set margins and padding 0% 0% 0% 0% 16px 16px ** px 16px Clear all padding" at bounding box center [1314, 573] width 174 height 210
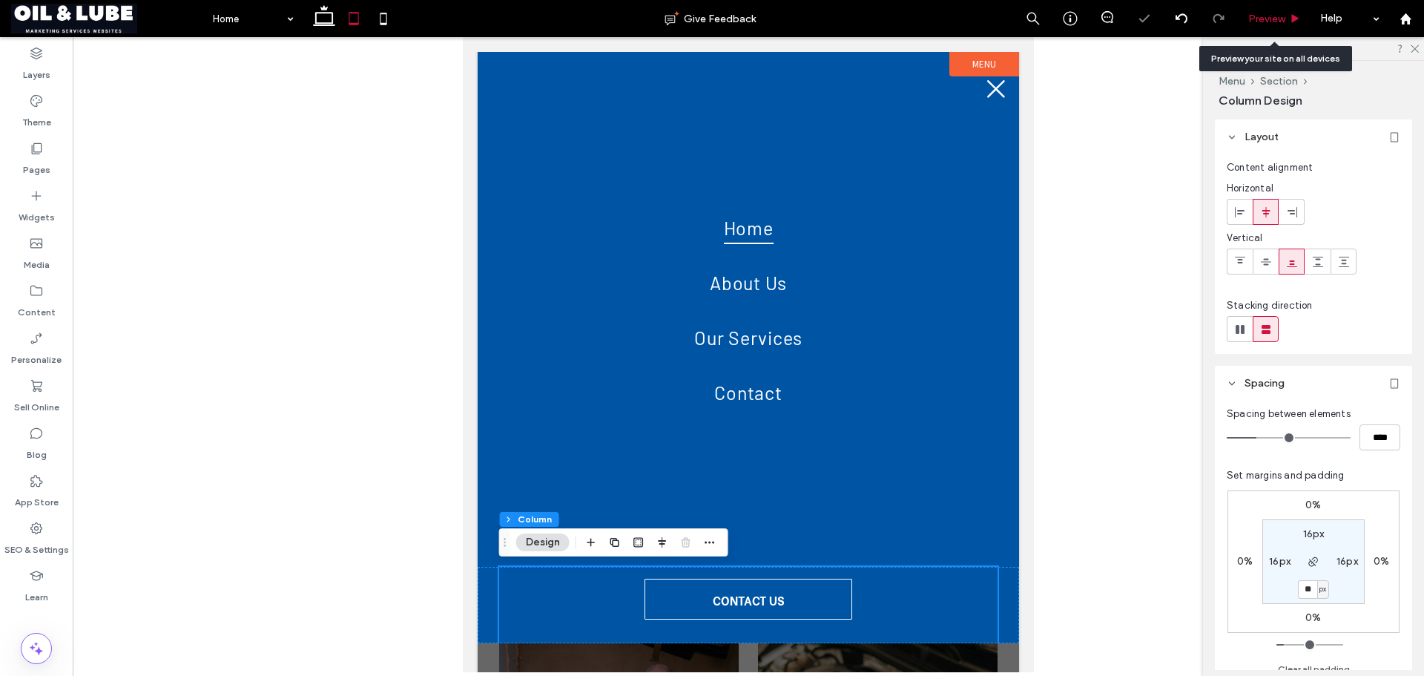
click at [1298, 16] on icon at bounding box center [1295, 18] width 11 height 11
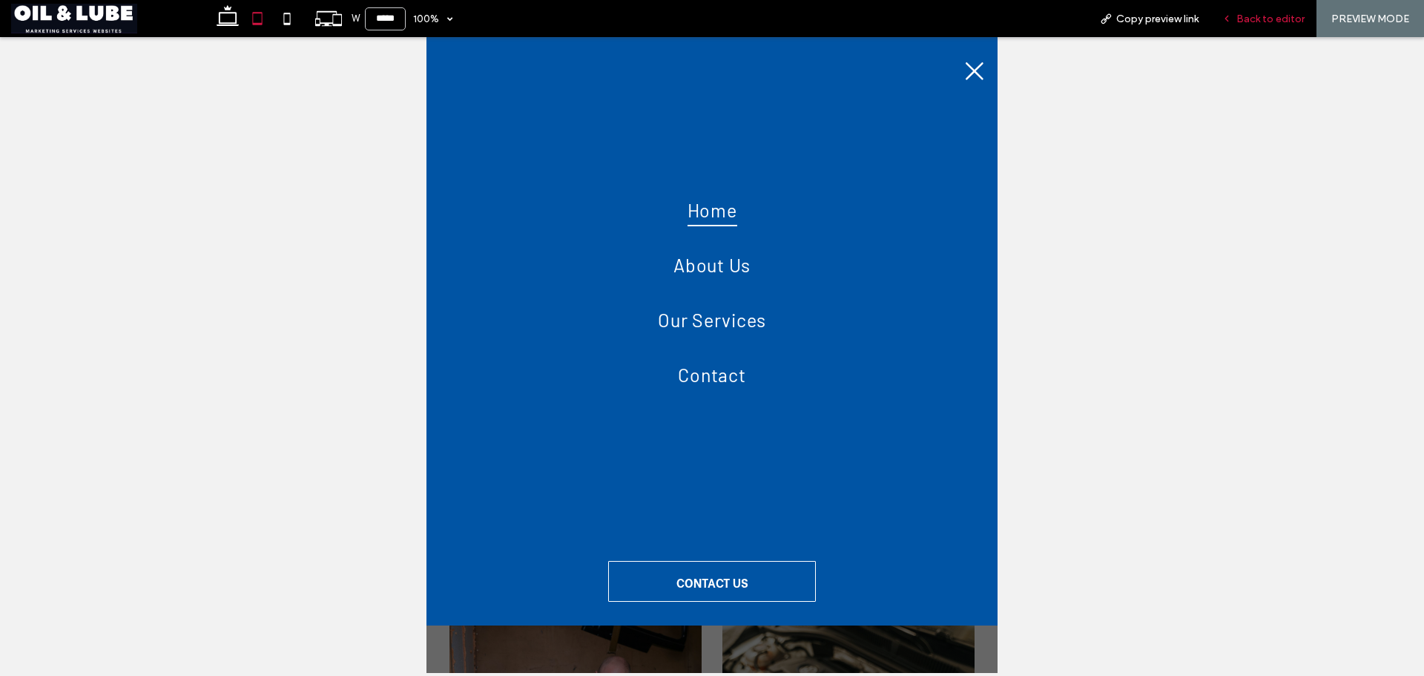
click at [1274, 20] on span "Back to editor" at bounding box center [1270, 19] width 68 height 13
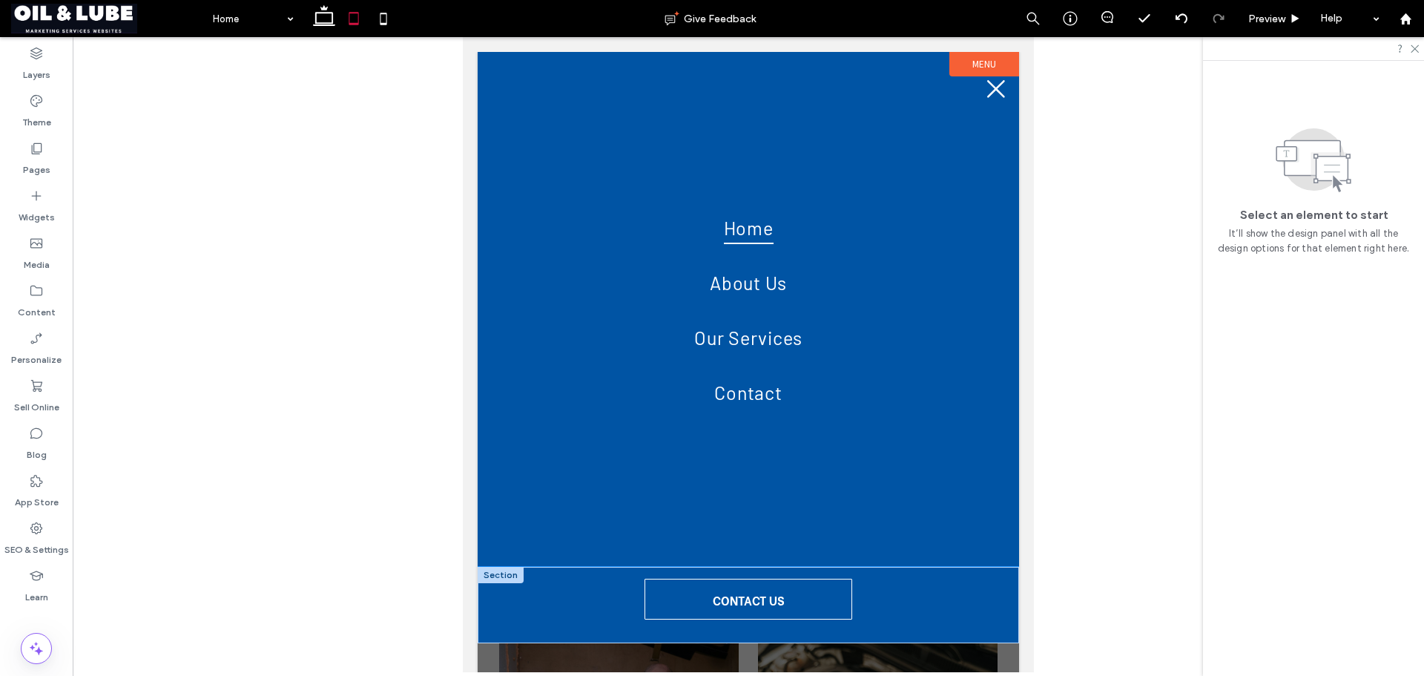
click at [990, 590] on div "CONTACT US" at bounding box center [748, 605] width 541 height 76
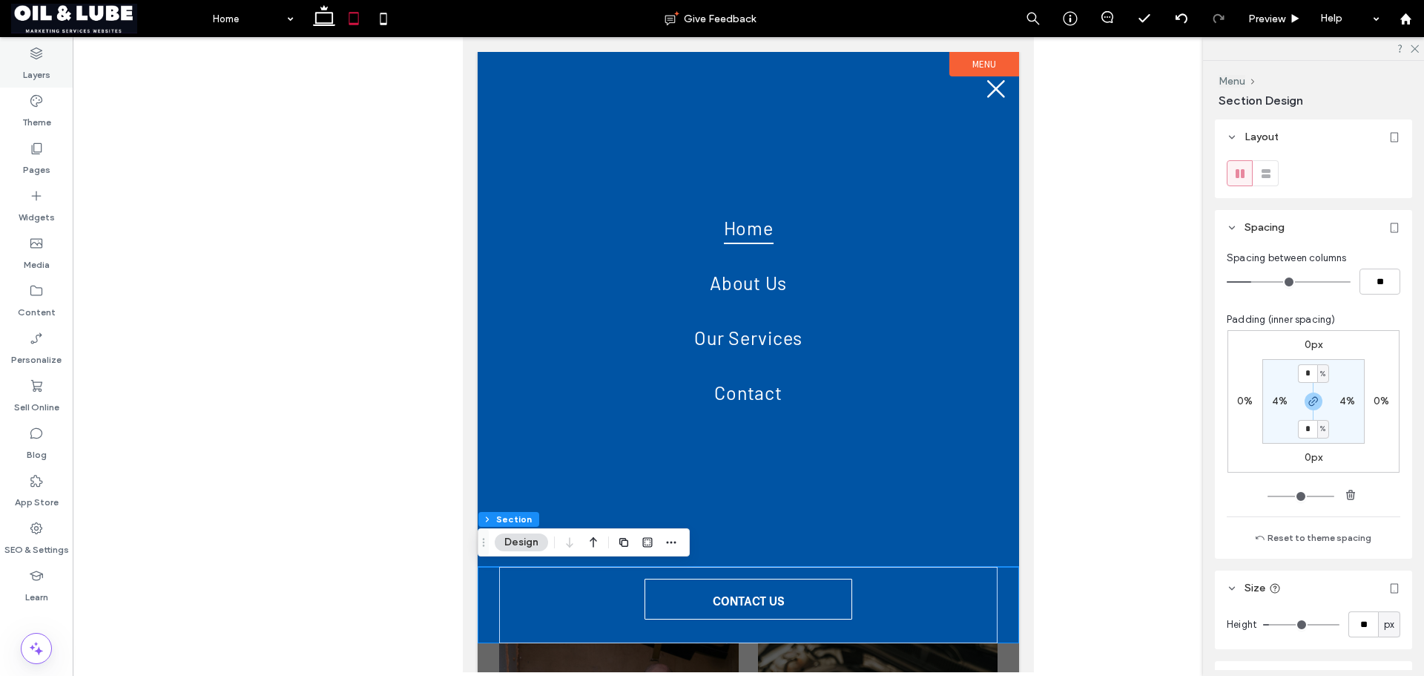
click at [42, 61] on label "Layers" at bounding box center [36, 71] width 27 height 21
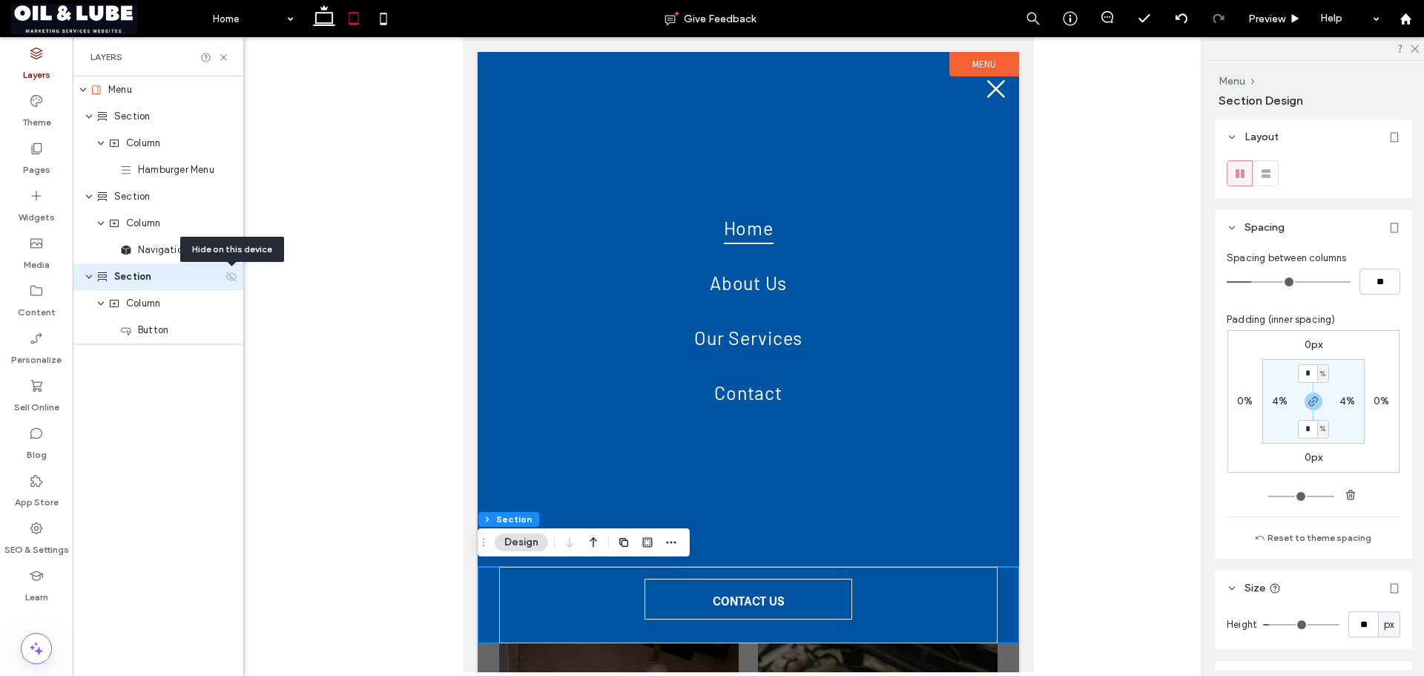
click at [231, 279] on icon at bounding box center [231, 277] width 12 height 12
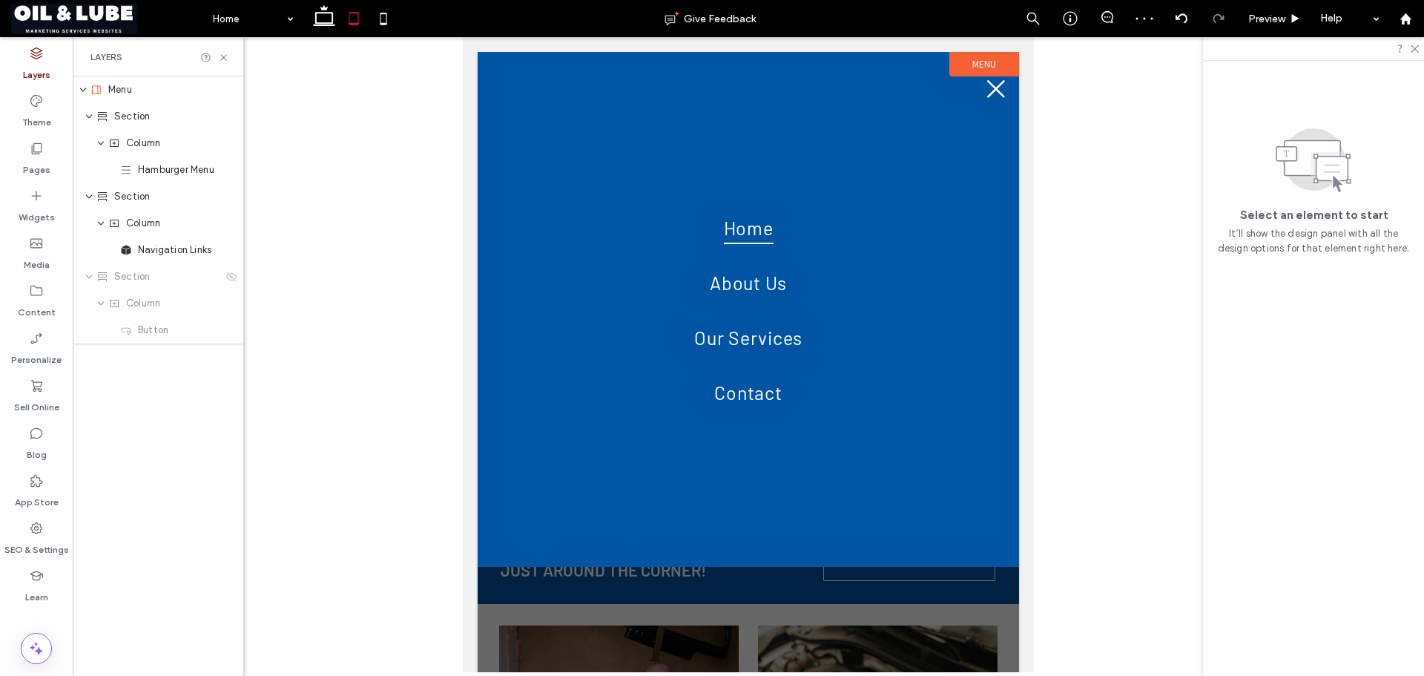
click at [399, 18] on div at bounding box center [353, 18] width 105 height 37
click at [384, 16] on icon at bounding box center [384, 19] width 30 height 30
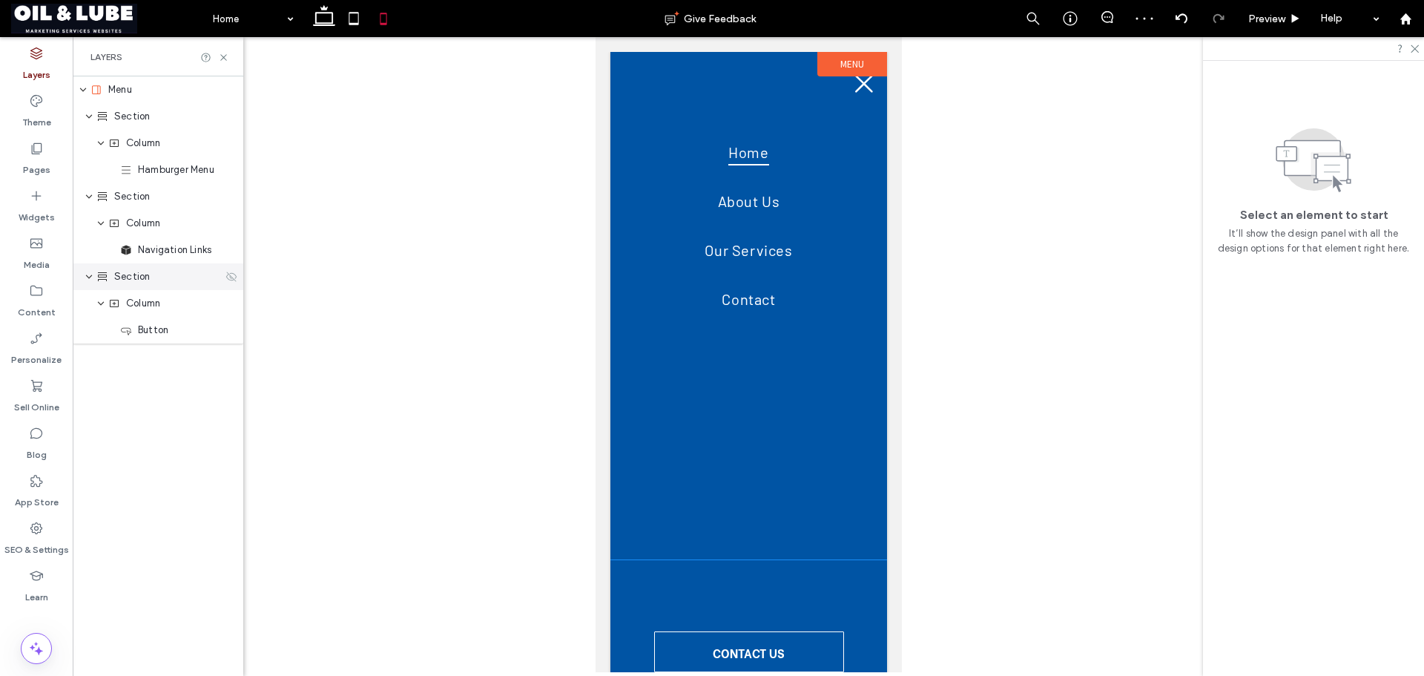
click at [226, 273] on icon at bounding box center [231, 277] width 12 height 12
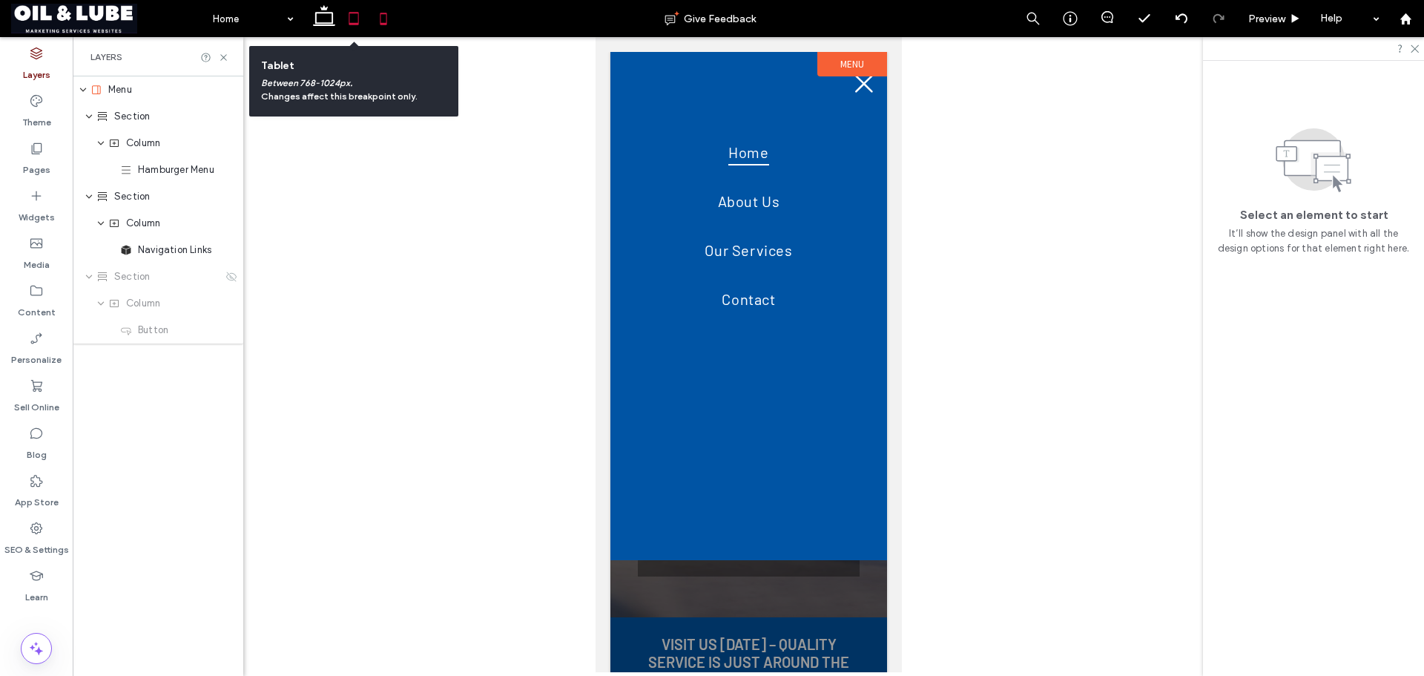
click at [348, 19] on icon at bounding box center [354, 19] width 30 height 30
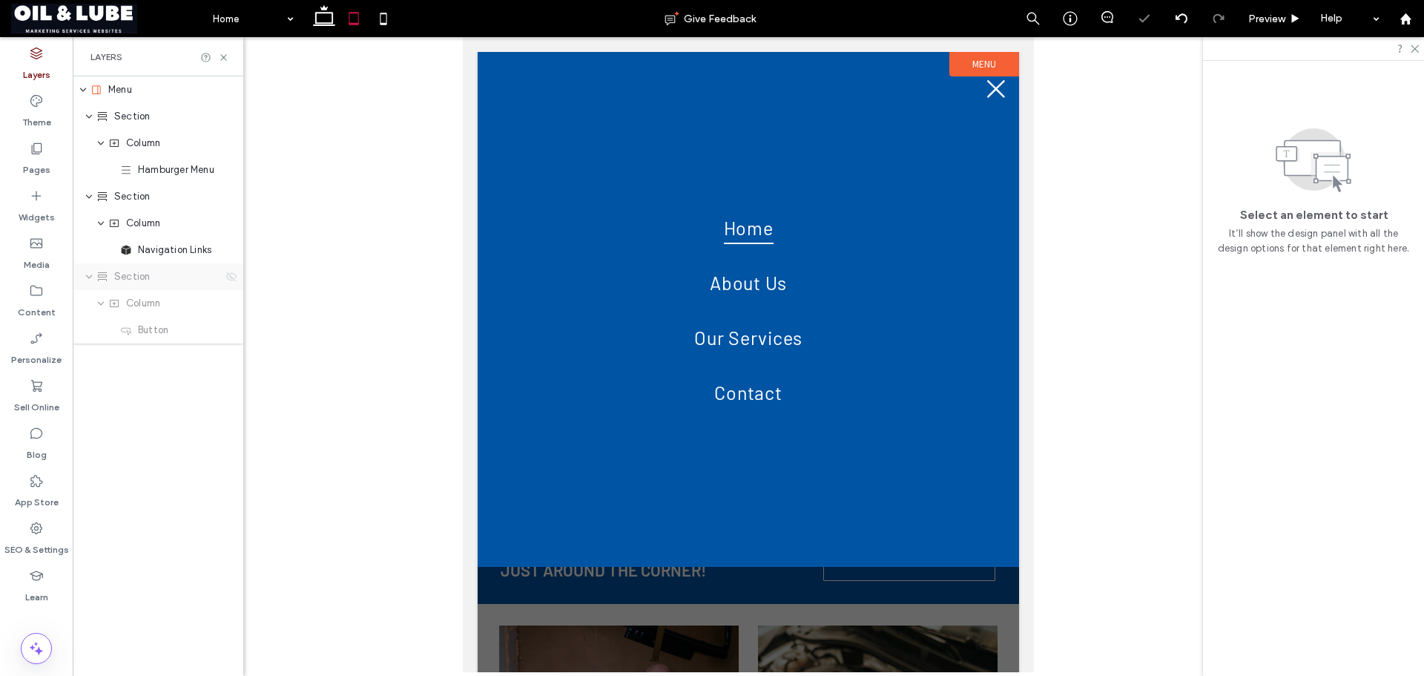
click at [228, 272] on icon at bounding box center [231, 277] width 12 height 12
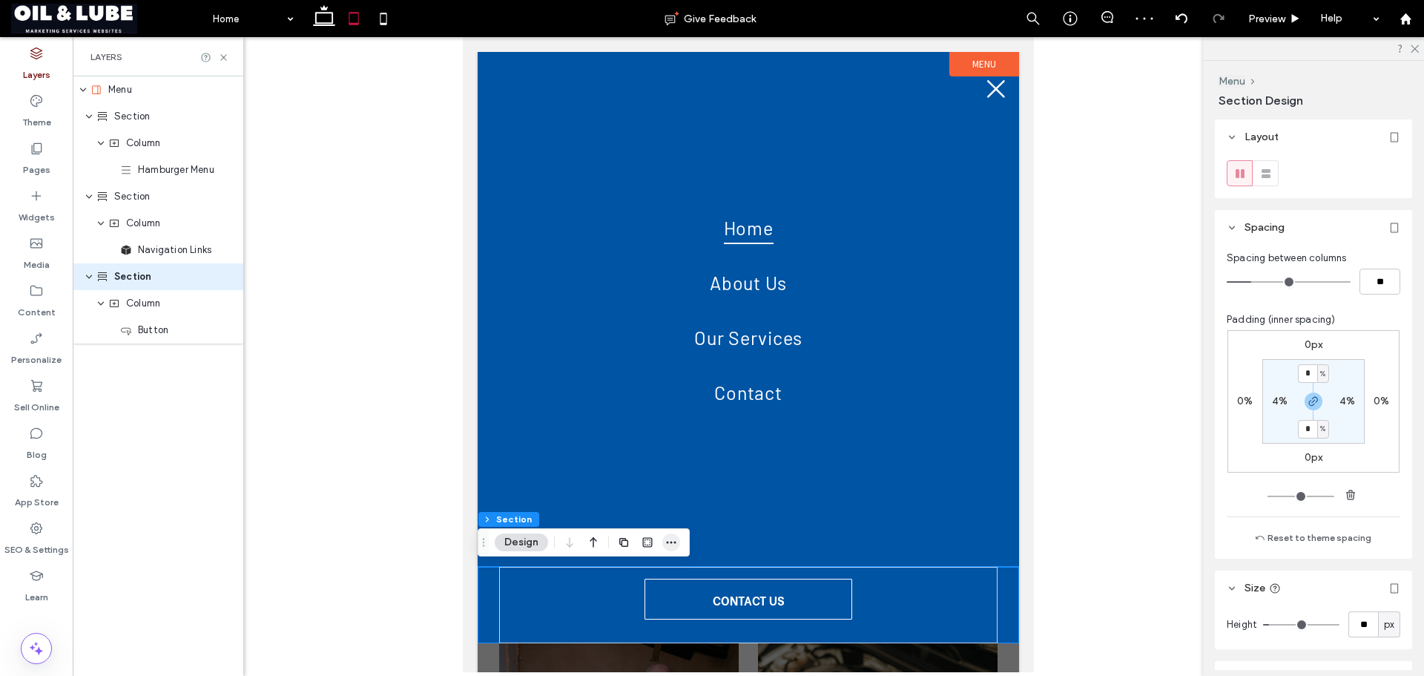
click at [668, 541] on use "button" at bounding box center [672, 542] width 10 height 2
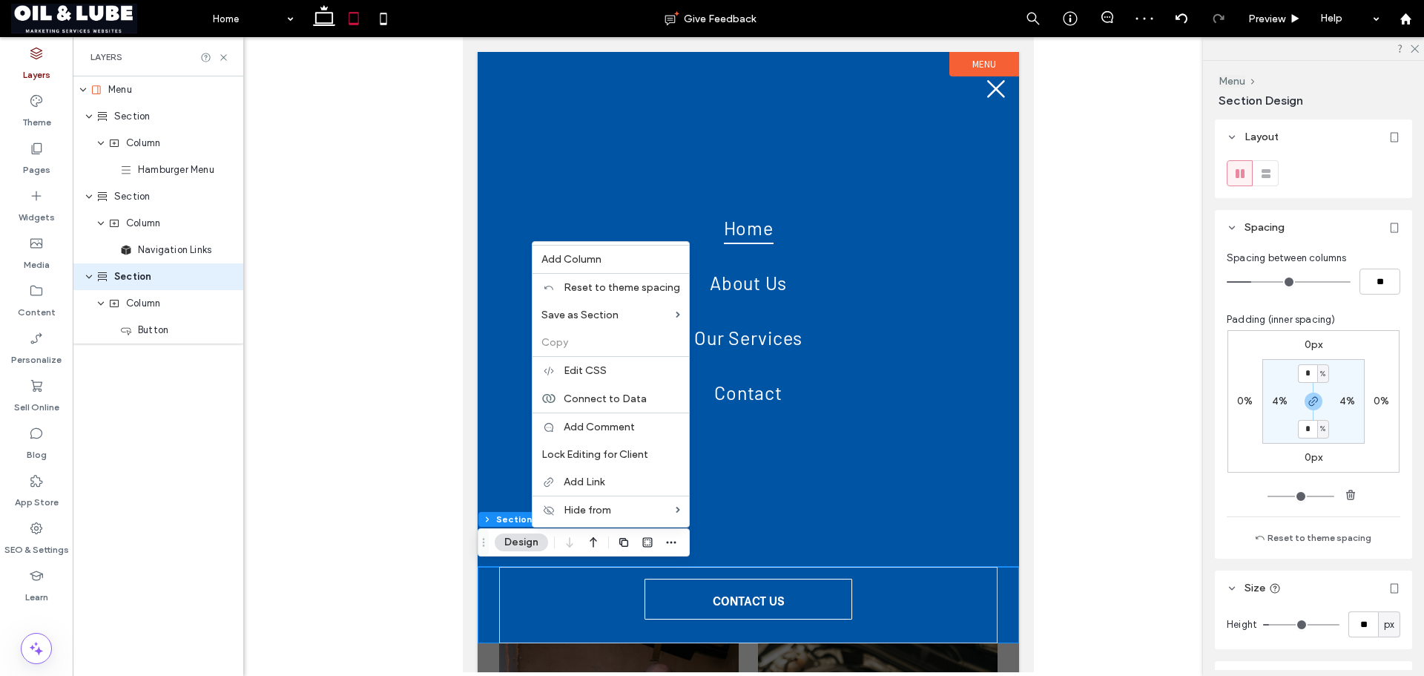
click at [487, 592] on div "CONTACT US" at bounding box center [748, 605] width 541 height 76
click at [233, 274] on use at bounding box center [231, 276] width 10 height 10
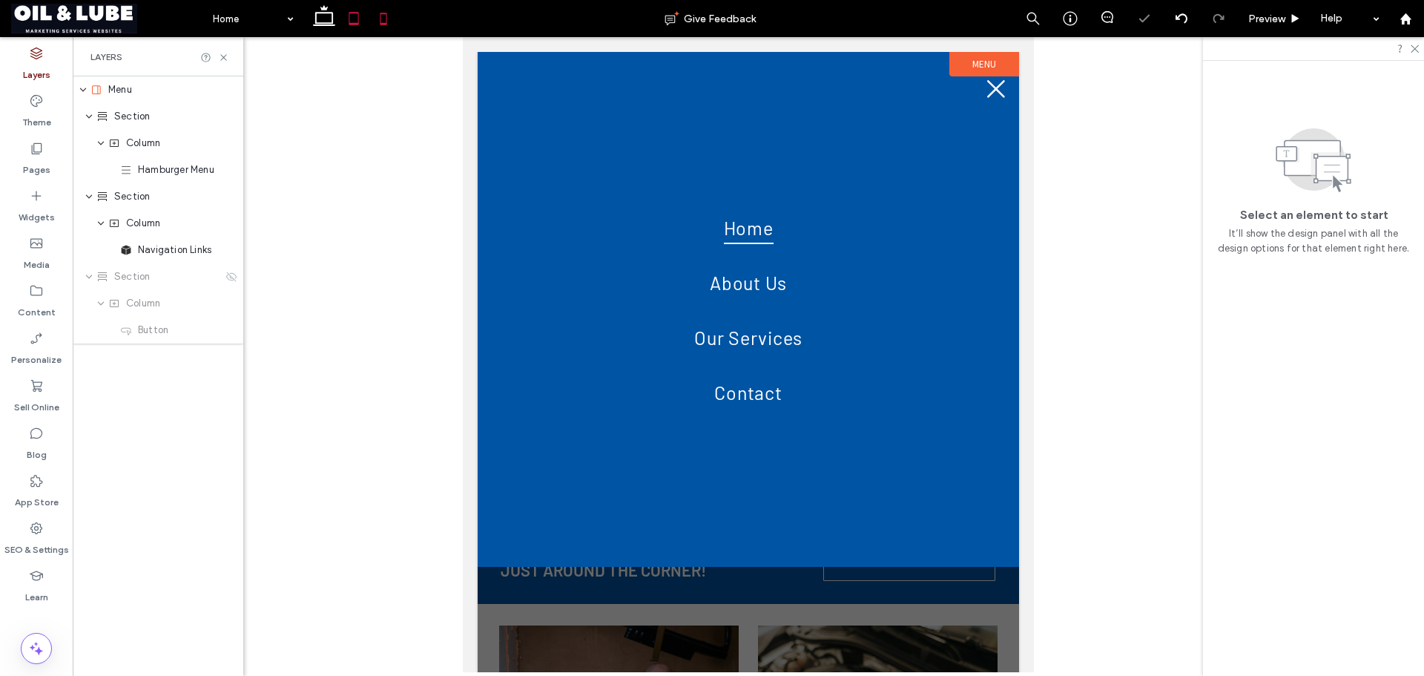
click at [381, 21] on icon at bounding box center [384, 19] width 30 height 30
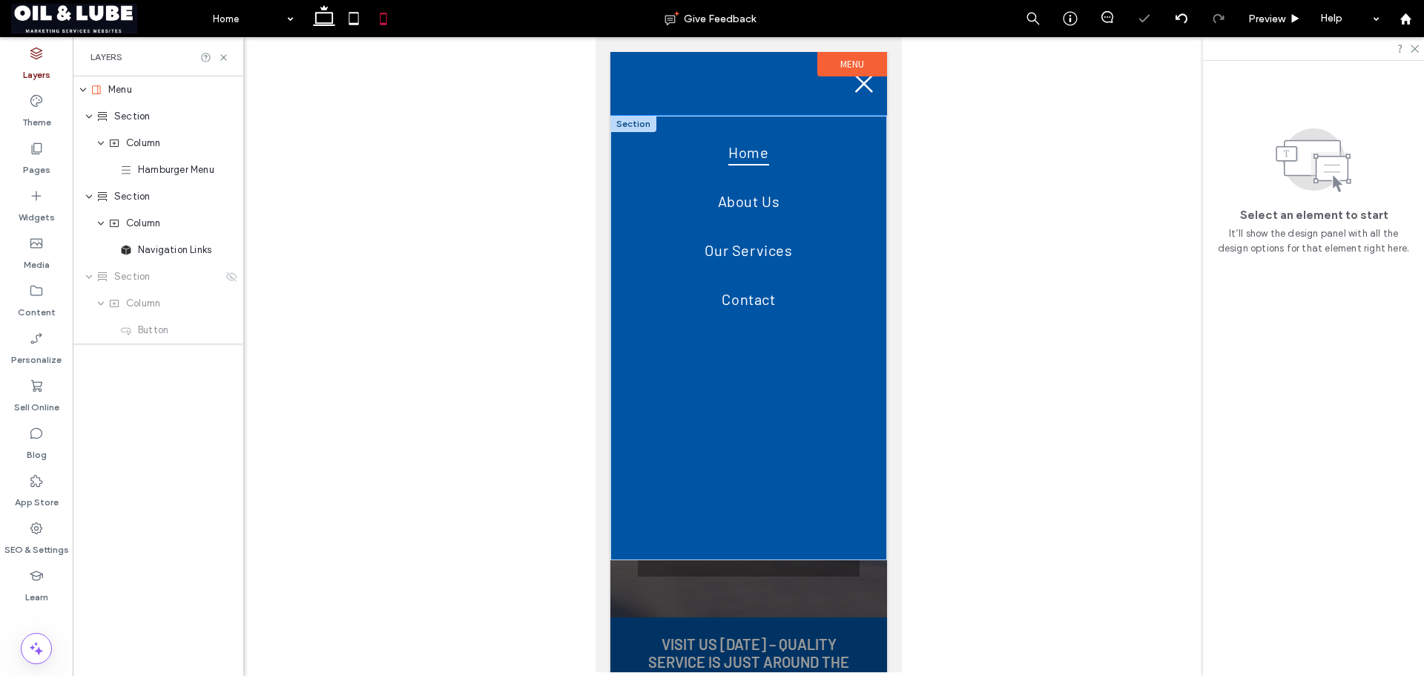
click at [872, 524] on div "Home About Us Our Services Contact" at bounding box center [748, 338] width 277 height 444
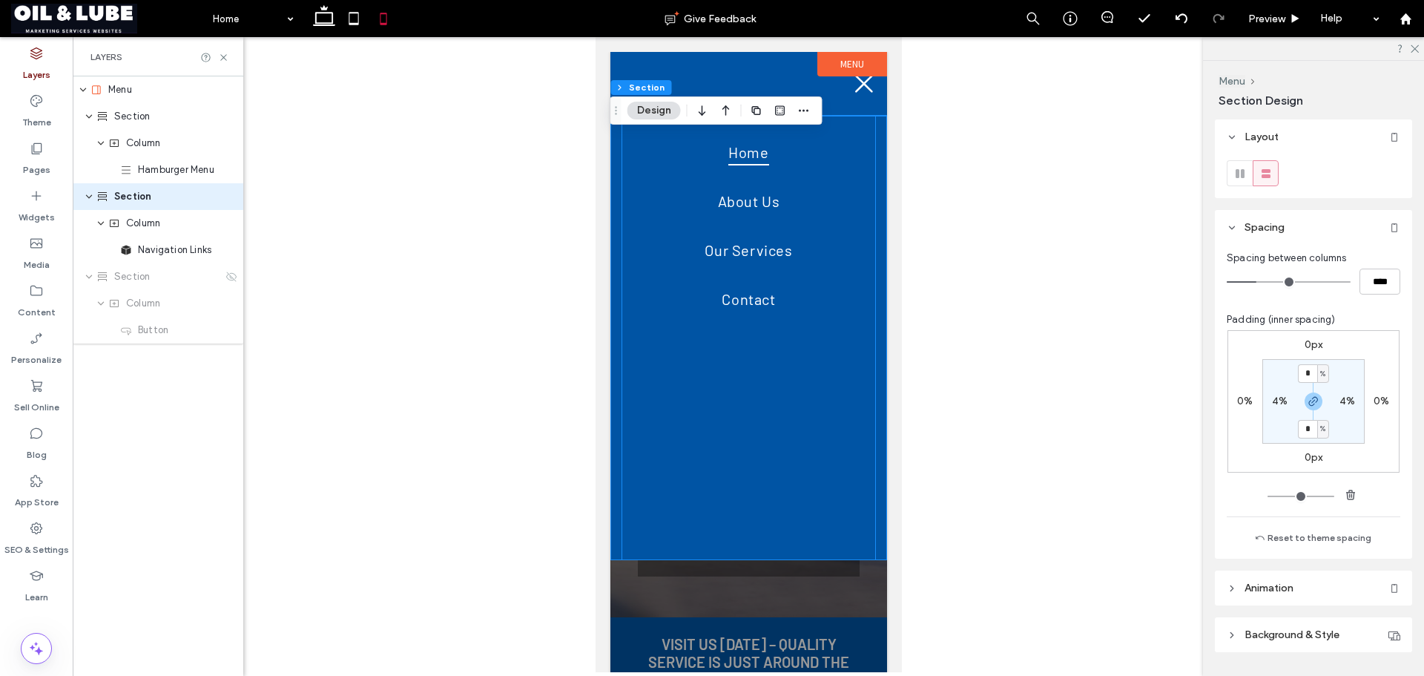
click at [845, 368] on div "Home About Us Our Services Contact" at bounding box center [748, 338] width 254 height 444
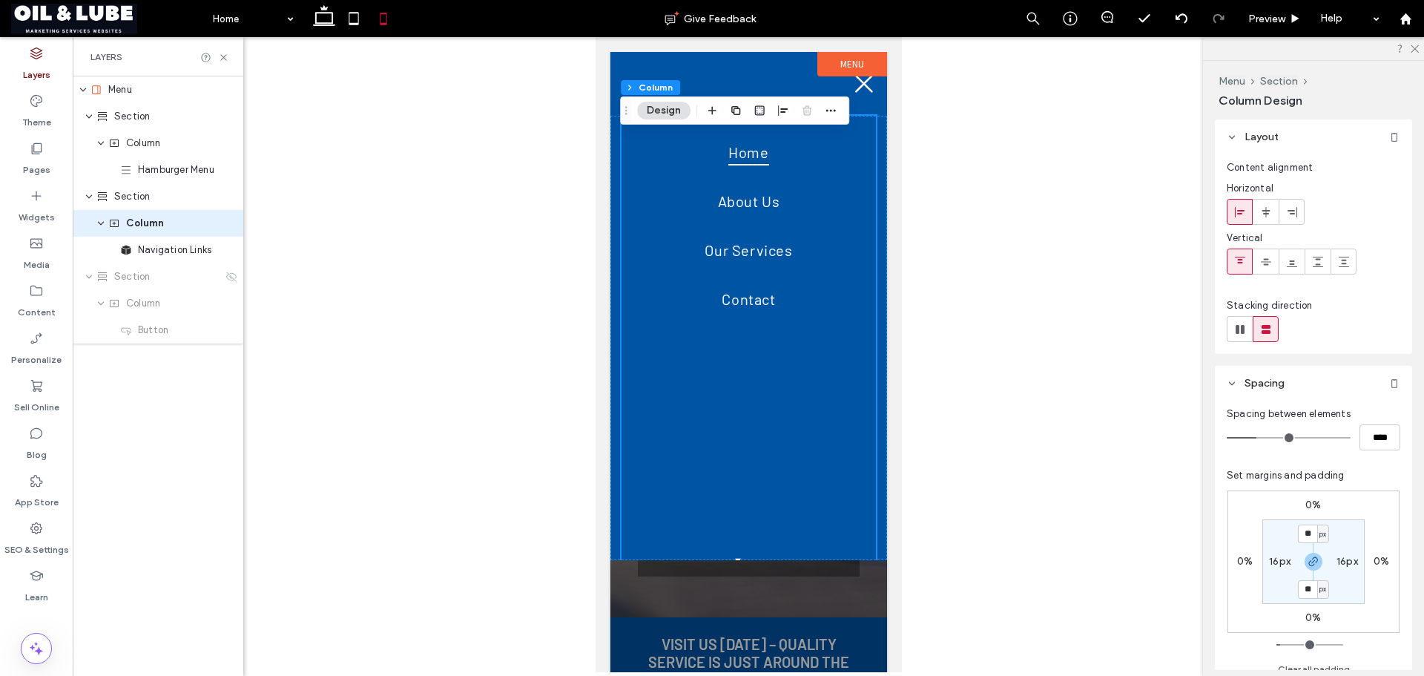
scroll to position [263, 0]
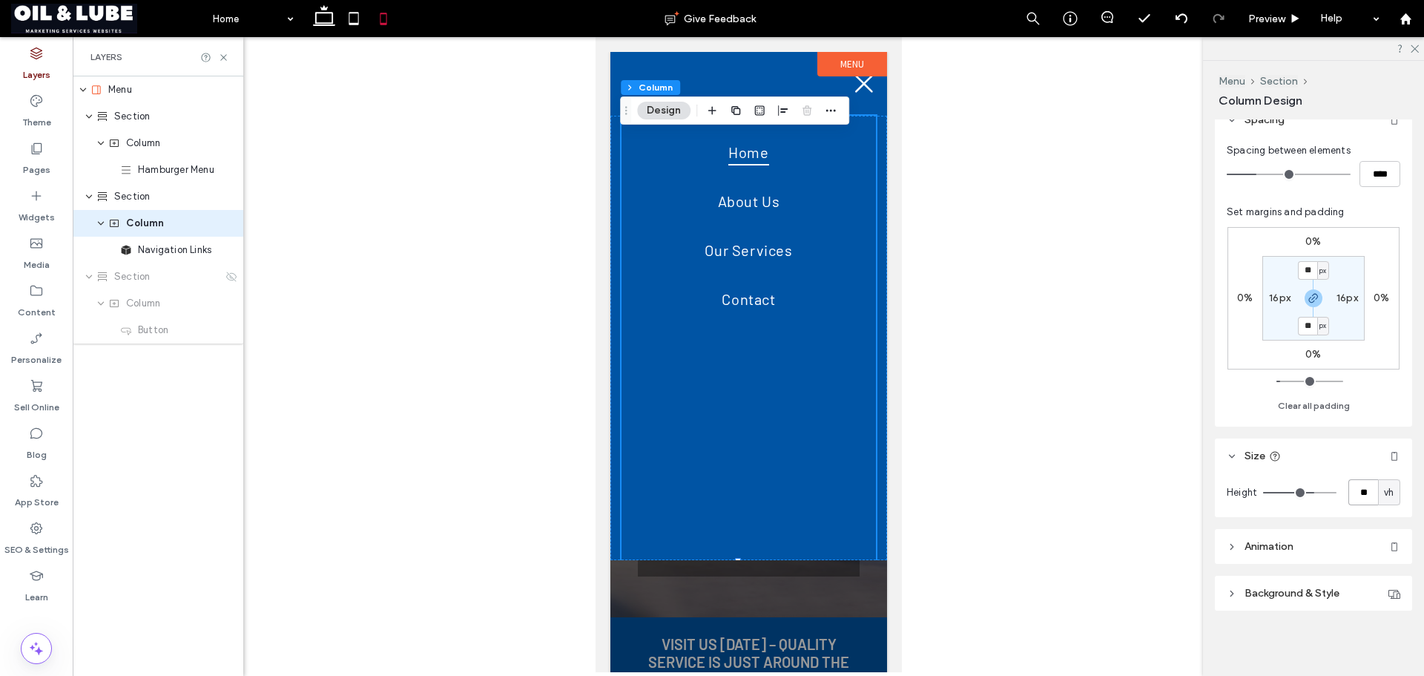
click at [1359, 496] on input "**" at bounding box center [1363, 492] width 30 height 26
type input "**"
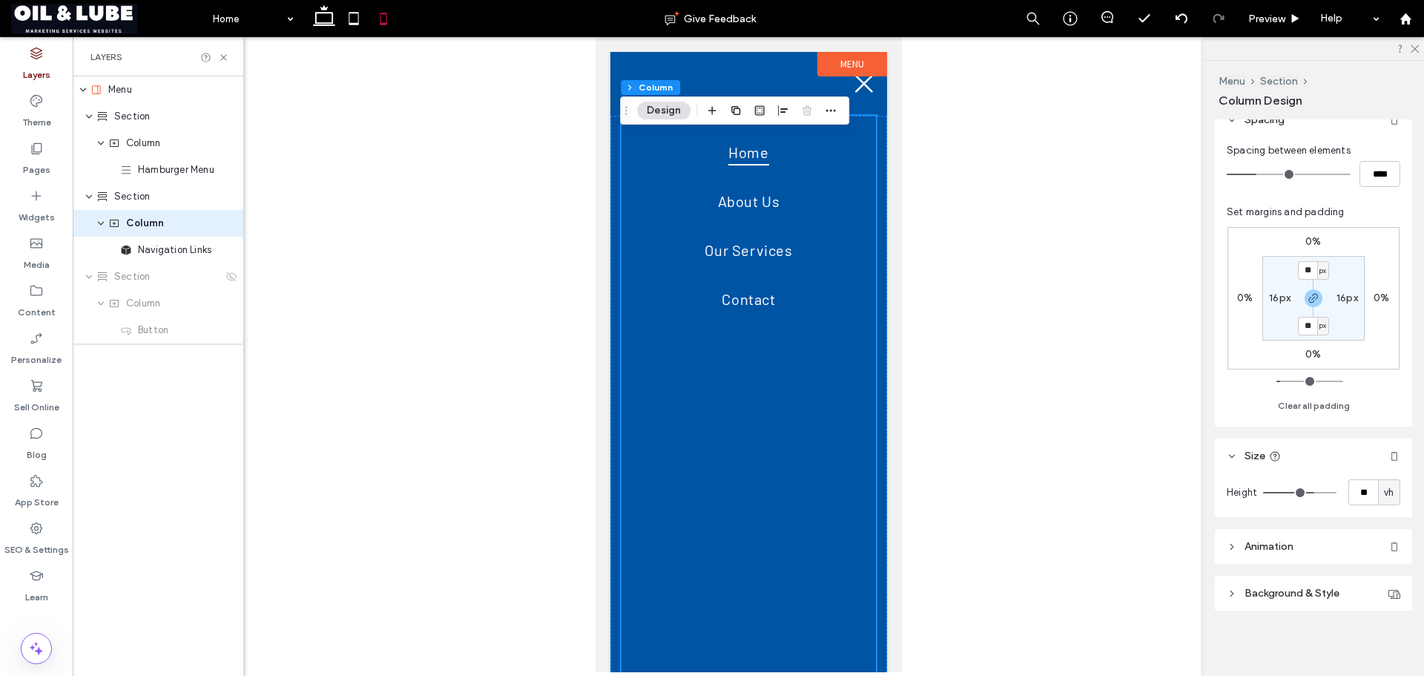
click at [1336, 431] on div "Layout Content alignment Horizontal Vertical Stacking direction Spacing Spacing…" at bounding box center [1318, 394] width 207 height 550
click at [1292, 17] on use at bounding box center [1295, 18] width 7 height 8
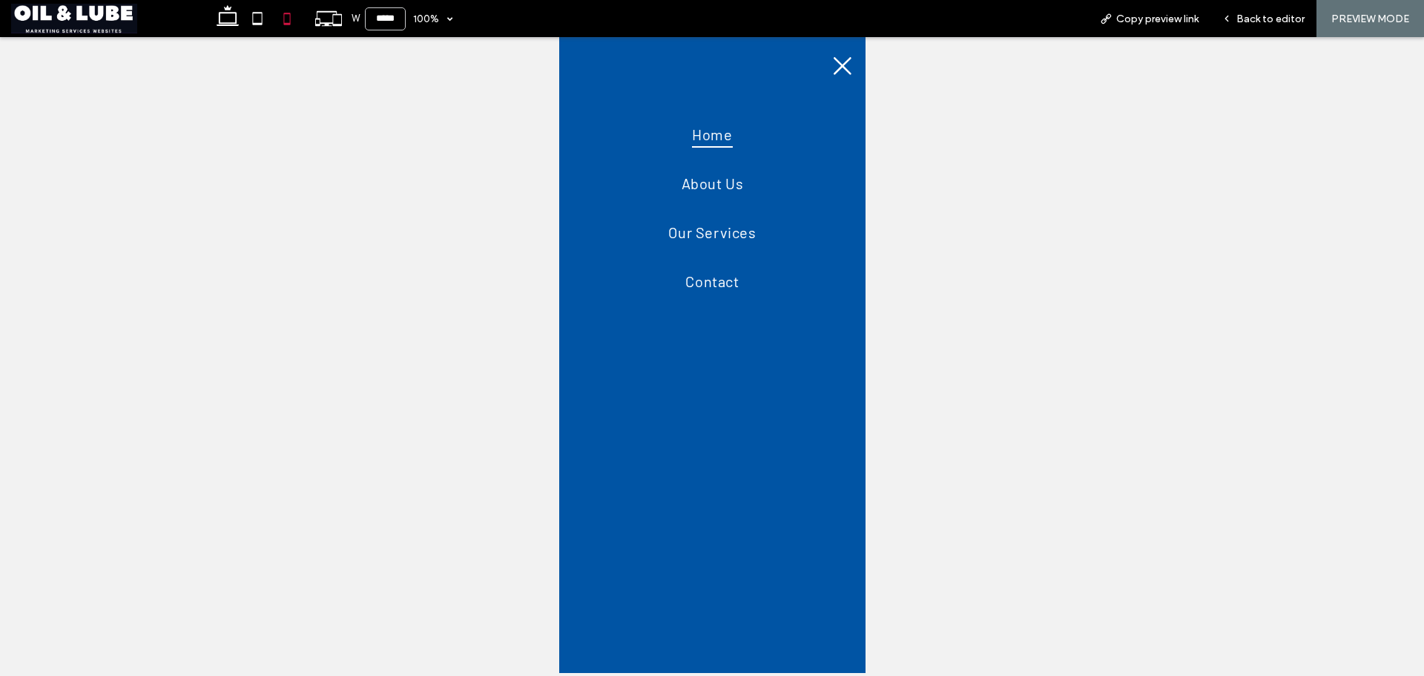
click at [831, 68] on icon at bounding box center [842, 66] width 22 height 22
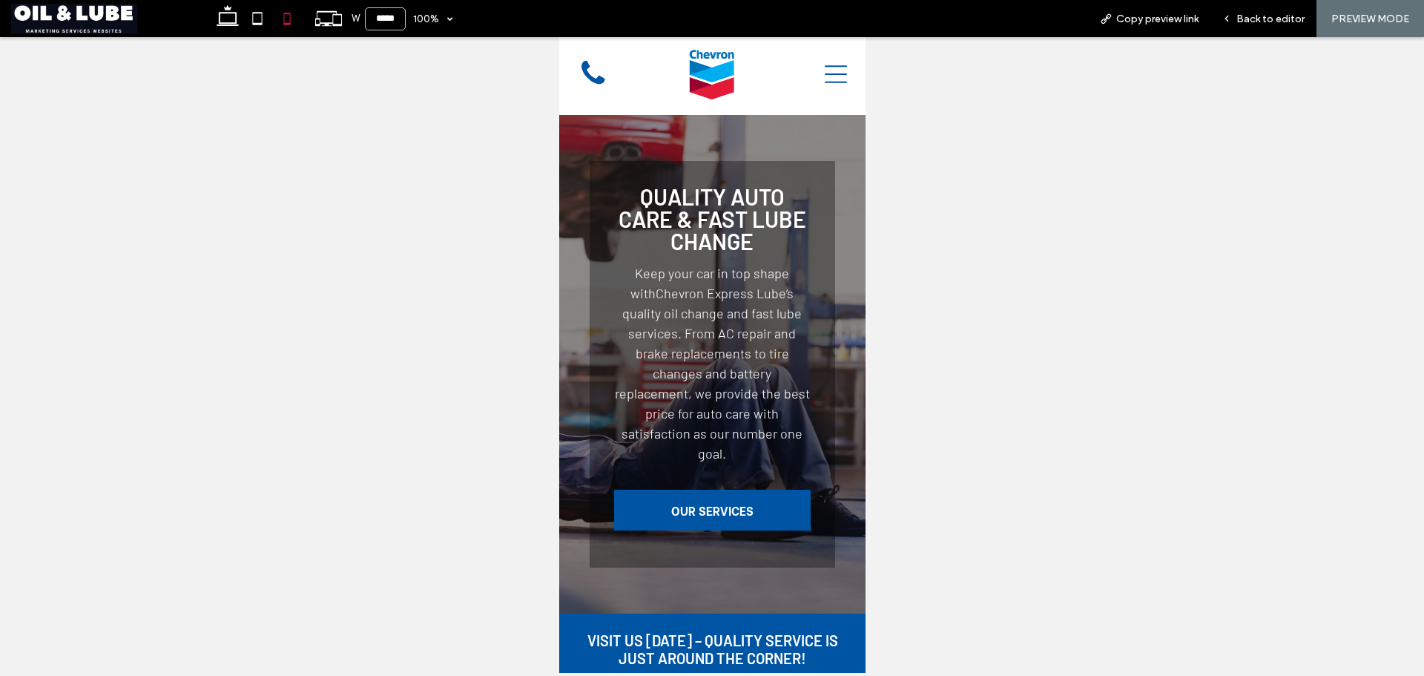
click at [831, 68] on icon at bounding box center [835, 74] width 22 height 22
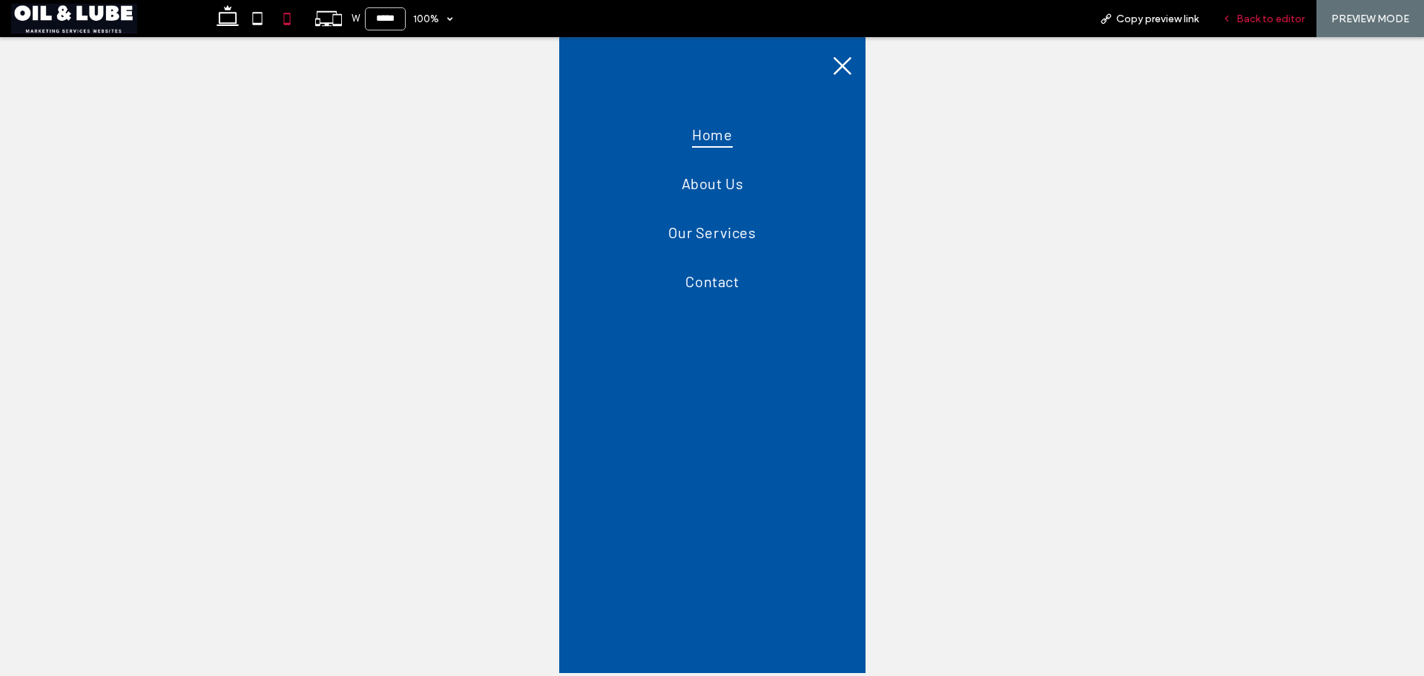
click at [1254, 6] on div "Back to editor" at bounding box center [1263, 18] width 106 height 37
click at [1246, 18] on span "Back to editor" at bounding box center [1270, 19] width 68 height 13
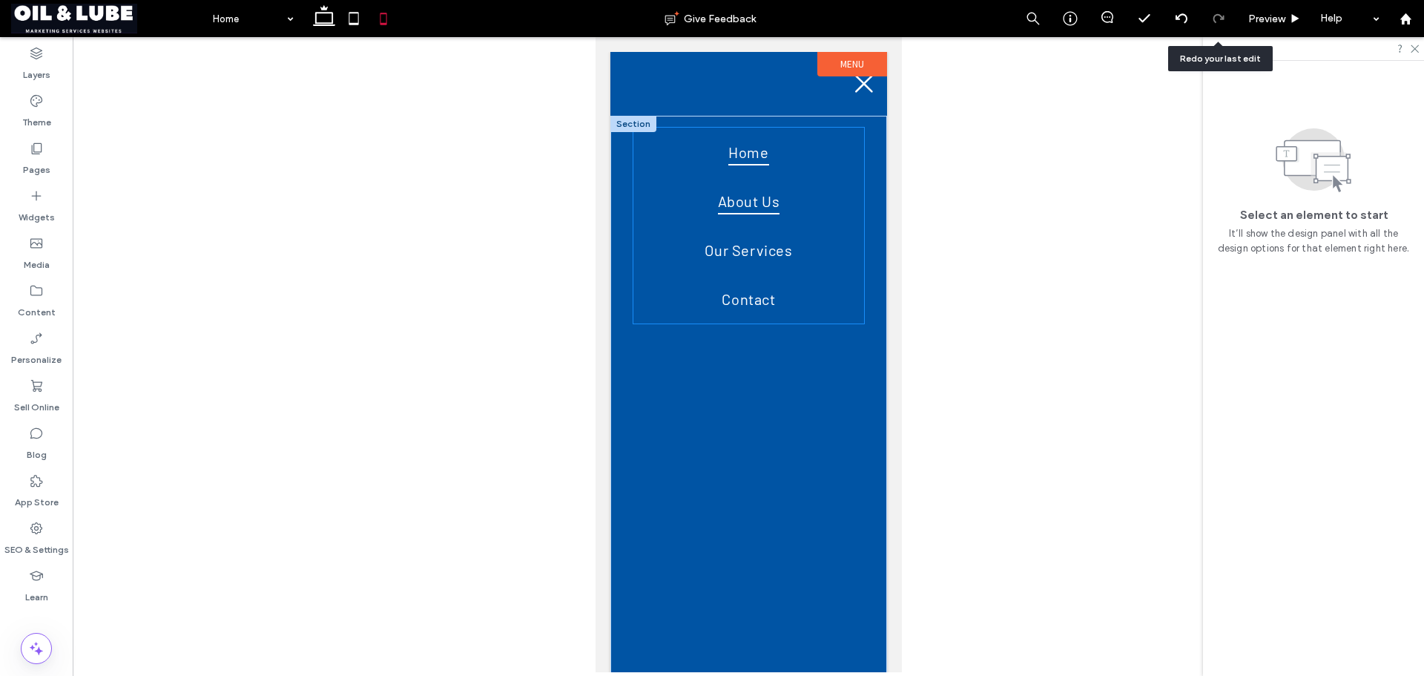
click at [848, 211] on link "About Us" at bounding box center [748, 201] width 231 height 49
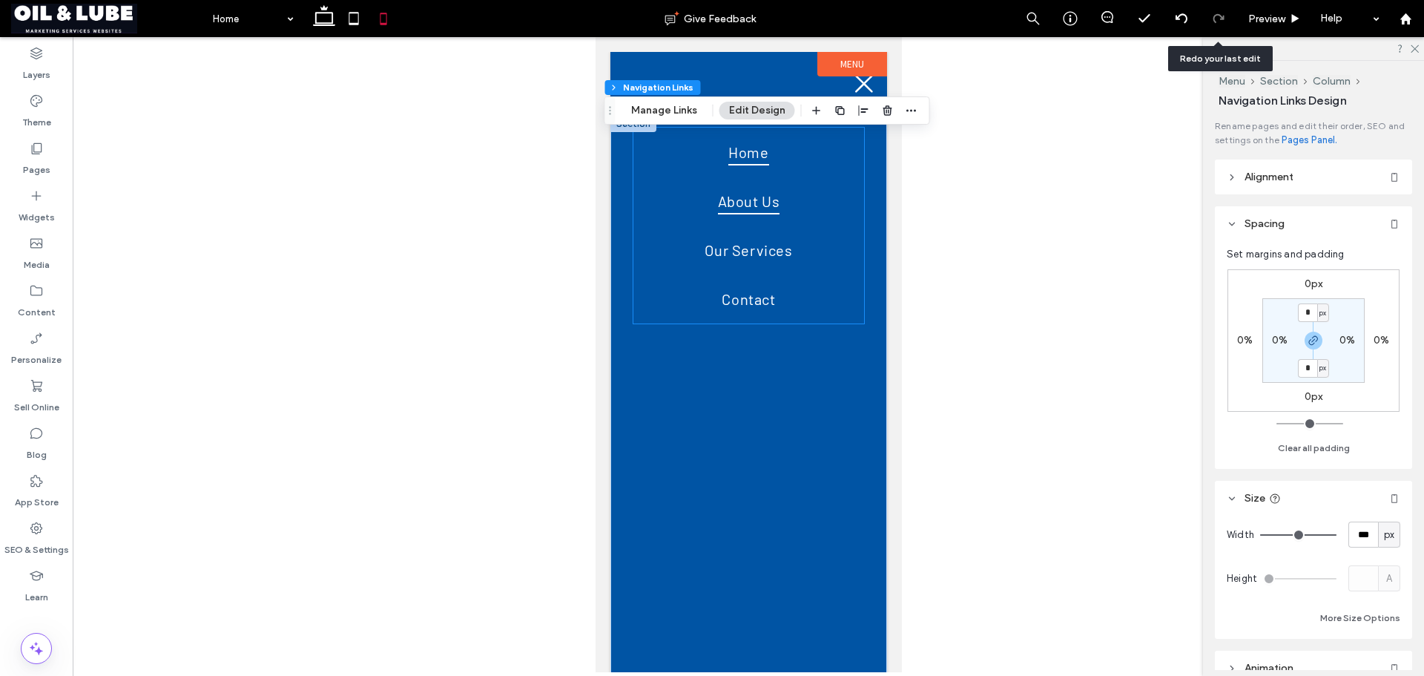
type input "***"
type input "****"
click at [855, 194] on div "Home About Us Our Services Contact" at bounding box center [748, 401] width 254 height 571
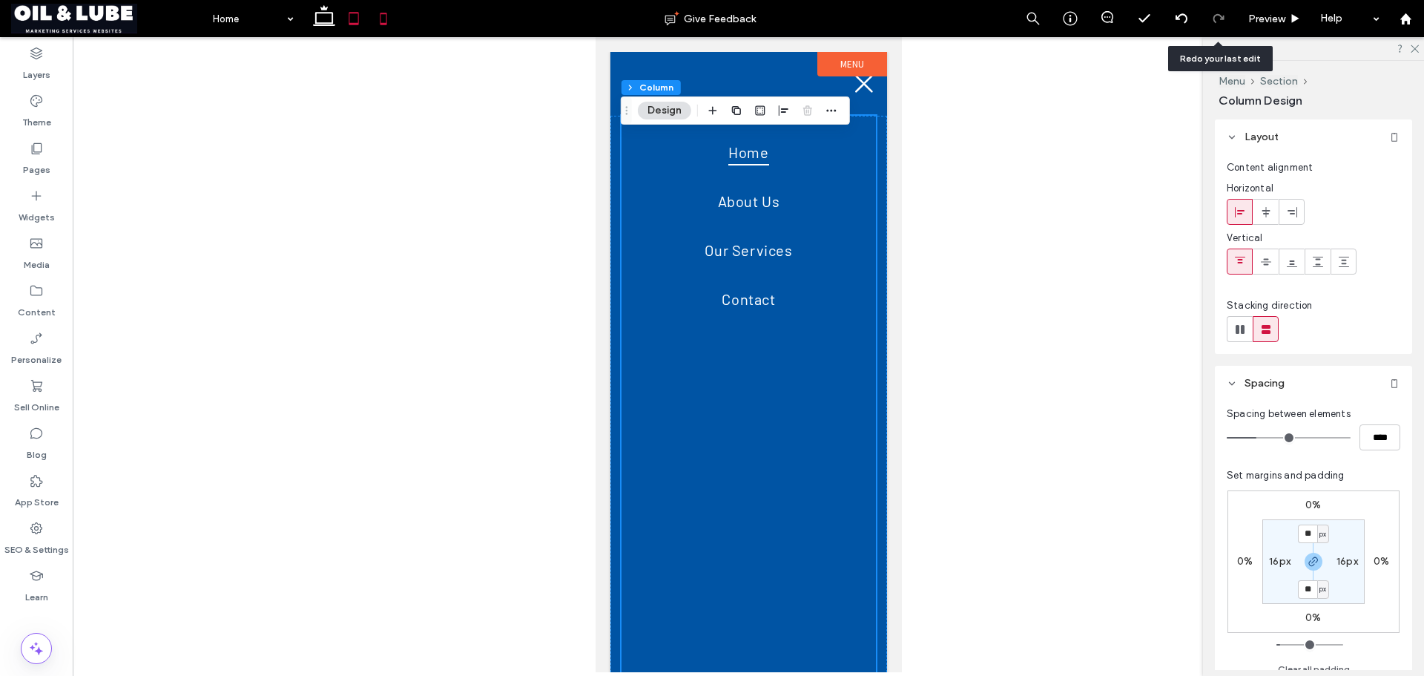
click at [360, 20] on icon at bounding box center [354, 19] width 30 height 30
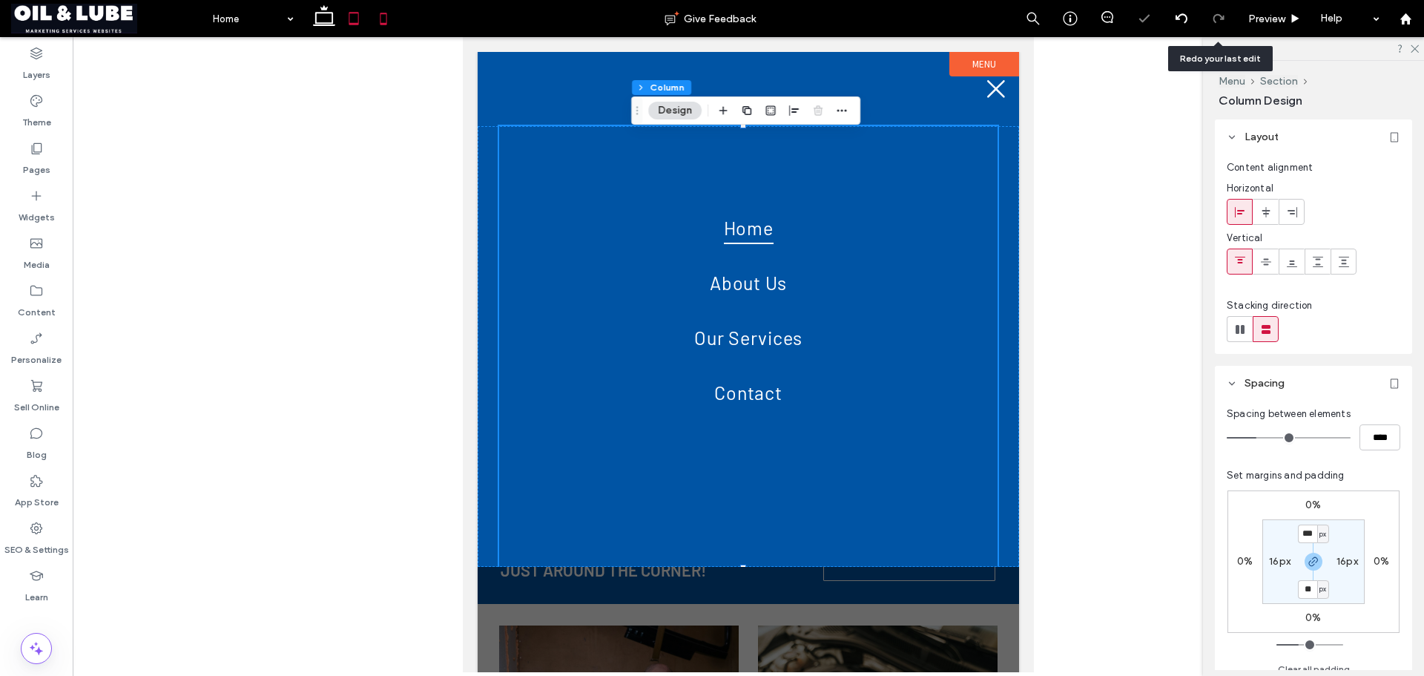
type input "***"
type input "****"
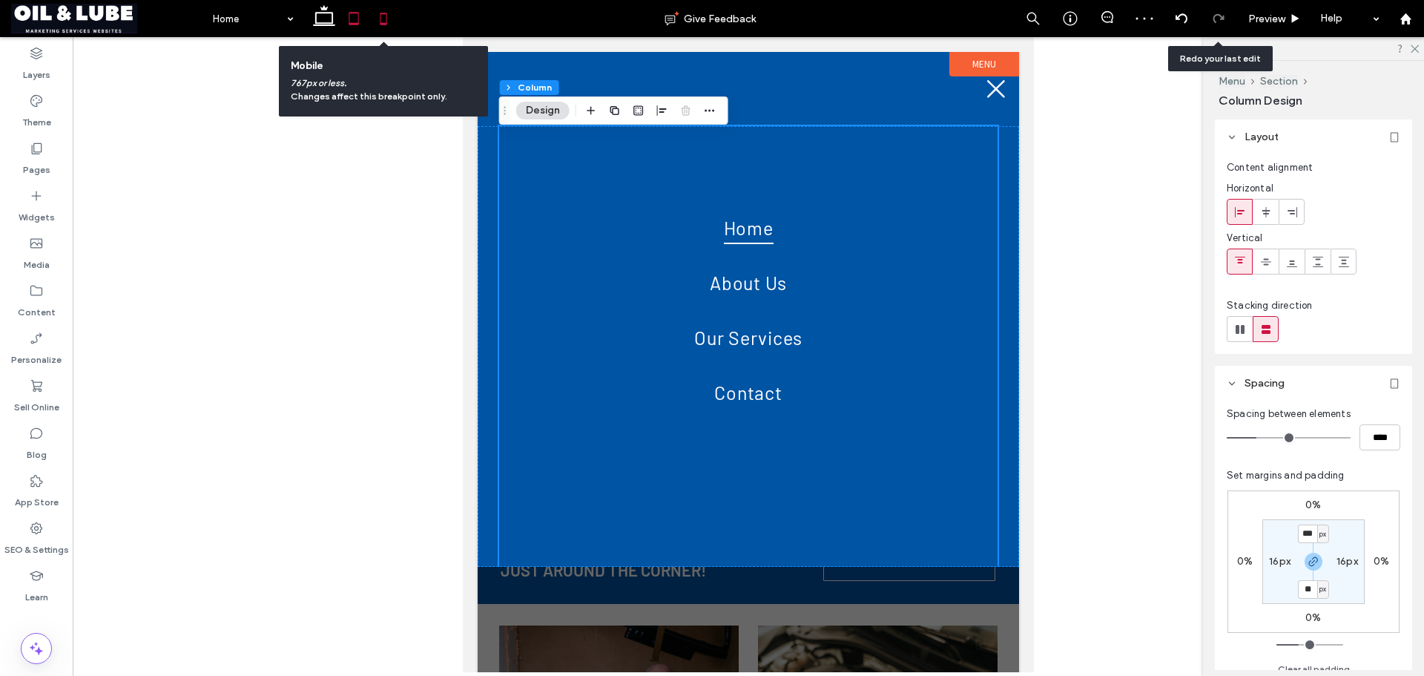
click at [389, 23] on icon at bounding box center [384, 19] width 30 height 30
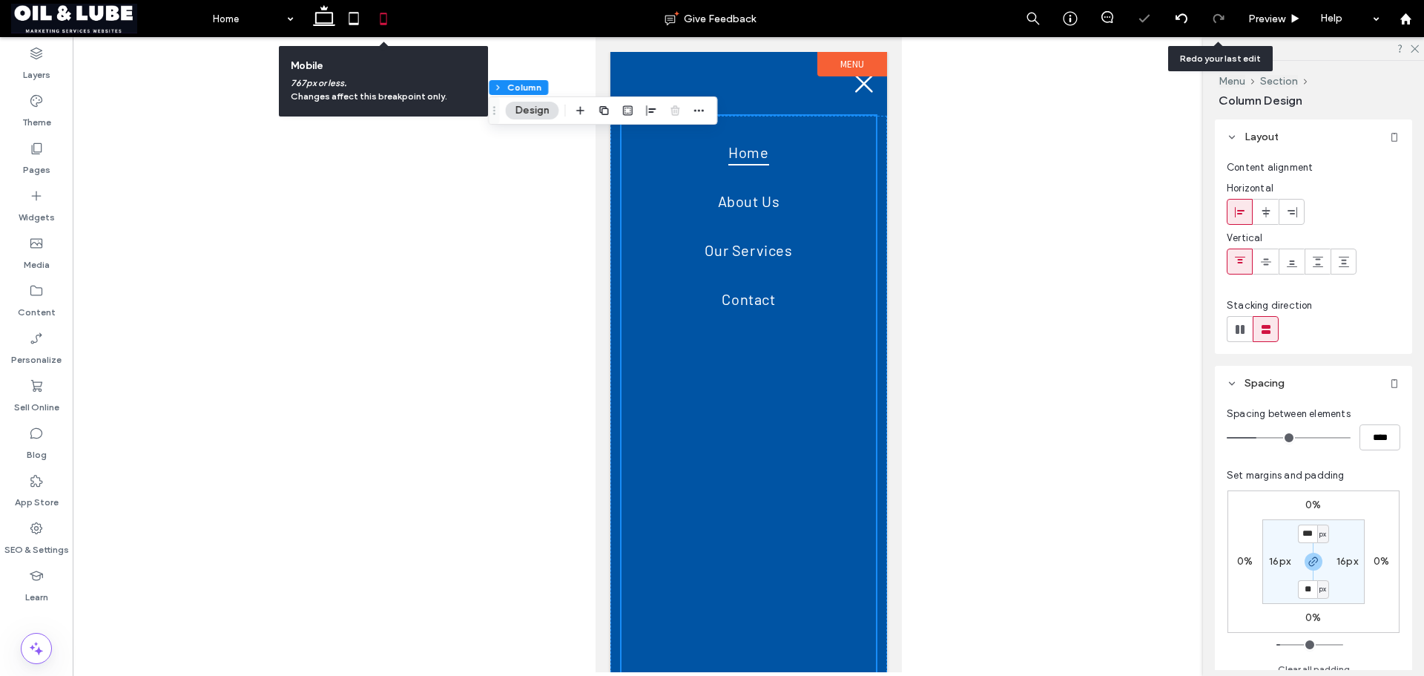
type input "**"
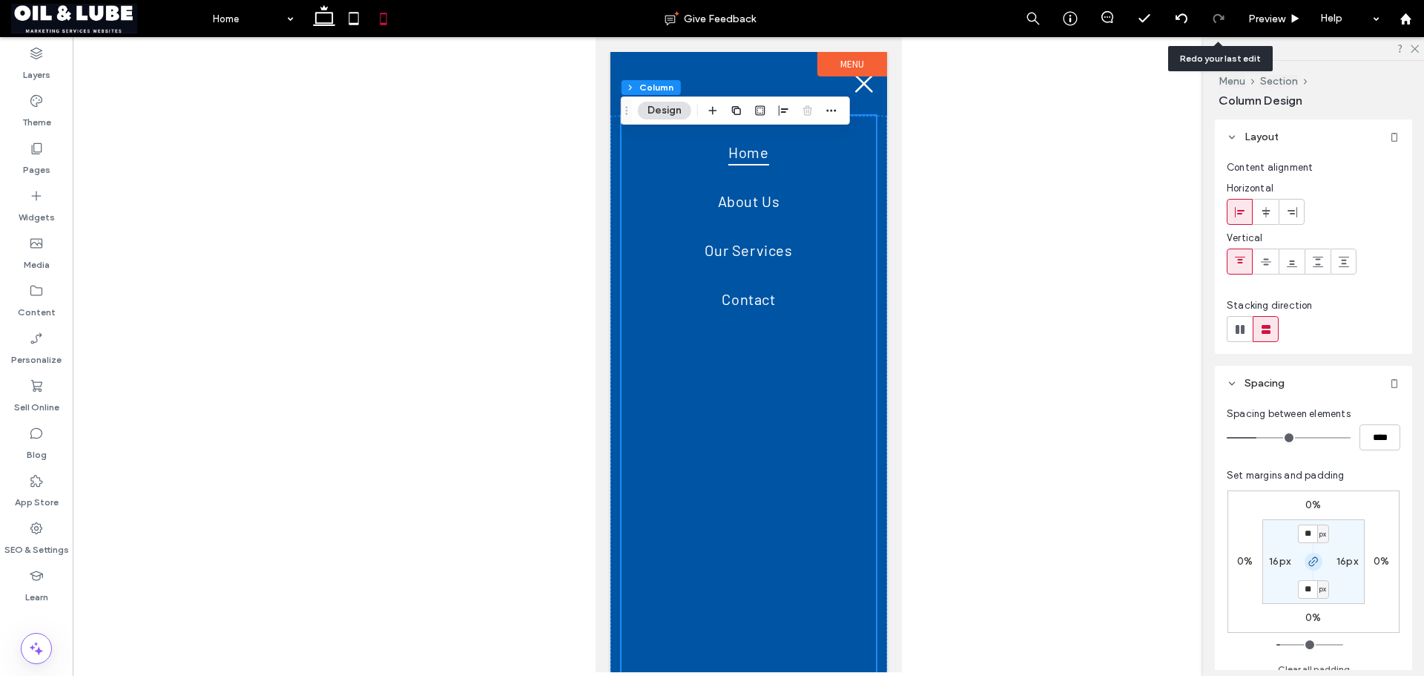
click at [1314, 561] on icon "button" at bounding box center [1314, 561] width 12 height 12
click at [1307, 537] on input "**" at bounding box center [1307, 533] width 19 height 19
type input "**"
click at [1372, 486] on div "0% 0% 0% 0% ** px 16px 16px 16px Clear all padding" at bounding box center [1314, 580] width 174 height 195
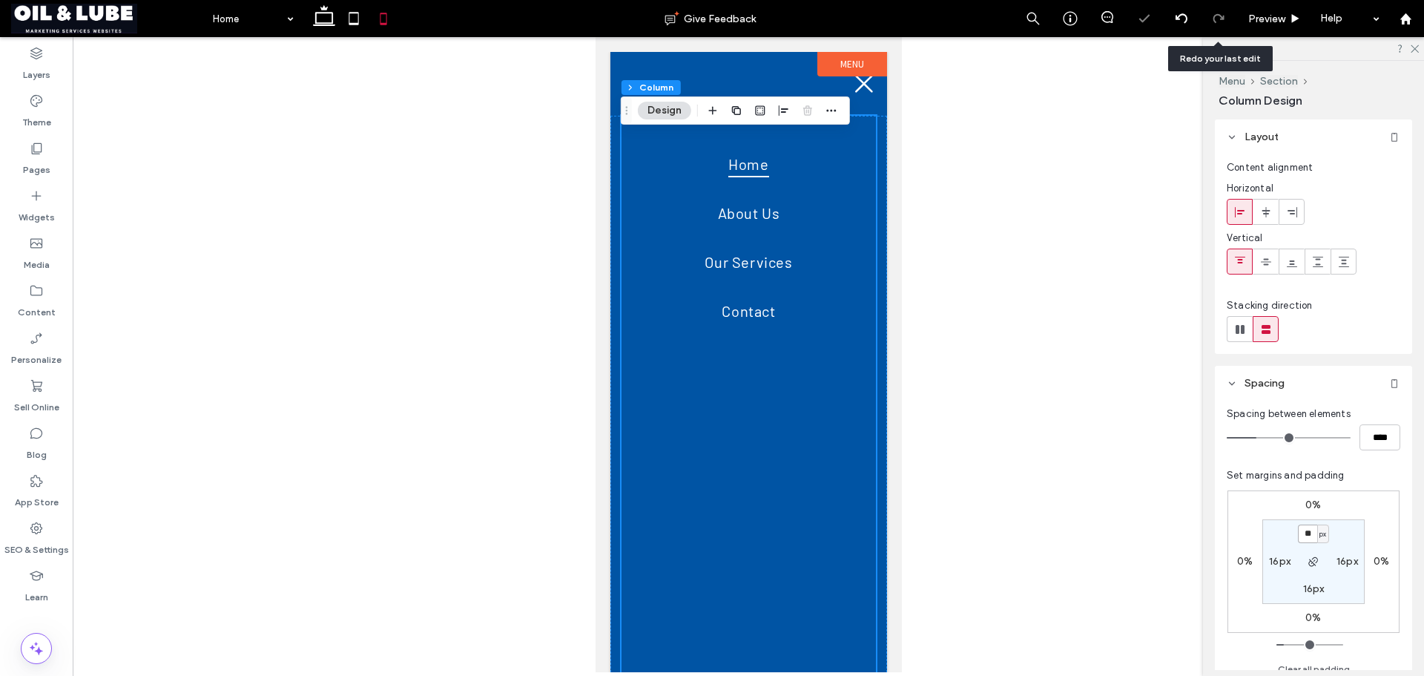
click at [1307, 533] on input "**" at bounding box center [1307, 533] width 19 height 19
type input "*"
type input "**"
click at [1382, 476] on div "Set margins and padding 0% 0% 0% 0% ** px 16px 16px 16px Clear all padding" at bounding box center [1314, 573] width 174 height 210
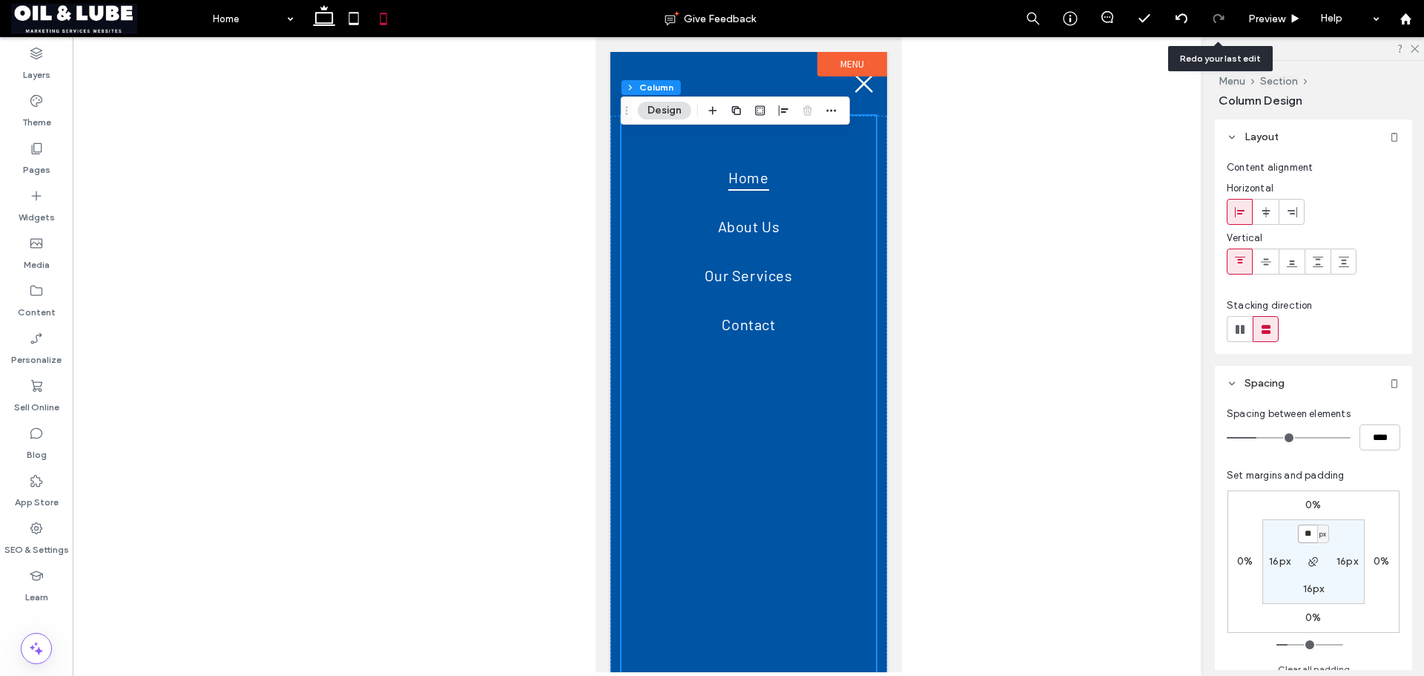
click at [1310, 534] on input "**" at bounding box center [1307, 533] width 19 height 19
type input "**"
click at [1346, 489] on div "0% 0% 0% 0% ** px 16px 16px 16px Clear all padding" at bounding box center [1314, 580] width 174 height 195
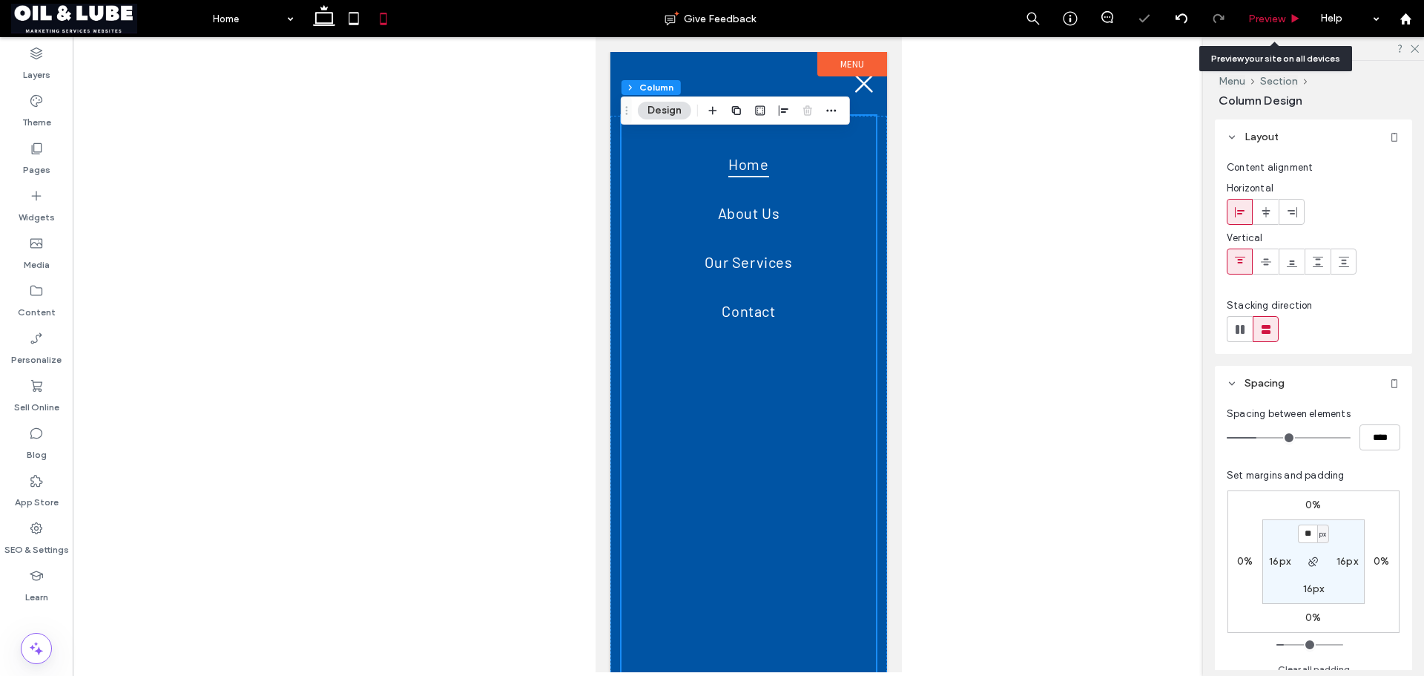
click at [1293, 18] on use at bounding box center [1295, 18] width 7 height 8
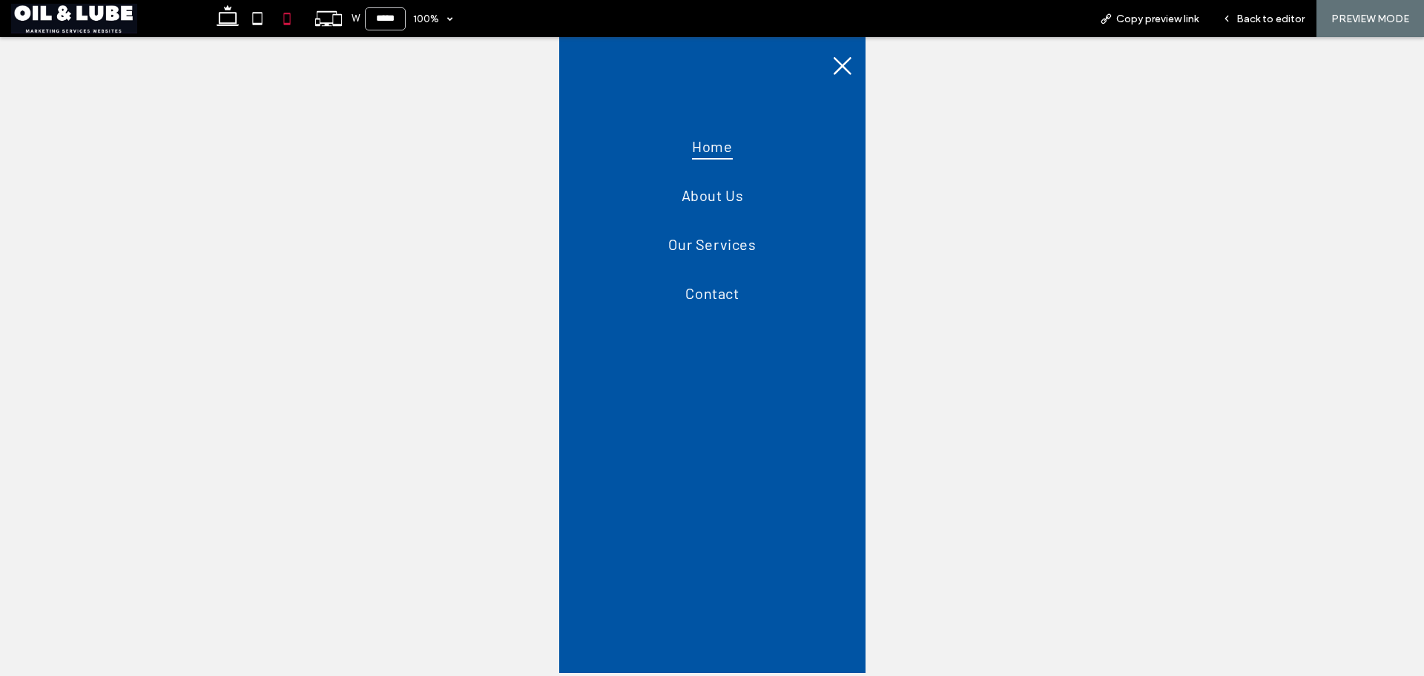
click at [831, 70] on icon at bounding box center [842, 66] width 22 height 22
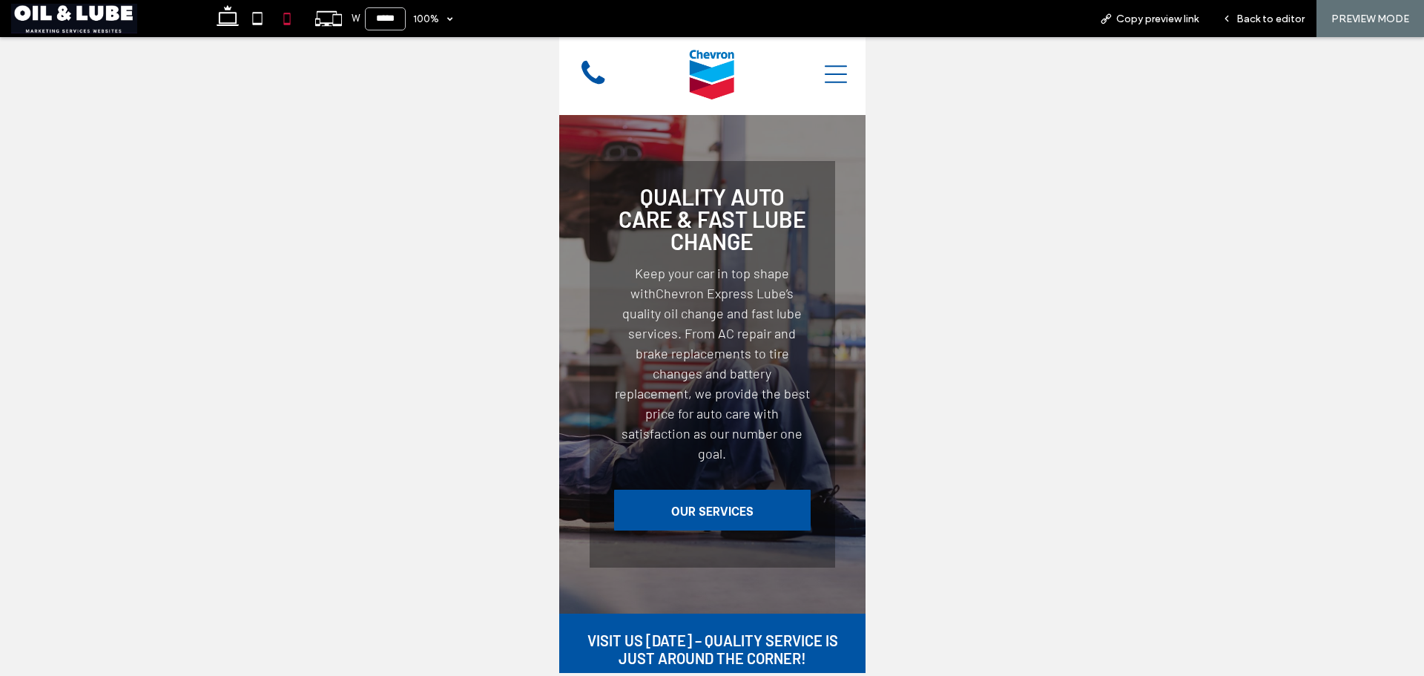
click at [834, 67] on icon at bounding box center [835, 74] width 22 height 22
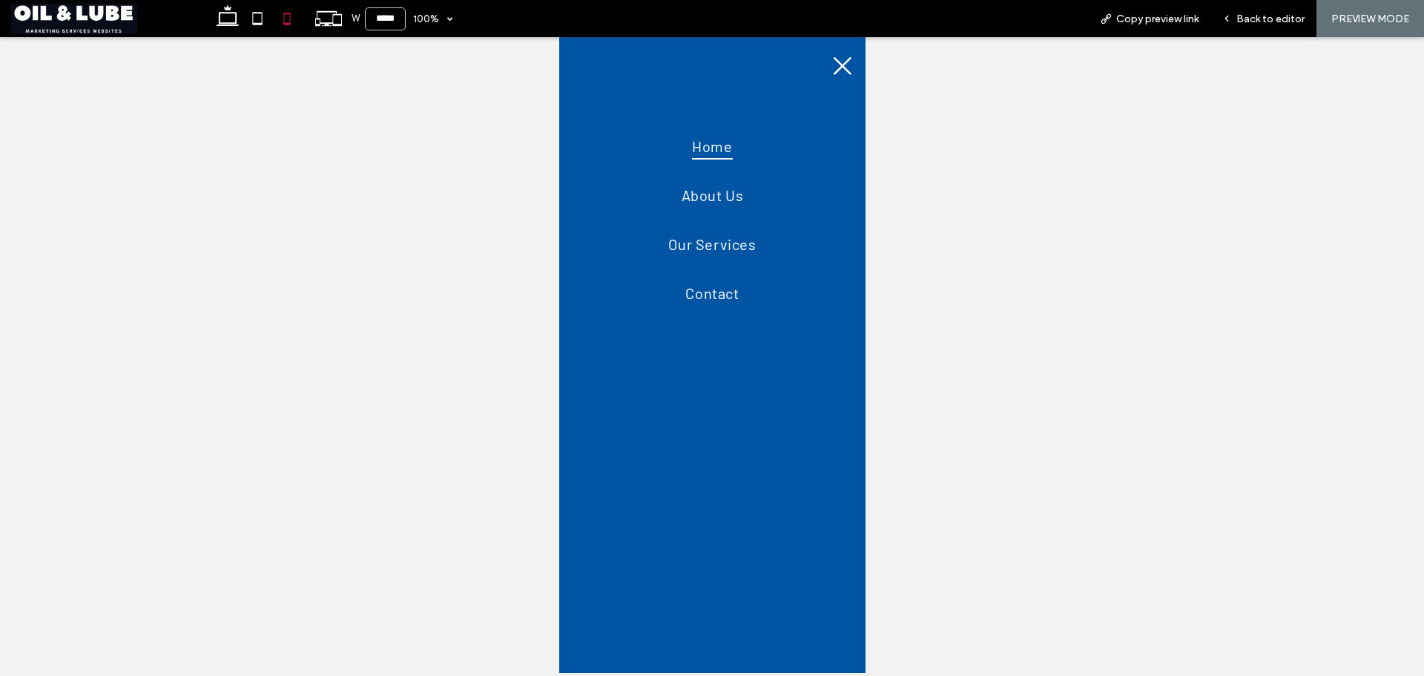
click at [834, 70] on icon at bounding box center [842, 66] width 22 height 22
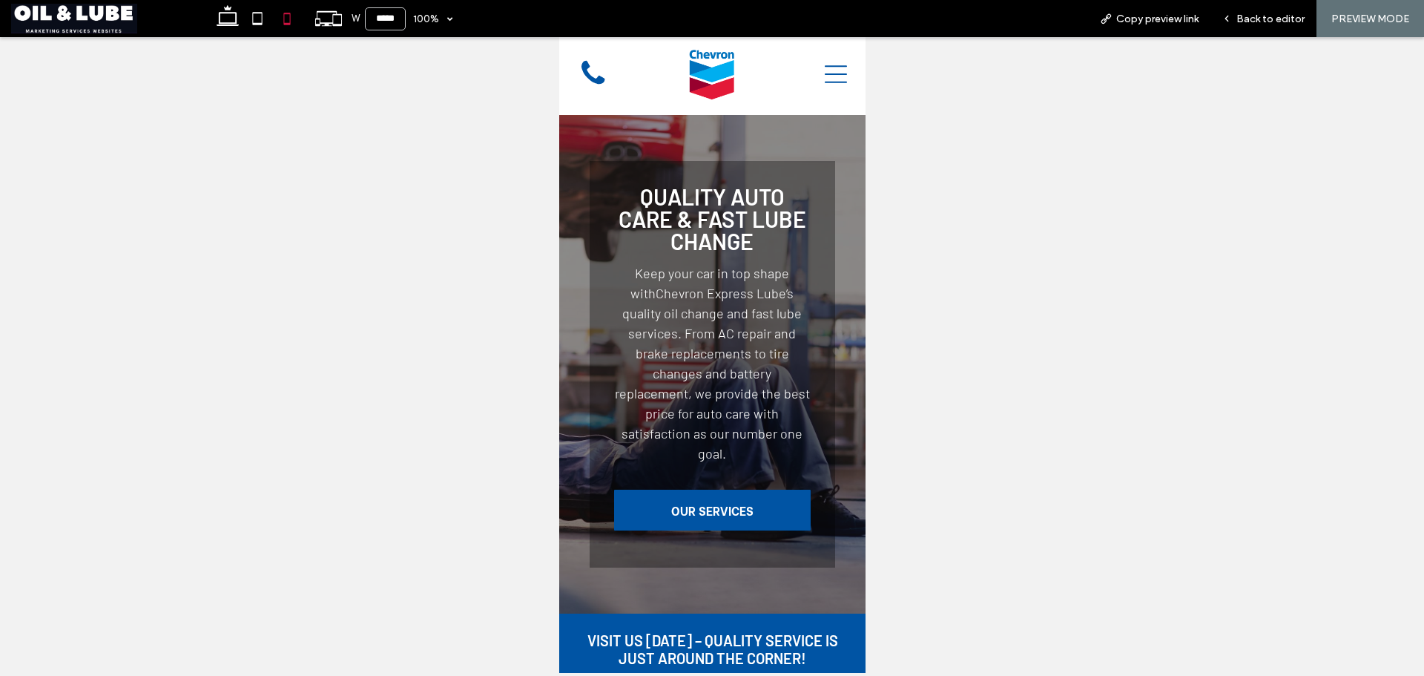
click at [840, 68] on div at bounding box center [830, 75] width 57 height 66
click at [832, 73] on icon at bounding box center [835, 74] width 22 height 22
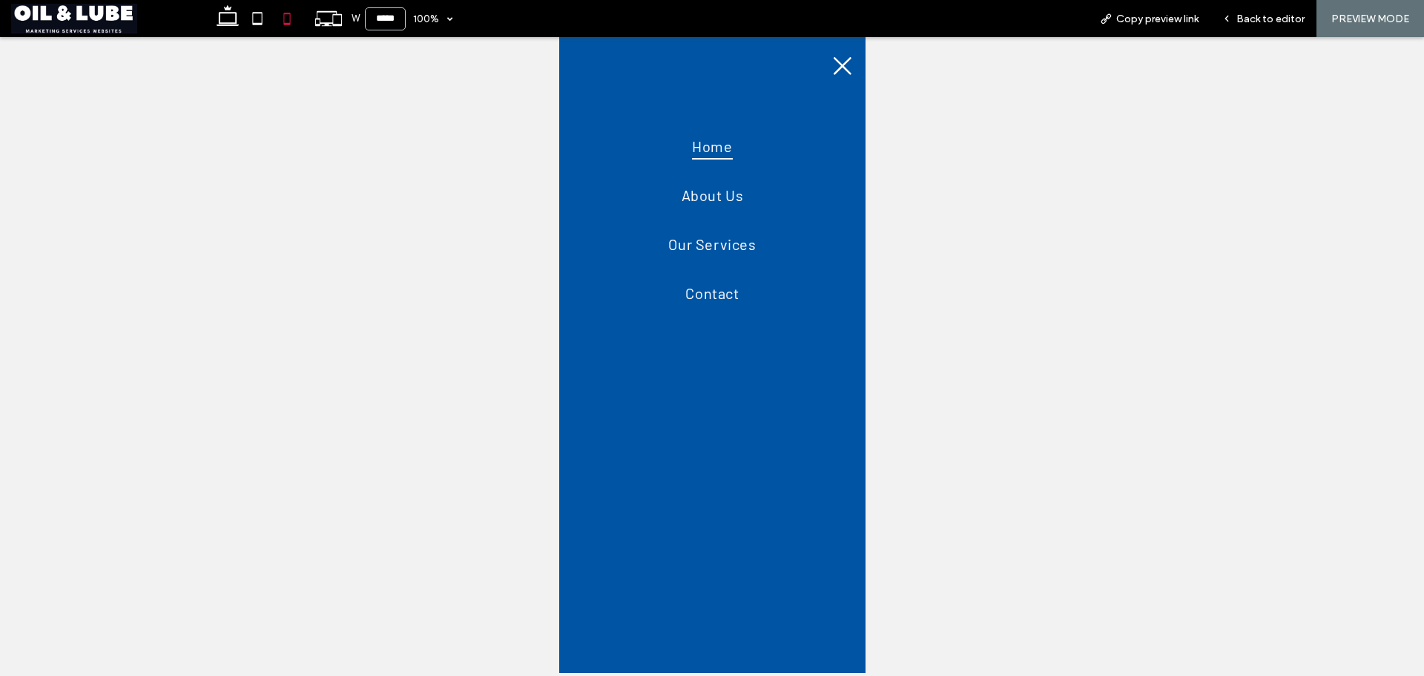
click at [832, 67] on icon at bounding box center [842, 66] width 22 height 22
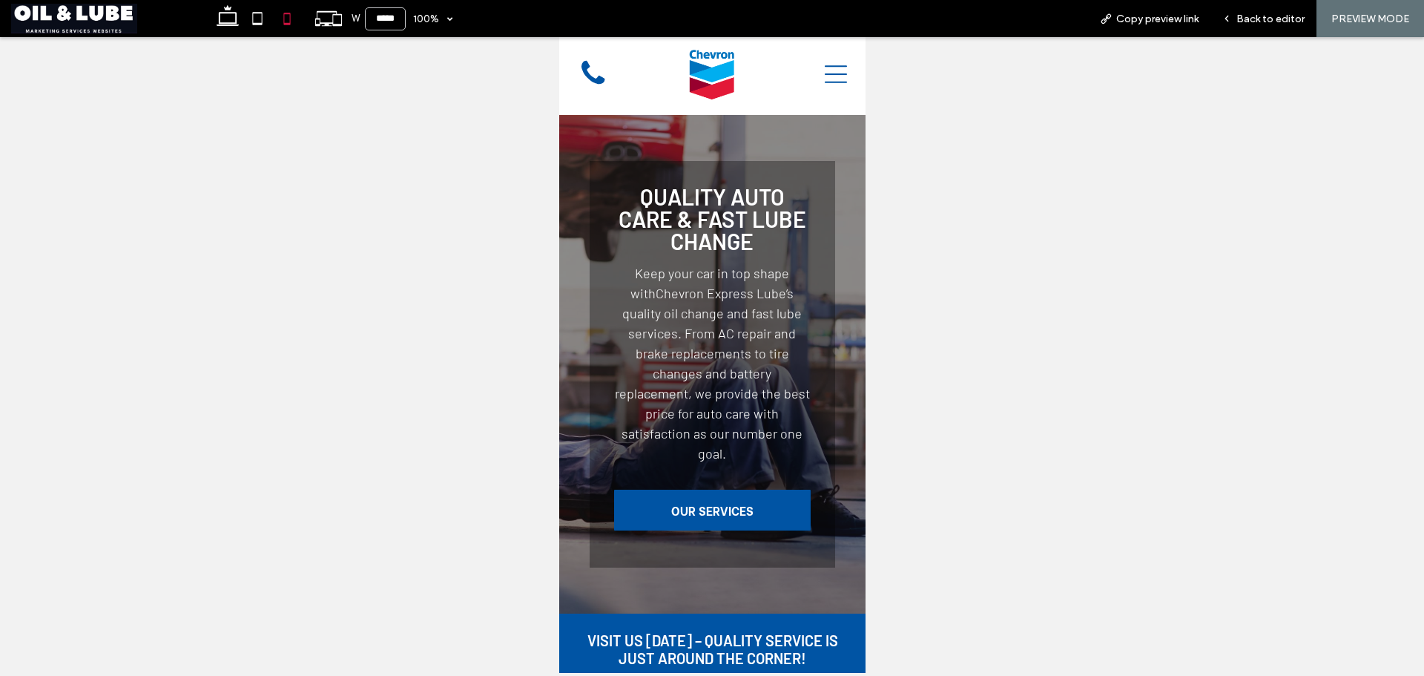
click at [713, 66] on img at bounding box center [710, 74] width 45 height 51
click at [325, 14] on icon at bounding box center [328, 18] width 28 height 28
